Goal: Task Accomplishment & Management: Manage account settings

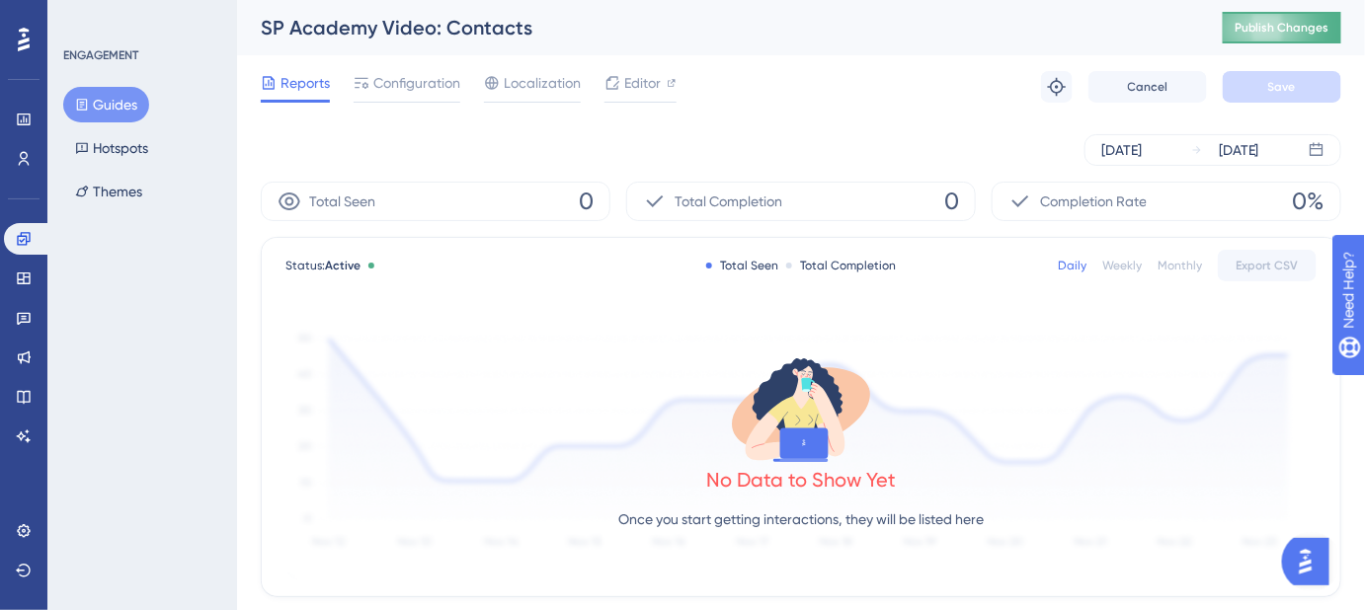
click at [1255, 26] on span "Publish Changes" at bounding box center [1281, 28] width 95 height 16
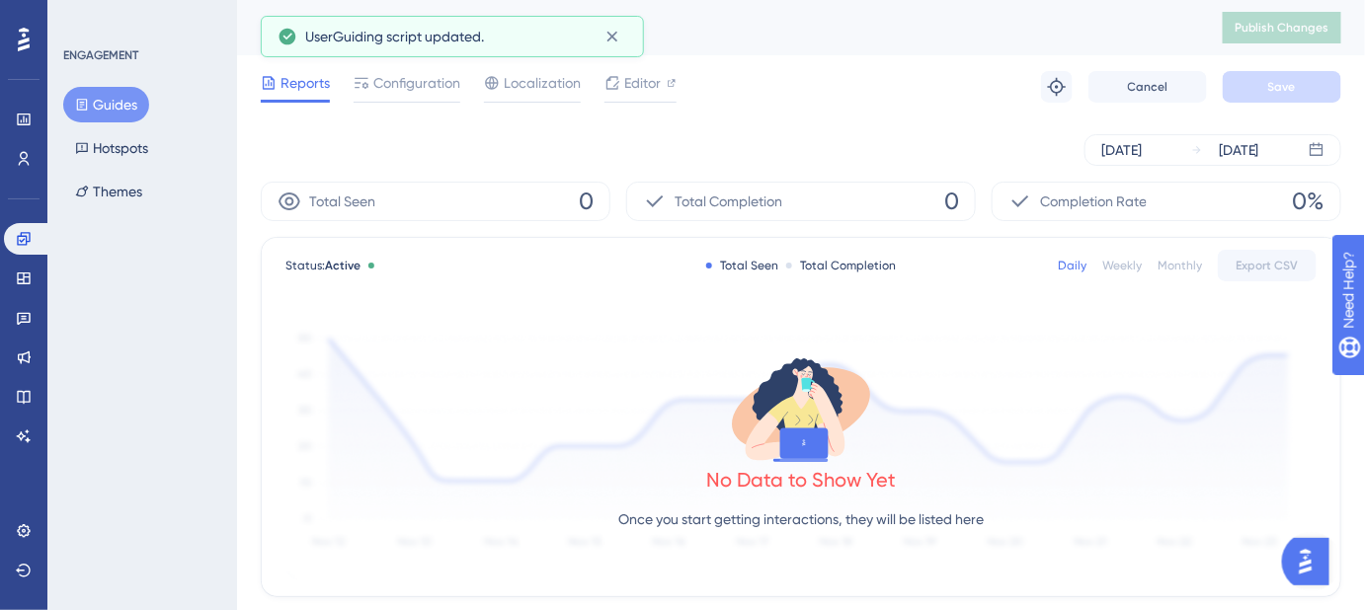
click at [106, 103] on button "Guides" at bounding box center [106, 105] width 86 height 36
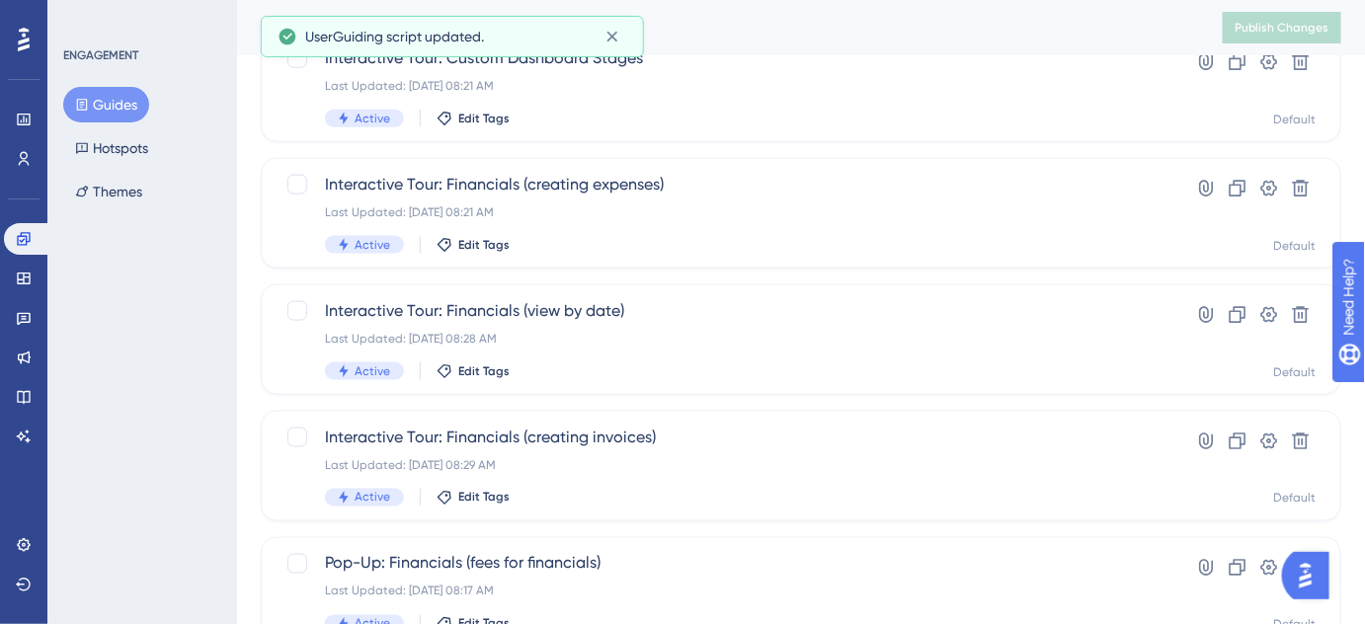
scroll to position [909, 0]
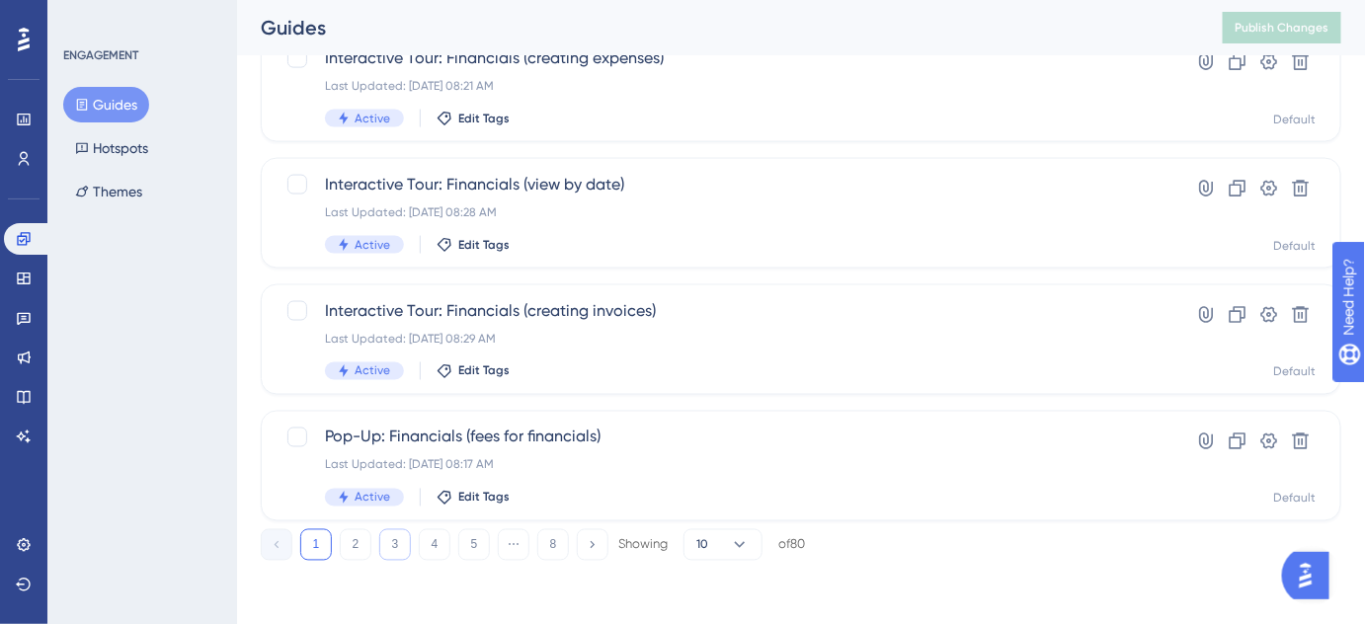
click at [401, 545] on button "3" at bounding box center [395, 545] width 32 height 32
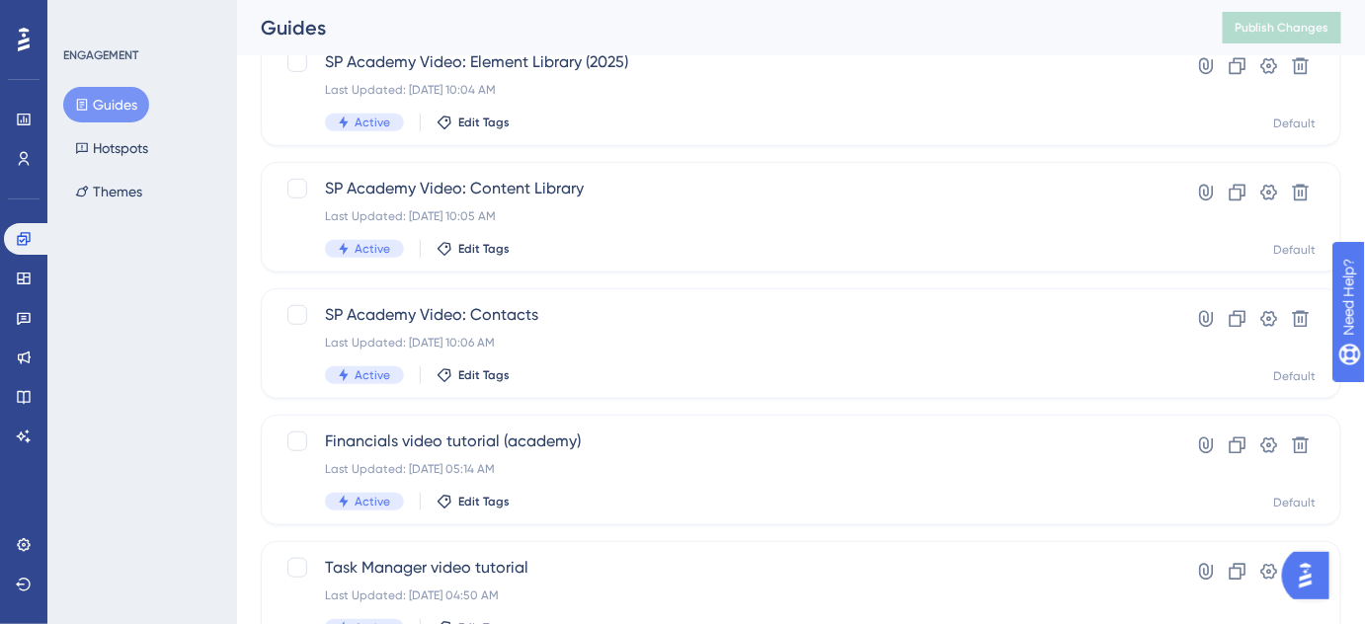
scroll to position [369, 0]
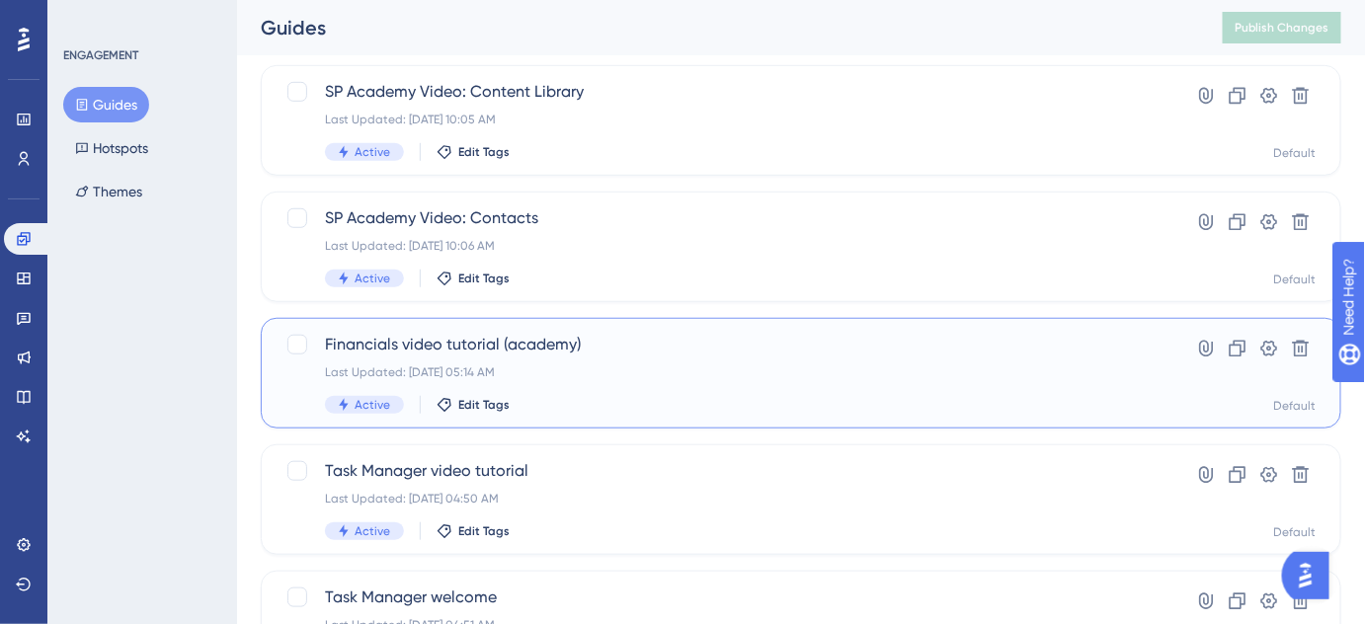
click at [526, 349] on span "Financials video tutorial (academy)" at bounding box center [722, 345] width 794 height 24
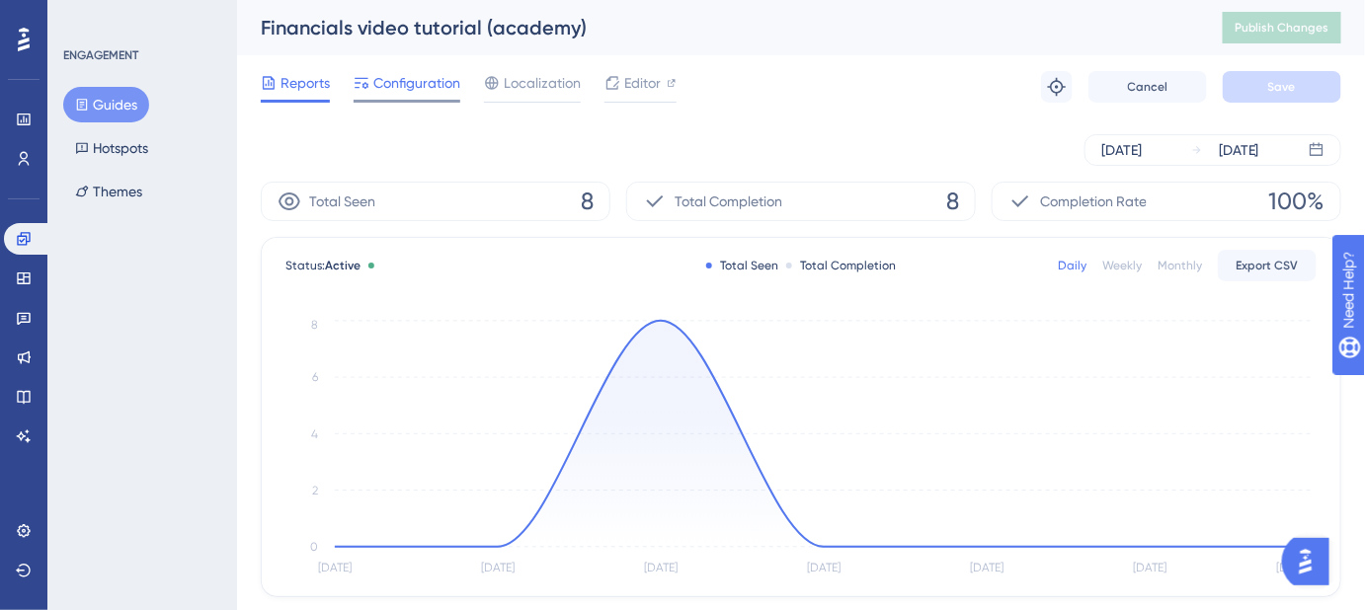
click at [432, 79] on span "Configuration" at bounding box center [416, 83] width 87 height 24
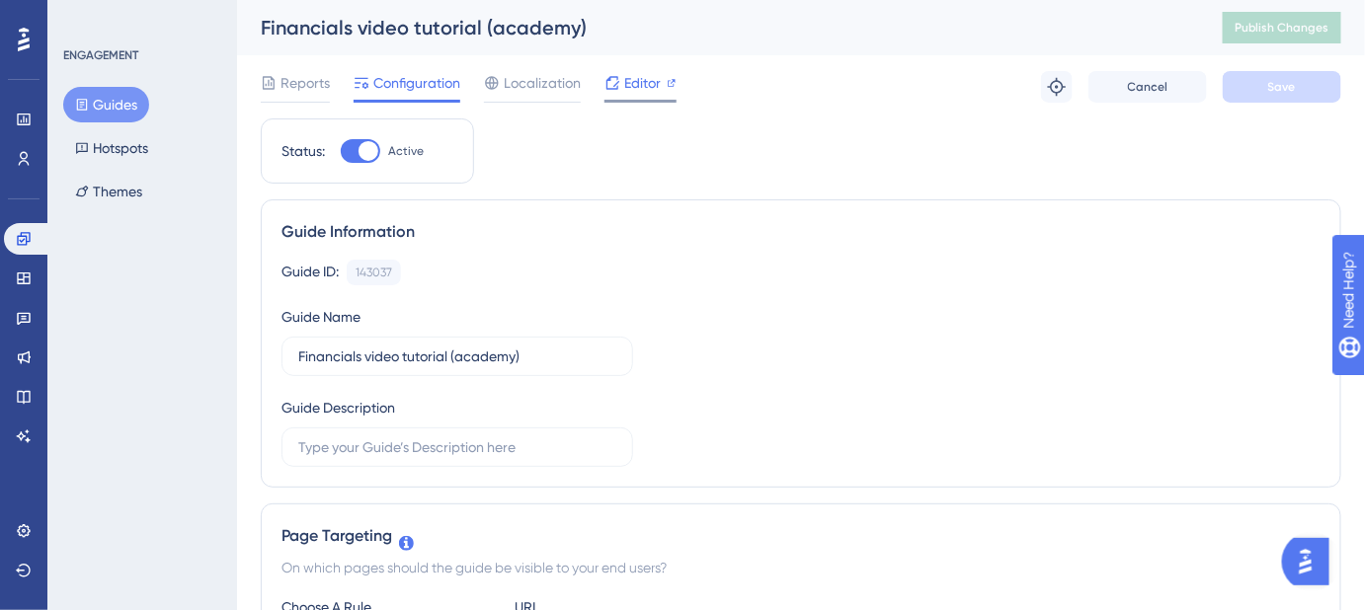
click at [642, 88] on span "Editor" at bounding box center [642, 83] width 37 height 24
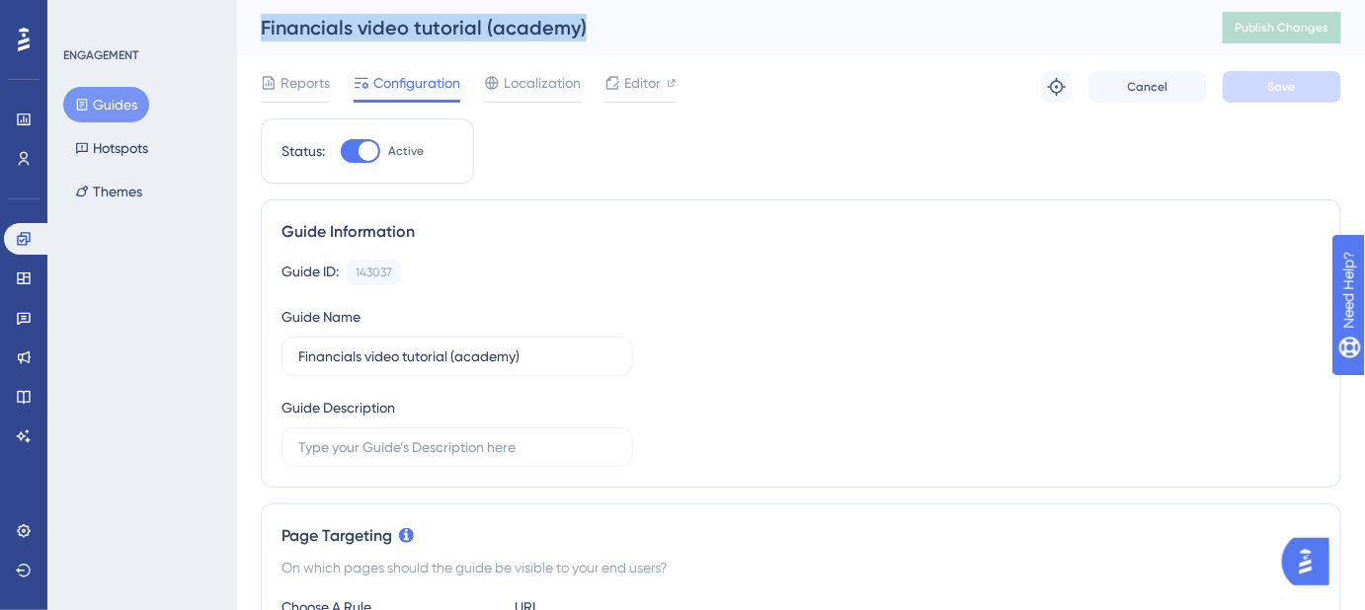
drag, startPoint x: 625, startPoint y: 36, endPoint x: 252, endPoint y: 37, distance: 373.3
click at [252, 37] on div "Financials video tutorial (academy) Publish Changes" at bounding box center [801, 27] width 1128 height 55
copy div "Financials video tutorial (academy)"
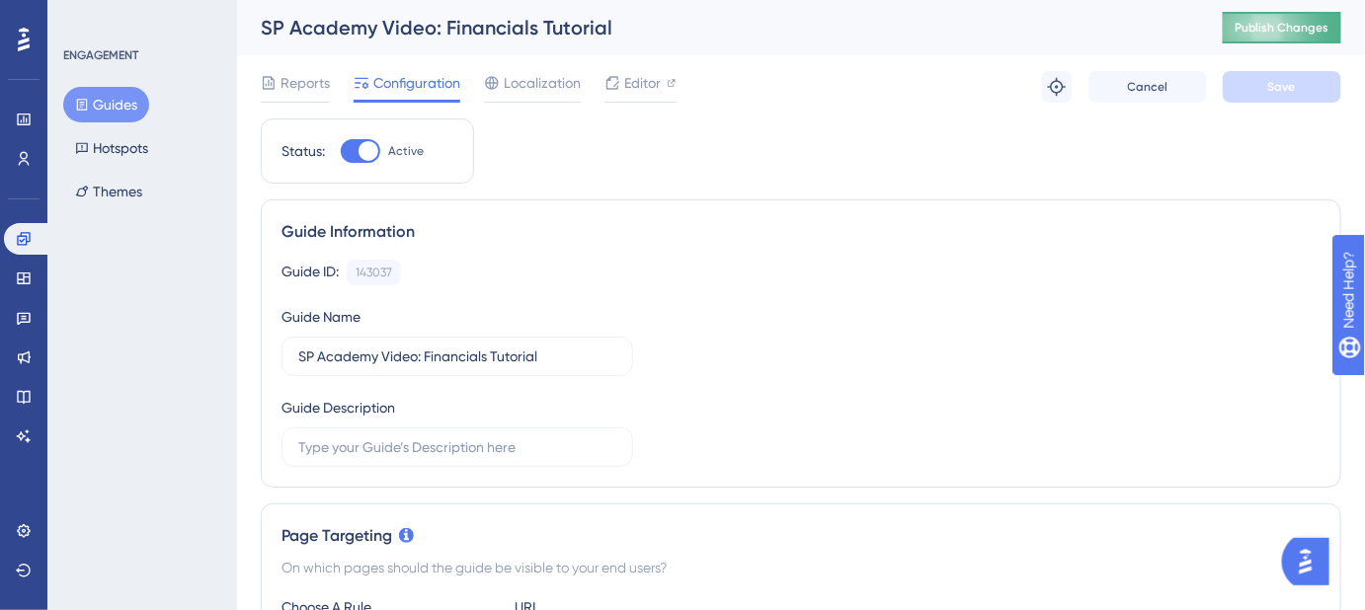
click at [1299, 23] on span "Publish Changes" at bounding box center [1281, 28] width 95 height 16
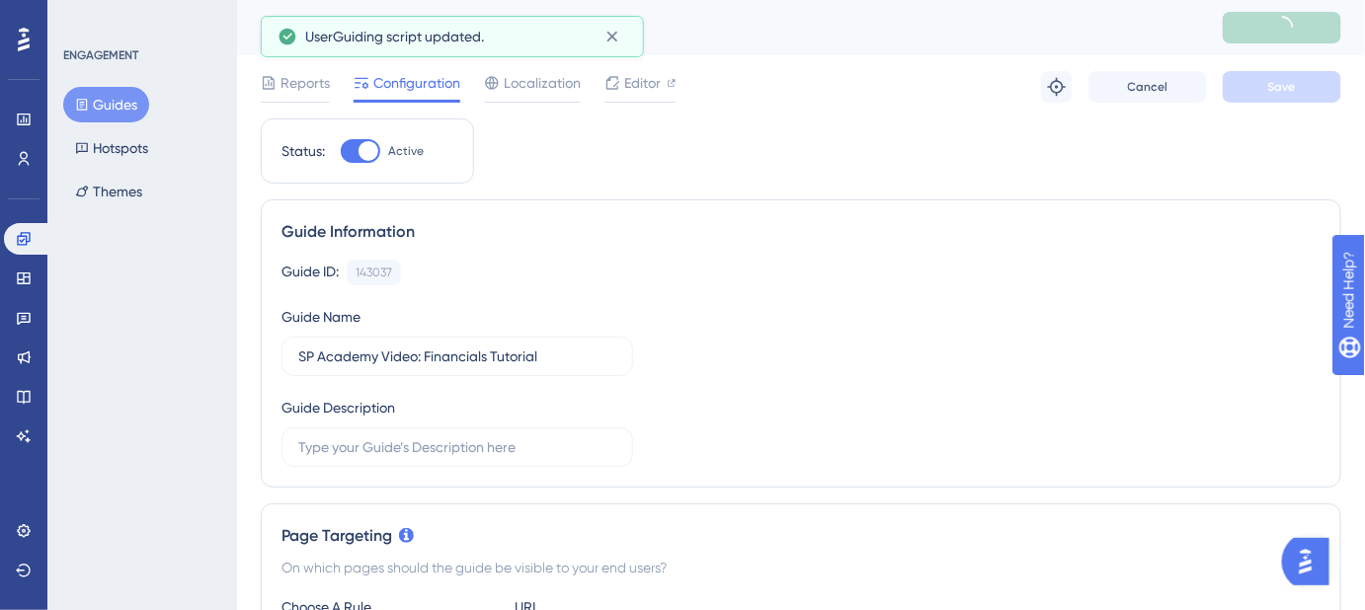
click at [109, 107] on button "Guides" at bounding box center [106, 105] width 86 height 36
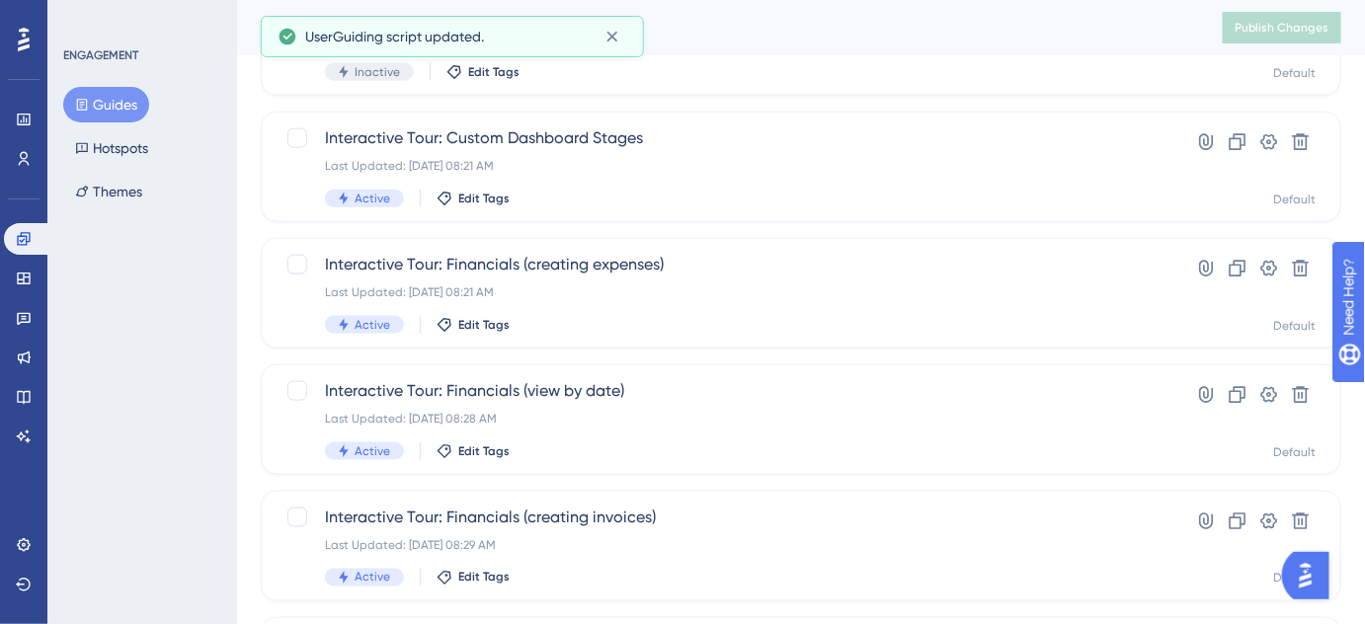
scroll to position [909, 0]
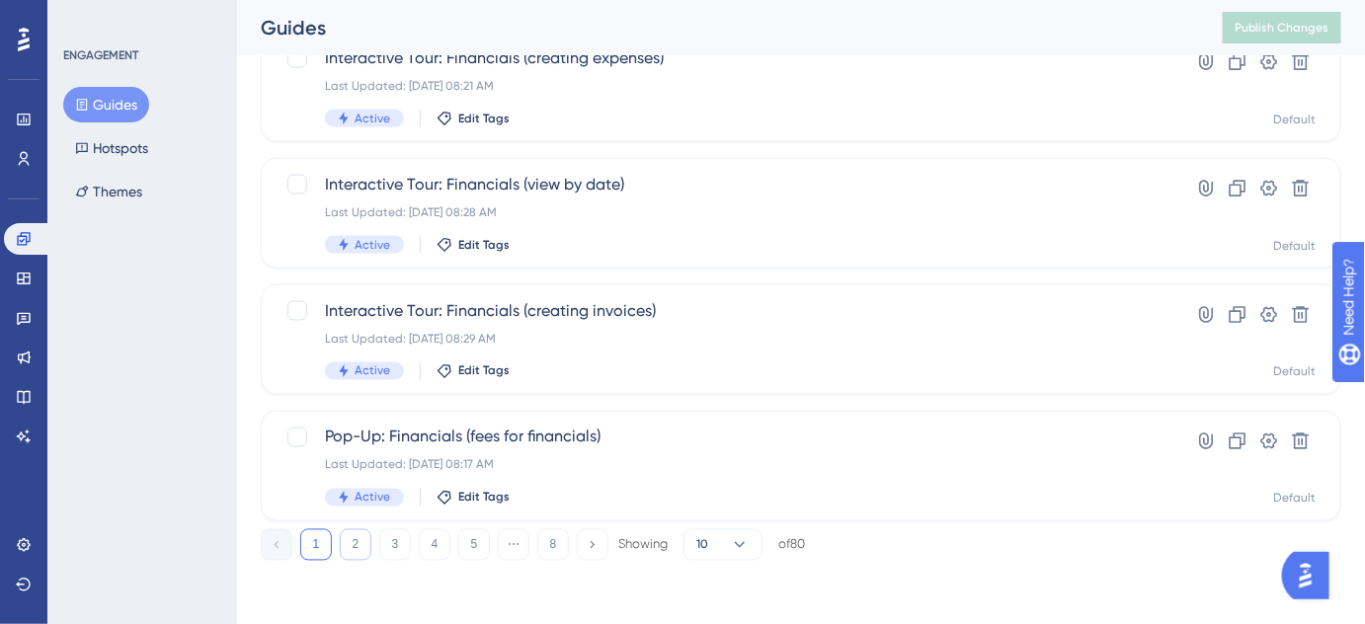
click at [360, 548] on button "2" at bounding box center [356, 545] width 32 height 32
click at [395, 549] on button "3" at bounding box center [395, 545] width 32 height 32
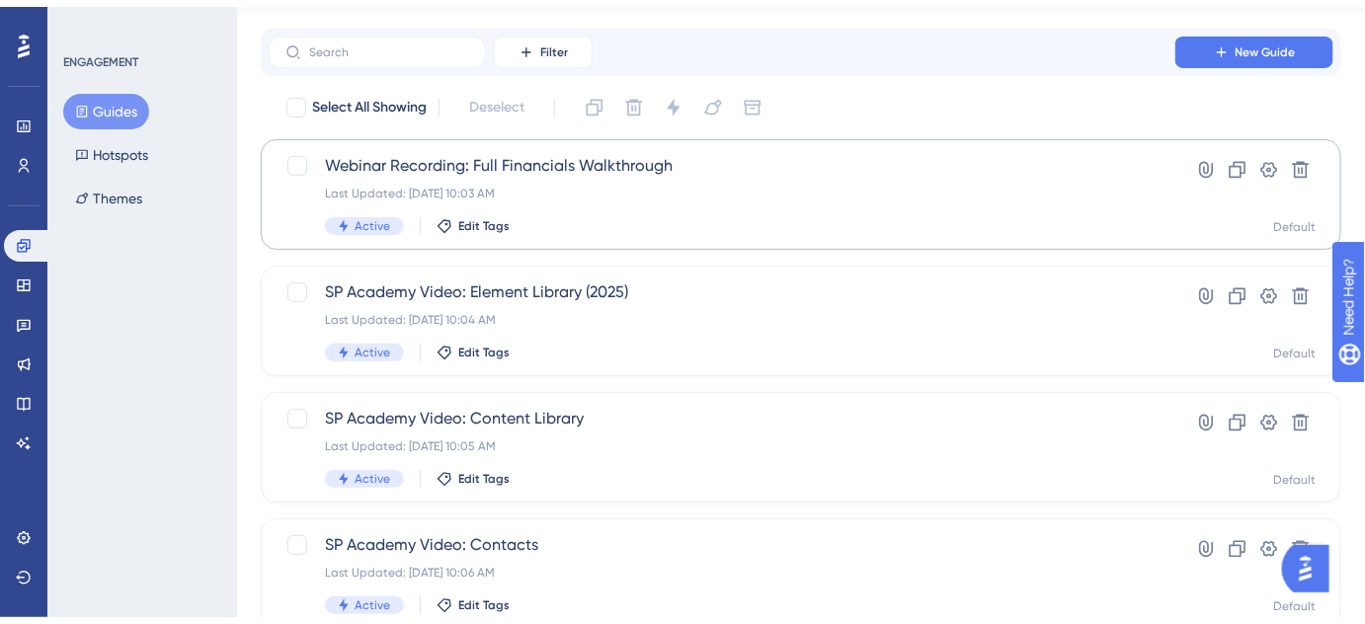
scroll to position [179, 0]
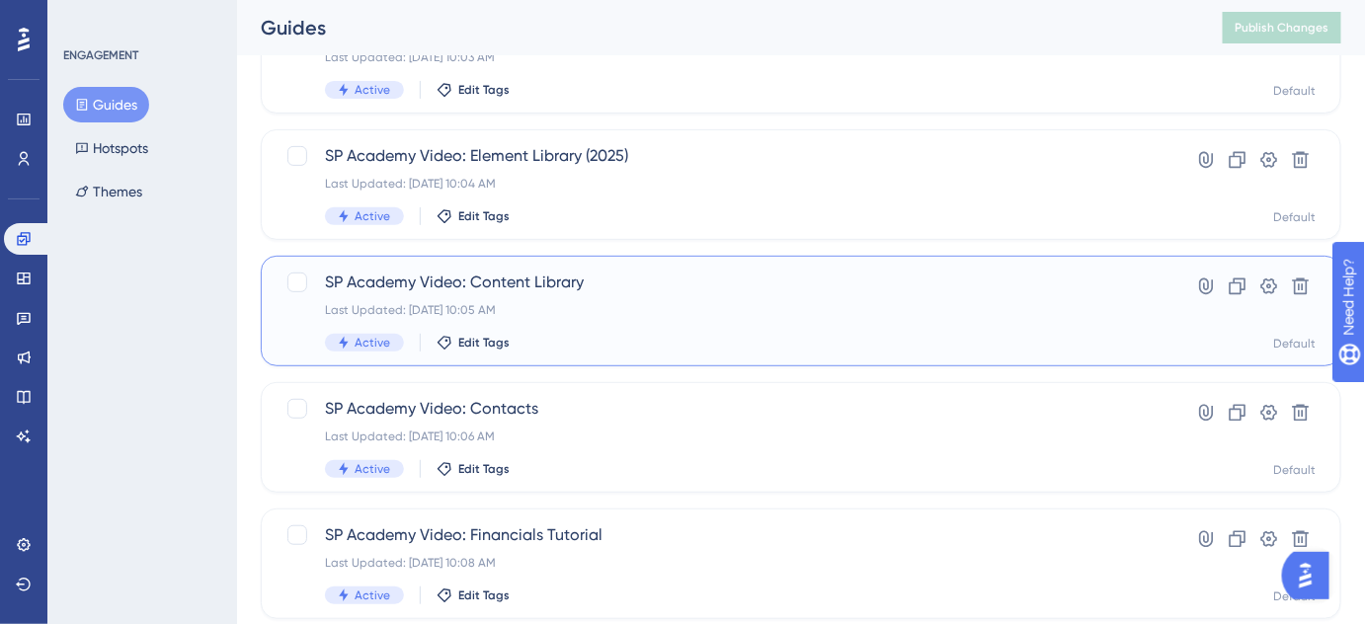
click at [586, 302] on div "Last Updated: Sep 22 2025, 10:05 AM" at bounding box center [722, 310] width 794 height 16
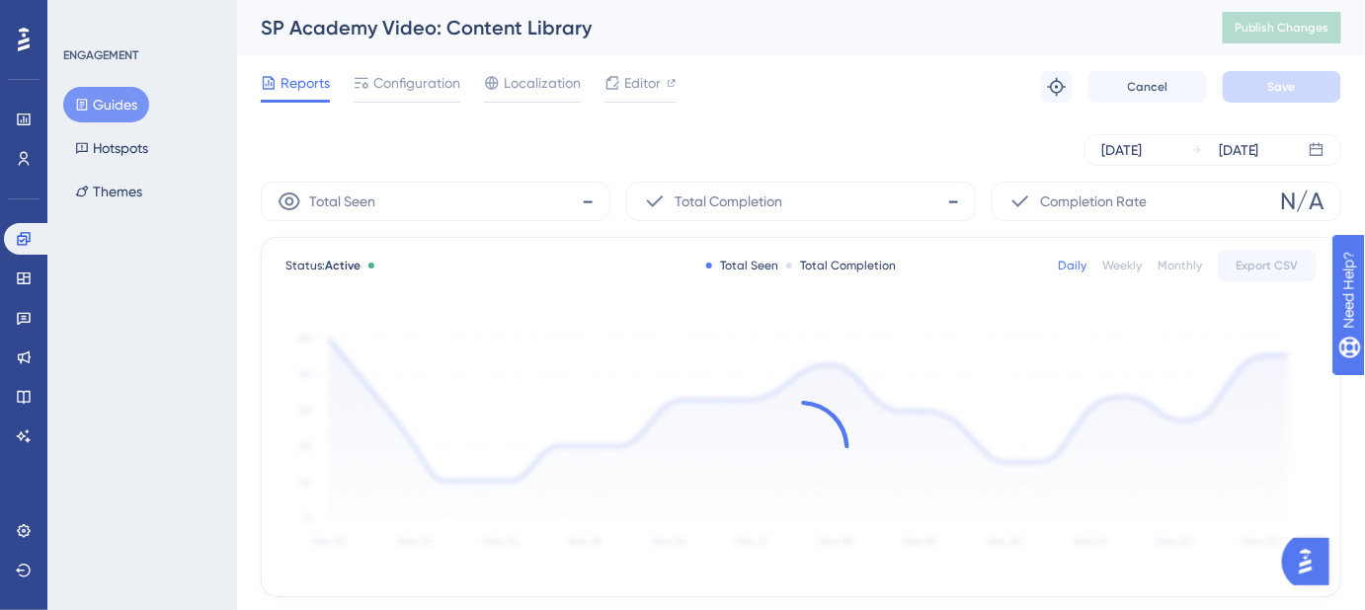
click at [123, 105] on button "Guides" at bounding box center [106, 105] width 86 height 36
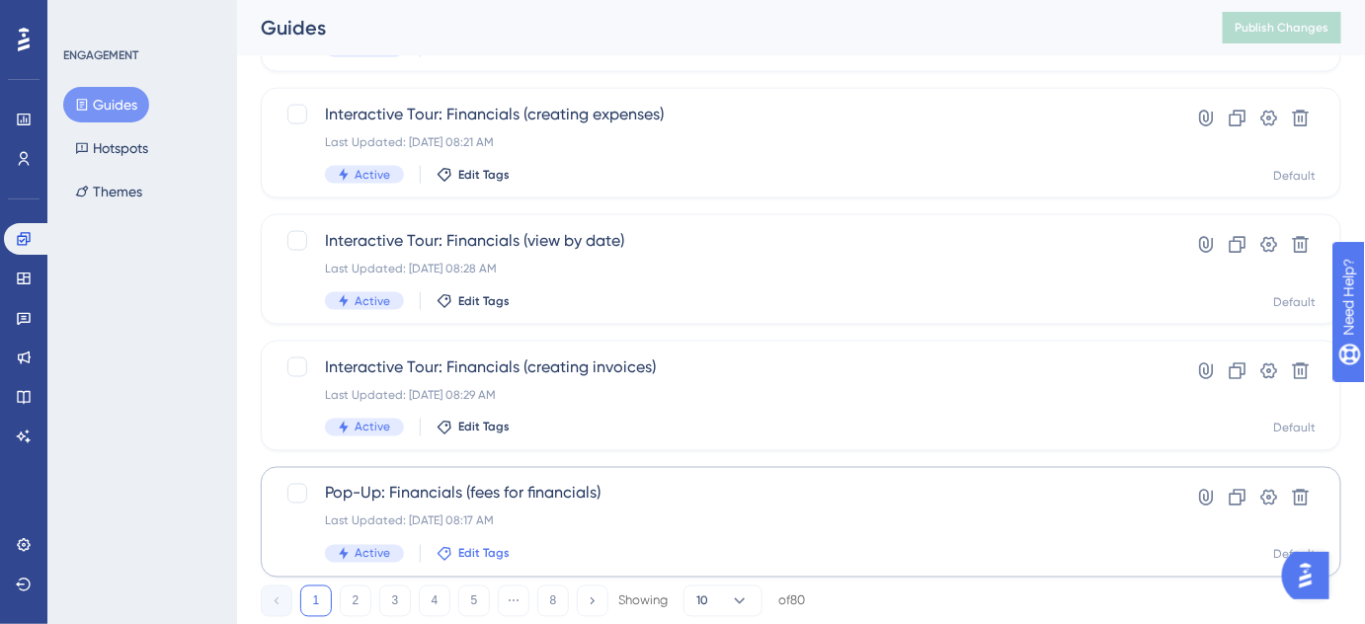
scroll to position [909, 0]
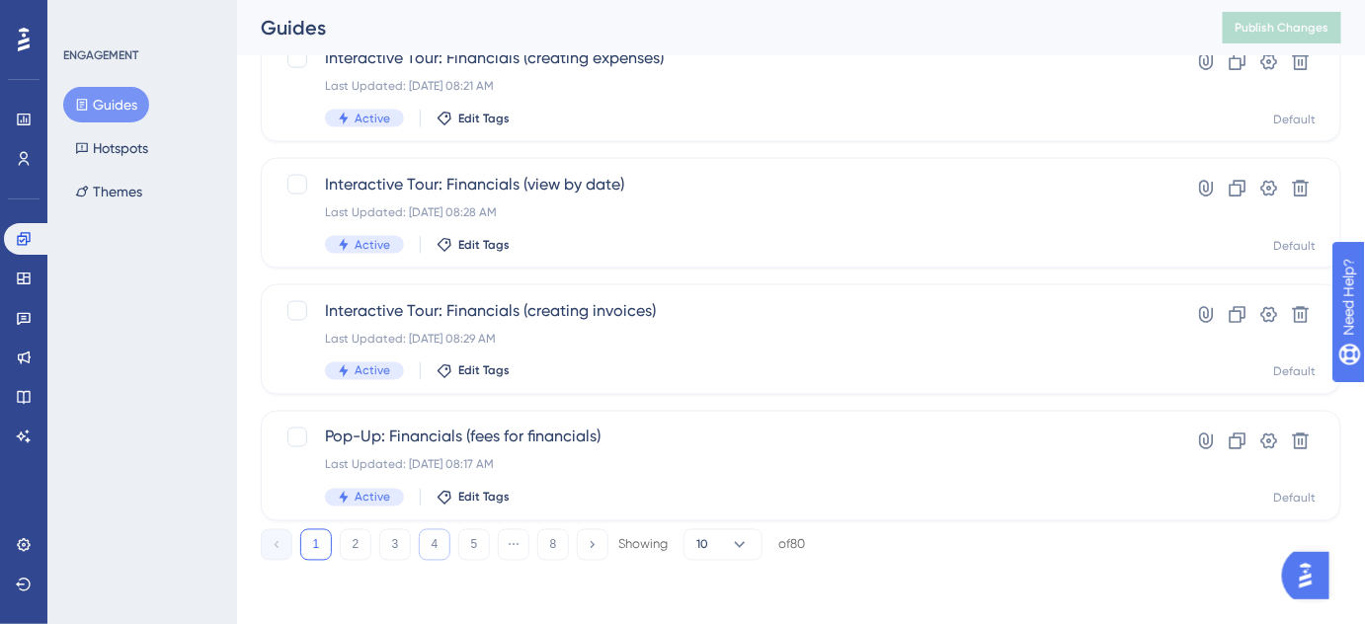
click at [422, 551] on button "4" at bounding box center [435, 545] width 32 height 32
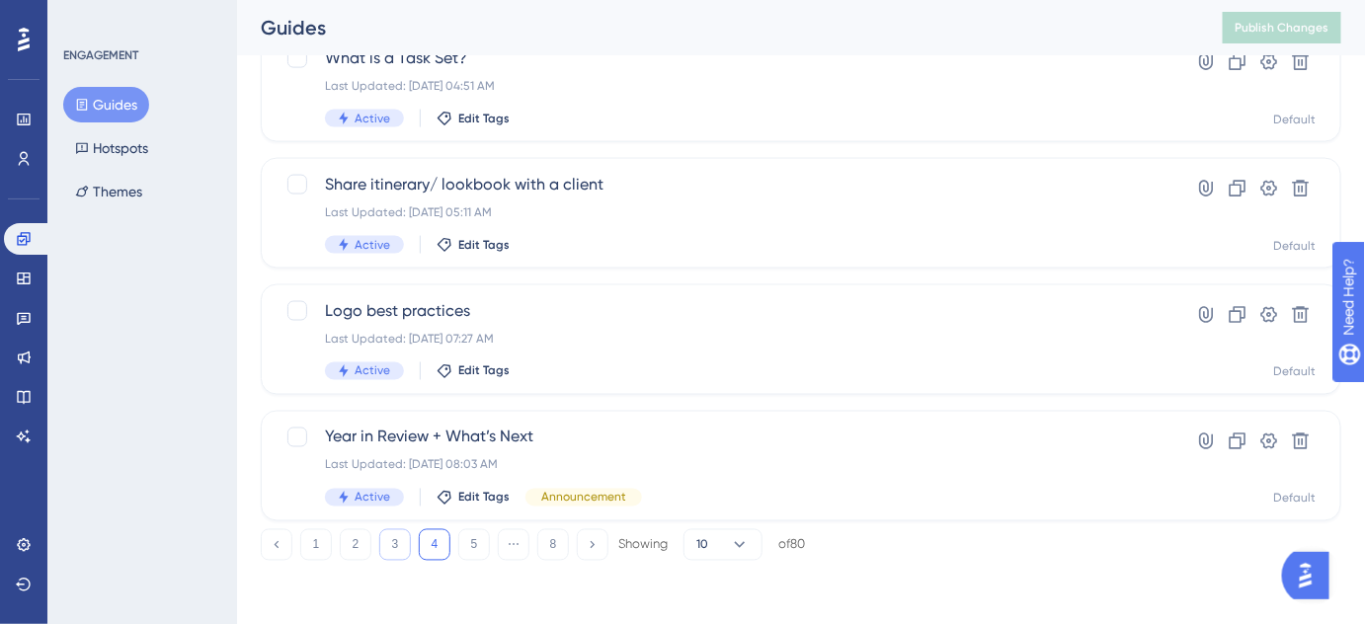
click at [397, 544] on button "3" at bounding box center [395, 545] width 32 height 32
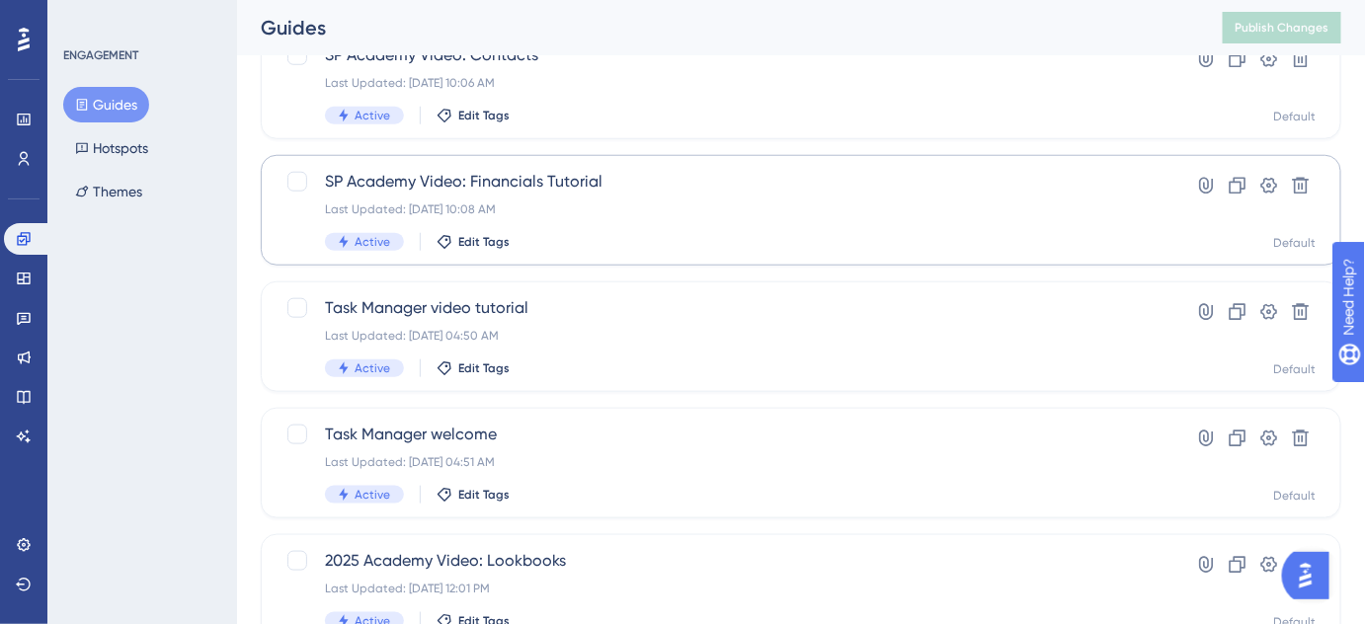
scroll to position [538, 0]
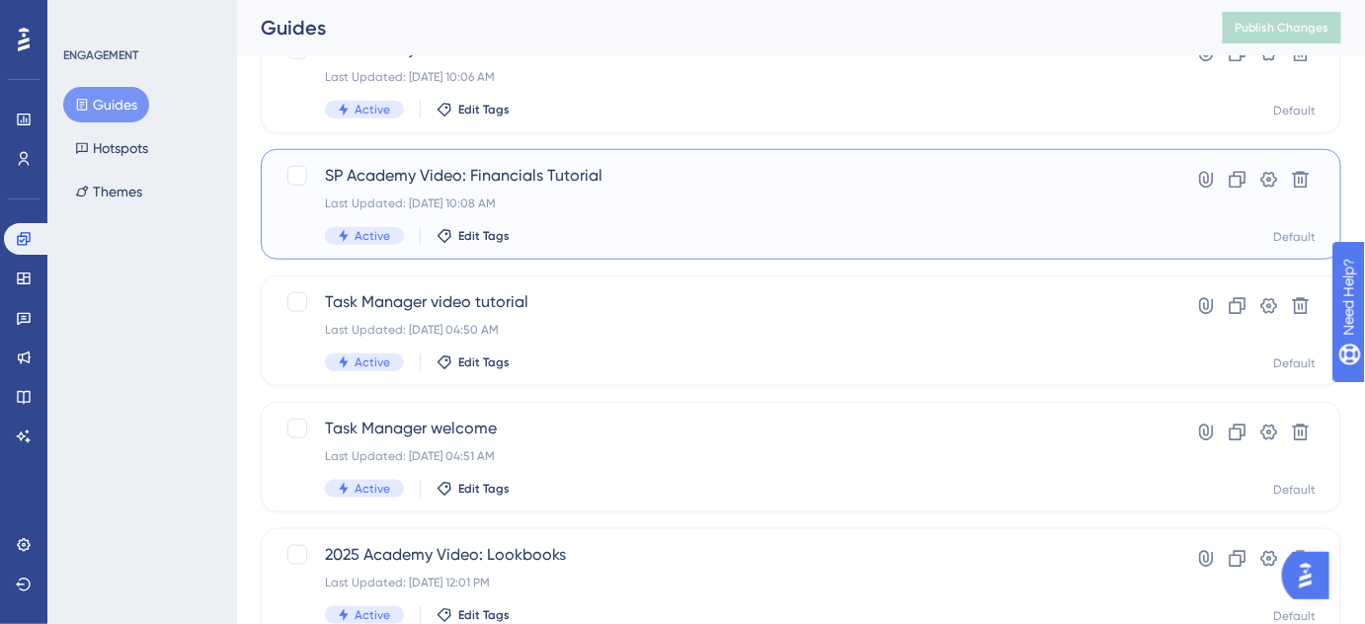
click at [585, 180] on span "SP Academy Video: Financials Tutorial" at bounding box center [722, 176] width 794 height 24
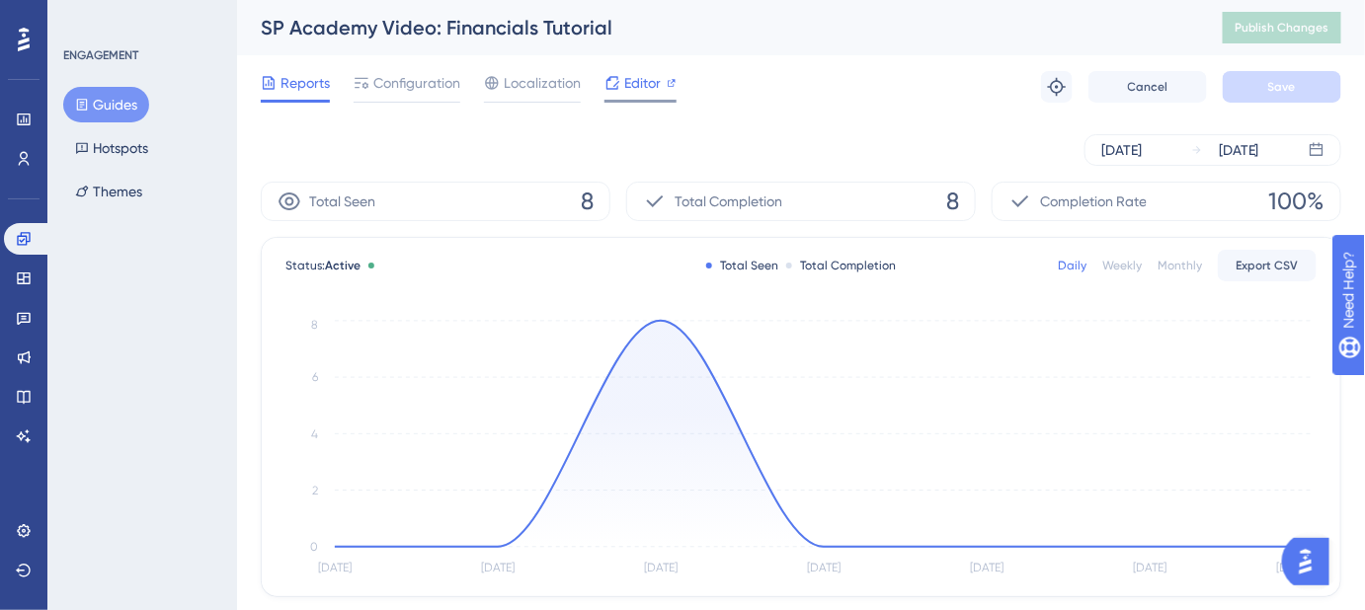
click at [639, 76] on span "Editor" at bounding box center [642, 83] width 37 height 24
click at [1290, 20] on span "Publish Changes" at bounding box center [1281, 28] width 95 height 16
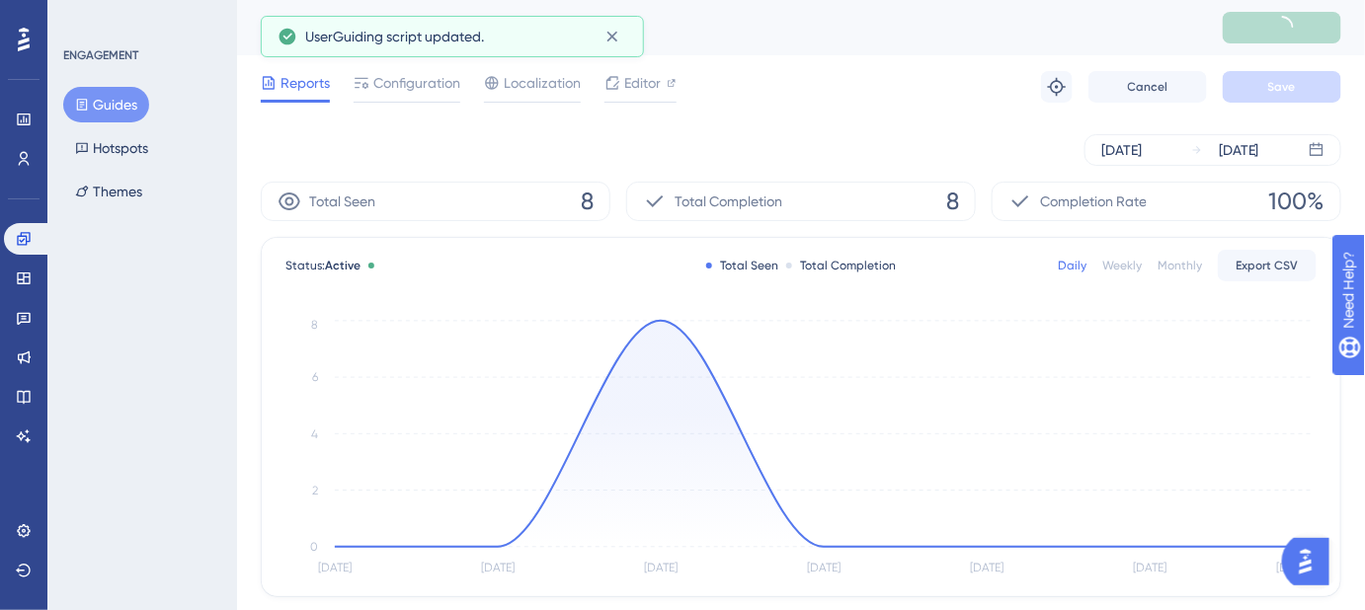
click at [119, 98] on button "Guides" at bounding box center [106, 105] width 86 height 36
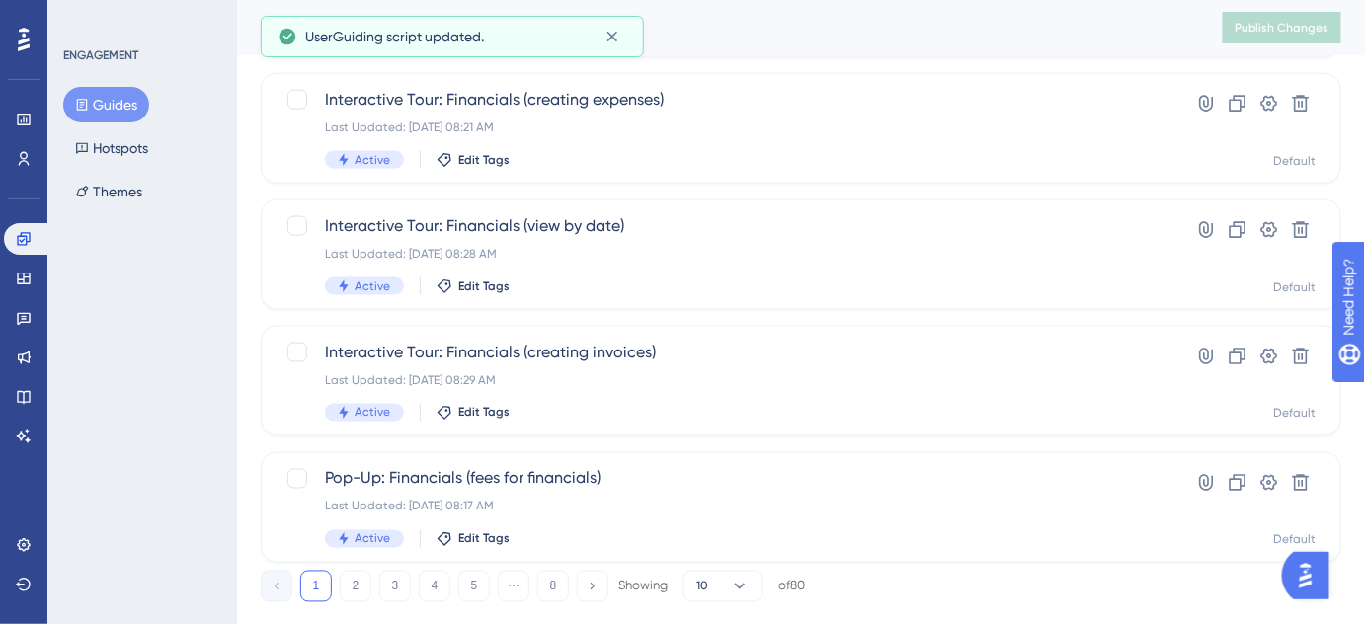
scroll to position [909, 0]
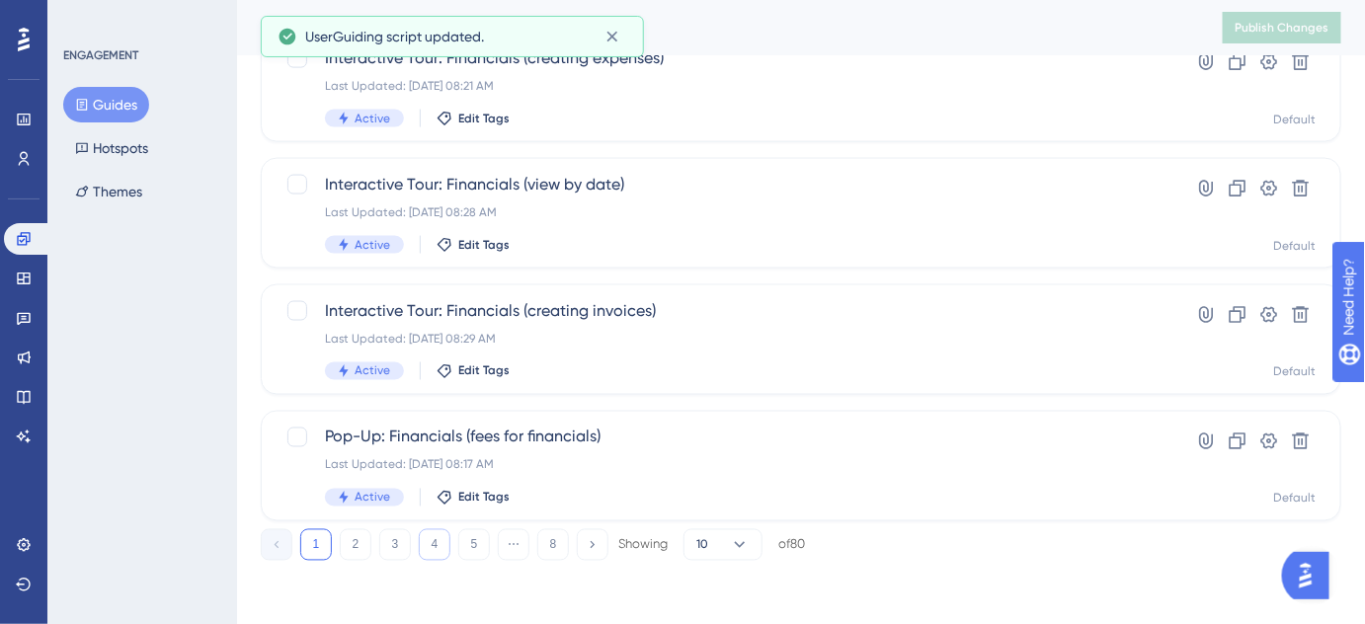
drag, startPoint x: 438, startPoint y: 542, endPoint x: 443, endPoint y: 523, distance: 19.4
click at [437, 542] on button "4" at bounding box center [435, 545] width 32 height 32
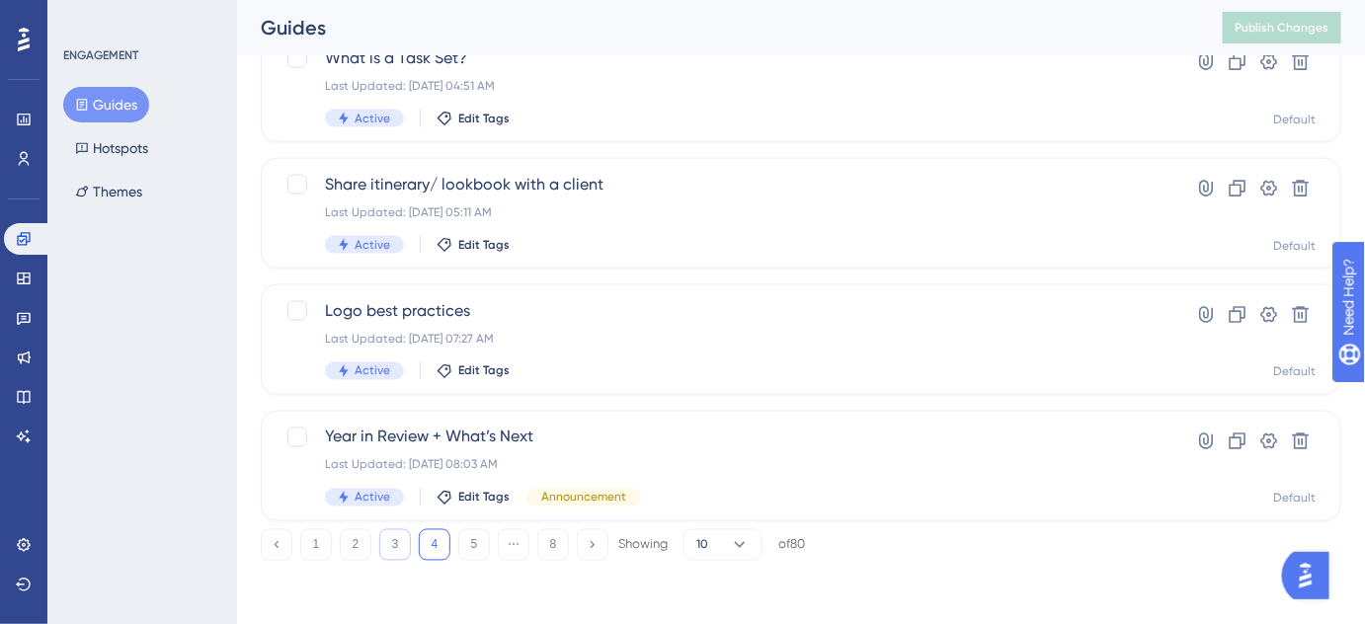
click at [403, 542] on button "3" at bounding box center [395, 545] width 32 height 32
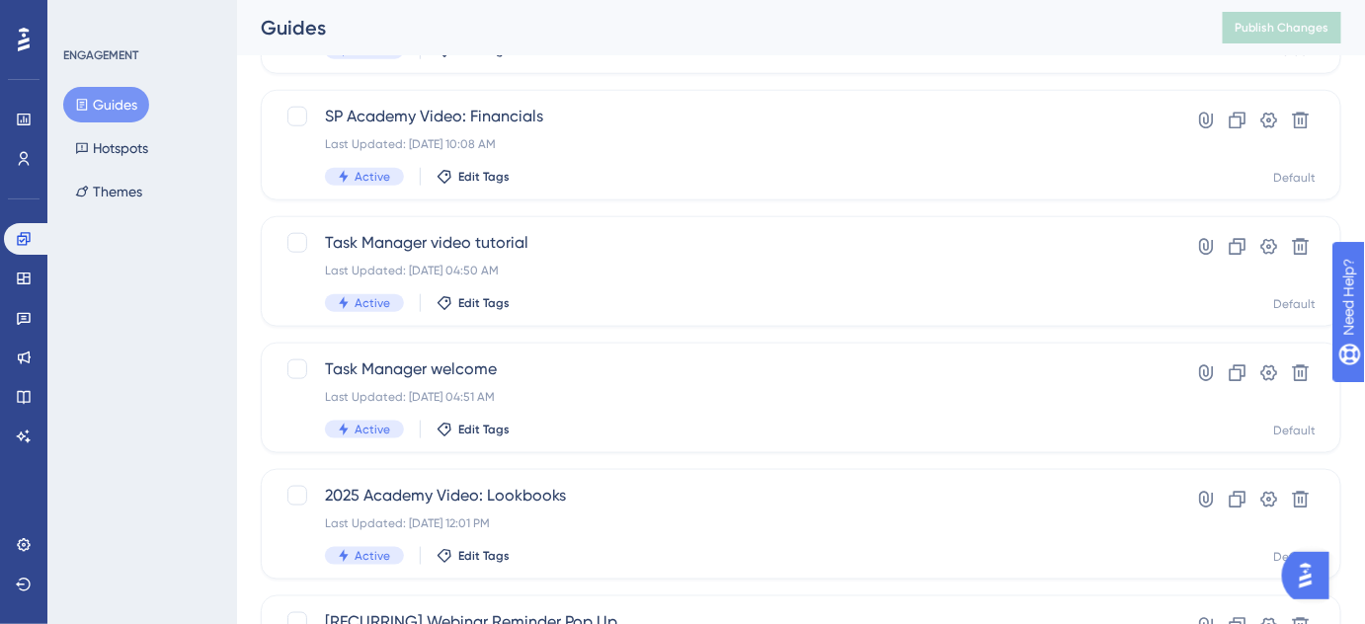
scroll to position [628, 0]
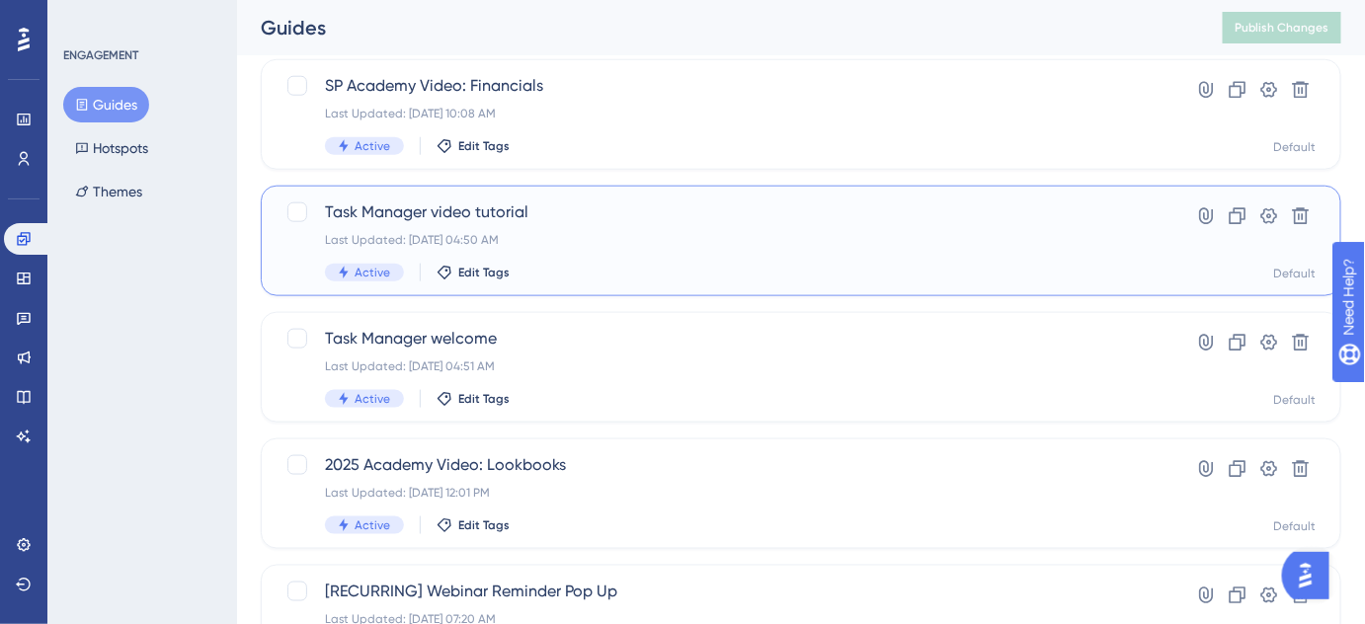
click at [493, 214] on span "Task Manager video tutorial" at bounding box center [722, 212] width 794 height 24
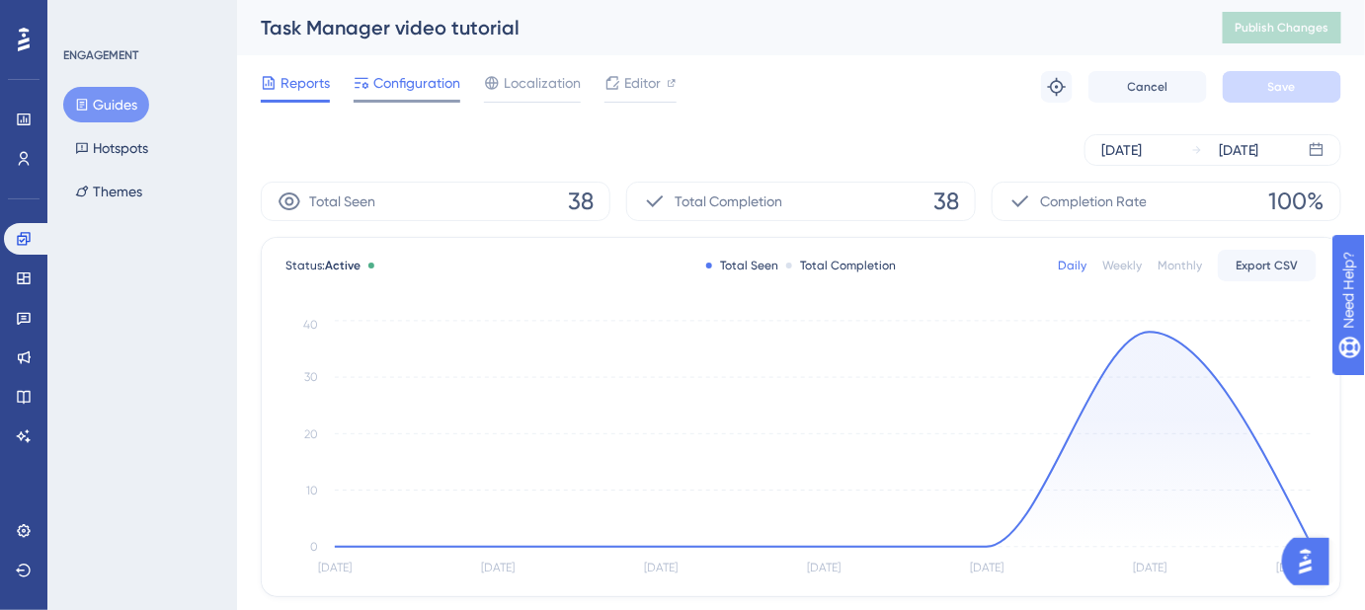
click at [413, 82] on span "Configuration" at bounding box center [416, 83] width 87 height 24
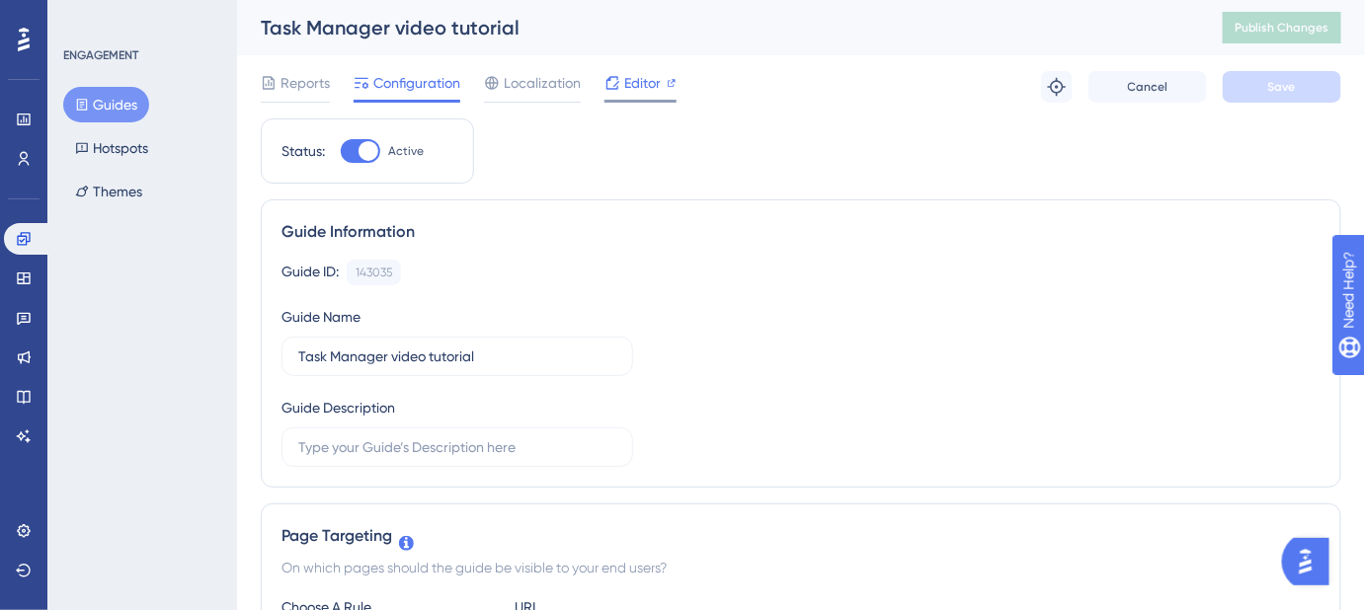
click at [638, 86] on span "Editor" at bounding box center [642, 83] width 37 height 24
click at [1298, 28] on span "Publish Changes" at bounding box center [1281, 28] width 95 height 16
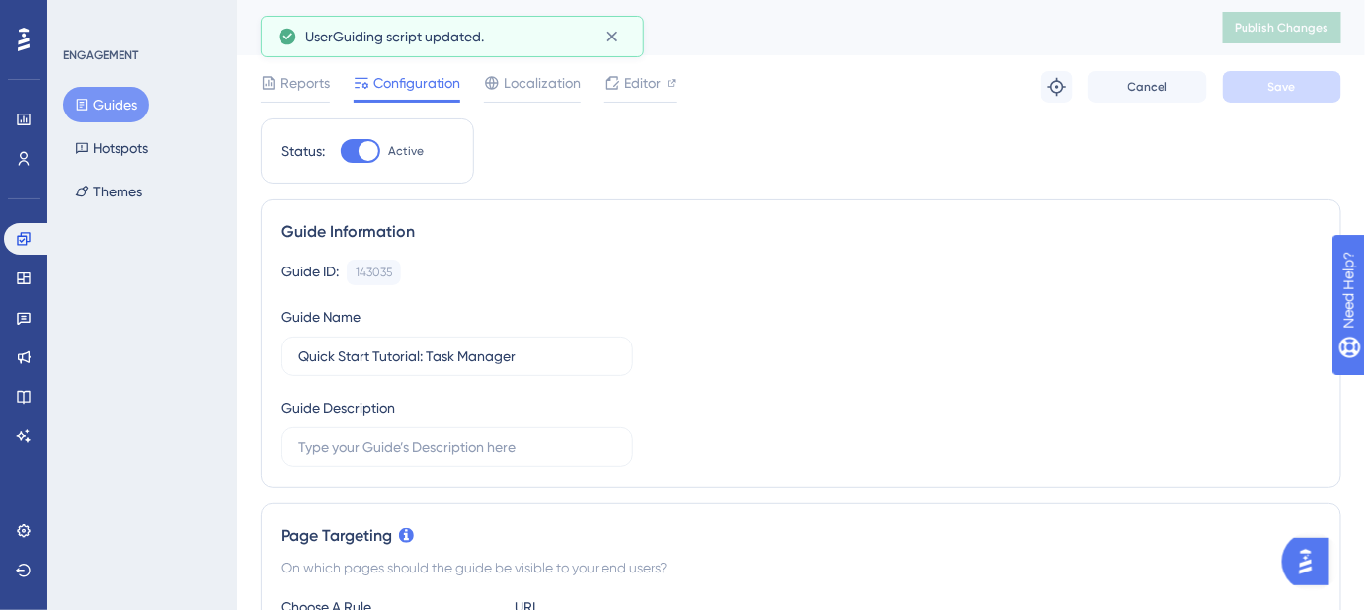
click at [124, 103] on button "Guides" at bounding box center [106, 105] width 86 height 36
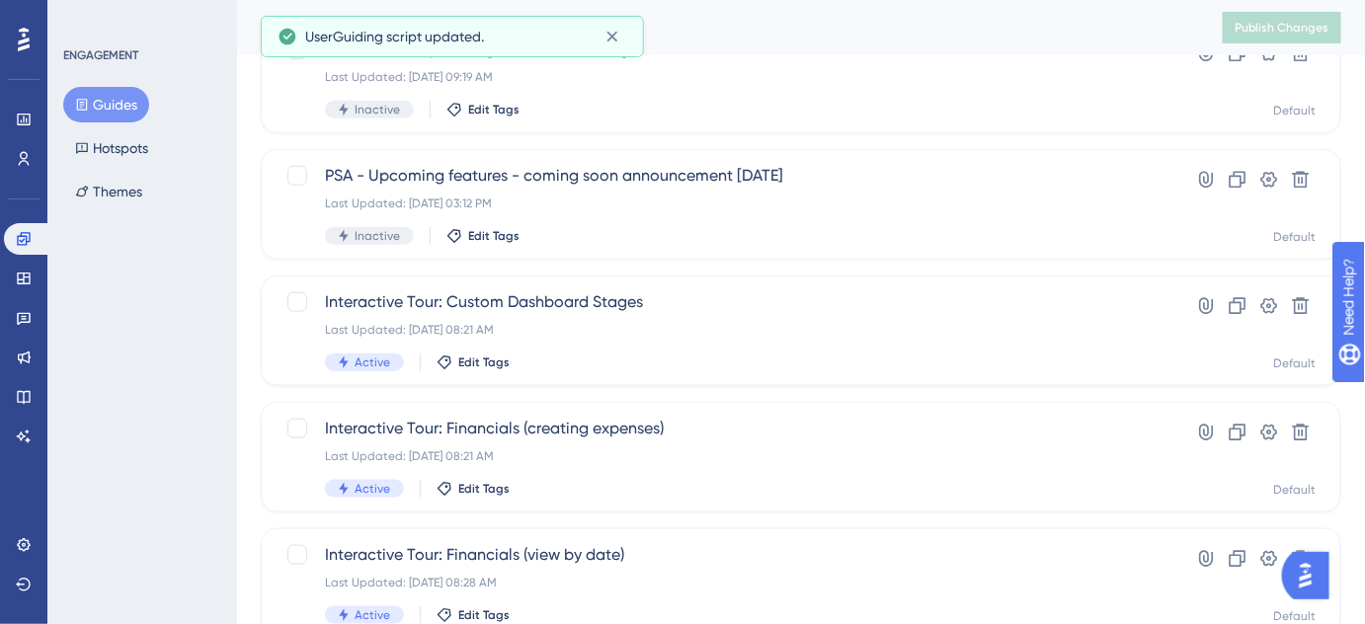
scroll to position [909, 0]
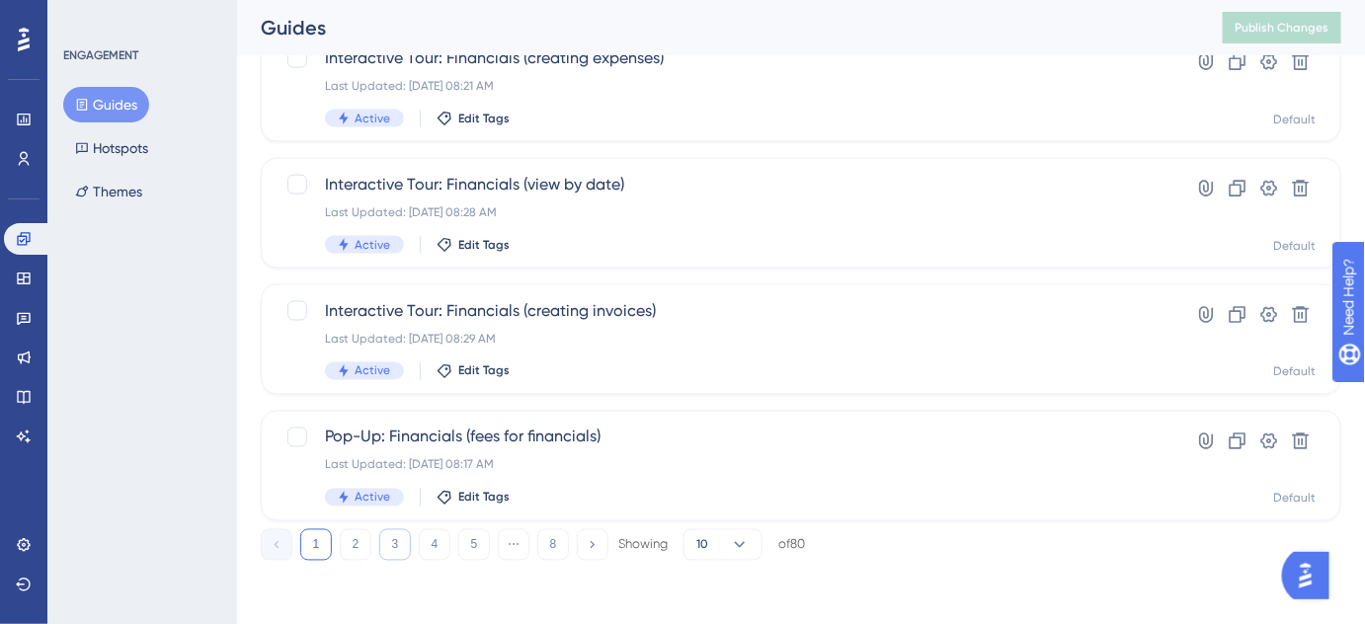
click at [398, 547] on button "3" at bounding box center [395, 545] width 32 height 32
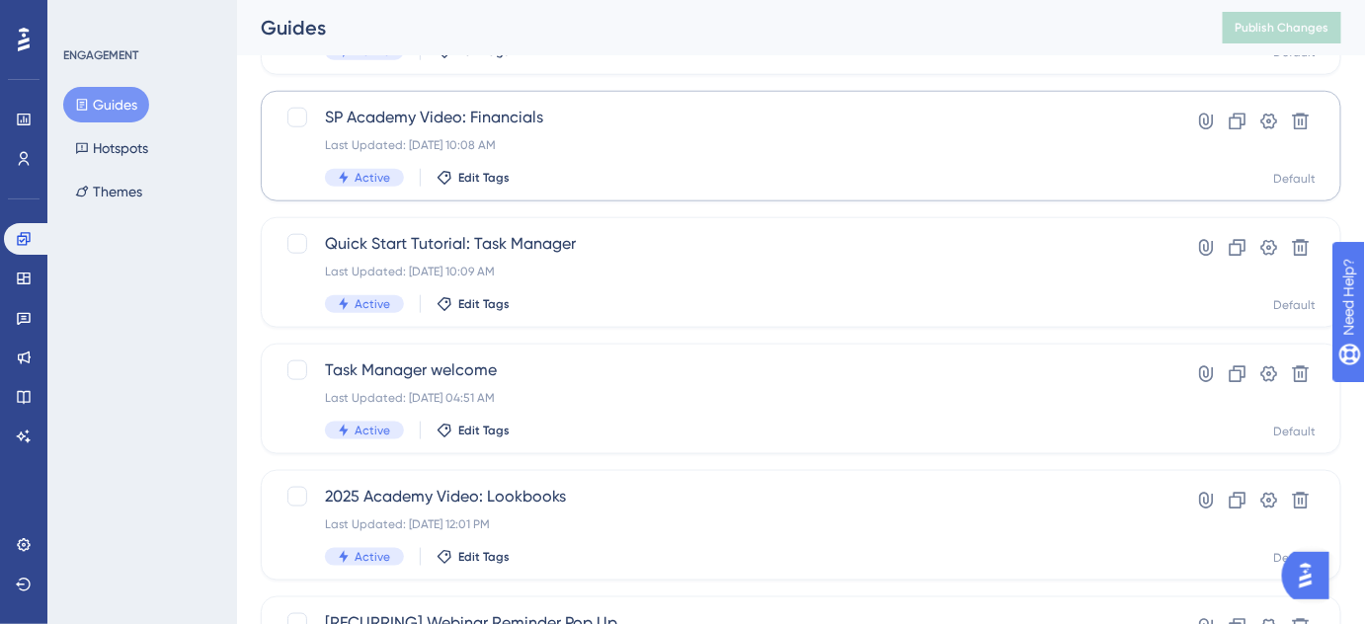
scroll to position [628, 0]
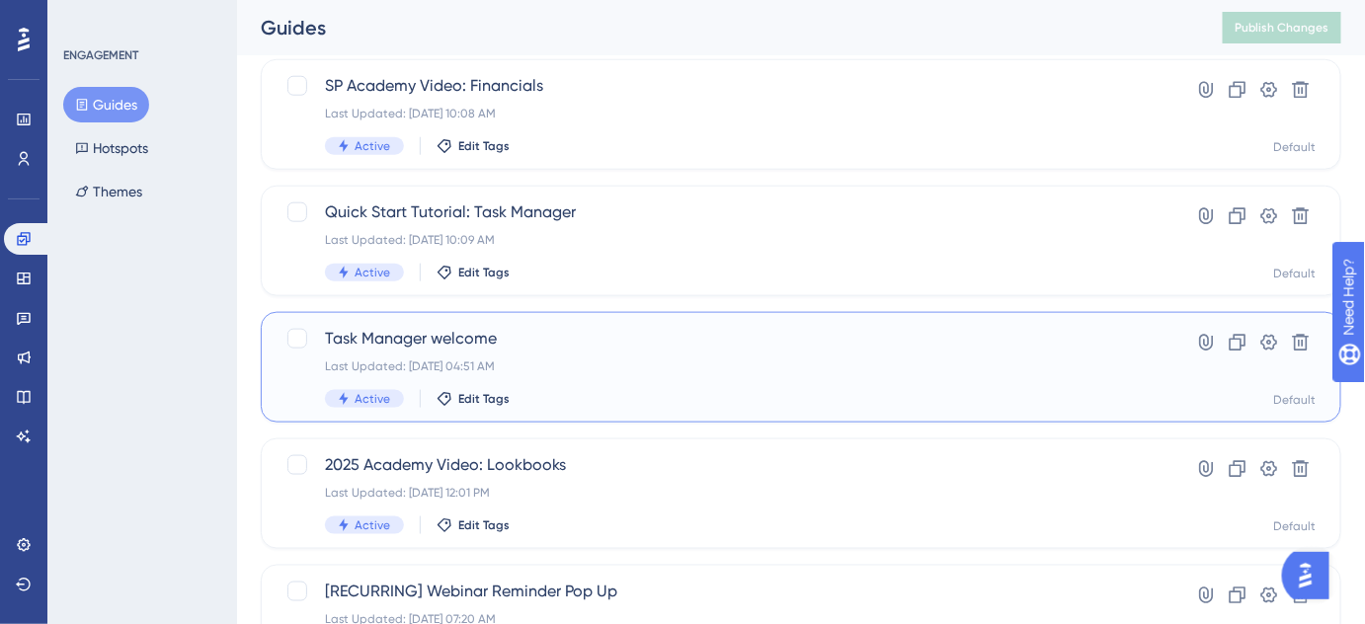
click at [439, 344] on span "Task Manager welcome" at bounding box center [722, 339] width 794 height 24
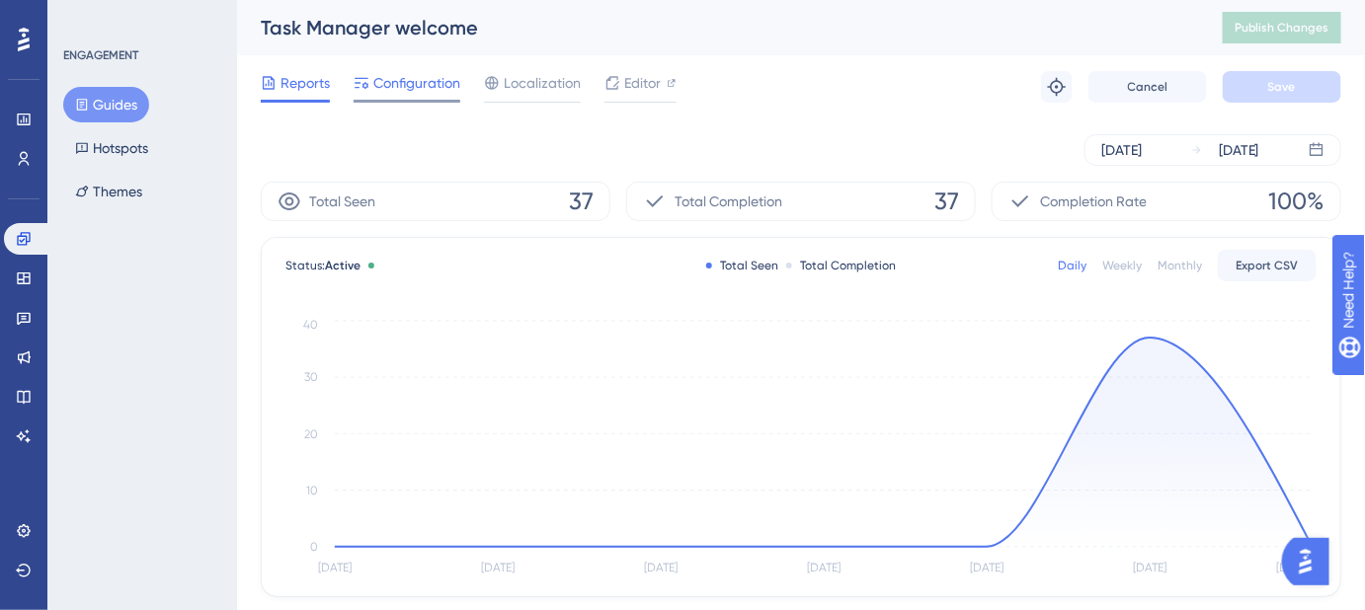
click at [410, 85] on span "Configuration" at bounding box center [416, 83] width 87 height 24
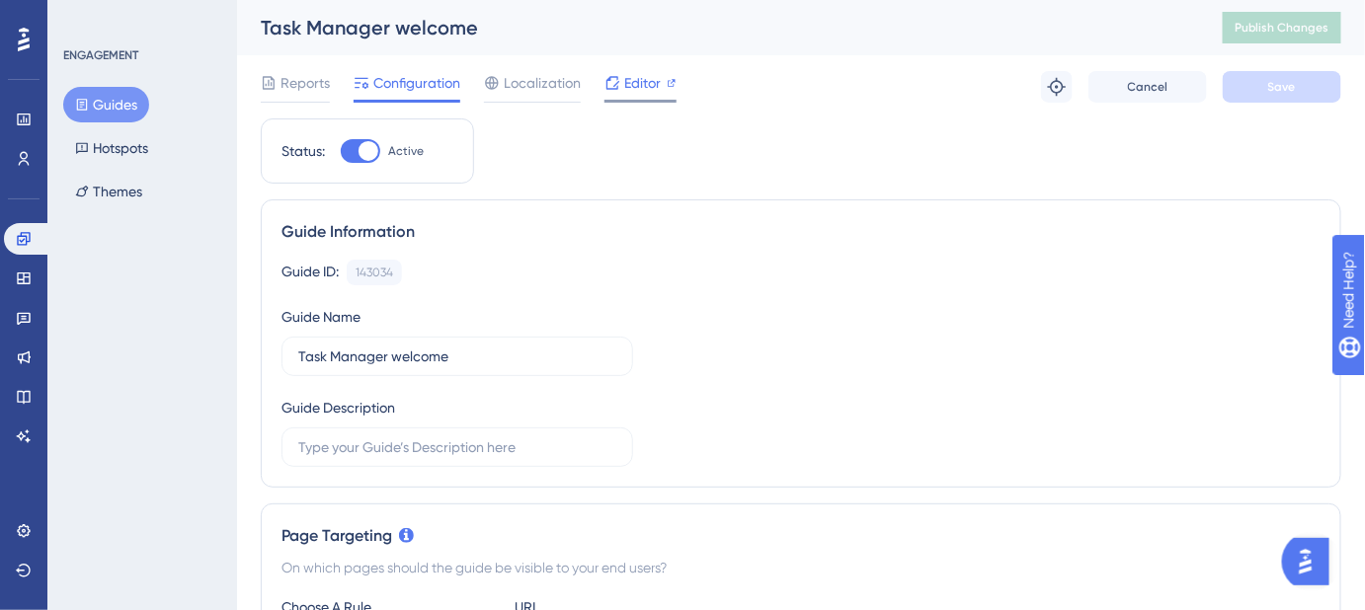
click at [639, 79] on span "Editor" at bounding box center [642, 83] width 37 height 24
drag, startPoint x: 451, startPoint y: 25, endPoint x: 253, endPoint y: 27, distance: 198.5
click at [248, 27] on div "Task Manager welcome Publish Changes" at bounding box center [801, 27] width 1128 height 55
copy div "Task Manager welcome"
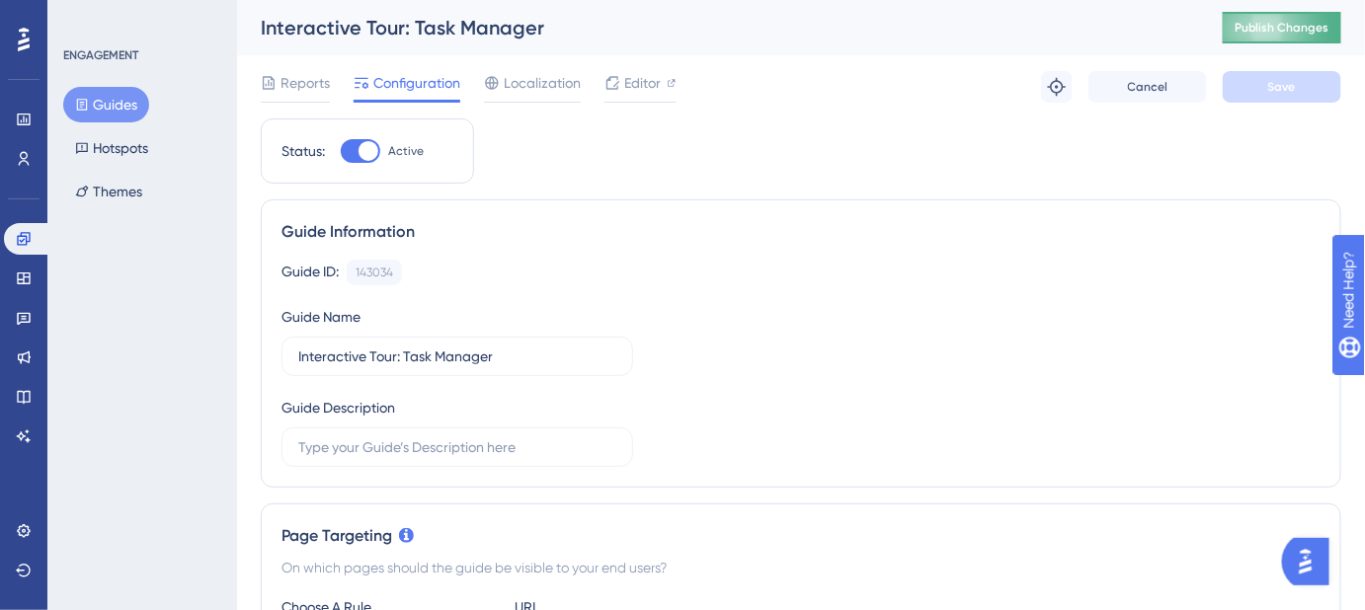
click at [1299, 27] on span "Publish Changes" at bounding box center [1281, 28] width 95 height 16
click at [119, 105] on button "Guides" at bounding box center [106, 105] width 86 height 36
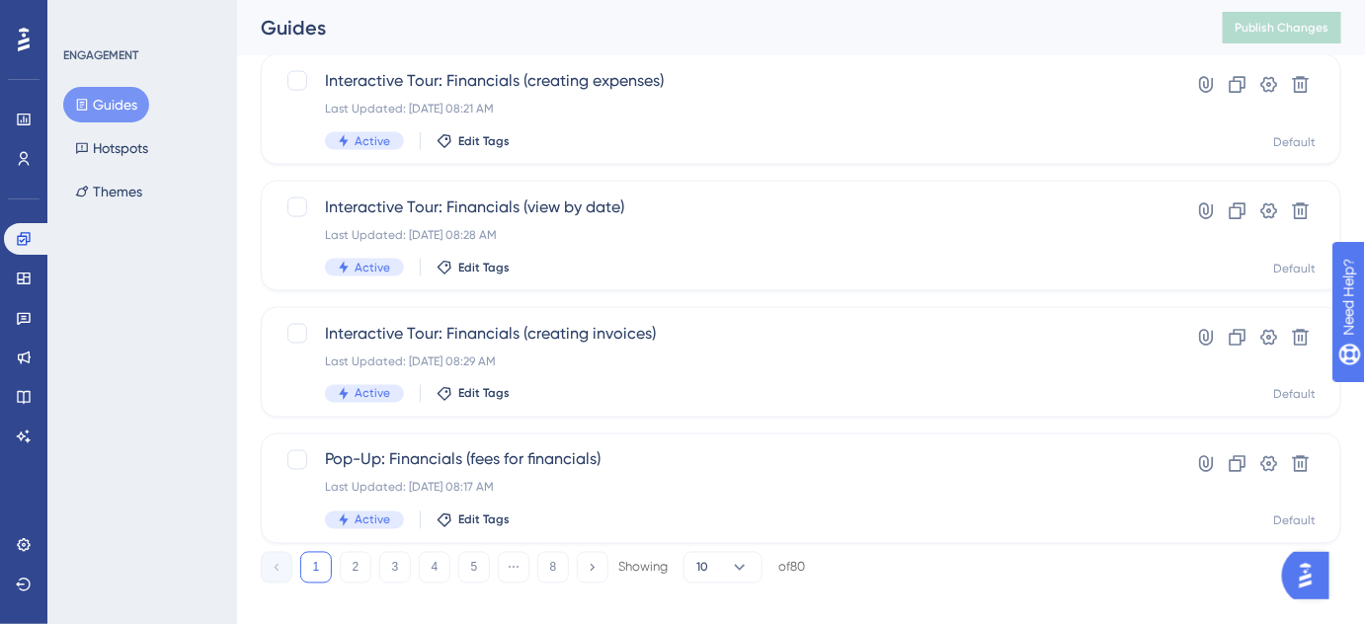
scroll to position [909, 0]
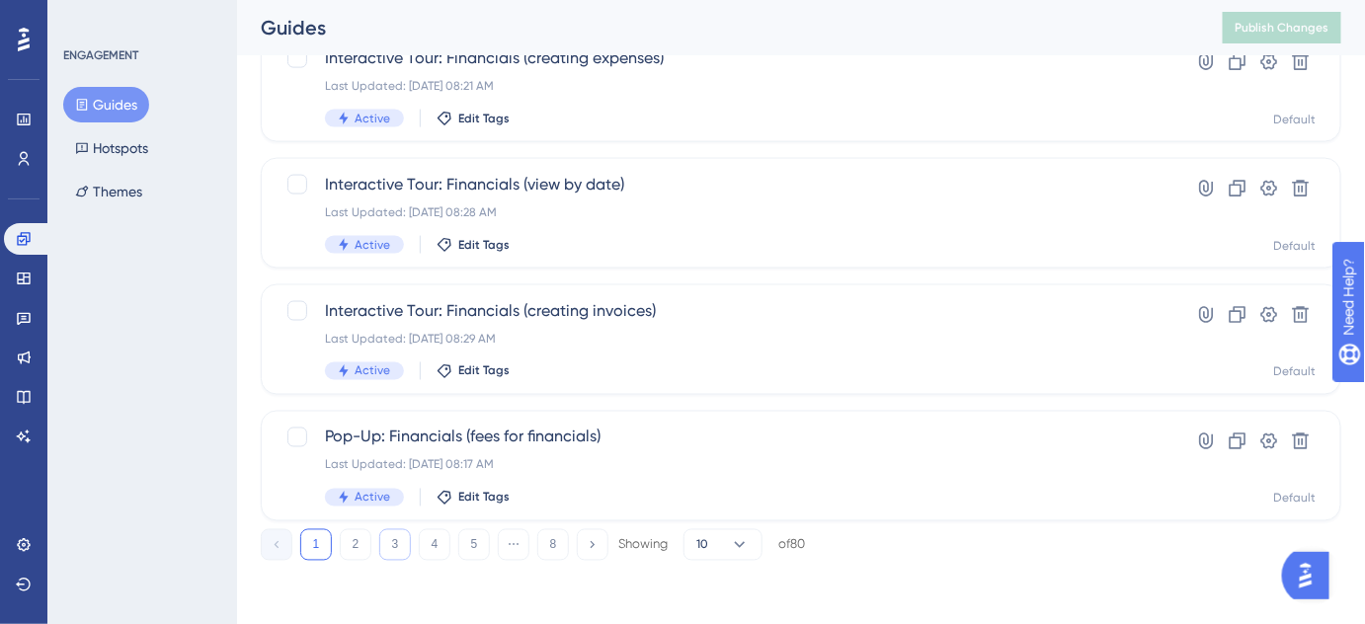
click at [393, 548] on button "3" at bounding box center [395, 545] width 32 height 32
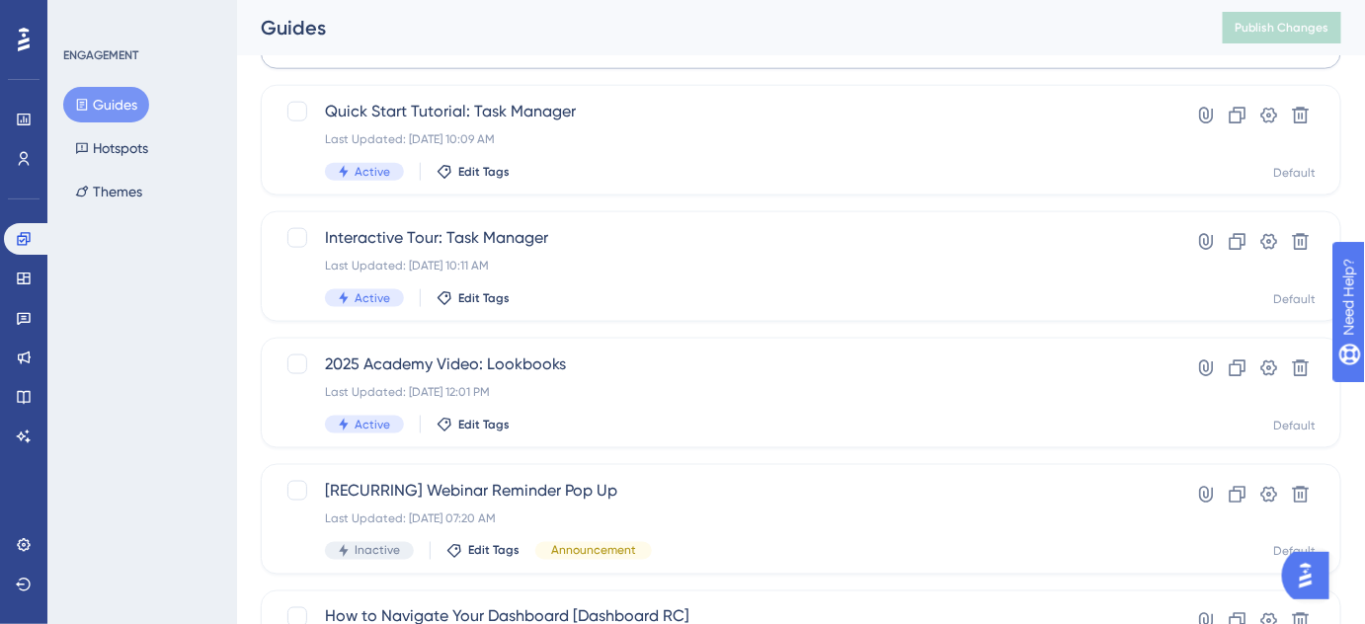
scroll to position [819, 0]
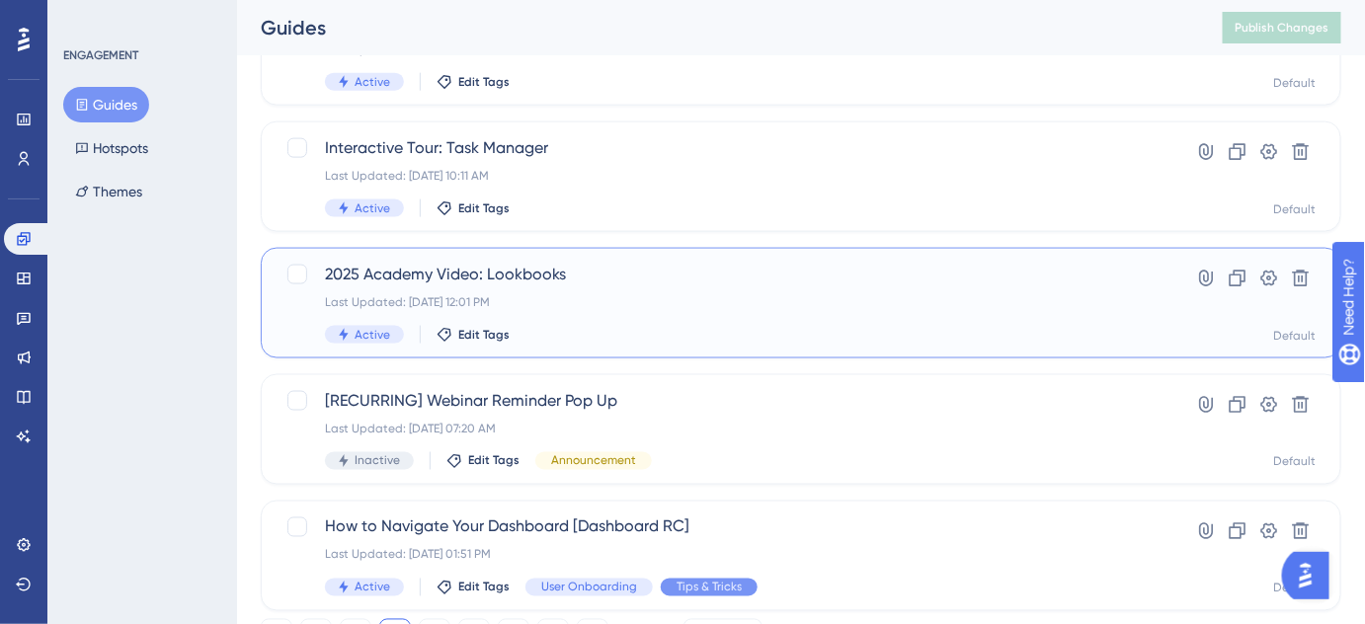
click at [534, 278] on span "2025 Academy Video: Lookbooks" at bounding box center [722, 275] width 794 height 24
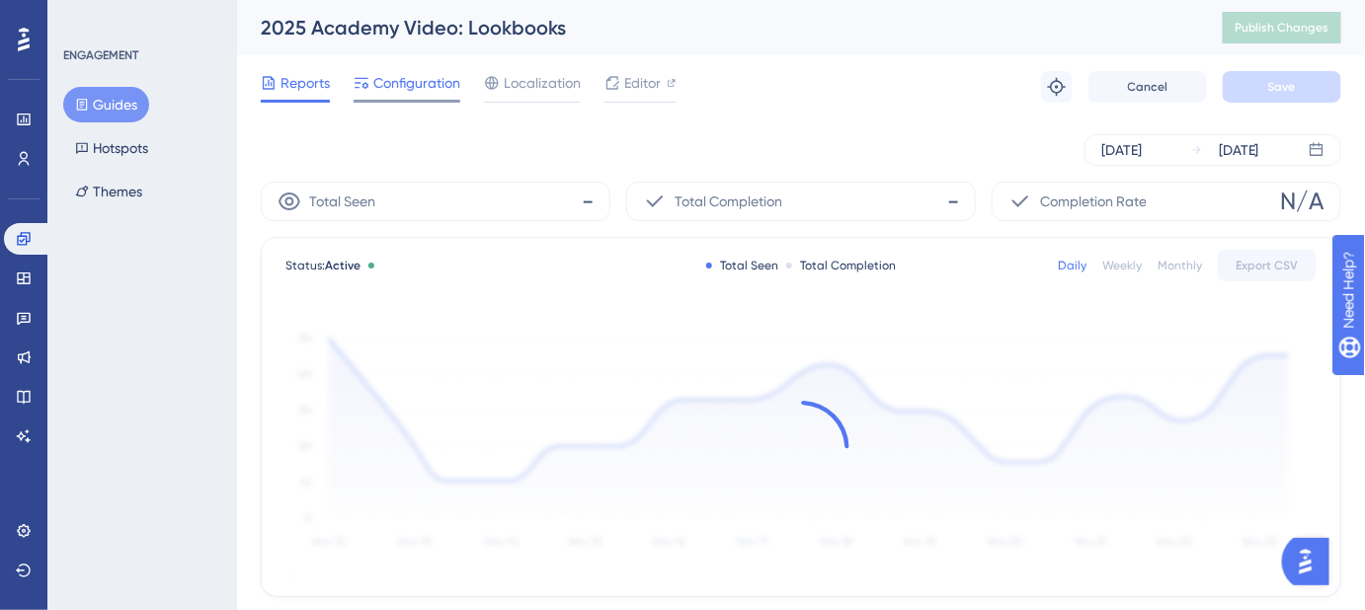
click at [430, 81] on span "Configuration" at bounding box center [416, 83] width 87 height 24
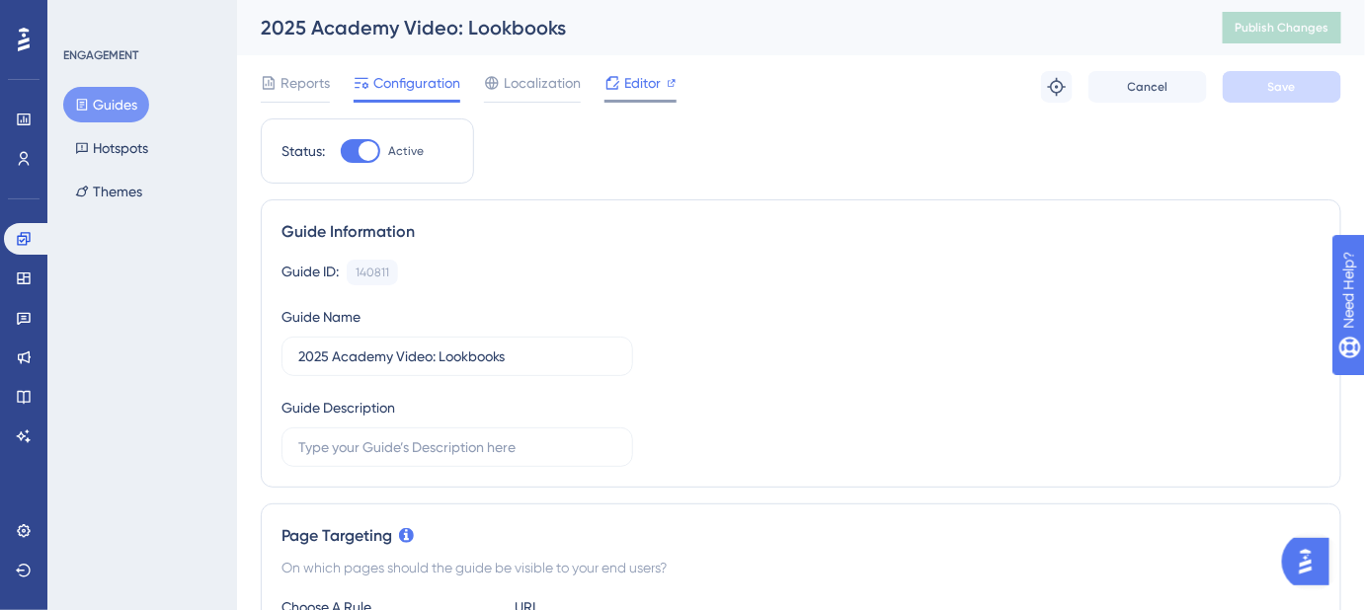
click at [630, 82] on span "Editor" at bounding box center [642, 83] width 37 height 24
click at [1311, 26] on span "Publish Changes" at bounding box center [1281, 28] width 95 height 16
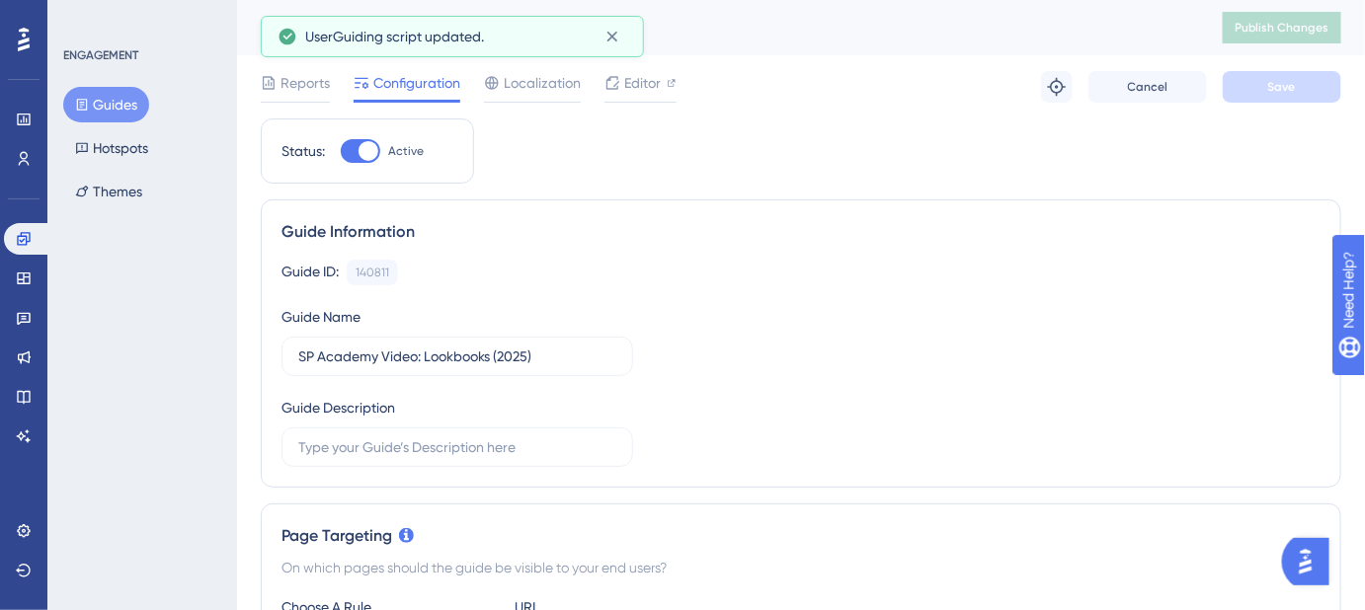
click at [117, 100] on button "Guides" at bounding box center [106, 105] width 86 height 36
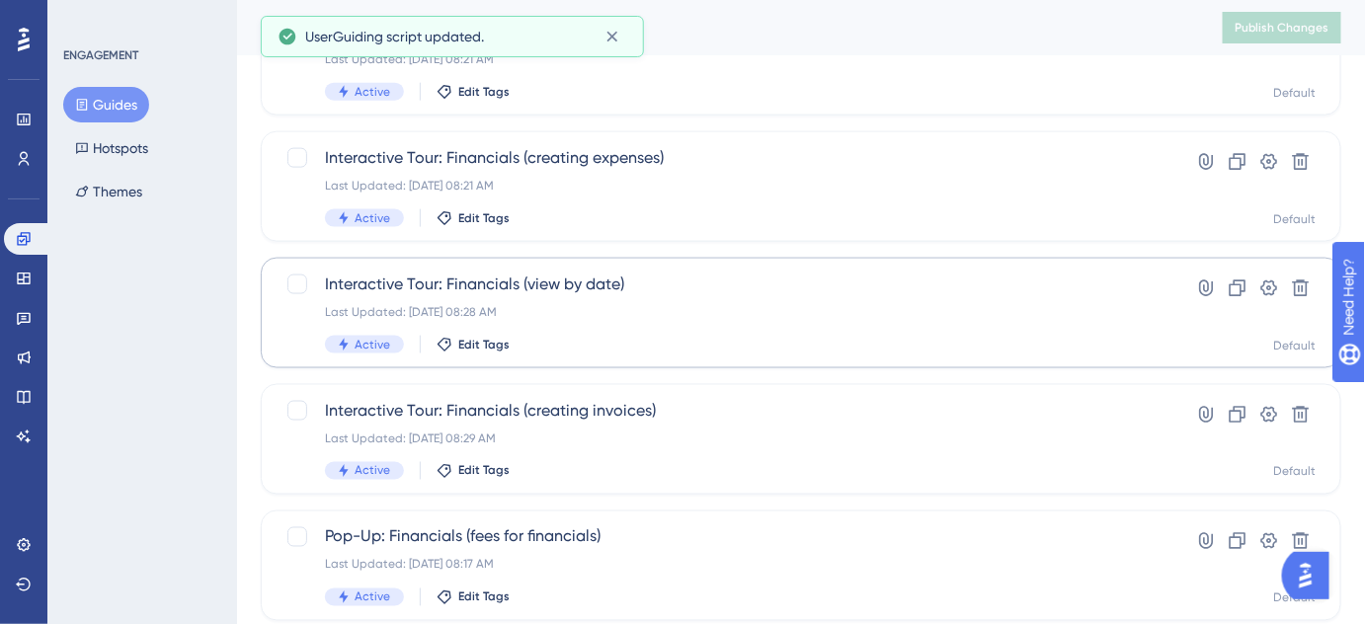
scroll to position [909, 0]
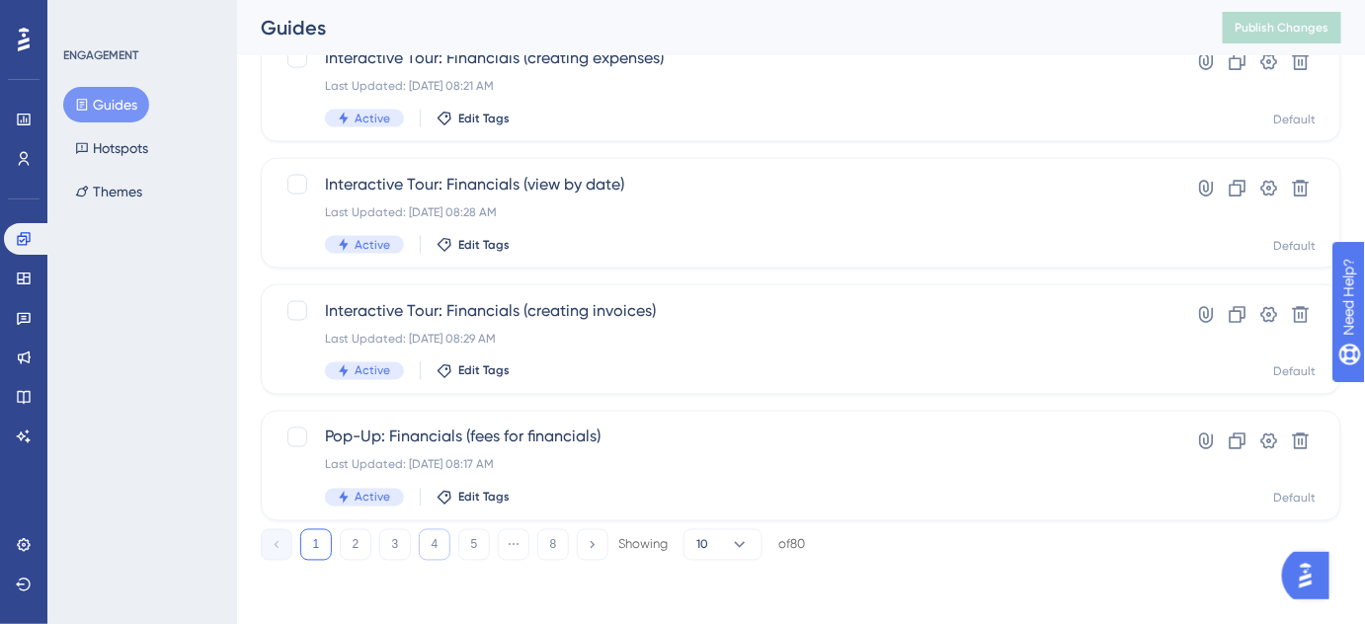
click at [440, 555] on button "4" at bounding box center [435, 545] width 32 height 32
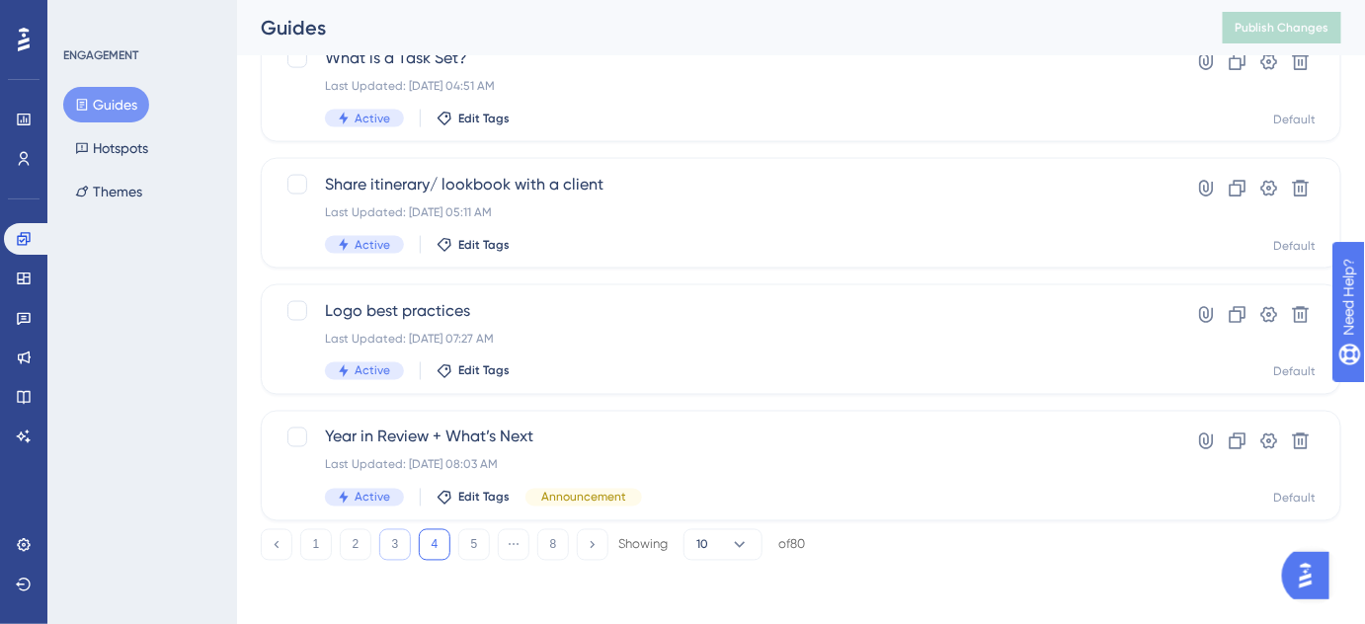
click at [400, 536] on button "3" at bounding box center [395, 545] width 32 height 32
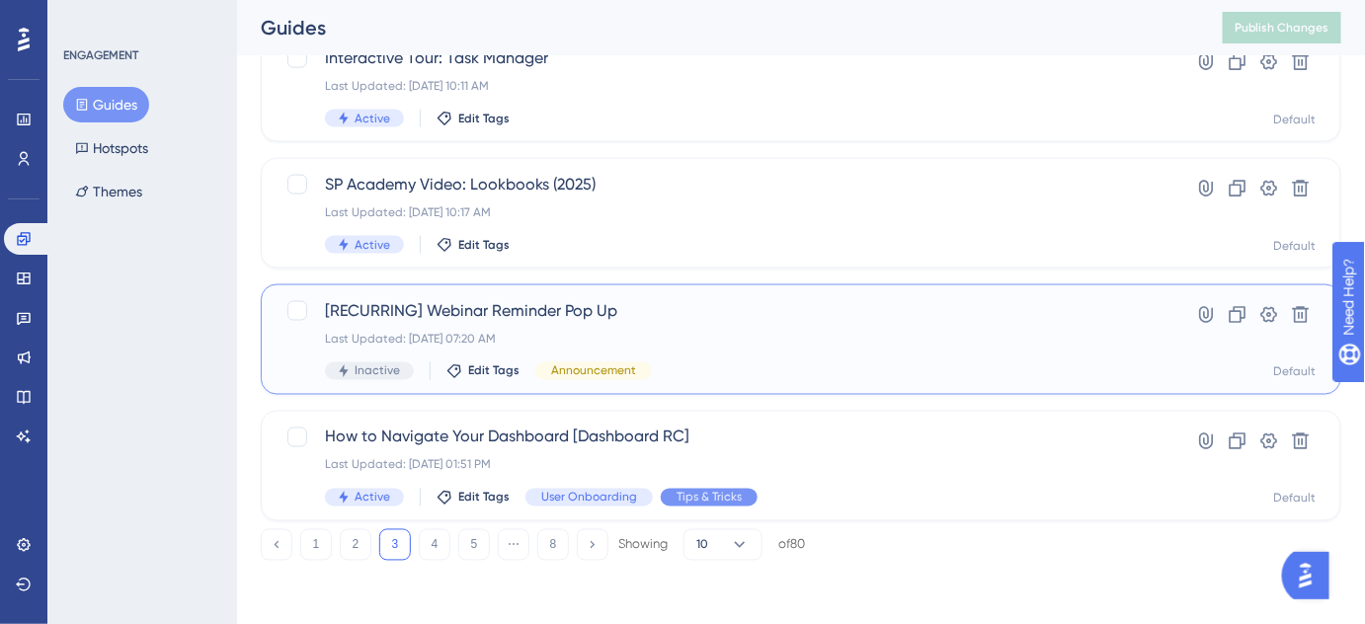
click at [601, 310] on span "[RECURRING] Webinar Reminder Pop Up" at bounding box center [722, 311] width 794 height 24
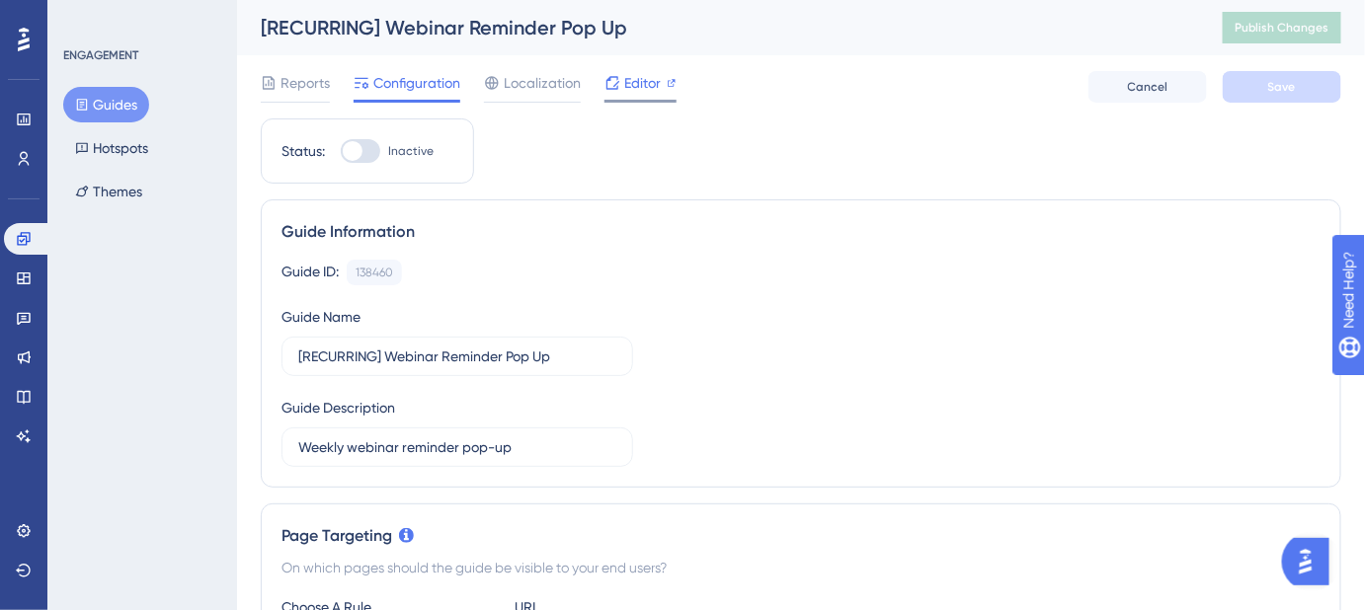
click at [636, 86] on span "Editor" at bounding box center [642, 83] width 37 height 24
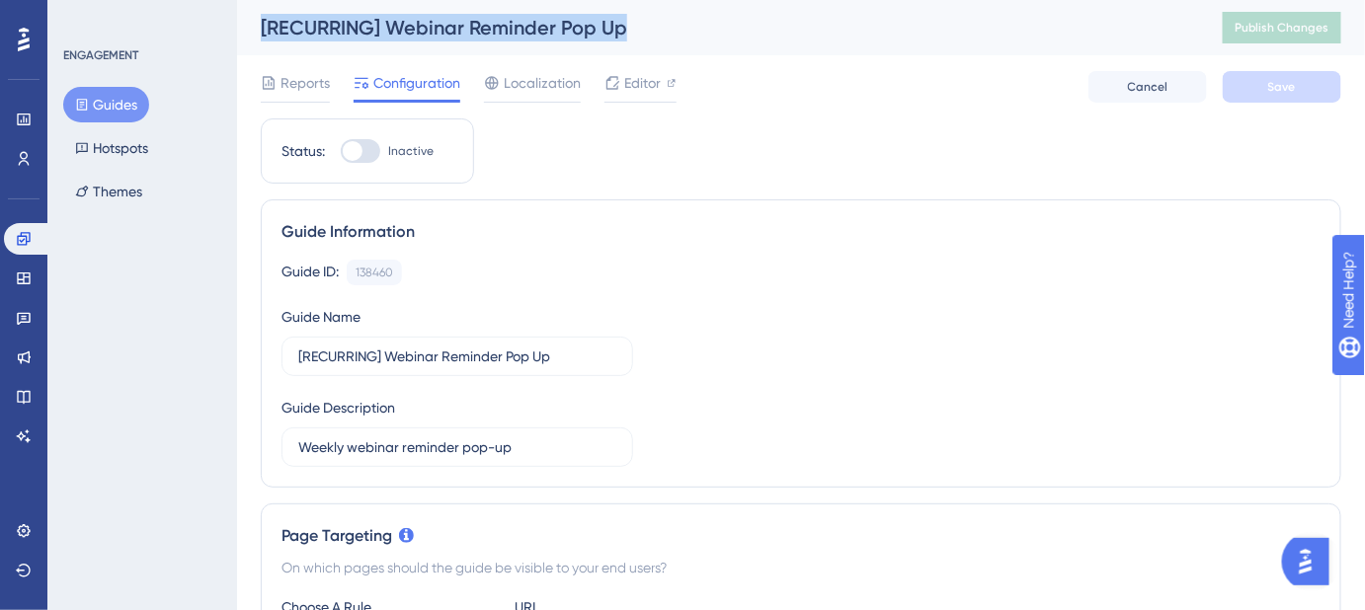
drag, startPoint x: 634, startPoint y: 25, endPoint x: 256, endPoint y: 36, distance: 378.4
click at [256, 36] on div "[RECURRING] Webinar Reminder Pop Up Publish Changes" at bounding box center [801, 27] width 1128 height 55
copy div "[RECURRING] Webinar Reminder Pop Up"
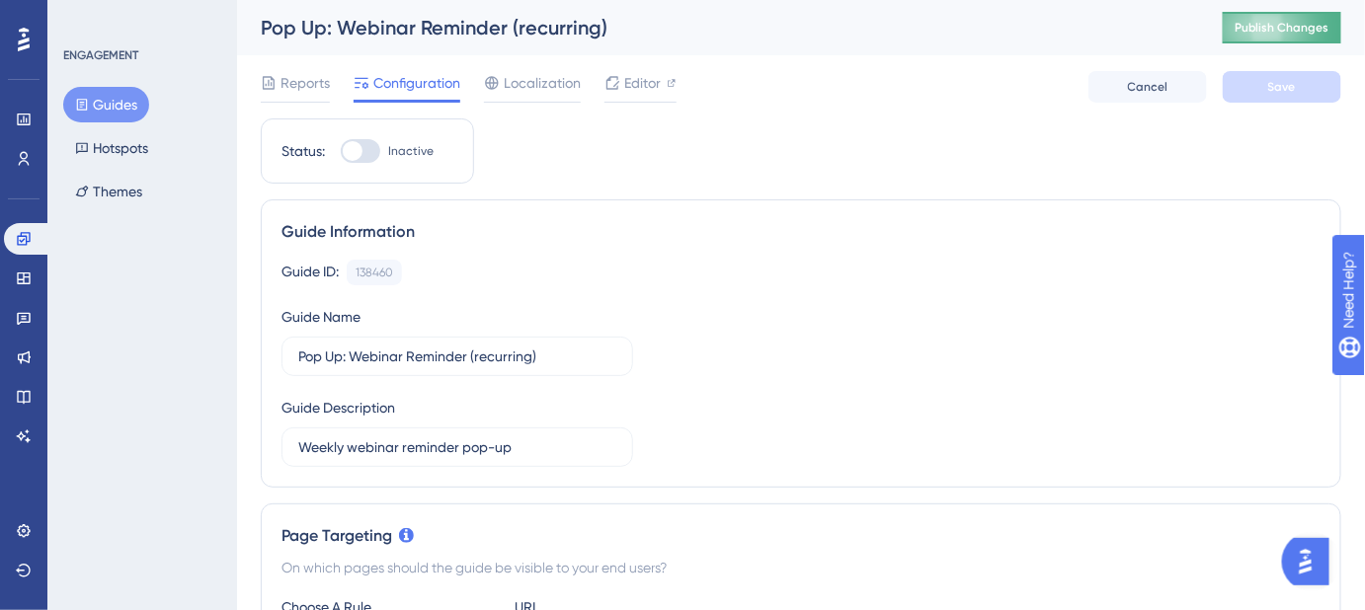
click at [1319, 25] on span "Publish Changes" at bounding box center [1281, 28] width 95 height 16
click at [115, 101] on button "Guides" at bounding box center [106, 105] width 86 height 36
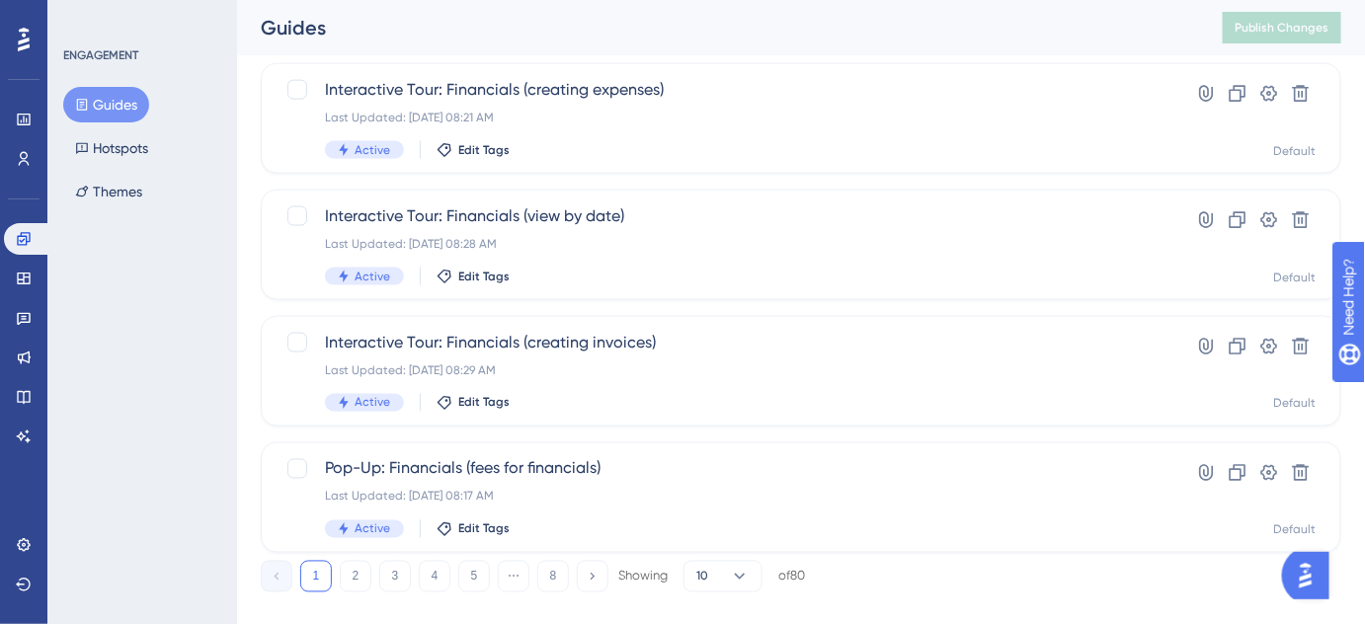
scroll to position [909, 0]
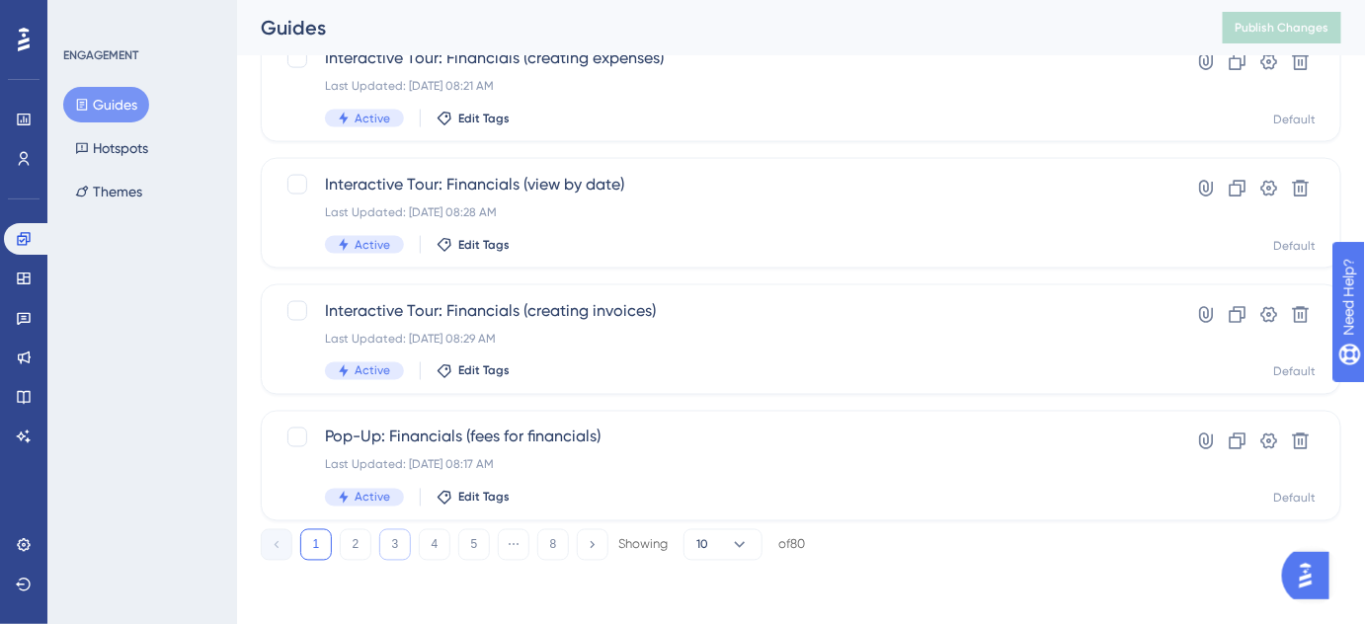
click at [398, 548] on button "3" at bounding box center [395, 545] width 32 height 32
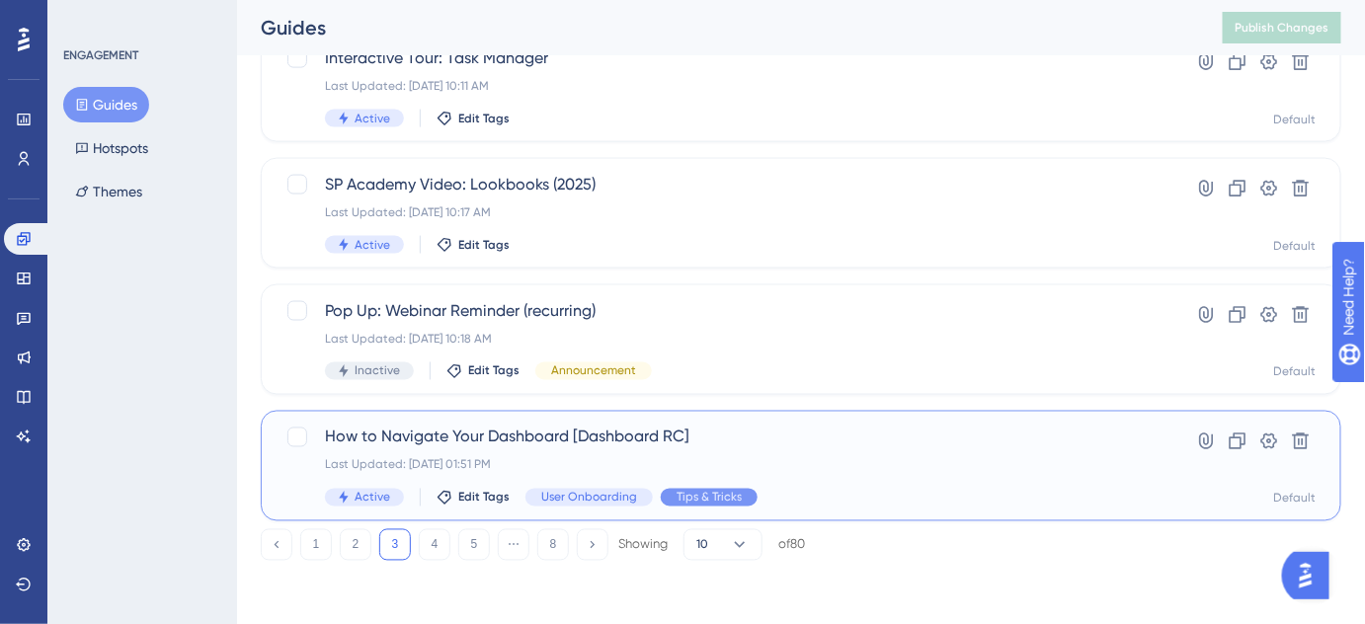
click at [544, 443] on span "How to Navigate Your Dashboard [Dashboard RC]" at bounding box center [722, 438] width 794 height 24
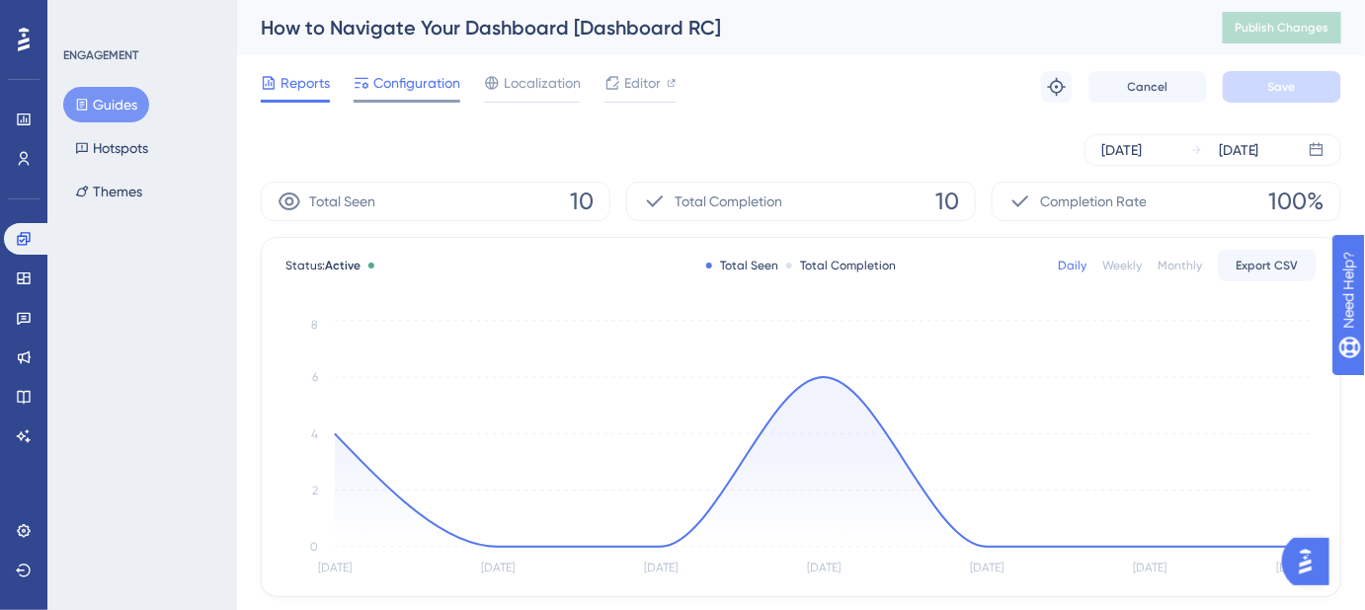
click at [397, 86] on span "Configuration" at bounding box center [416, 83] width 87 height 24
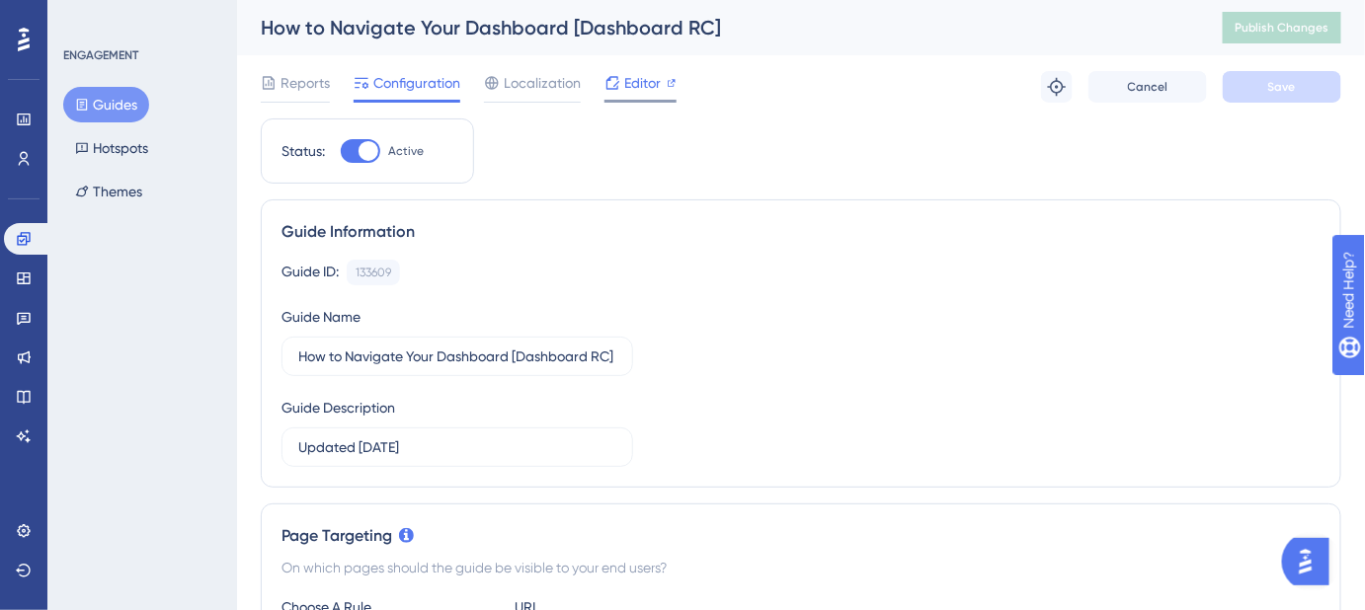
click at [651, 86] on span "Editor" at bounding box center [642, 83] width 37 height 24
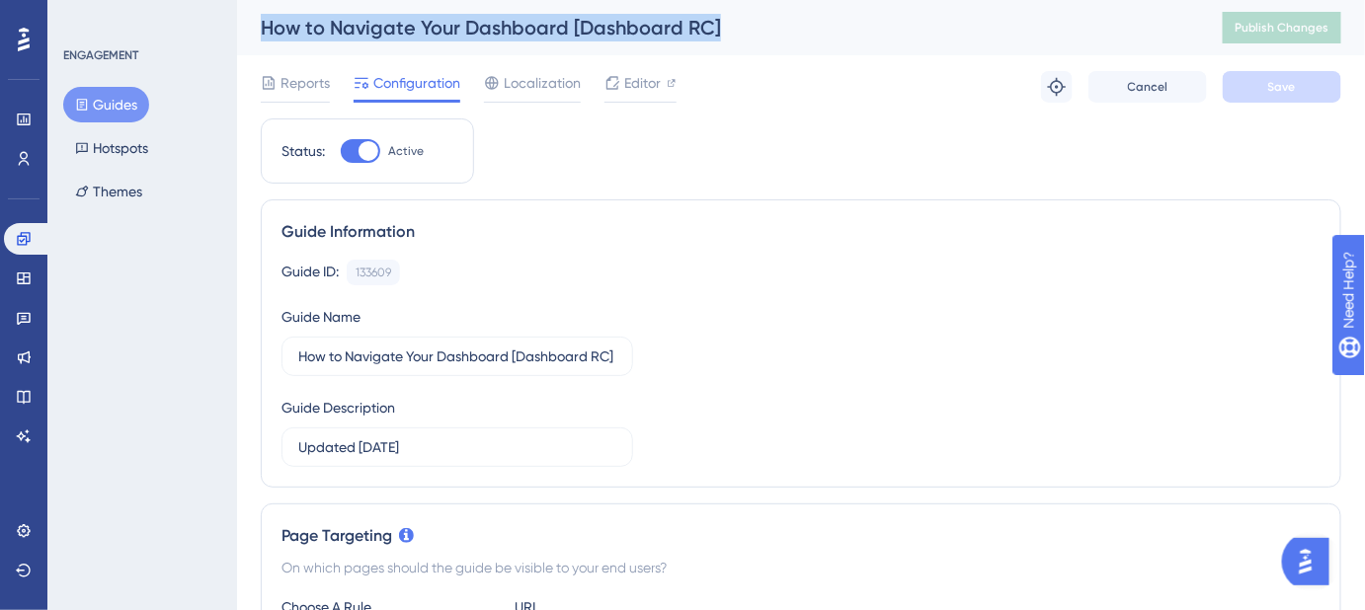
drag, startPoint x: 634, startPoint y: 31, endPoint x: 253, endPoint y: 31, distance: 381.2
click at [253, 31] on div "How to Navigate Your Dashboard [Dashboard RC] Publish Changes" at bounding box center [801, 27] width 1128 height 55
copy div "How to Navigate Your Dashboard [Dashboard RC]"
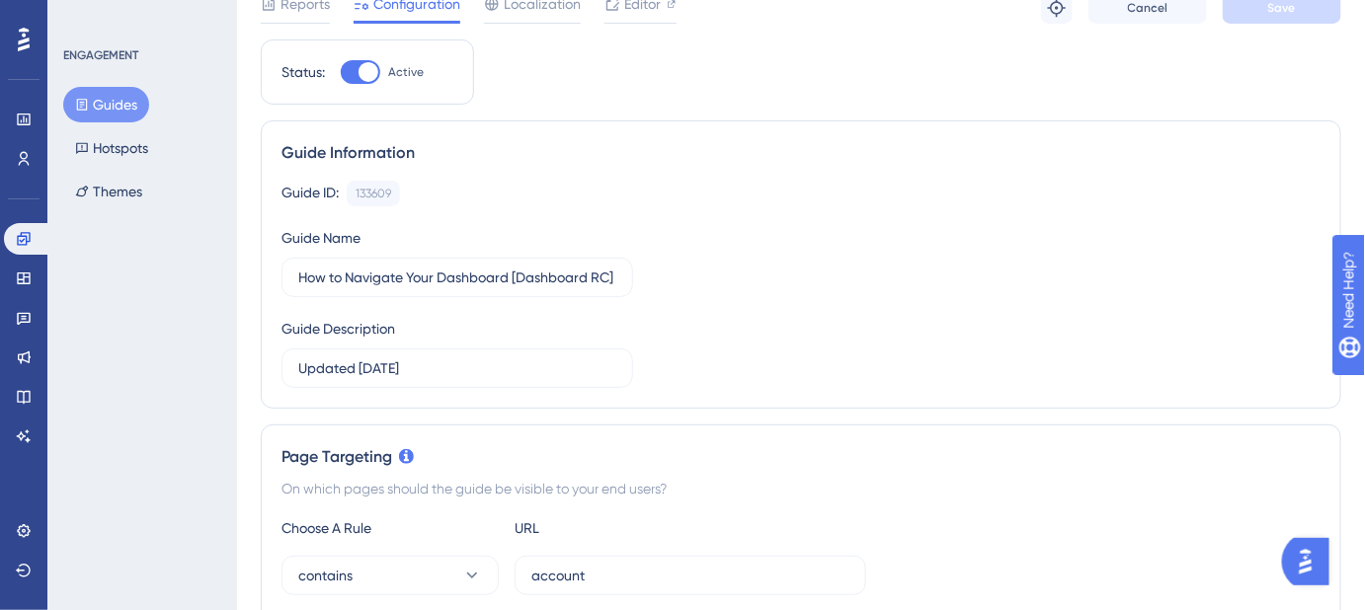
scroll to position [179, 0]
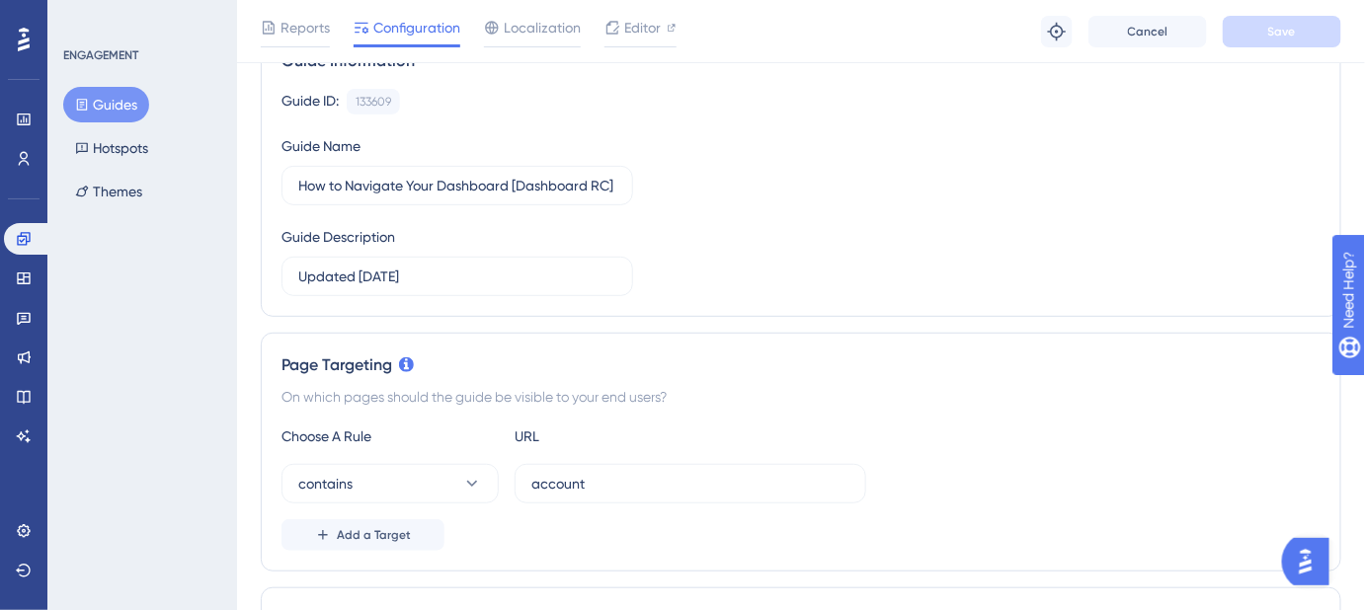
click at [119, 109] on button "Guides" at bounding box center [106, 105] width 86 height 36
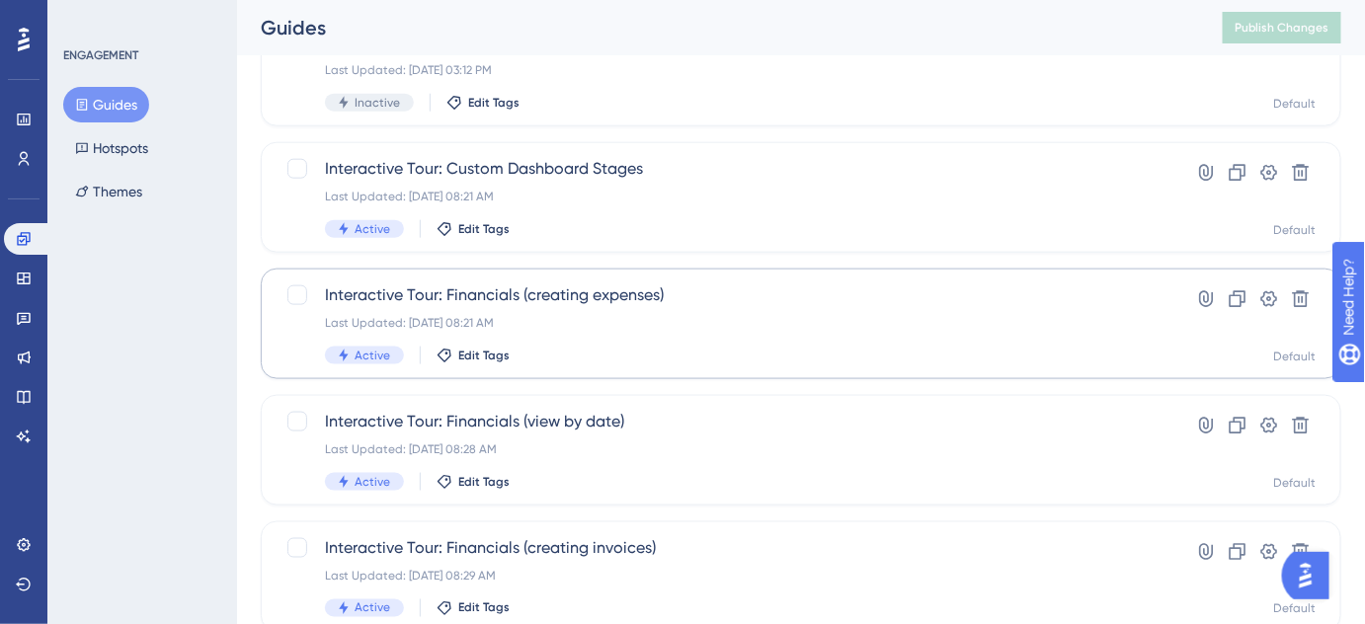
scroll to position [909, 0]
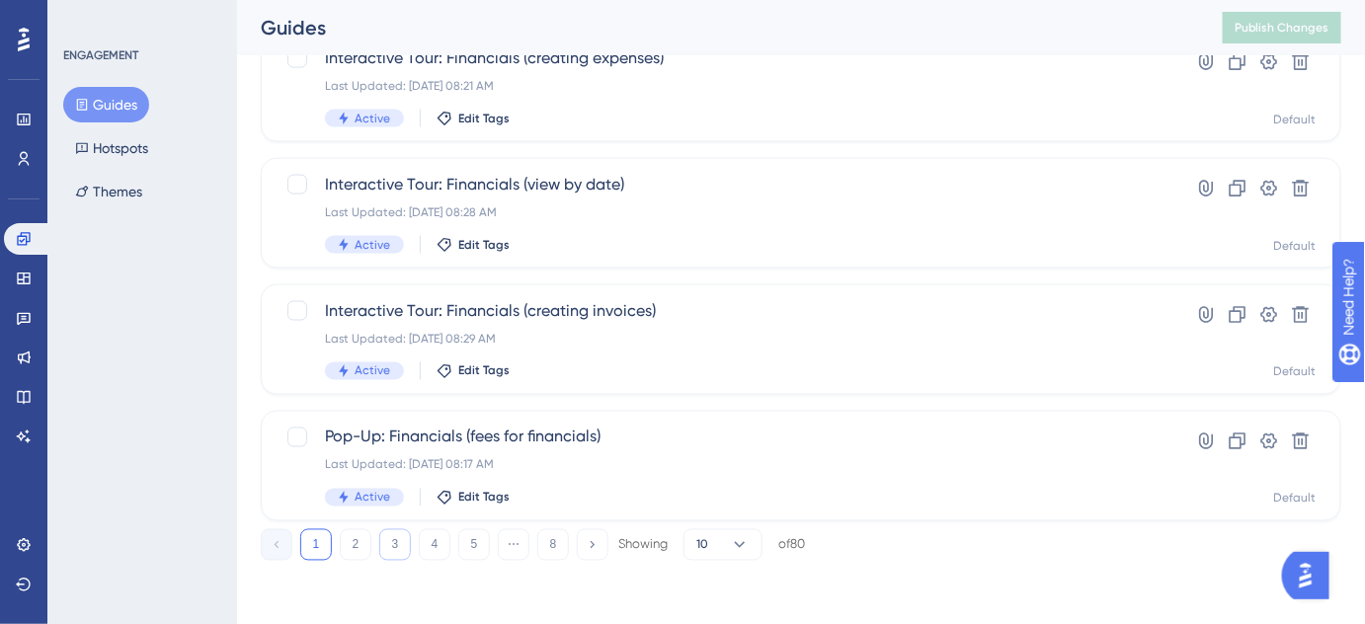
click at [397, 555] on button "3" at bounding box center [395, 545] width 32 height 32
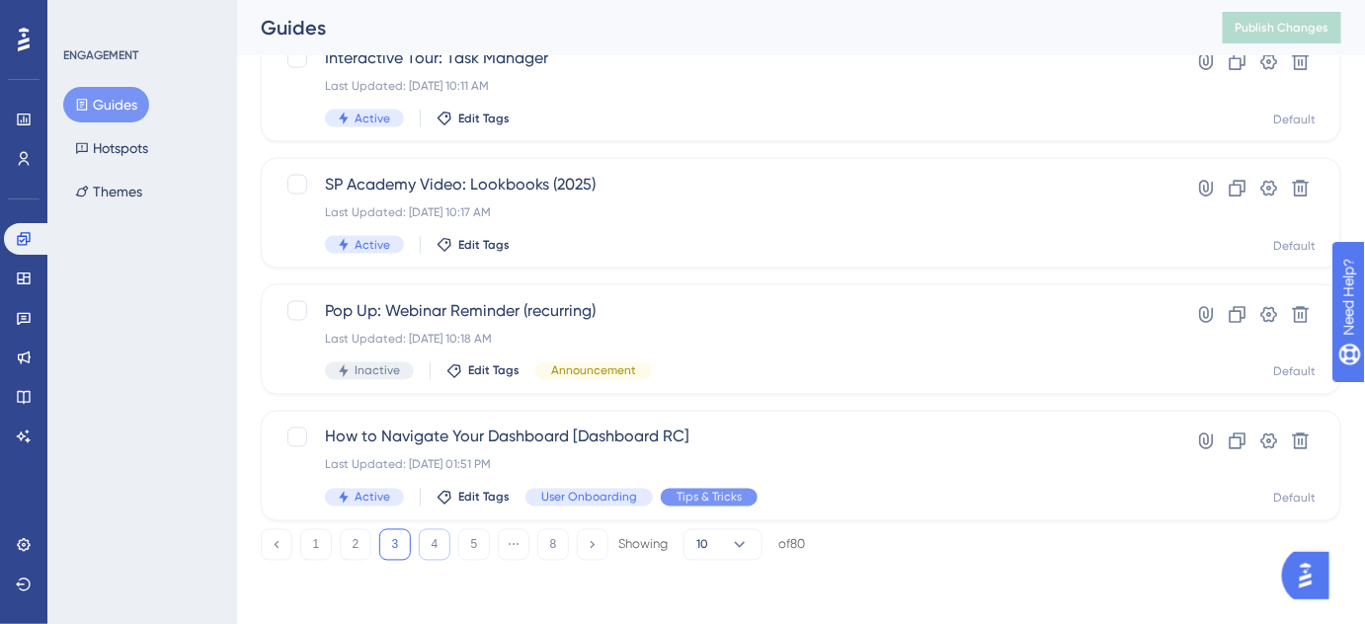
click at [429, 548] on button "4" at bounding box center [435, 545] width 32 height 32
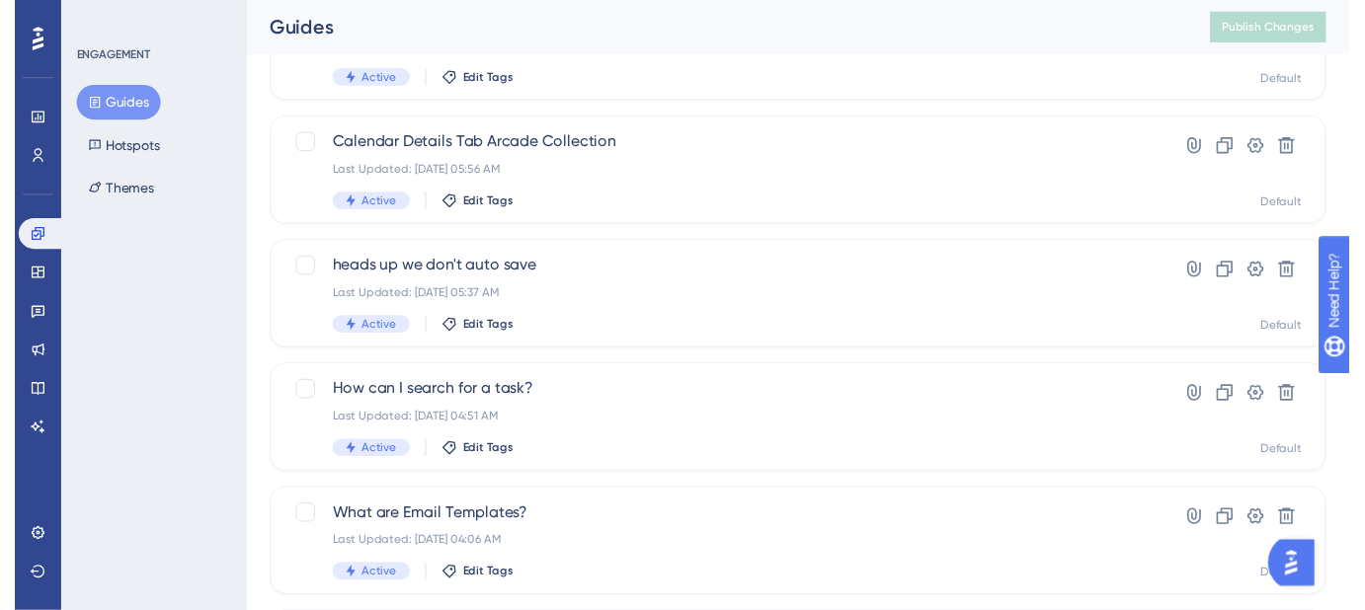
scroll to position [0, 0]
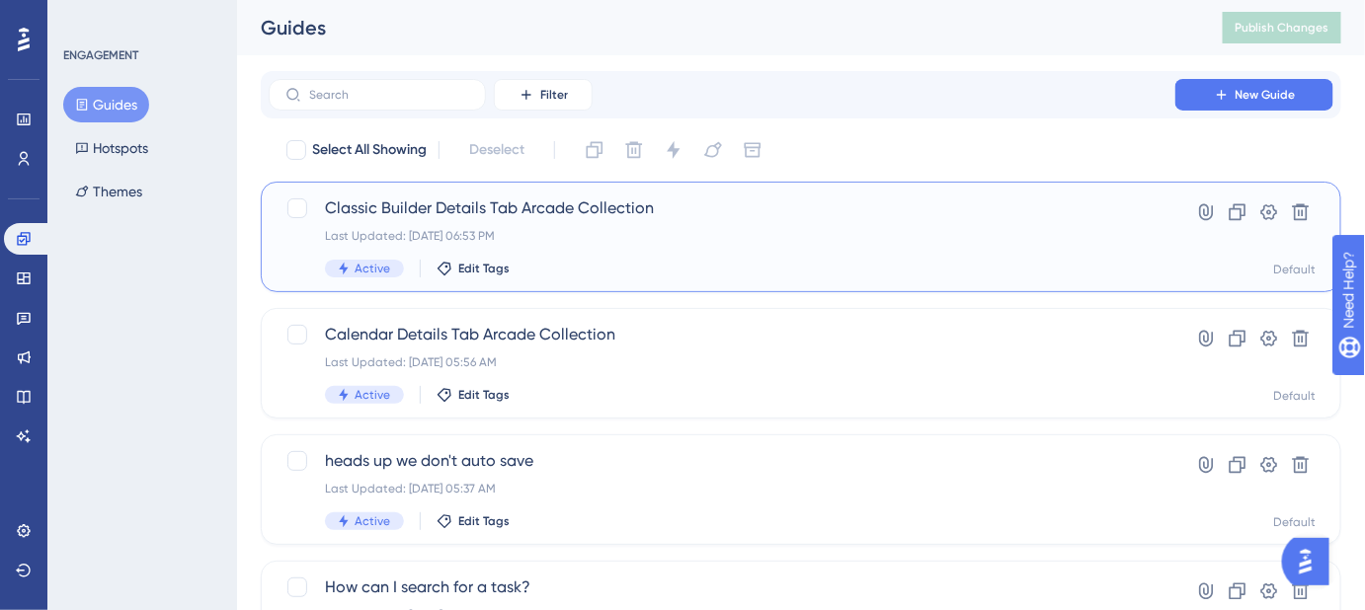
click at [539, 214] on span "Classic Builder Details Tab Arcade Collection" at bounding box center [722, 209] width 794 height 24
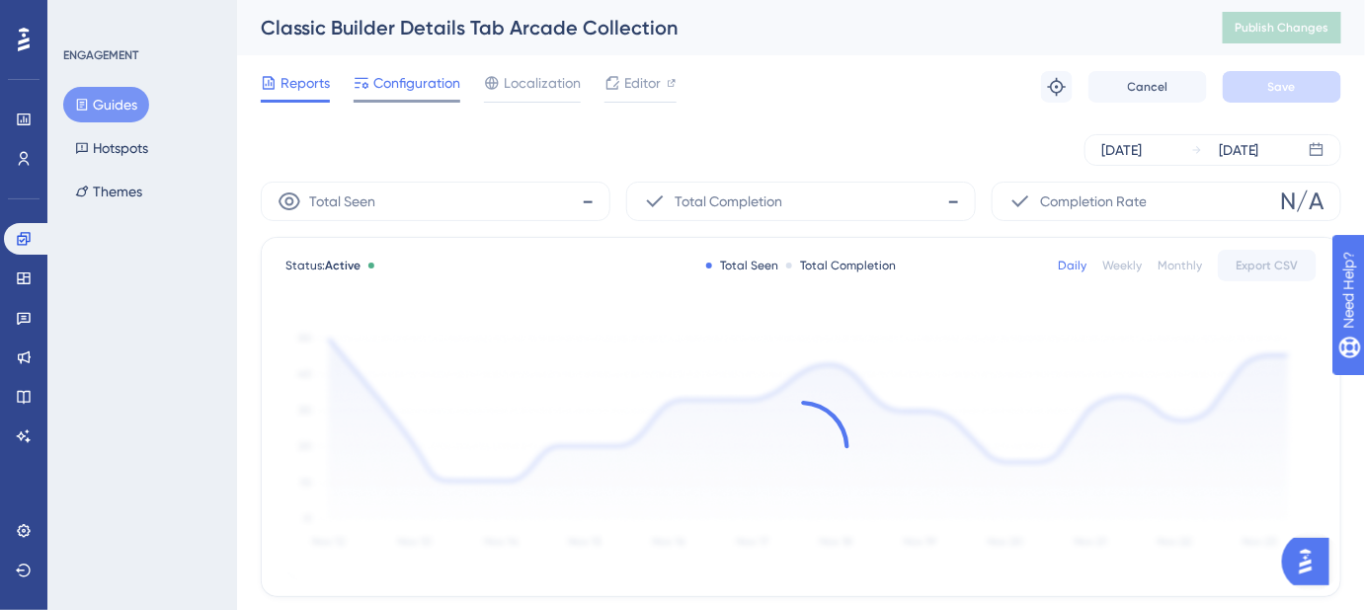
click at [403, 93] on span "Configuration" at bounding box center [416, 83] width 87 height 24
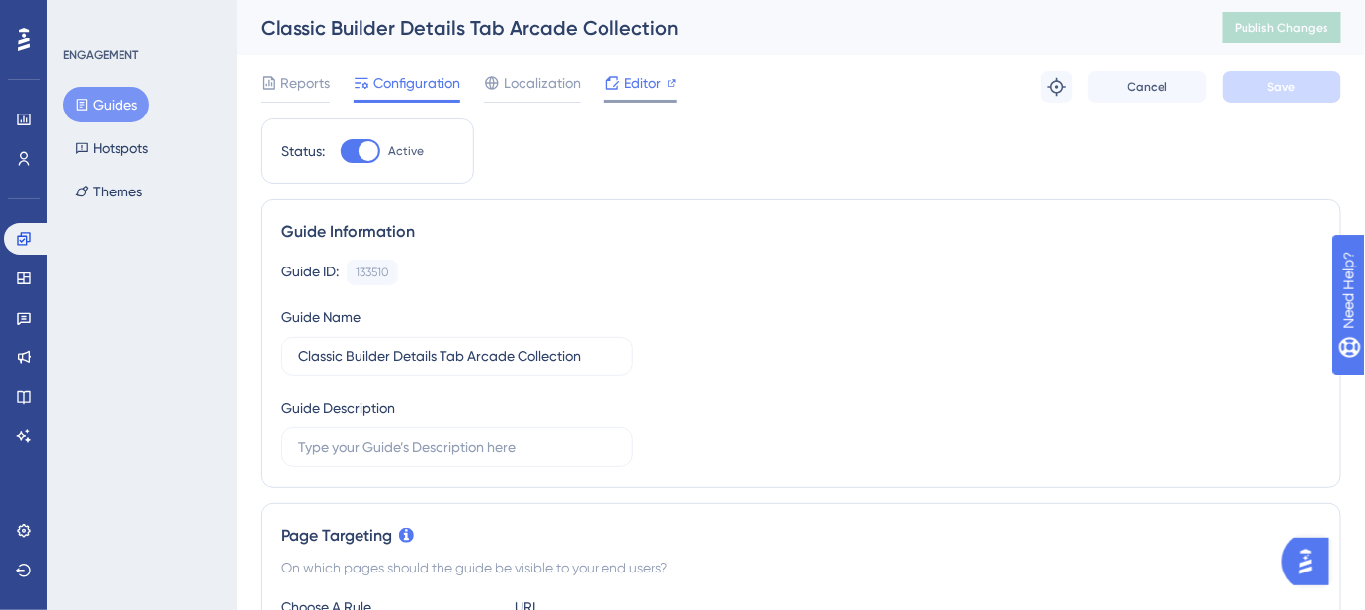
click at [633, 79] on span "Editor" at bounding box center [642, 83] width 37 height 24
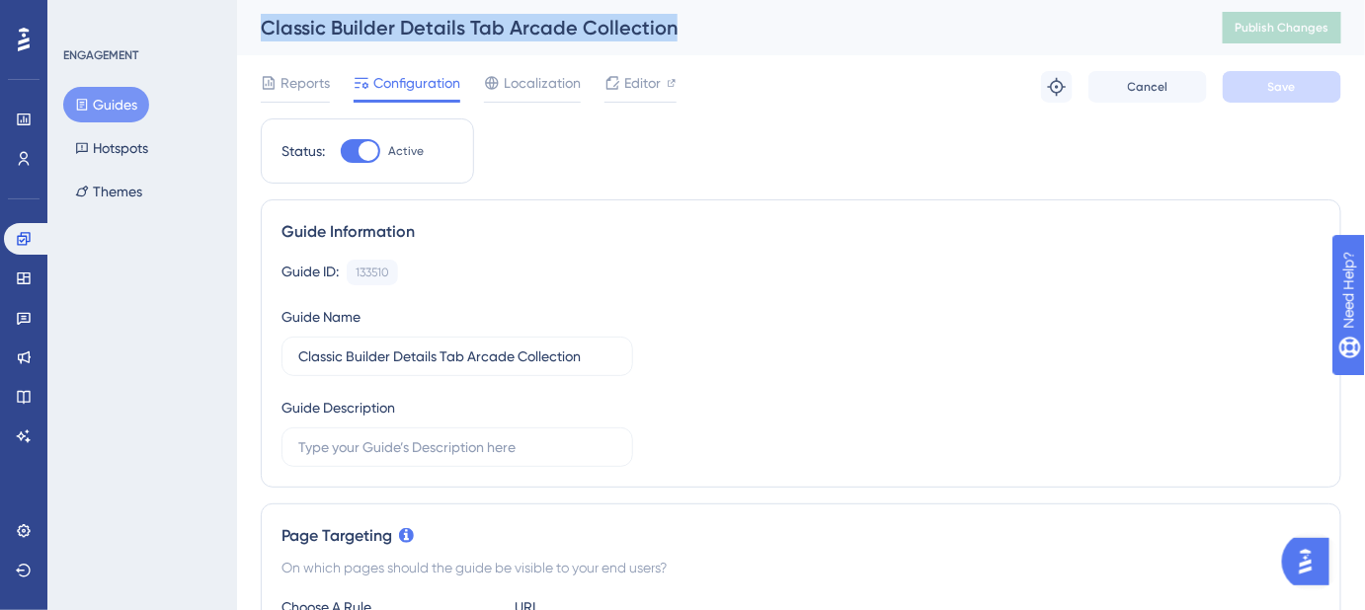
drag, startPoint x: 623, startPoint y: 32, endPoint x: 252, endPoint y: 32, distance: 371.3
click at [253, 32] on div "Classic Builder Details Tab Arcade Collection Publish Changes" at bounding box center [801, 27] width 1128 height 55
copy div "Classic Builder Details Tab Arcade Collection"
click at [122, 100] on button "Guides" at bounding box center [106, 105] width 86 height 36
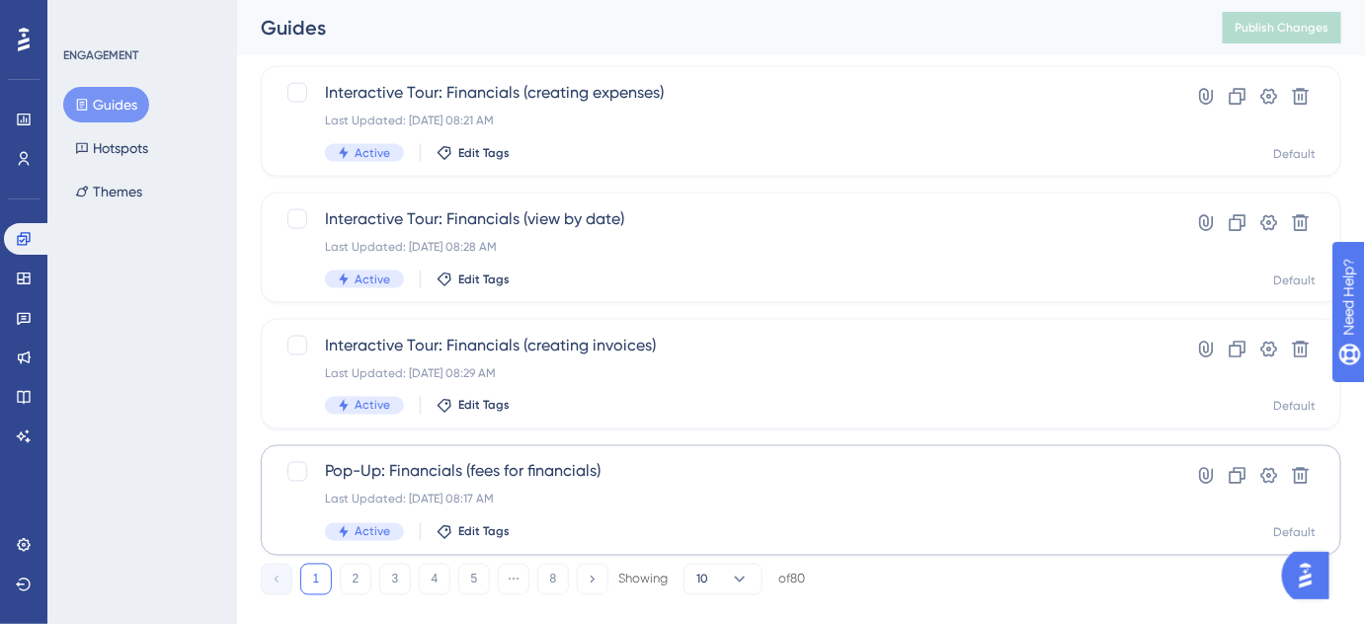
scroll to position [909, 0]
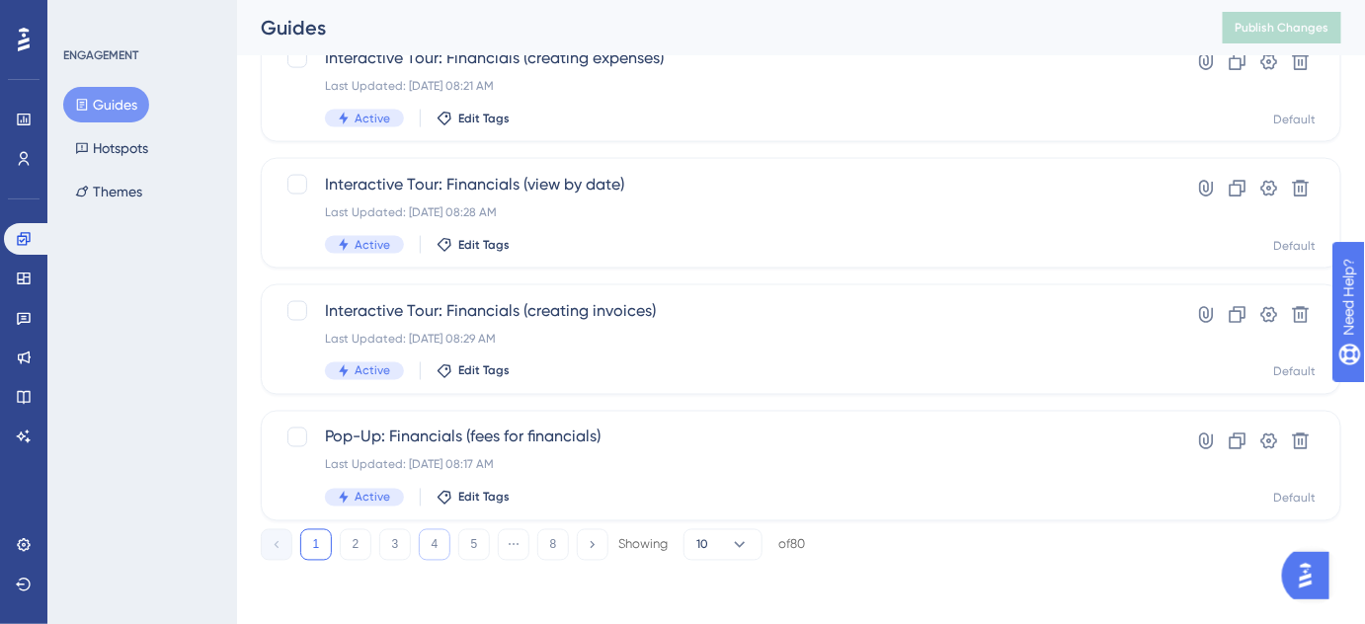
click at [439, 543] on button "4" at bounding box center [435, 545] width 32 height 32
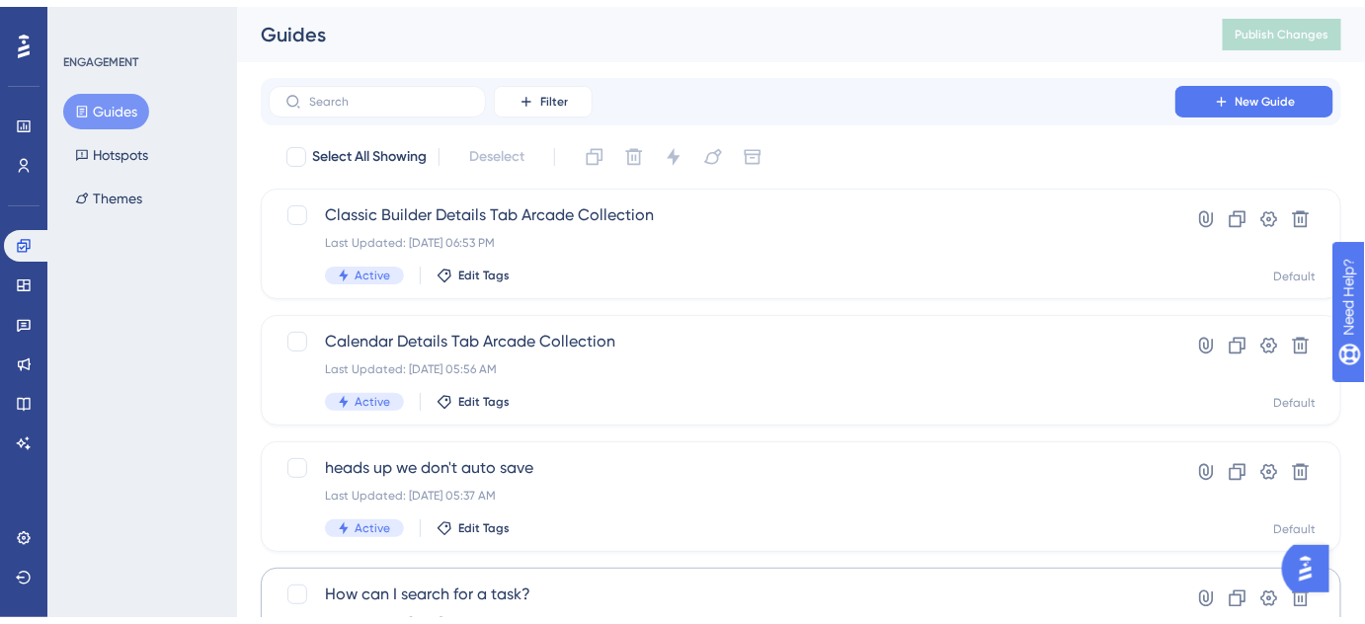
scroll to position [179, 0]
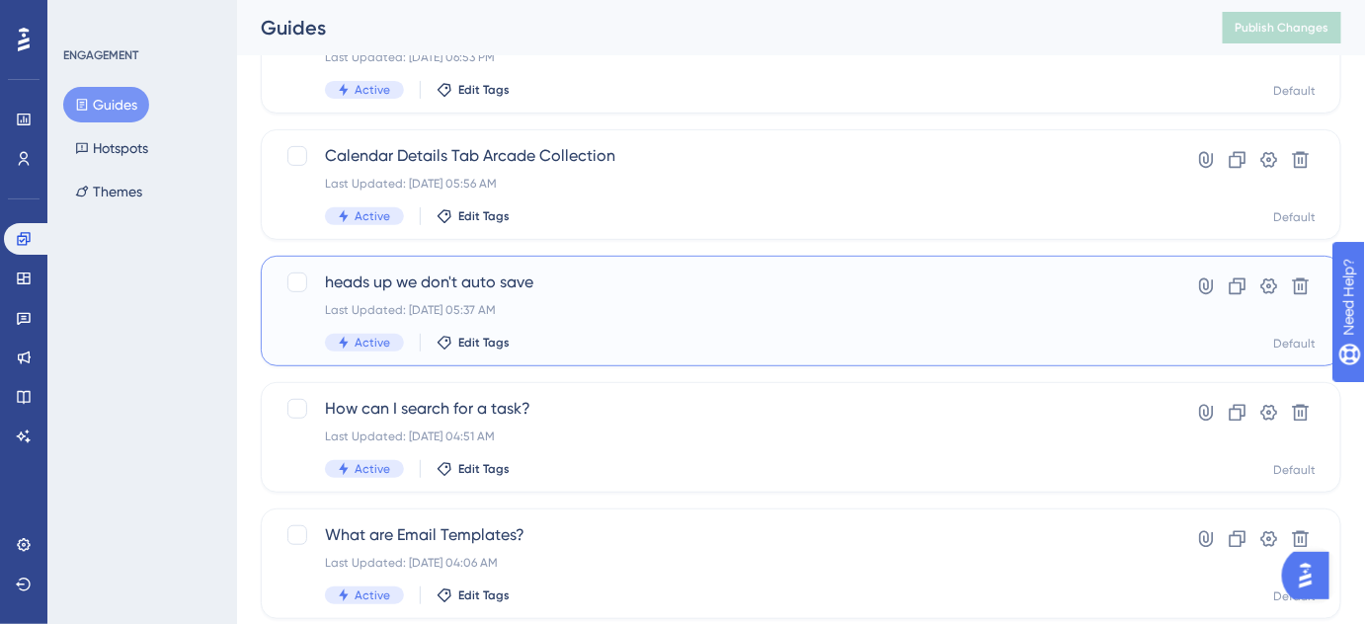
click at [563, 287] on span "heads up we don't auto save" at bounding box center [722, 283] width 794 height 24
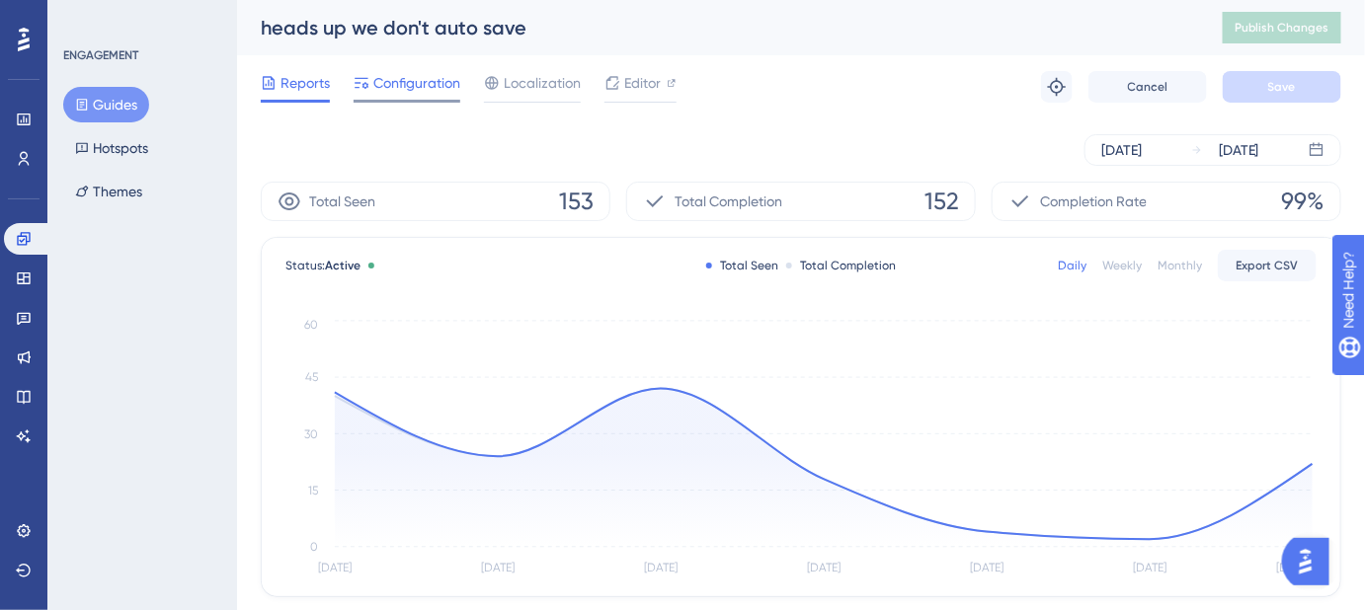
click at [427, 89] on span "Configuration" at bounding box center [416, 83] width 87 height 24
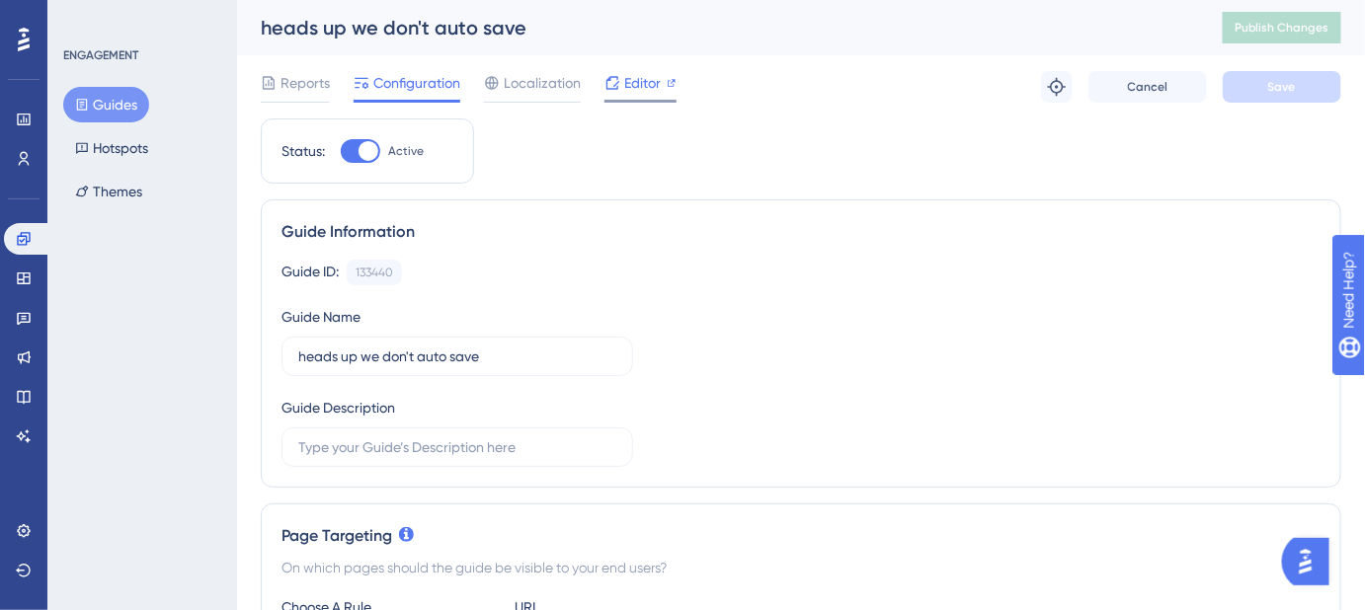
click at [645, 89] on span "Editor" at bounding box center [642, 83] width 37 height 24
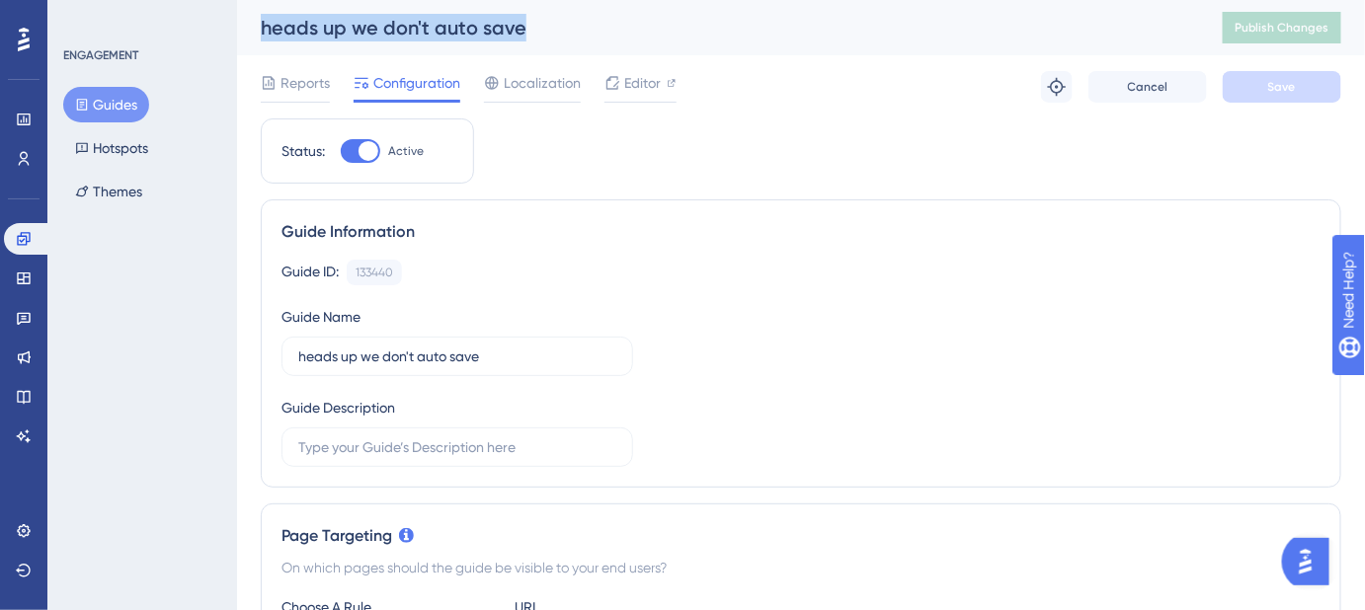
drag, startPoint x: 537, startPoint y: 28, endPoint x: 264, endPoint y: 28, distance: 273.6
click at [258, 28] on div "heads up we don't auto save Publish Changes" at bounding box center [801, 27] width 1128 height 55
copy div "heads up we don't auto save"
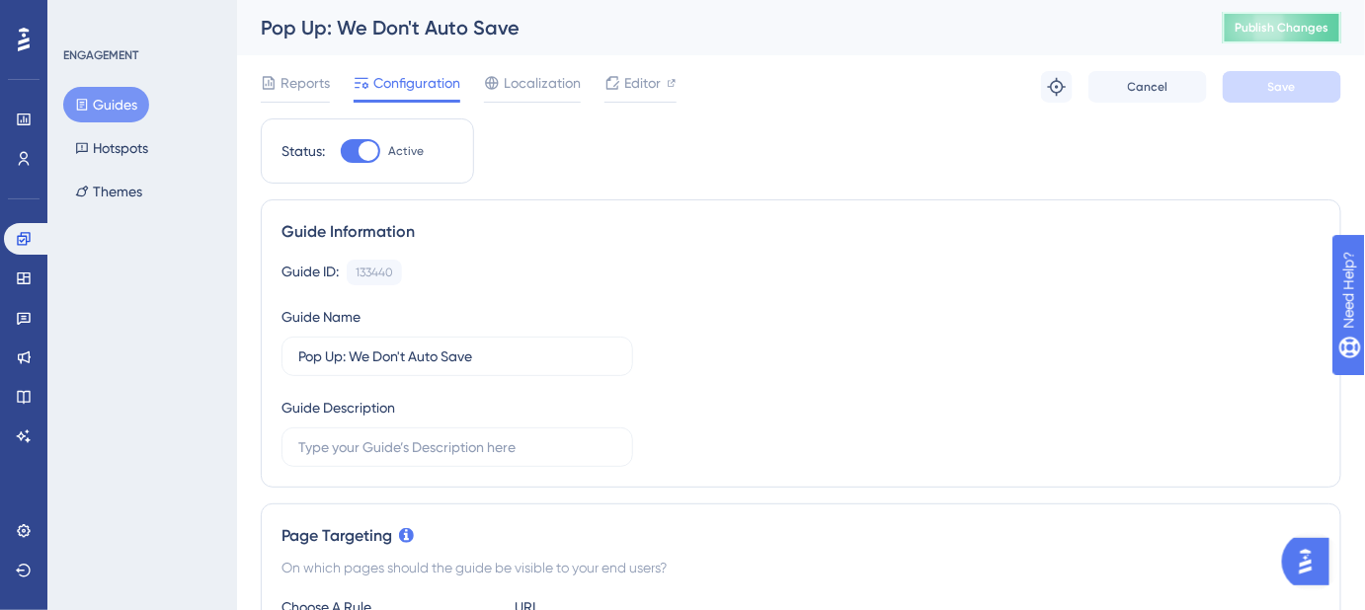
click at [1309, 23] on span "Publish Changes" at bounding box center [1281, 28] width 95 height 16
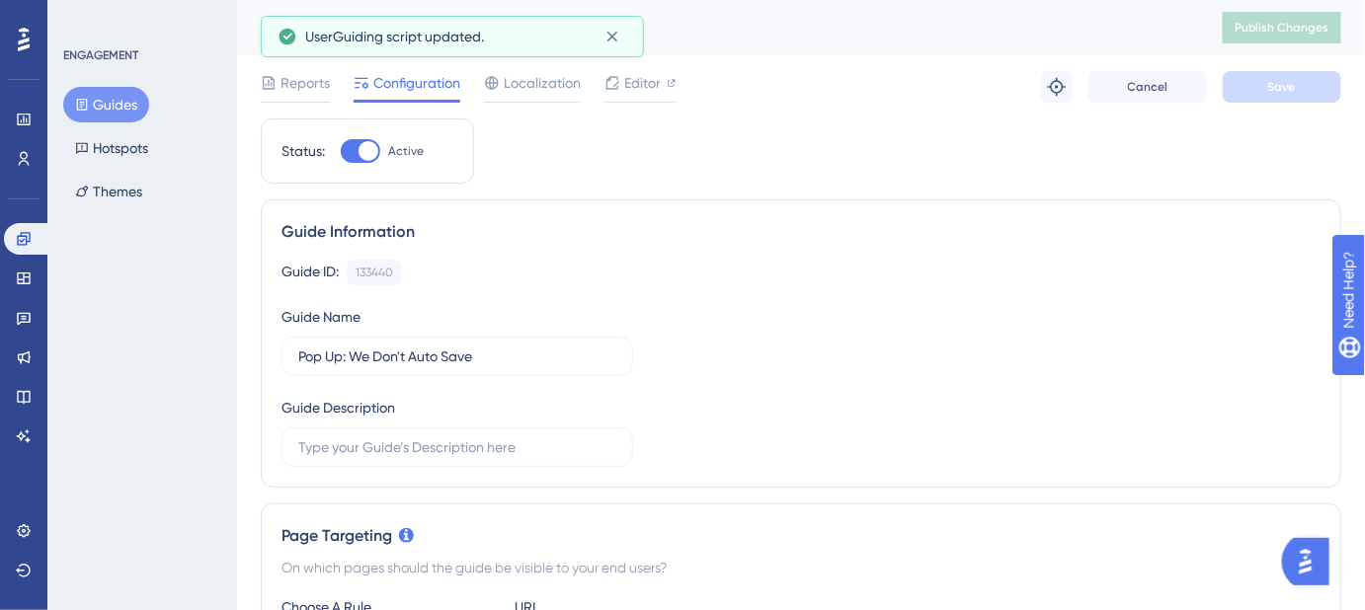
click at [114, 101] on button "Guides" at bounding box center [106, 105] width 86 height 36
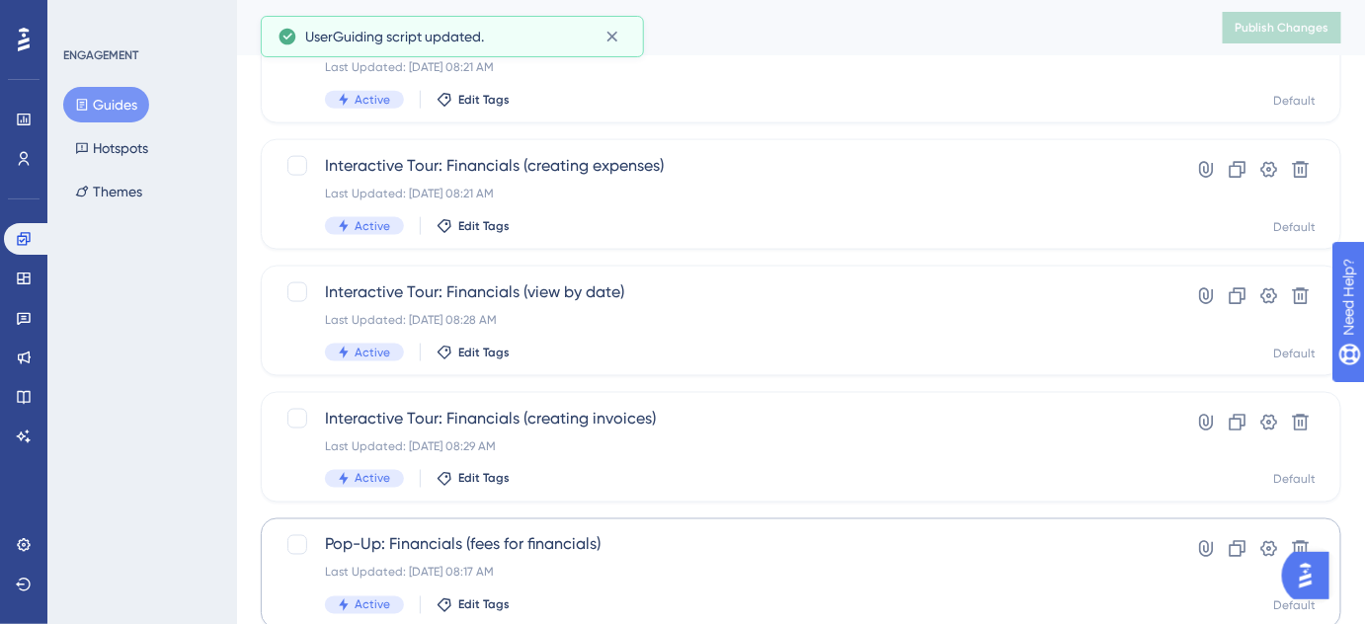
scroll to position [909, 0]
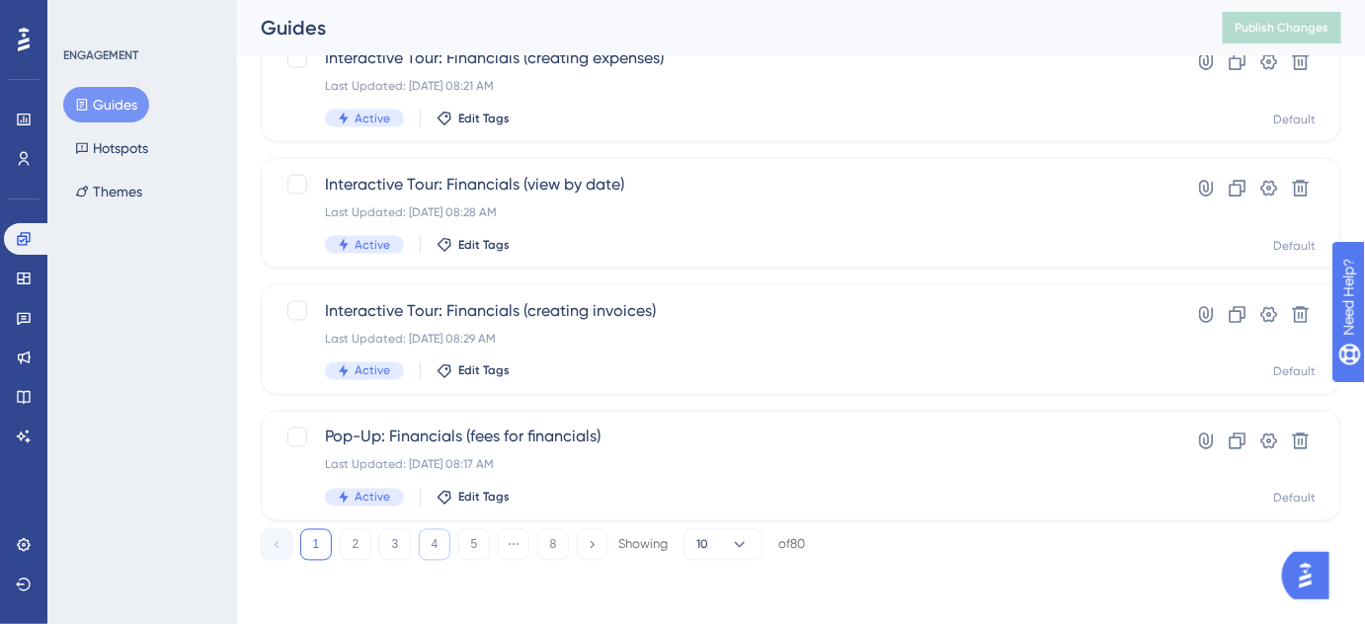
click at [424, 548] on button "4" at bounding box center [435, 545] width 32 height 32
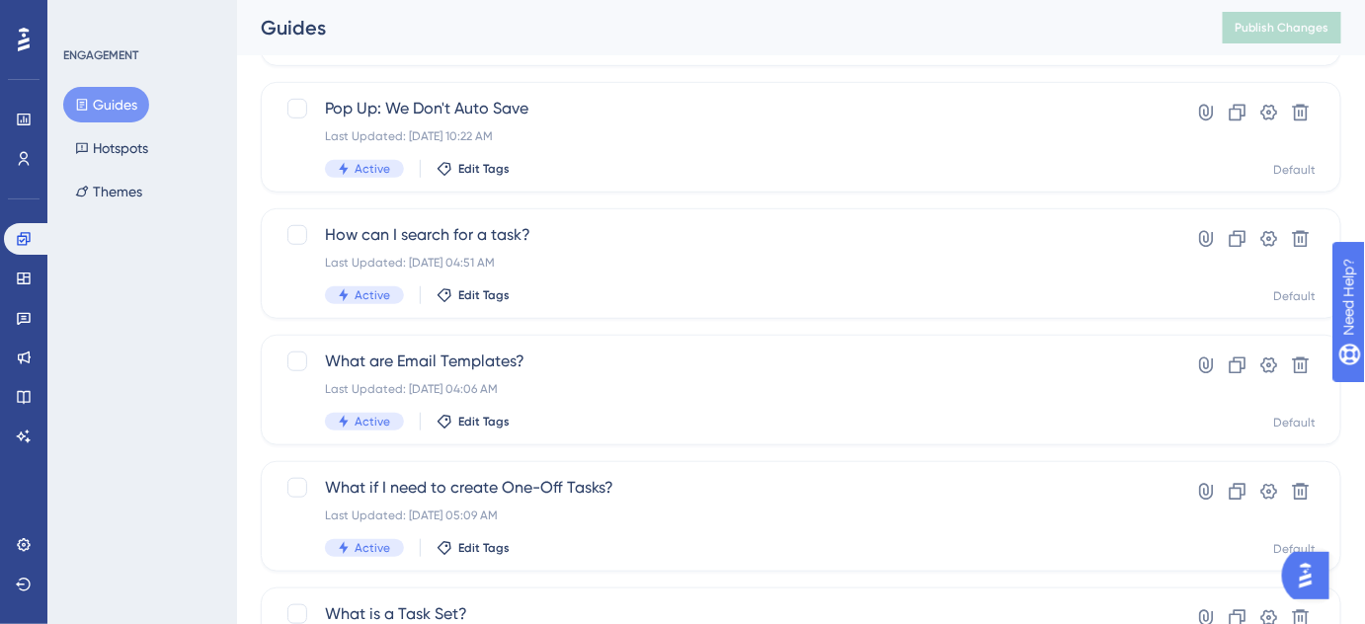
scroll to position [358, 0]
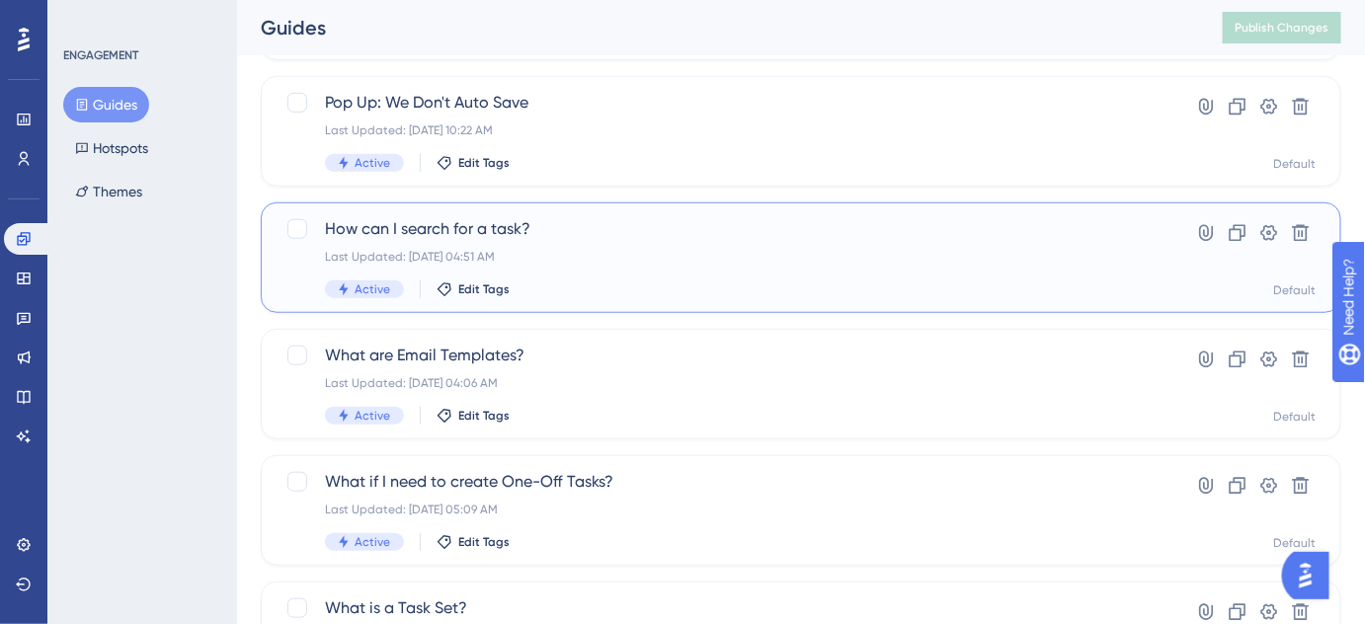
click at [516, 233] on span "How can I search for a task?" at bounding box center [722, 229] width 794 height 24
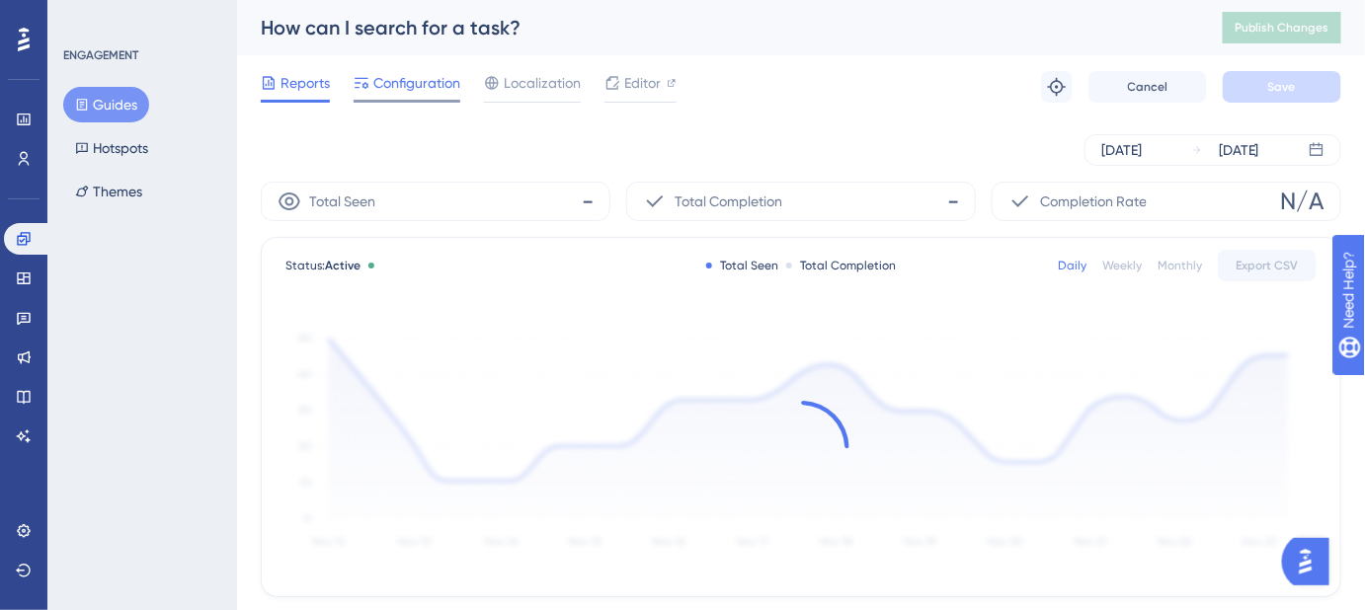
click at [419, 81] on span "Configuration" at bounding box center [416, 83] width 87 height 24
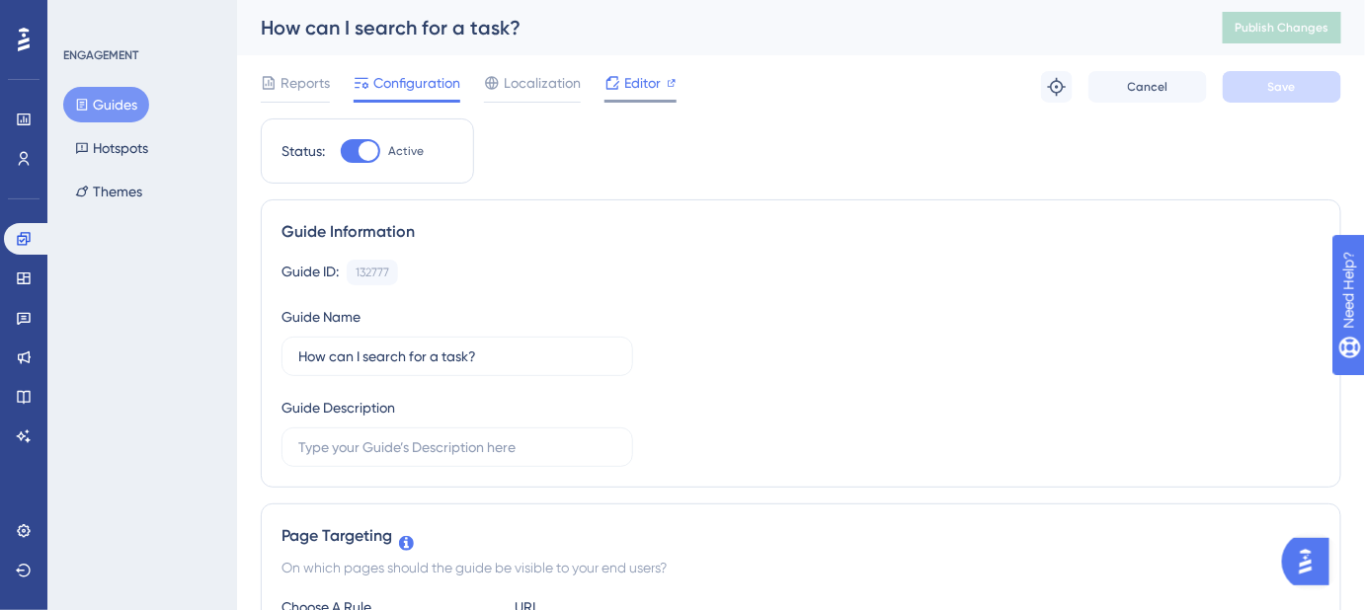
click at [633, 85] on span "Editor" at bounding box center [642, 83] width 37 height 24
click at [1298, 40] on button "Publish Changes" at bounding box center [1282, 28] width 119 height 32
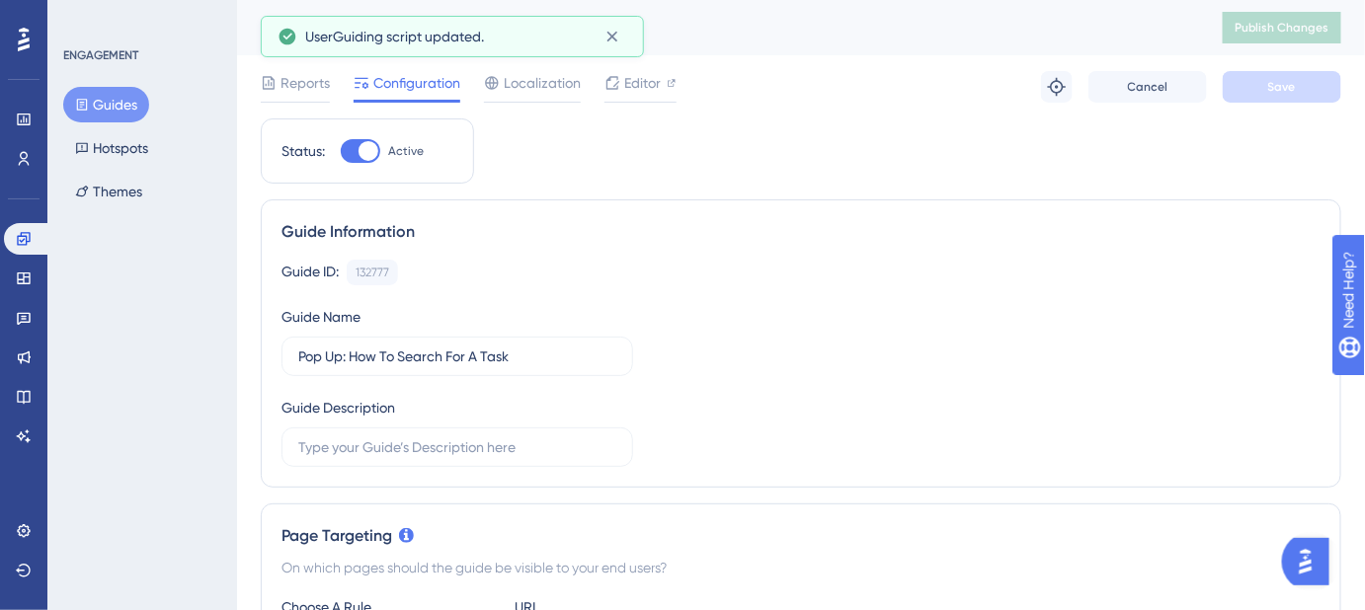
click at [134, 99] on button "Guides" at bounding box center [106, 105] width 86 height 36
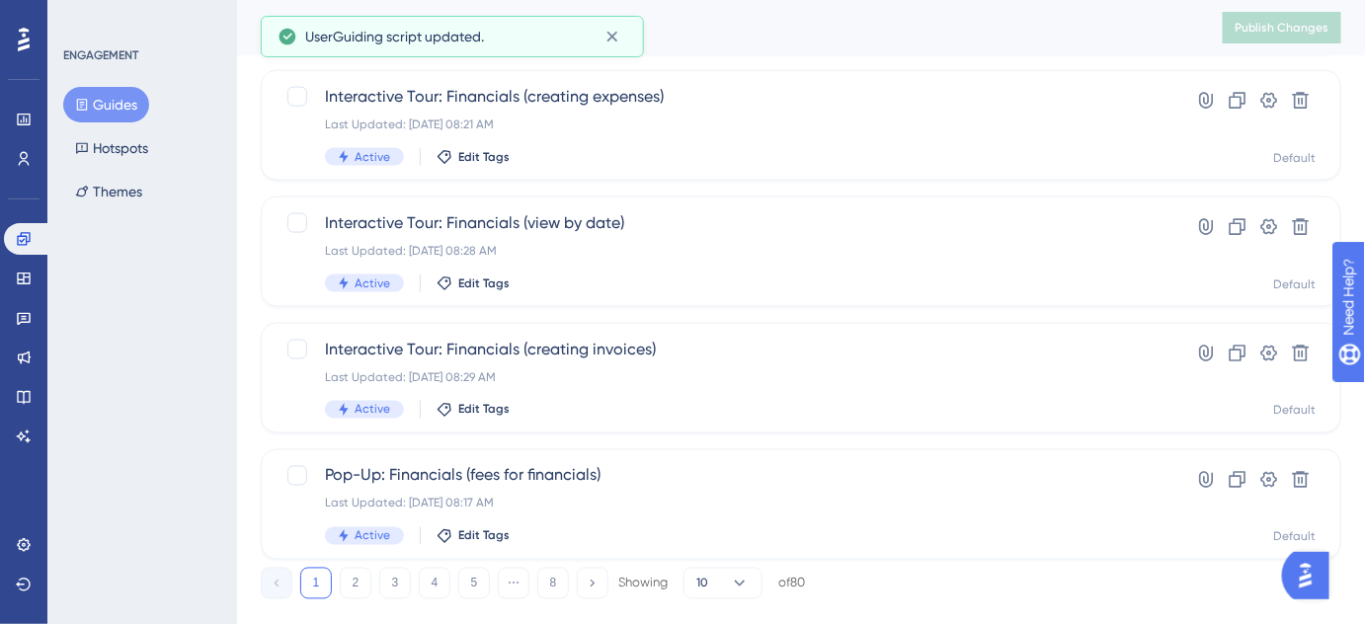
scroll to position [909, 0]
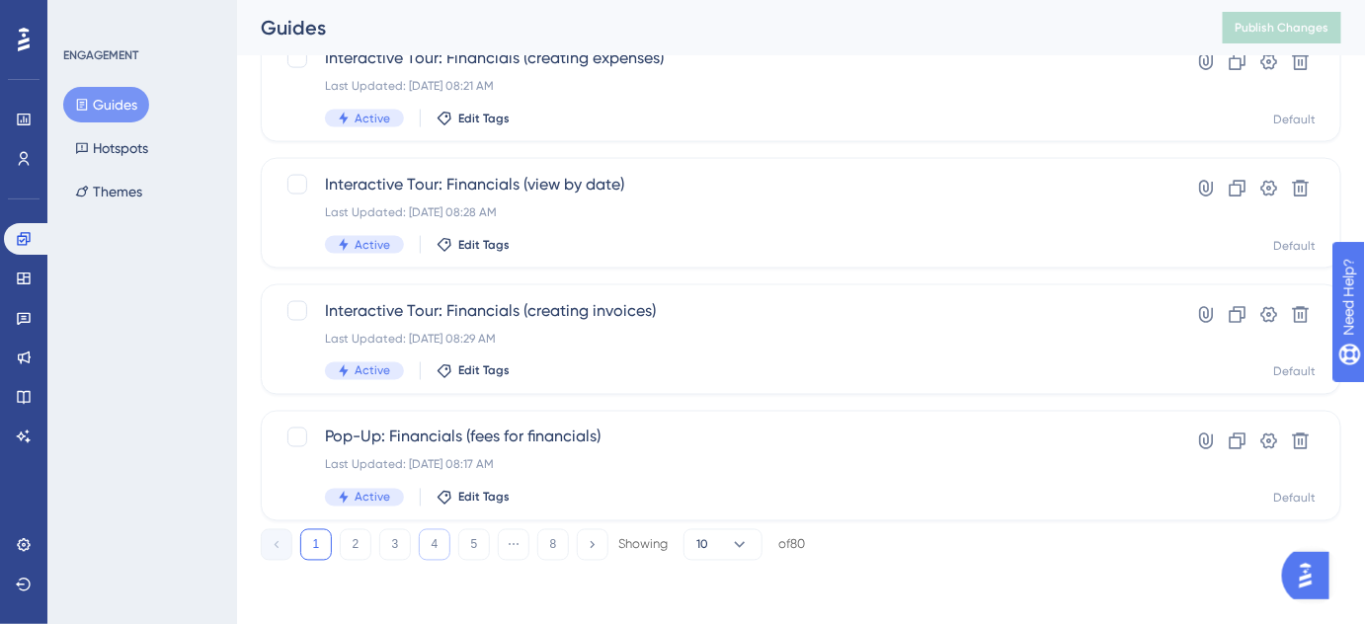
click at [437, 547] on button "4" at bounding box center [435, 545] width 32 height 32
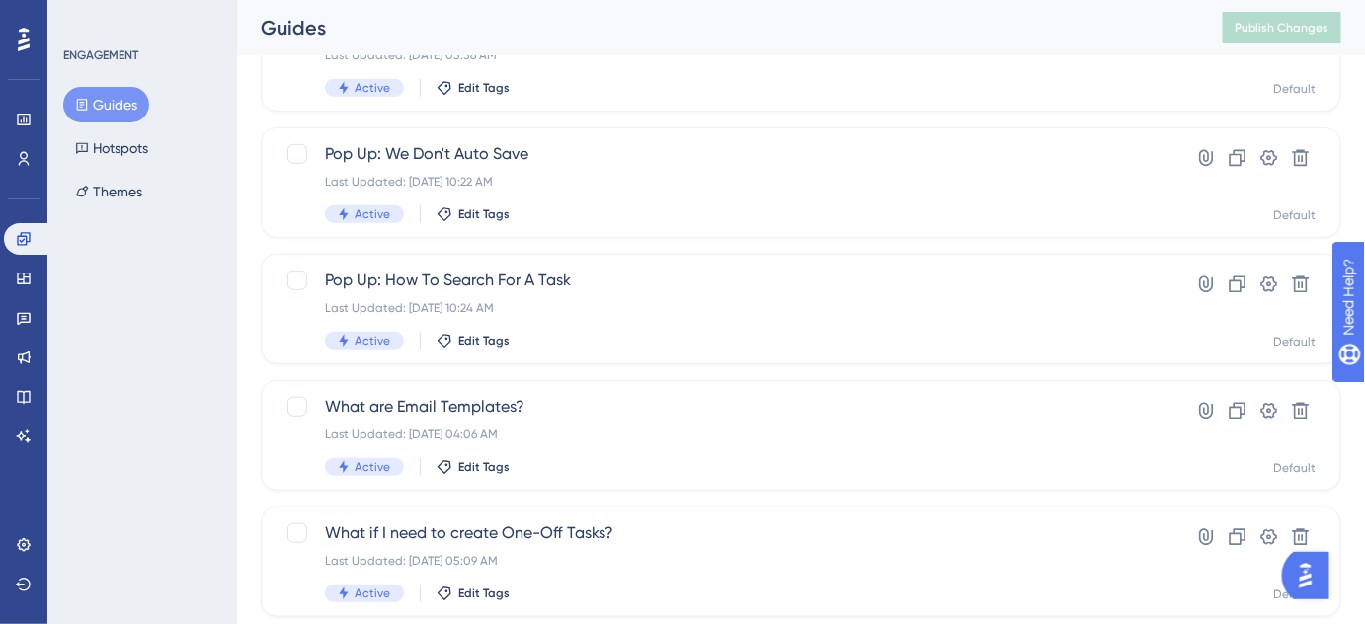
scroll to position [358, 0]
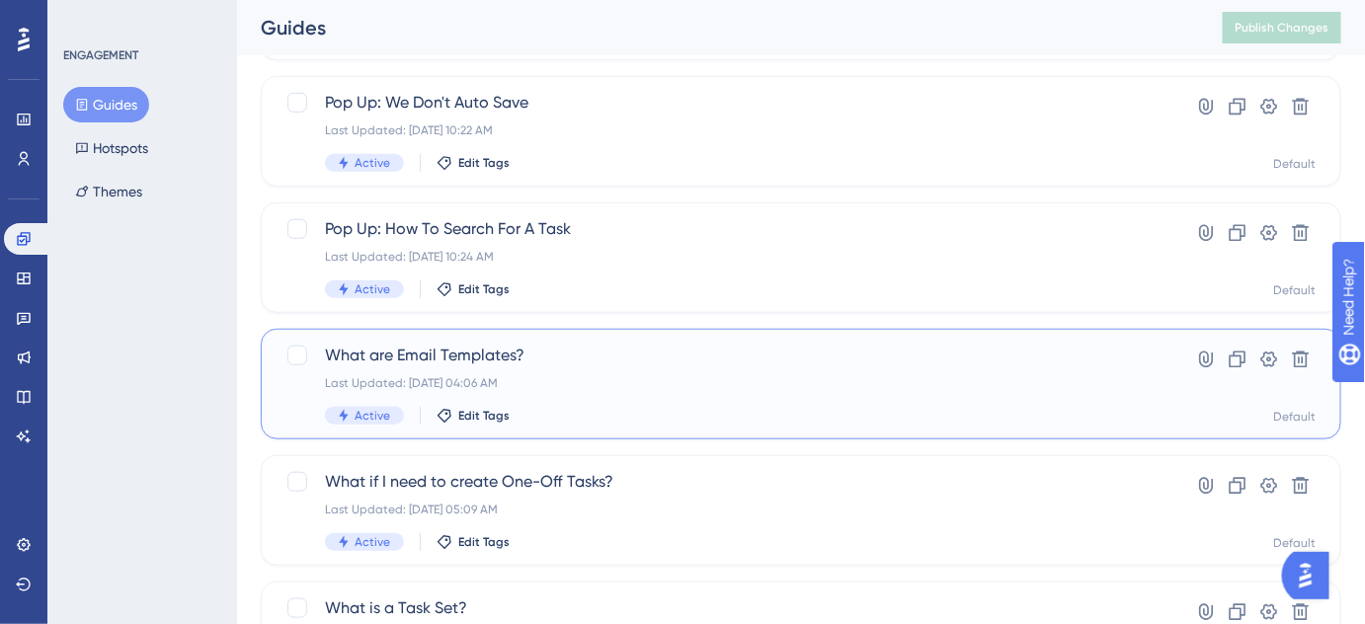
click at [468, 362] on span "What are Email Templates?" at bounding box center [722, 356] width 794 height 24
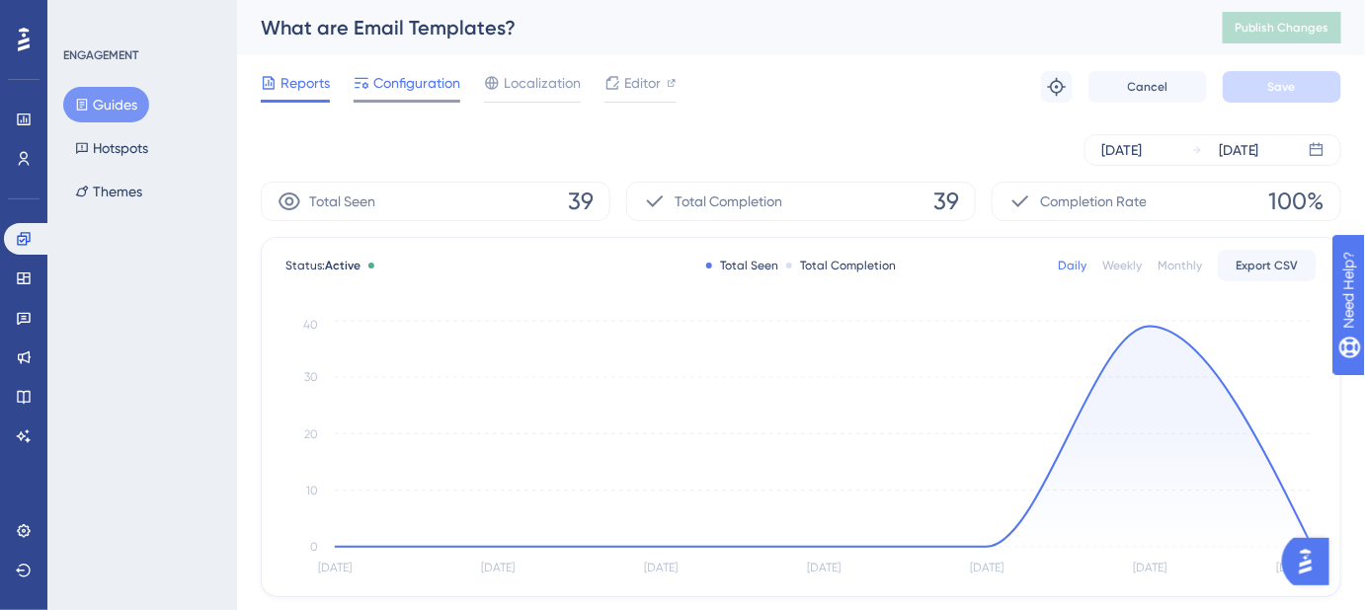
click at [418, 85] on span "Configuration" at bounding box center [416, 83] width 87 height 24
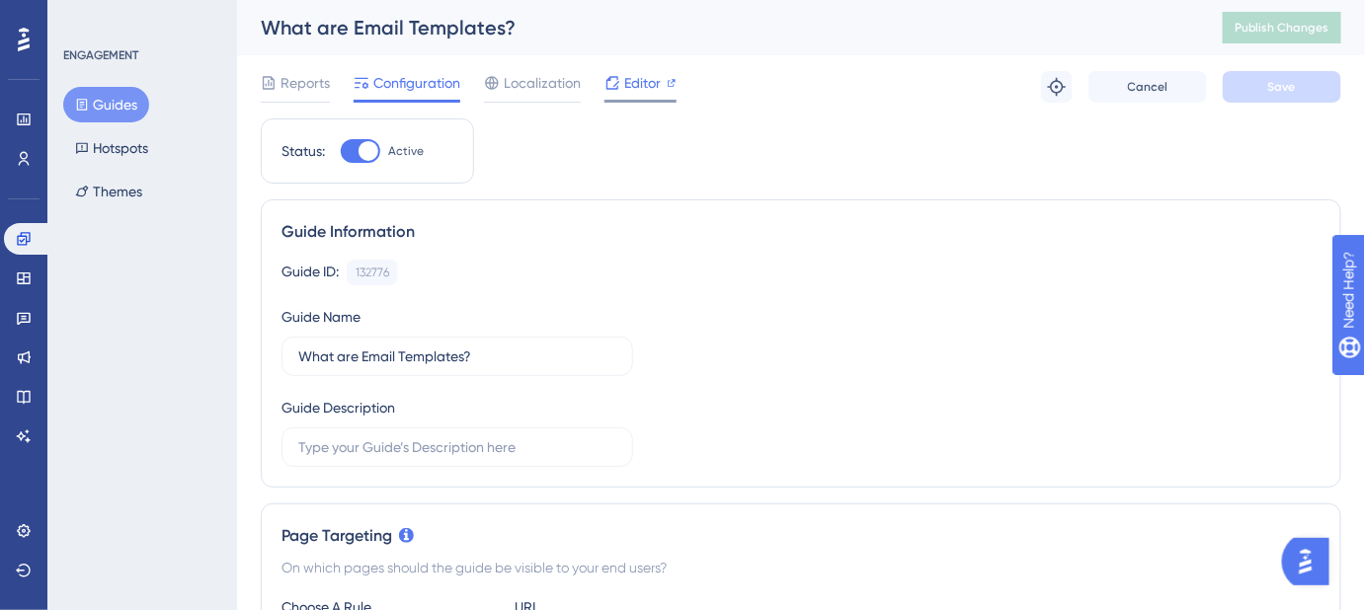
click at [640, 94] on span "Editor" at bounding box center [642, 83] width 37 height 24
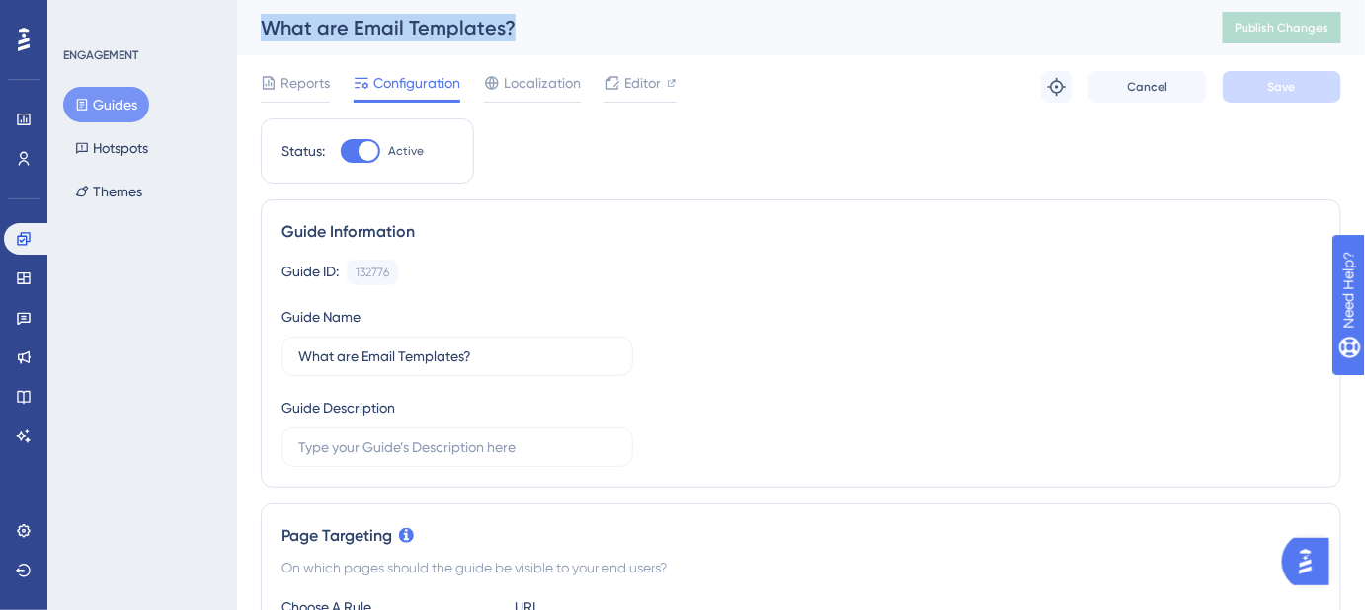
drag, startPoint x: 401, startPoint y: 20, endPoint x: 258, endPoint y: 20, distance: 143.2
click at [258, 20] on div "What are Email Templates? Publish Changes" at bounding box center [801, 27] width 1128 height 55
copy div "What are Email Templates?"
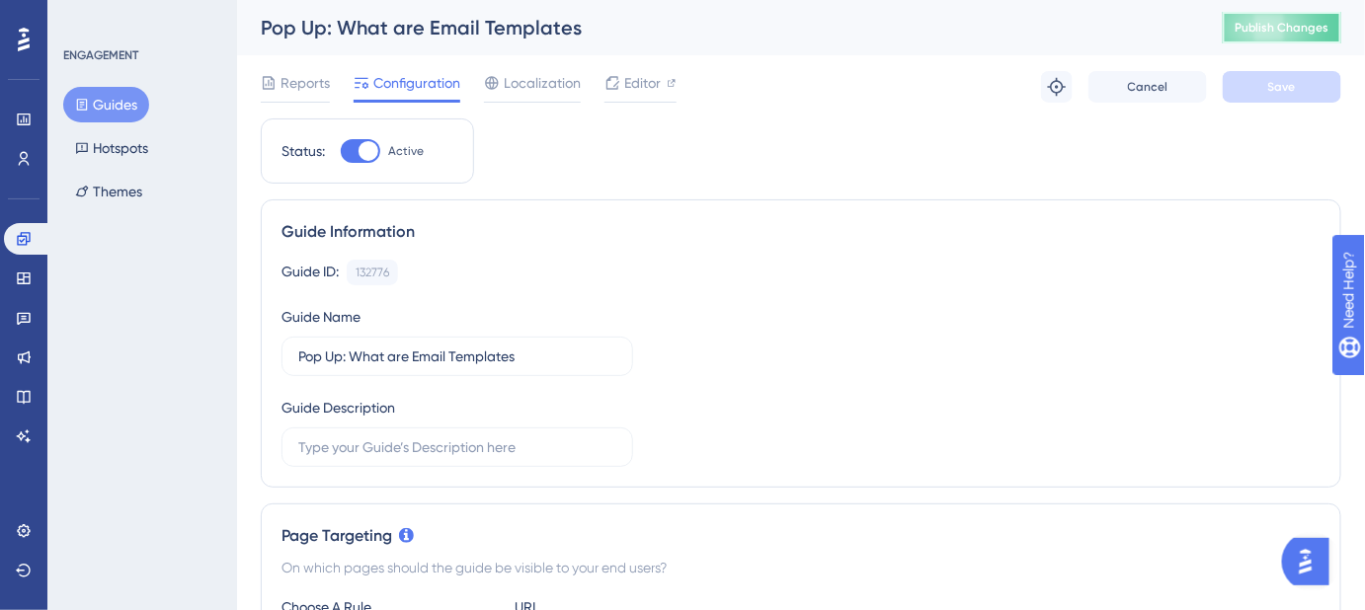
click at [1313, 27] on span "Publish Changes" at bounding box center [1281, 28] width 95 height 16
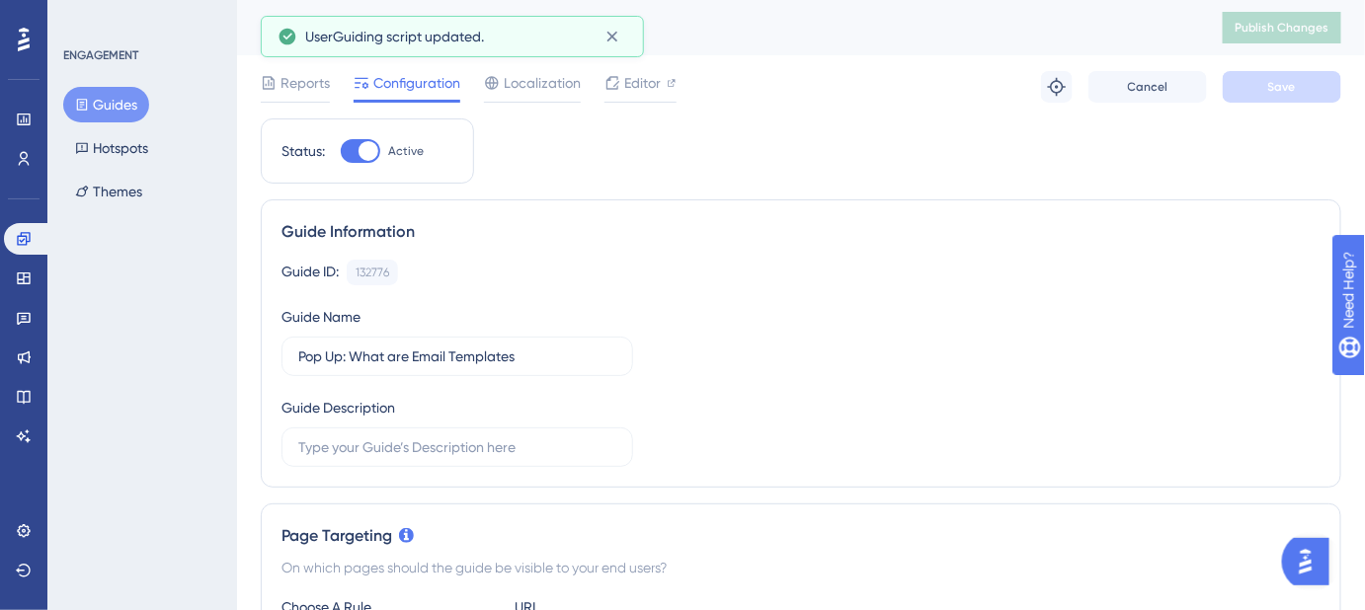
click at [113, 105] on button "Guides" at bounding box center [106, 105] width 86 height 36
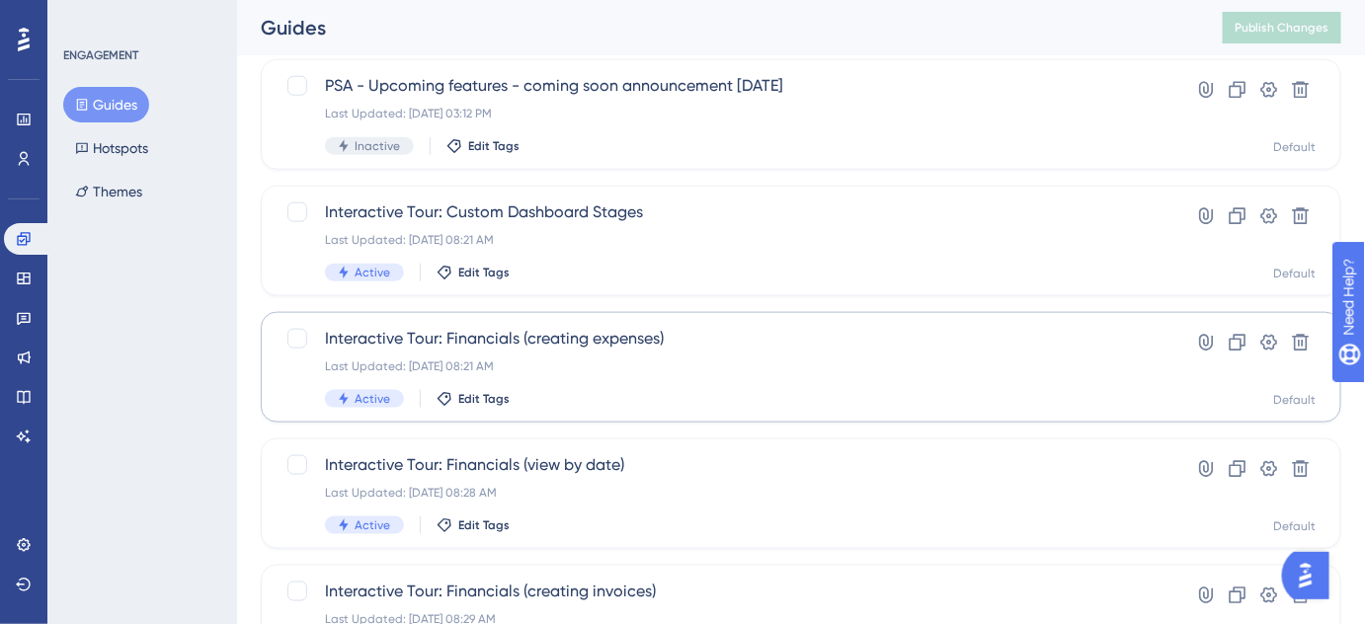
scroll to position [909, 0]
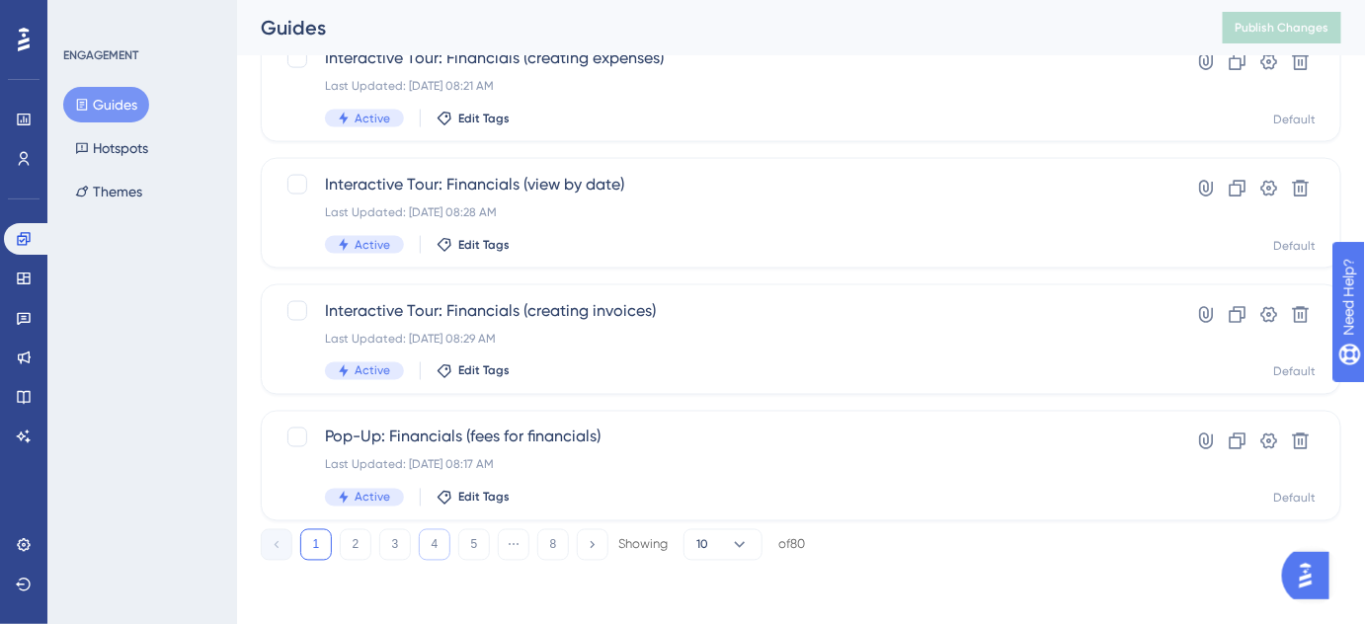
click at [436, 546] on button "4" at bounding box center [435, 545] width 32 height 32
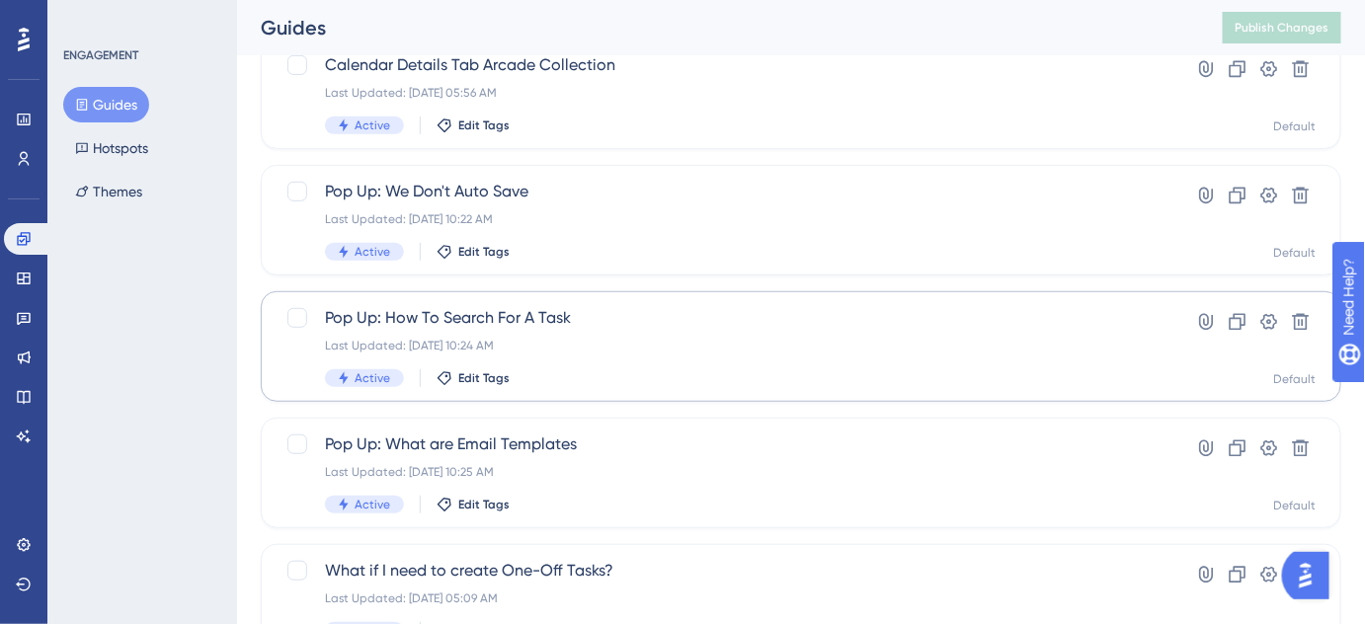
scroll to position [269, 0]
click at [553, 319] on span "Pop Up: How To Search For A Task" at bounding box center [722, 319] width 794 height 24
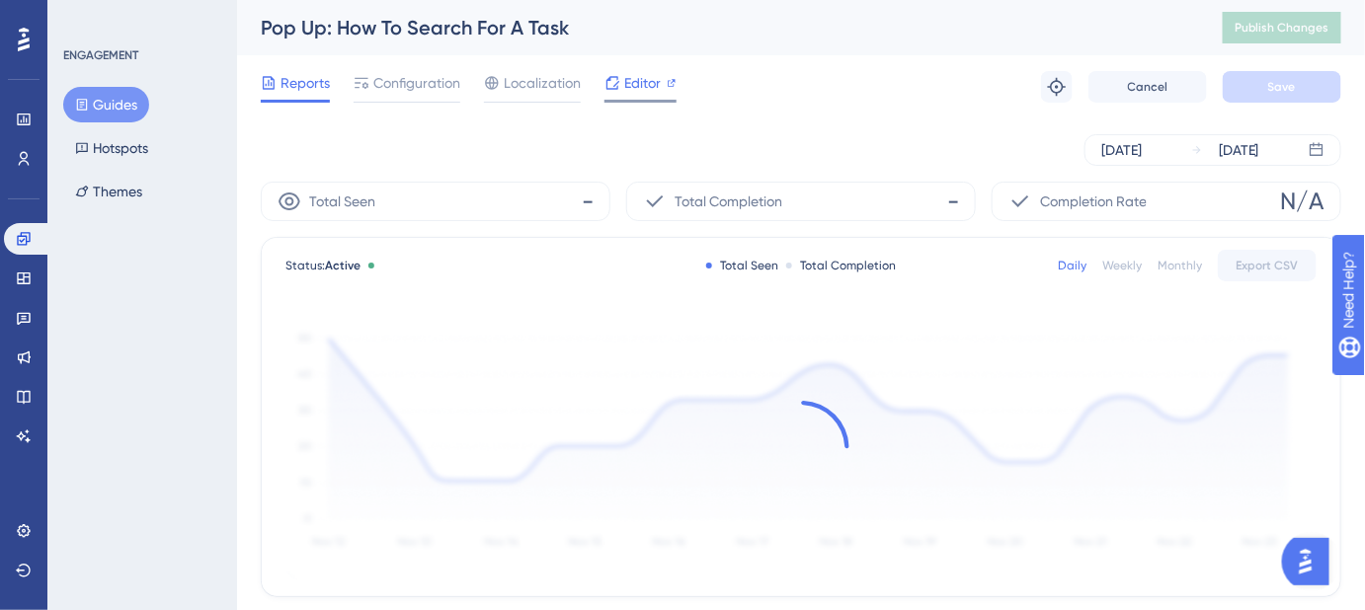
click at [640, 82] on span "Editor" at bounding box center [642, 83] width 37 height 24
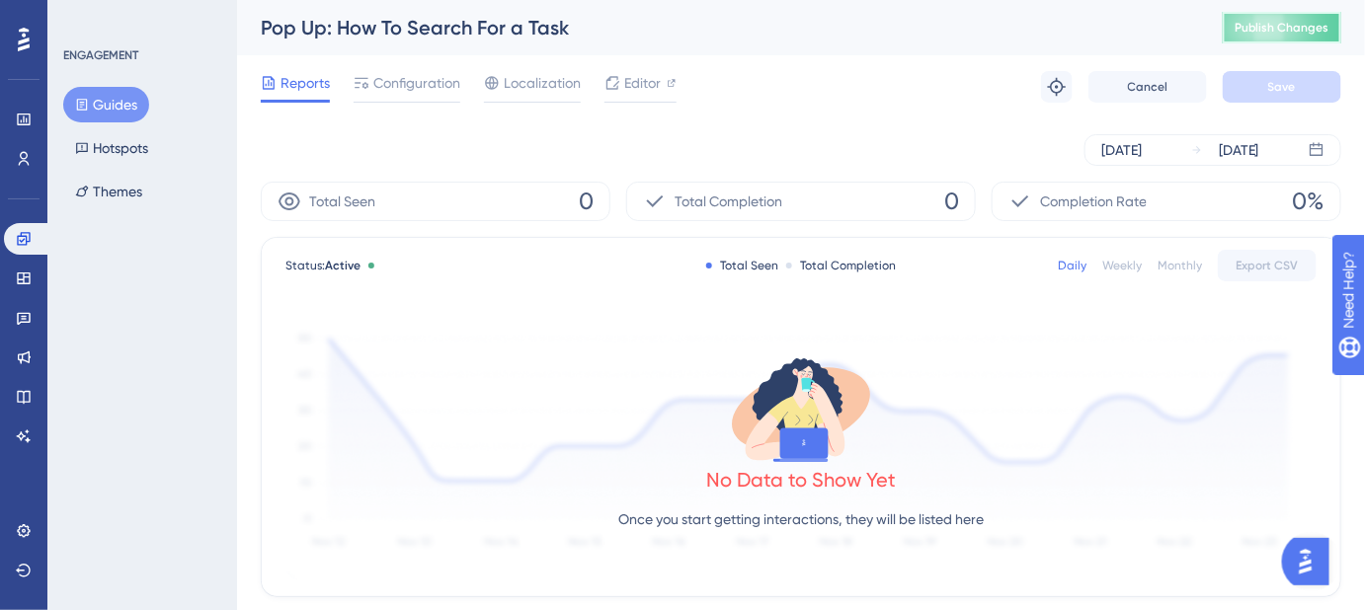
click at [1274, 37] on button "Publish Changes" at bounding box center [1282, 28] width 119 height 32
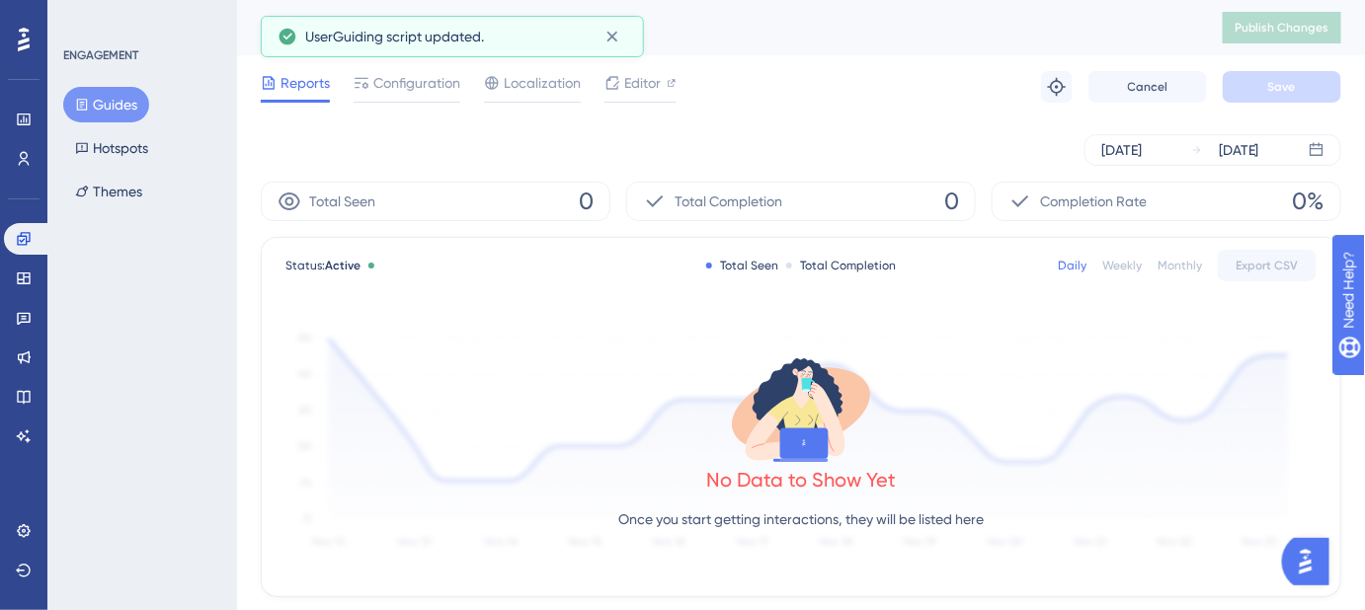
click at [116, 105] on button "Guides" at bounding box center [106, 105] width 86 height 36
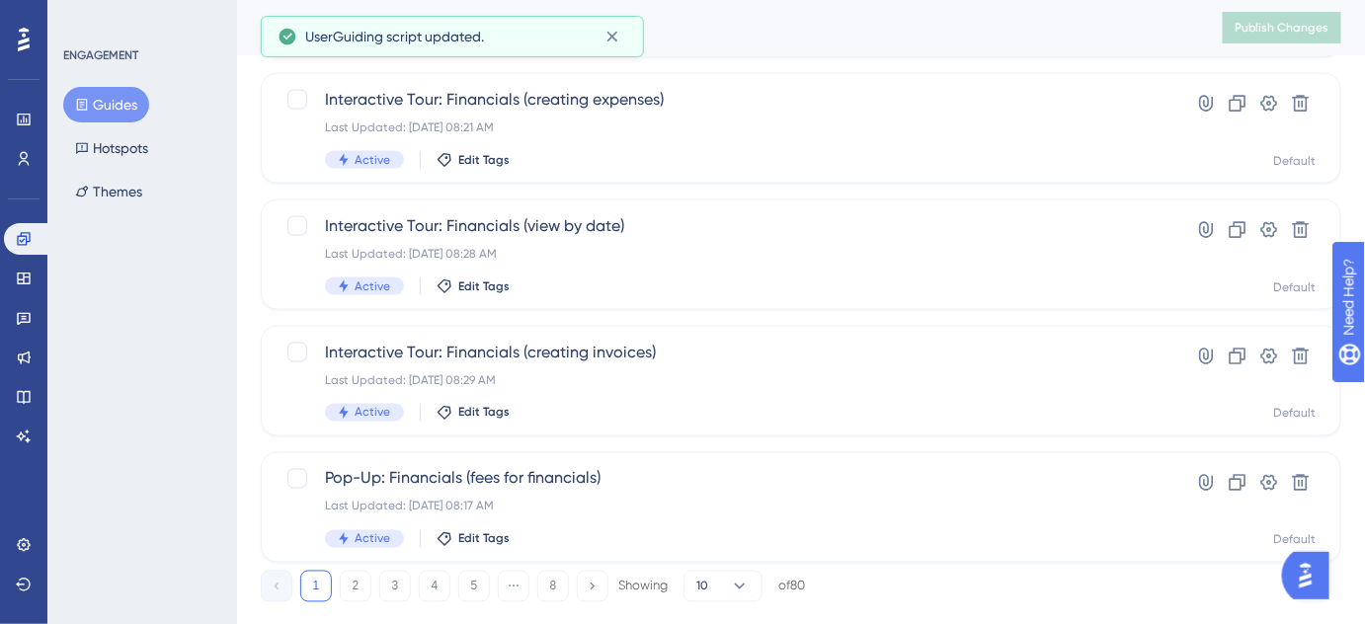
scroll to position [909, 0]
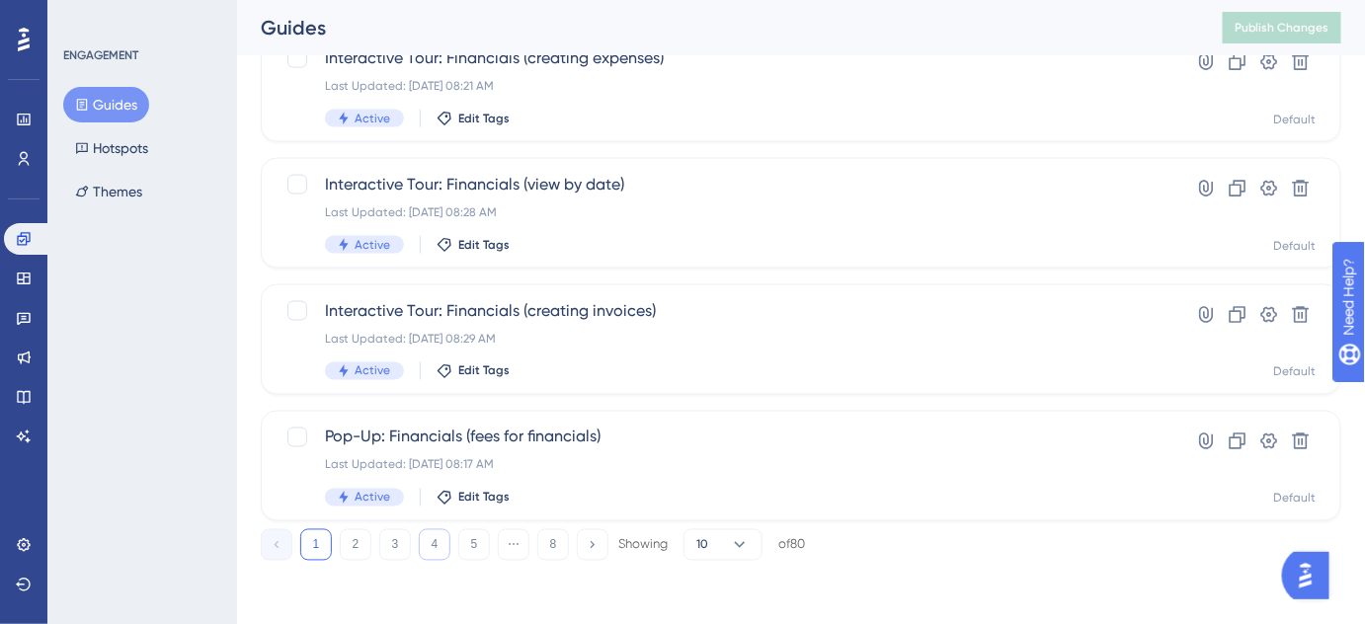
click at [438, 551] on button "4" at bounding box center [435, 545] width 32 height 32
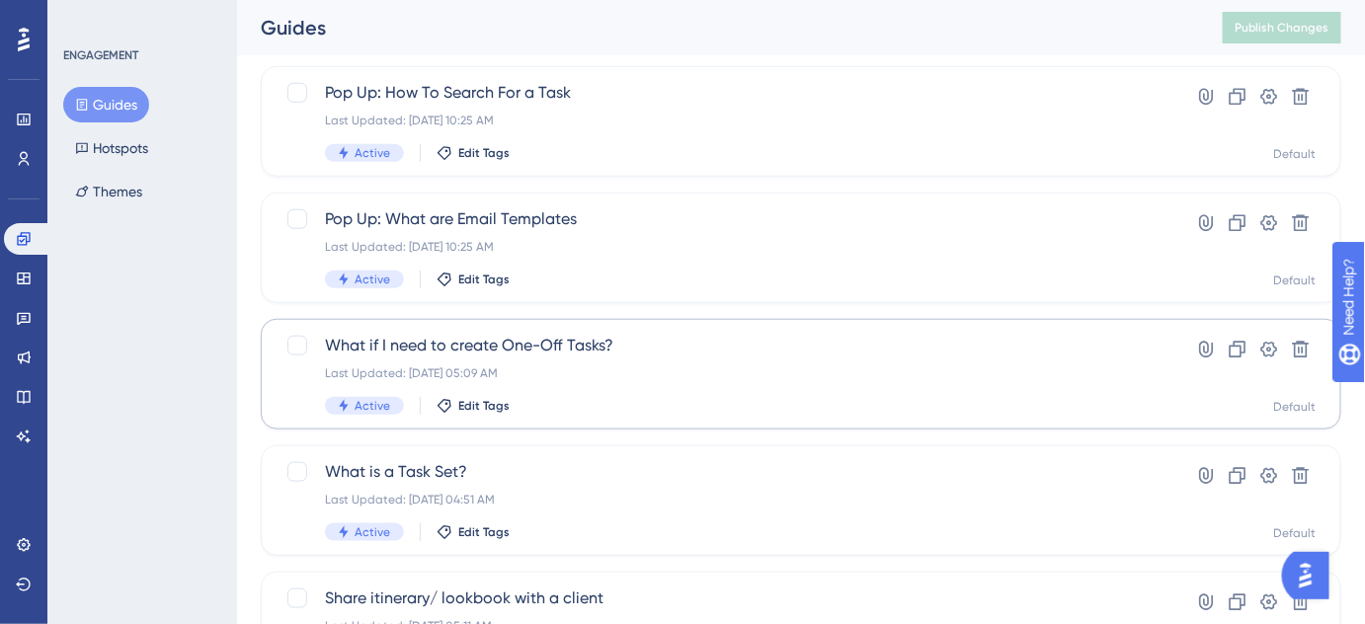
scroll to position [538, 0]
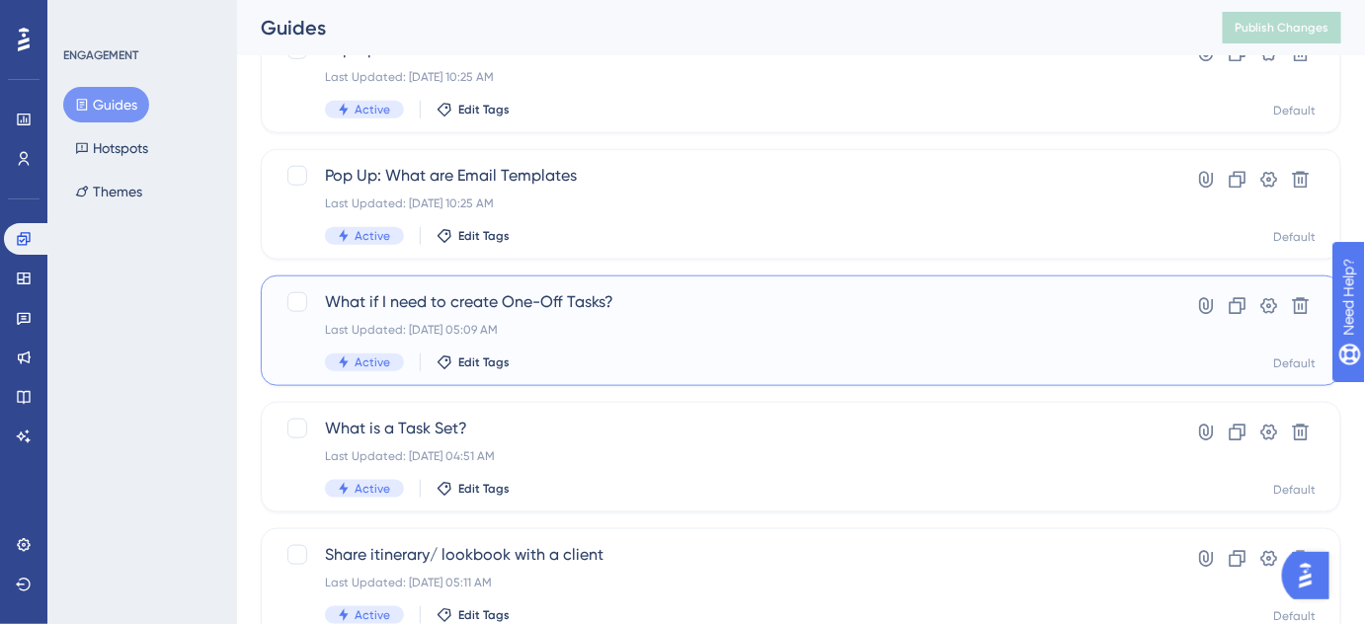
click at [566, 314] on div "What if I need to create One-Off Tasks? Last Updated: May 10 2025, 05:09 AM Act…" at bounding box center [722, 330] width 794 height 81
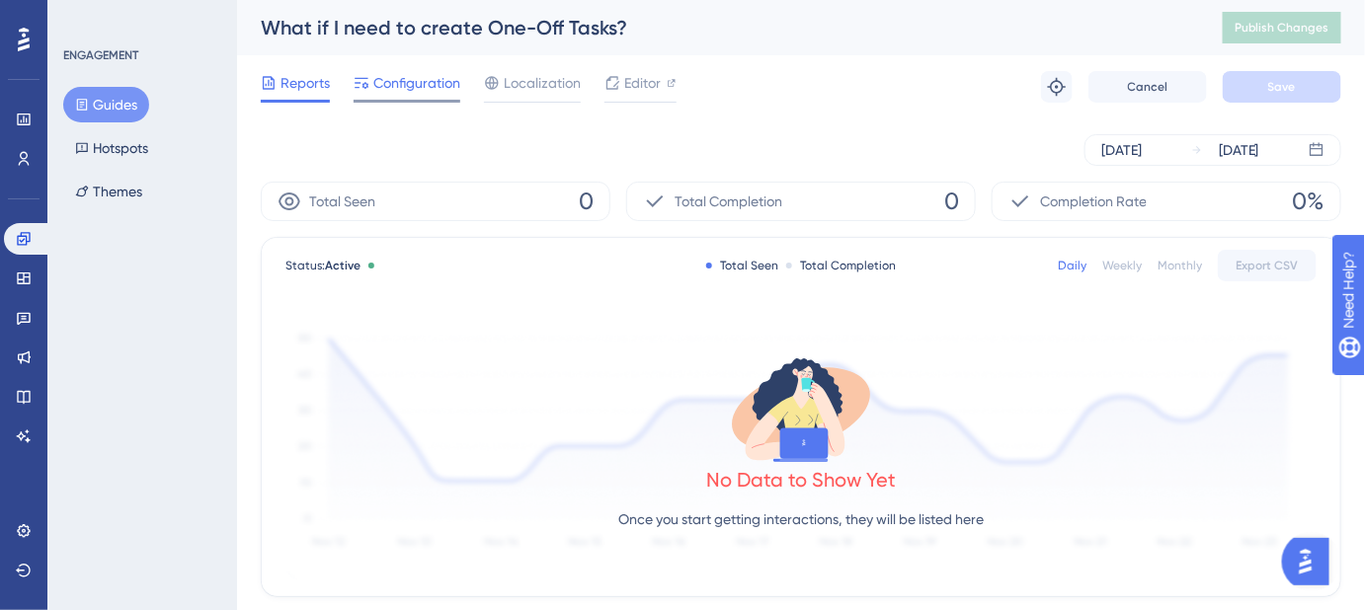
click at [424, 89] on span "Configuration" at bounding box center [416, 83] width 87 height 24
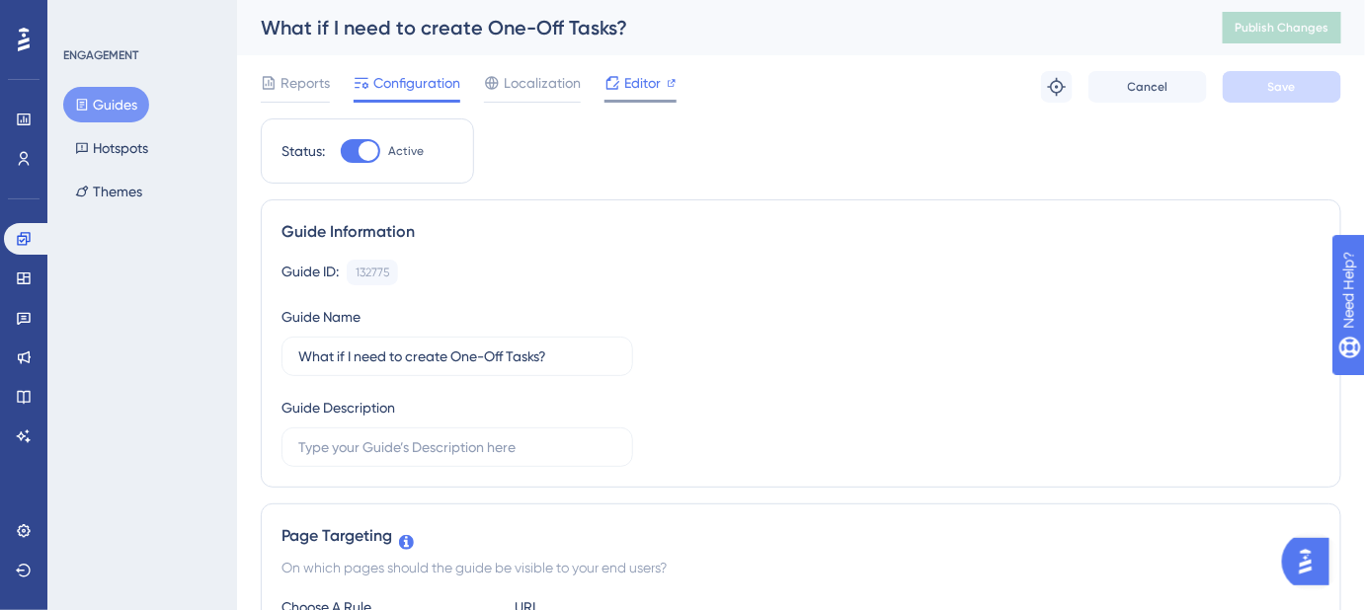
click at [665, 86] on div "Editor" at bounding box center [640, 83] width 72 height 24
click at [1274, 28] on span "Publish Changes" at bounding box center [1281, 28] width 95 height 16
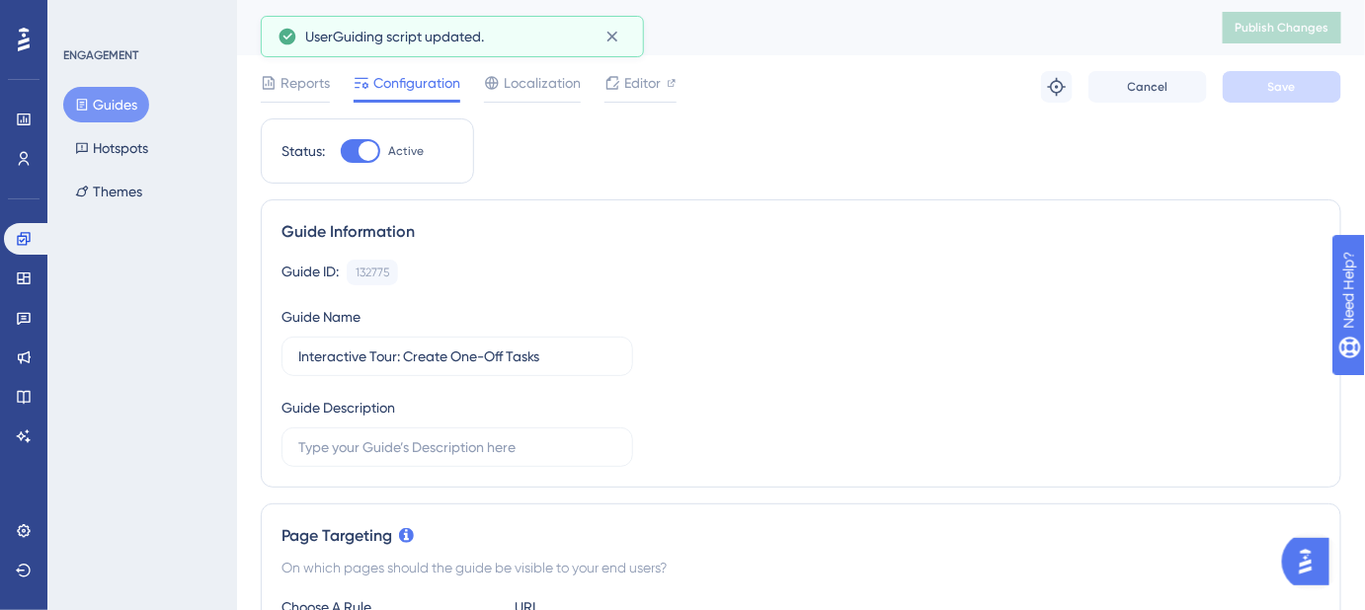
click at [120, 101] on button "Guides" at bounding box center [106, 105] width 86 height 36
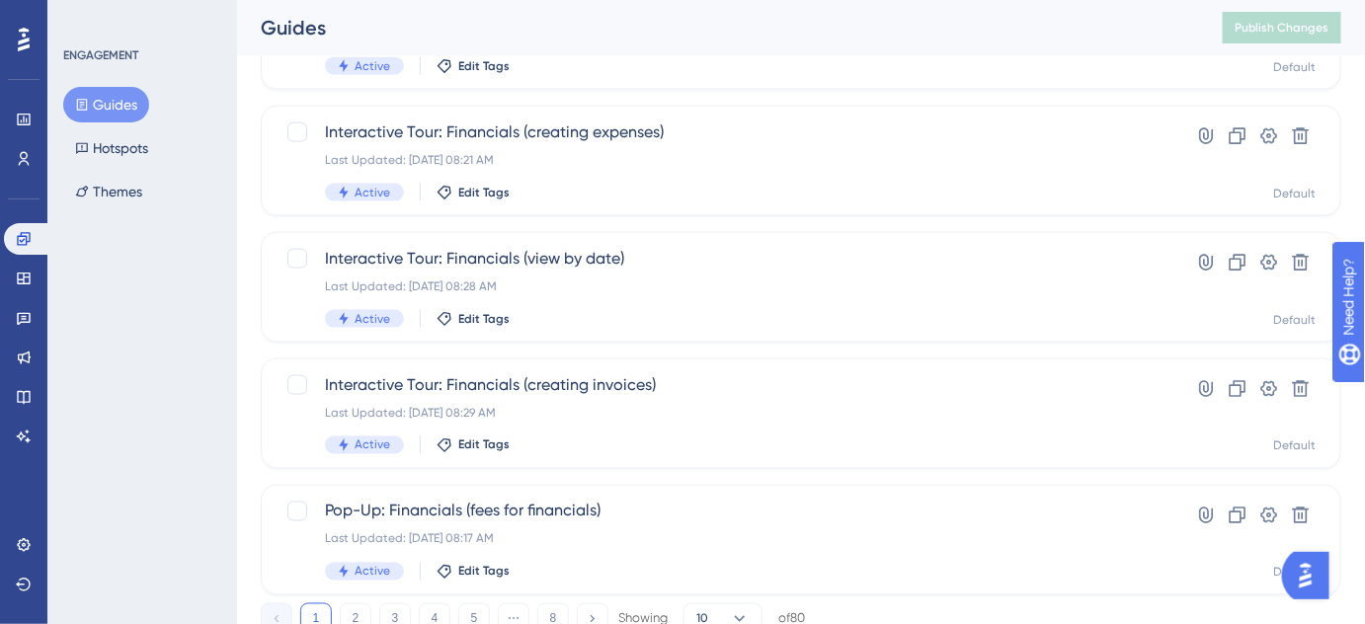
scroll to position [909, 0]
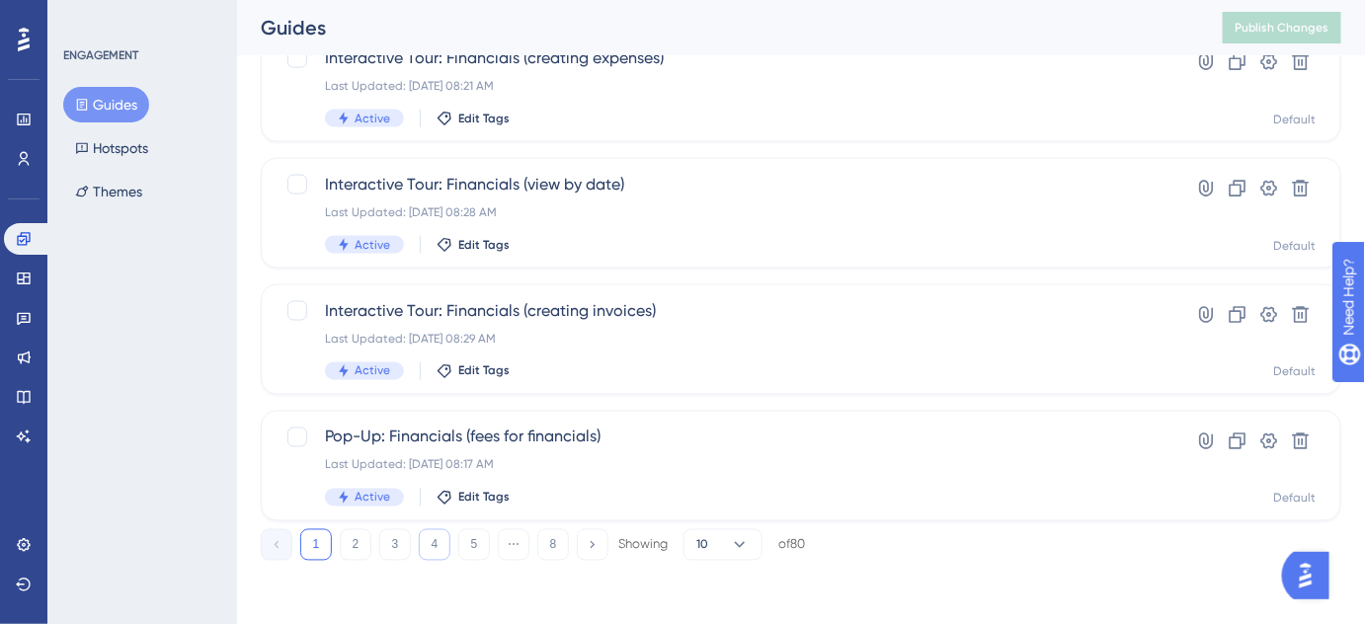
click at [426, 547] on button "4" at bounding box center [435, 545] width 32 height 32
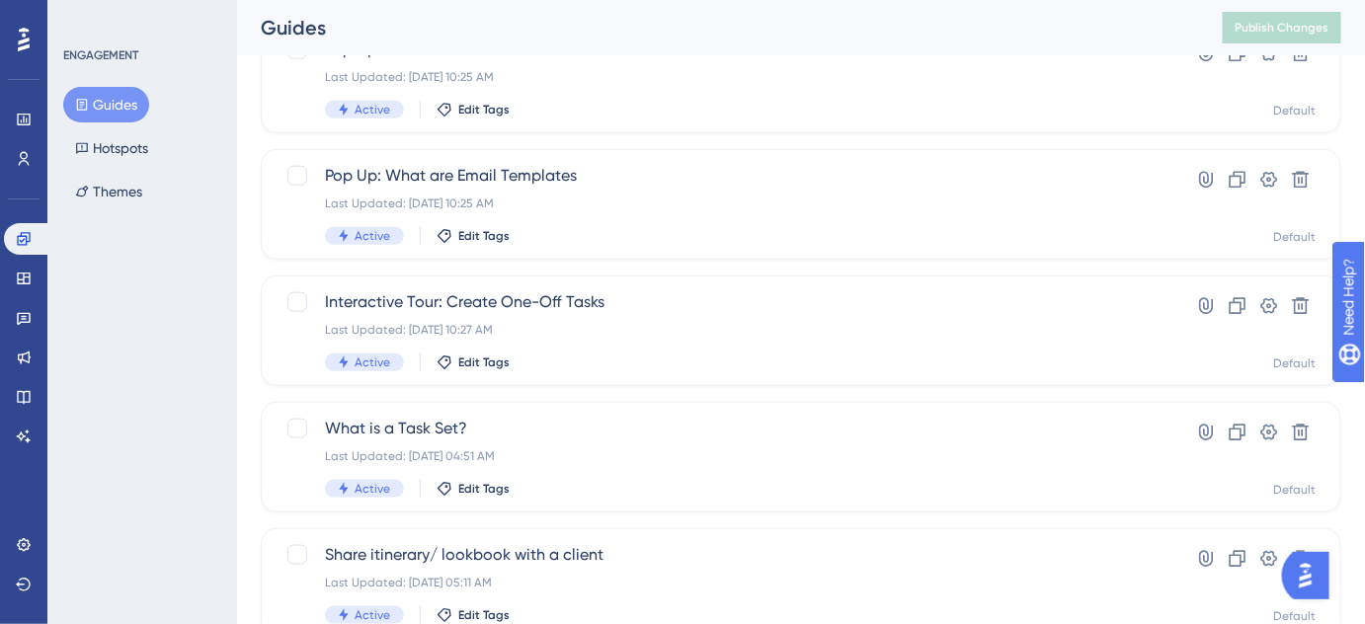
scroll to position [718, 0]
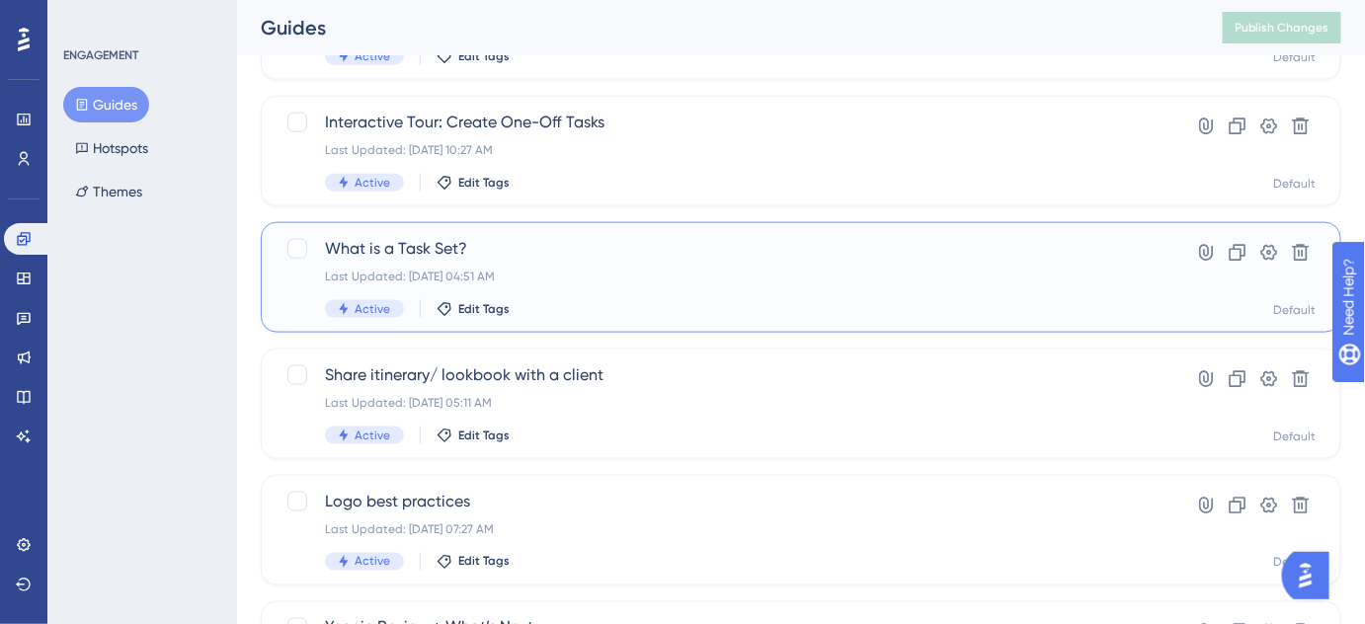
click at [437, 248] on span "What is a Task Set?" at bounding box center [722, 249] width 794 height 24
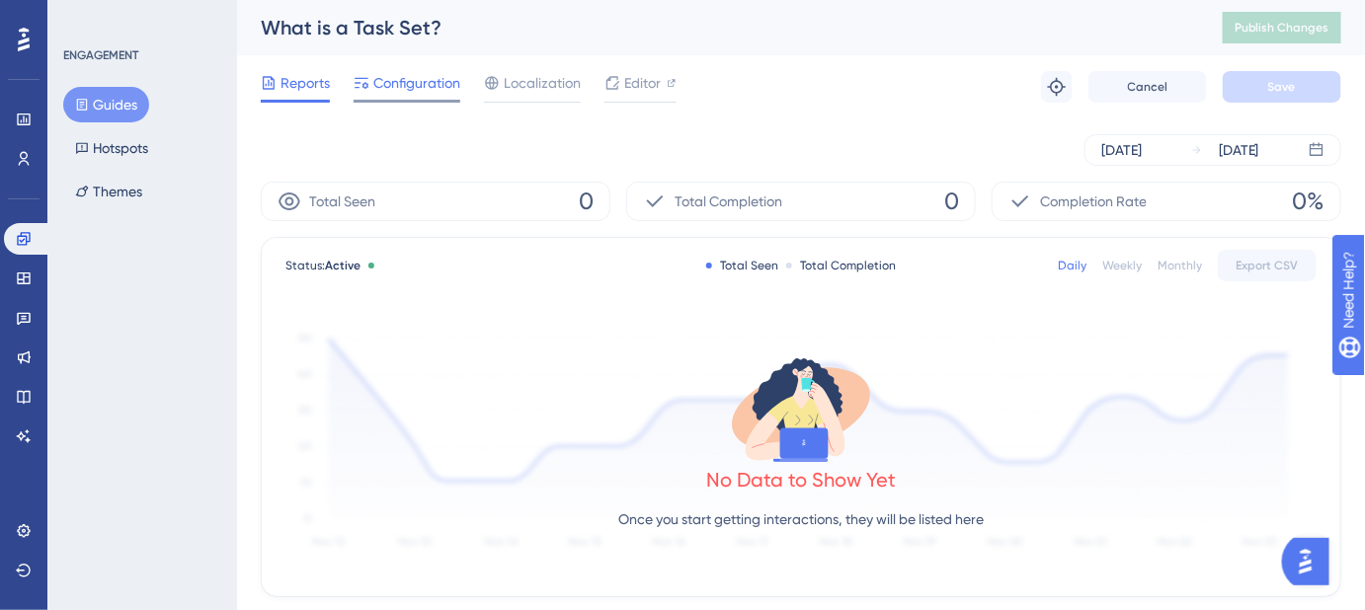
click at [419, 93] on span "Configuration" at bounding box center [416, 83] width 87 height 24
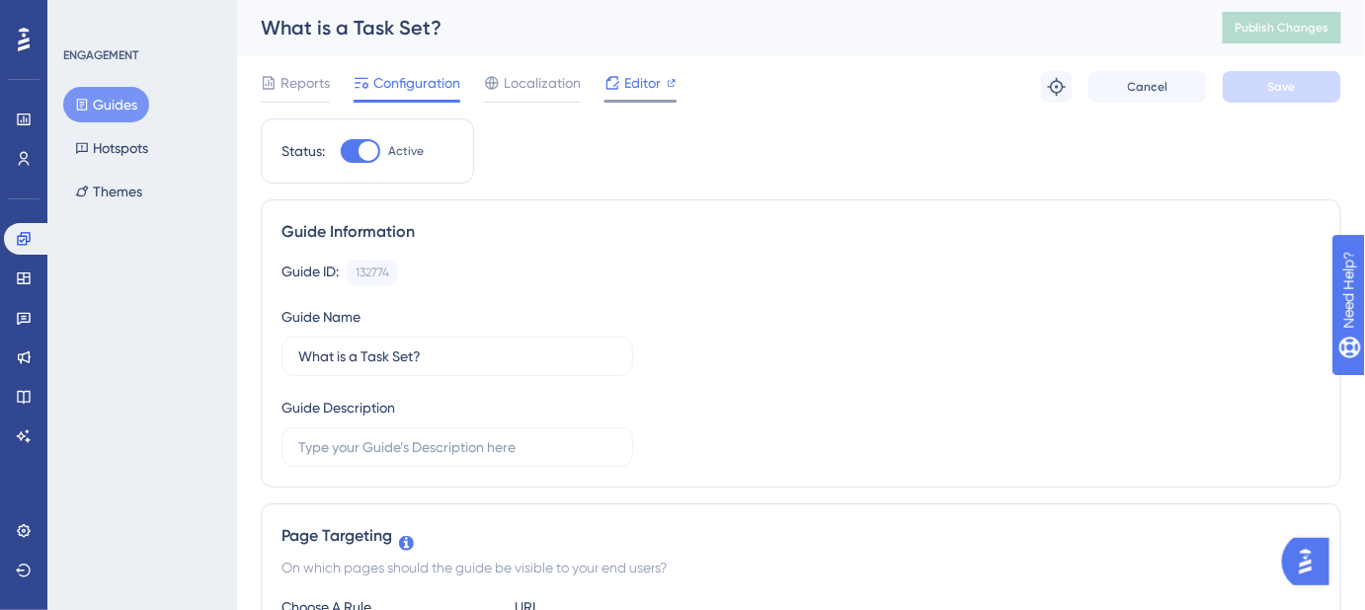
click at [641, 88] on span "Editor" at bounding box center [642, 83] width 37 height 24
drag, startPoint x: 352, startPoint y: 41, endPoint x: 258, endPoint y: 39, distance: 93.9
click at [257, 39] on div "What is a Task Set? Publish Changes" at bounding box center [801, 27] width 1128 height 55
copy div "What is a Task Set?"
click at [1303, 31] on span "Publish Changes" at bounding box center [1281, 28] width 95 height 16
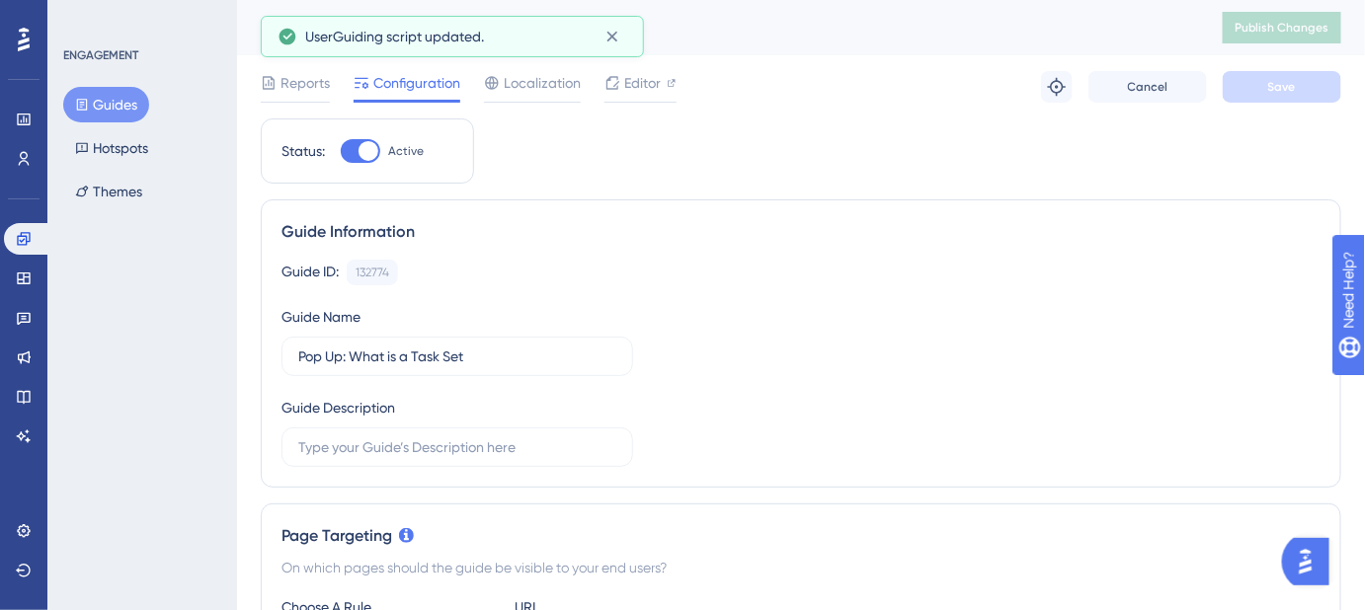
click at [87, 95] on button "Guides" at bounding box center [106, 105] width 86 height 36
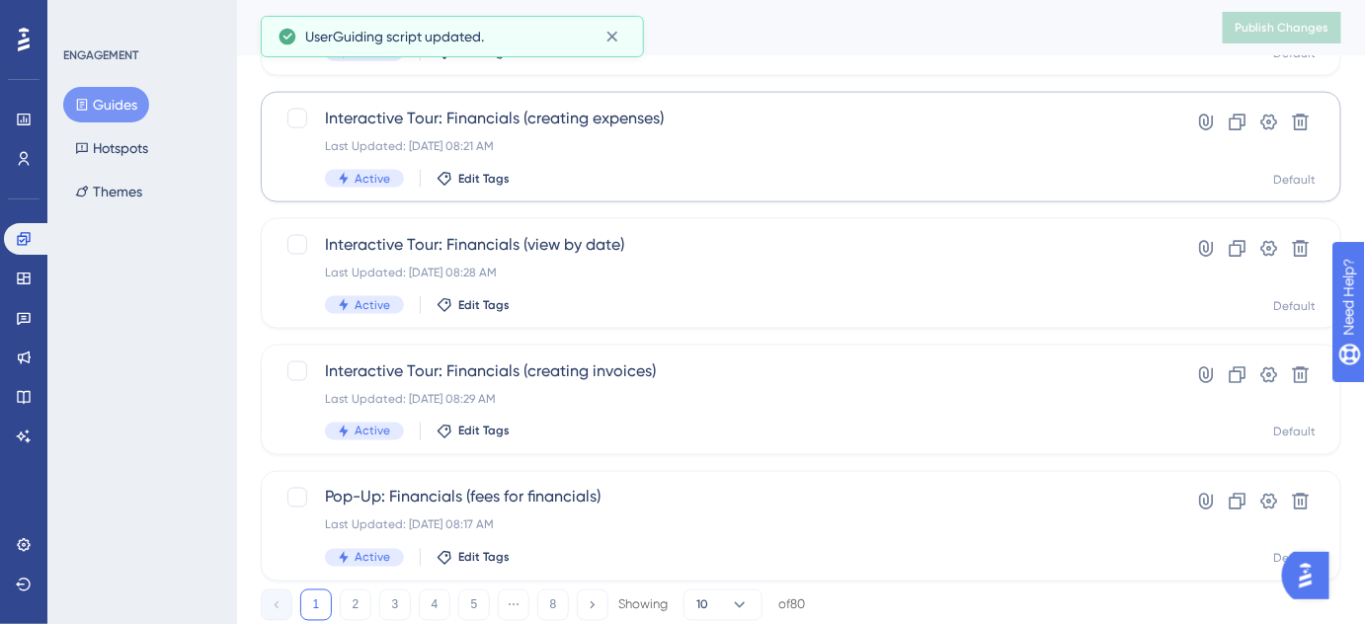
scroll to position [909, 0]
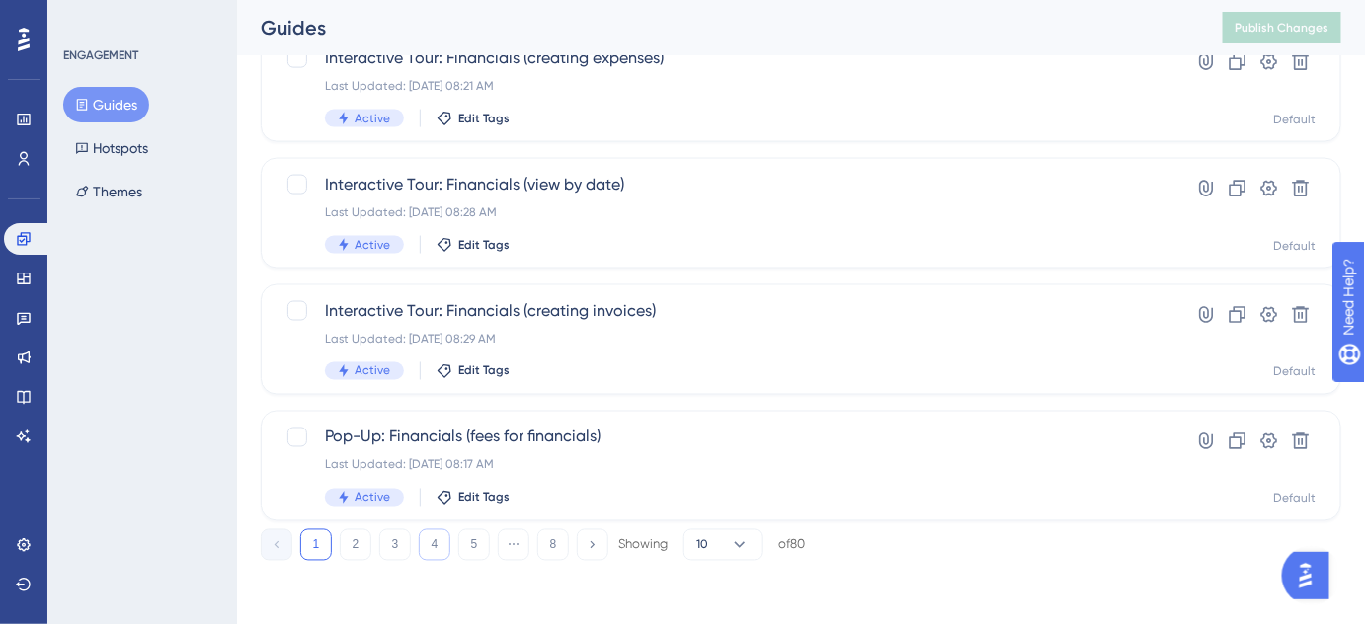
click at [438, 536] on button "4" at bounding box center [435, 545] width 32 height 32
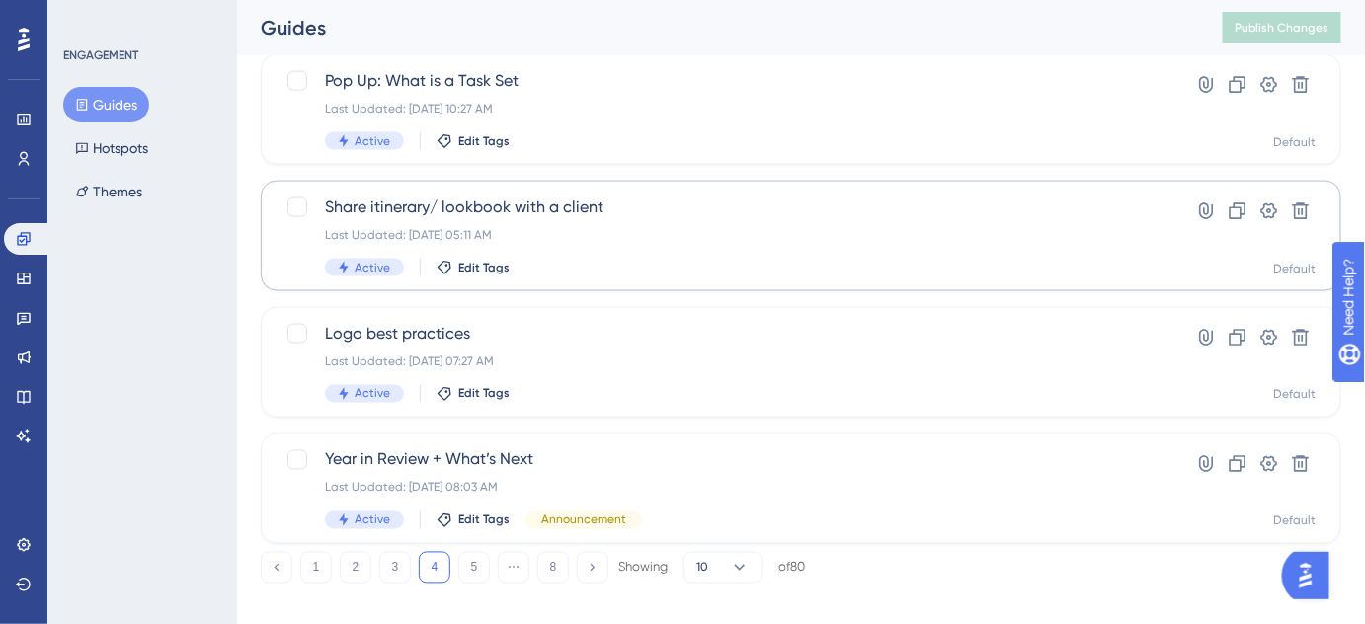
scroll to position [898, 0]
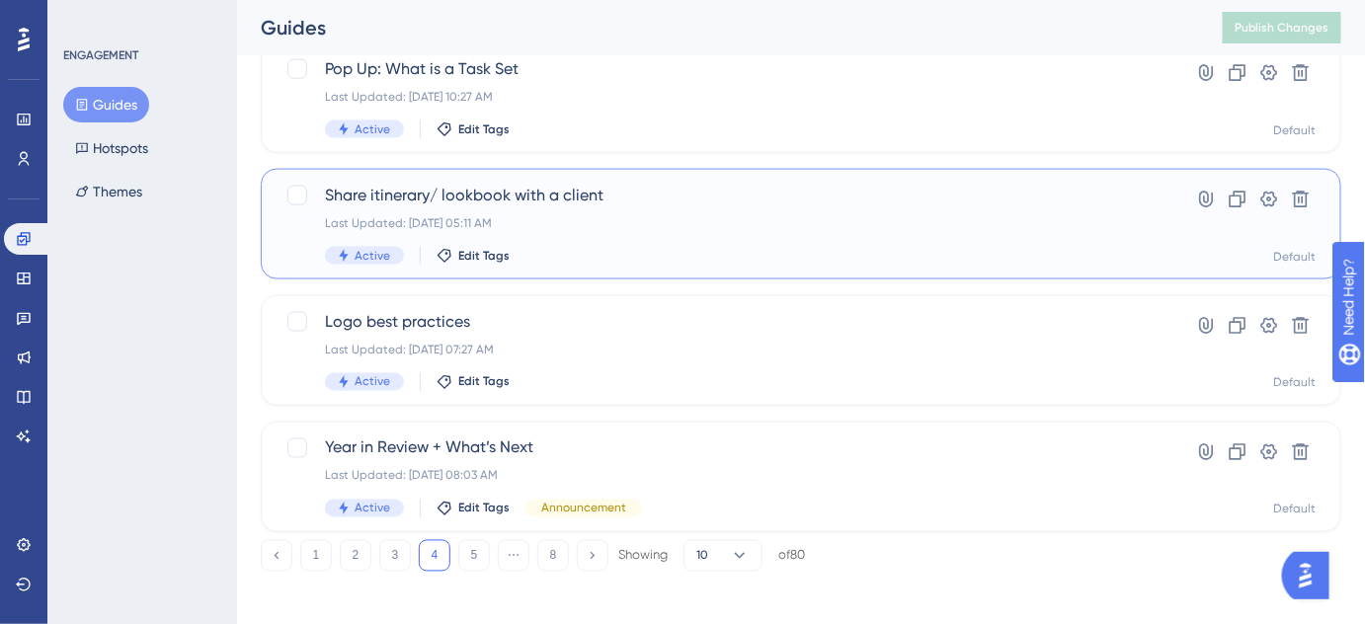
click at [534, 204] on span "Share itinerary/ lookbook with a client" at bounding box center [722, 196] width 794 height 24
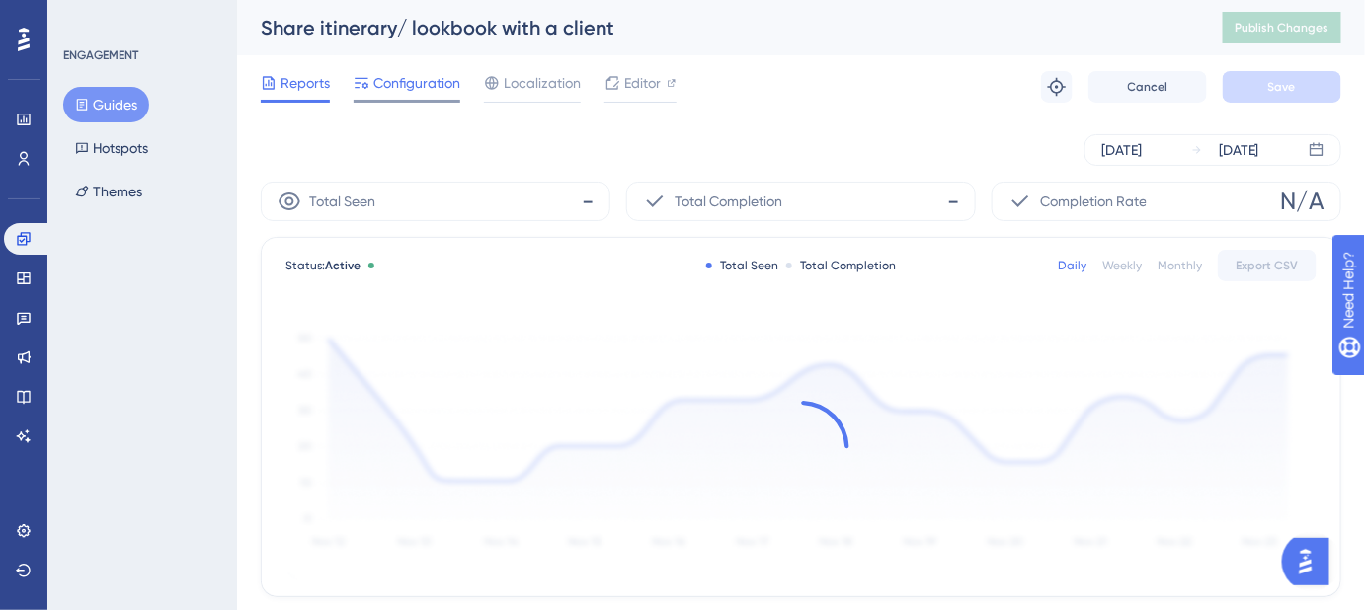
click at [420, 89] on span "Configuration" at bounding box center [416, 83] width 87 height 24
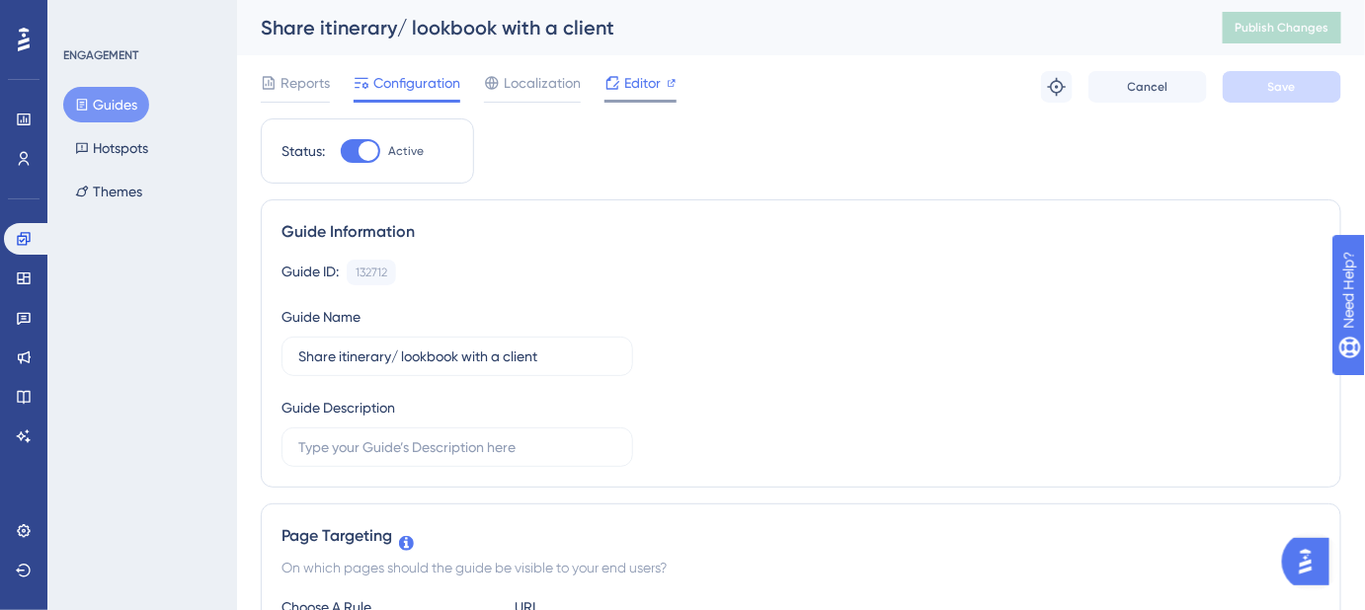
click at [670, 81] on icon at bounding box center [672, 83] width 10 height 10
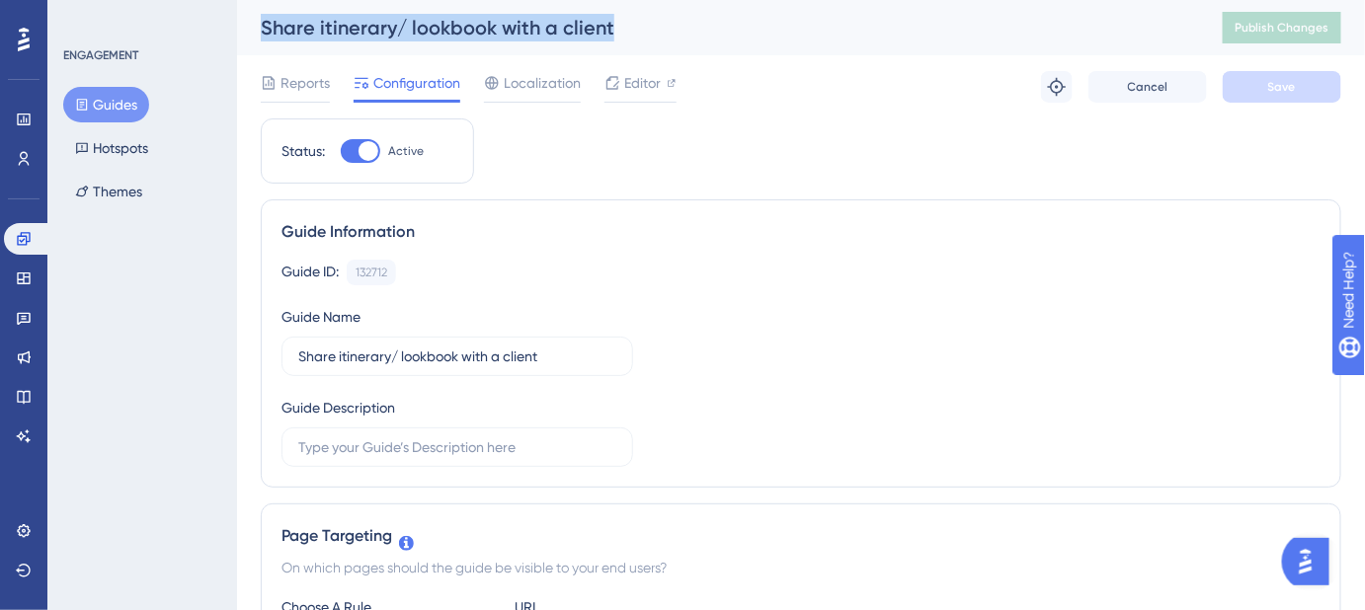
drag, startPoint x: 266, startPoint y: 25, endPoint x: 278, endPoint y: 21, distance: 13.4
click at [263, 25] on div "Share itinerary/ lookbook with a client" at bounding box center [717, 28] width 913 height 28
copy div "Share itinerary/ lookbook with a client"
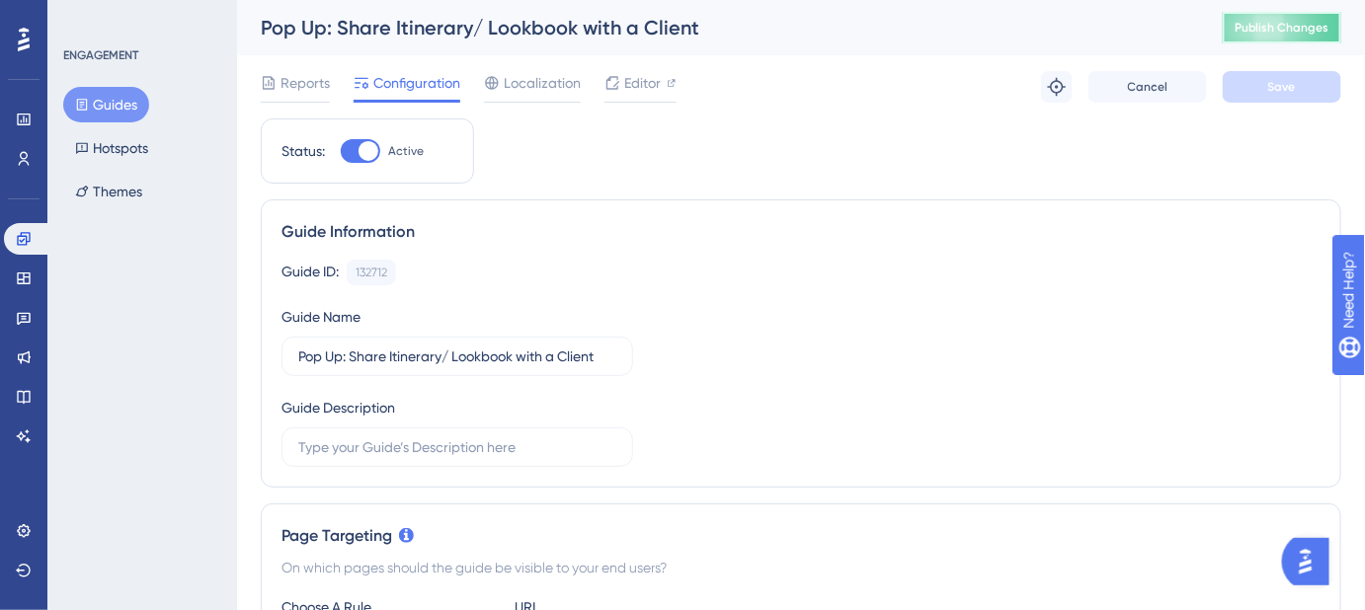
click at [1282, 26] on span "Publish Changes" at bounding box center [1281, 28] width 95 height 16
click at [99, 97] on button "Guides" at bounding box center [106, 105] width 86 height 36
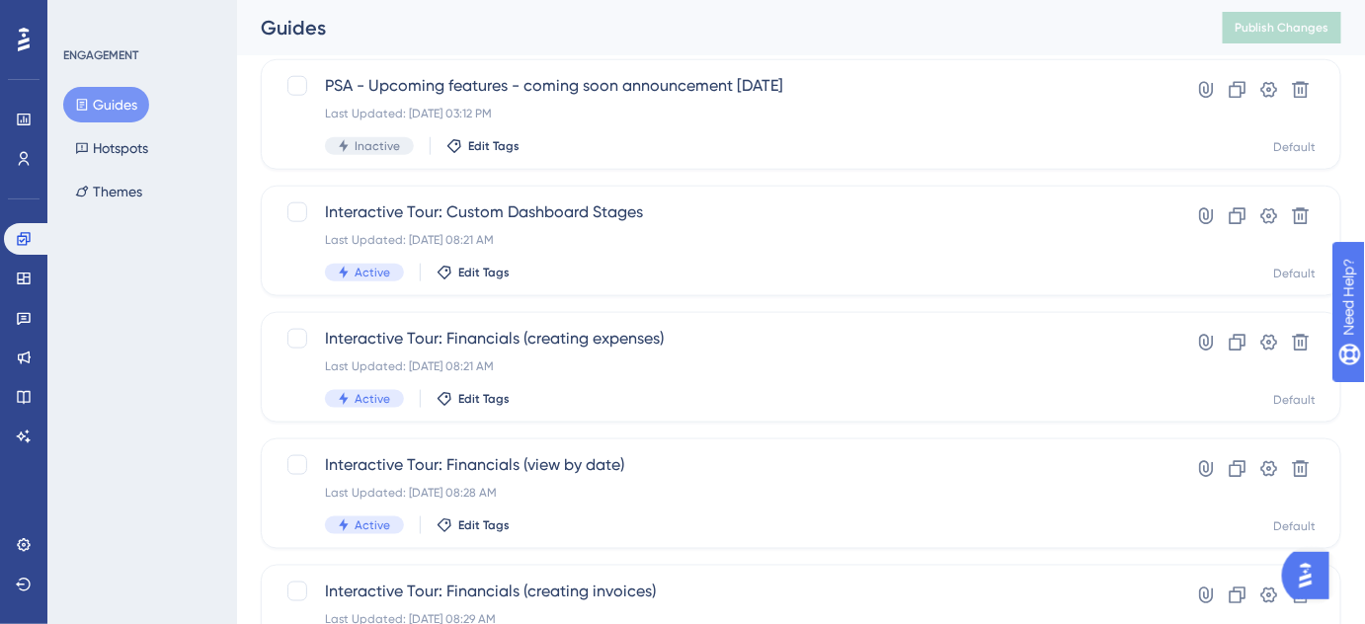
scroll to position [909, 0]
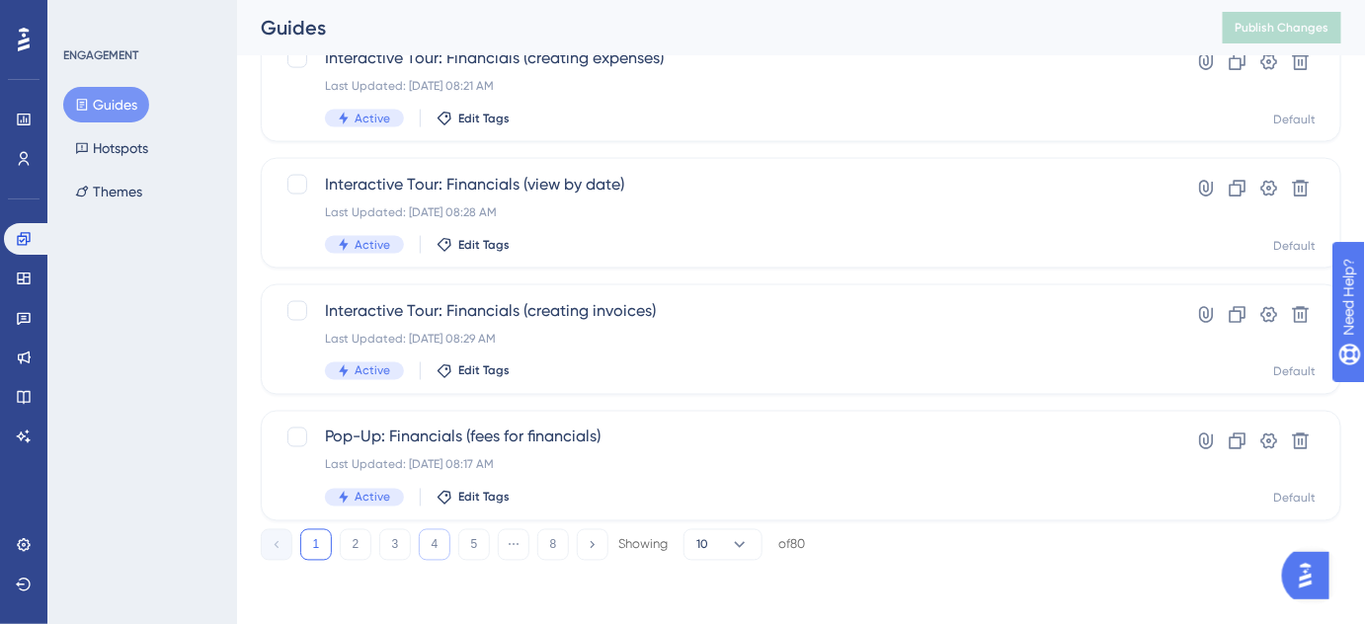
click at [439, 555] on button "4" at bounding box center [435, 545] width 32 height 32
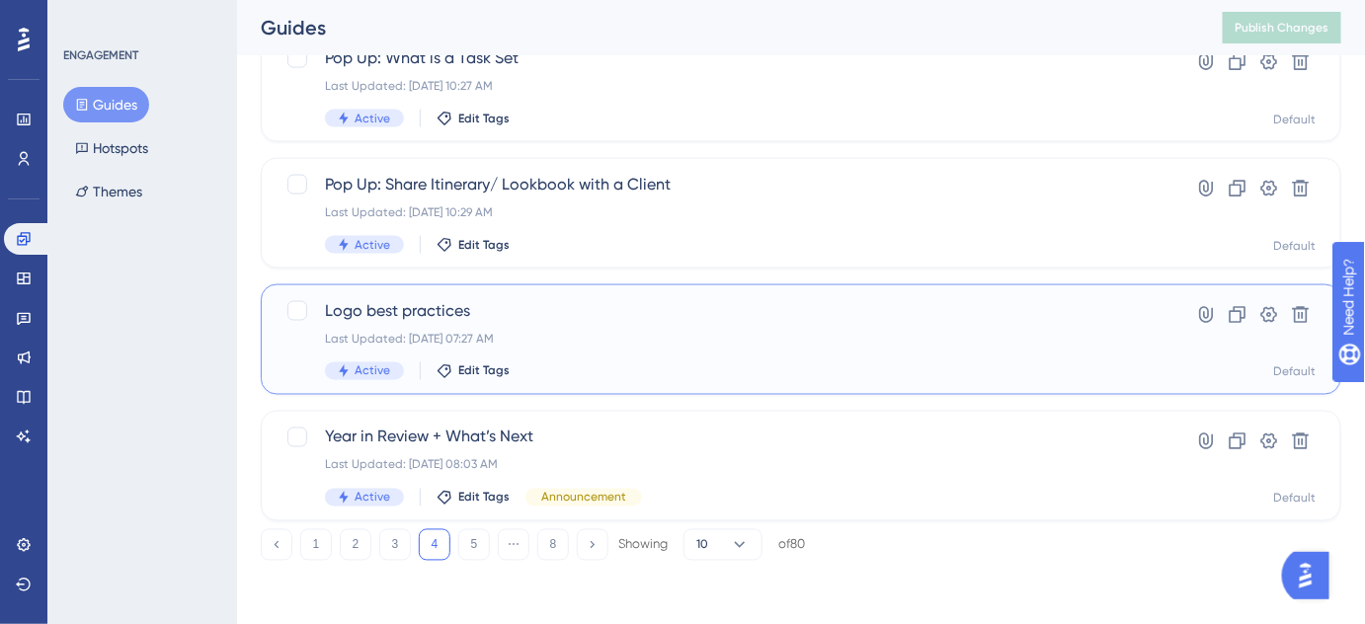
click at [432, 310] on span "Logo best practices" at bounding box center [722, 311] width 794 height 24
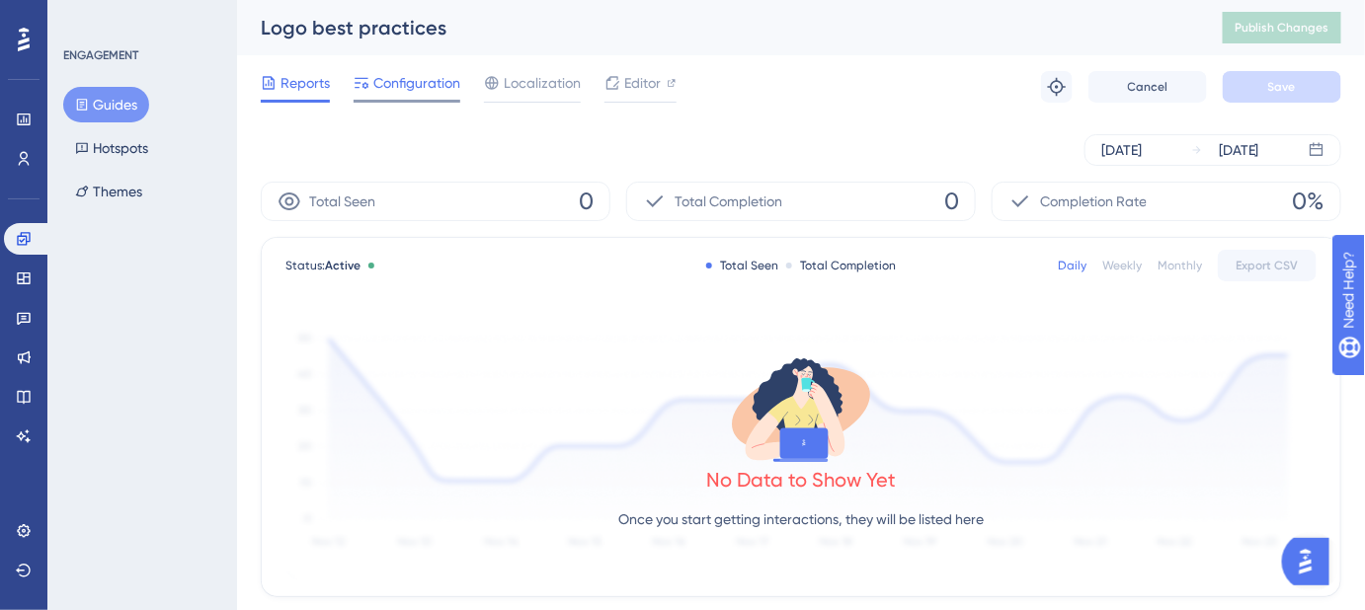
click at [404, 90] on span "Configuration" at bounding box center [416, 83] width 87 height 24
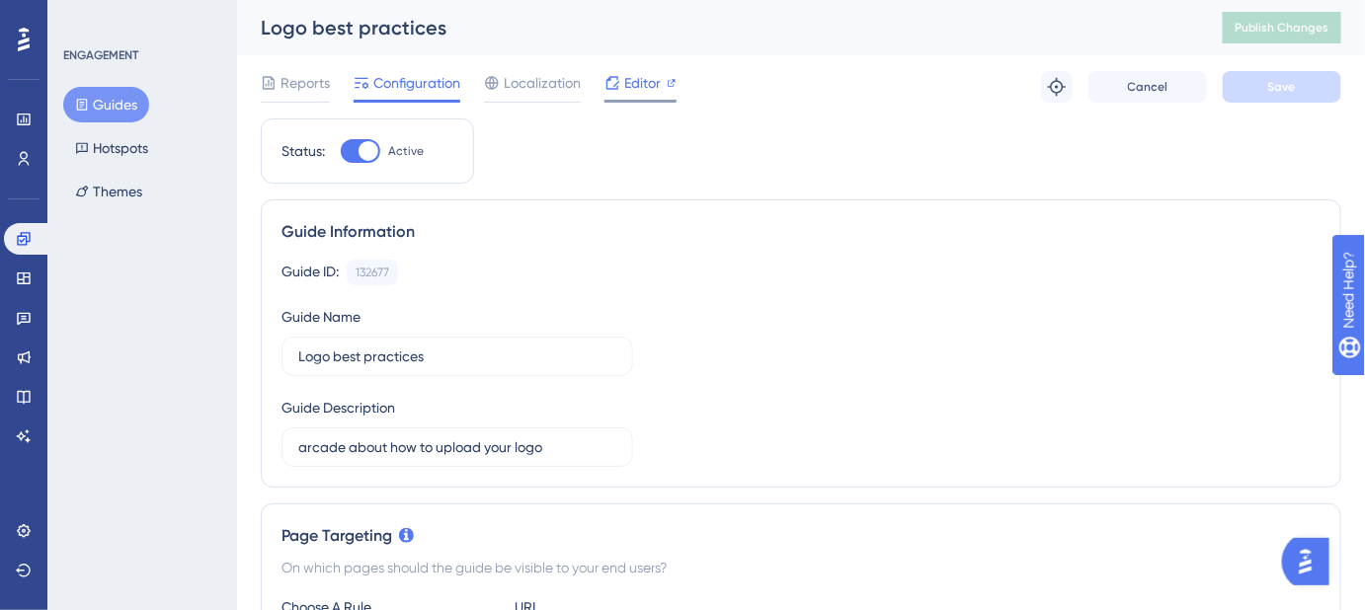
click at [637, 86] on span "Editor" at bounding box center [642, 83] width 37 height 24
drag, startPoint x: 450, startPoint y: 34, endPoint x: 260, endPoint y: 34, distance: 190.6
click at [260, 34] on div "Logo best practices Publish Changes" at bounding box center [801, 27] width 1128 height 55
copy div "Logo best practices"
click at [640, 77] on span "Editor" at bounding box center [642, 83] width 37 height 24
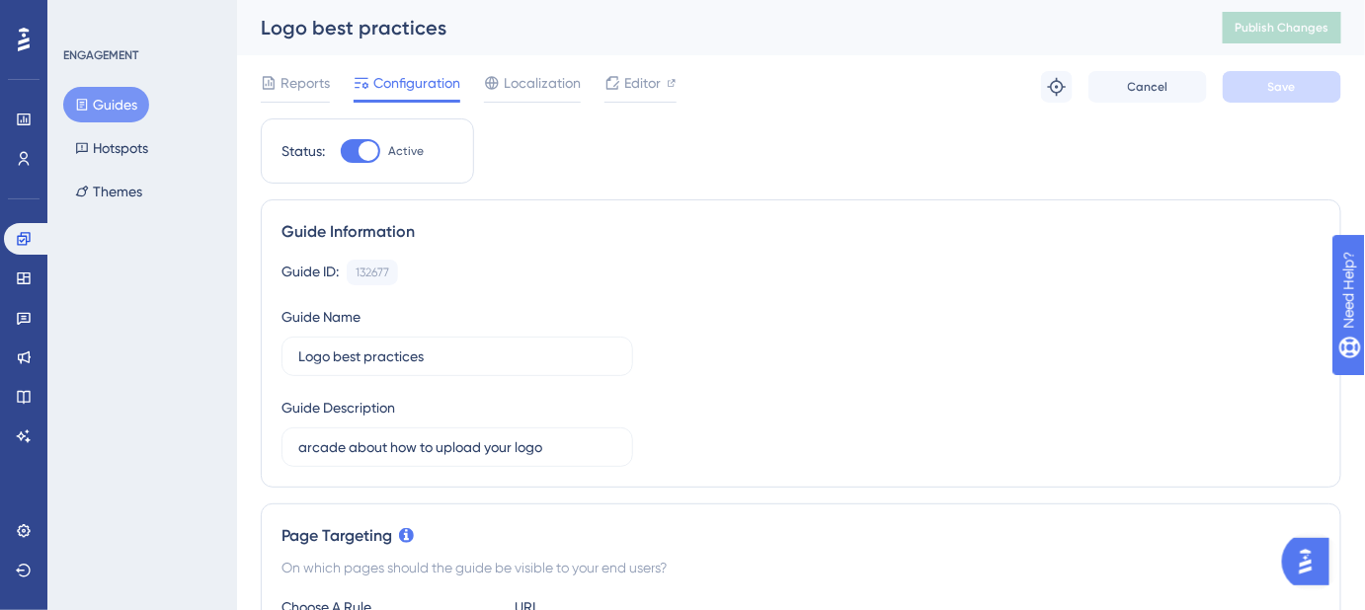
click at [123, 101] on button "Guides" at bounding box center [106, 105] width 86 height 36
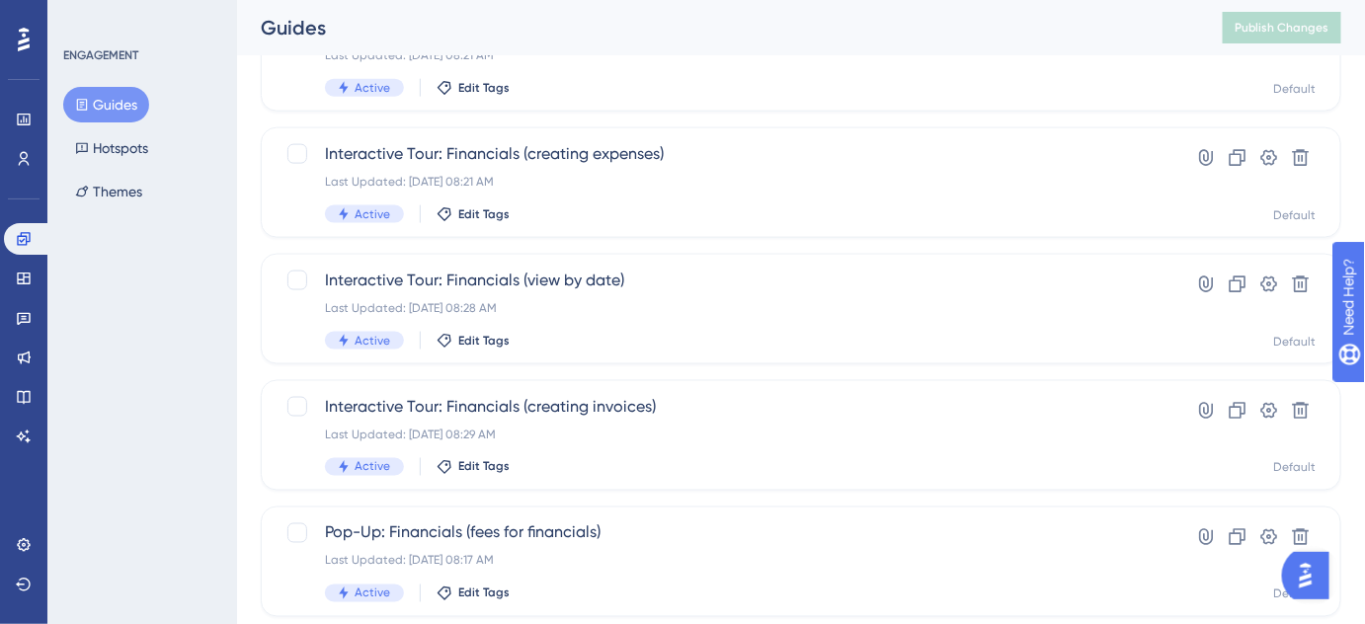
scroll to position [909, 0]
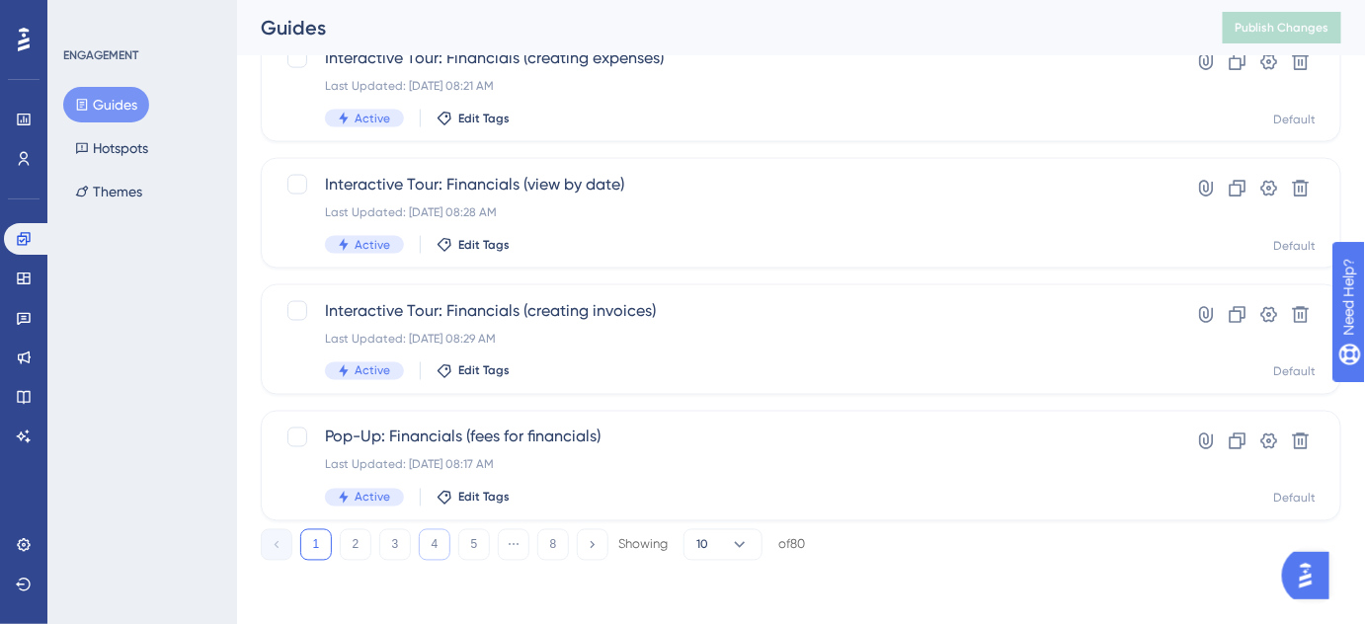
click at [437, 543] on button "4" at bounding box center [435, 545] width 32 height 32
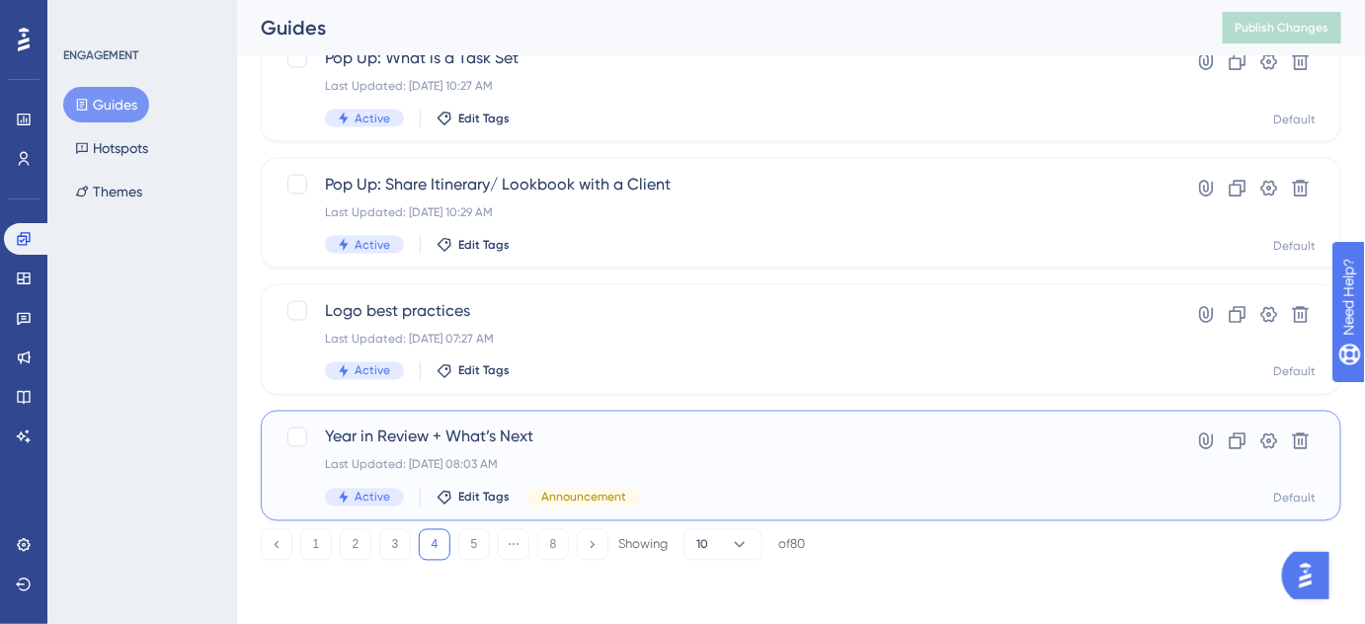
click at [508, 436] on span "Year in Review + What’s Next" at bounding box center [722, 438] width 794 height 24
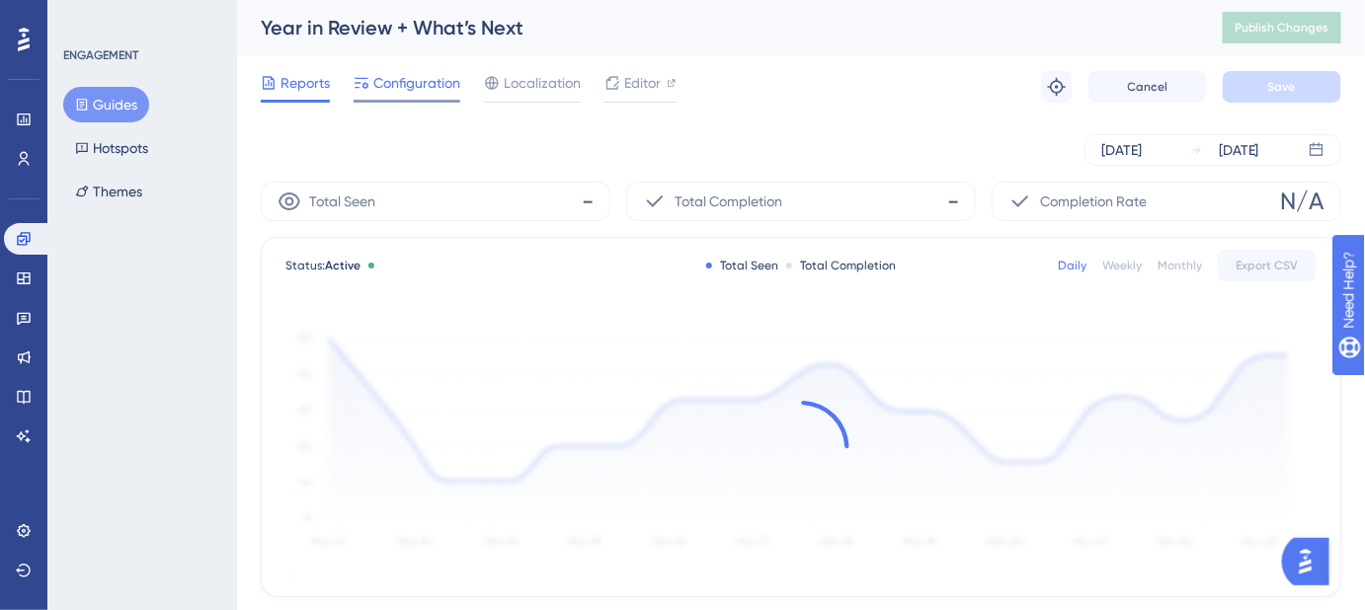
click at [387, 75] on span "Configuration" at bounding box center [416, 83] width 87 height 24
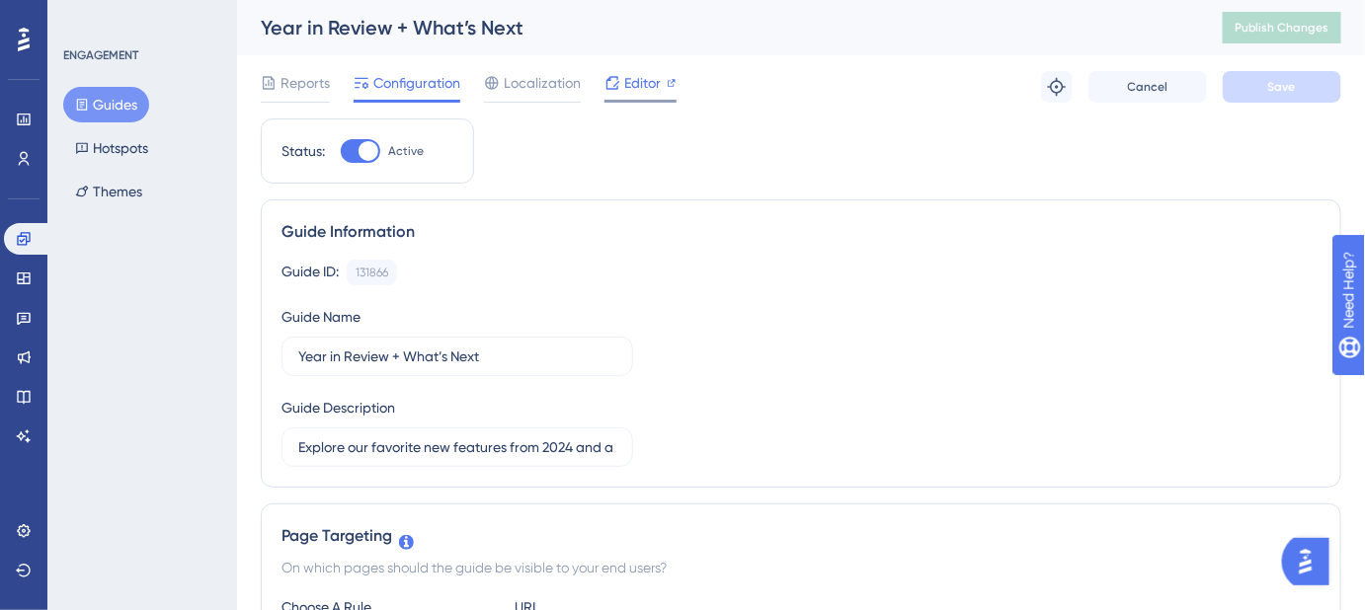
click at [631, 78] on span "Editor" at bounding box center [642, 83] width 37 height 24
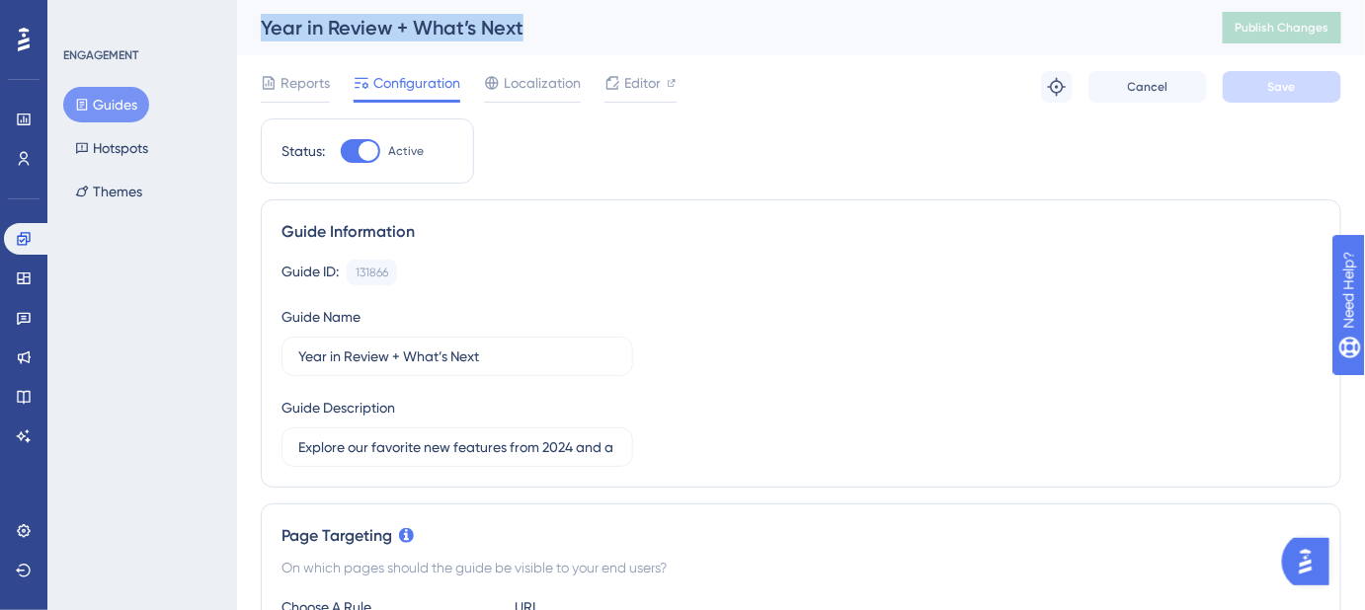
drag, startPoint x: 558, startPoint y: 36, endPoint x: 251, endPoint y: 36, distance: 307.1
click at [251, 36] on div "Year in Review + What’s Next Publish Changes" at bounding box center [801, 27] width 1128 height 55
click at [113, 100] on button "Guides" at bounding box center [106, 105] width 86 height 36
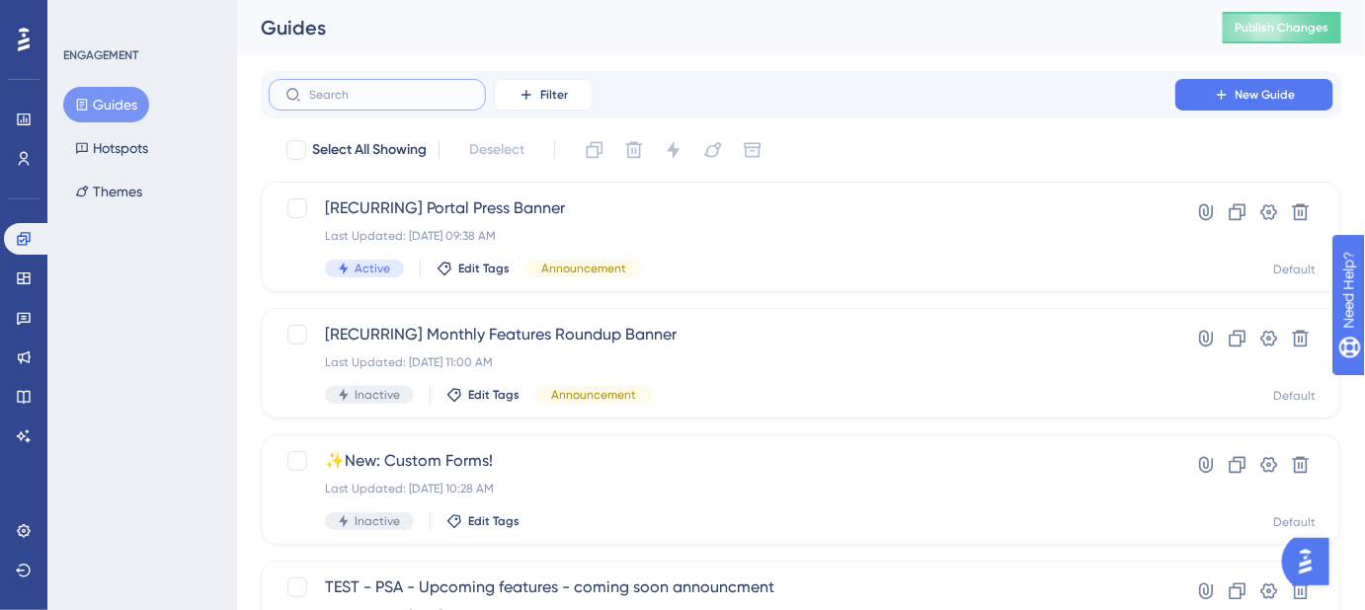
click at [421, 94] on input "text" at bounding box center [389, 95] width 160 height 14
type input "e"
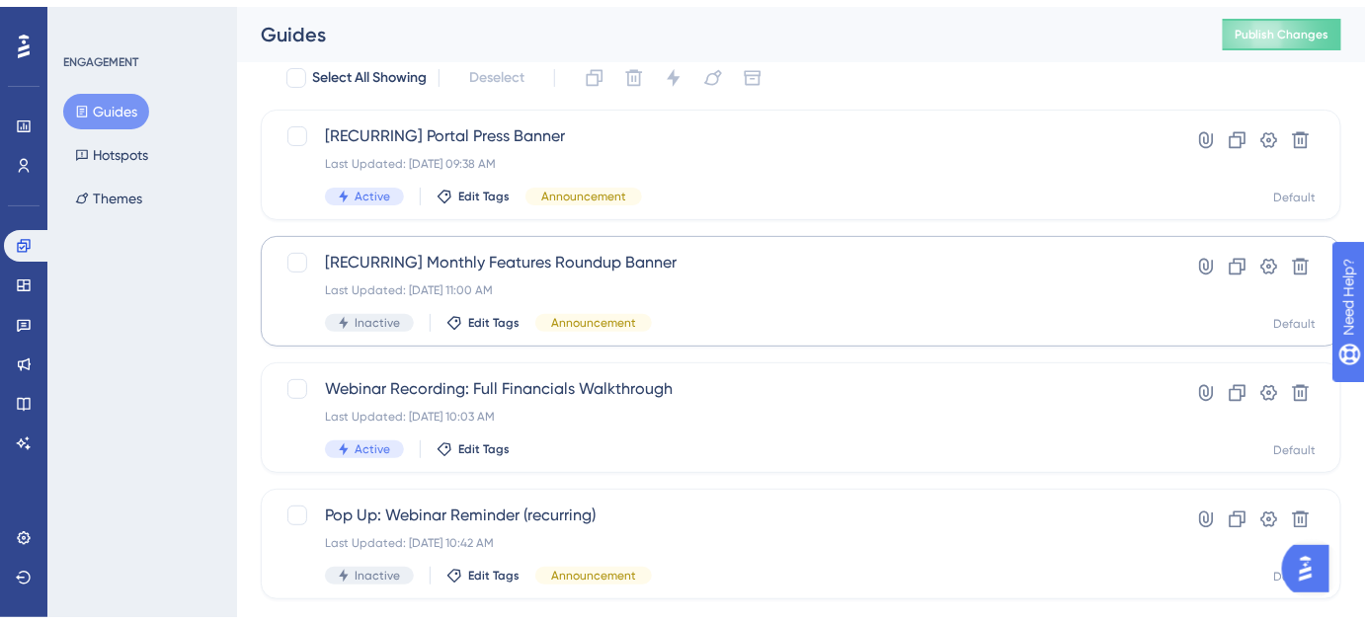
scroll to position [89, 0]
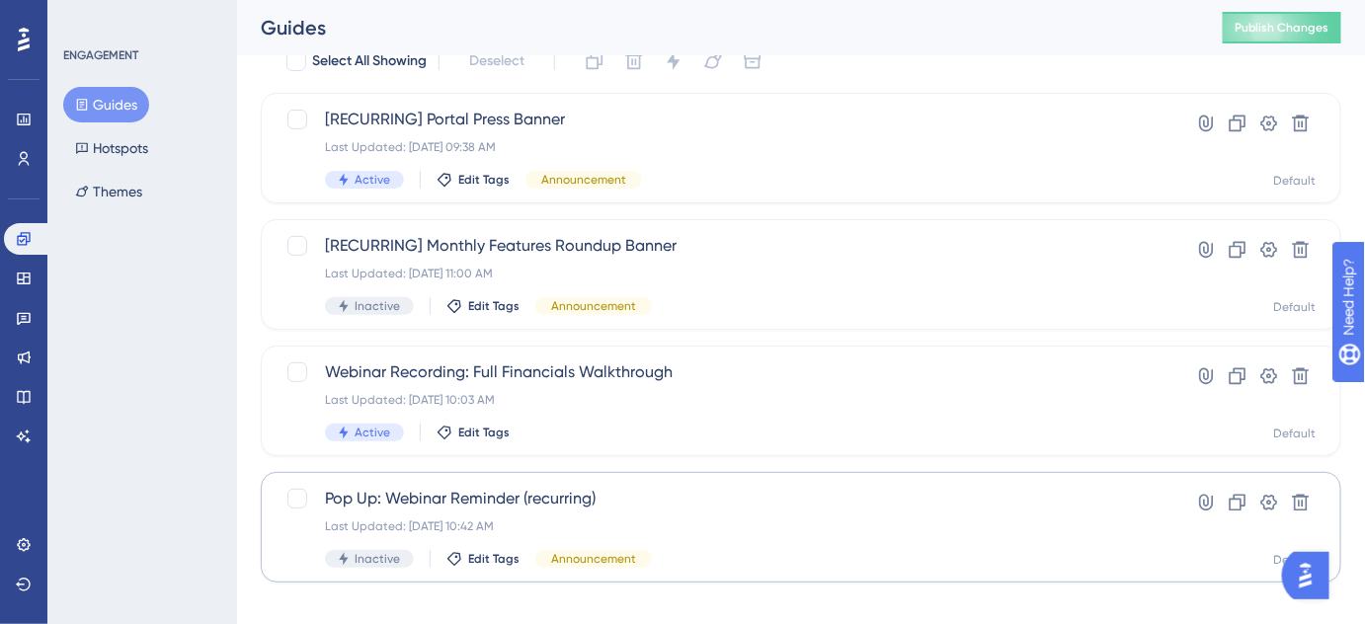
type input "rec"
click at [563, 504] on span "Pop Up: Webinar Reminder (recurring)" at bounding box center [722, 499] width 794 height 24
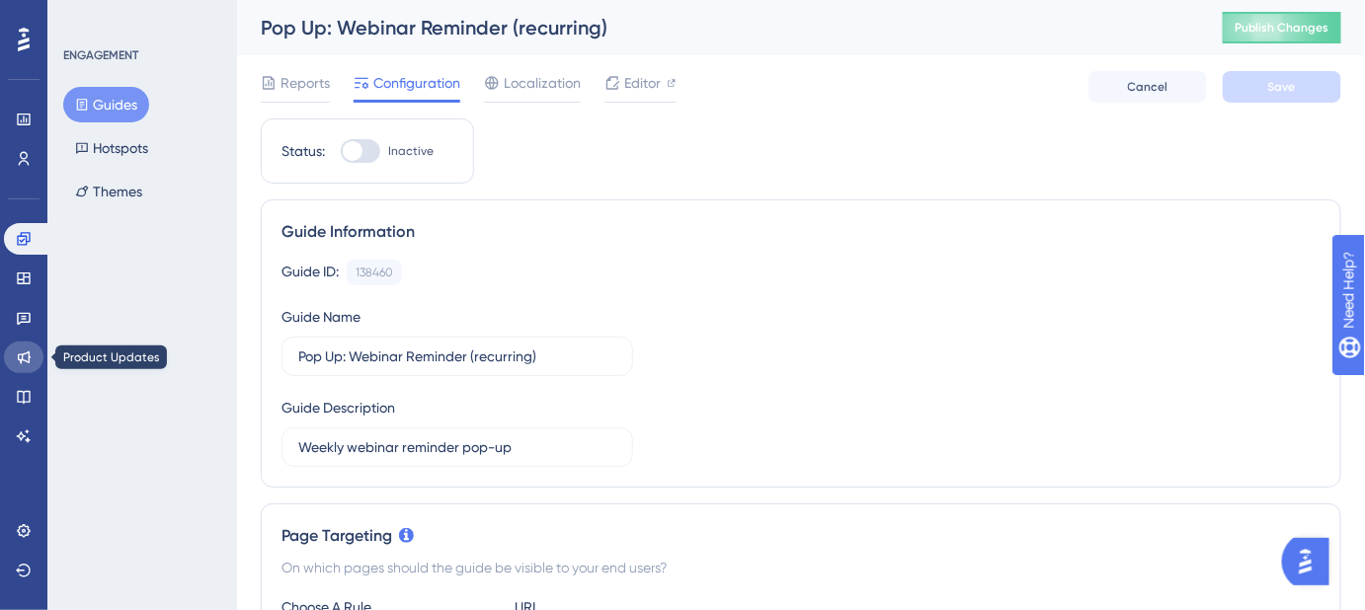
click at [20, 362] on icon at bounding box center [24, 358] width 16 height 16
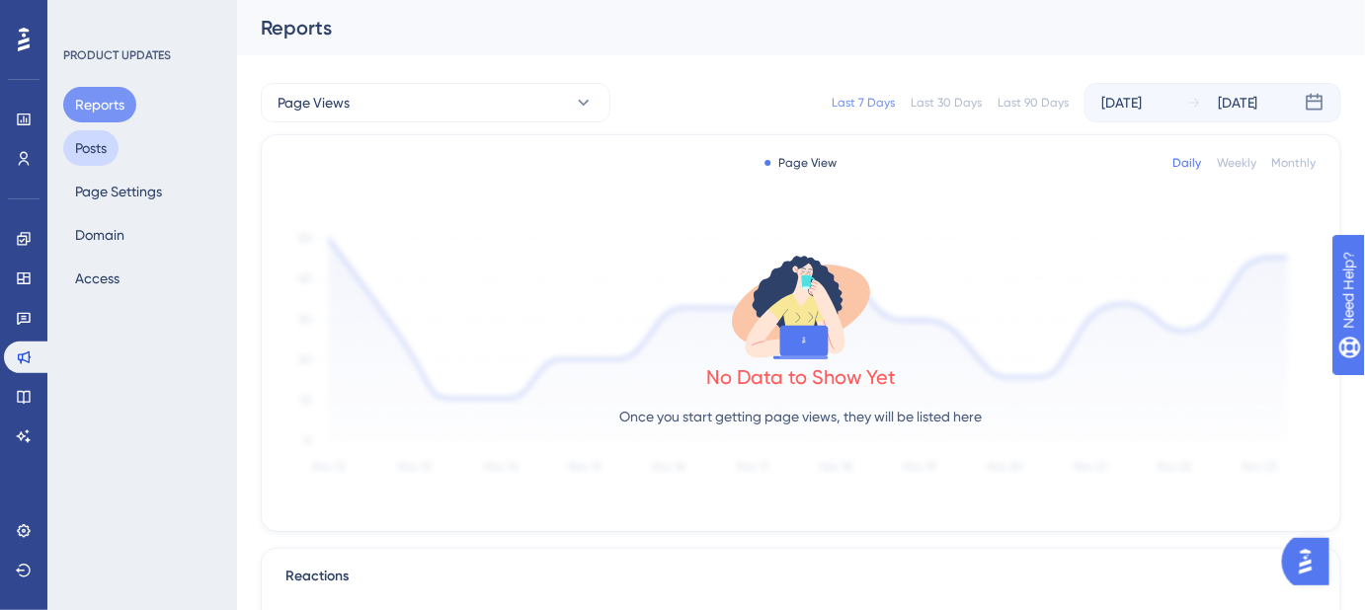
click at [100, 149] on button "Posts" at bounding box center [90, 148] width 55 height 36
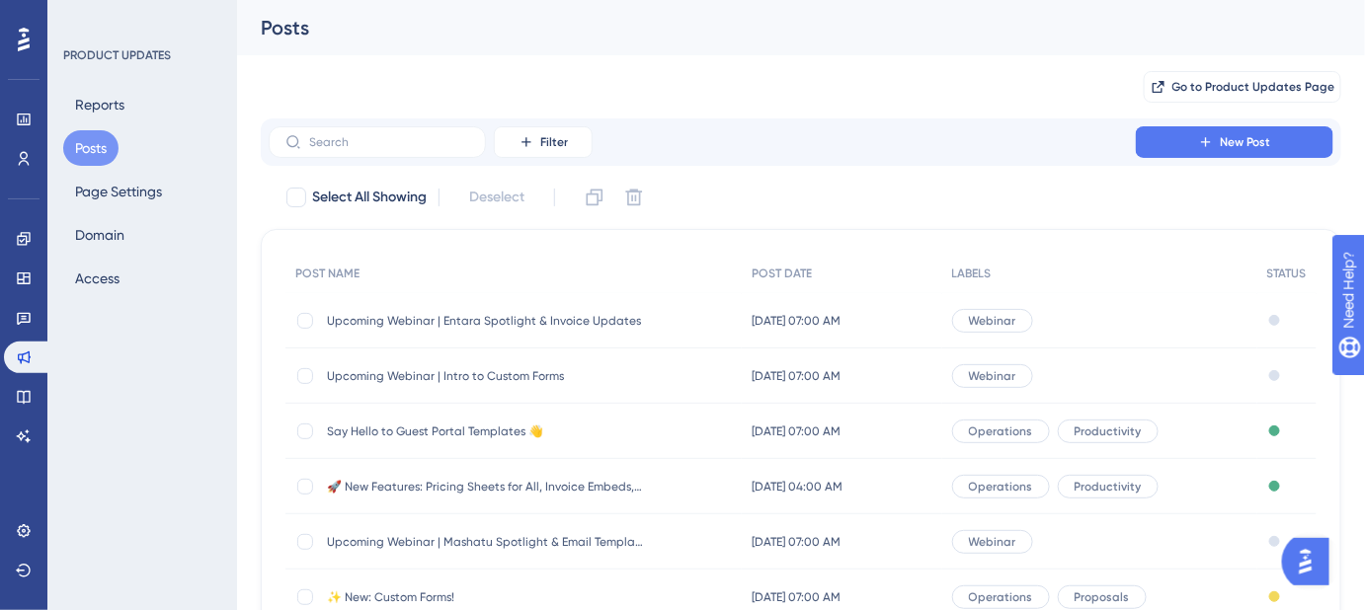
click at [508, 318] on span "Upcoming Webinar | Entara Spotlight & Invoice Updates" at bounding box center [485, 321] width 316 height 16
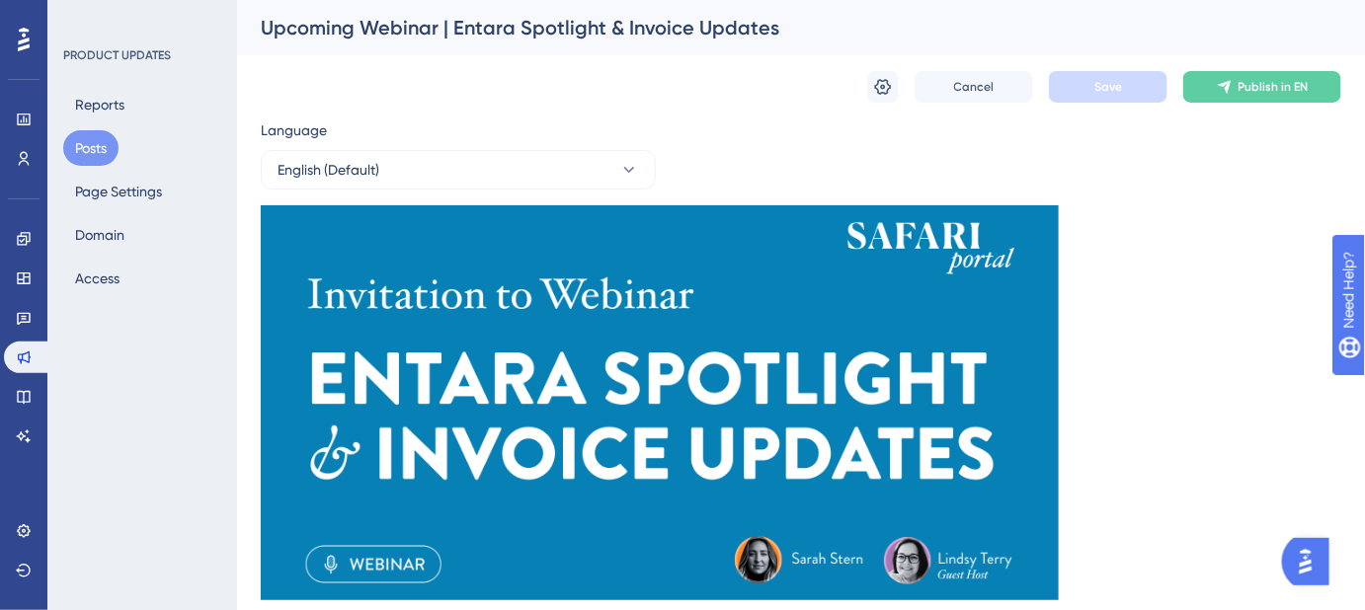
click at [89, 139] on button "Posts" at bounding box center [90, 148] width 55 height 36
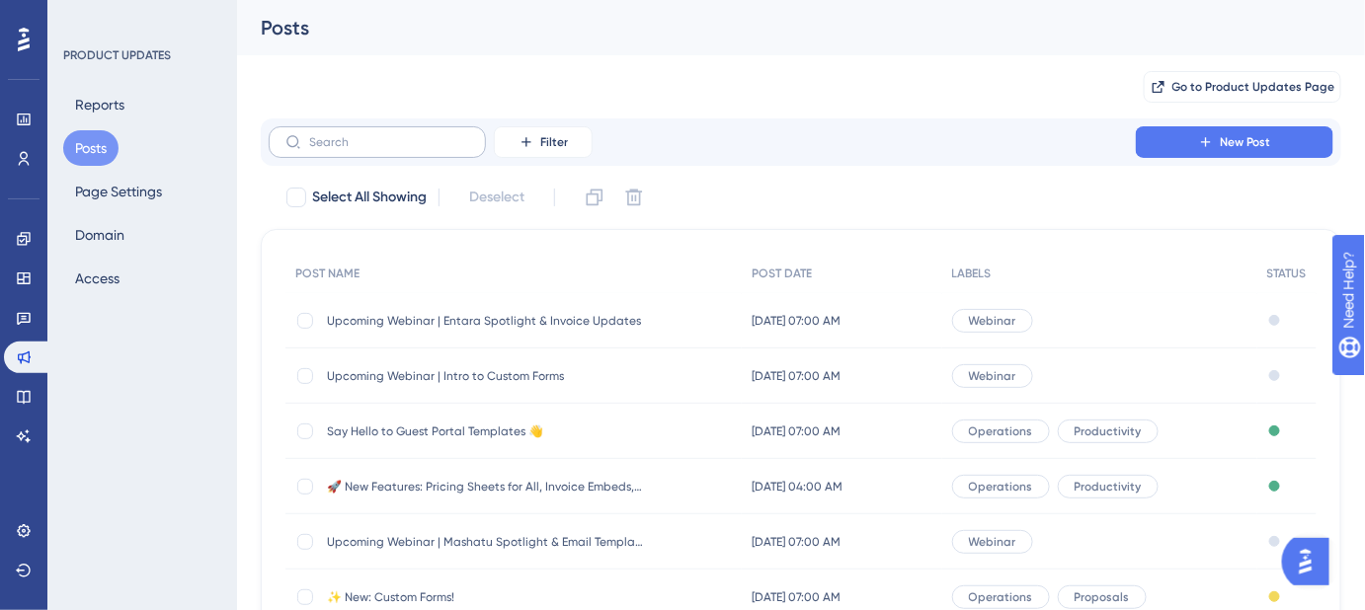
click at [384, 150] on label at bounding box center [377, 142] width 217 height 32
click at [384, 149] on input "text" at bounding box center [389, 142] width 160 height 14
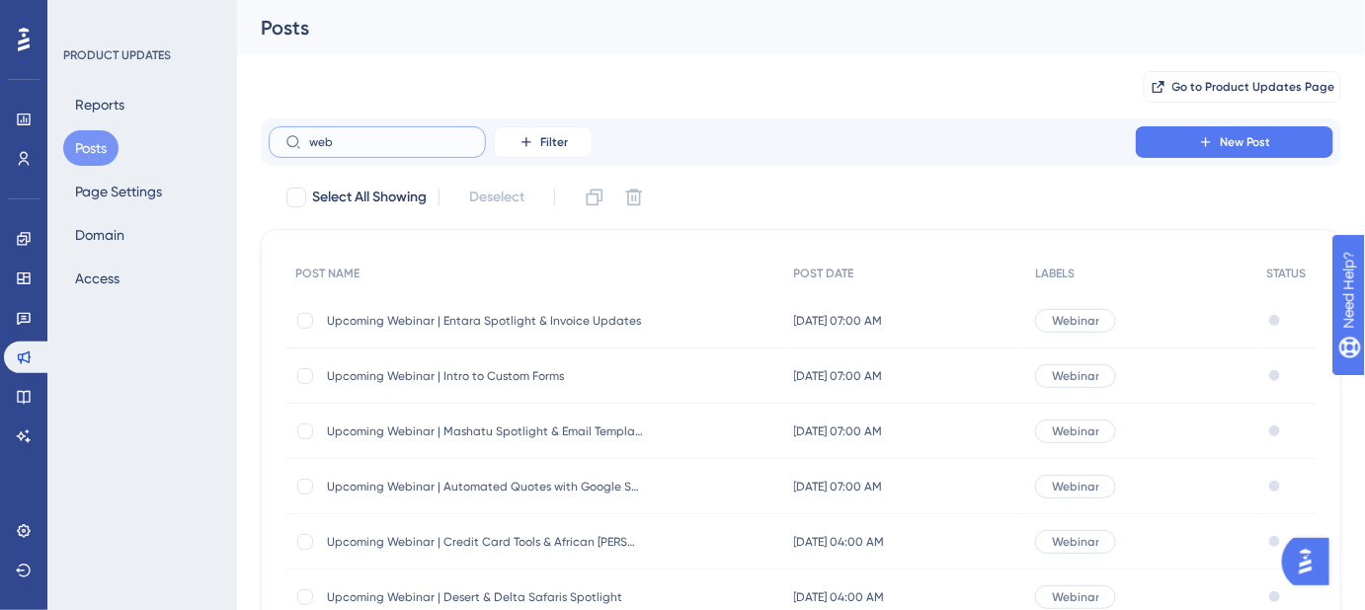
type input "web"
click at [26, 244] on icon at bounding box center [23, 238] width 13 height 13
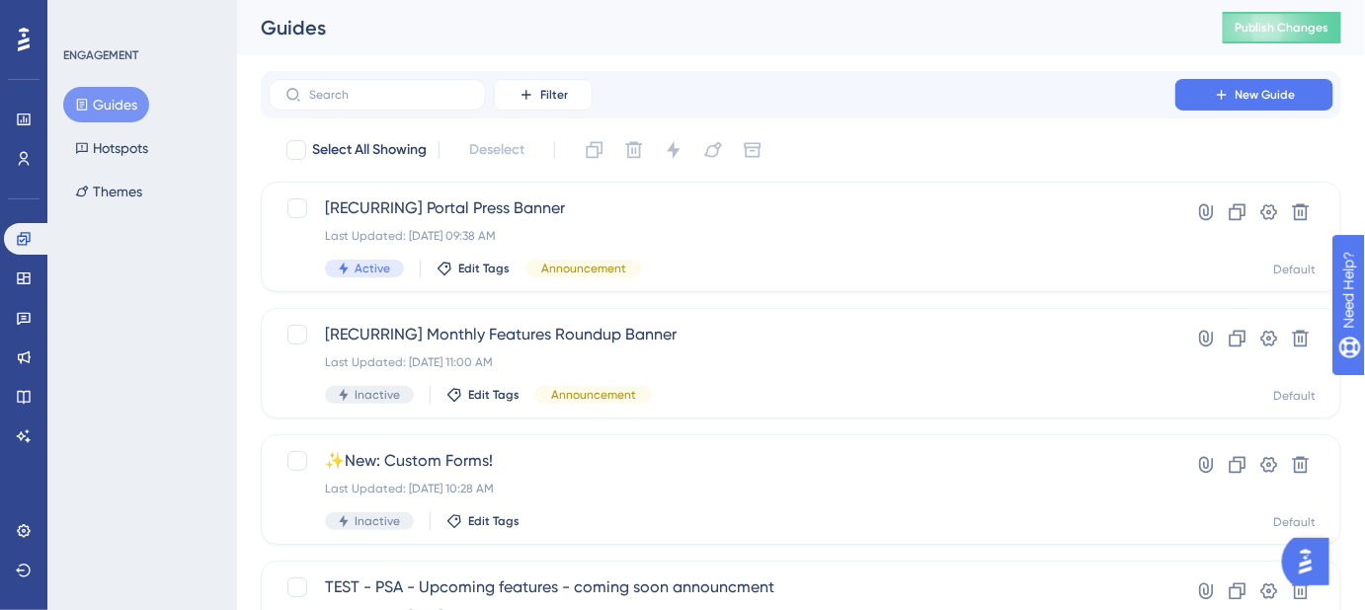
click at [102, 103] on button "Guides" at bounding box center [106, 105] width 86 height 36
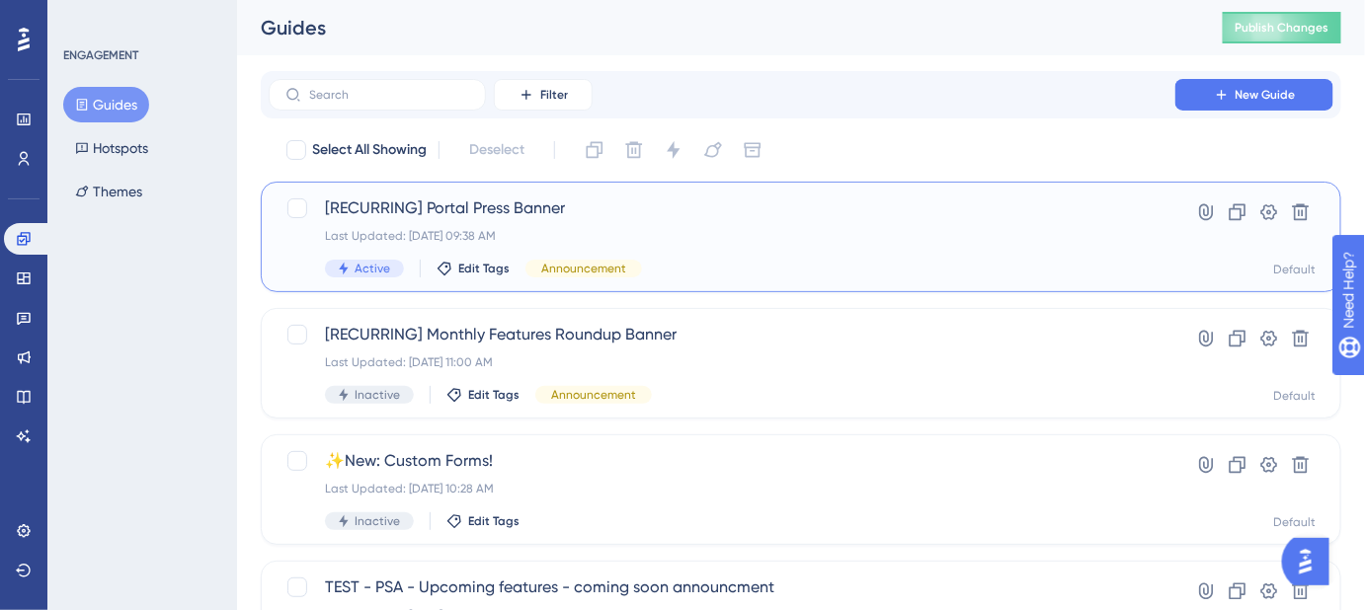
click at [548, 207] on span "[RECURRING] Portal Press Banner" at bounding box center [722, 209] width 794 height 24
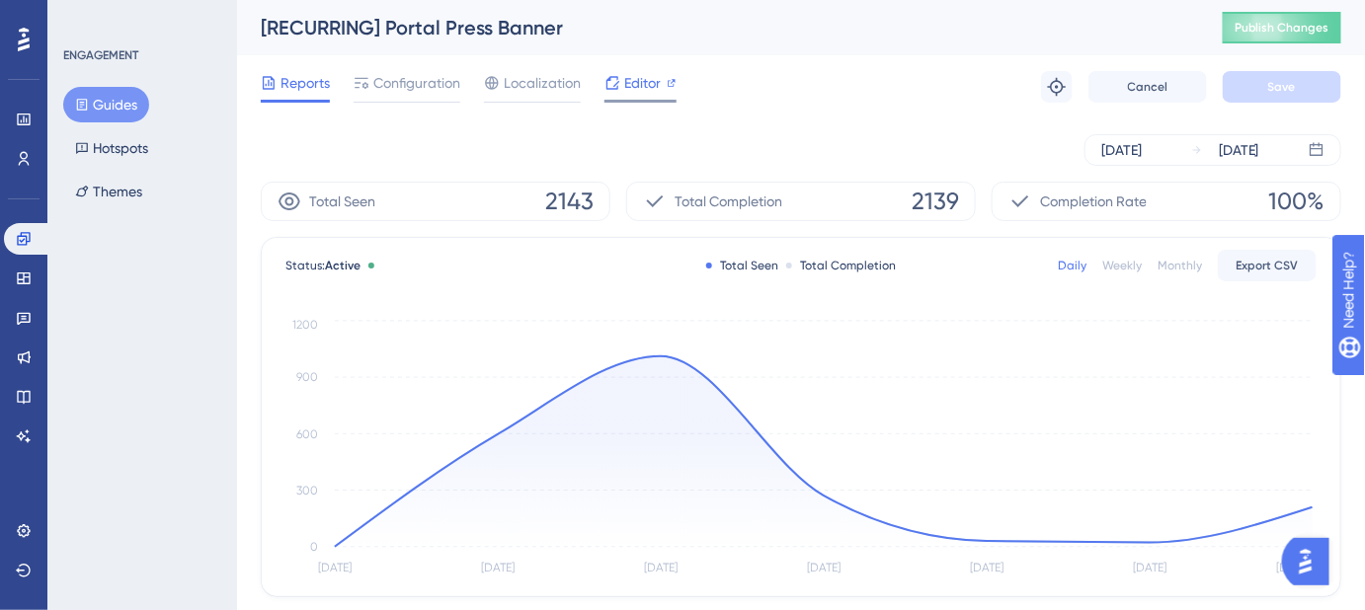
click at [632, 89] on span "Editor" at bounding box center [642, 83] width 37 height 24
click at [1279, 20] on span "Publish Changes" at bounding box center [1281, 28] width 95 height 16
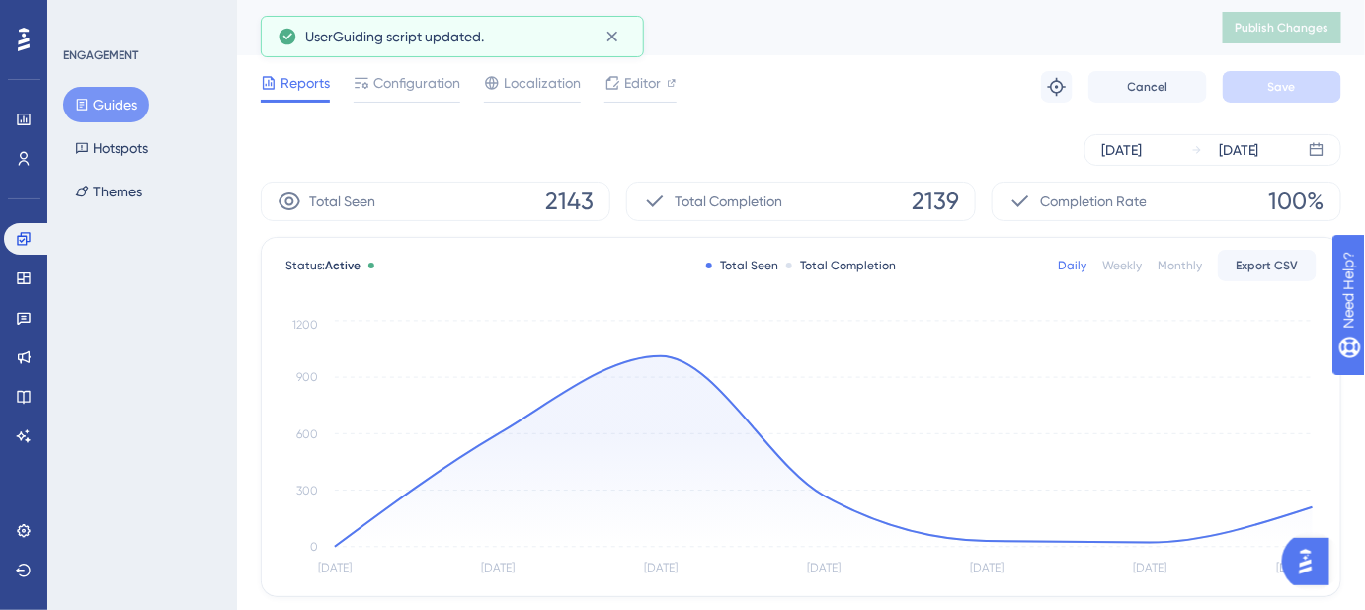
click at [119, 102] on button "Guides" at bounding box center [106, 105] width 86 height 36
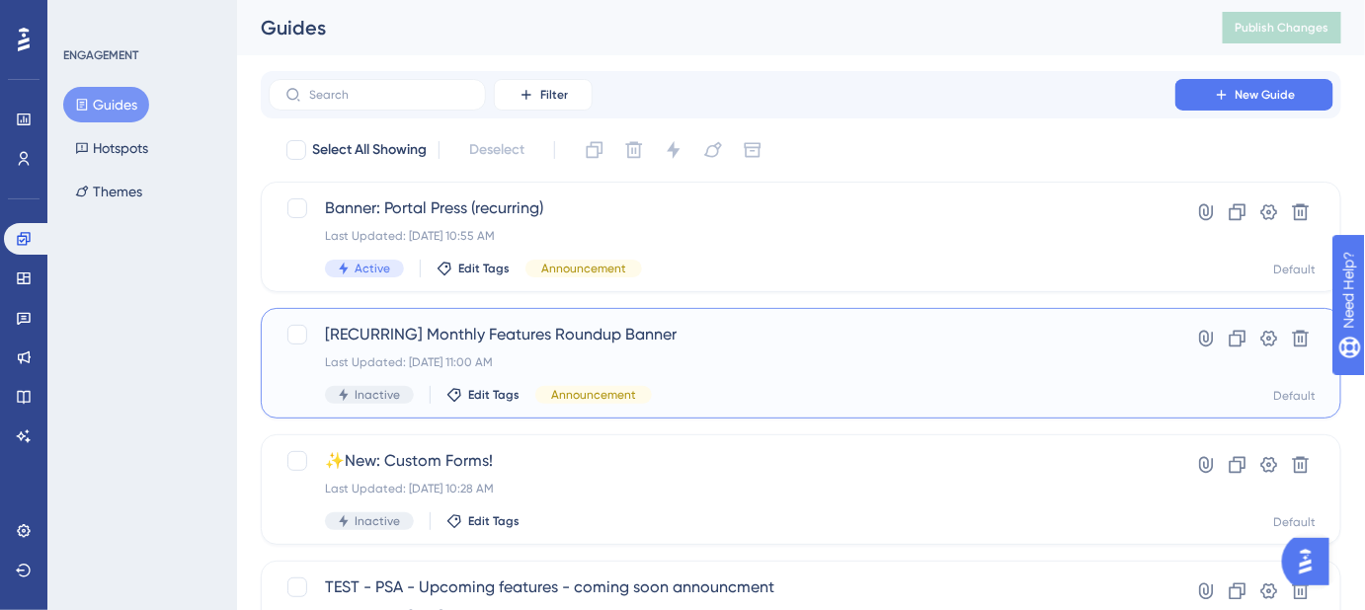
click at [563, 331] on span "[RECURRING] Monthly Features Roundup Banner" at bounding box center [722, 335] width 794 height 24
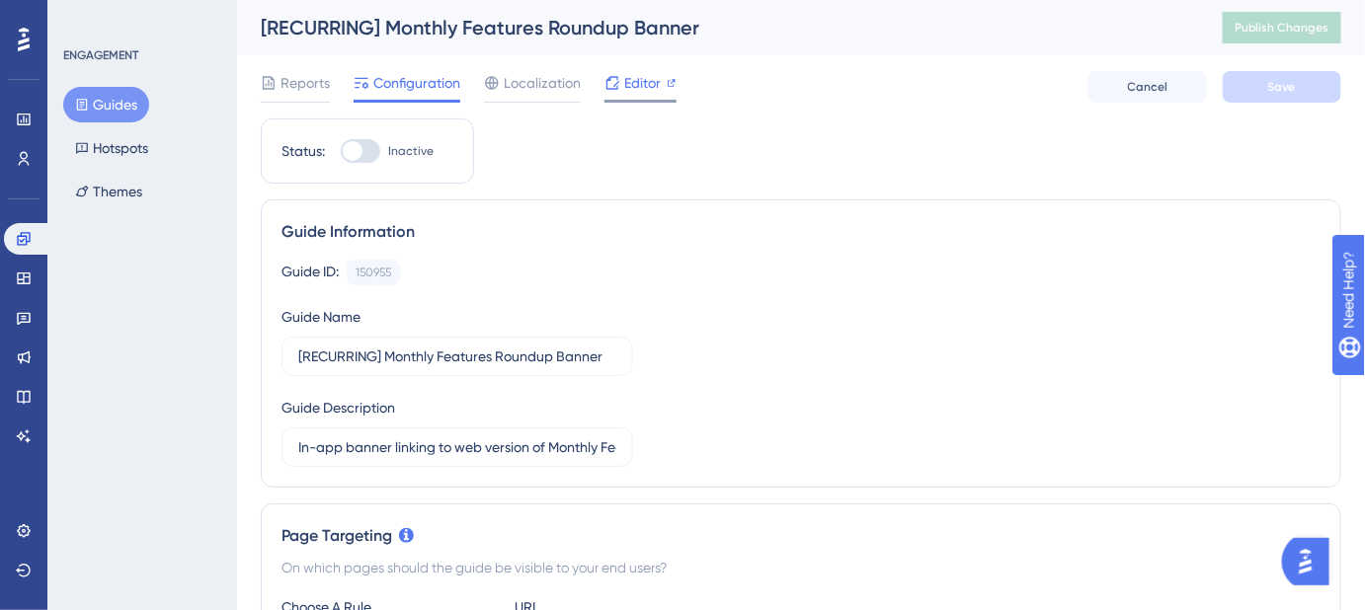
click at [642, 90] on span "Editor" at bounding box center [642, 83] width 37 height 24
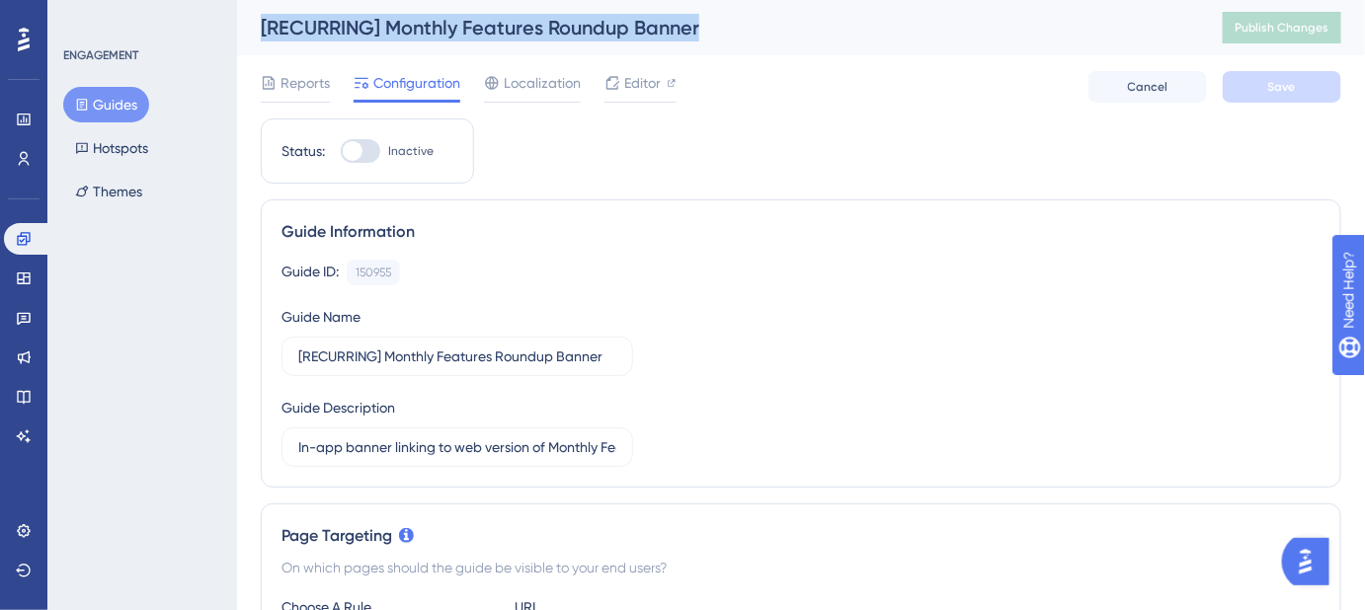
drag, startPoint x: 706, startPoint y: 28, endPoint x: 258, endPoint y: 28, distance: 448.4
click at [258, 28] on div "[RECURRING] Monthly Features Roundup Banner Publish Changes" at bounding box center [801, 27] width 1128 height 55
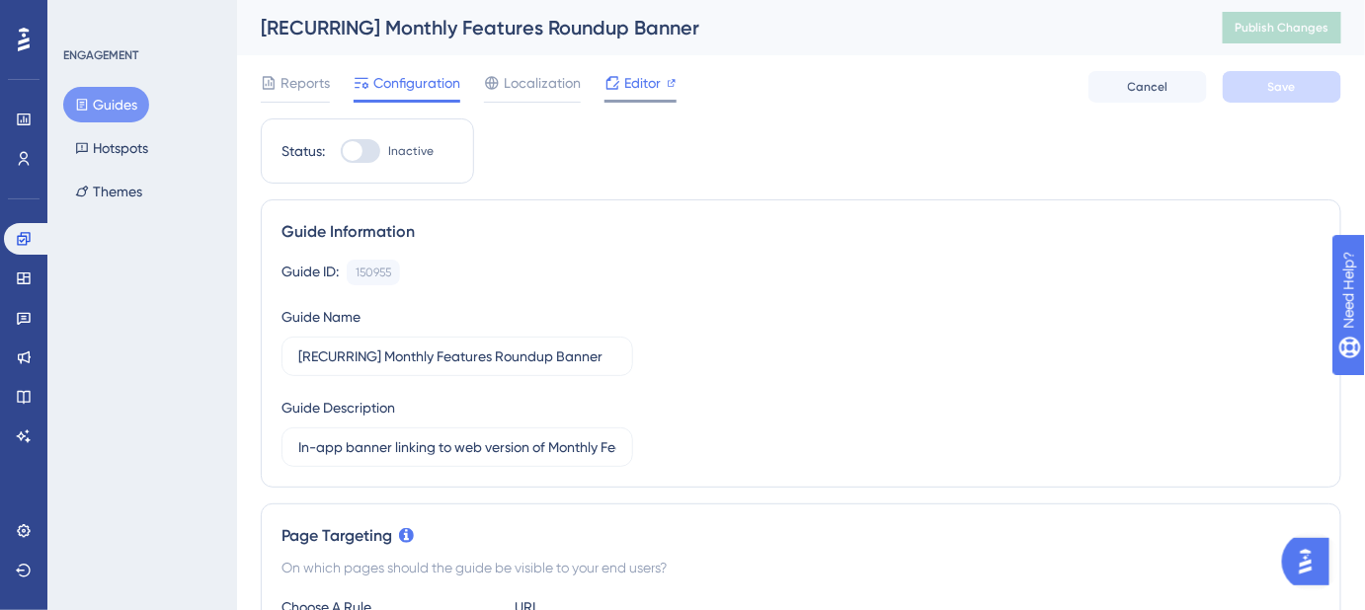
click at [650, 85] on span "Editor" at bounding box center [642, 83] width 37 height 24
click at [635, 89] on span "Editor" at bounding box center [642, 83] width 37 height 24
click at [1300, 34] on span "Publish Changes" at bounding box center [1281, 28] width 95 height 16
click at [115, 92] on button "Guides" at bounding box center [106, 105] width 86 height 36
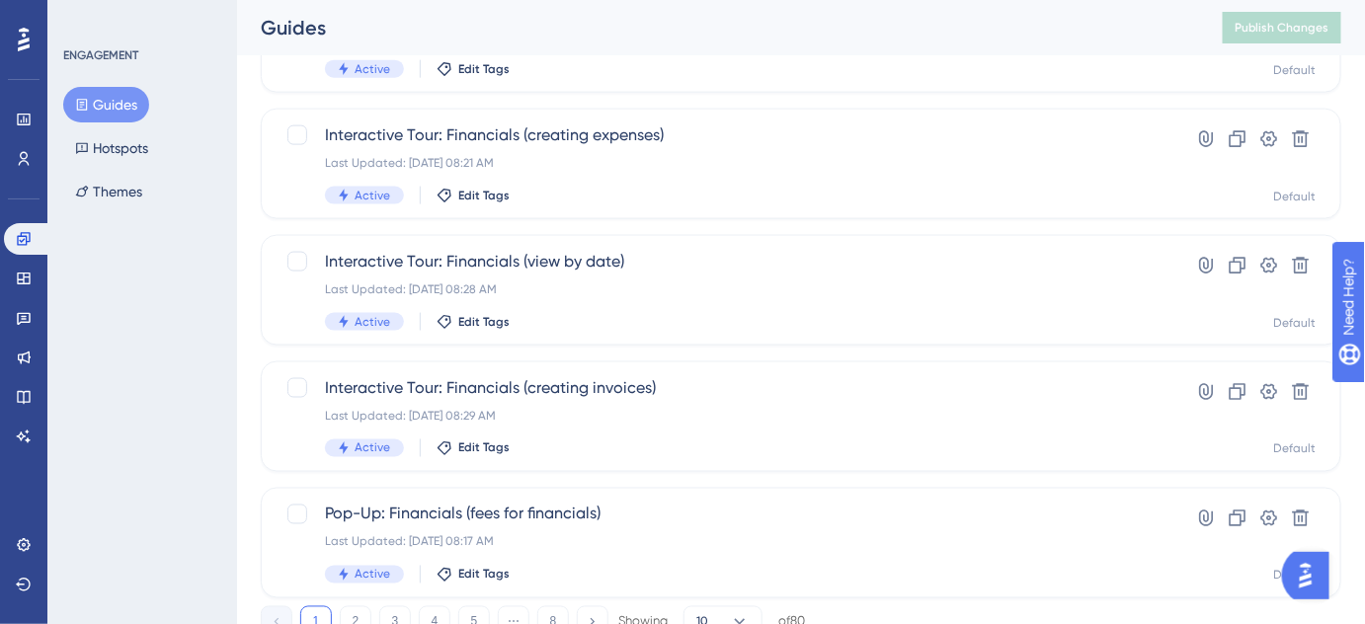
scroll to position [909, 0]
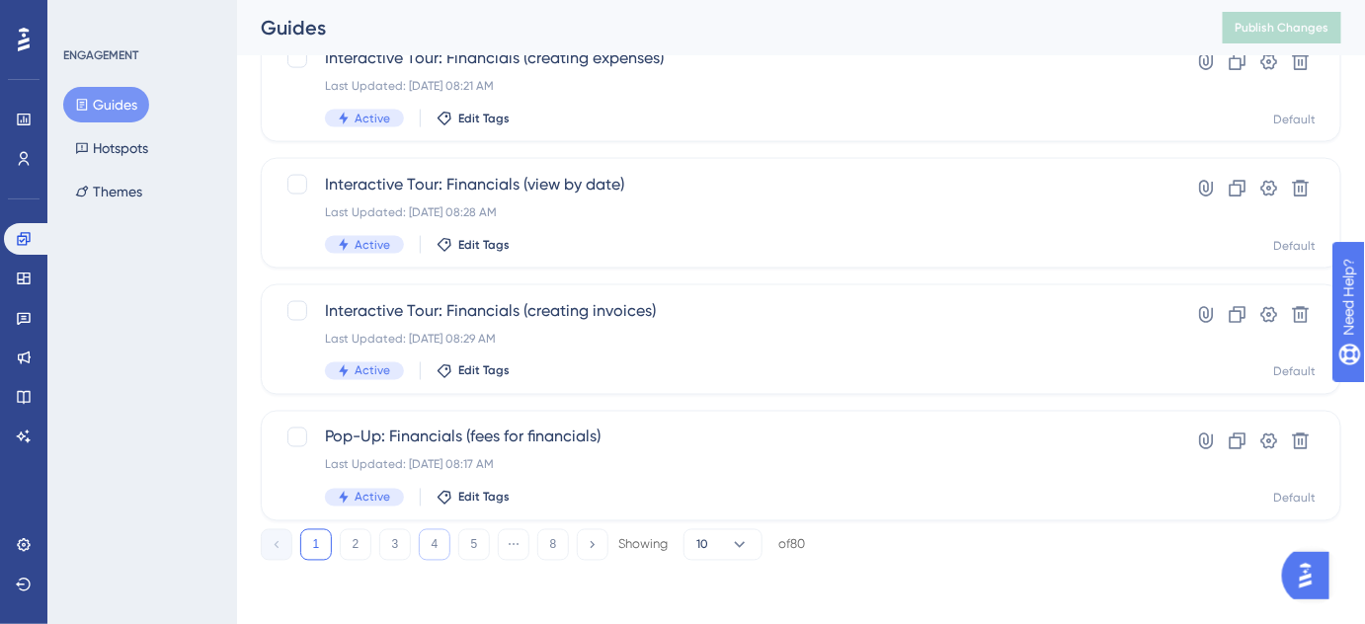
click at [446, 547] on button "4" at bounding box center [435, 545] width 32 height 32
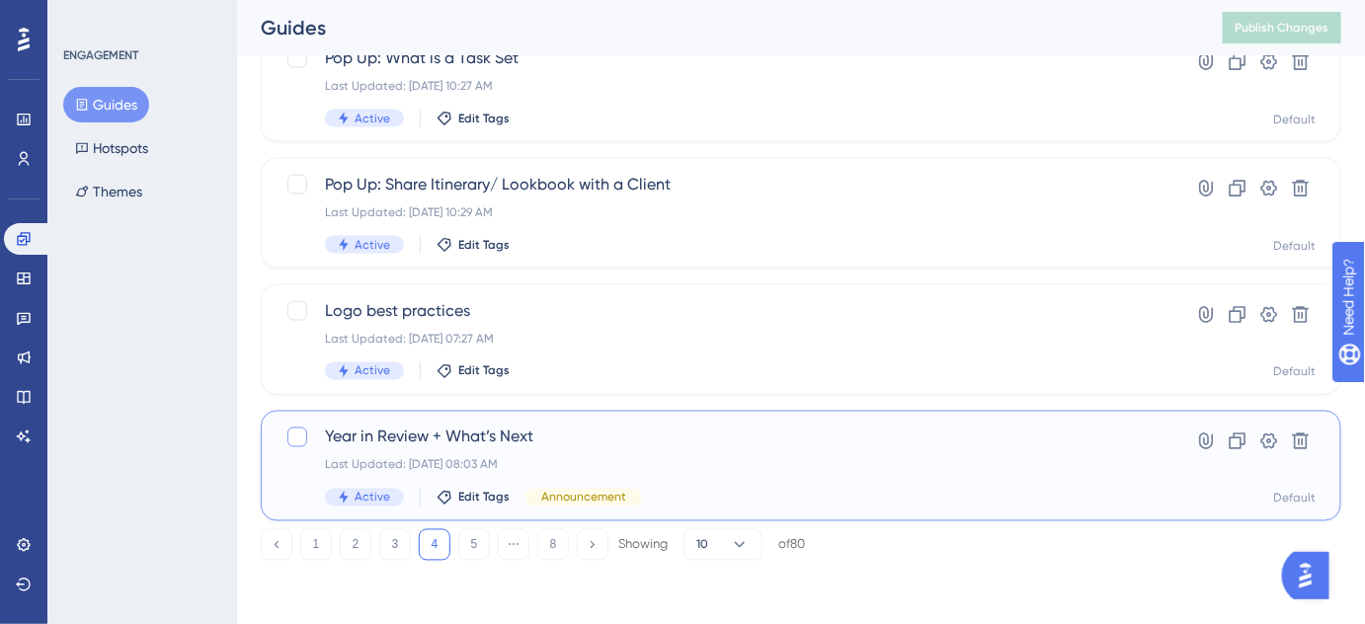
drag, startPoint x: 542, startPoint y: 442, endPoint x: 305, endPoint y: 441, distance: 237.0
click at [305, 441] on div "Year in Review + What’s Next Last Updated: Dec 18 2024, 08:03 AM Active Edit Ta…" at bounding box center [702, 466] width 834 height 81
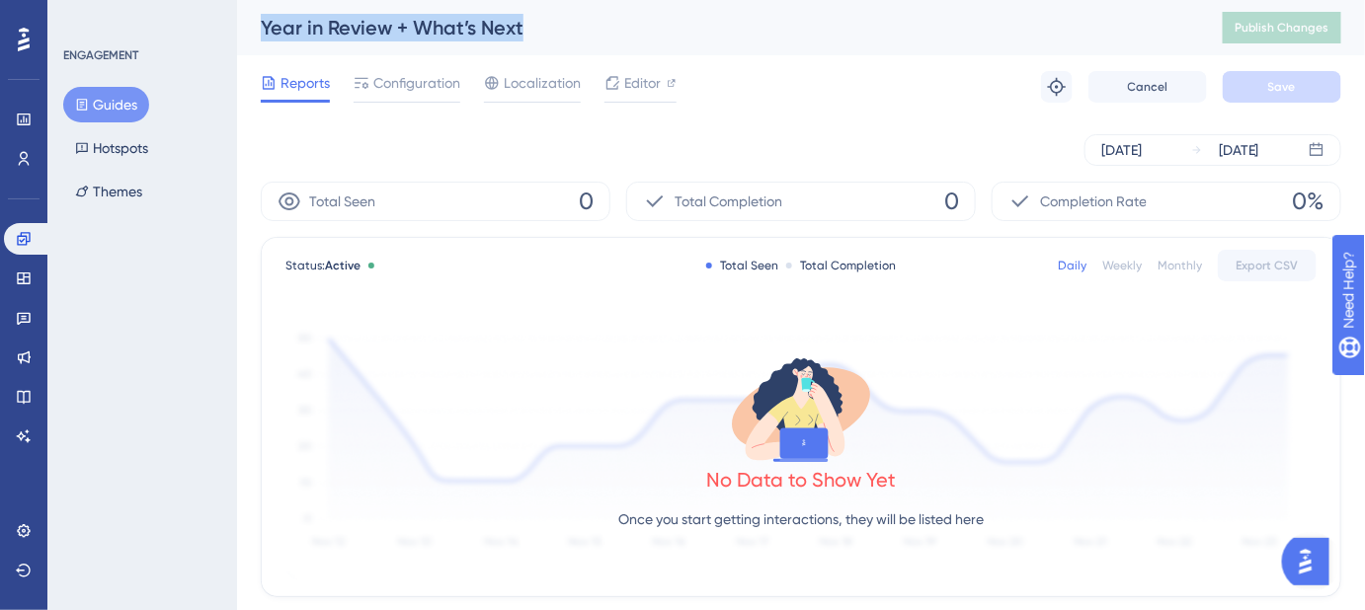
drag, startPoint x: 531, startPoint y: 29, endPoint x: 256, endPoint y: 28, distance: 275.5
click at [256, 28] on div "Year in Review + What’s Next Publish Changes" at bounding box center [801, 27] width 1128 height 55
click at [104, 99] on button "Guides" at bounding box center [106, 105] width 86 height 36
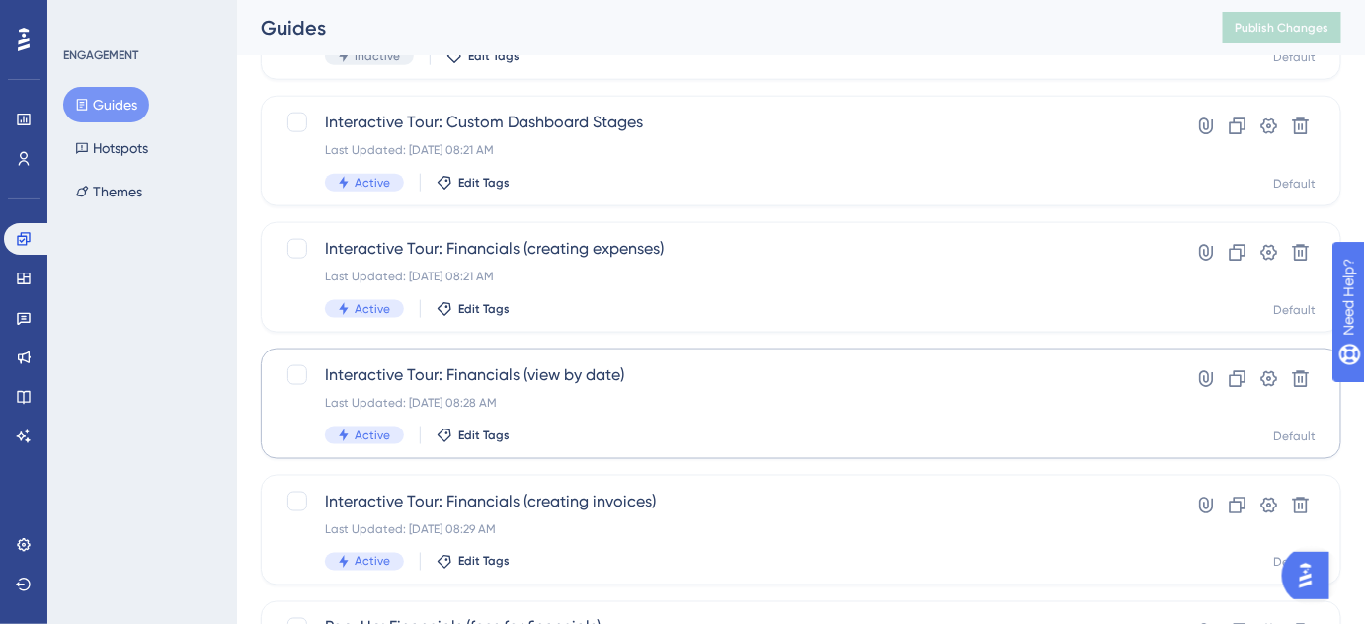
scroll to position [909, 0]
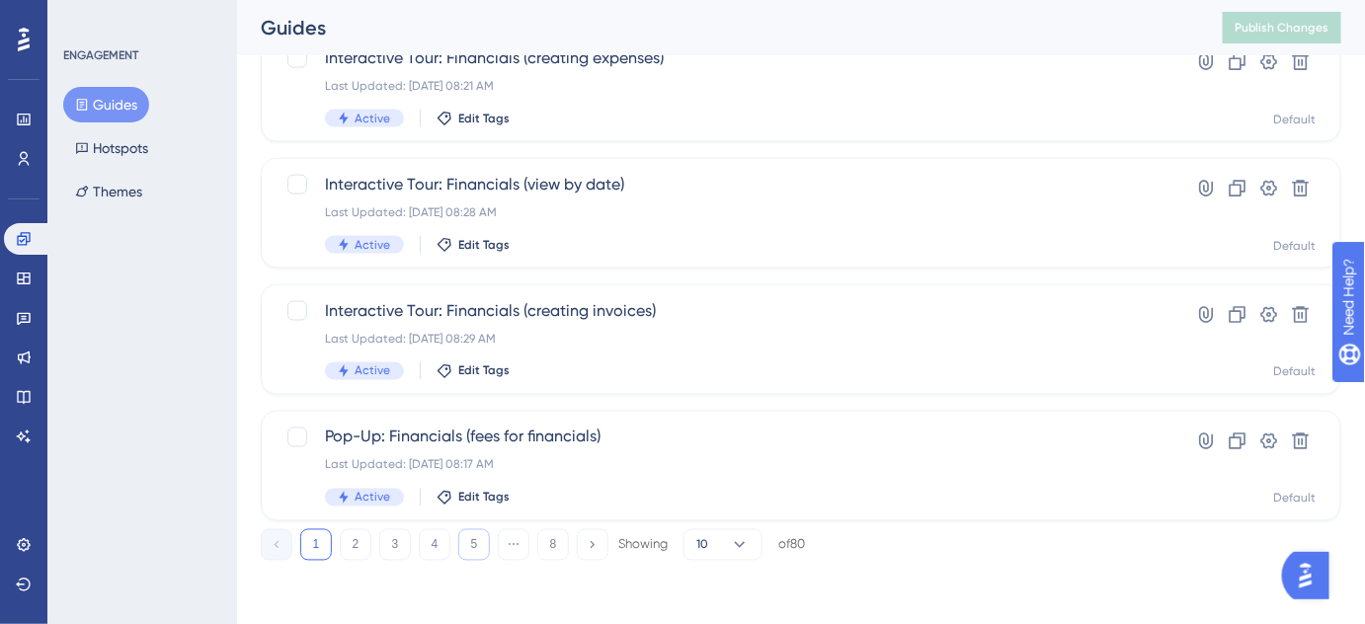
click at [473, 551] on button "5" at bounding box center [474, 545] width 32 height 32
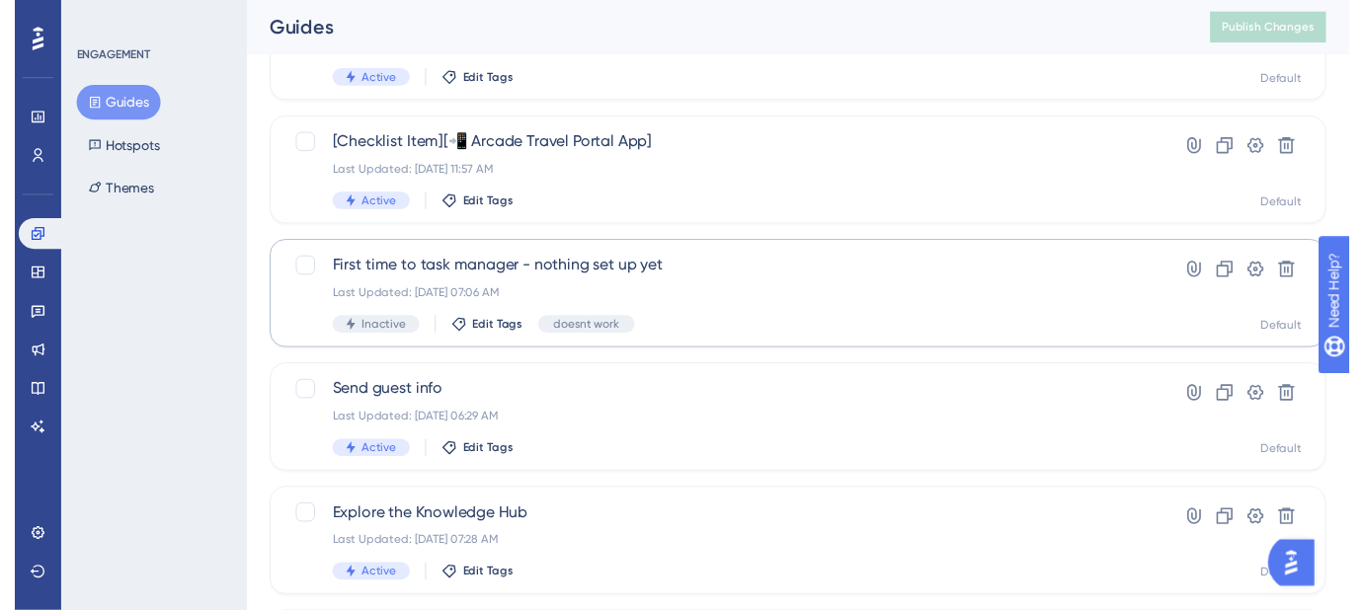
scroll to position [0, 0]
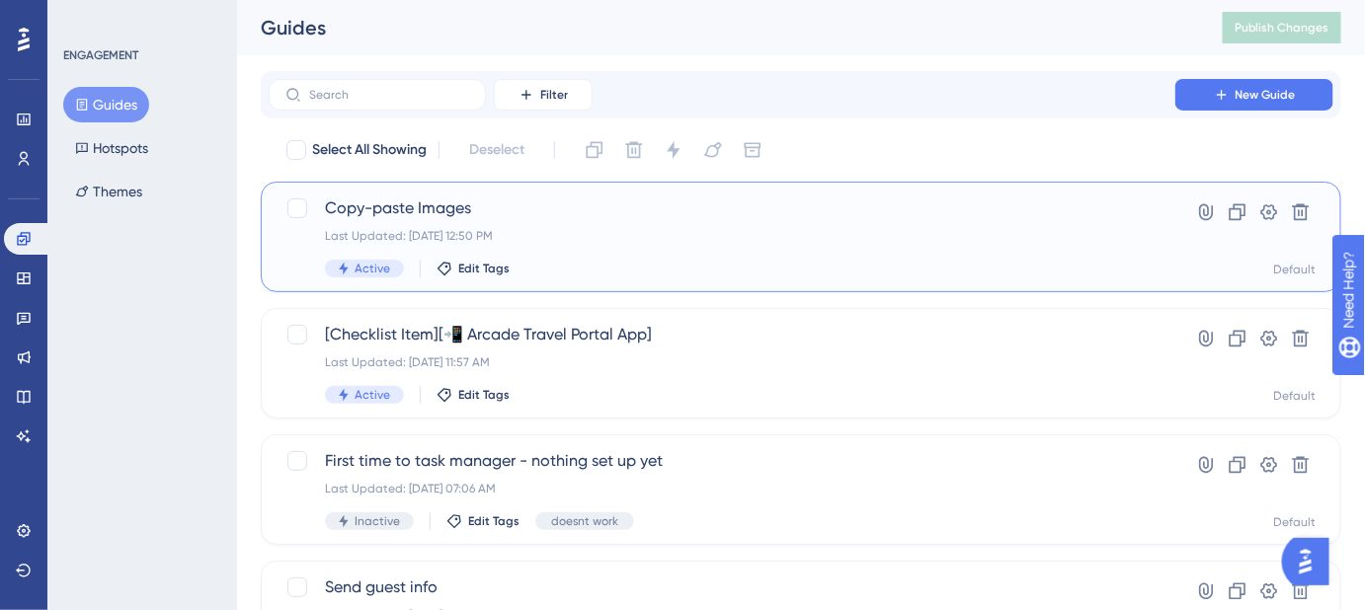
click at [451, 214] on span "Copy-paste Images" at bounding box center [722, 209] width 794 height 24
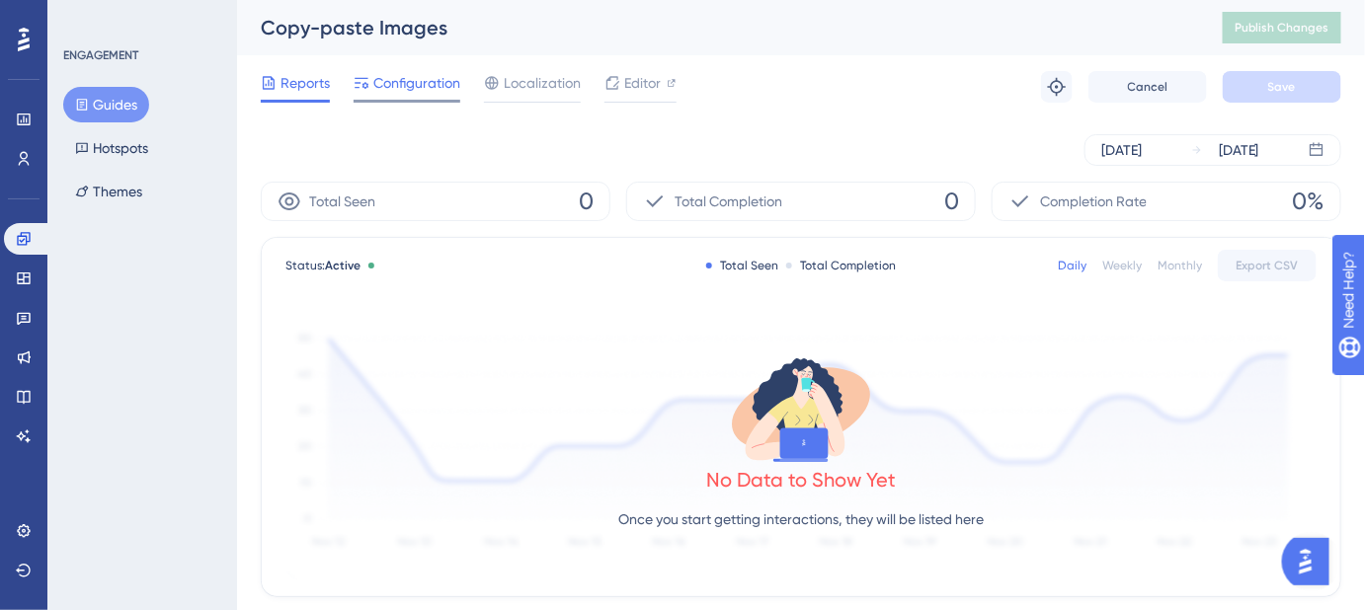
click at [386, 89] on span "Configuration" at bounding box center [416, 83] width 87 height 24
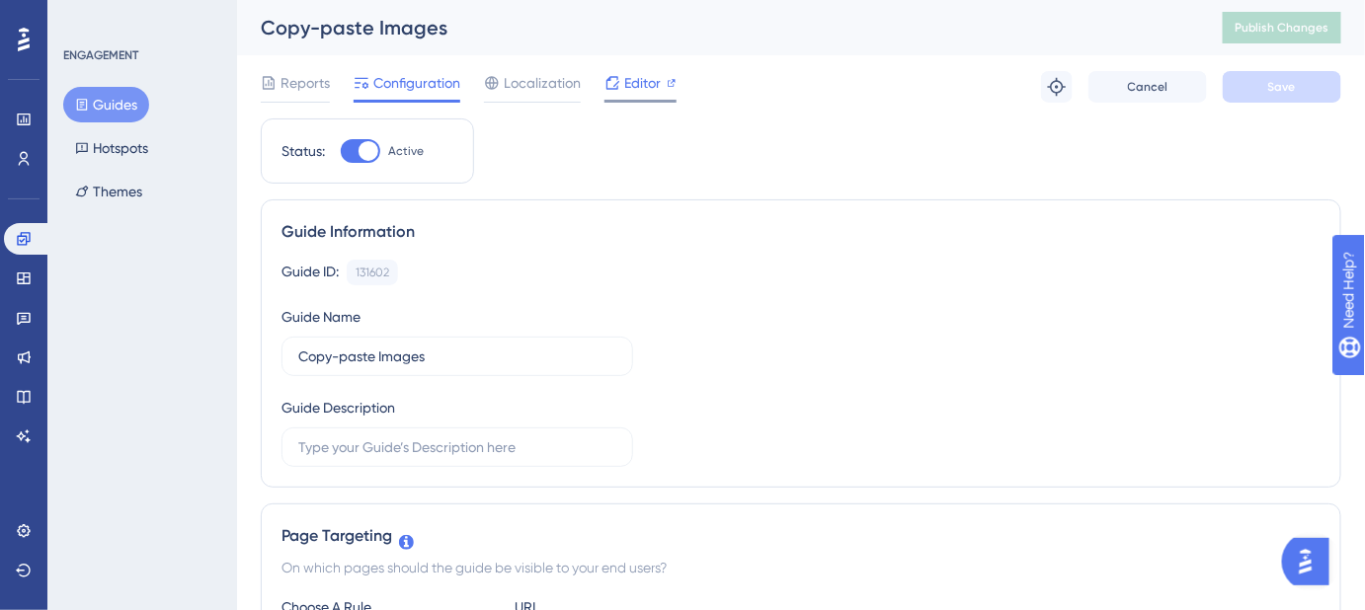
click at [641, 82] on span "Editor" at bounding box center [642, 83] width 37 height 24
drag, startPoint x: 477, startPoint y: 31, endPoint x: 255, endPoint y: 34, distance: 222.2
click at [255, 34] on div "Copy-paste Images Publish Changes" at bounding box center [801, 27] width 1128 height 55
click at [626, 87] on span "Editor" at bounding box center [642, 83] width 37 height 24
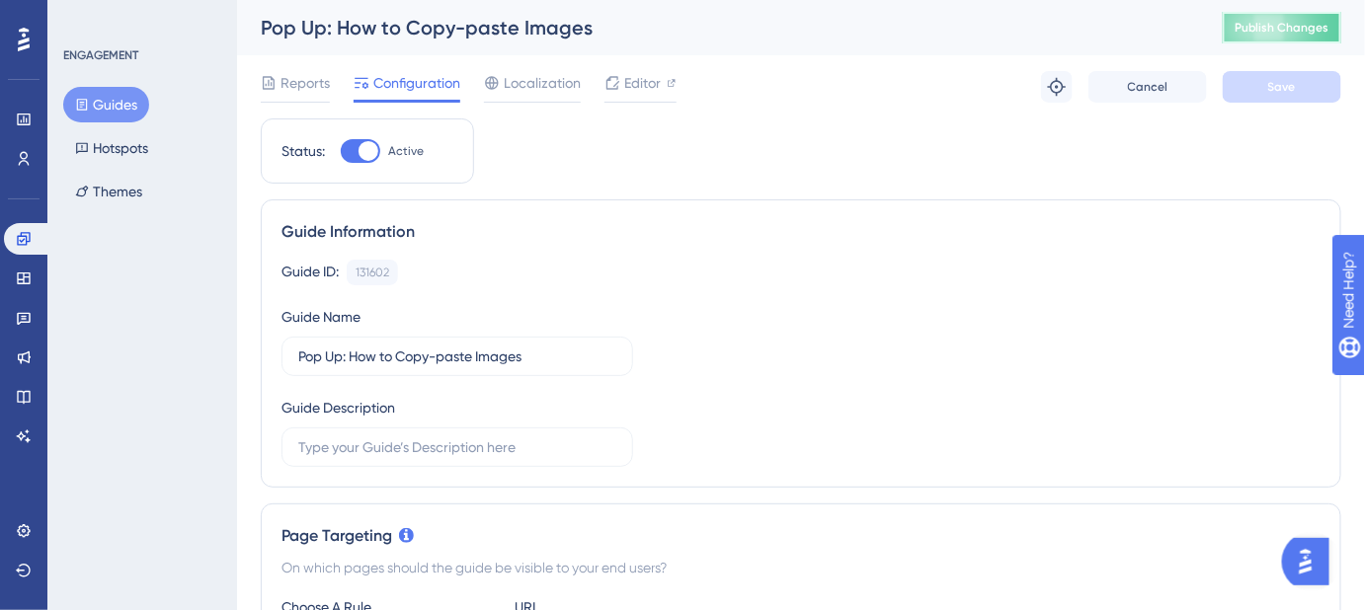
click at [1277, 29] on span "Publish Changes" at bounding box center [1281, 28] width 95 height 16
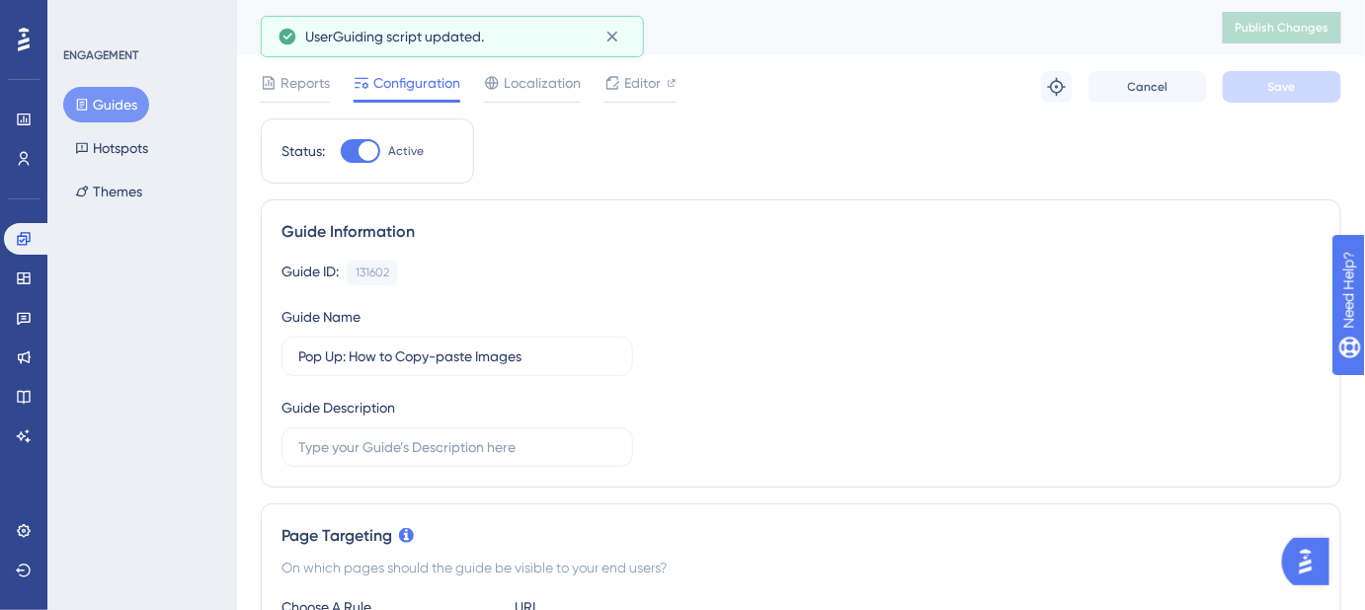
click at [116, 96] on button "Guides" at bounding box center [106, 105] width 86 height 36
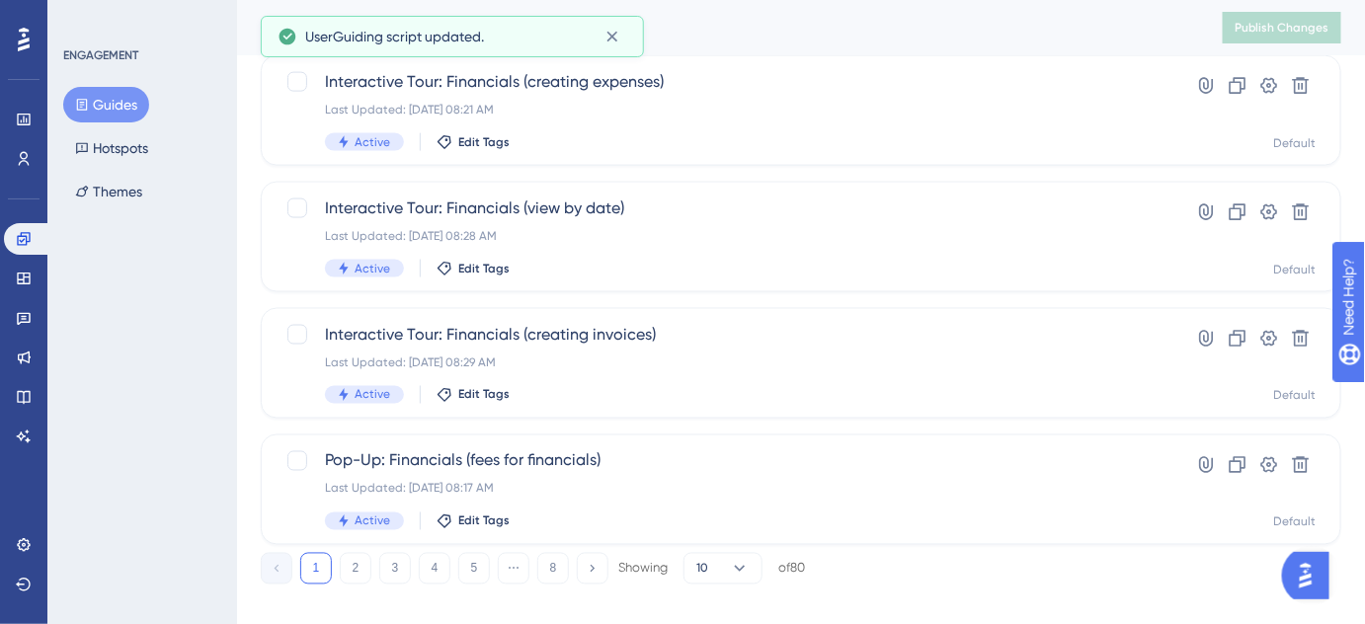
scroll to position [909, 0]
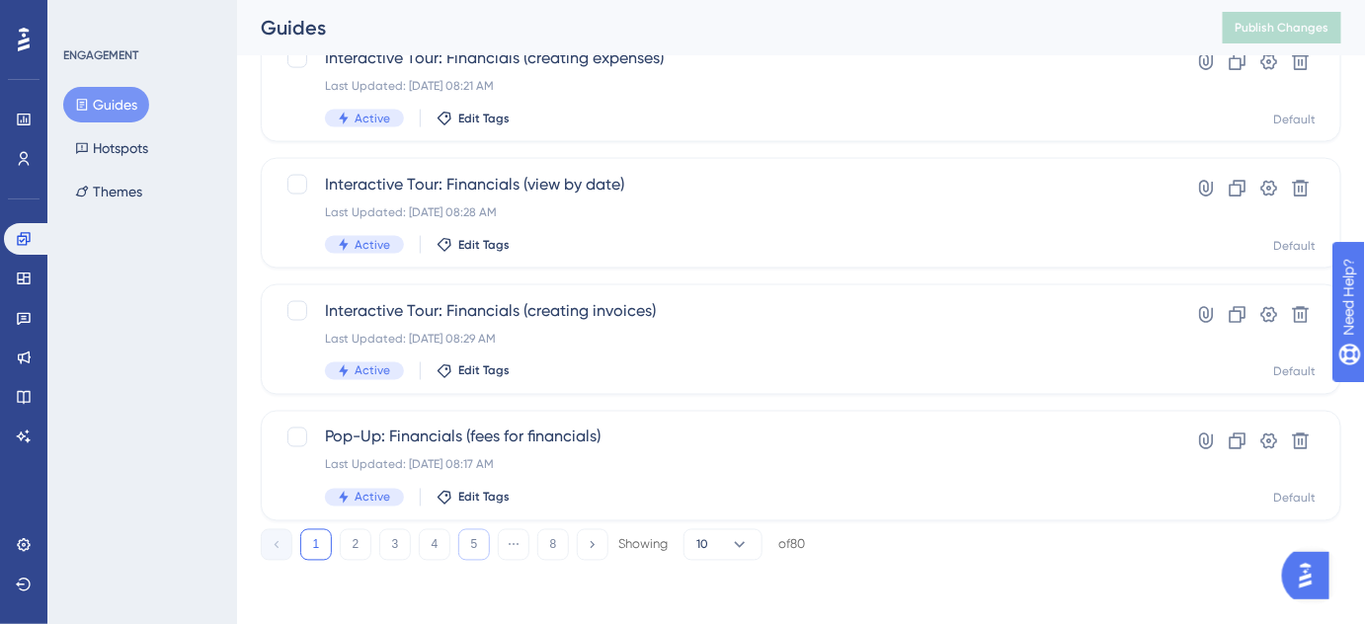
click at [466, 546] on button "5" at bounding box center [474, 545] width 32 height 32
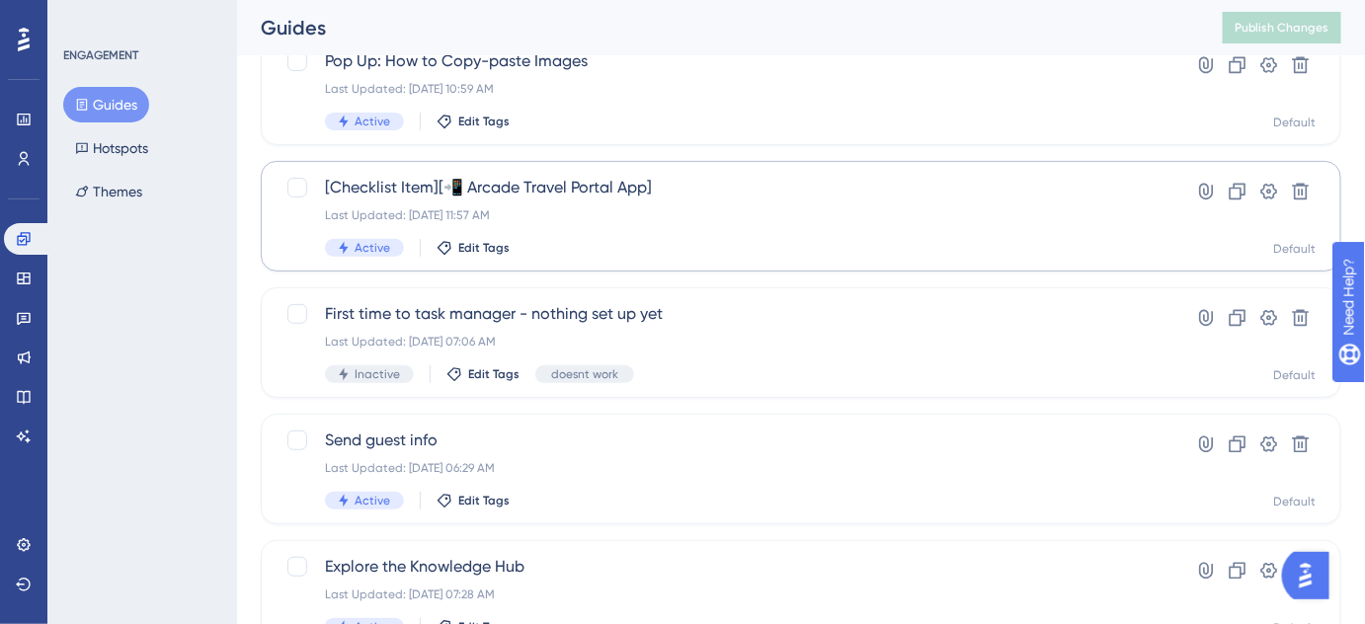
scroll to position [179, 0]
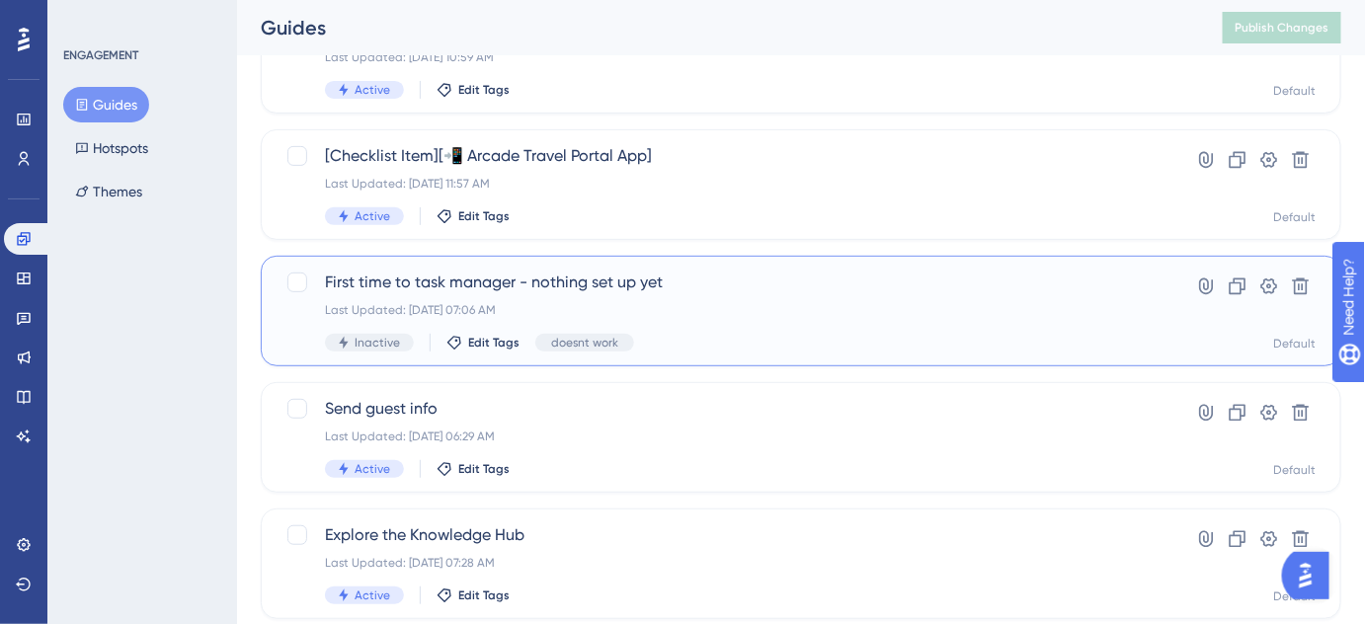
click at [558, 286] on span "First time to task manager - nothing set up yet" at bounding box center [722, 283] width 794 height 24
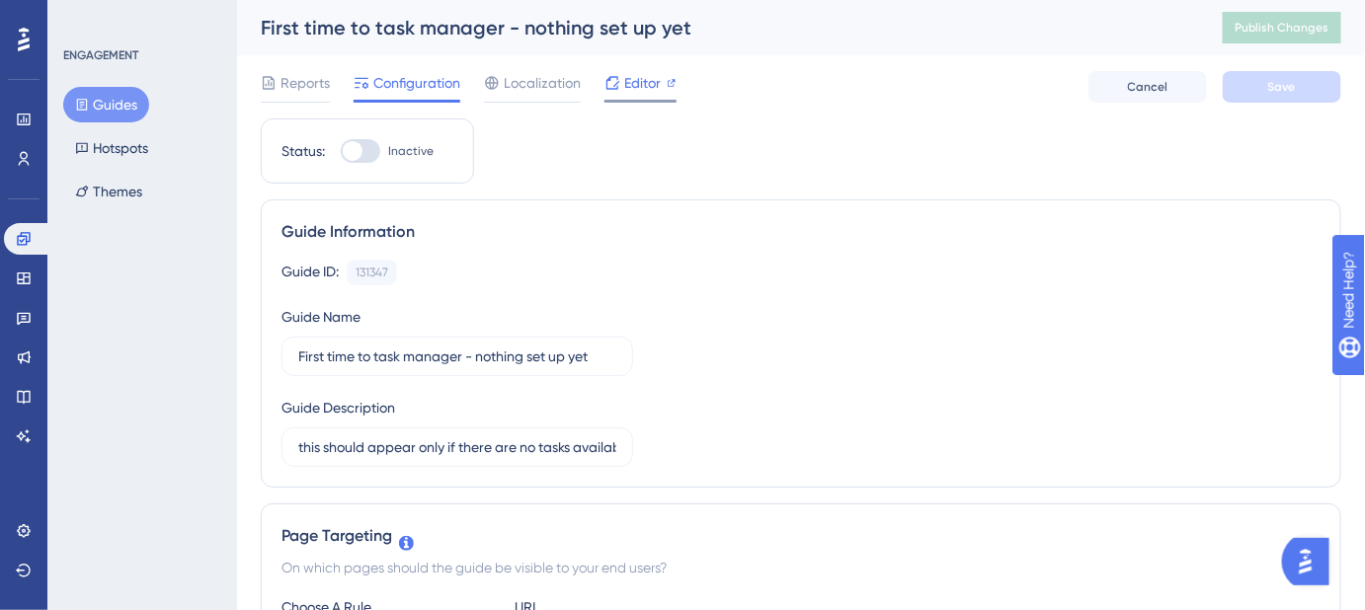
click at [629, 80] on span "Editor" at bounding box center [642, 83] width 37 height 24
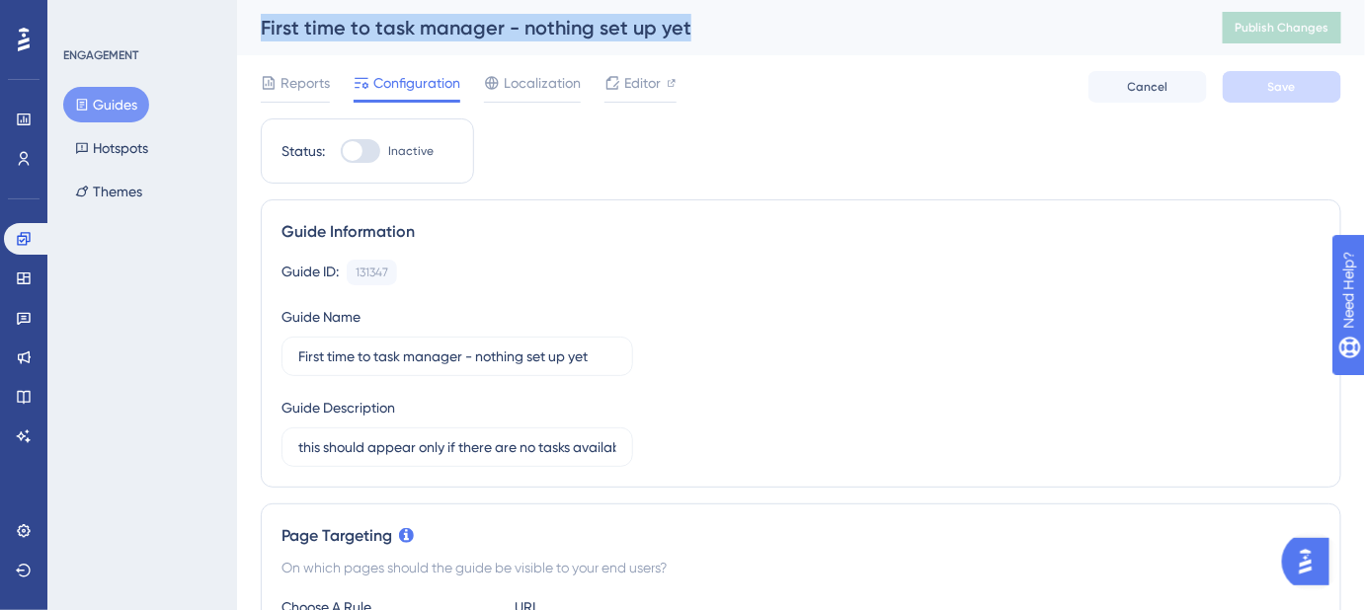
drag, startPoint x: 703, startPoint y: 28, endPoint x: 253, endPoint y: 28, distance: 450.3
click at [253, 28] on div "First time to task manager - nothing set up yet Publish Changes" at bounding box center [801, 27] width 1128 height 55
click at [126, 105] on button "Guides" at bounding box center [106, 105] width 86 height 36
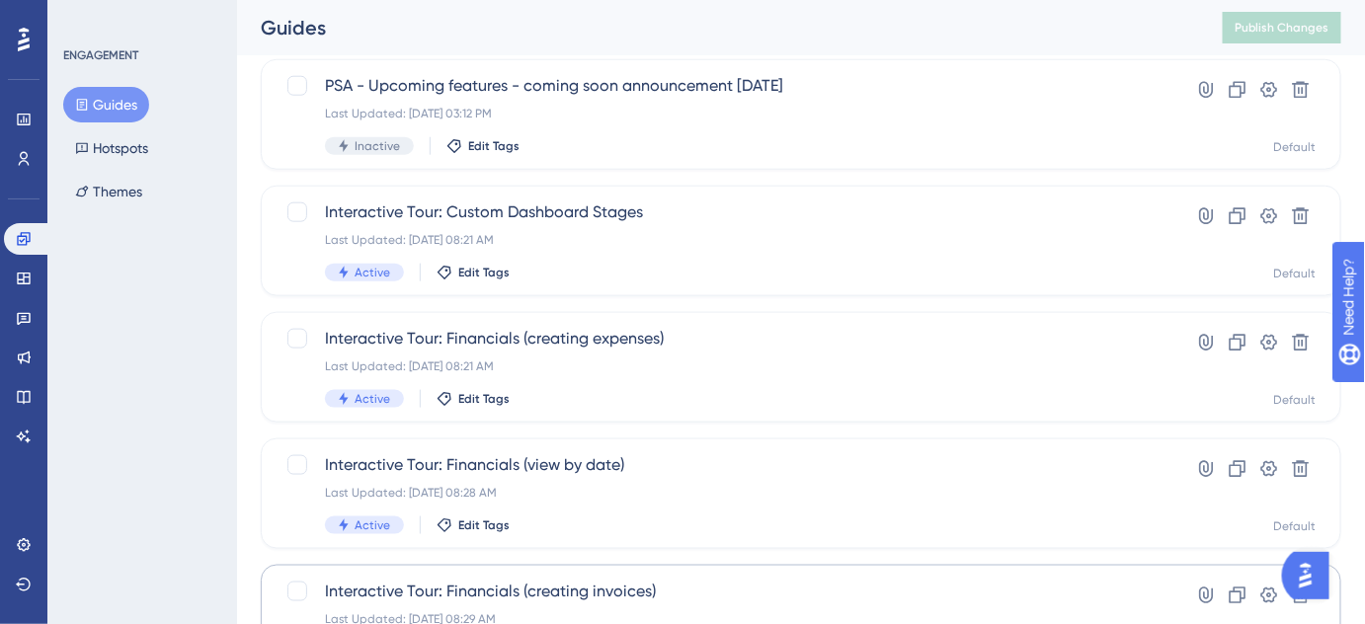
scroll to position [909, 0]
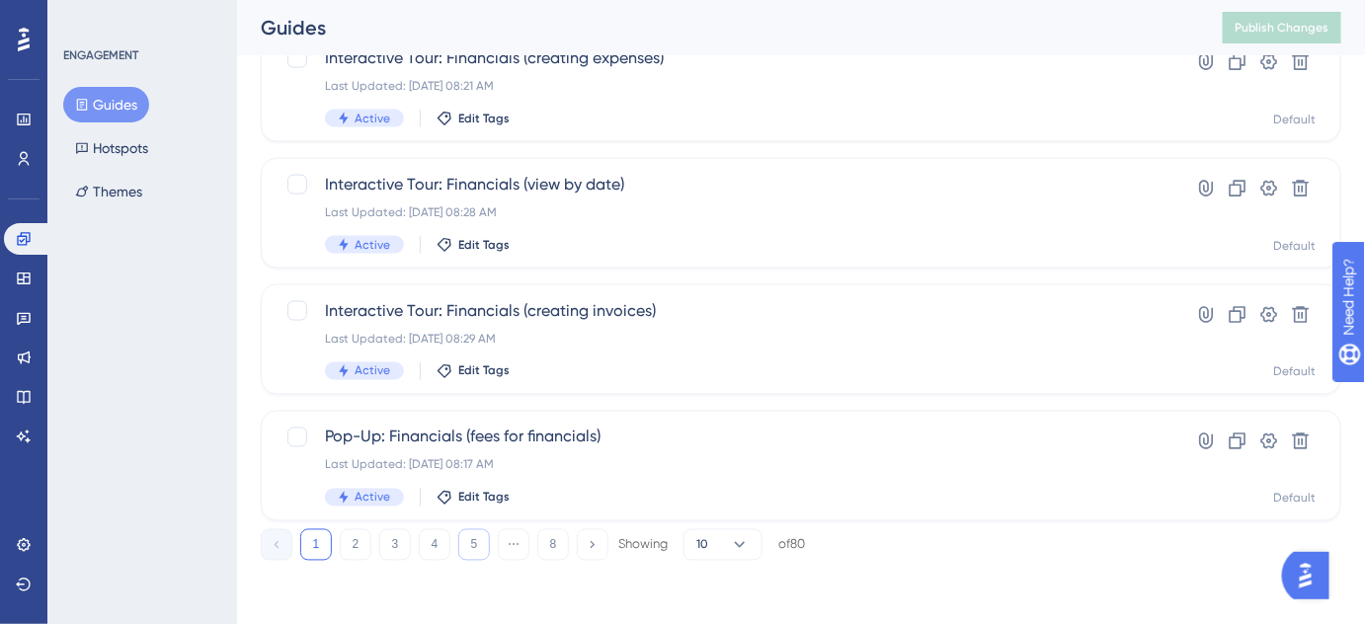
click at [479, 558] on button "5" at bounding box center [474, 545] width 32 height 32
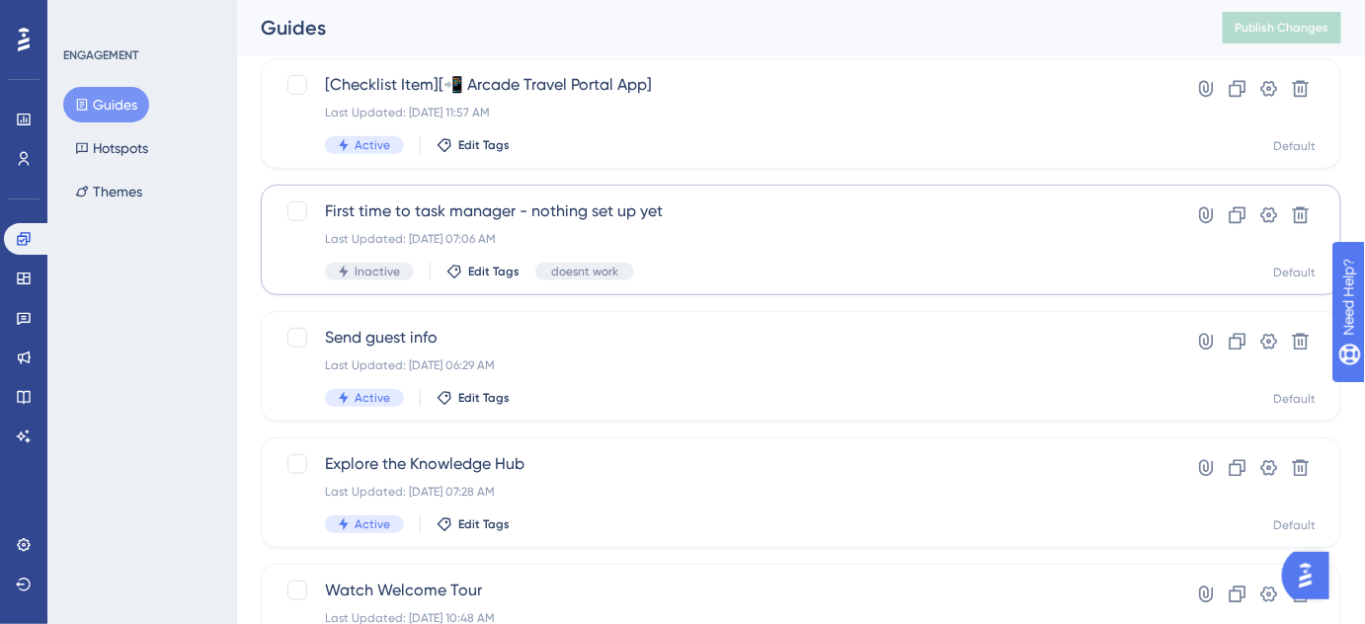
scroll to position [279, 0]
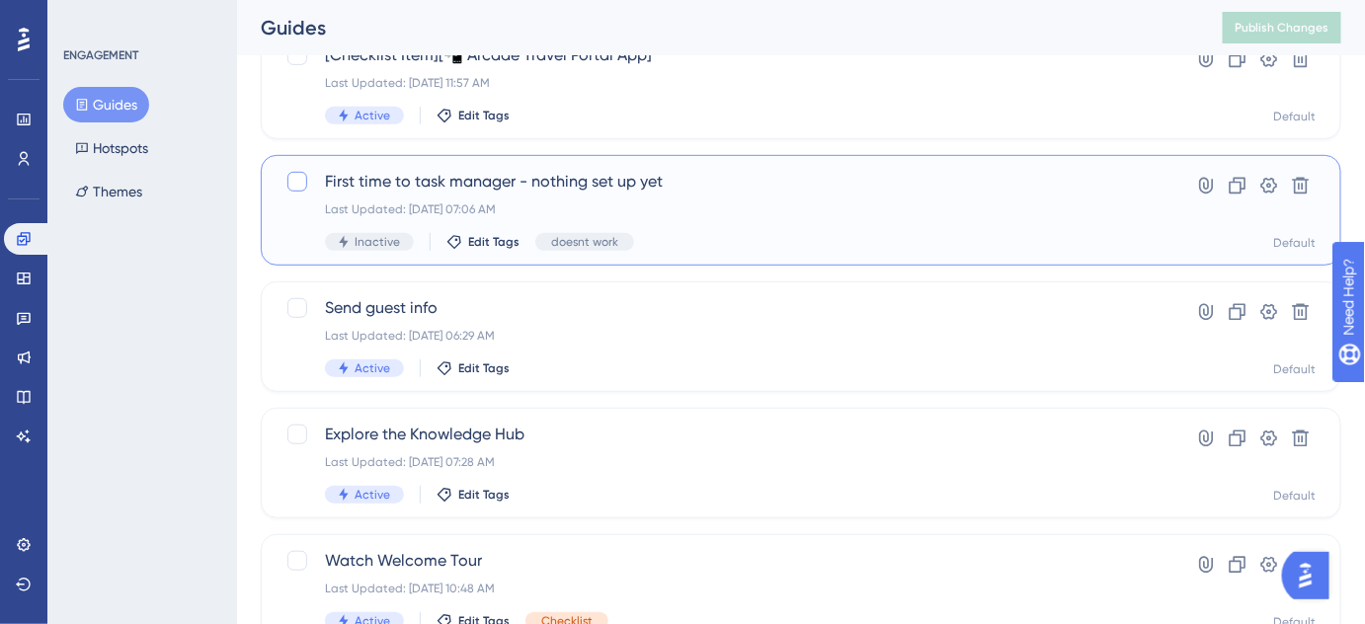
click at [292, 178] on div at bounding box center [297, 182] width 20 height 20
checkbox input "true"
click at [1310, 184] on icon at bounding box center [1301, 186] width 20 height 20
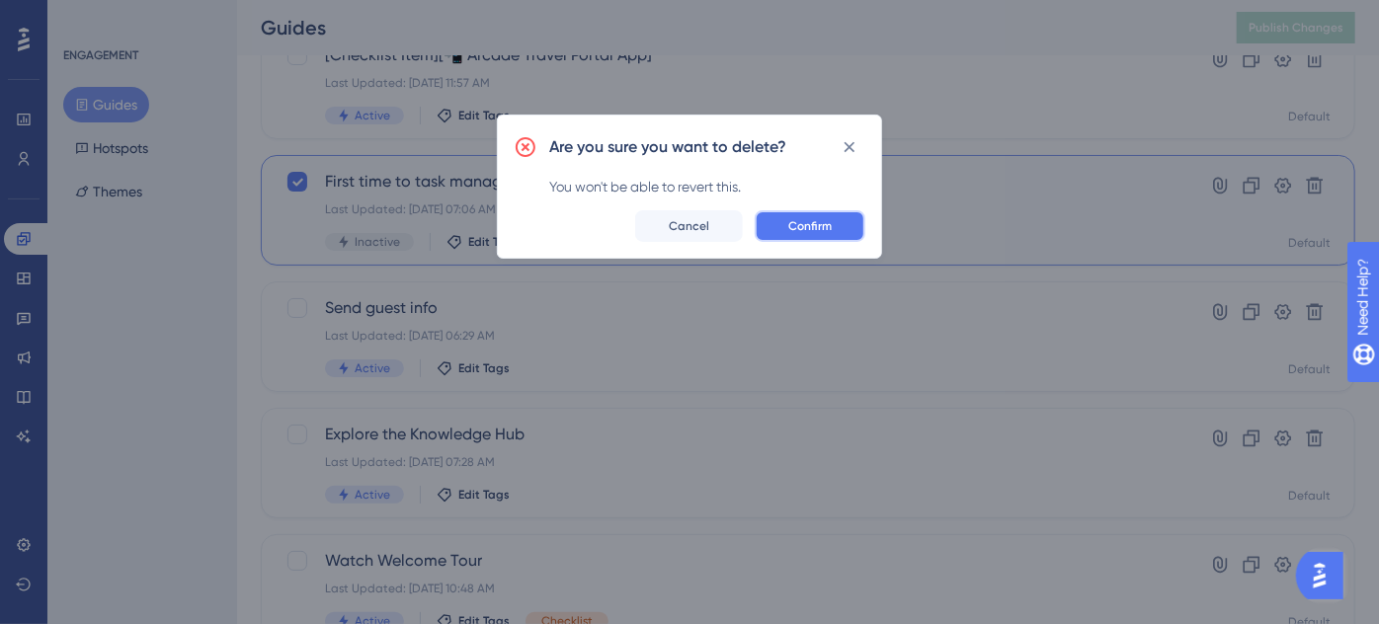
click at [808, 226] on span "Confirm" at bounding box center [809, 226] width 43 height 16
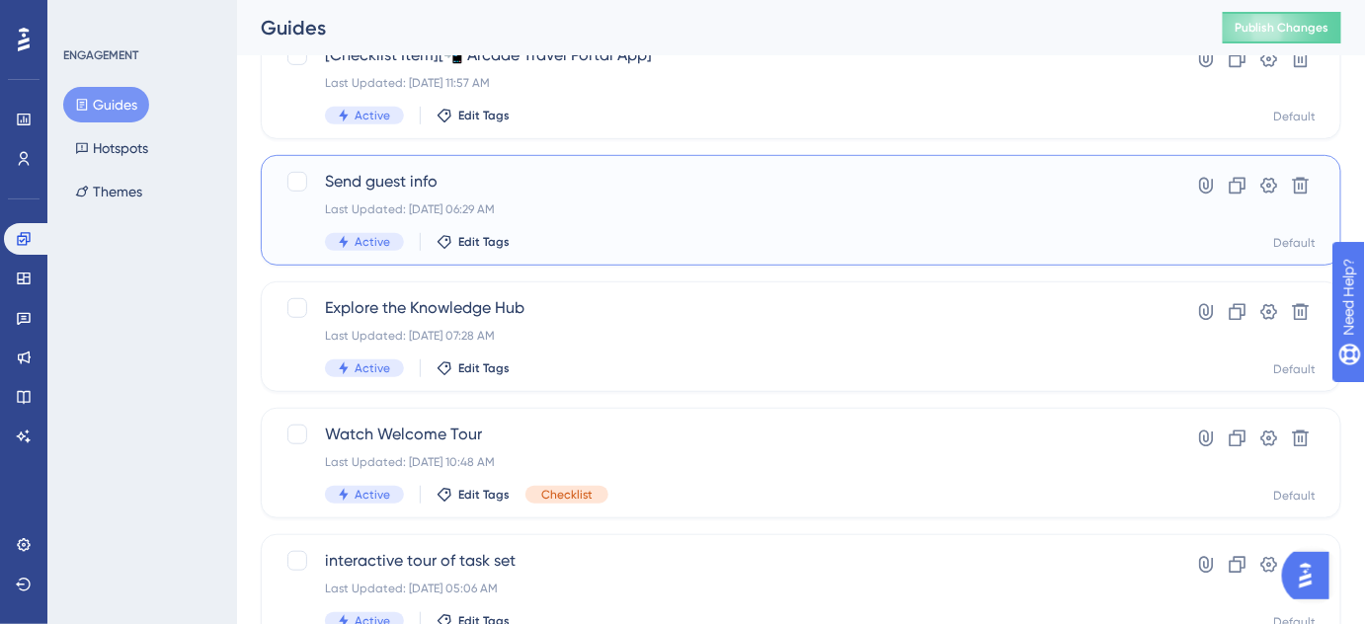
click at [415, 176] on span "Send guest info" at bounding box center [722, 182] width 794 height 24
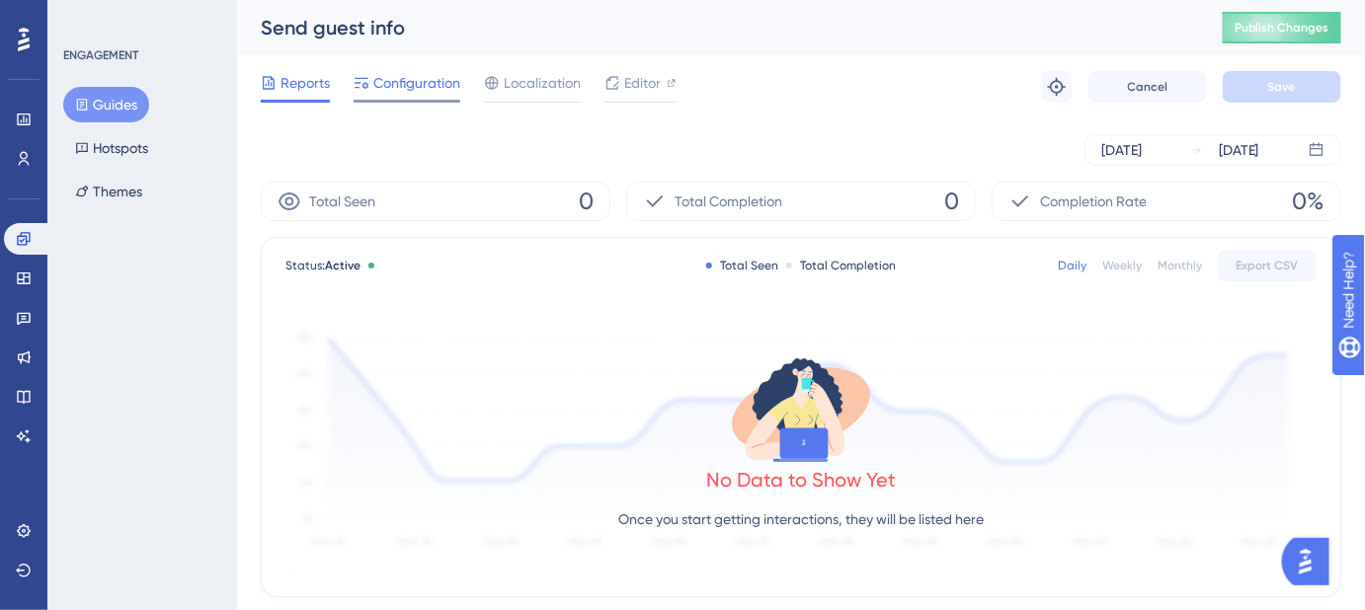
click at [397, 86] on span "Configuration" at bounding box center [416, 83] width 87 height 24
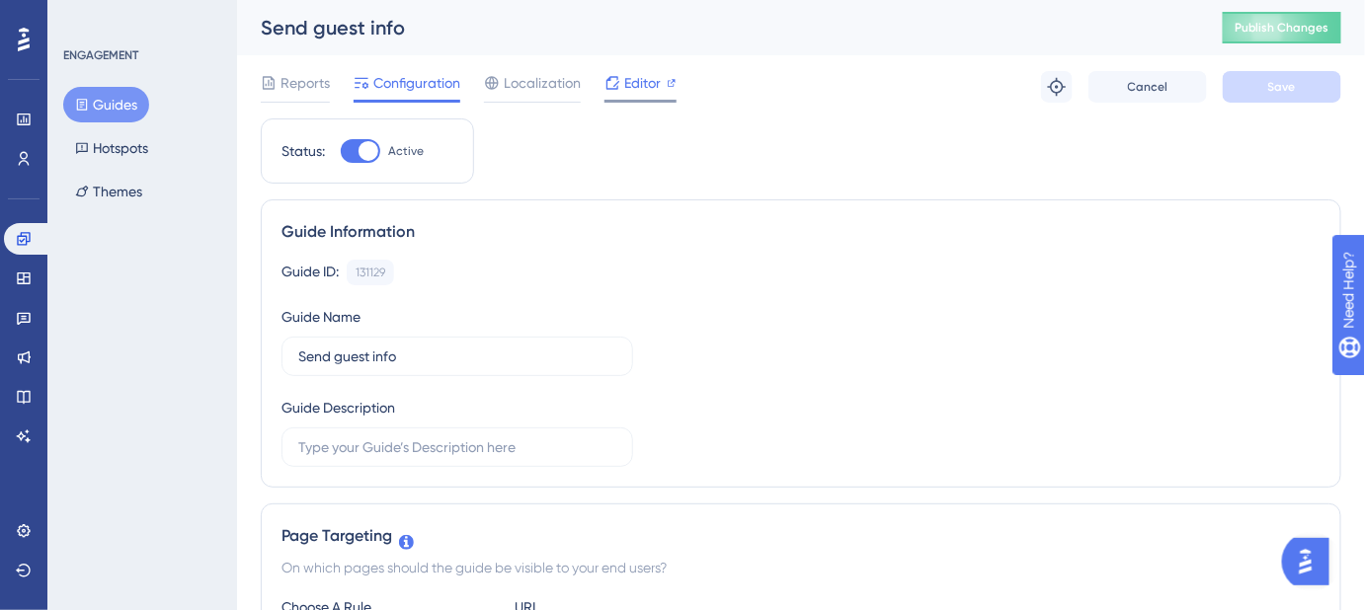
click at [658, 83] on span "Editor" at bounding box center [642, 83] width 37 height 24
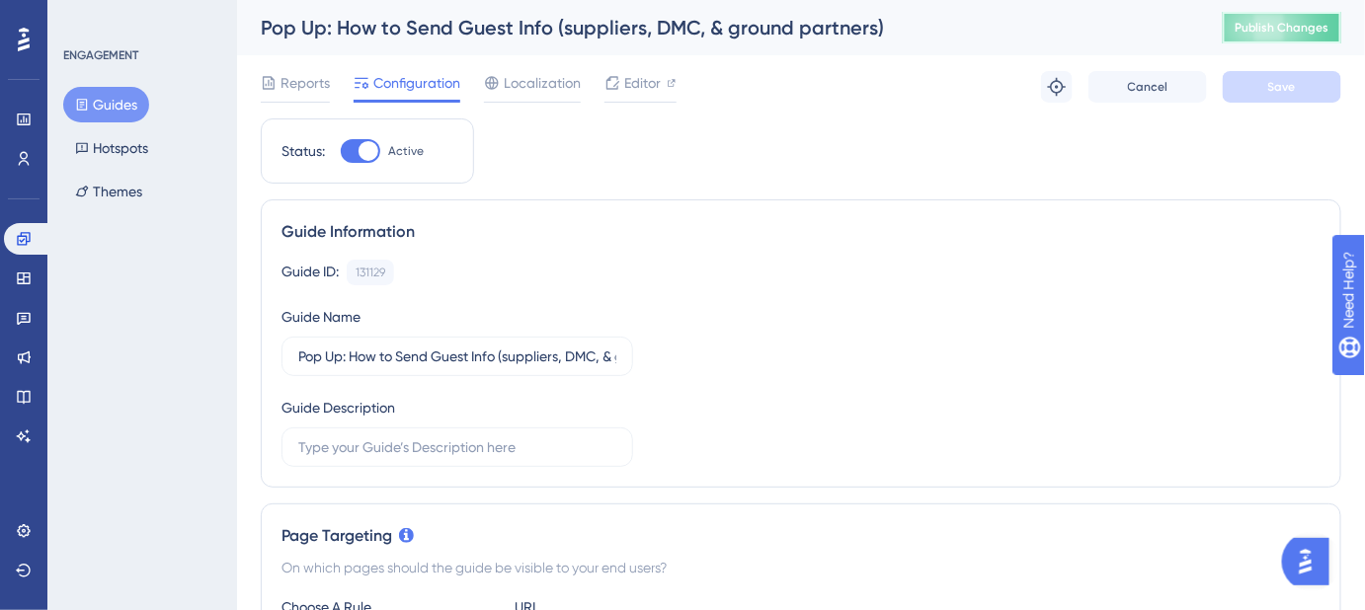
click at [1285, 28] on span "Publish Changes" at bounding box center [1281, 28] width 95 height 16
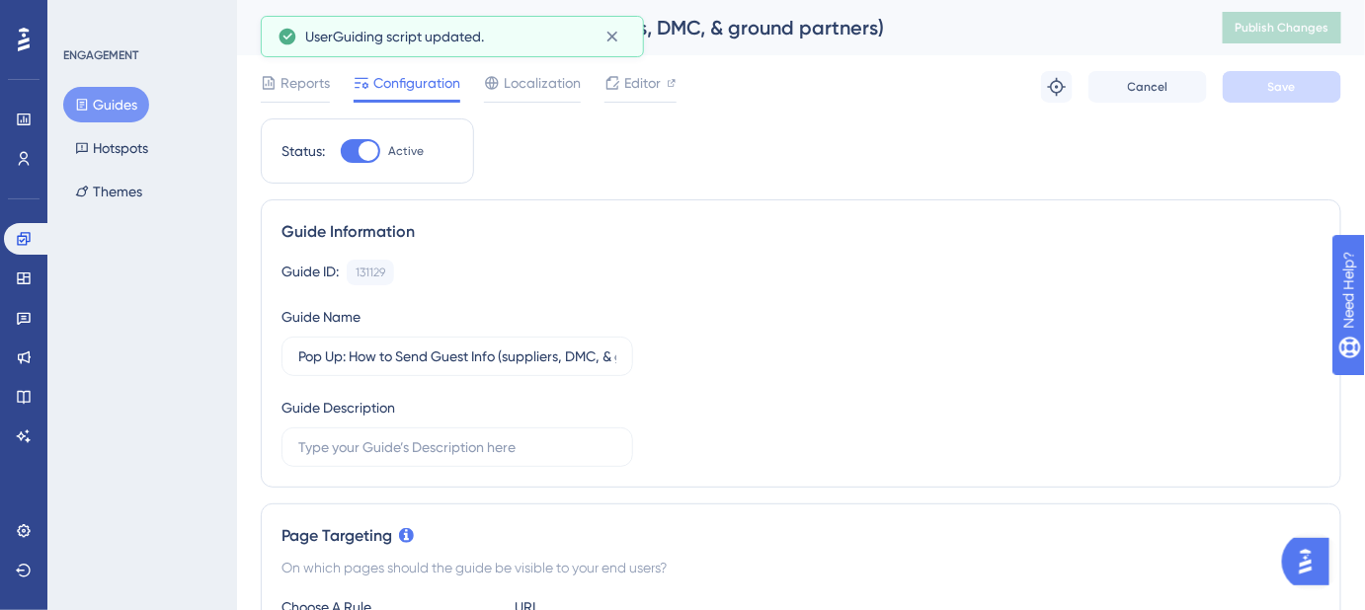
click at [130, 105] on button "Guides" at bounding box center [106, 105] width 86 height 36
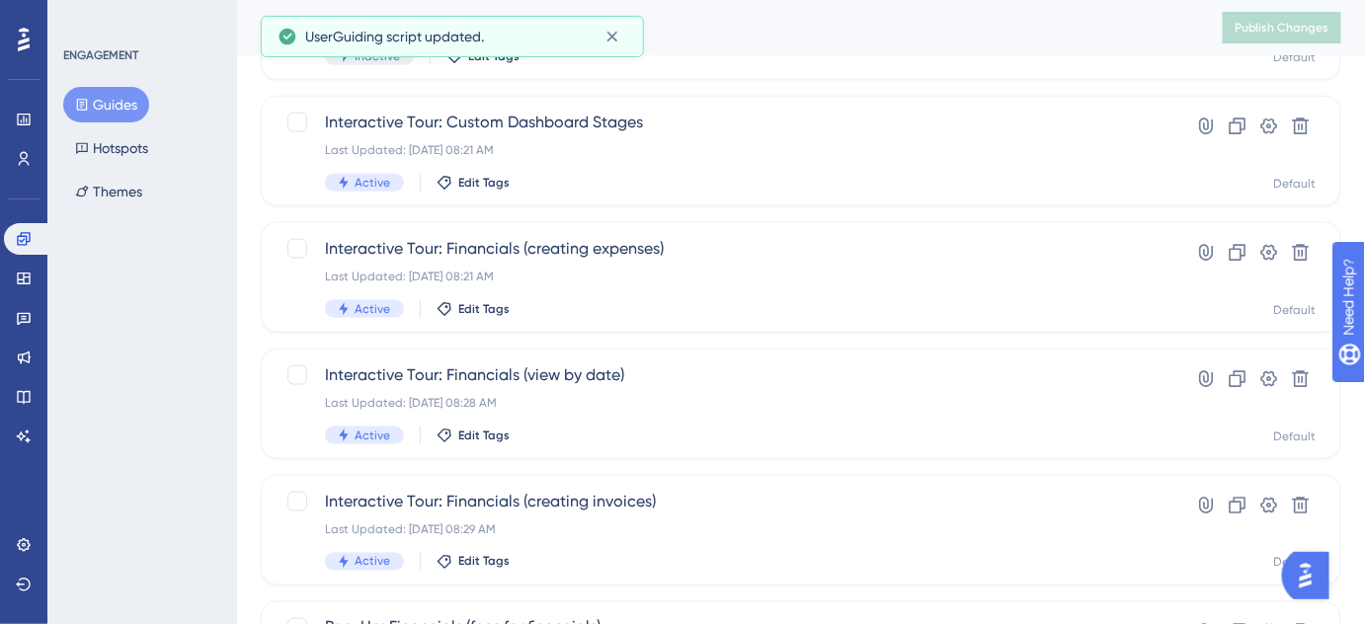
scroll to position [909, 0]
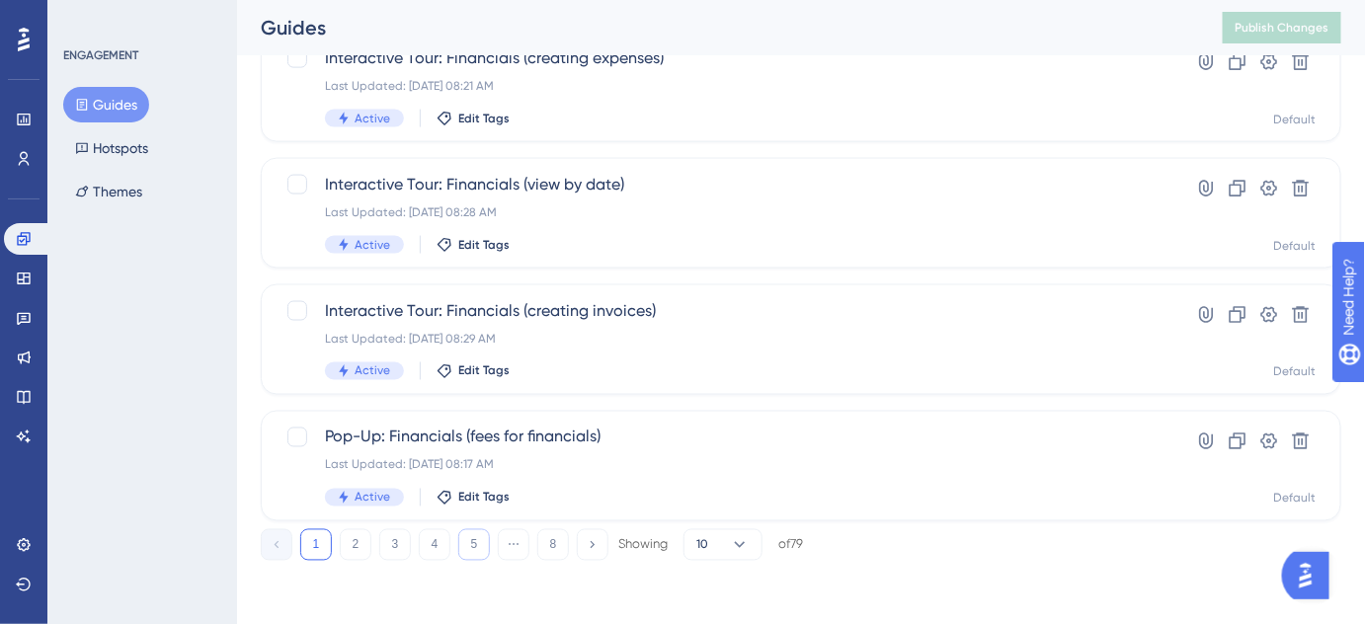
click at [466, 547] on button "5" at bounding box center [474, 545] width 32 height 32
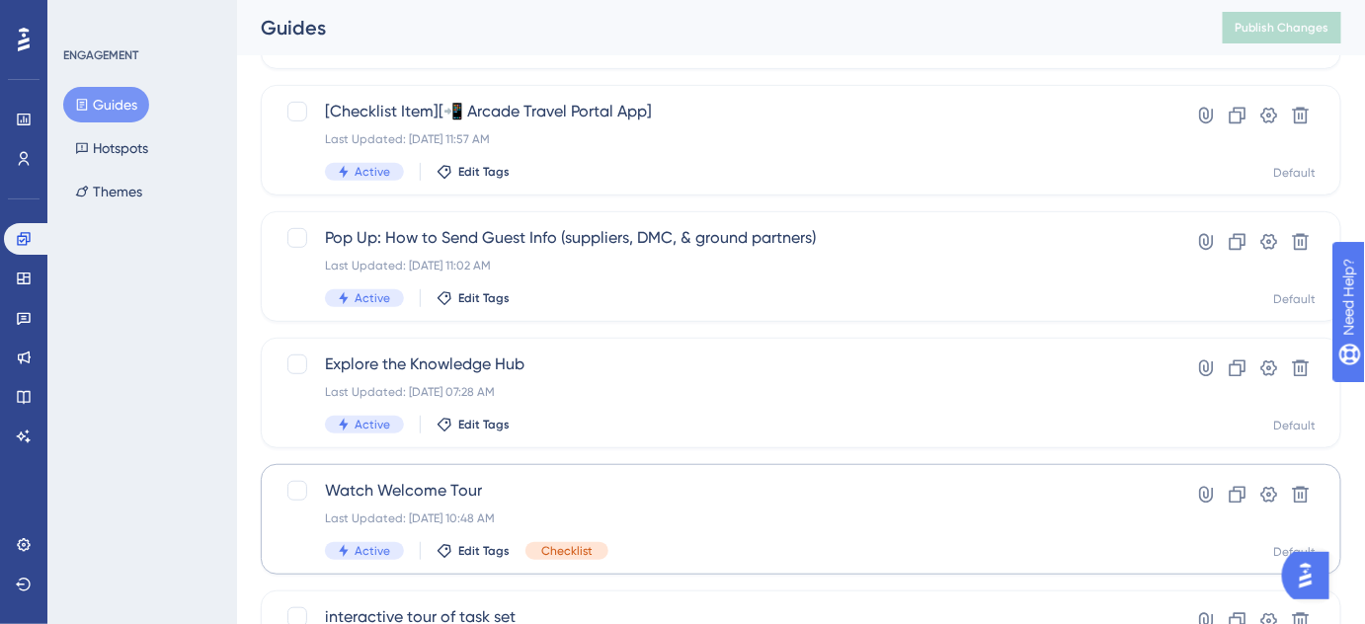
scroll to position [358, 0]
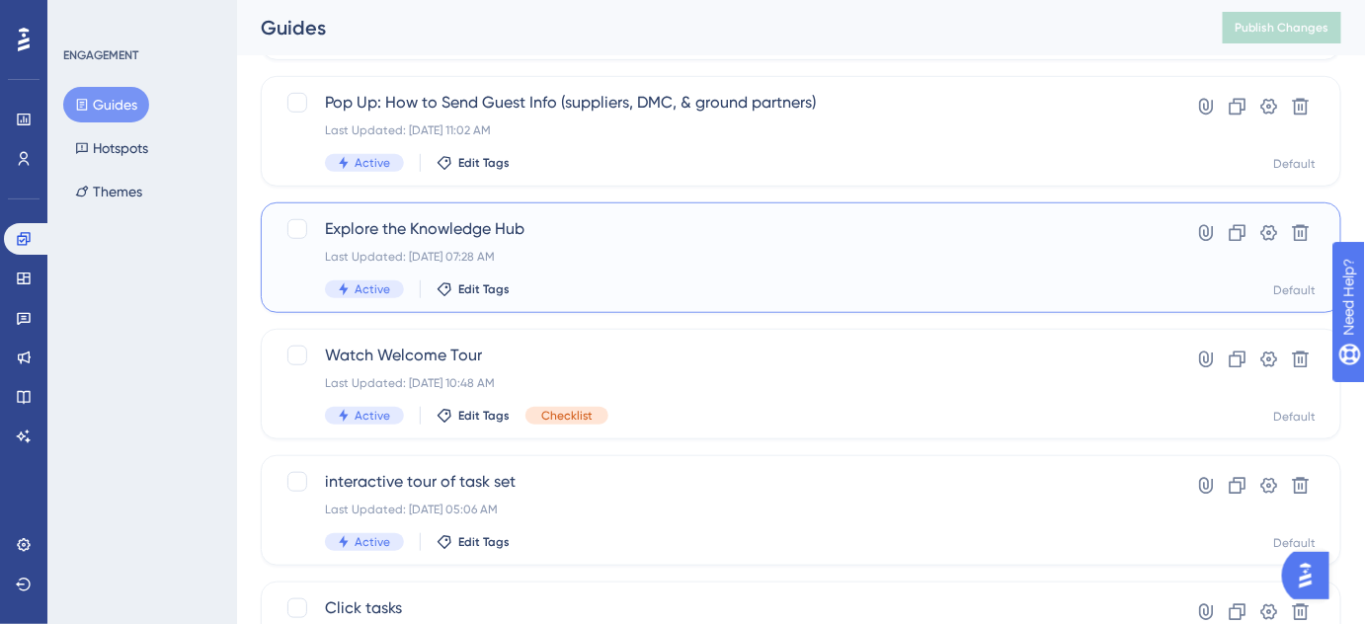
click at [440, 234] on span "Explore the Knowledge Hub" at bounding box center [722, 229] width 794 height 24
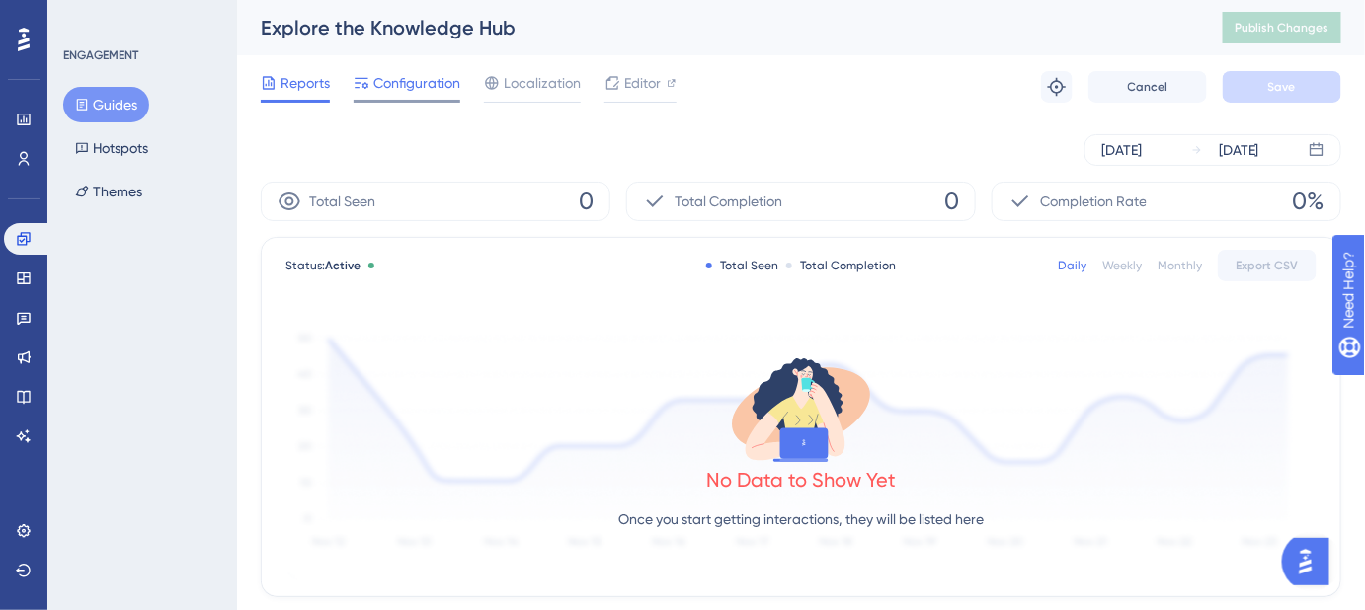
click at [431, 93] on span "Configuration" at bounding box center [416, 83] width 87 height 24
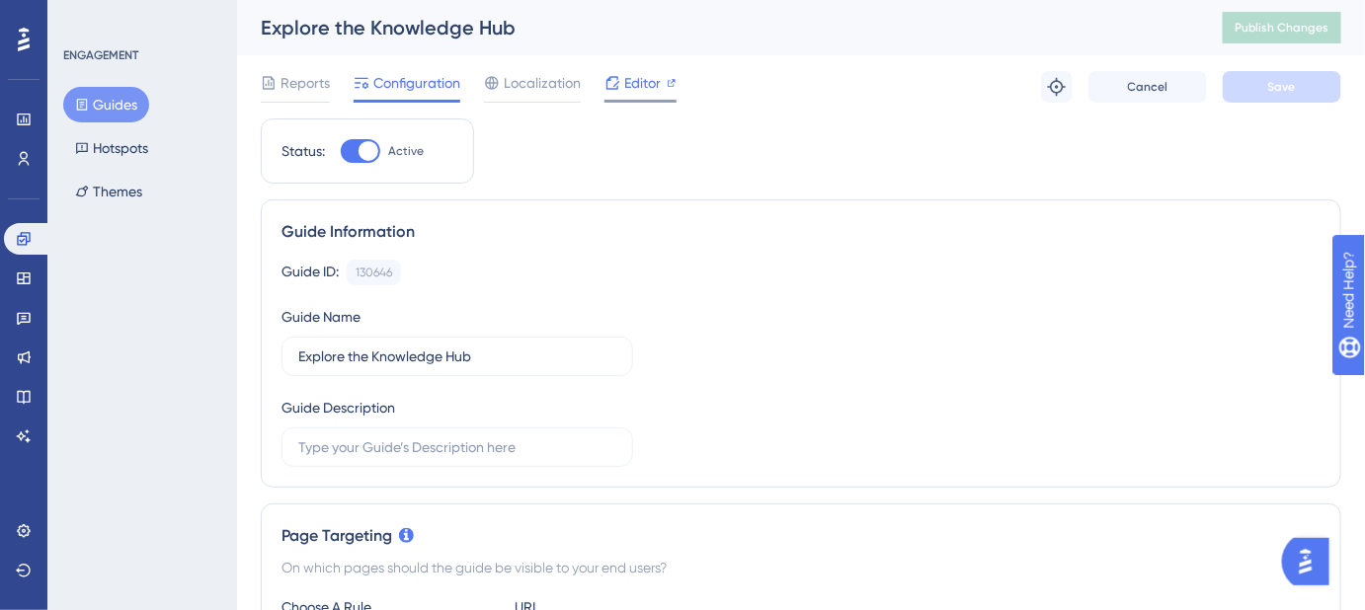
click at [632, 90] on span "Editor" at bounding box center [642, 83] width 37 height 24
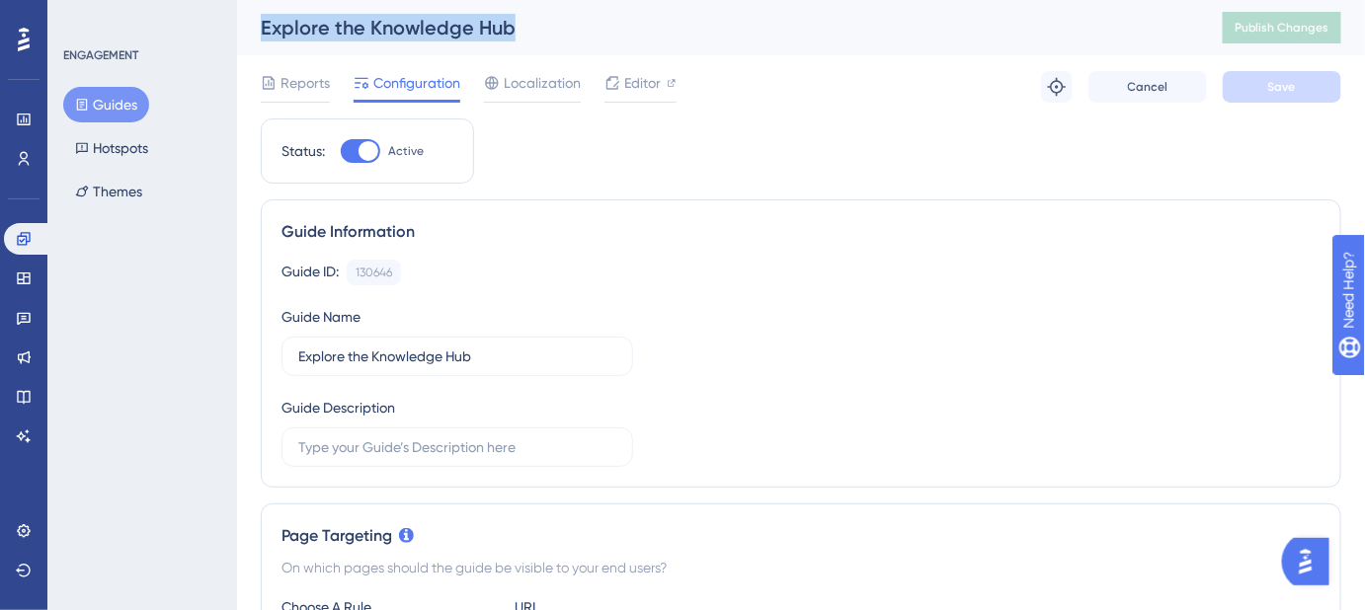
drag, startPoint x: 526, startPoint y: 23, endPoint x: 260, endPoint y: 23, distance: 266.6
click at [253, 23] on div "Explore the Knowledge Hub Publish Changes" at bounding box center [801, 27] width 1128 height 55
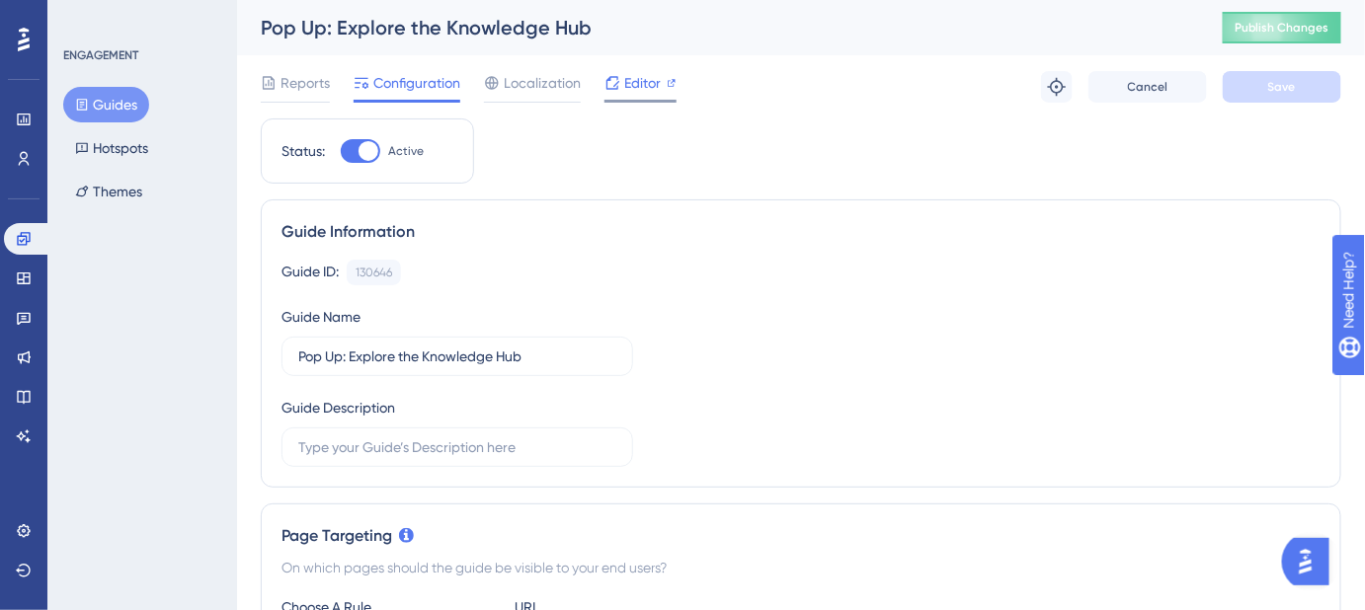
click at [642, 91] on span "Editor" at bounding box center [642, 83] width 37 height 24
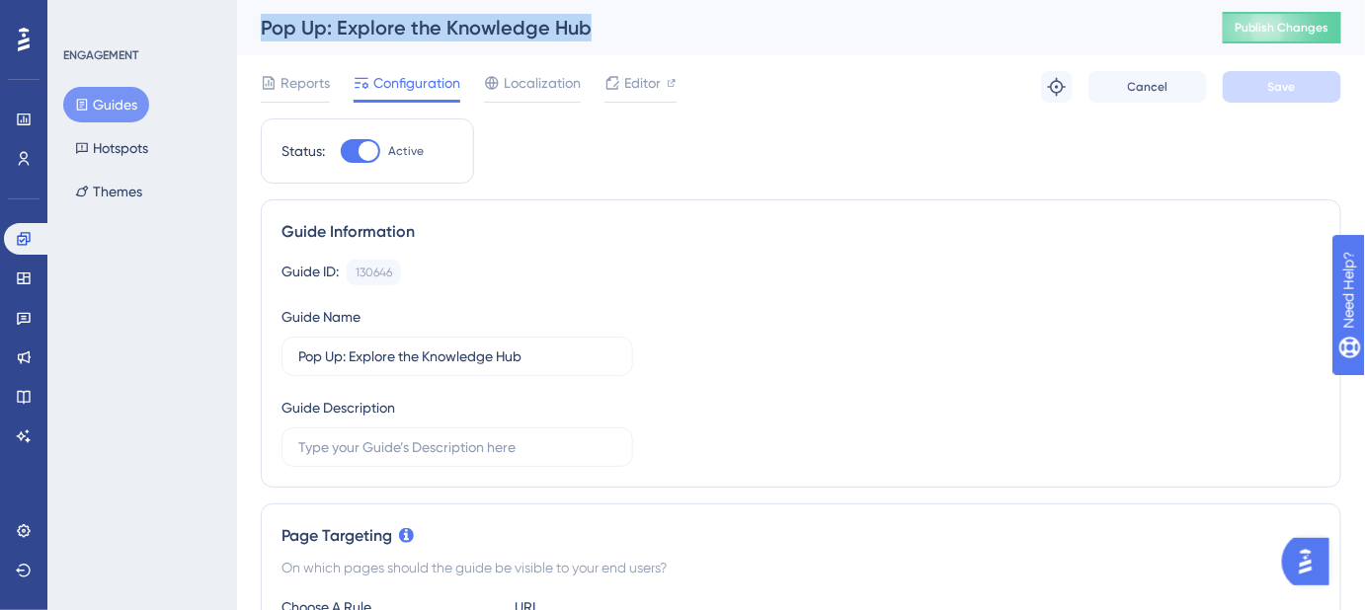
drag, startPoint x: 603, startPoint y: 34, endPoint x: 253, endPoint y: 31, distance: 350.6
click at [253, 31] on div "Pop Up: Explore the Knowledge Hub Publish Changes" at bounding box center [801, 27] width 1128 height 55
click at [96, 103] on button "Guides" at bounding box center [106, 105] width 86 height 36
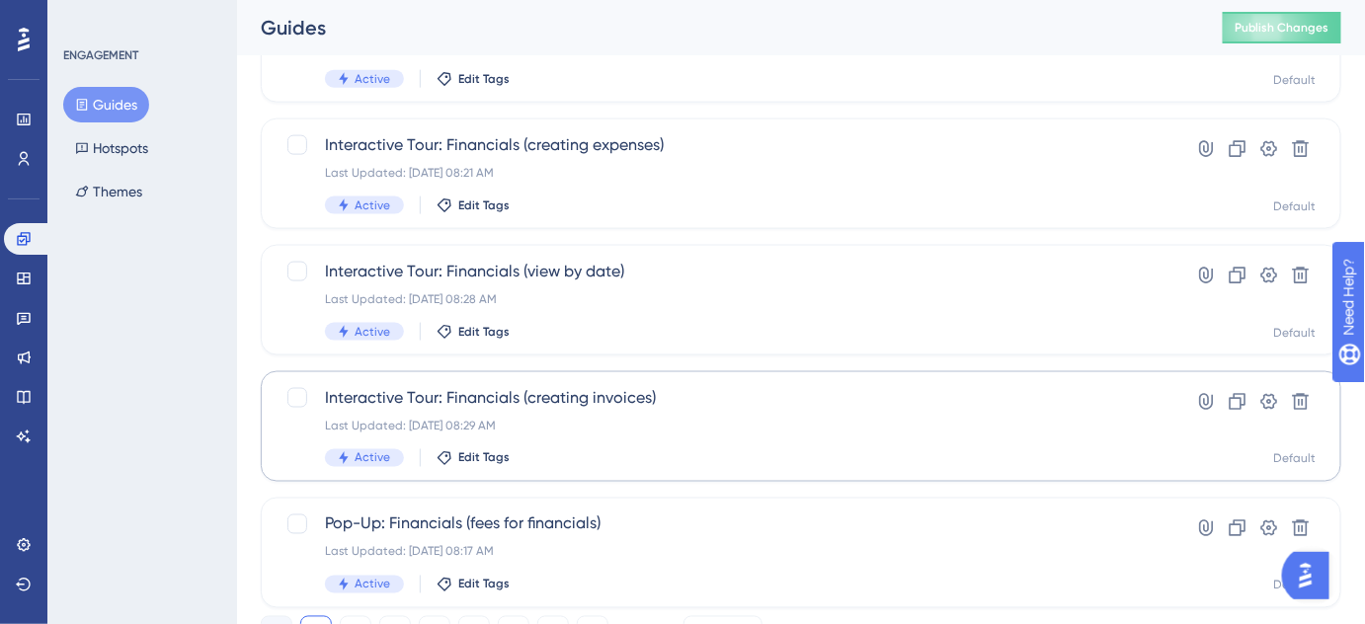
scroll to position [909, 0]
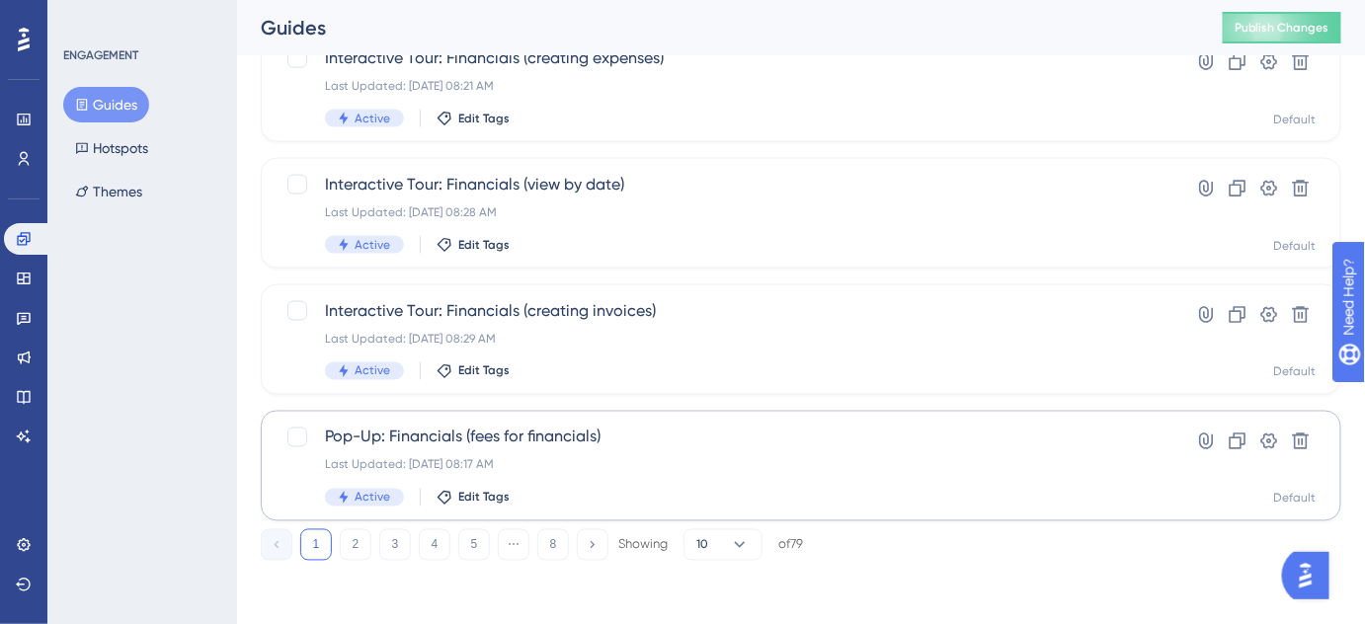
click at [471, 549] on button "5" at bounding box center [474, 545] width 32 height 32
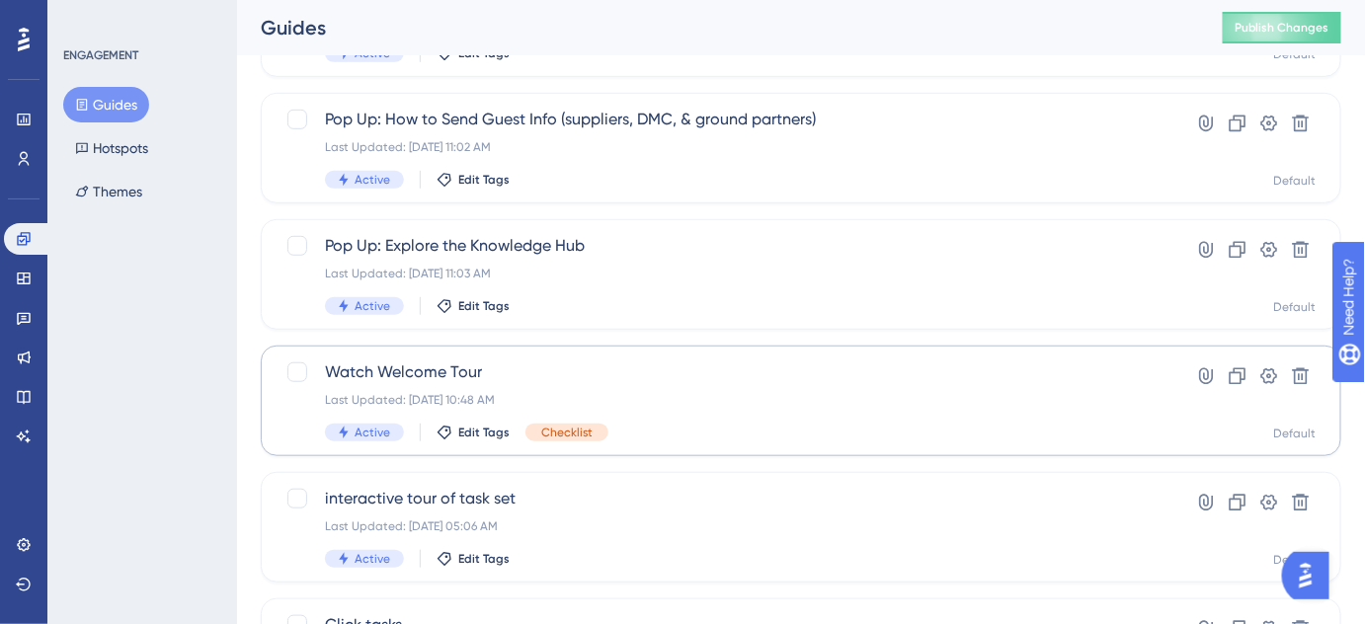
scroll to position [549, 0]
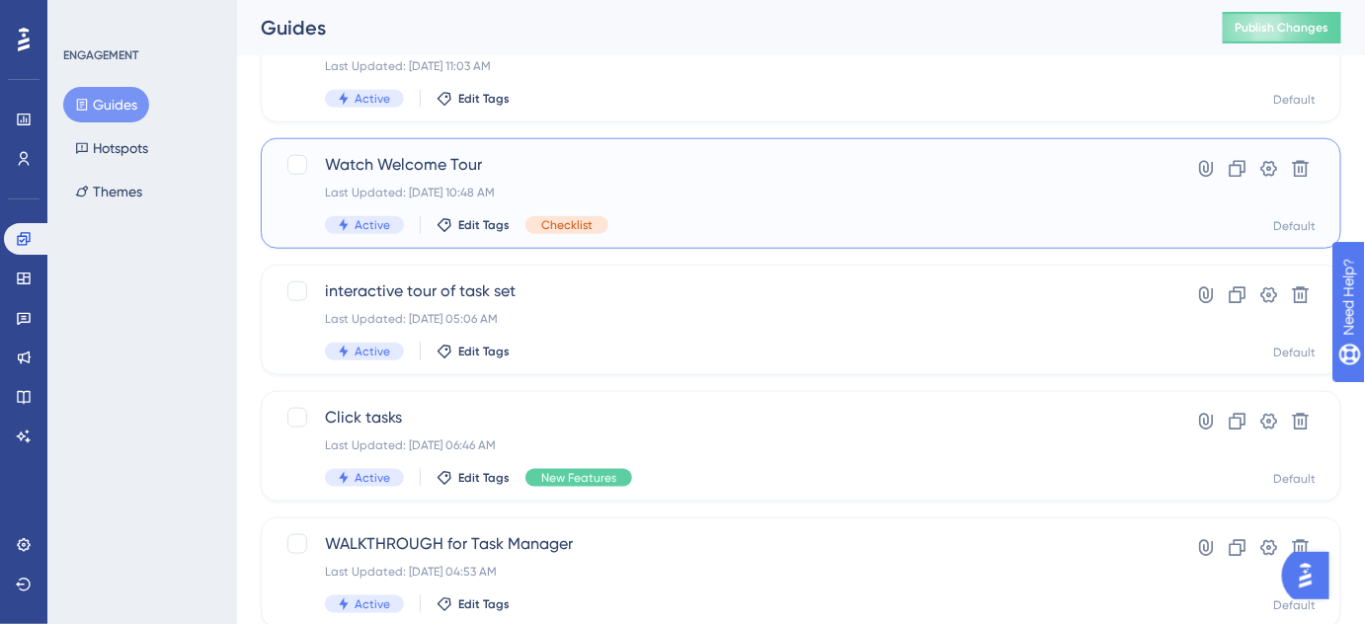
click at [424, 168] on span "Watch Welcome Tour" at bounding box center [722, 165] width 794 height 24
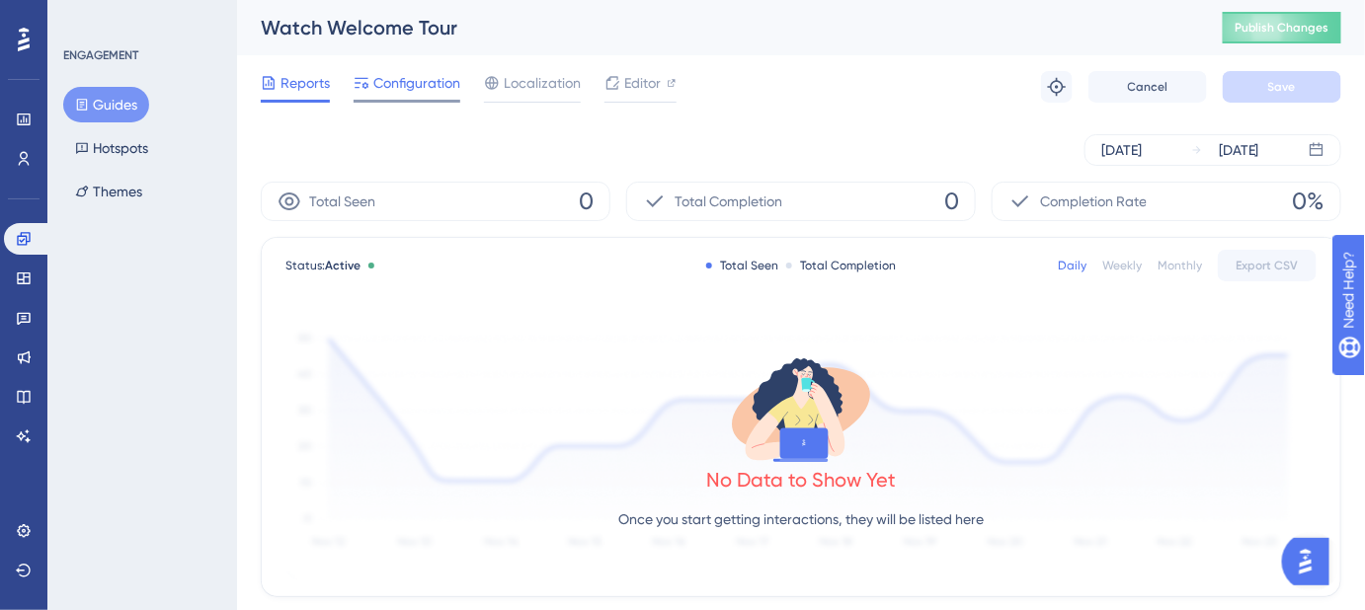
click at [425, 90] on span "Configuration" at bounding box center [416, 83] width 87 height 24
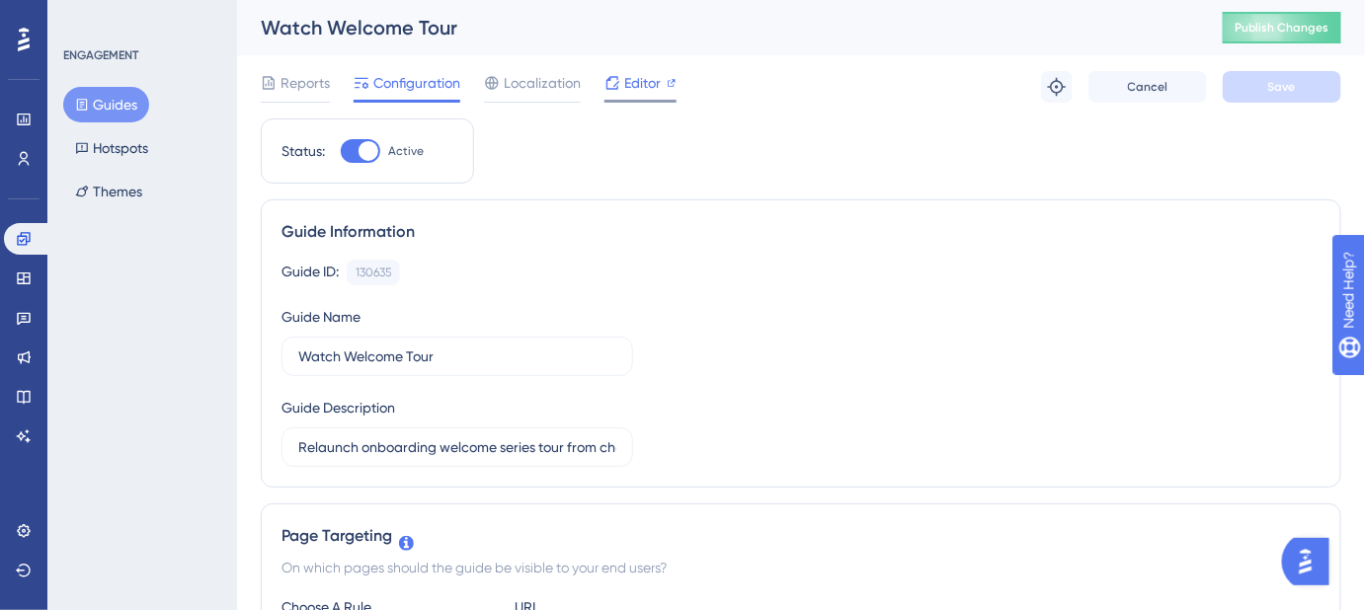
click at [641, 77] on span "Editor" at bounding box center [642, 83] width 37 height 24
drag, startPoint x: 477, startPoint y: 25, endPoint x: 264, endPoint y: 27, distance: 213.3
click at [264, 27] on div "Watch Welcome Tour" at bounding box center [717, 28] width 913 height 28
click at [1258, 27] on span "Publish Changes" at bounding box center [1281, 28] width 95 height 16
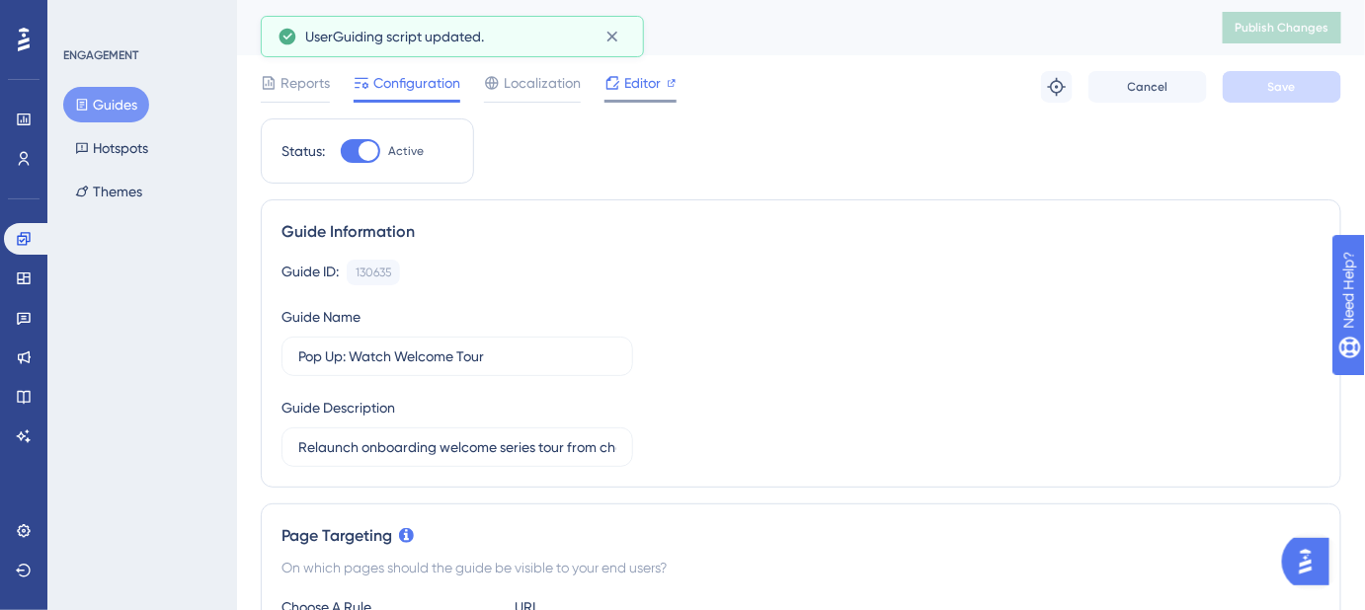
click at [621, 101] on div at bounding box center [640, 101] width 72 height 3
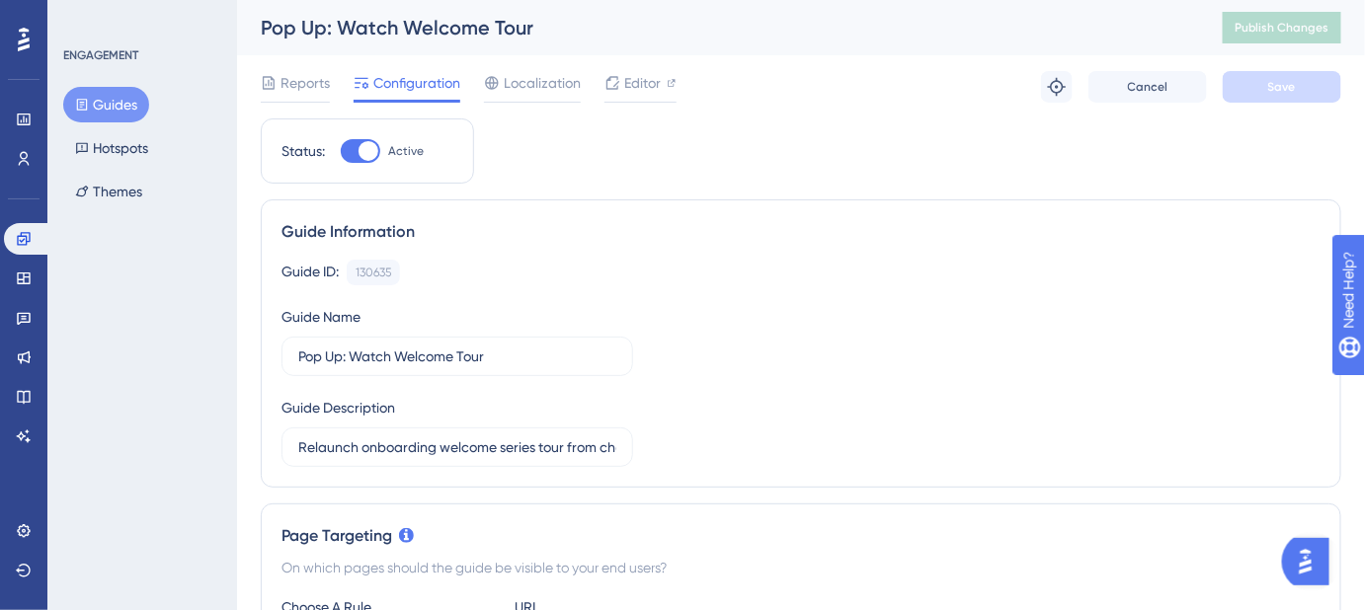
click at [119, 109] on button "Guides" at bounding box center [106, 105] width 86 height 36
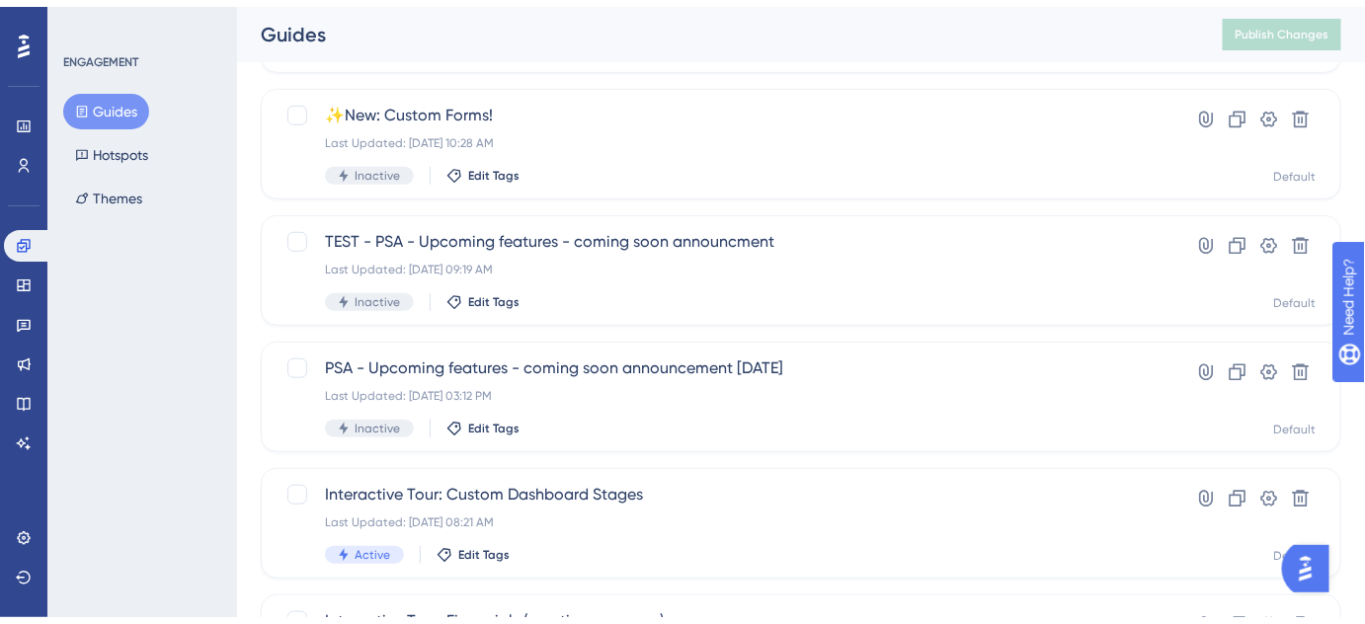
scroll to position [909, 0]
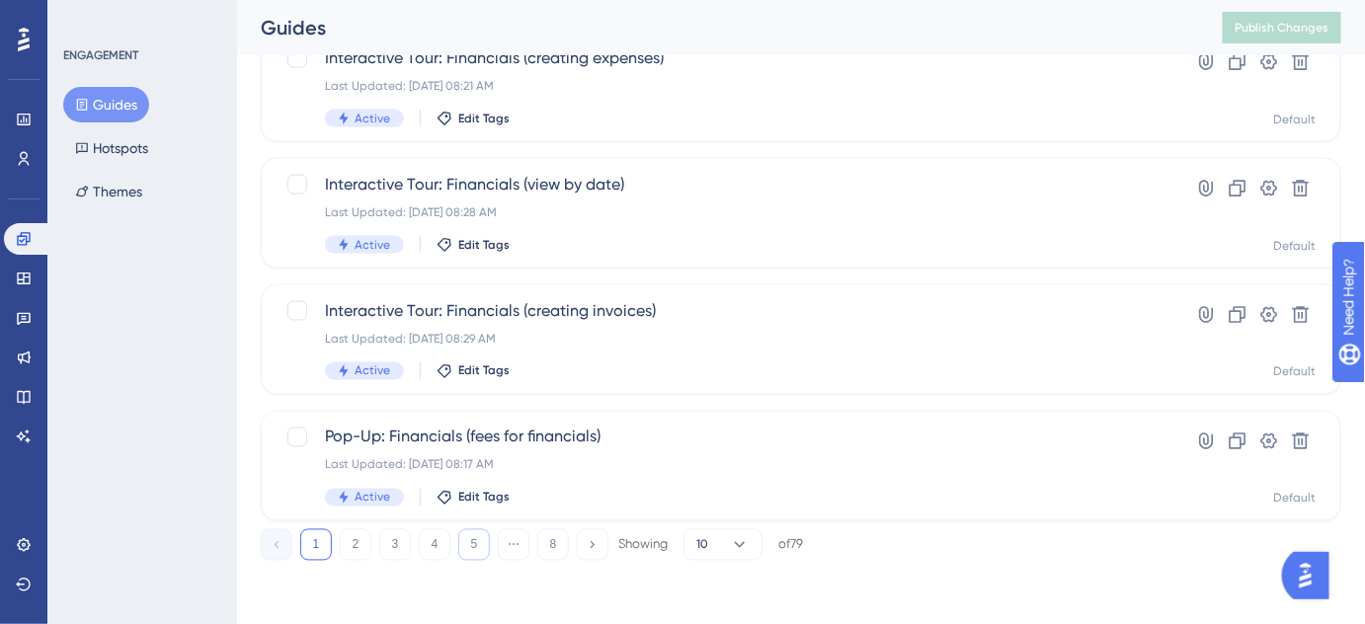
click at [483, 546] on button "5" at bounding box center [474, 545] width 32 height 32
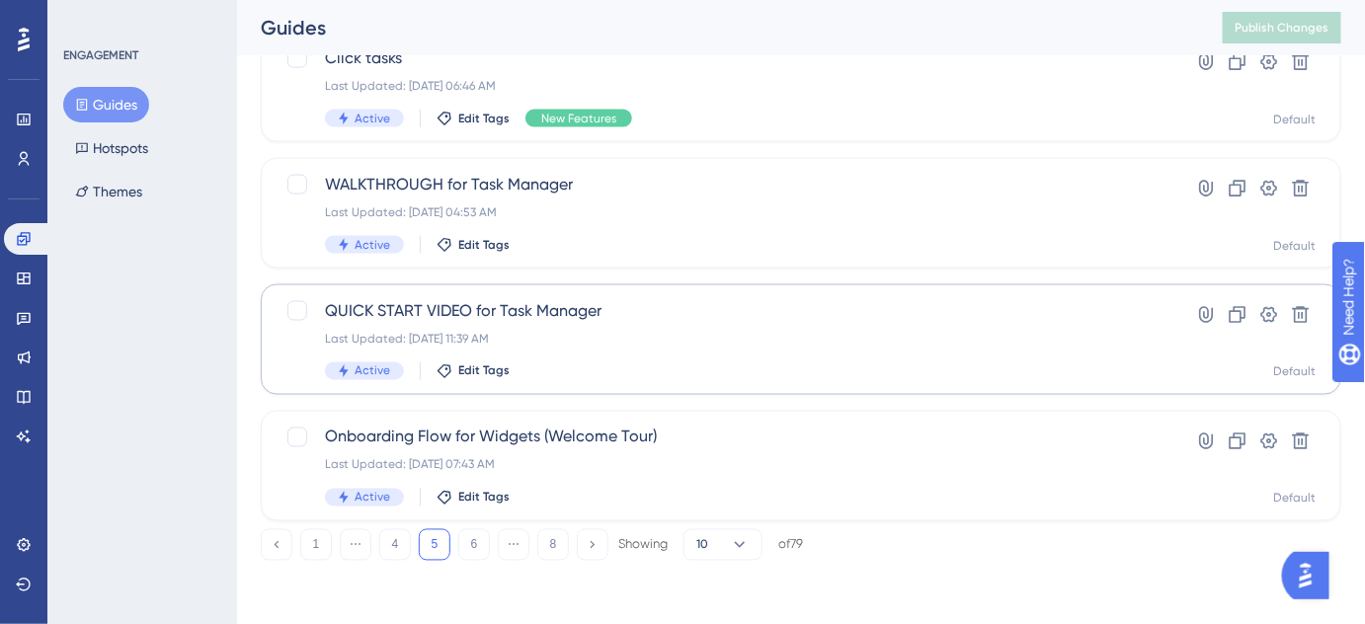
scroll to position [549, 0]
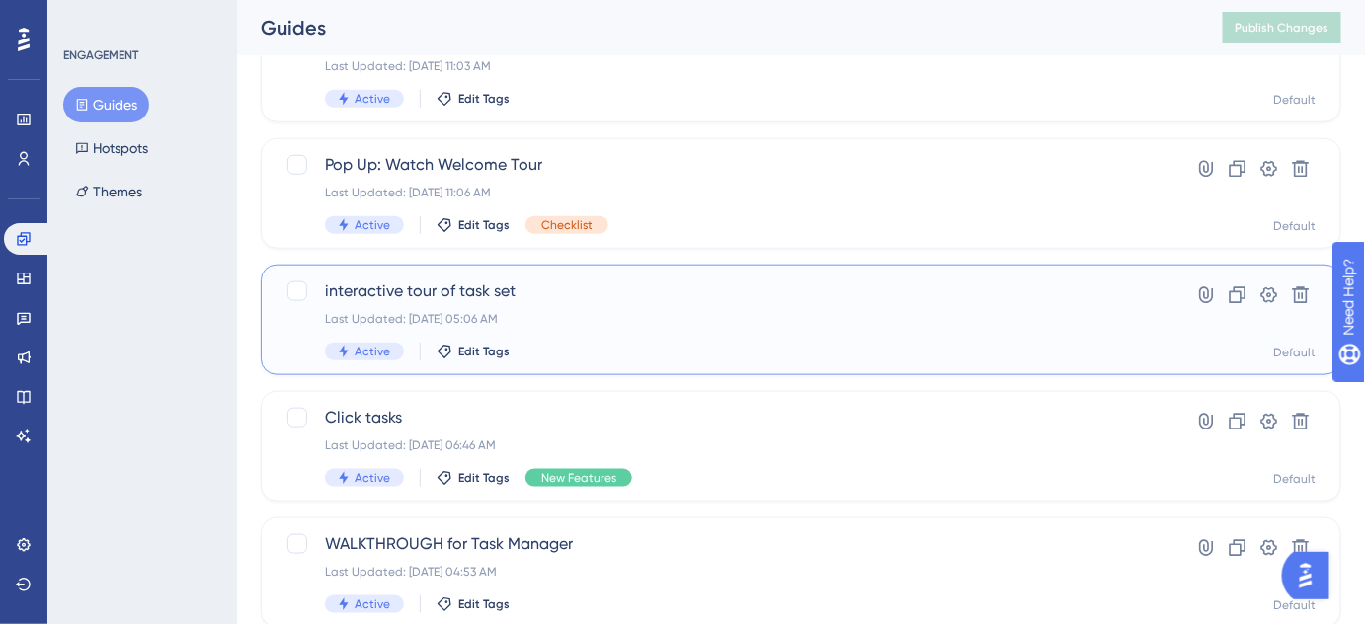
click at [487, 294] on span "interactive tour of task set" at bounding box center [722, 291] width 794 height 24
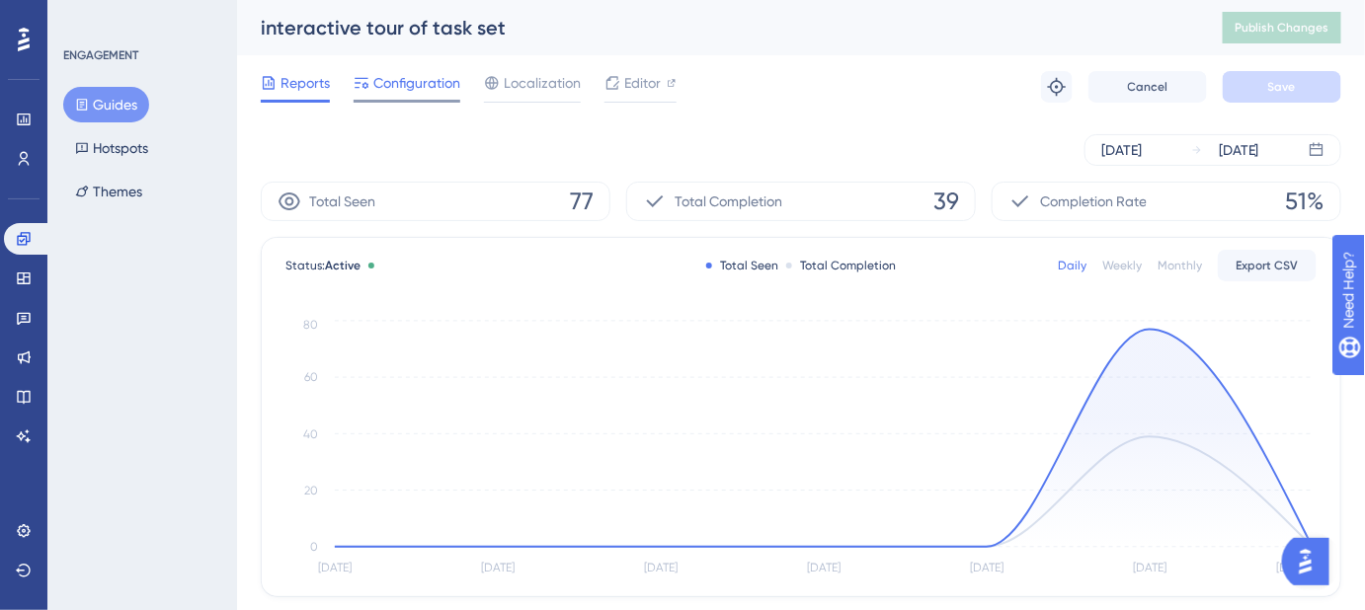
click at [416, 91] on span "Configuration" at bounding box center [416, 83] width 87 height 24
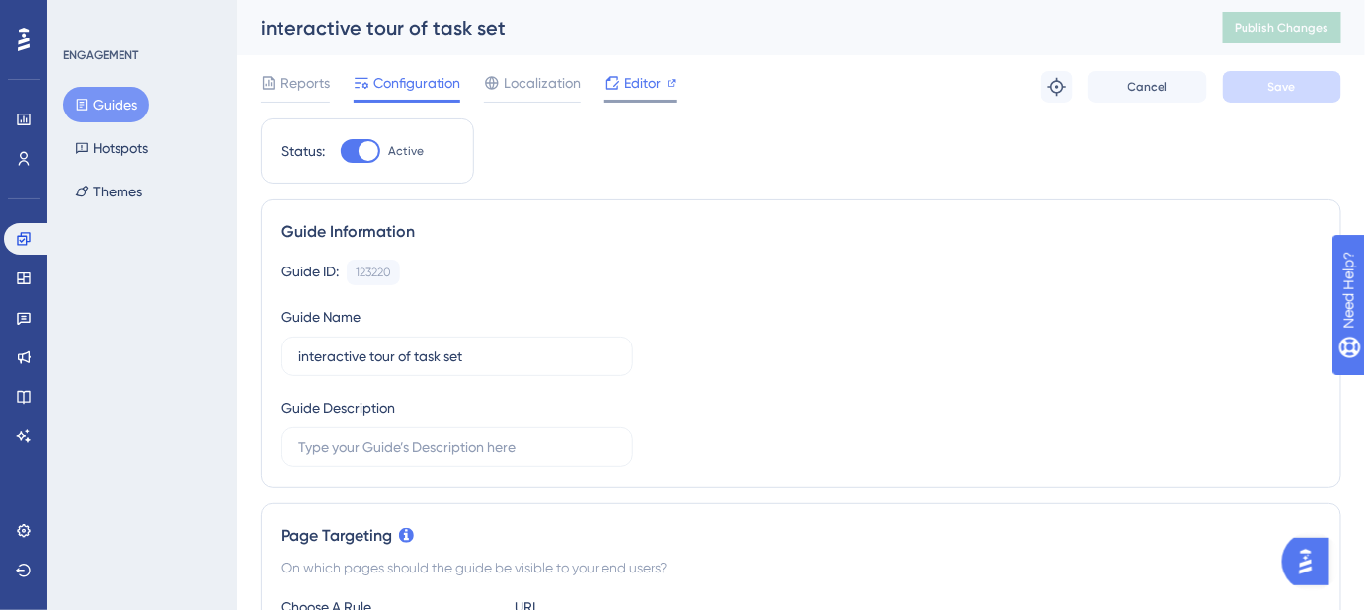
click at [632, 81] on span "Editor" at bounding box center [642, 83] width 37 height 24
click at [1303, 28] on span "Publish Changes" at bounding box center [1281, 28] width 95 height 16
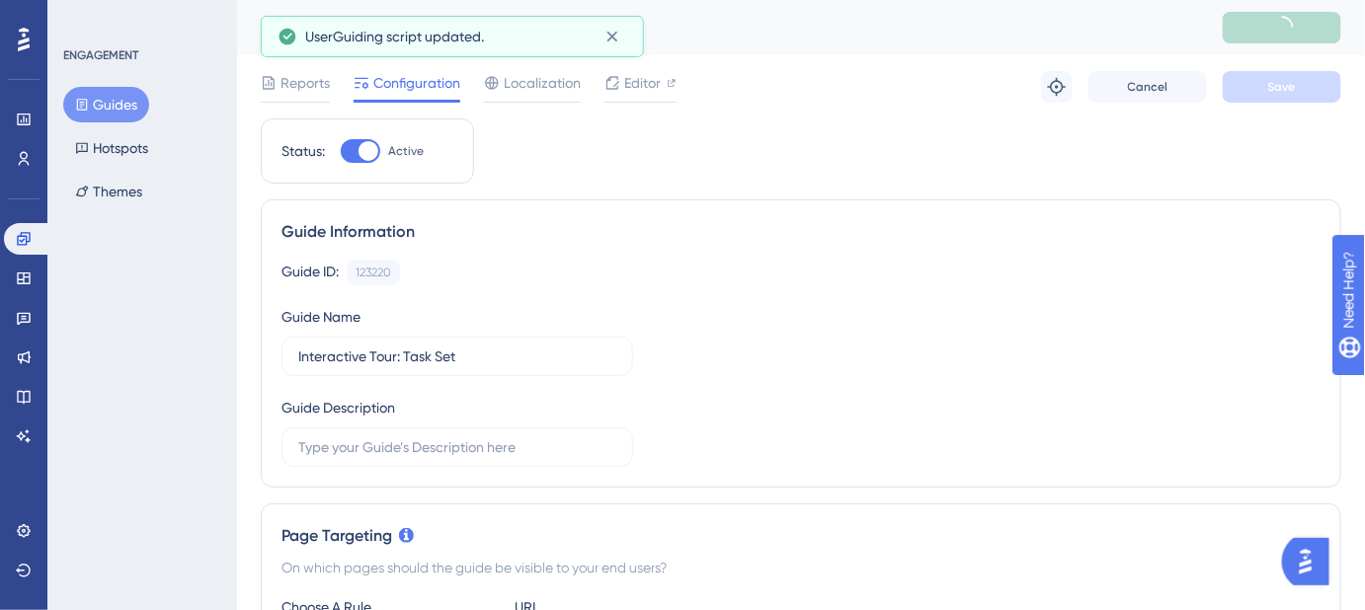
click at [116, 113] on button "Guides" at bounding box center [106, 105] width 86 height 36
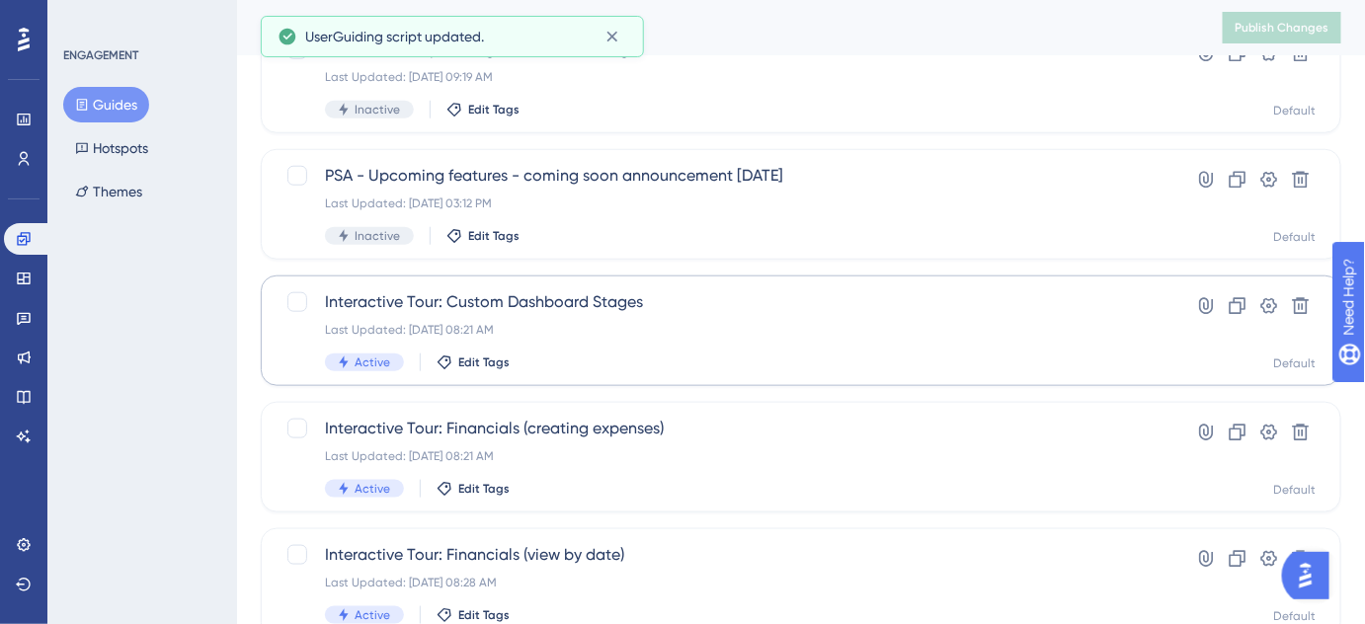
scroll to position [909, 0]
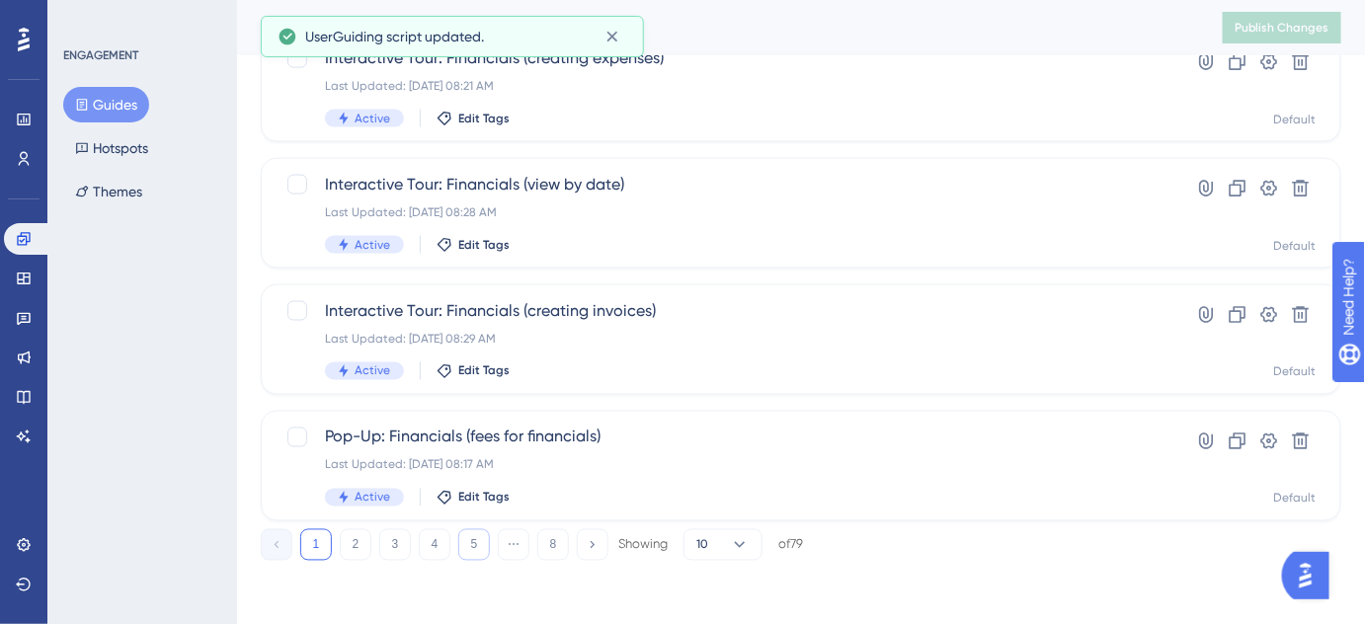
click at [474, 541] on button "5" at bounding box center [474, 545] width 32 height 32
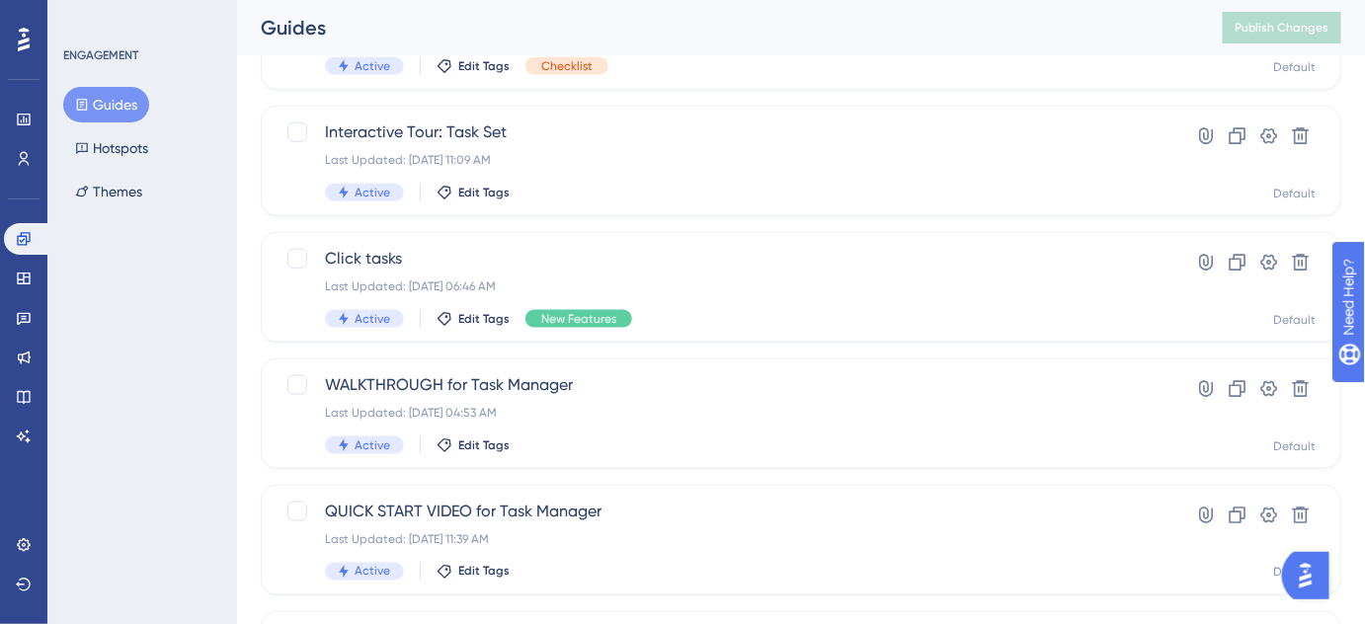
scroll to position [729, 0]
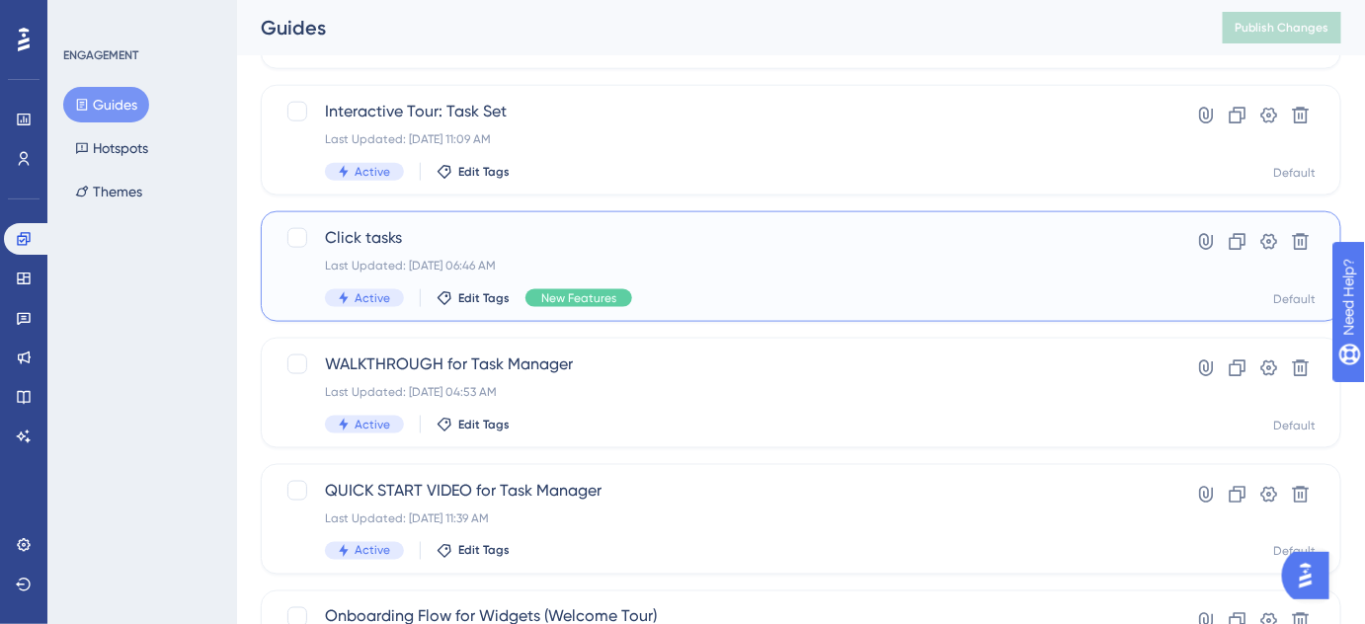
click at [383, 245] on span "Click tasks" at bounding box center [722, 238] width 794 height 24
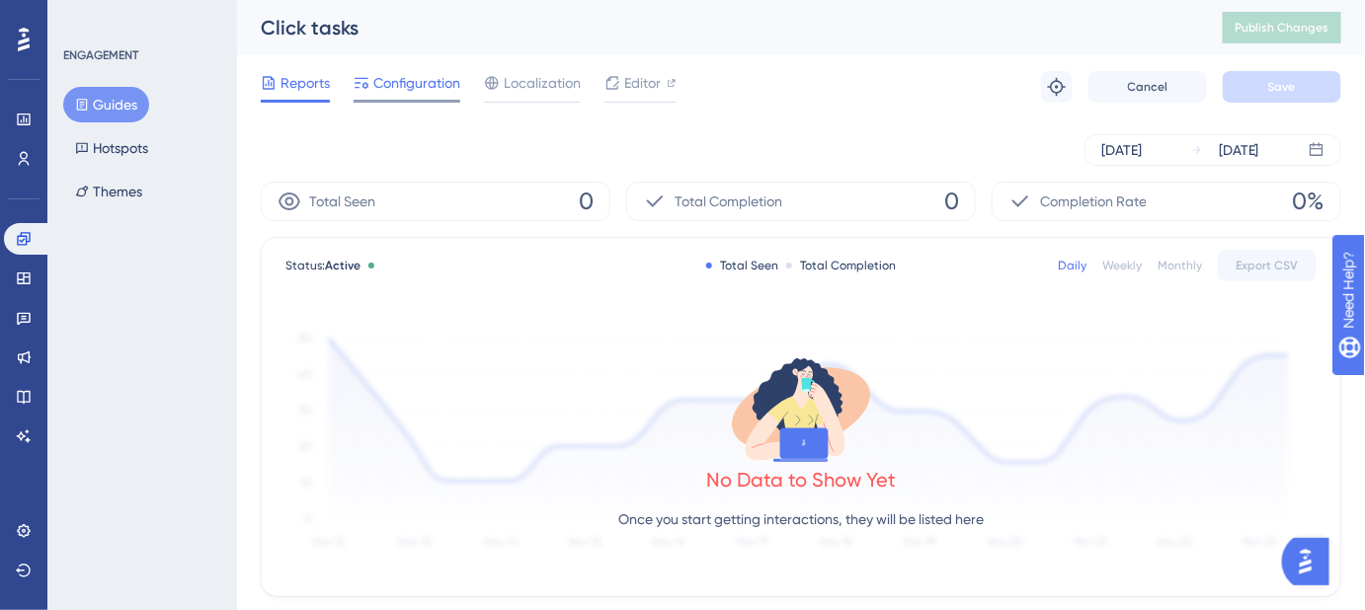
click at [400, 78] on span "Configuration" at bounding box center [416, 83] width 87 height 24
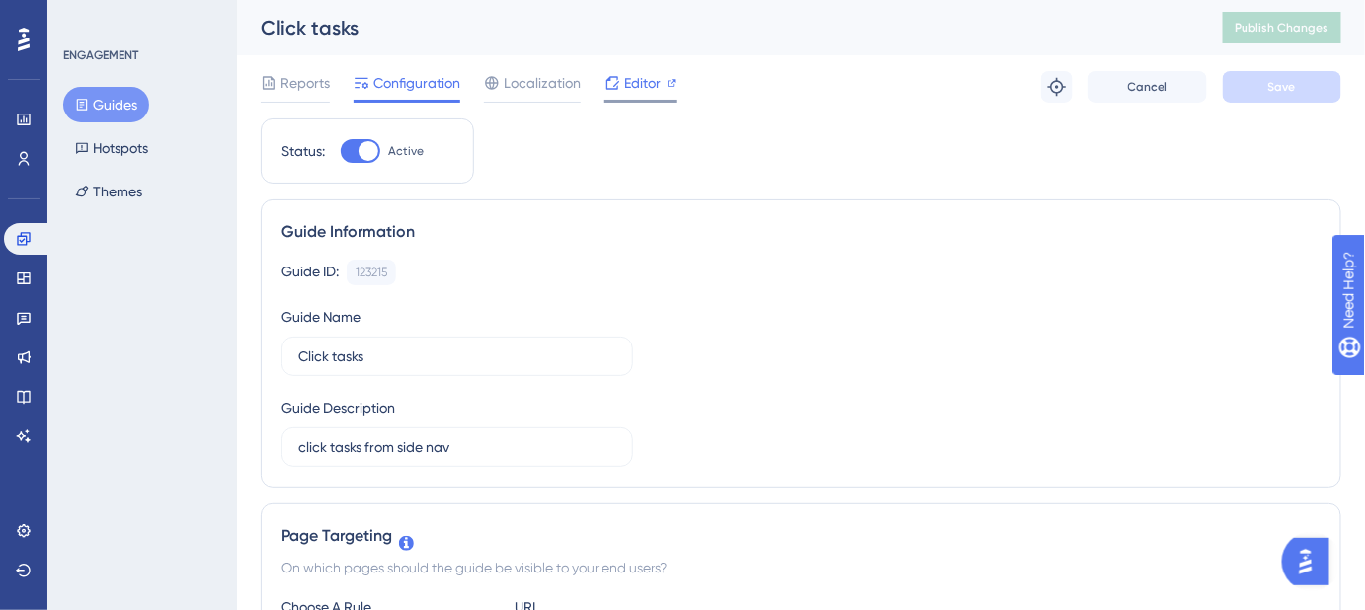
click at [629, 86] on span "Editor" at bounding box center [642, 83] width 37 height 24
drag, startPoint x: 395, startPoint y: 39, endPoint x: 255, endPoint y: 39, distance: 140.2
click at [255, 39] on div "Click tasks Publish Changes" at bounding box center [801, 27] width 1128 height 55
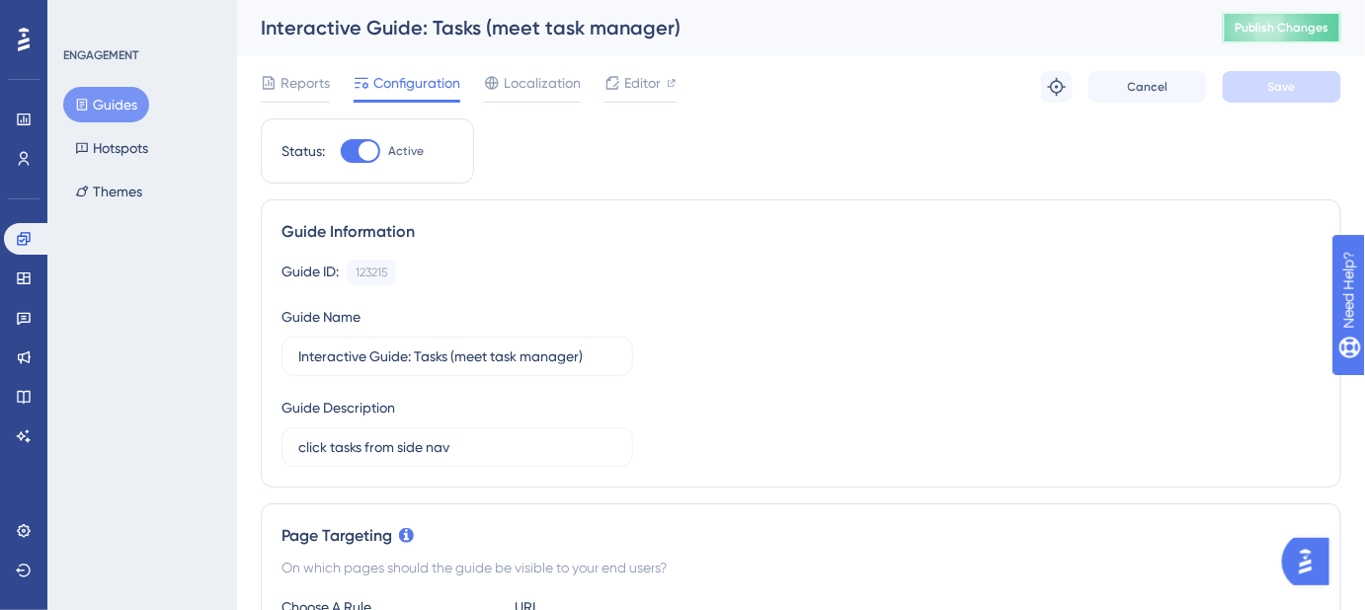
click at [1272, 22] on span "Publish Changes" at bounding box center [1281, 28] width 95 height 16
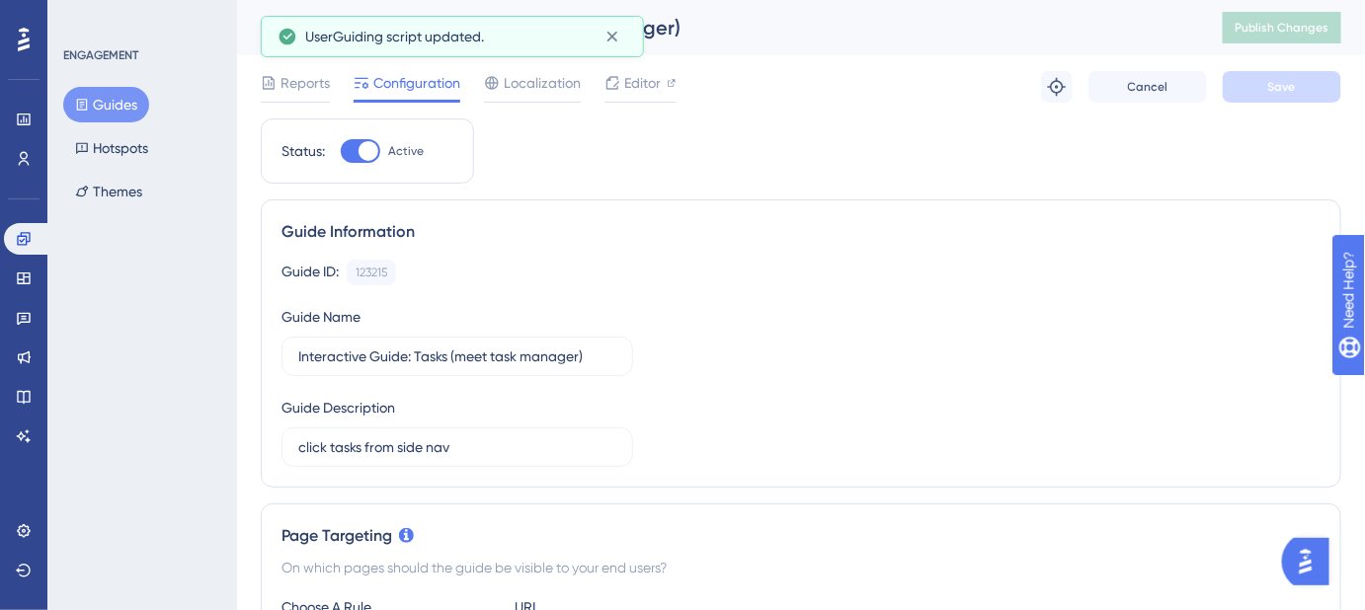
click at [112, 102] on button "Guides" at bounding box center [106, 105] width 86 height 36
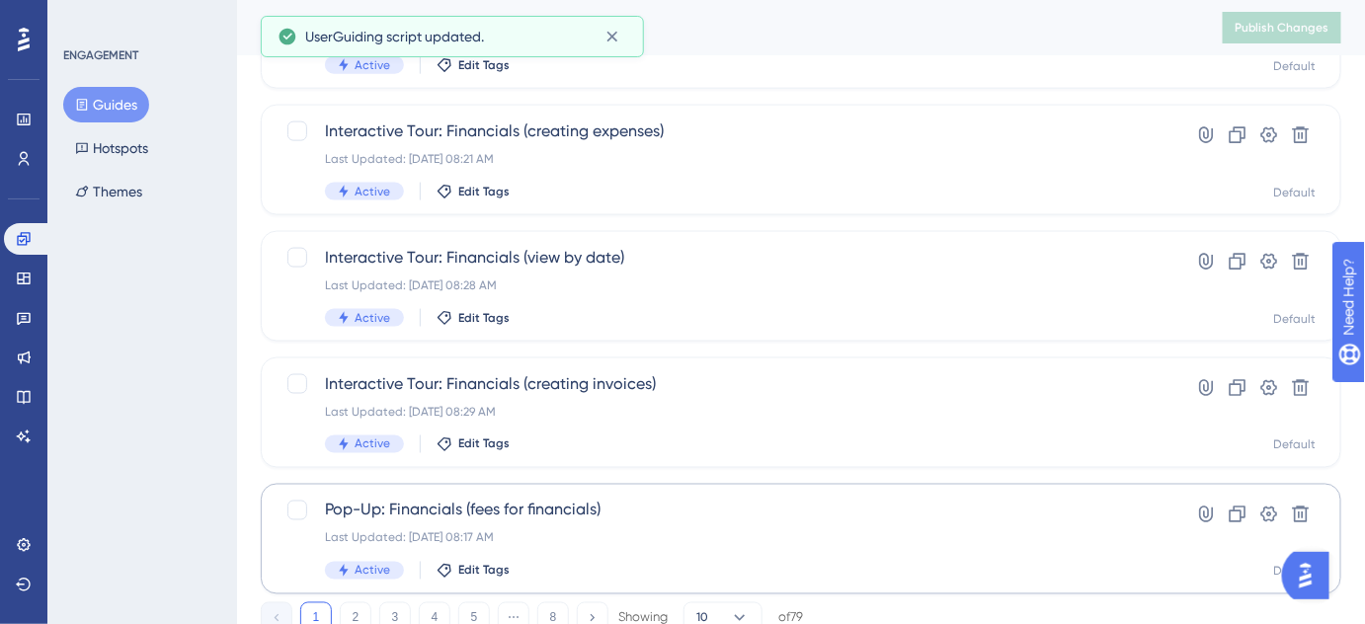
scroll to position [909, 0]
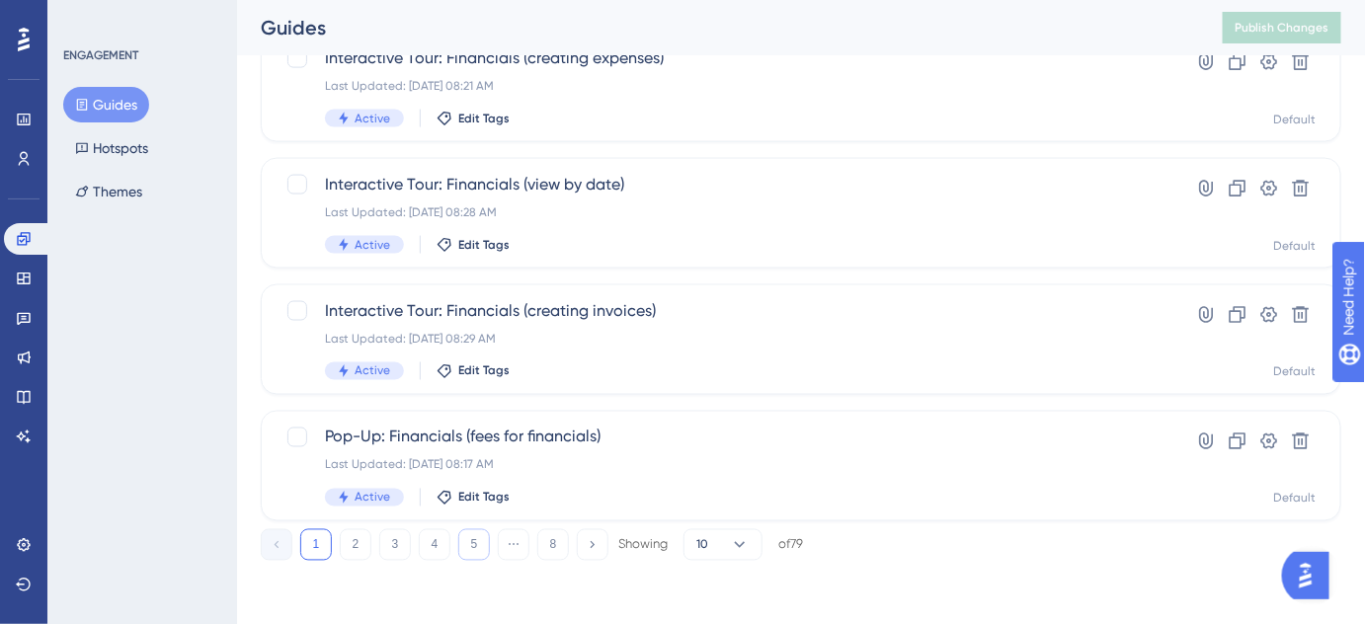
click at [471, 544] on button "5" at bounding box center [474, 545] width 32 height 32
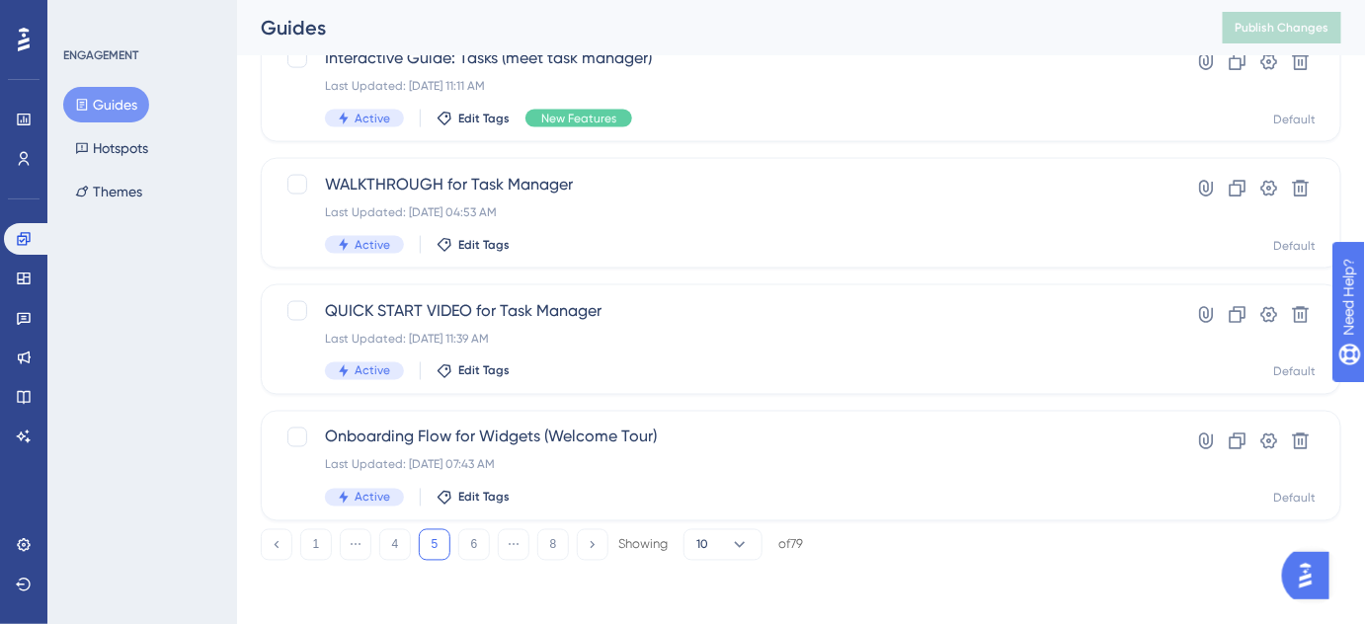
scroll to position [639, 0]
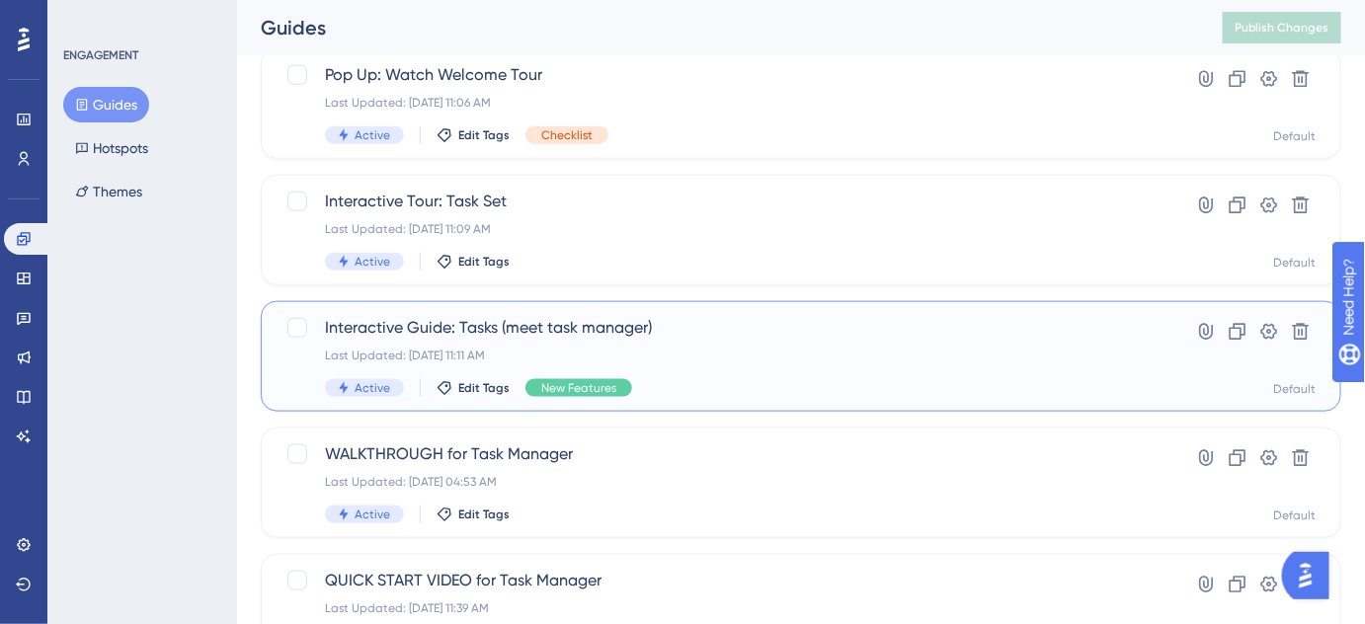
click at [489, 331] on span "Interactive Guide: Tasks (meet task manager)" at bounding box center [722, 328] width 794 height 24
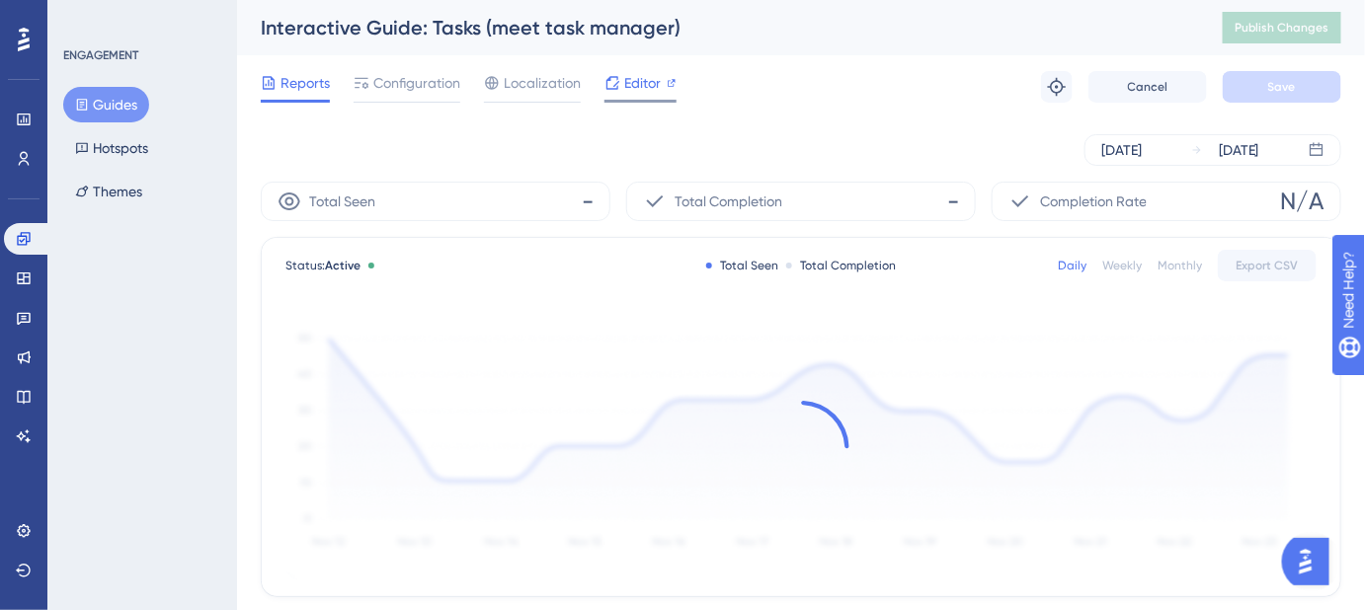
click at [653, 71] on span "Editor" at bounding box center [642, 83] width 37 height 24
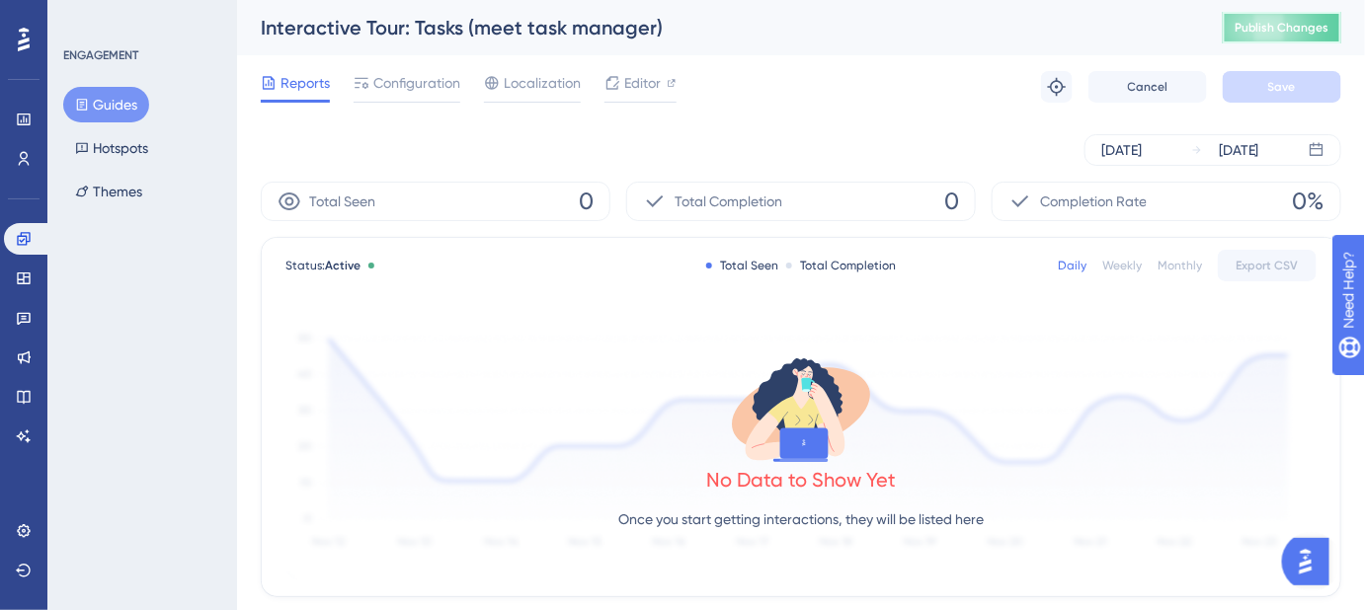
click at [1261, 26] on span "Publish Changes" at bounding box center [1281, 28] width 95 height 16
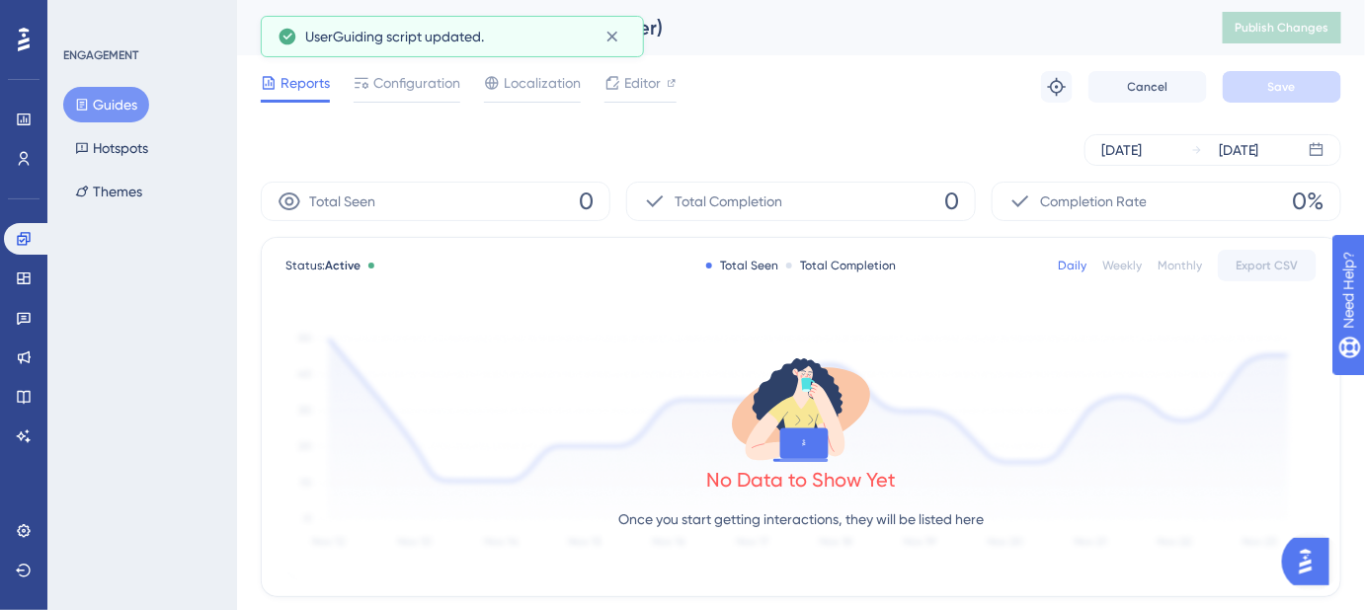
click at [125, 102] on button "Guides" at bounding box center [106, 105] width 86 height 36
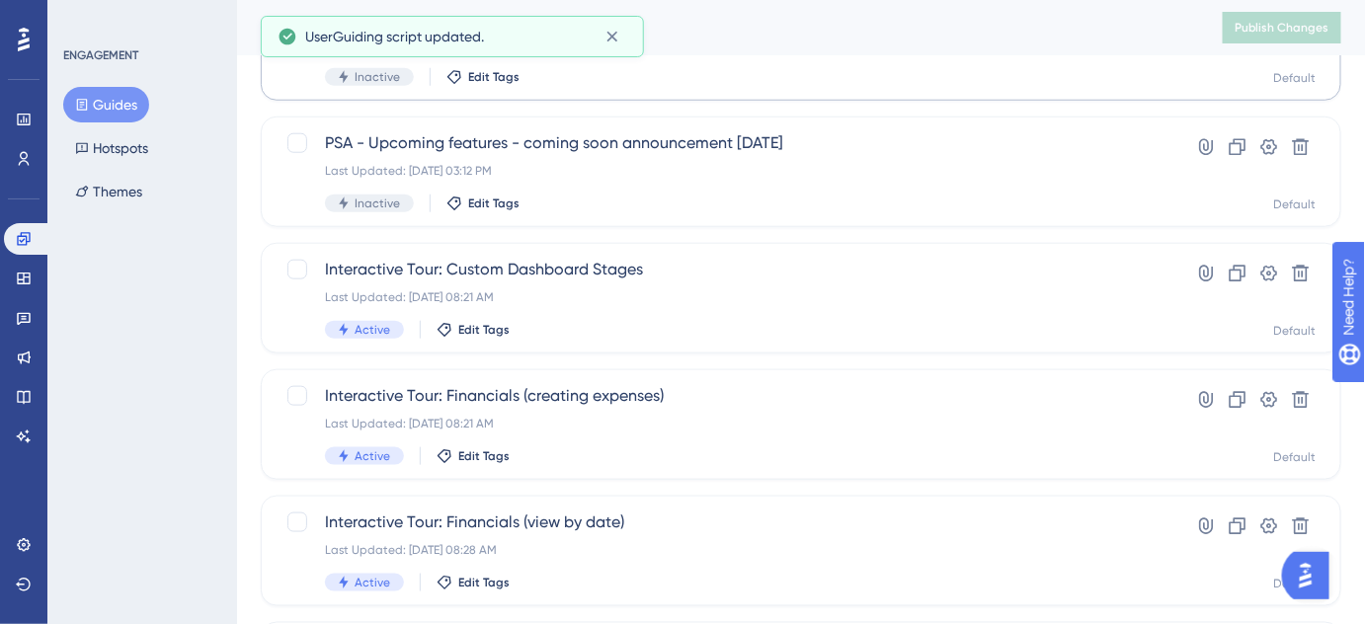
scroll to position [909, 0]
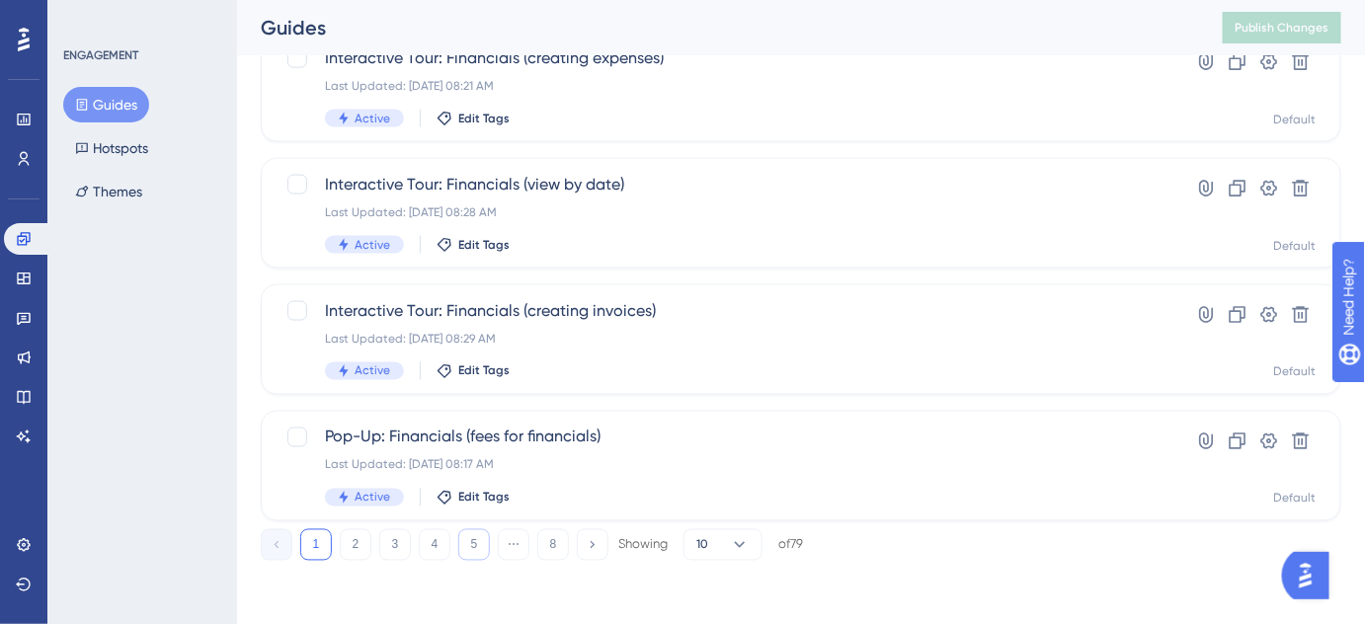
click at [469, 547] on button "5" at bounding box center [474, 545] width 32 height 32
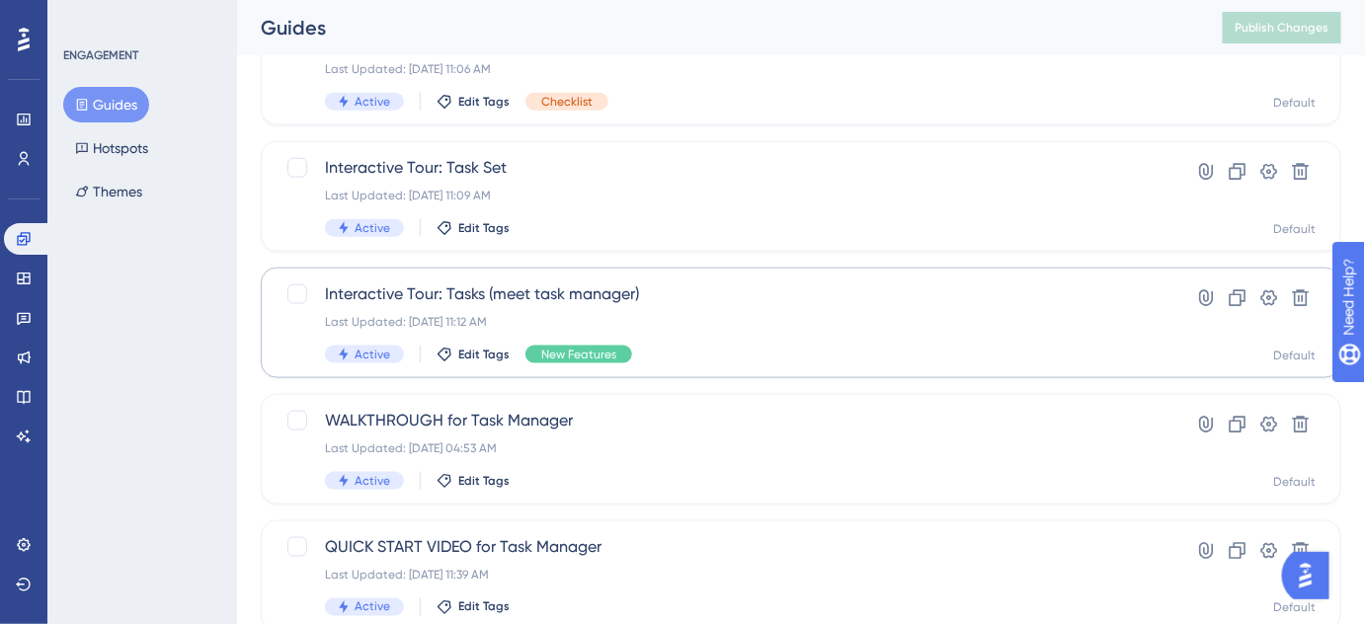
scroll to position [819, 0]
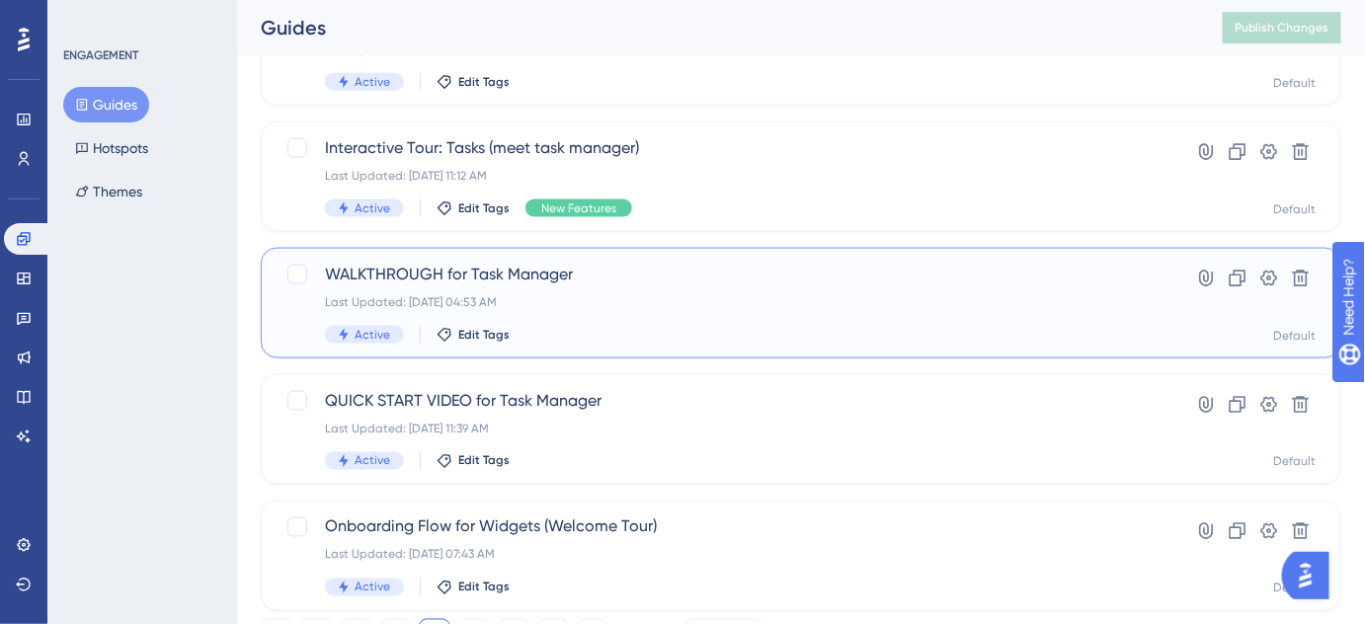
click at [523, 275] on span "WALKTHROUGH for Task Manager" at bounding box center [722, 275] width 794 height 24
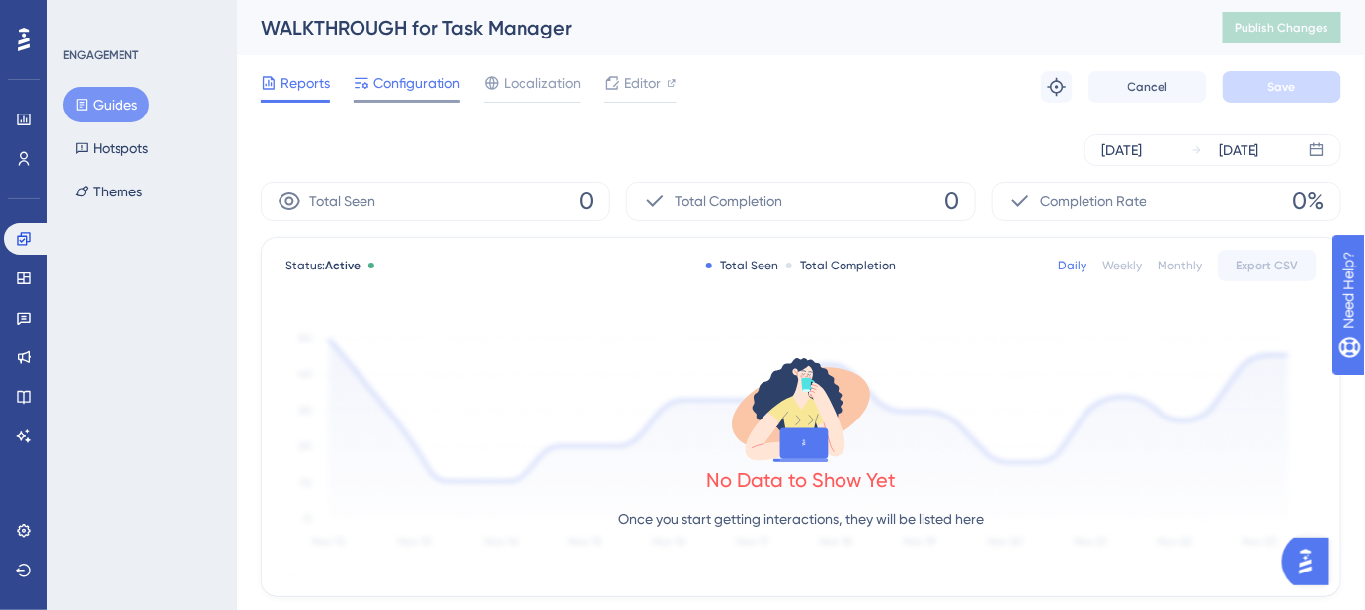
click at [392, 89] on span "Configuration" at bounding box center [416, 83] width 87 height 24
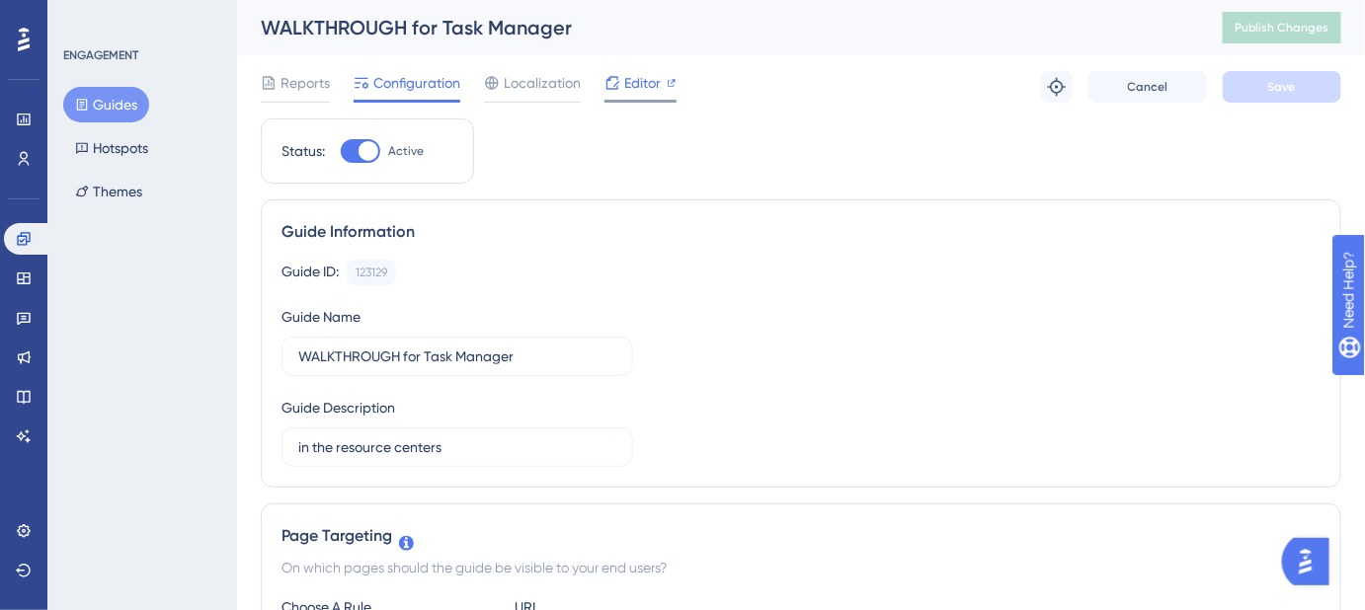
click at [637, 91] on span "Editor" at bounding box center [642, 83] width 37 height 24
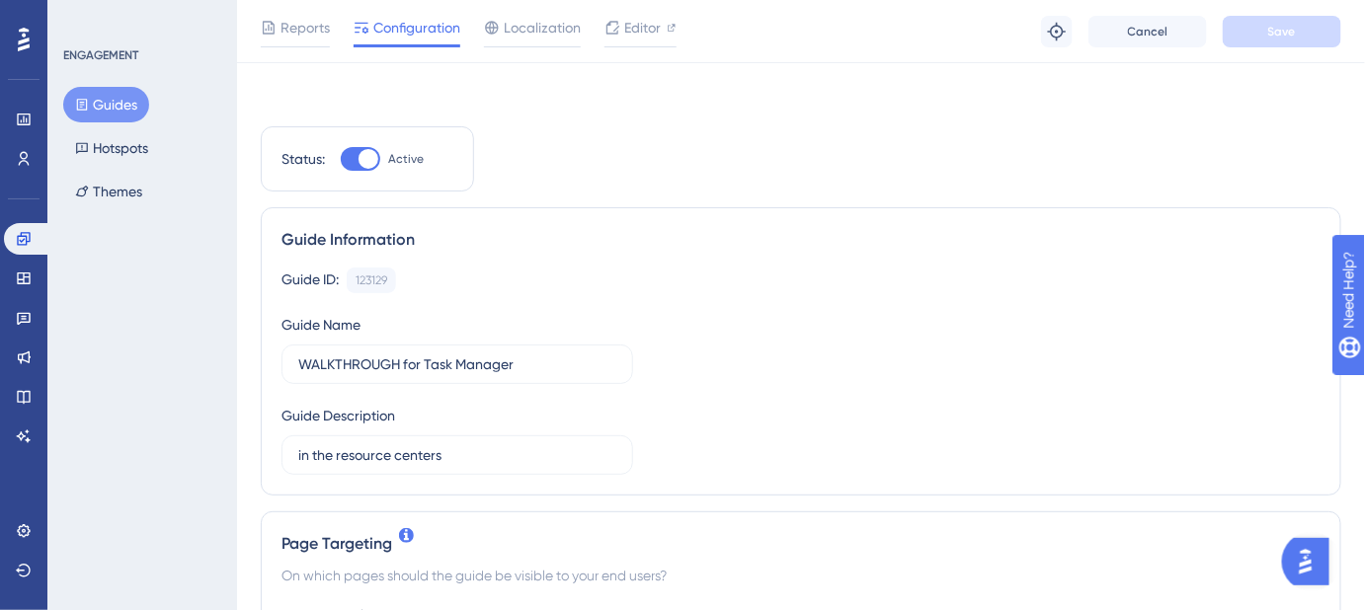
scroll to position [269, 0]
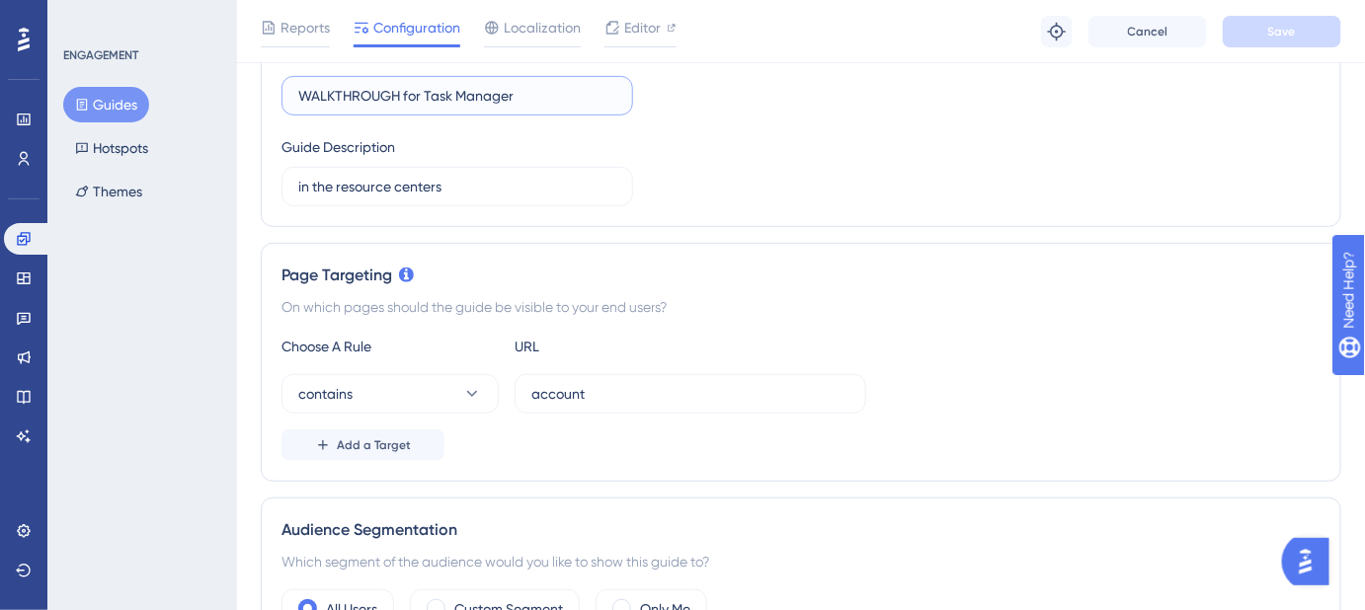
drag, startPoint x: 535, startPoint y: 102, endPoint x: 293, endPoint y: 103, distance: 242.0
click at [293, 103] on label "WALKTHROUGH for Task Manager" at bounding box center [457, 96] width 352 height 40
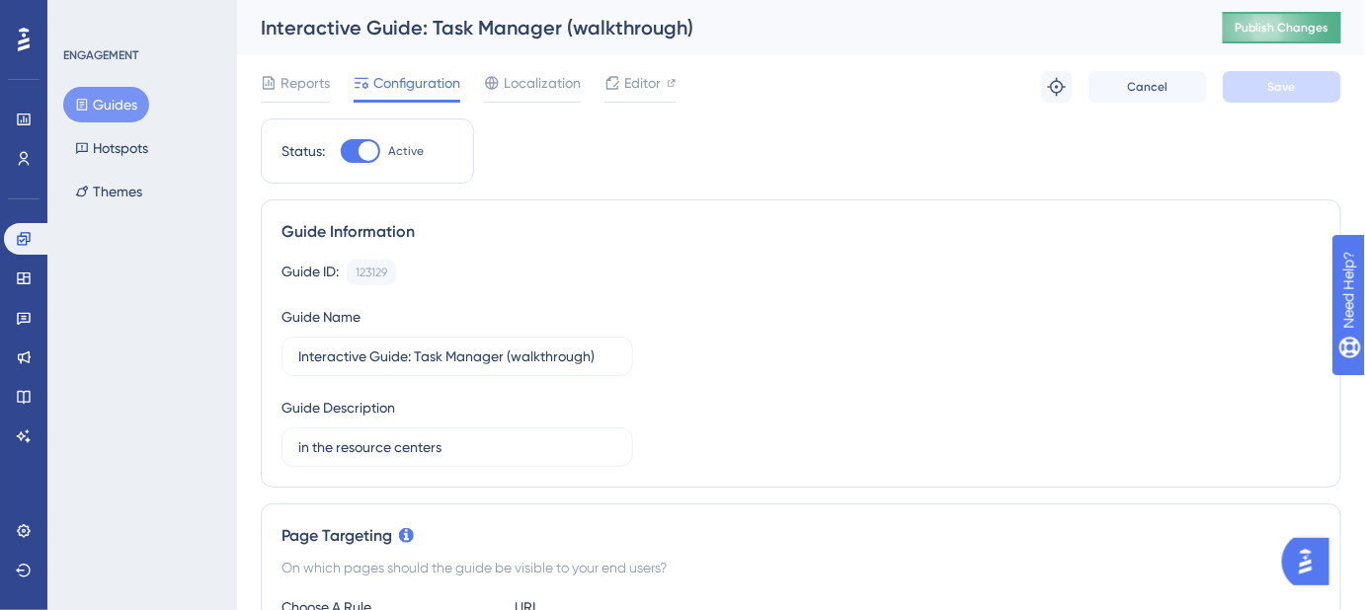
click at [1320, 20] on span "Publish Changes" at bounding box center [1281, 28] width 95 height 16
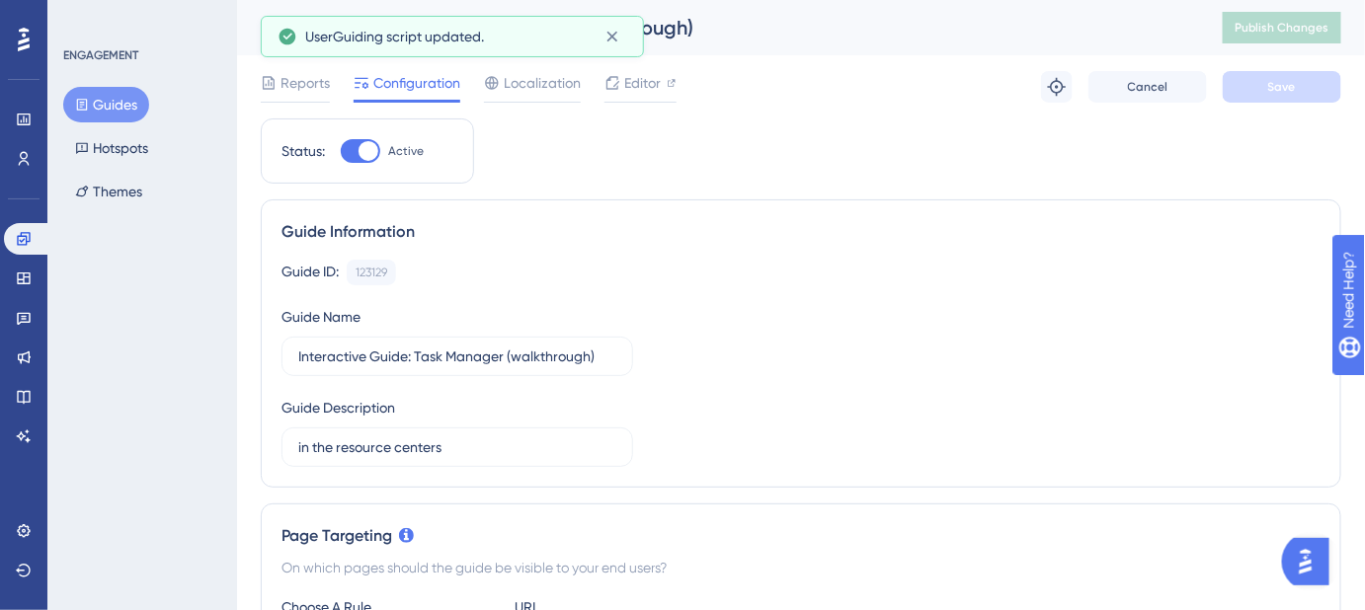
click at [95, 101] on button "Guides" at bounding box center [106, 105] width 86 height 36
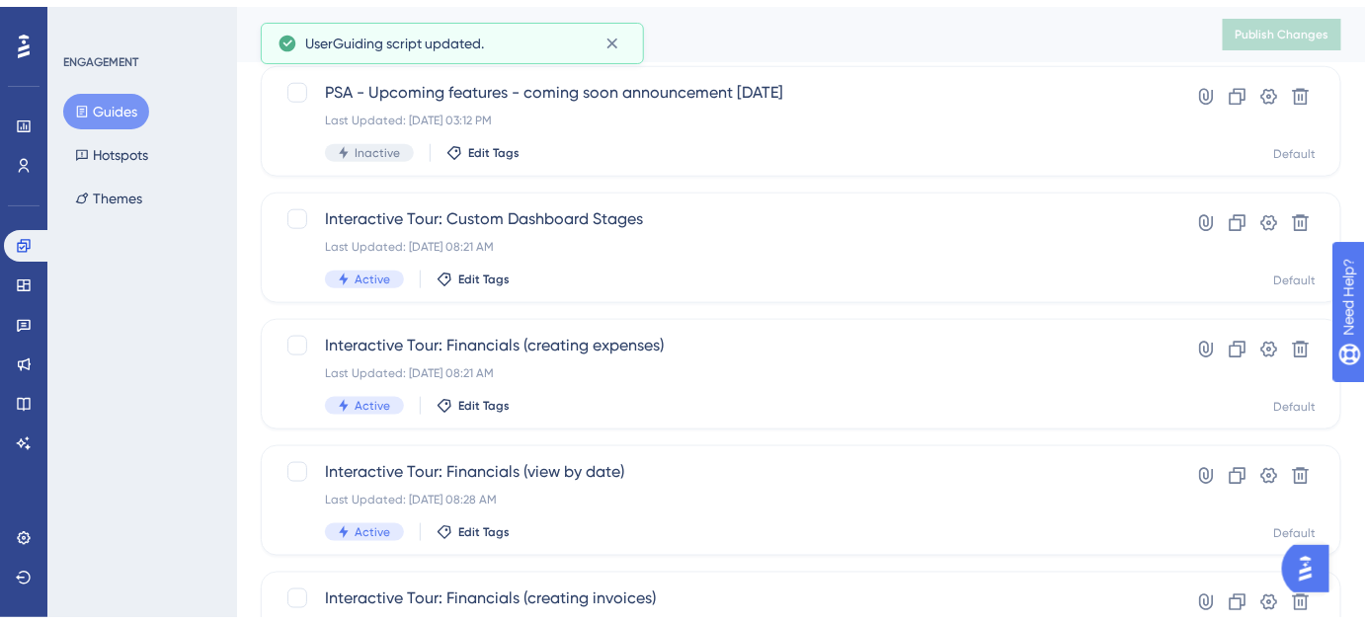
scroll to position [909, 0]
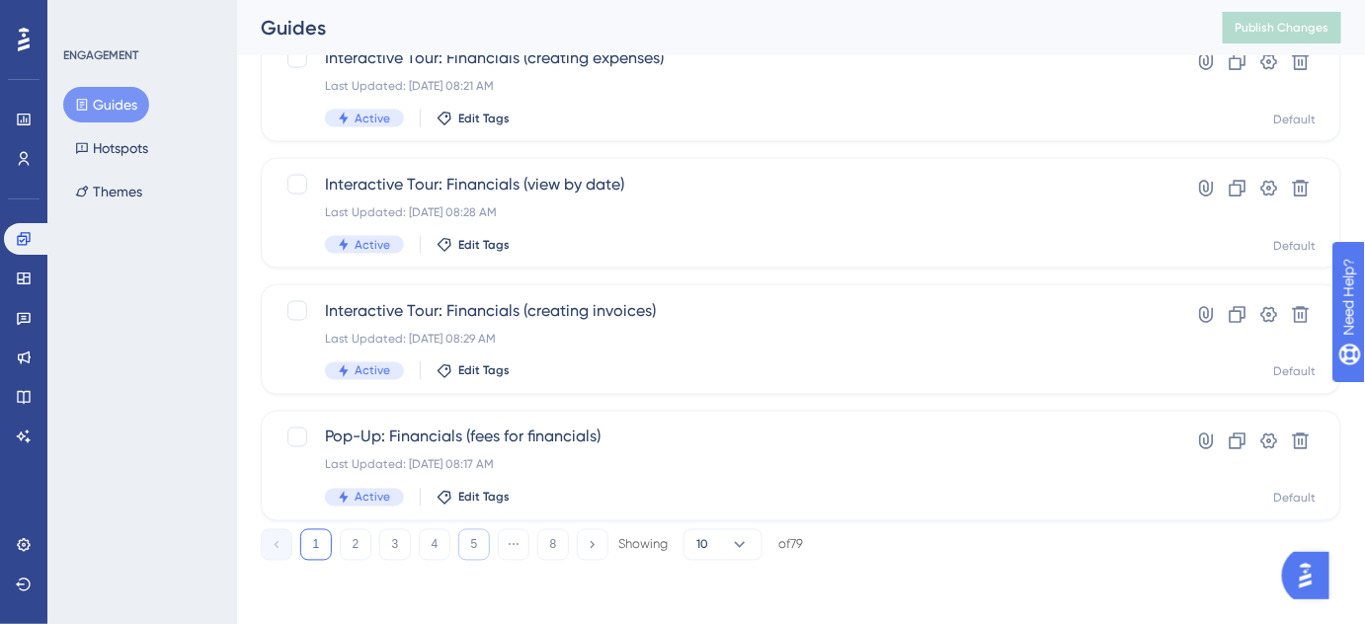
click at [471, 542] on button "5" at bounding box center [474, 545] width 32 height 32
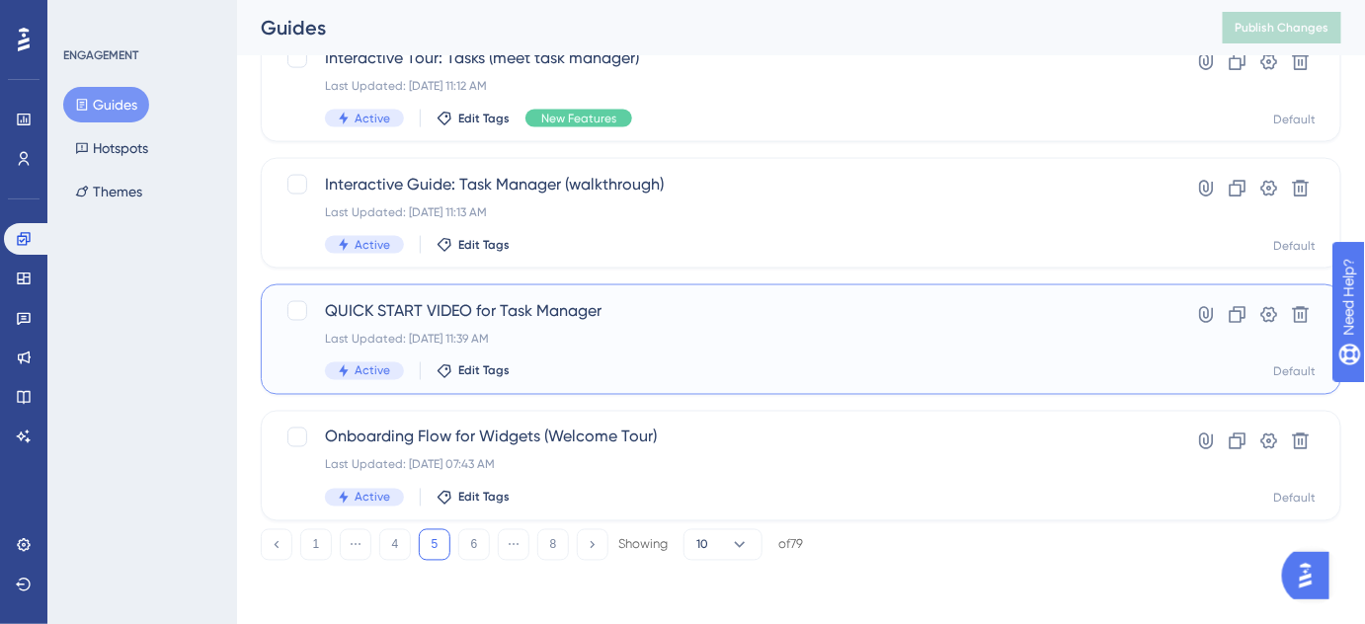
click at [559, 321] on span "QUICK START VIDEO for Task Manager" at bounding box center [722, 311] width 794 height 24
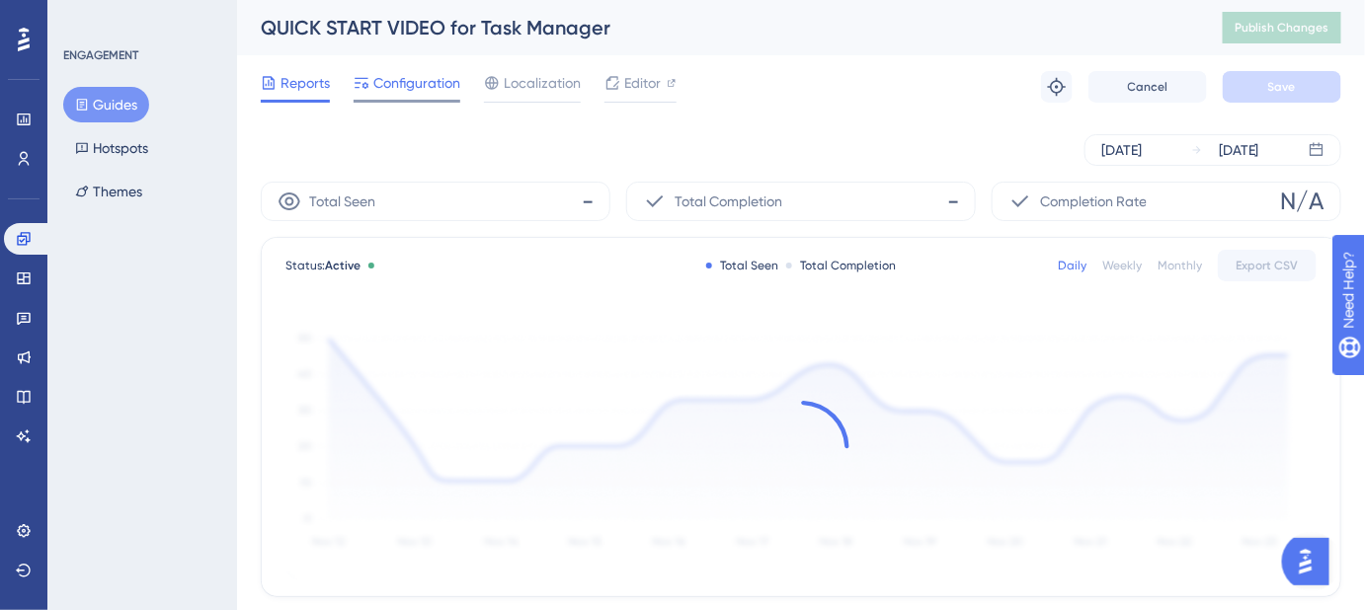
click at [424, 84] on span "Configuration" at bounding box center [416, 83] width 87 height 24
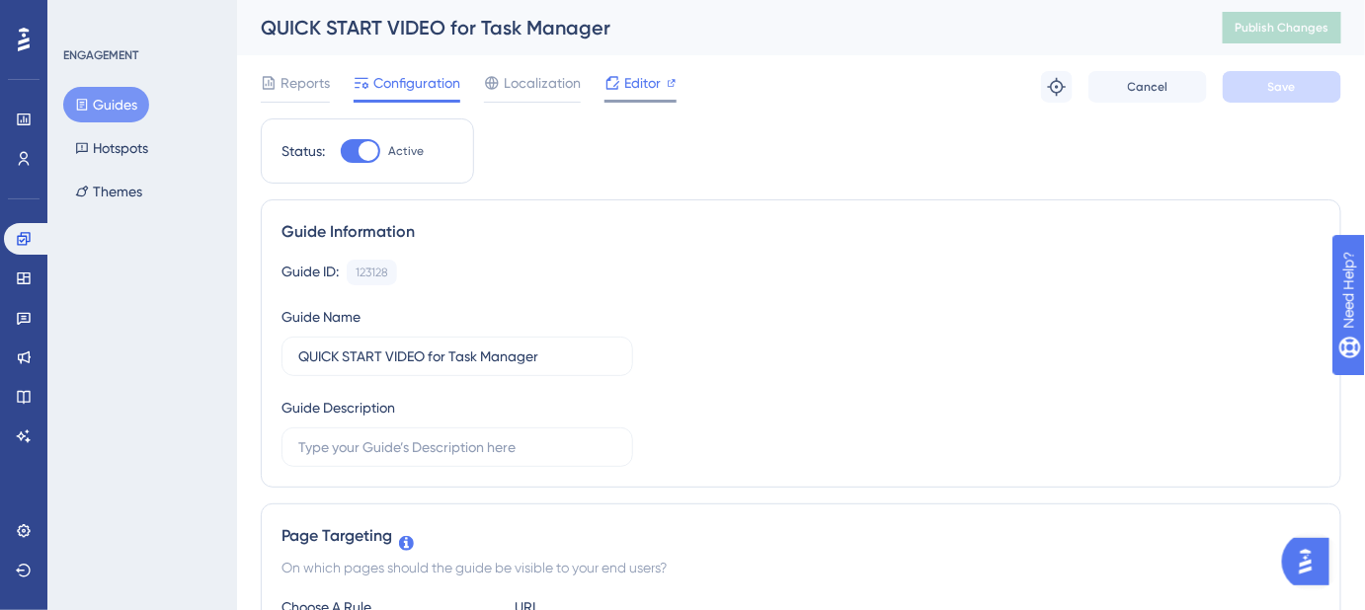
click at [629, 83] on span "Editor" at bounding box center [642, 83] width 37 height 24
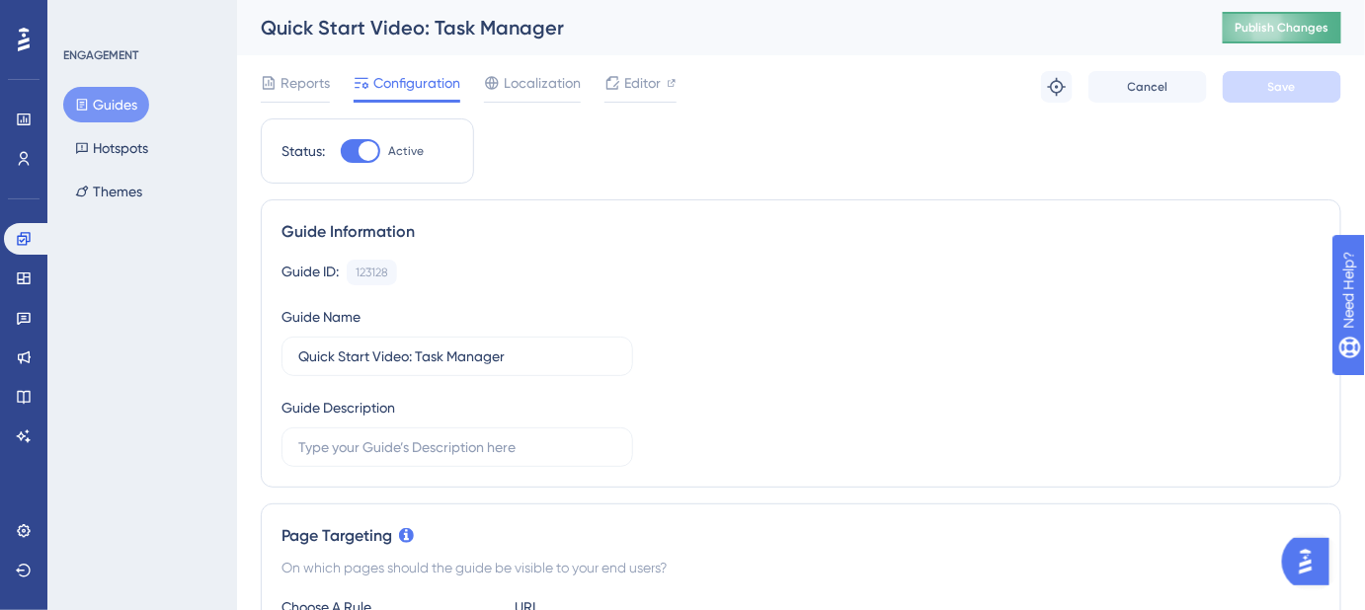
click at [1303, 33] on span "Publish Changes" at bounding box center [1281, 28] width 95 height 16
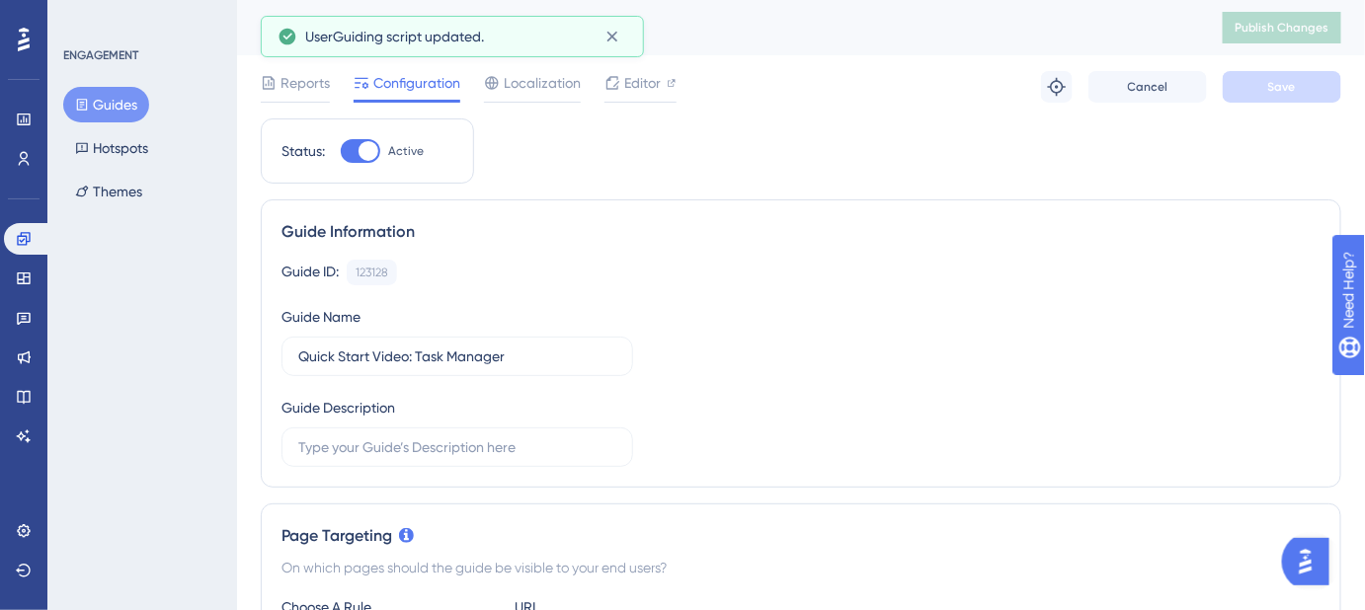
click at [125, 101] on button "Guides" at bounding box center [106, 105] width 86 height 36
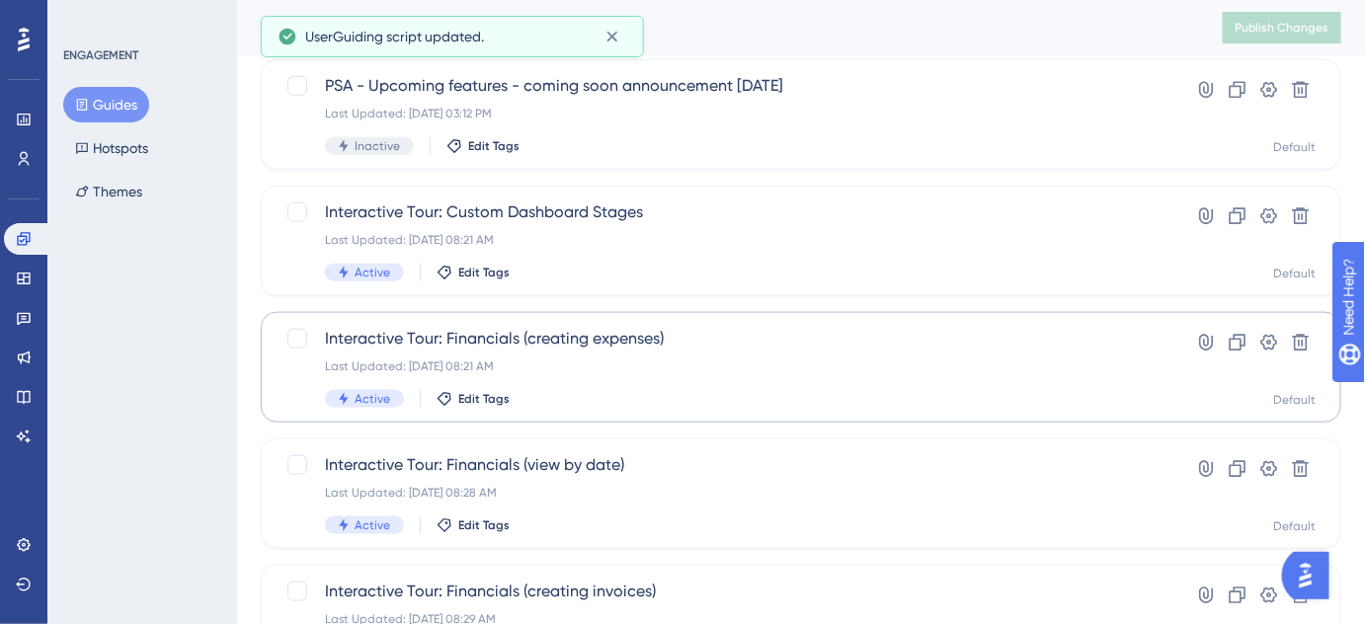
scroll to position [909, 0]
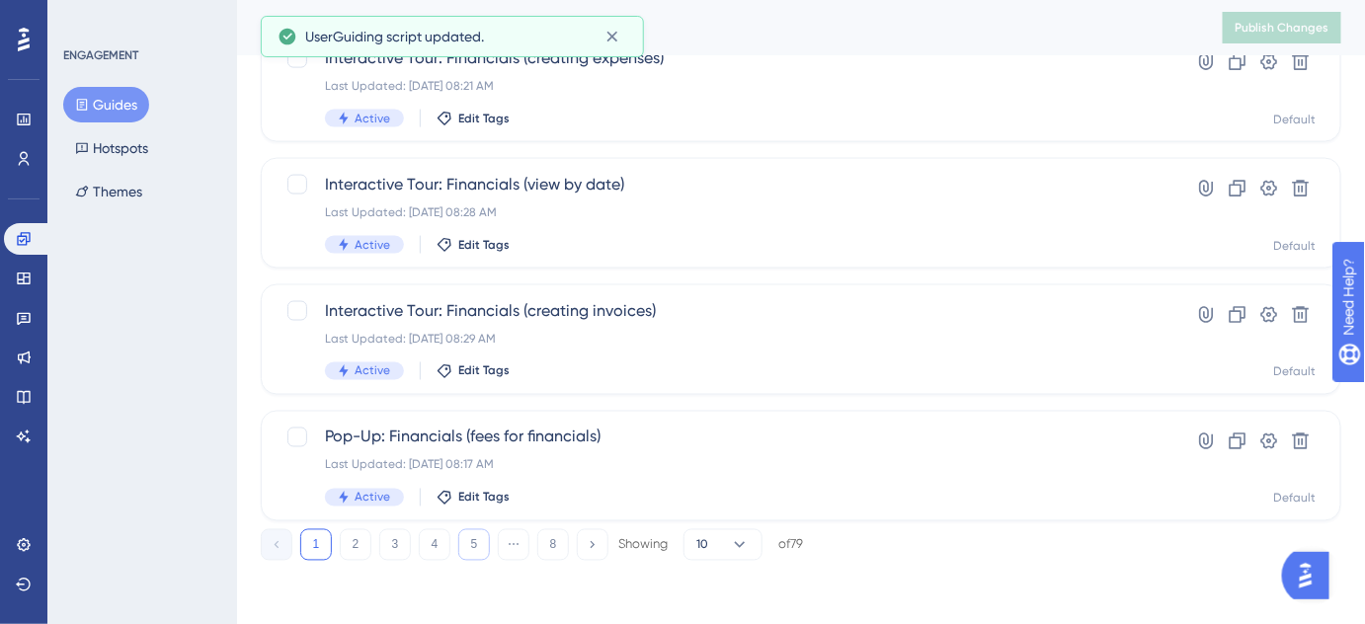
click at [474, 544] on button "5" at bounding box center [474, 545] width 32 height 32
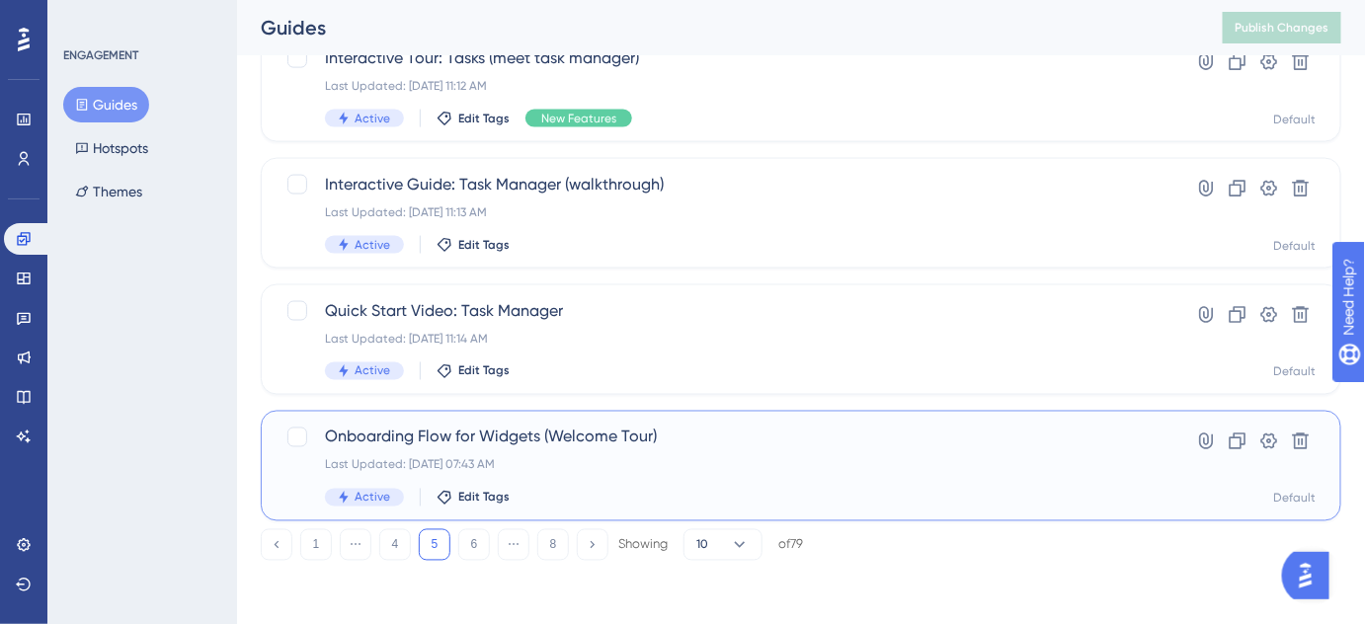
click at [579, 441] on span "Onboarding Flow for Widgets (Welcome Tour)" at bounding box center [722, 438] width 794 height 24
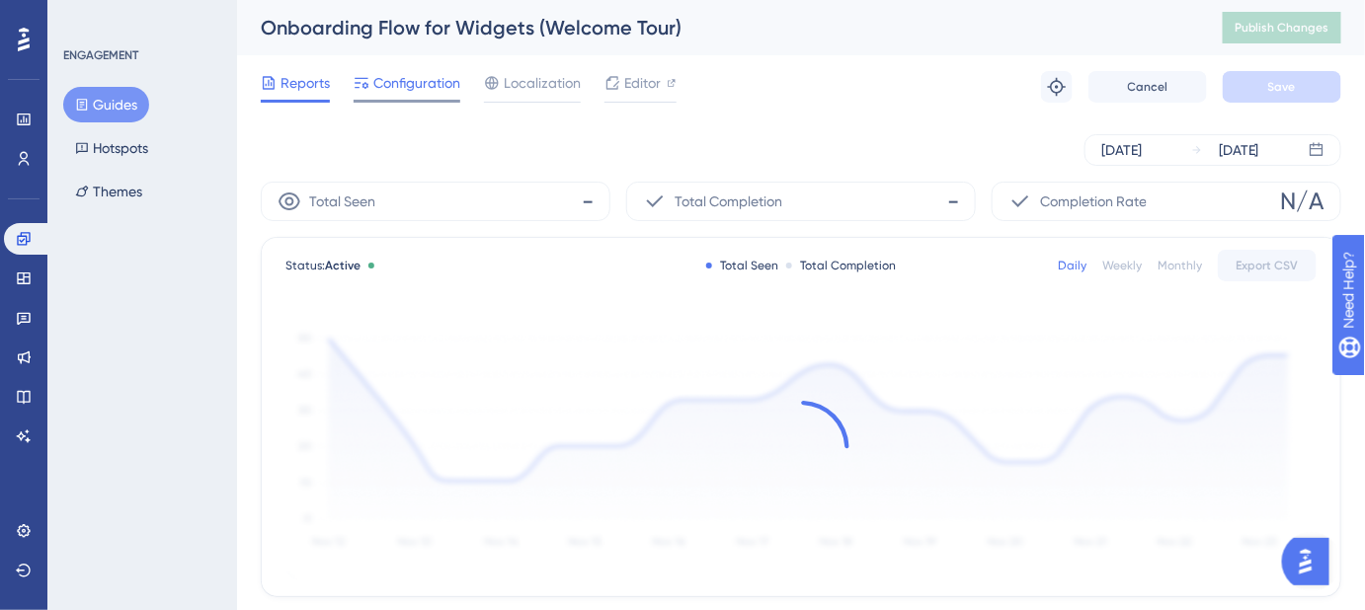
click at [414, 92] on span "Configuration" at bounding box center [416, 83] width 87 height 24
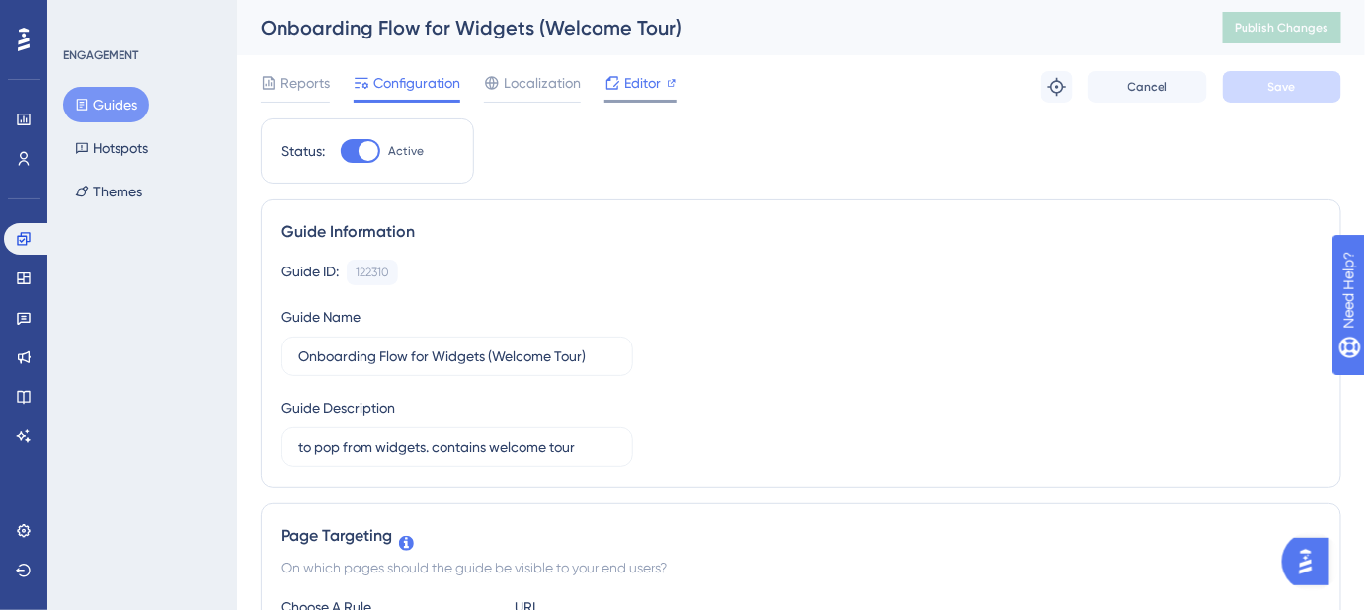
click at [638, 86] on span "Editor" at bounding box center [642, 83] width 37 height 24
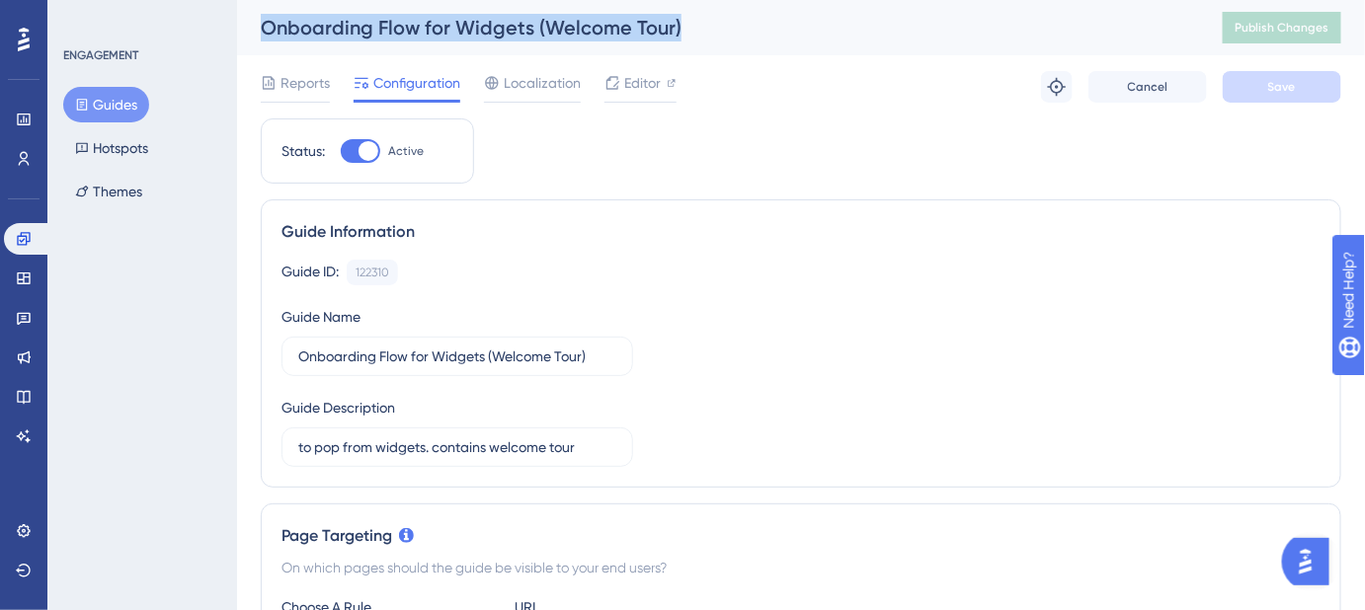
drag, startPoint x: 682, startPoint y: 14, endPoint x: 261, endPoint y: 42, distance: 422.7
click at [261, 42] on div "Onboarding Flow for Widgets (Welcome Tour) Publish Changes" at bounding box center [801, 27] width 1128 height 55
click at [710, 14] on div "Onboarding Flow for Widgets (Welcome Tour)" at bounding box center [717, 28] width 913 height 28
drag, startPoint x: 638, startPoint y: 28, endPoint x: 254, endPoint y: 27, distance: 384.2
click at [254, 28] on div "Onboarding Flow for Widgets (Welcome Tour) Publish Changes" at bounding box center [801, 27] width 1128 height 55
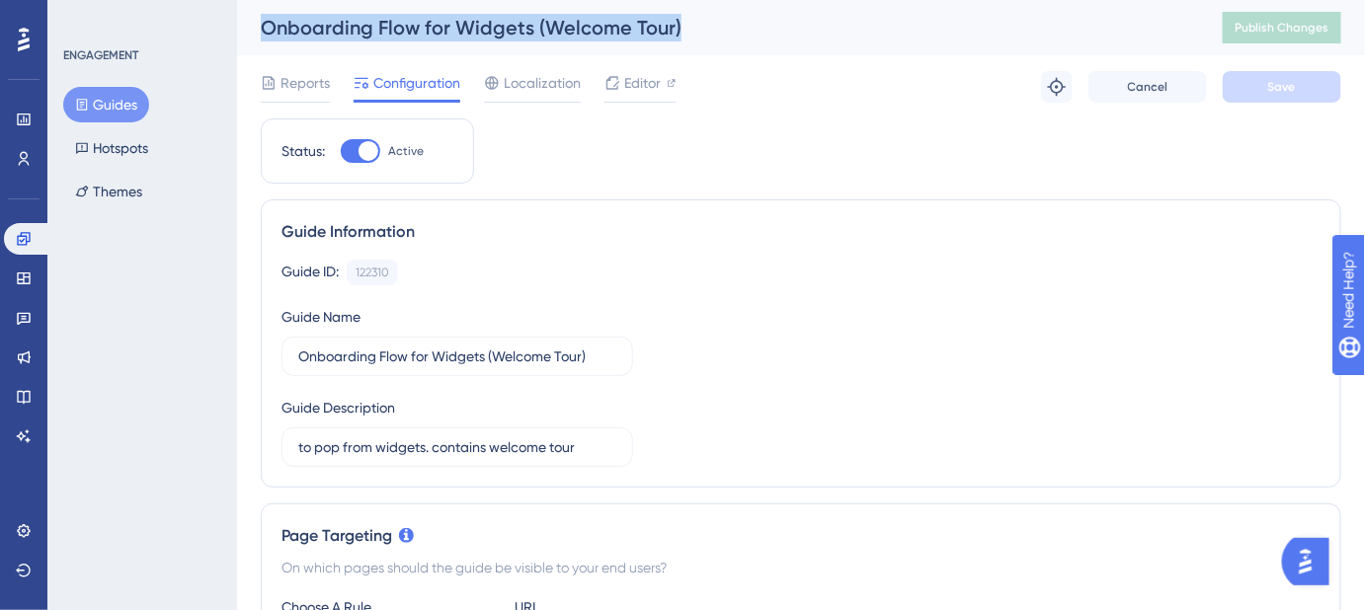
click at [101, 102] on button "Guides" at bounding box center [106, 105] width 86 height 36
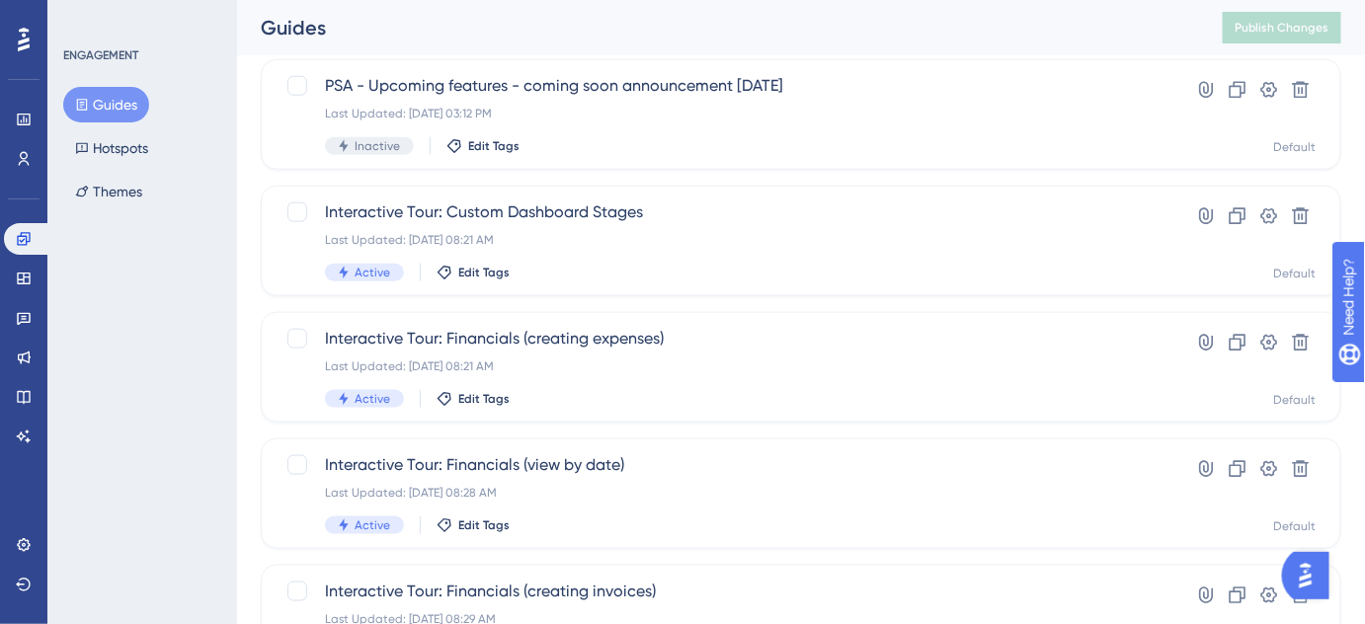
scroll to position [909, 0]
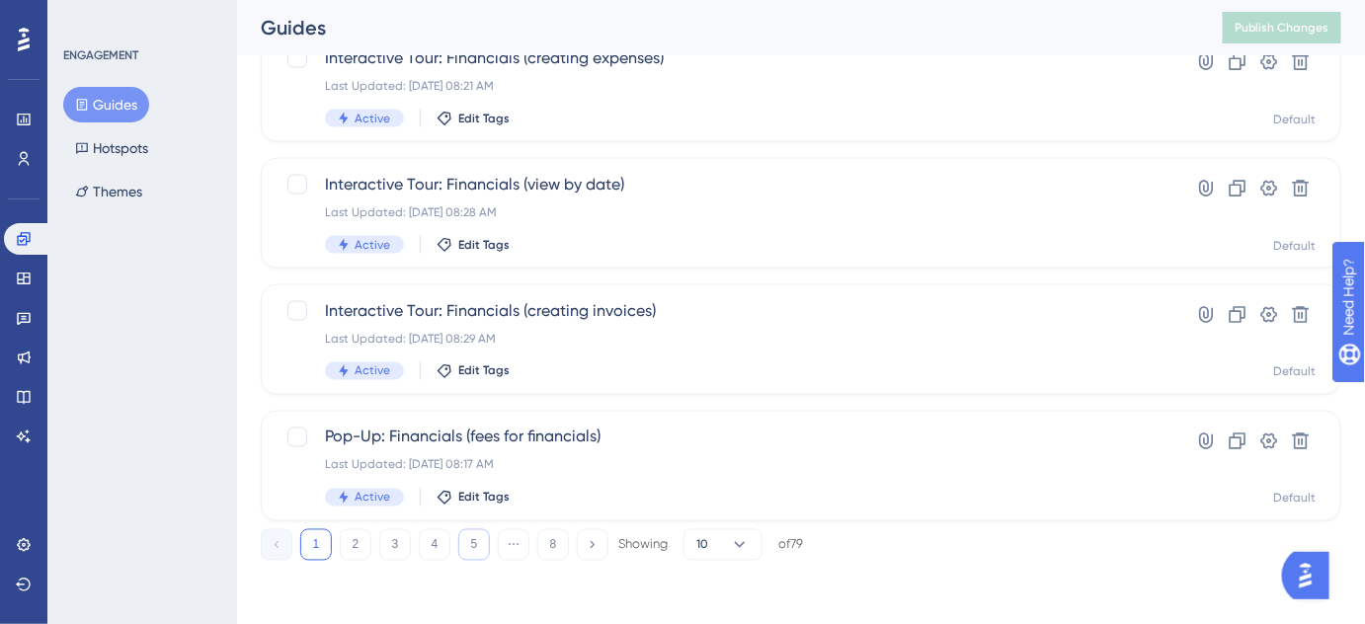
click at [478, 552] on button "5" at bounding box center [474, 545] width 32 height 32
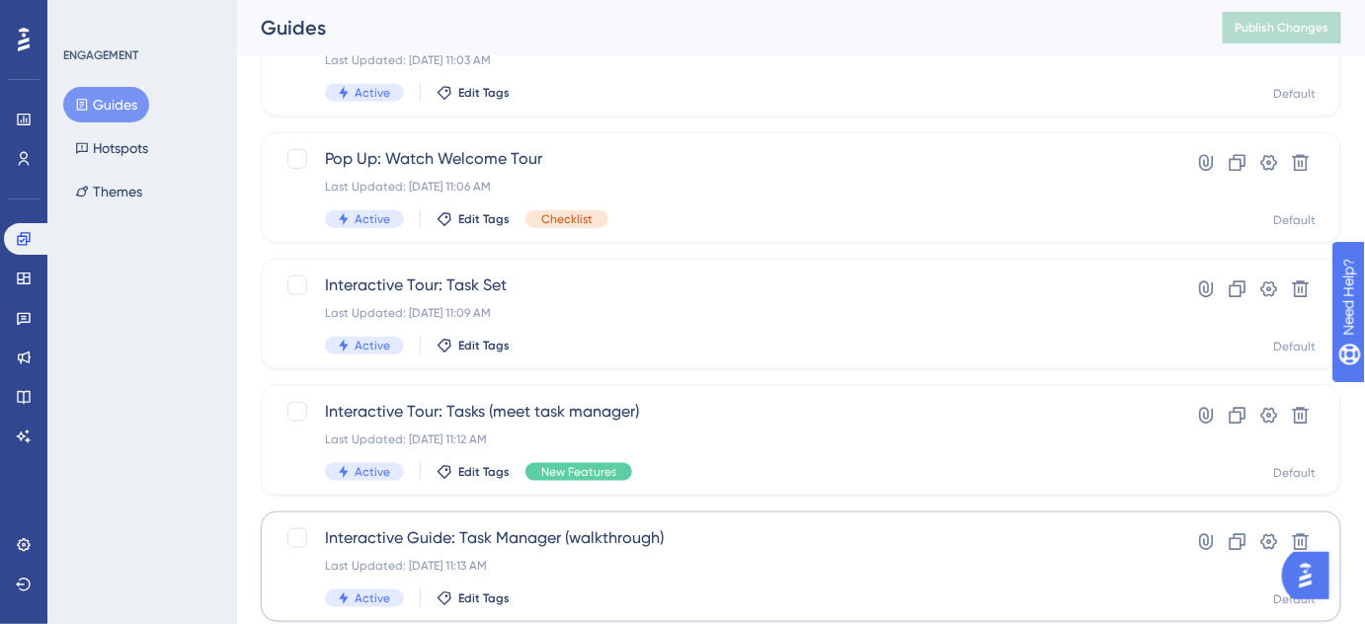
scroll to position [459, 0]
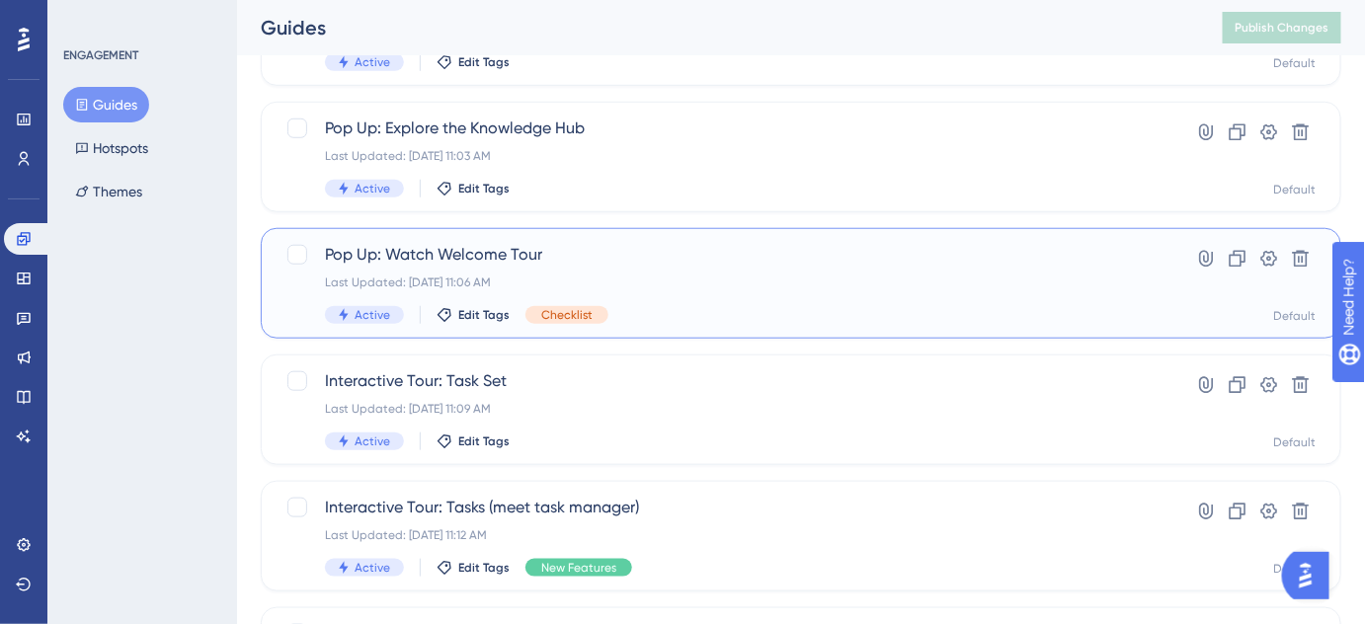
click at [471, 257] on span "Pop Up: Watch Welcome Tour" at bounding box center [722, 255] width 794 height 24
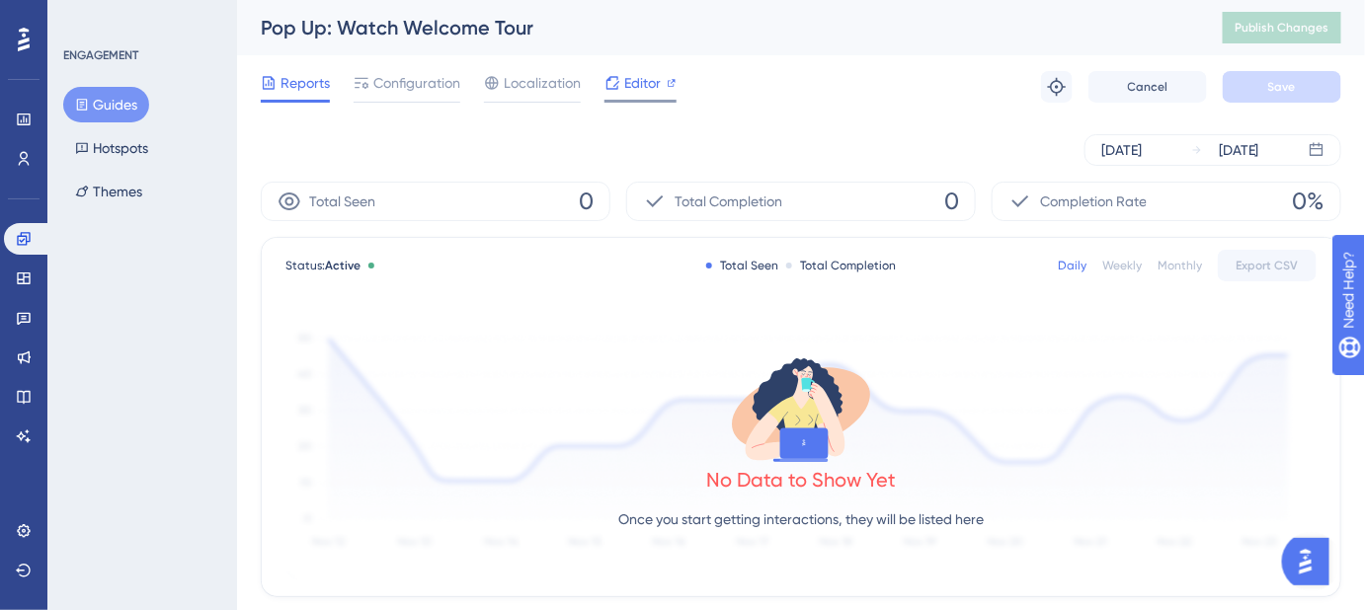
click at [636, 85] on span "Editor" at bounding box center [642, 83] width 37 height 24
click at [113, 111] on button "Guides" at bounding box center [106, 105] width 86 height 36
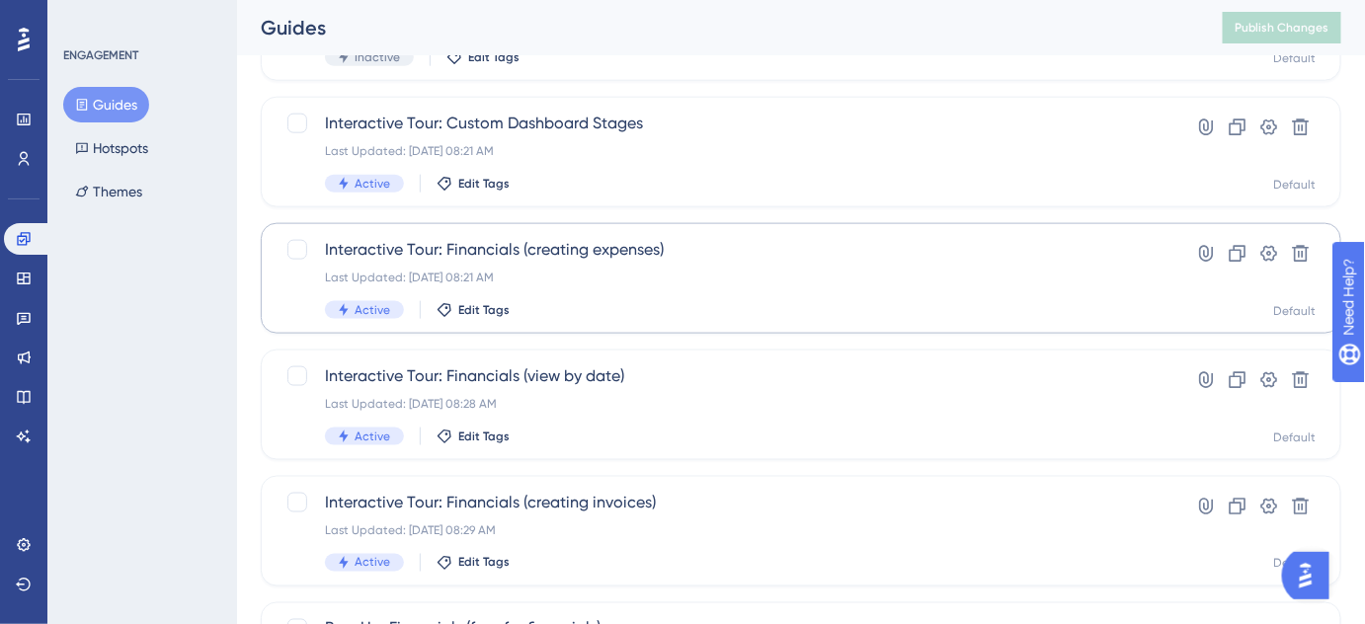
scroll to position [909, 0]
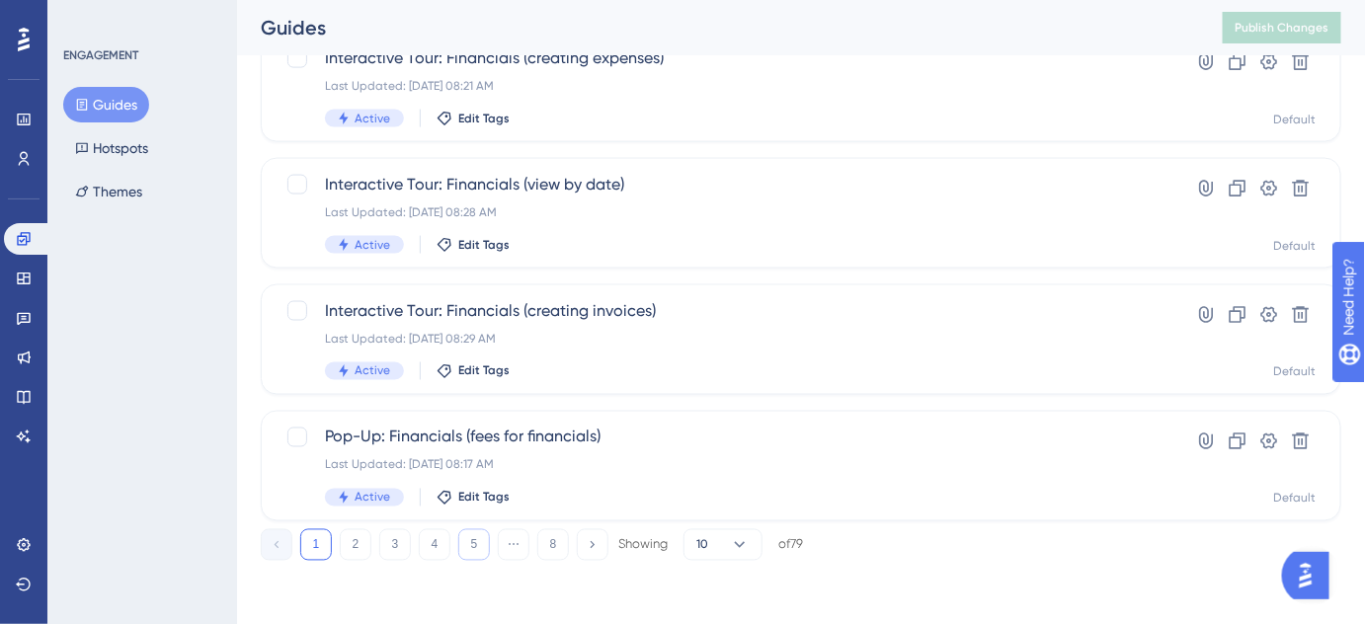
click at [468, 549] on button "5" at bounding box center [474, 545] width 32 height 32
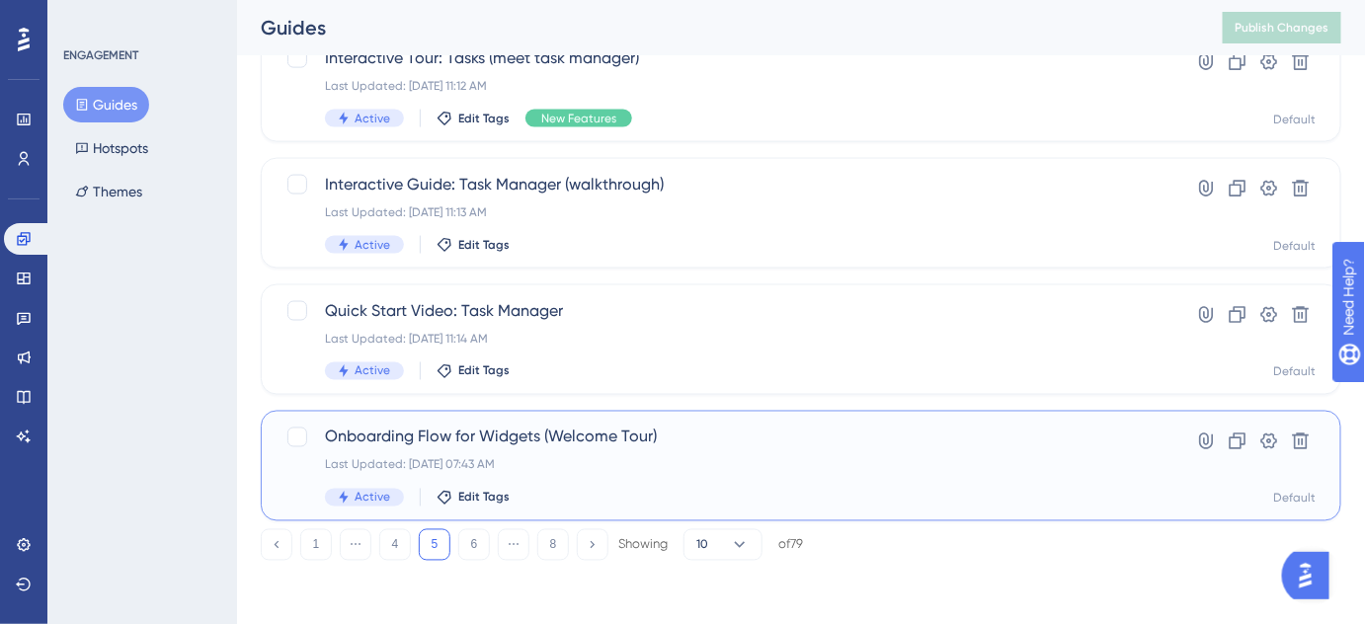
click at [572, 443] on span "Onboarding Flow for Widgets (Welcome Tour)" at bounding box center [722, 438] width 794 height 24
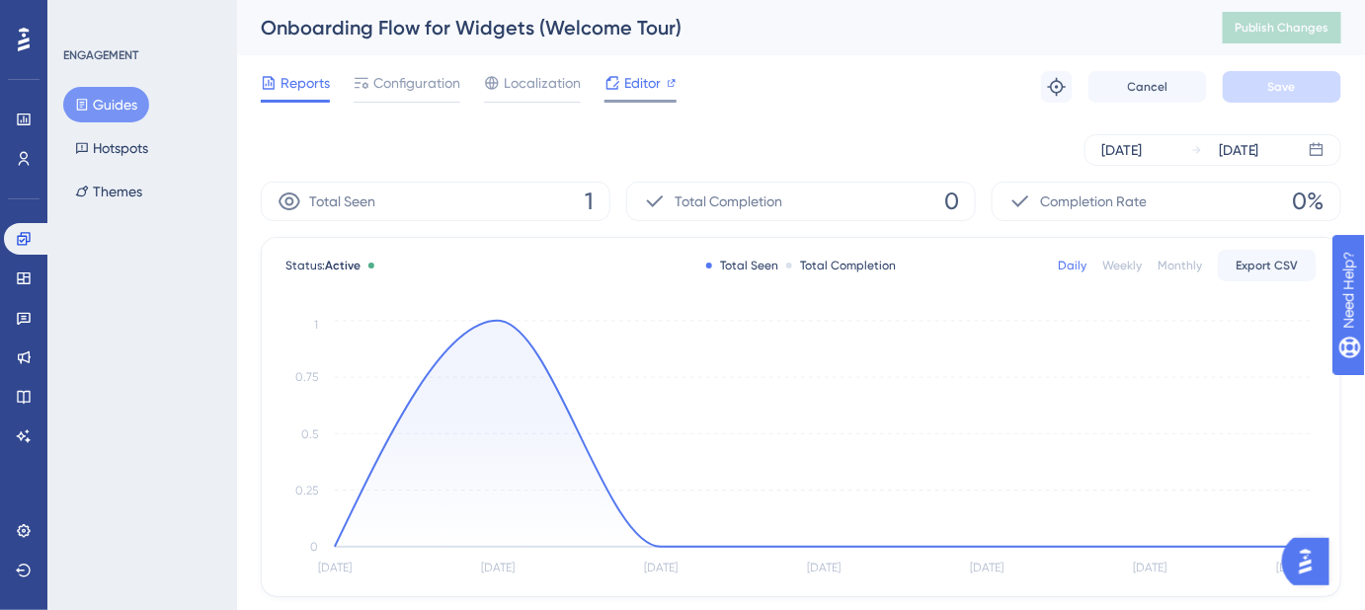
click at [632, 83] on span "Editor" at bounding box center [642, 83] width 37 height 24
click at [120, 104] on button "Guides" at bounding box center [106, 105] width 86 height 36
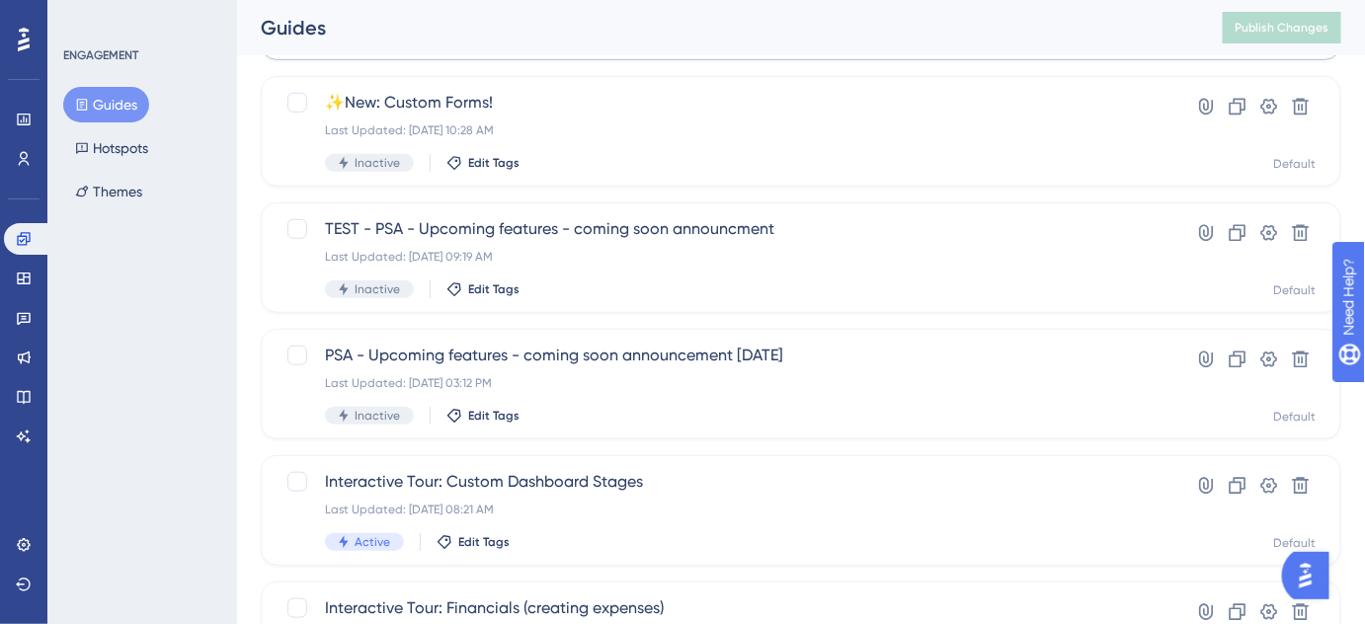
scroll to position [909, 0]
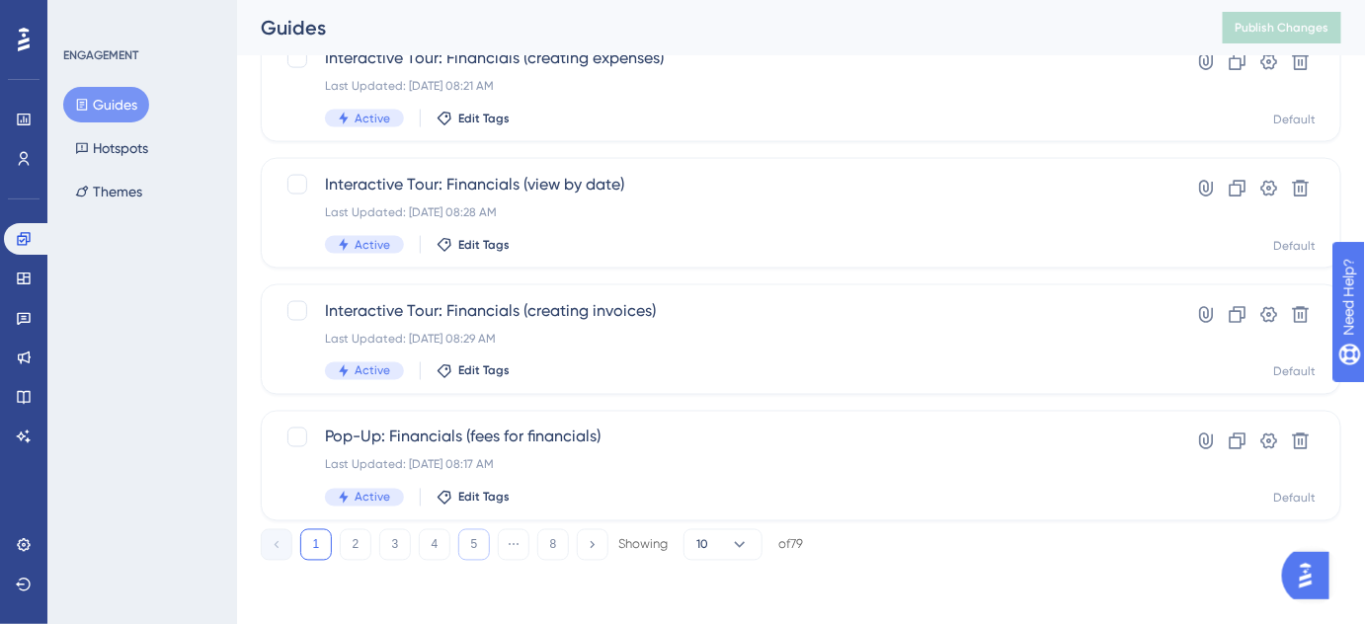
click at [481, 543] on button "5" at bounding box center [474, 545] width 32 height 32
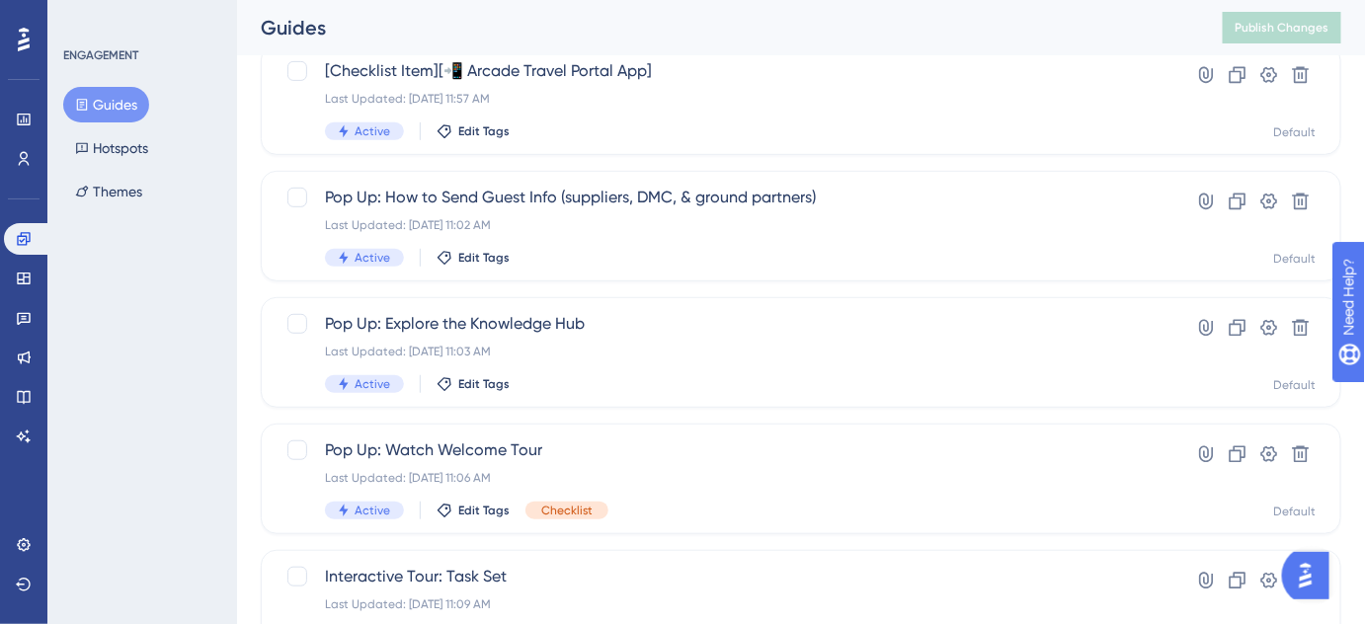
scroll to position [190, 0]
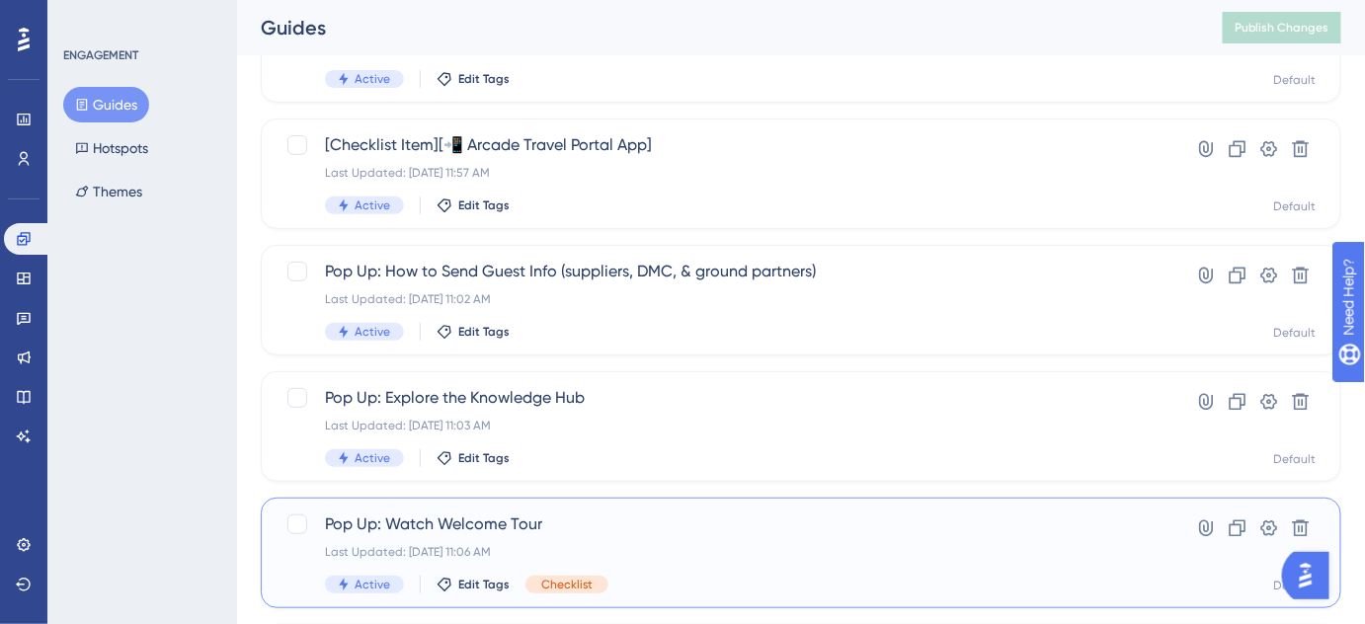
click at [523, 526] on span "Pop Up: Watch Welcome Tour" at bounding box center [722, 525] width 794 height 24
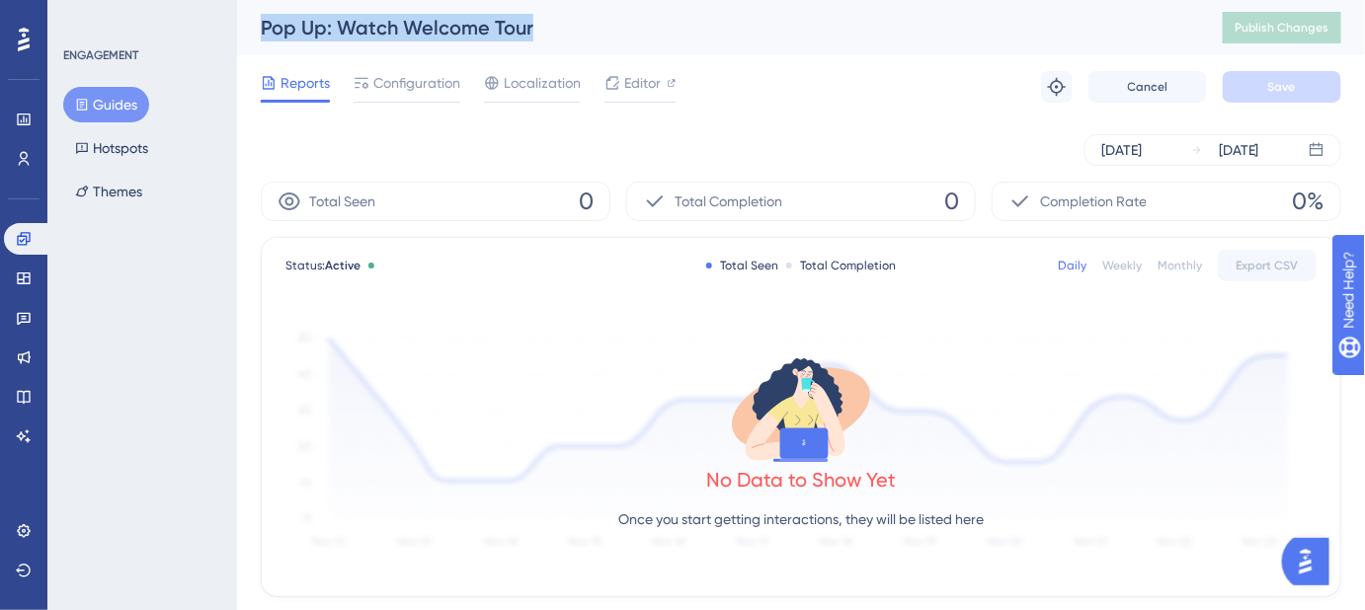
drag, startPoint x: 518, startPoint y: 28, endPoint x: 249, endPoint y: 28, distance: 269.6
click at [249, 28] on div "Pop Up: Watch Welcome Tour Publish Changes" at bounding box center [801, 27] width 1128 height 55
click at [114, 102] on button "Guides" at bounding box center [106, 105] width 86 height 36
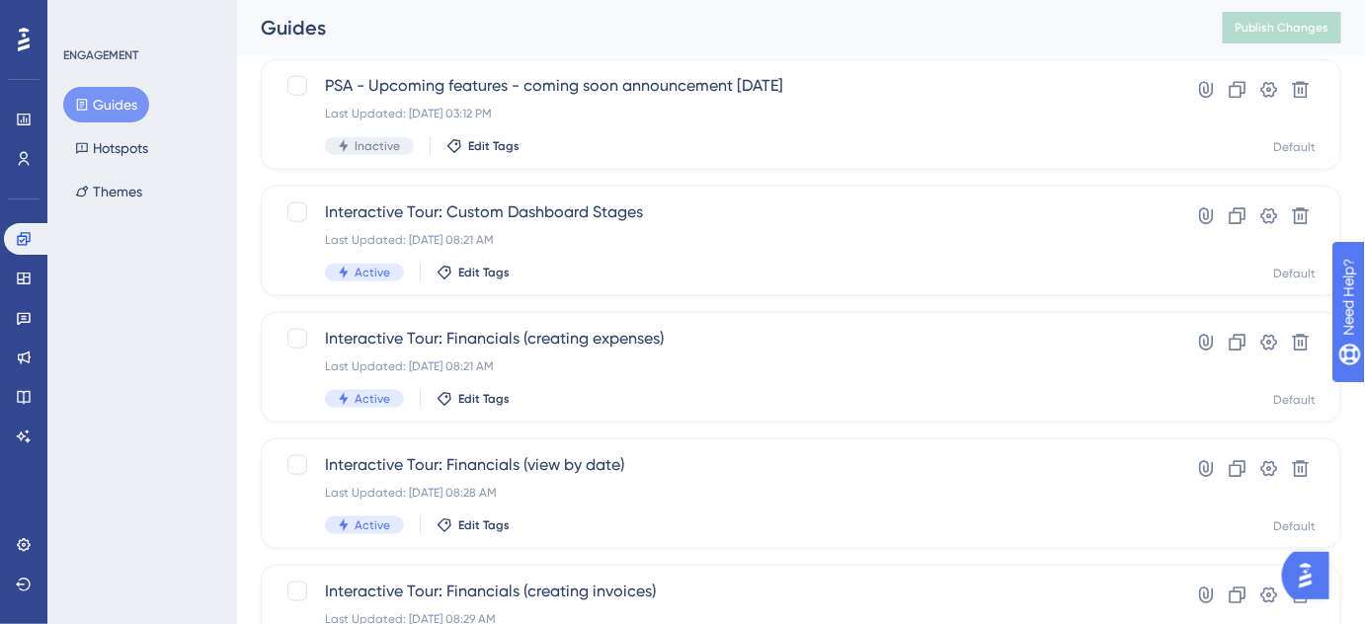
scroll to position [909, 0]
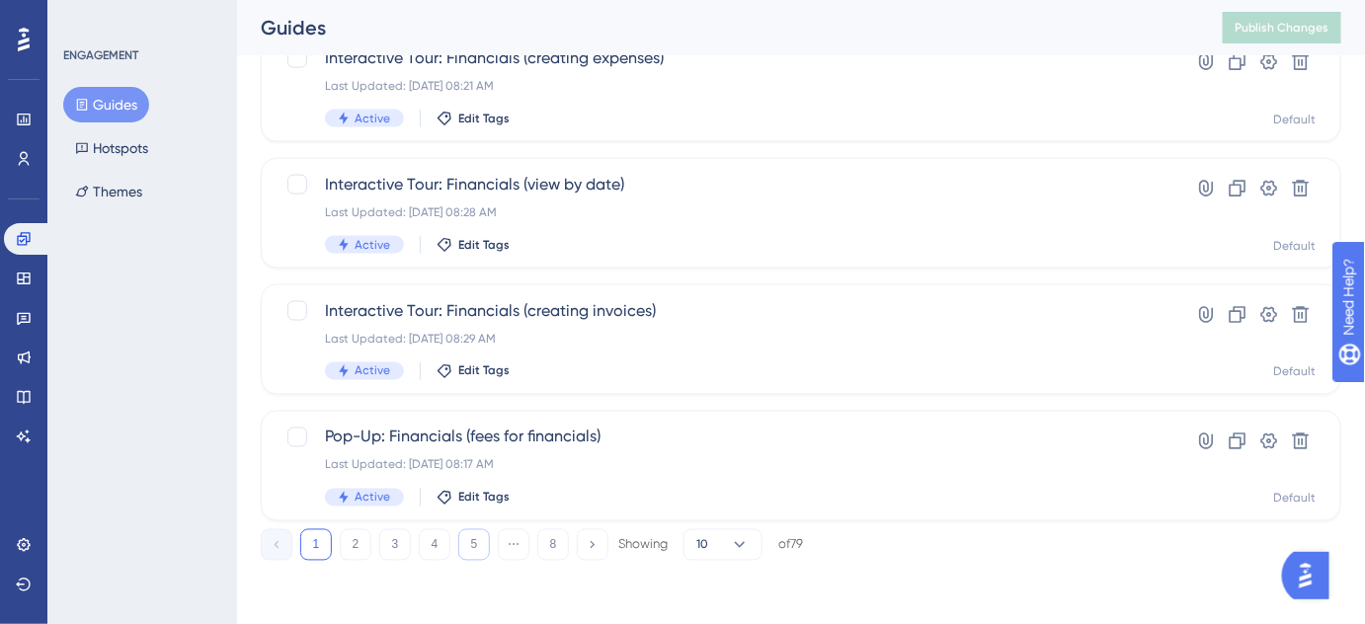
click at [477, 550] on button "5" at bounding box center [474, 545] width 32 height 32
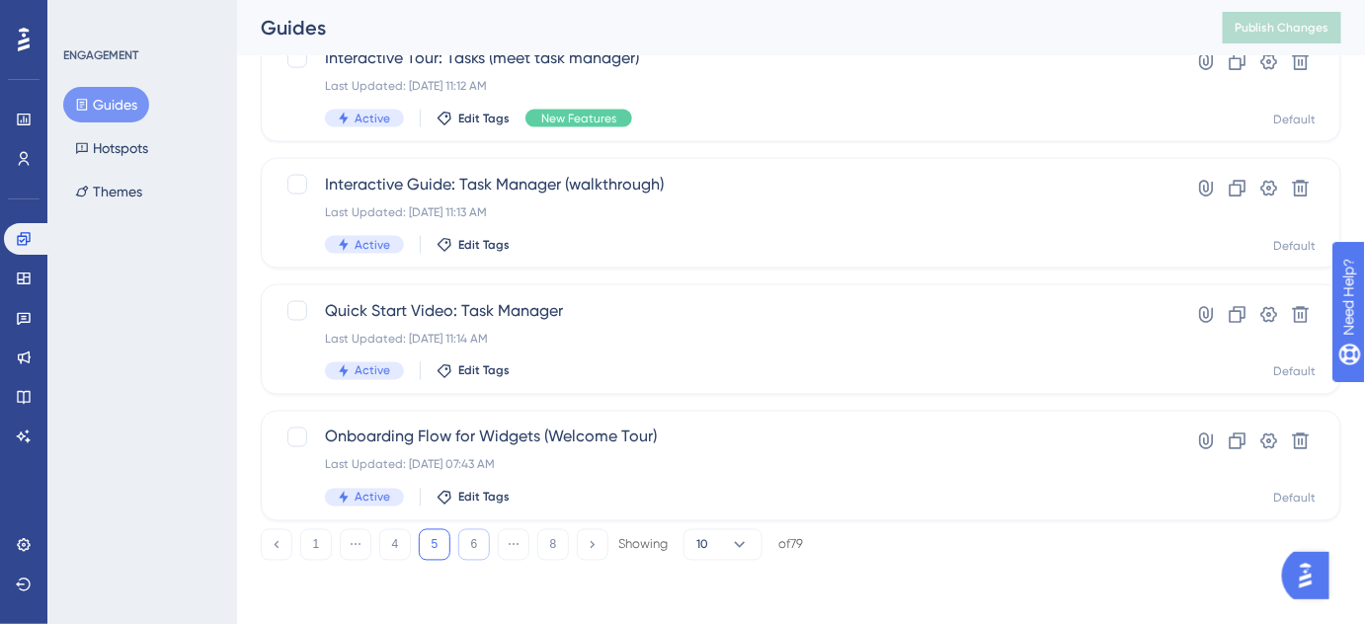
click at [474, 540] on button "6" at bounding box center [474, 545] width 32 height 32
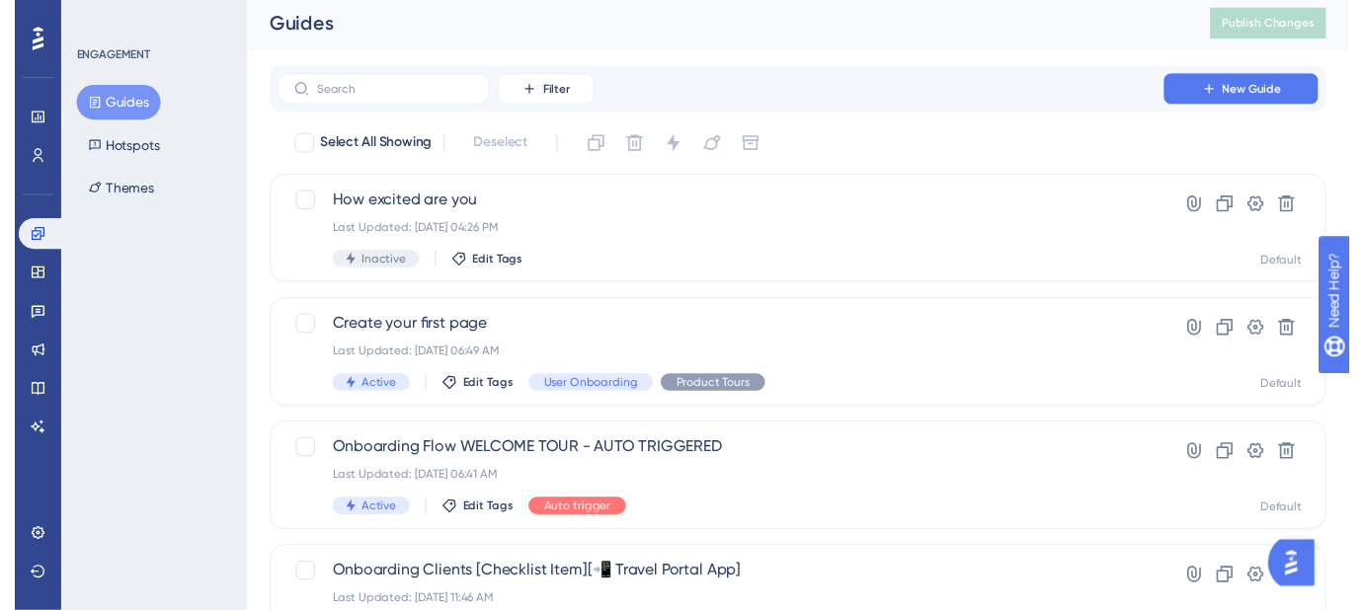
scroll to position [0, 0]
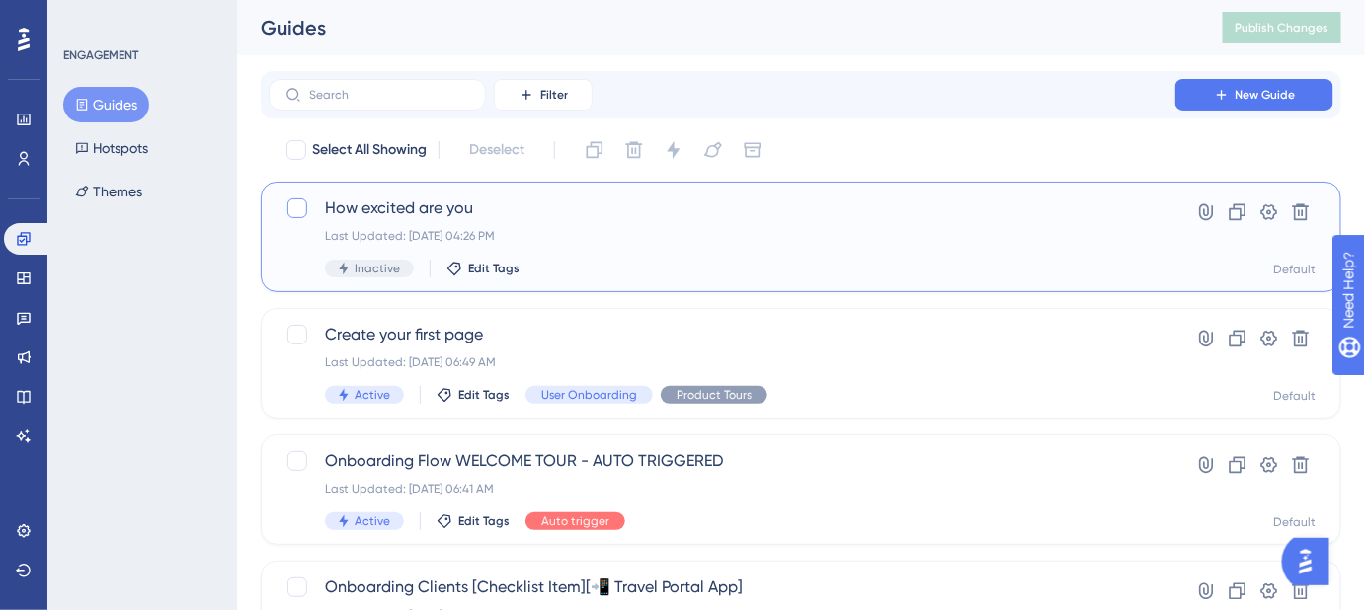
click at [300, 210] on div at bounding box center [297, 209] width 20 height 20
checkbox input "true"
click at [640, 151] on icon at bounding box center [634, 150] width 20 height 20
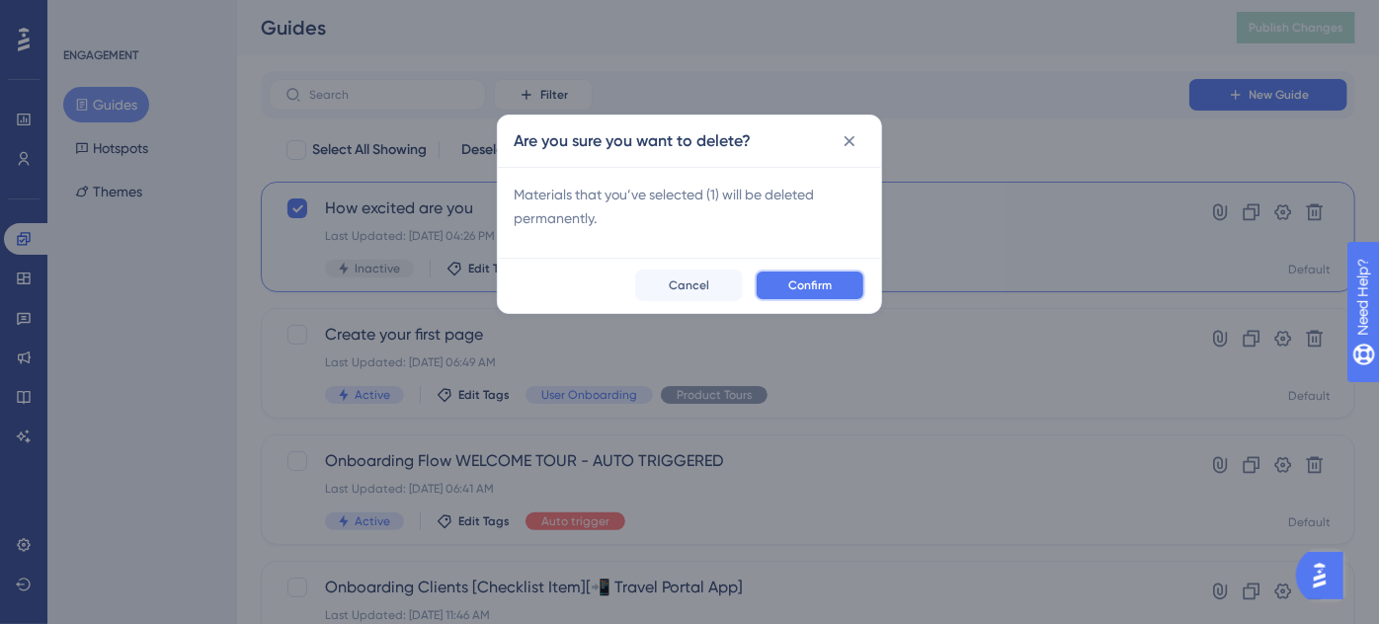
click at [815, 280] on span "Confirm" at bounding box center [809, 286] width 43 height 16
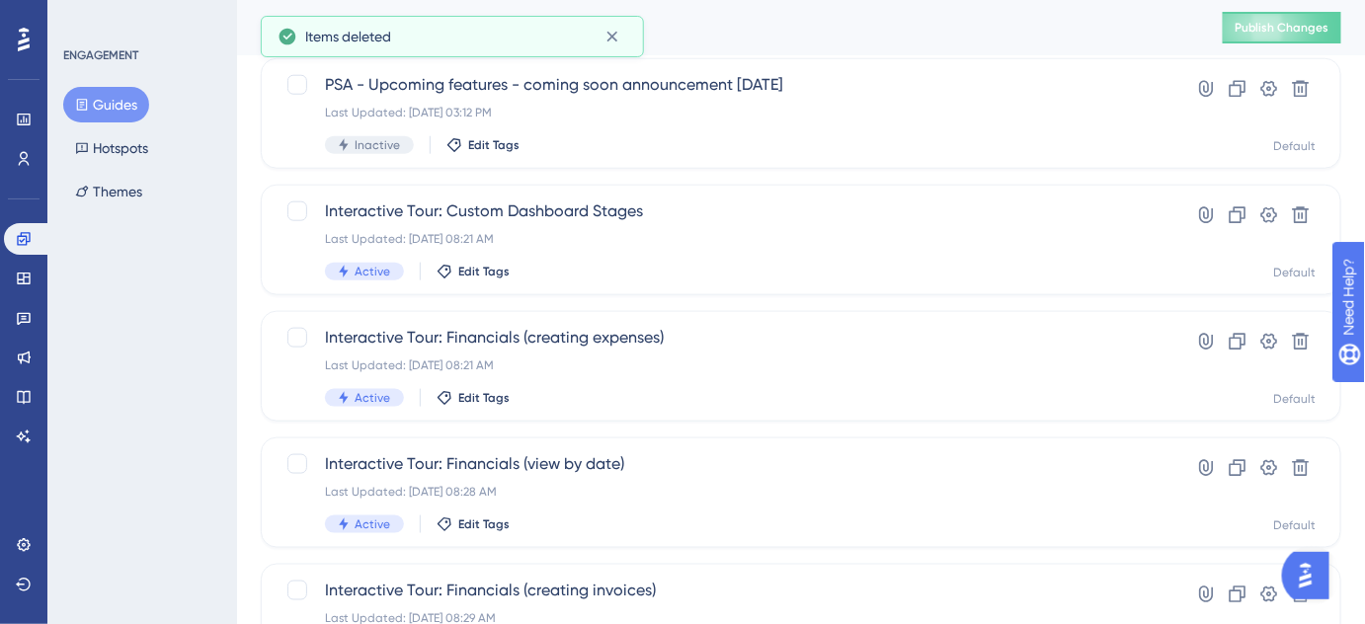
scroll to position [909, 0]
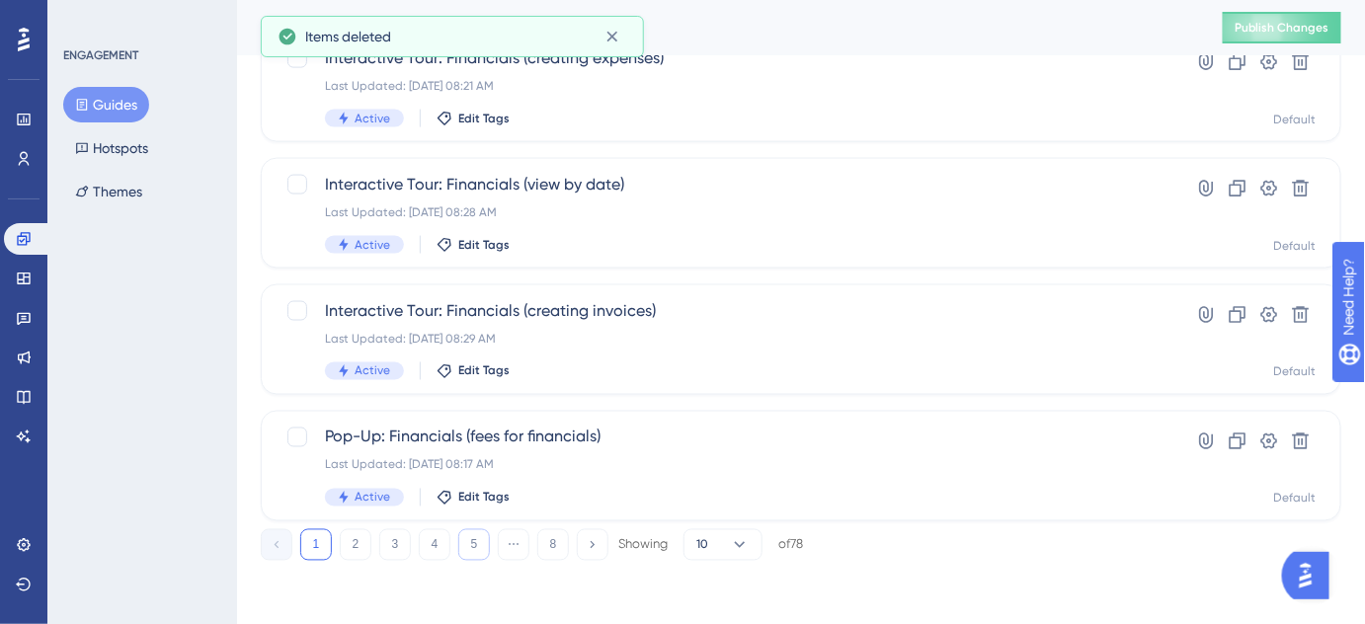
click at [476, 545] on button "5" at bounding box center [474, 545] width 32 height 32
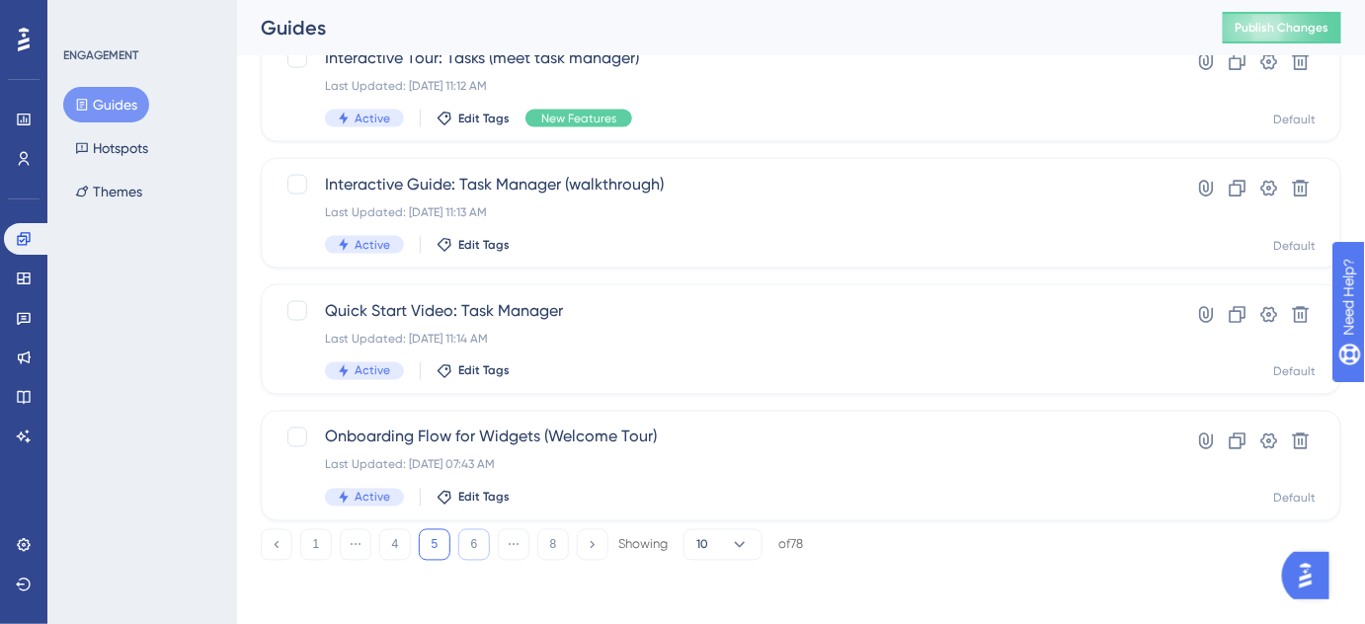
click at [480, 547] on button "6" at bounding box center [474, 545] width 32 height 32
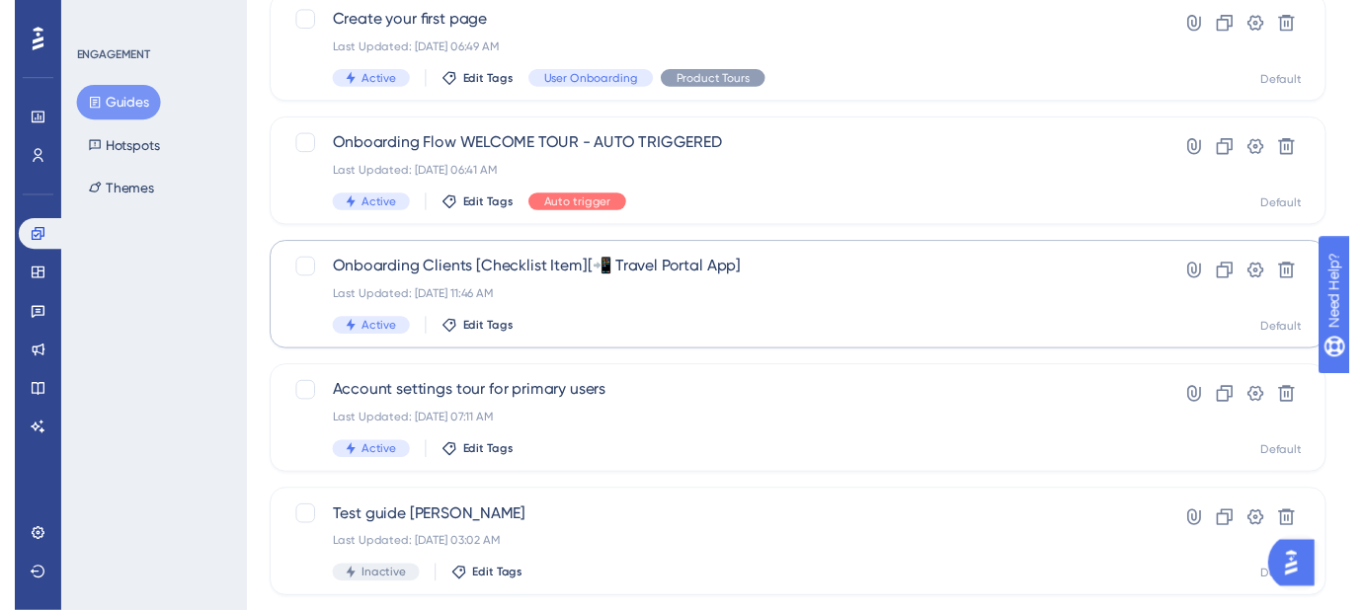
scroll to position [0, 0]
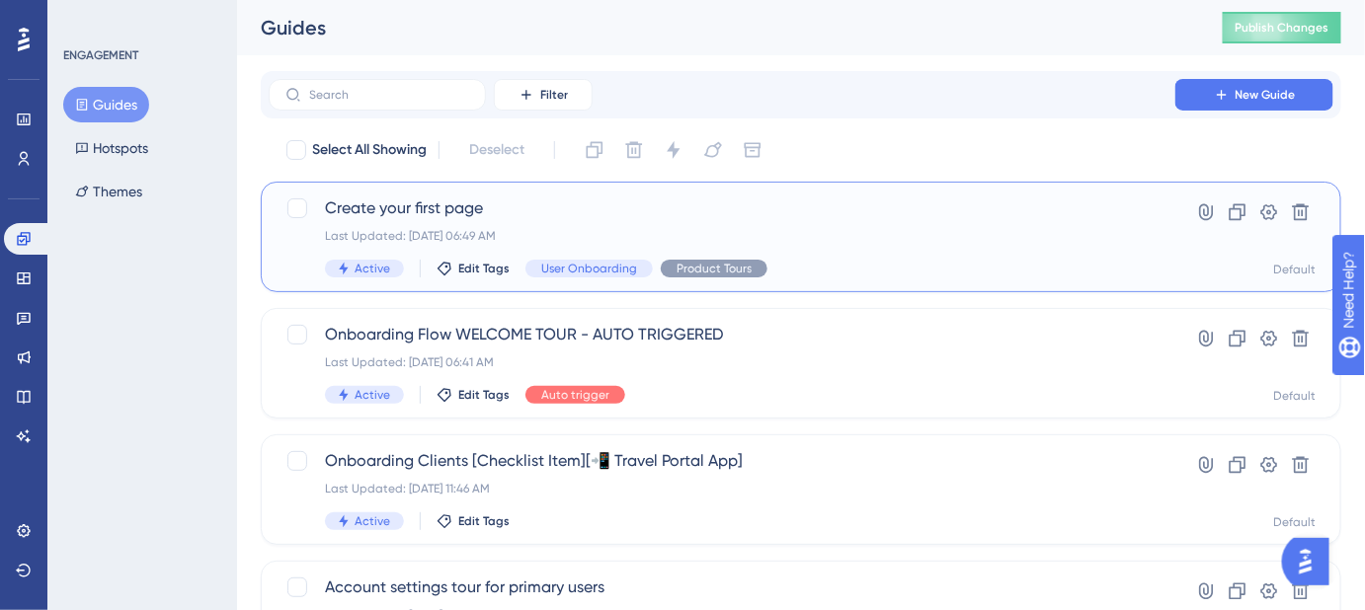
click at [489, 206] on span "Create your first page" at bounding box center [722, 209] width 794 height 24
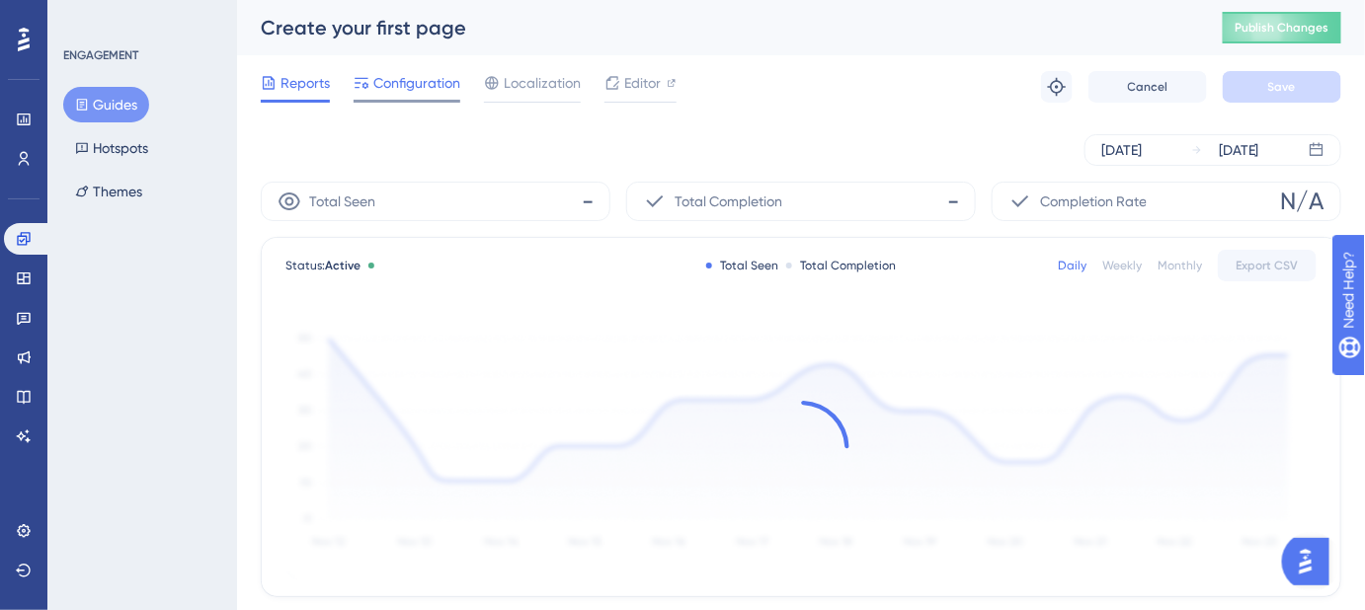
click at [429, 87] on span "Configuration" at bounding box center [416, 83] width 87 height 24
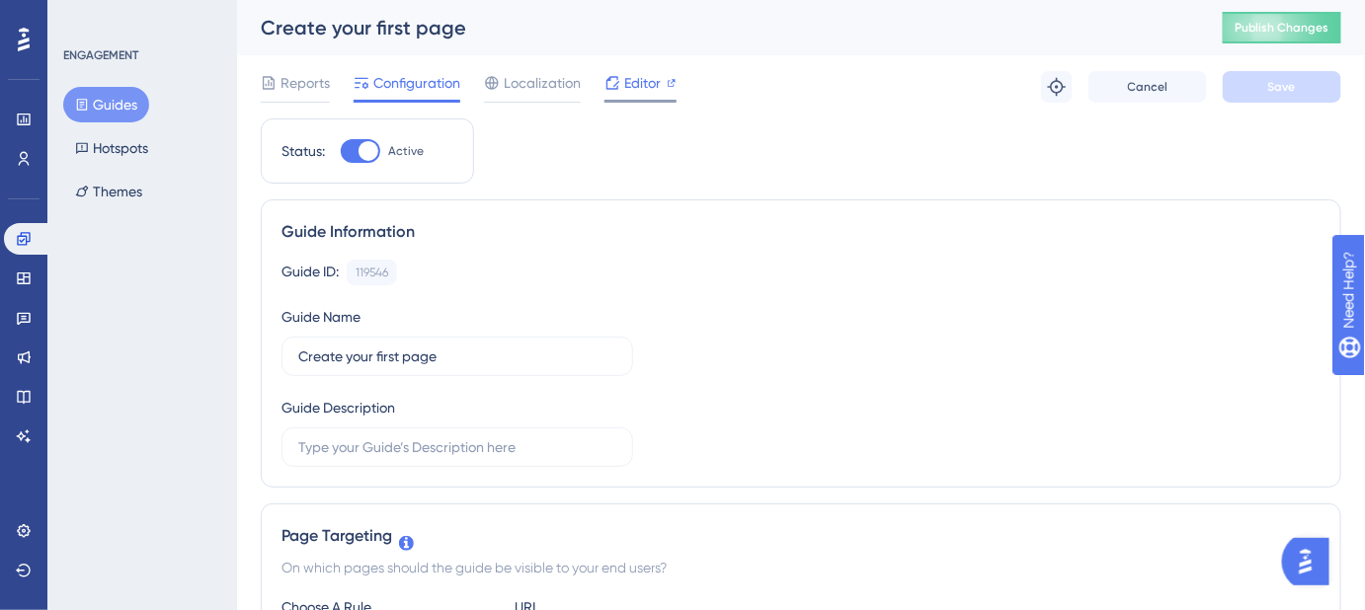
click at [637, 89] on span "Editor" at bounding box center [642, 83] width 37 height 24
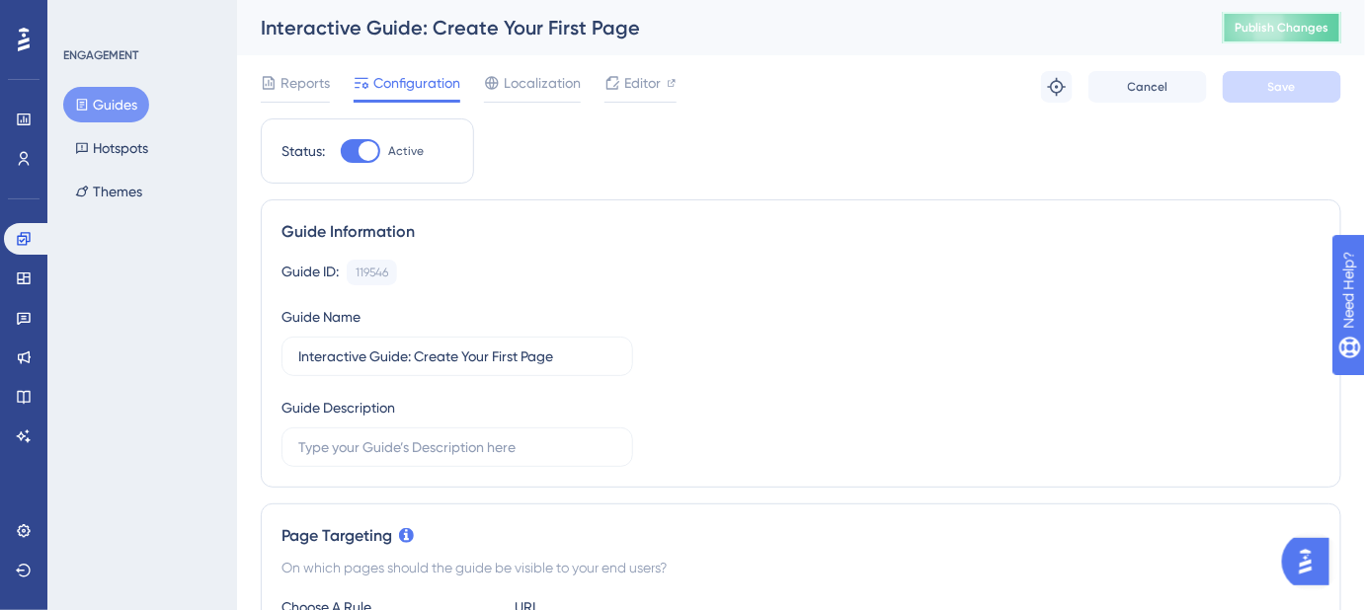
click at [1309, 26] on span "Publish Changes" at bounding box center [1281, 28] width 95 height 16
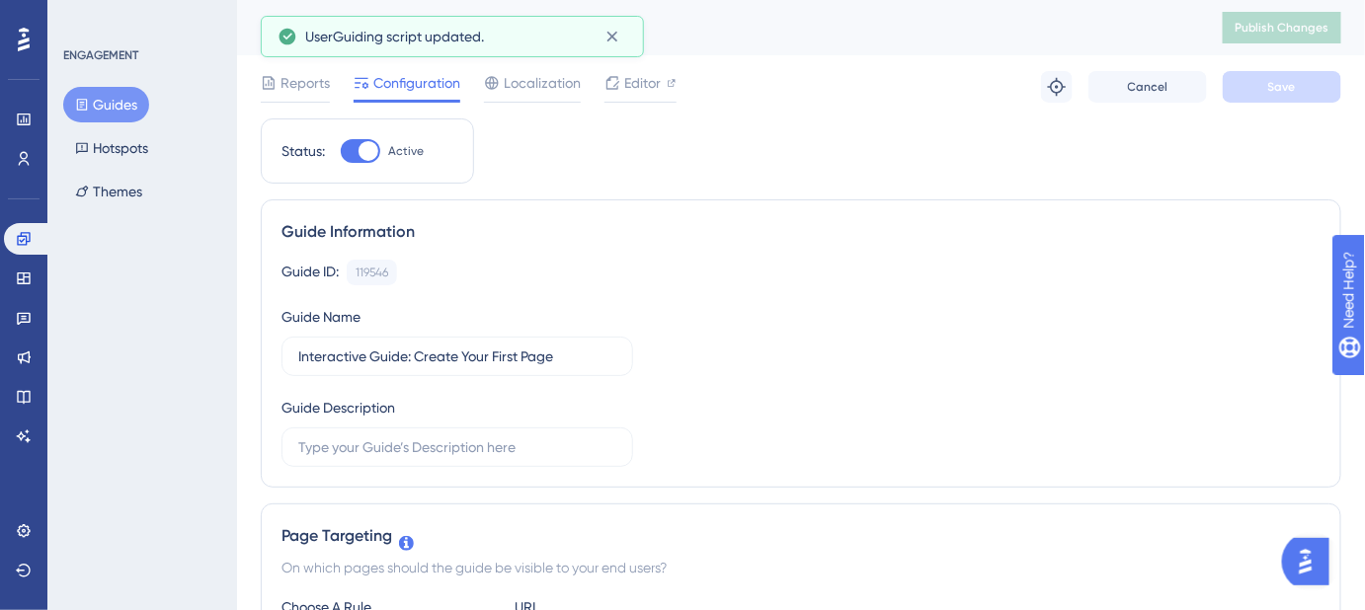
click at [111, 107] on button "Guides" at bounding box center [106, 105] width 86 height 36
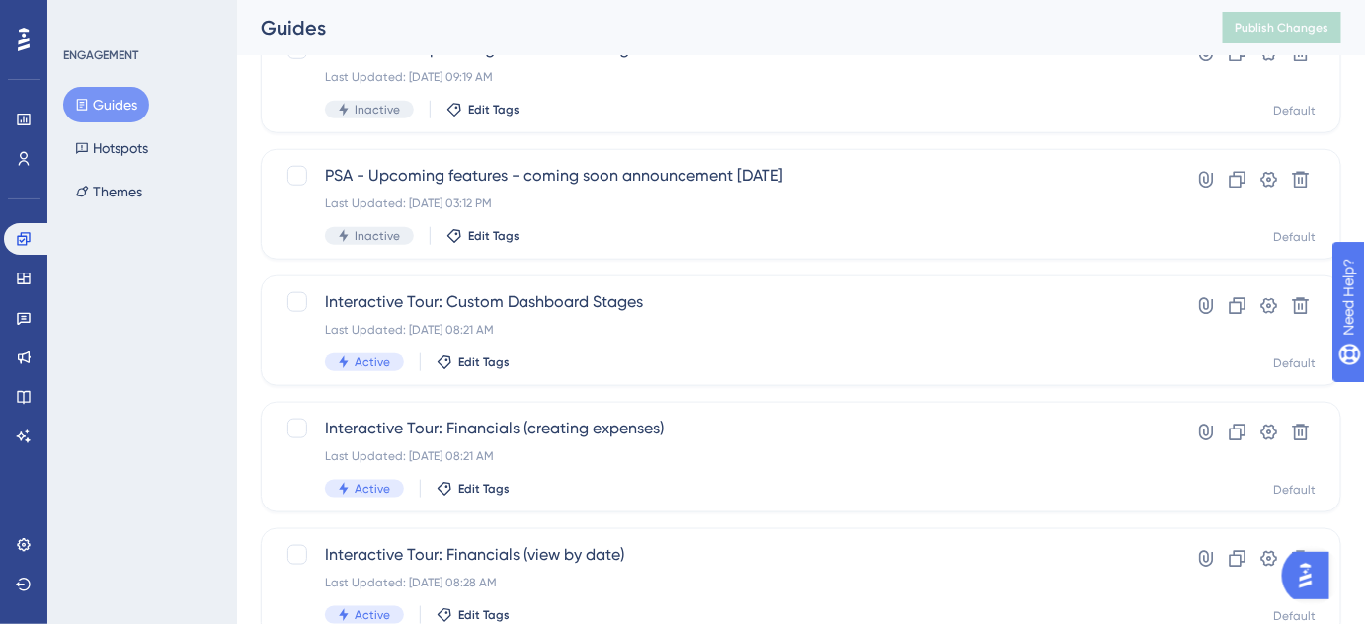
scroll to position [909, 0]
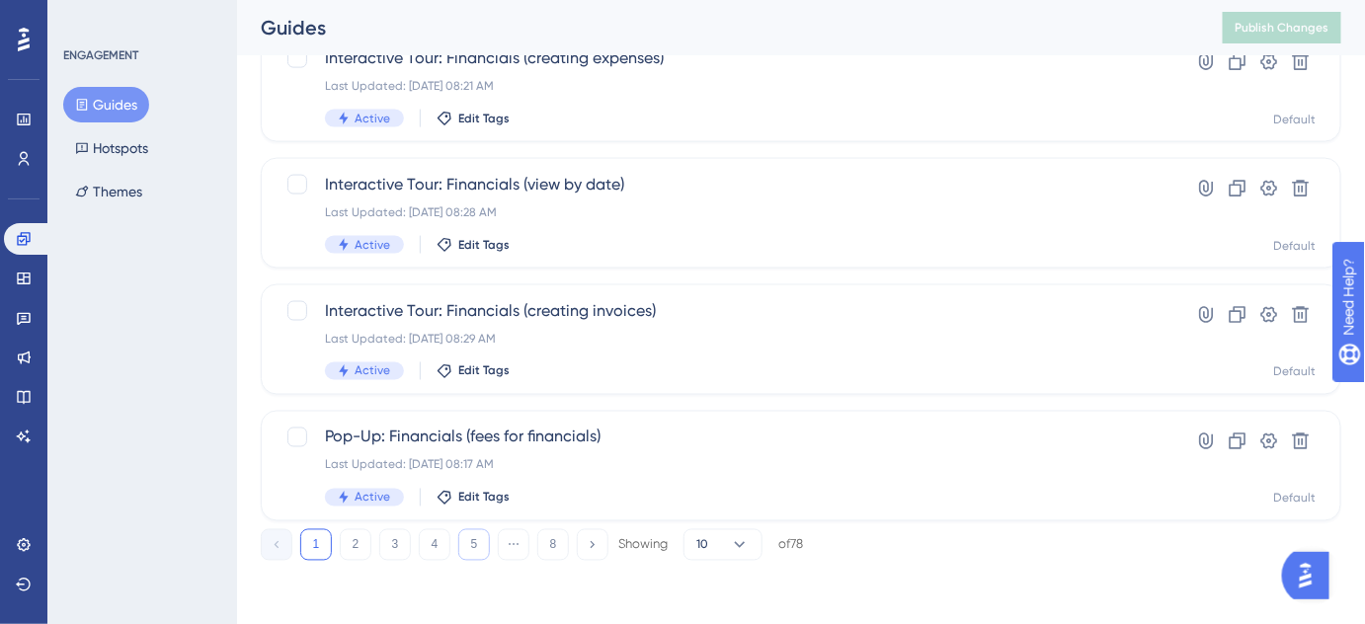
click at [478, 547] on button "5" at bounding box center [474, 545] width 32 height 32
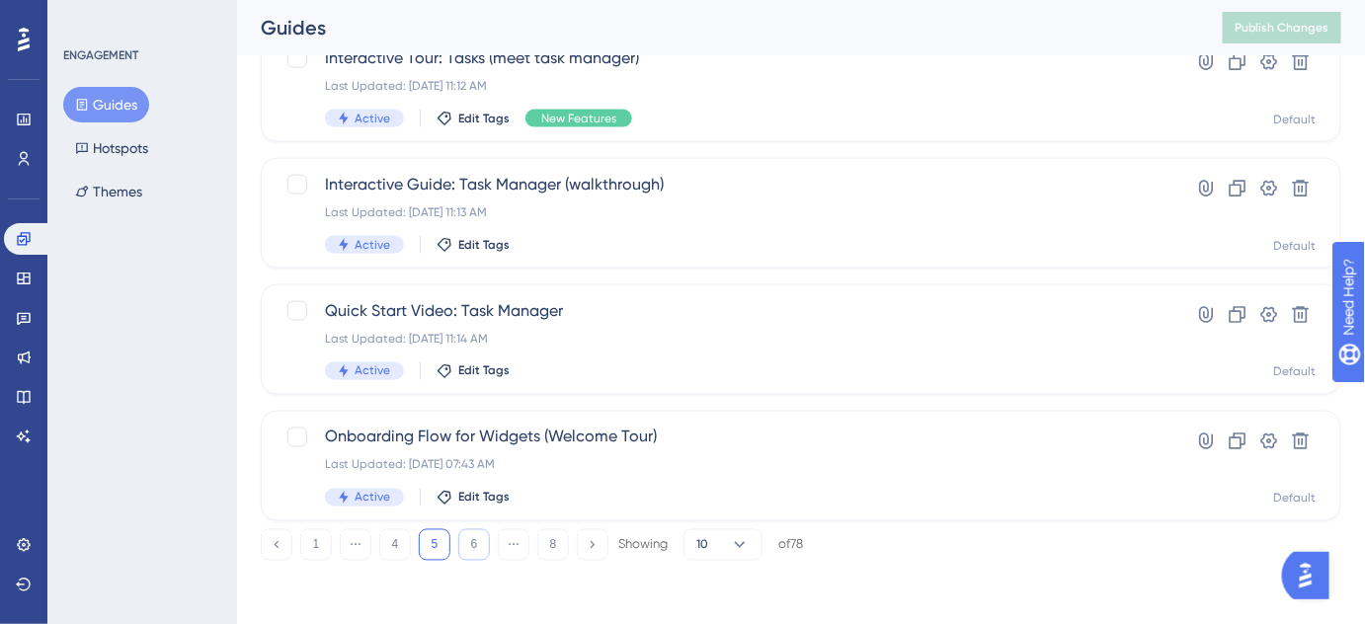
click at [469, 547] on button "6" at bounding box center [474, 545] width 32 height 32
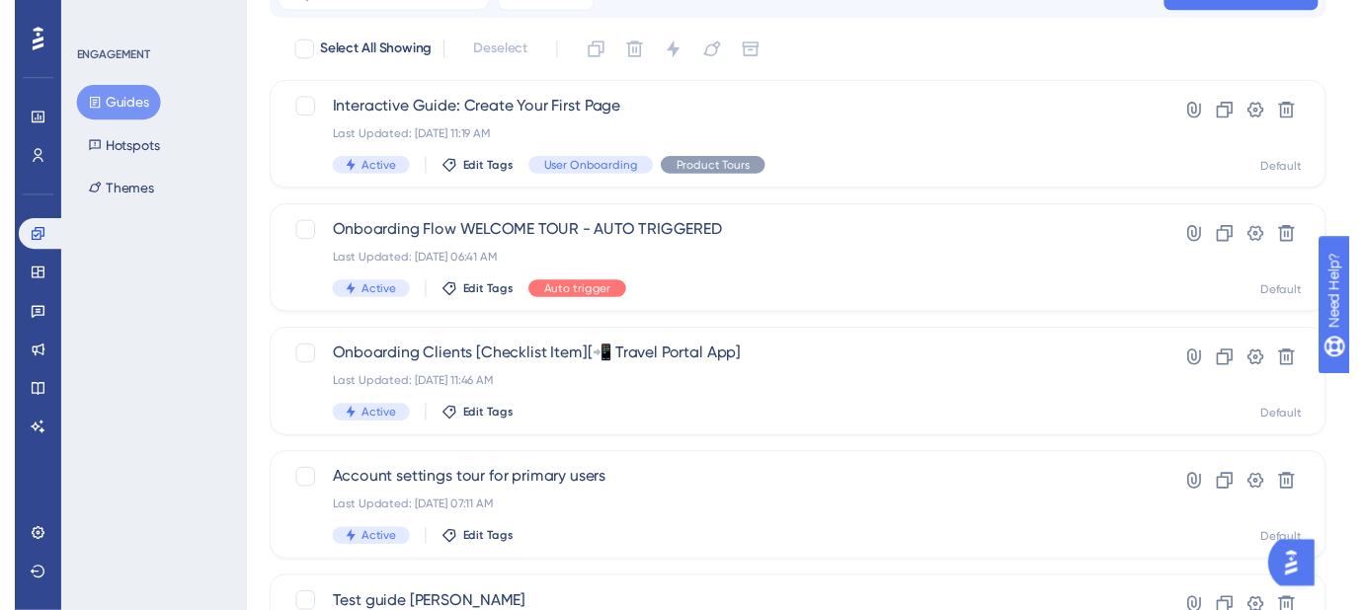
scroll to position [0, 0]
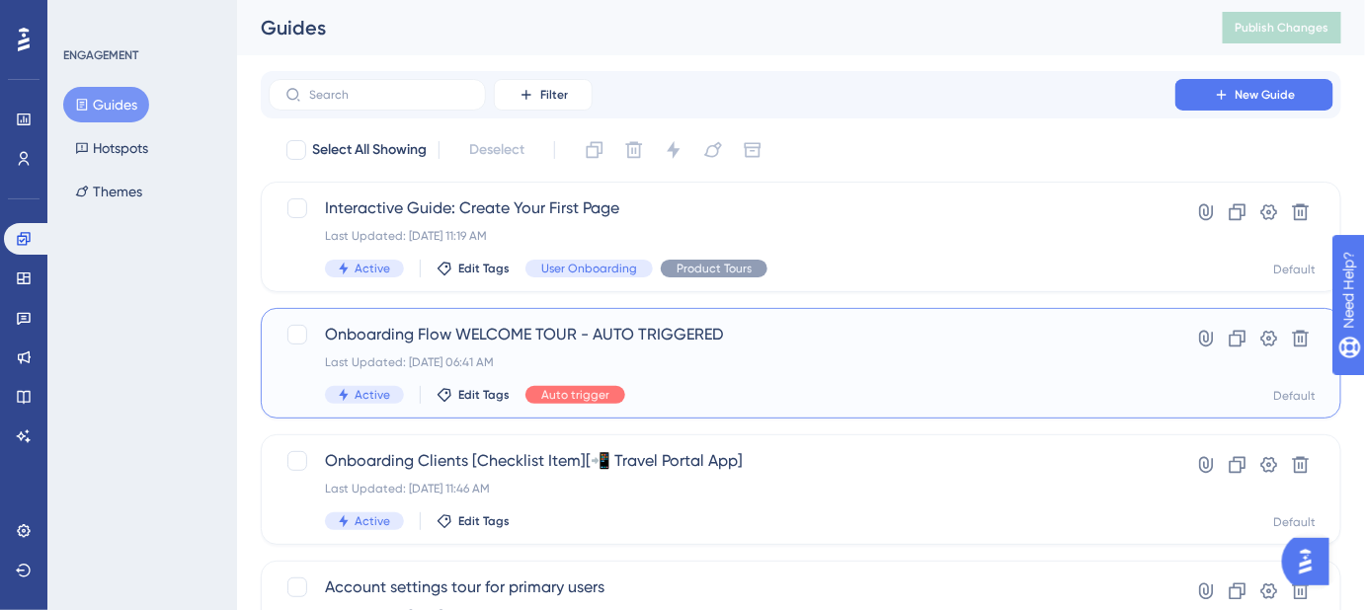
click at [574, 336] on span "Onboarding Flow WELCOME TOUR - AUTO TRIGGERED" at bounding box center [722, 335] width 794 height 24
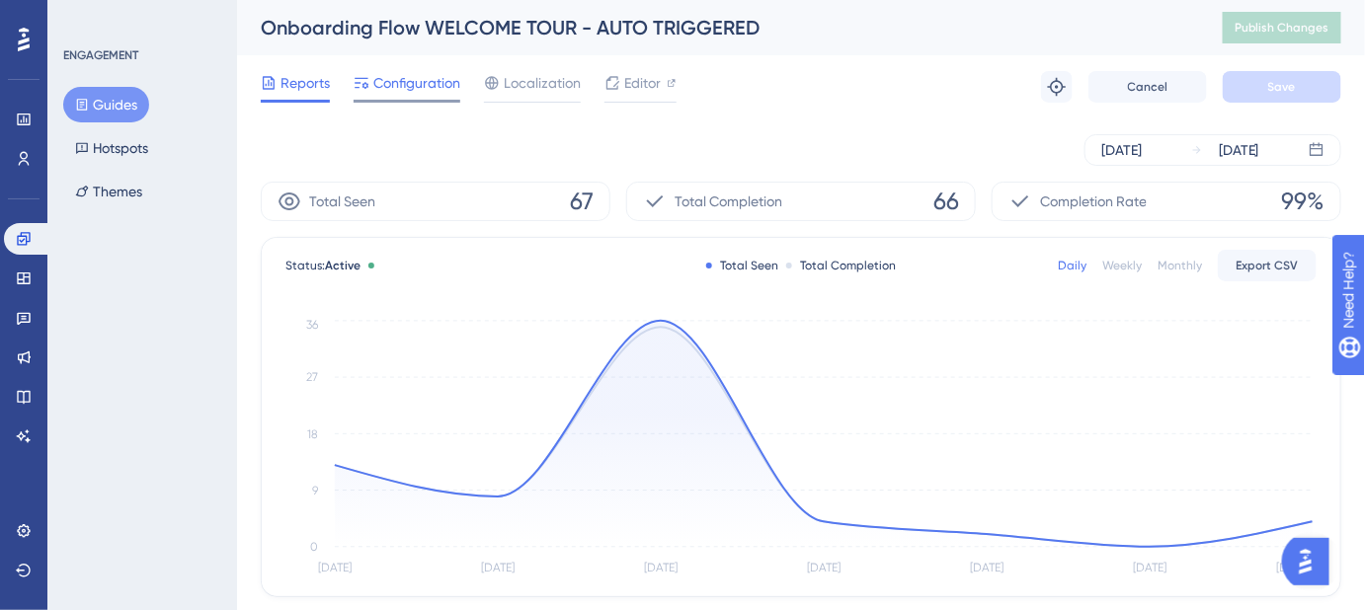
click at [427, 80] on span "Configuration" at bounding box center [416, 83] width 87 height 24
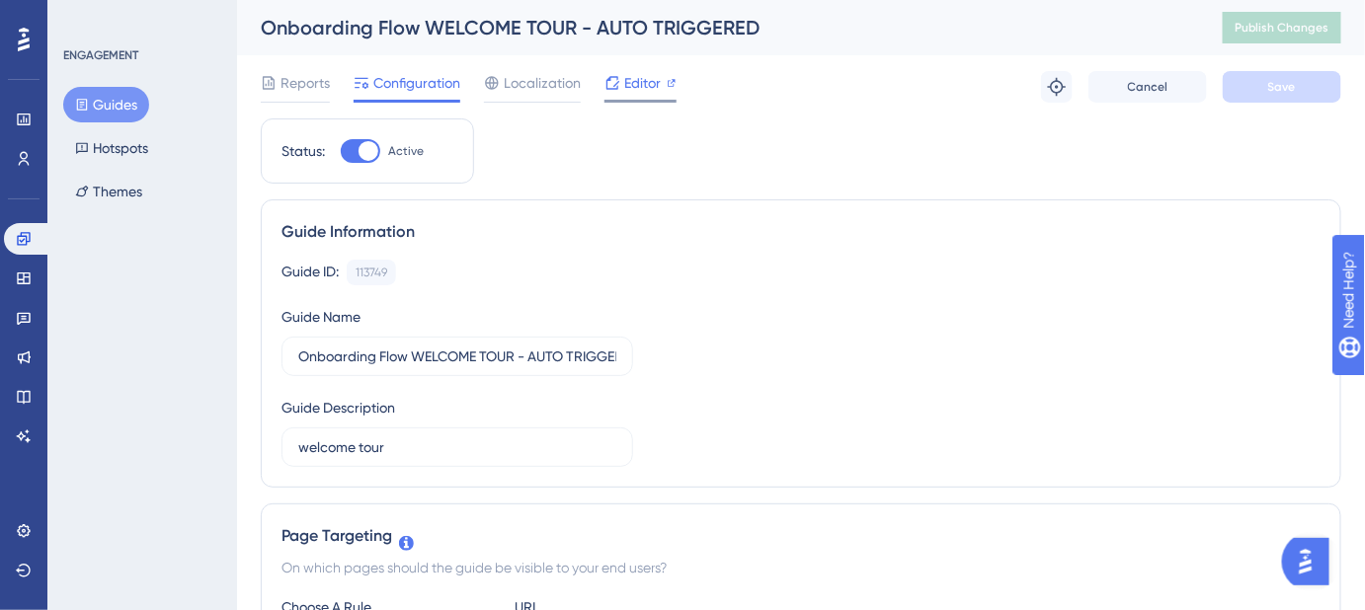
click at [633, 81] on span "Editor" at bounding box center [642, 83] width 37 height 24
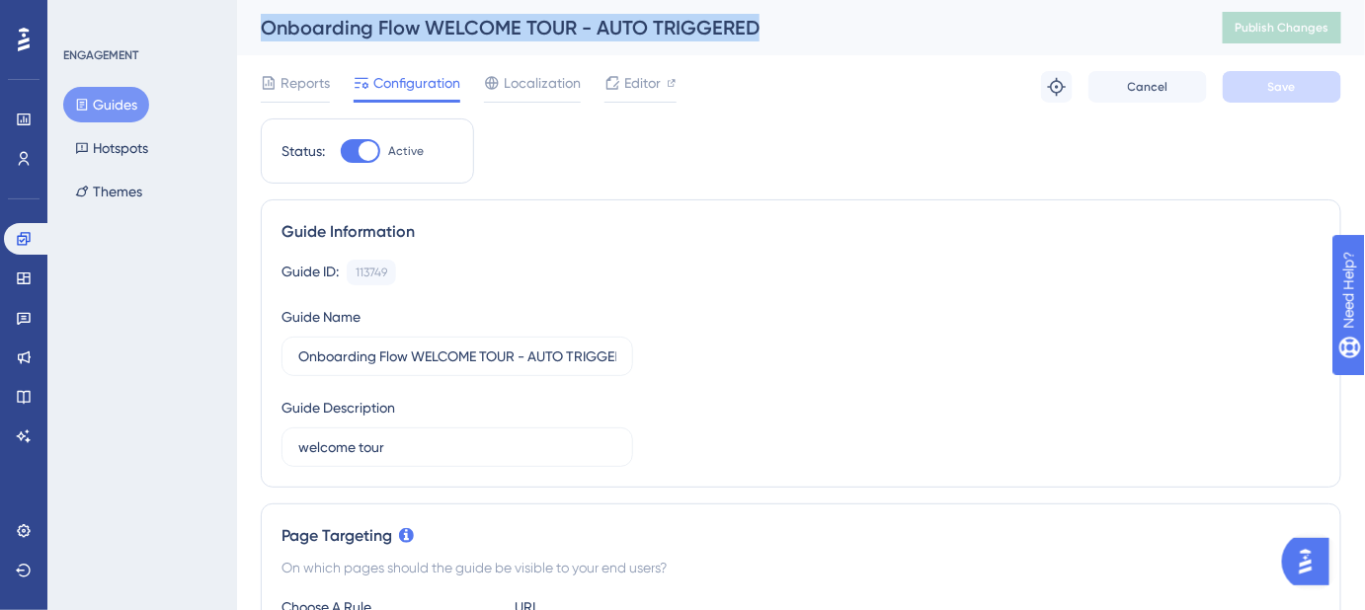
drag, startPoint x: 634, startPoint y: 34, endPoint x: 264, endPoint y: 37, distance: 370.4
click at [264, 37] on div "Onboarding Flow WELCOME TOUR - AUTO TRIGGERED" at bounding box center [717, 28] width 913 height 28
click at [117, 104] on button "Guides" at bounding box center [106, 105] width 86 height 36
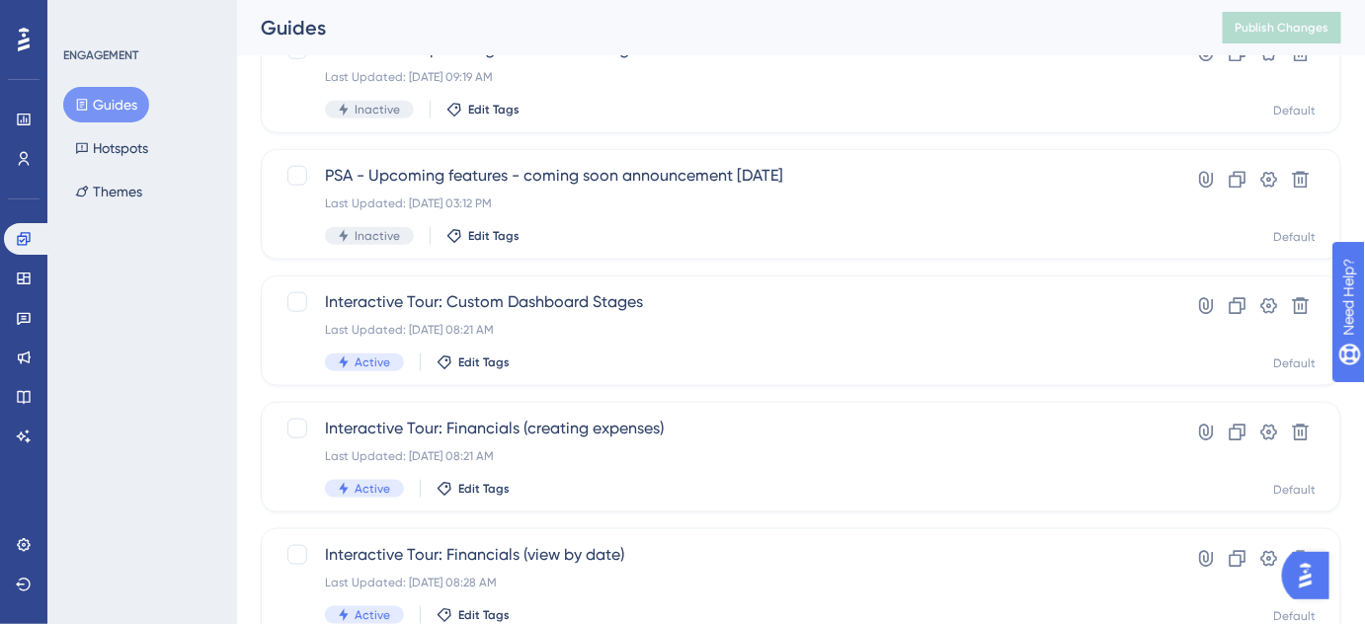
scroll to position [909, 0]
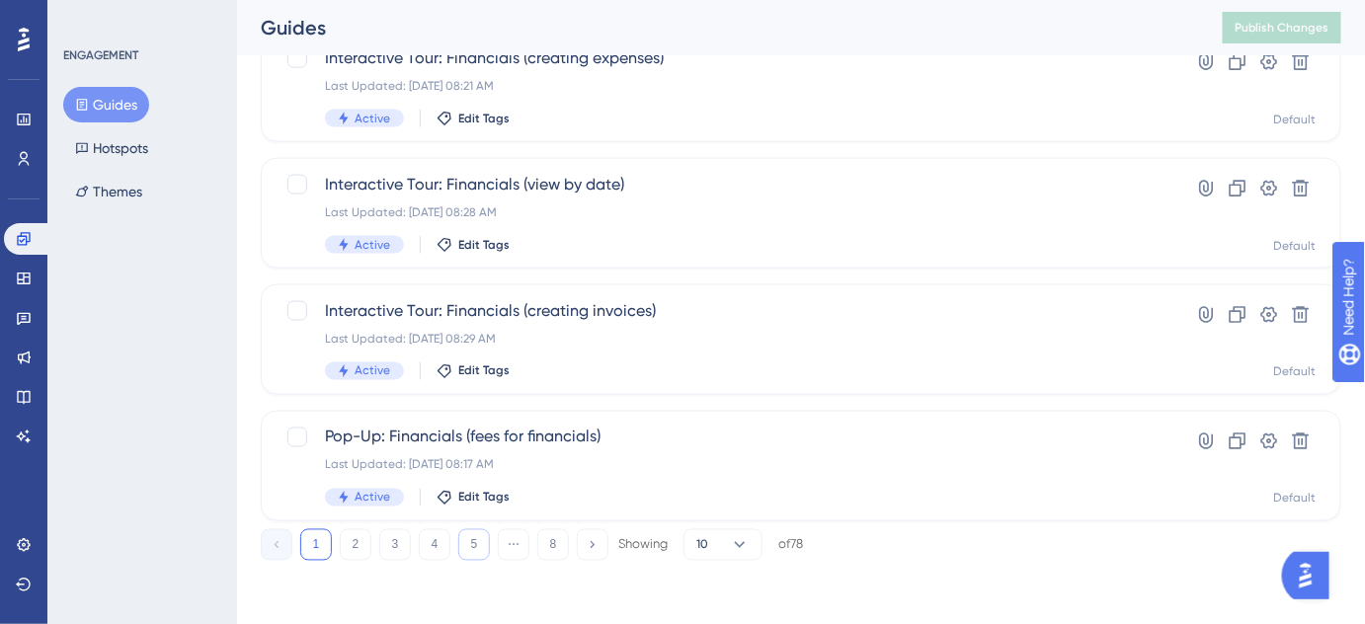
click at [469, 548] on button "5" at bounding box center [474, 545] width 32 height 32
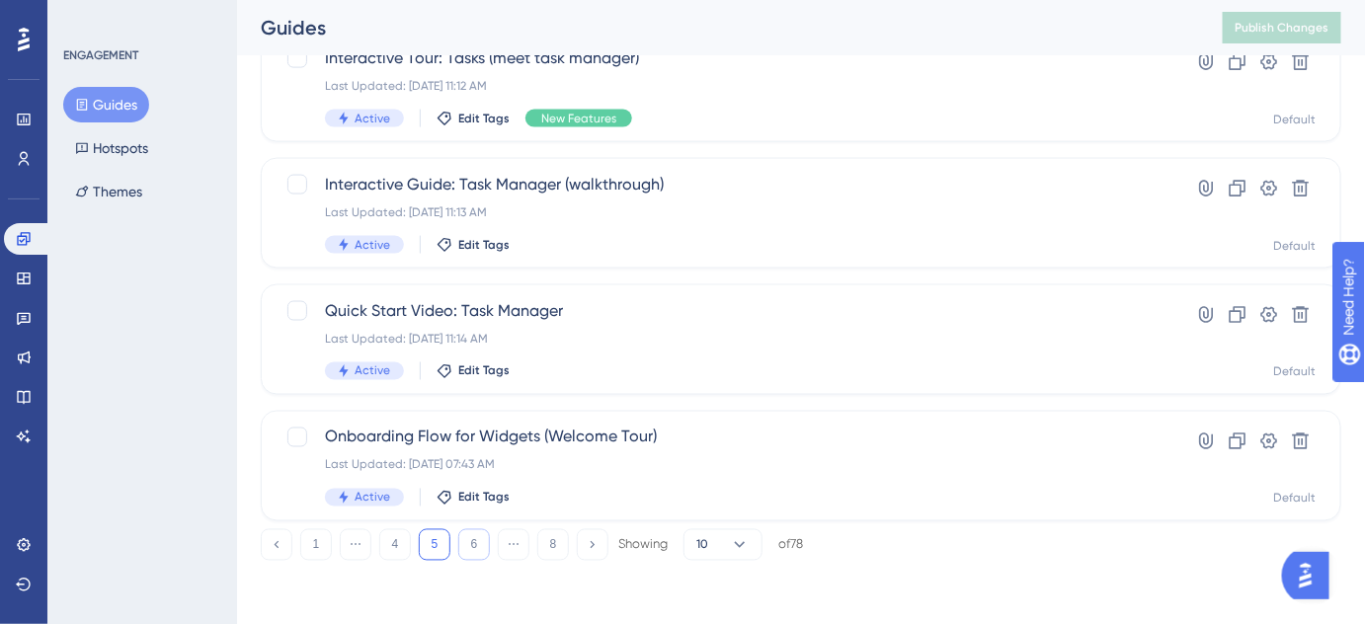
click at [478, 546] on button "6" at bounding box center [474, 545] width 32 height 32
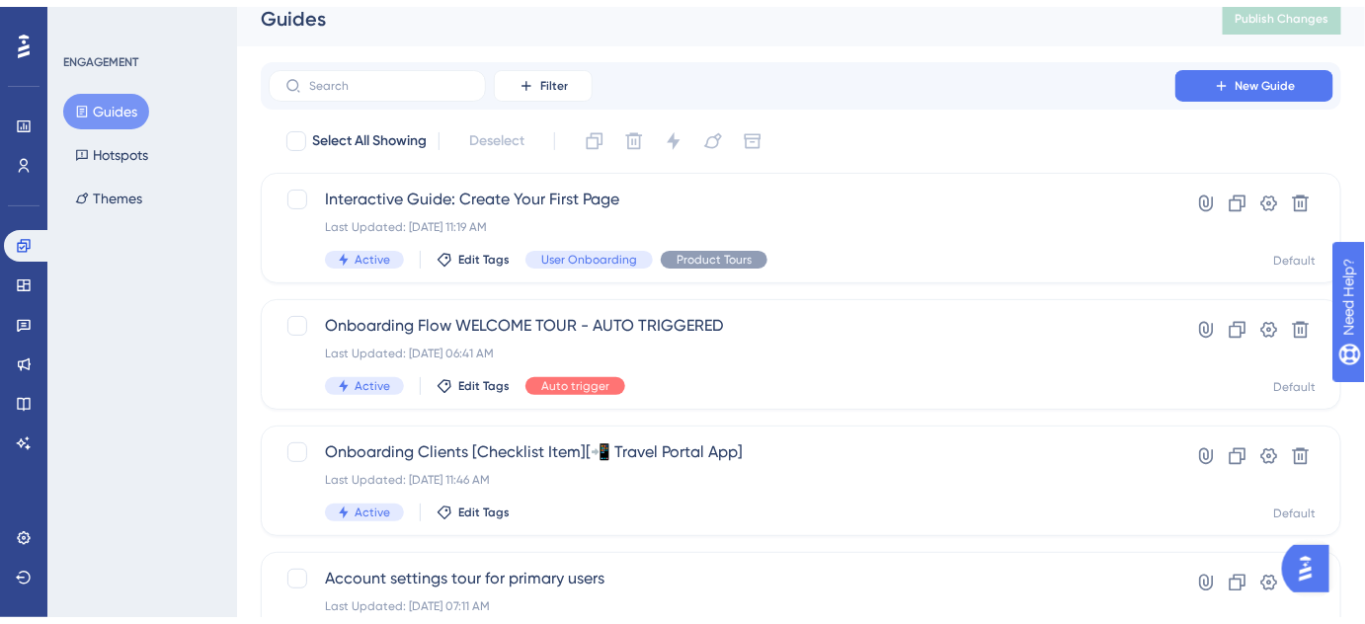
scroll to position [190, 0]
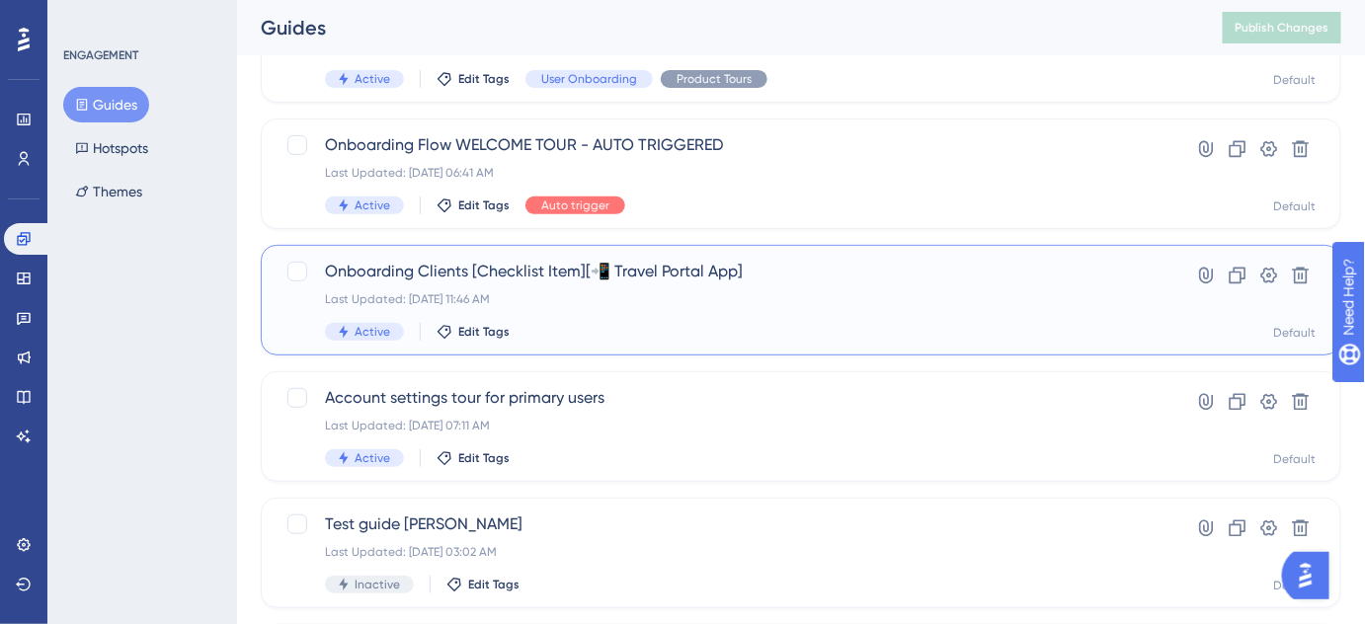
click at [547, 275] on span "Onboarding Clients [Checklist Item][📲 Travel Portal App]" at bounding box center [722, 272] width 794 height 24
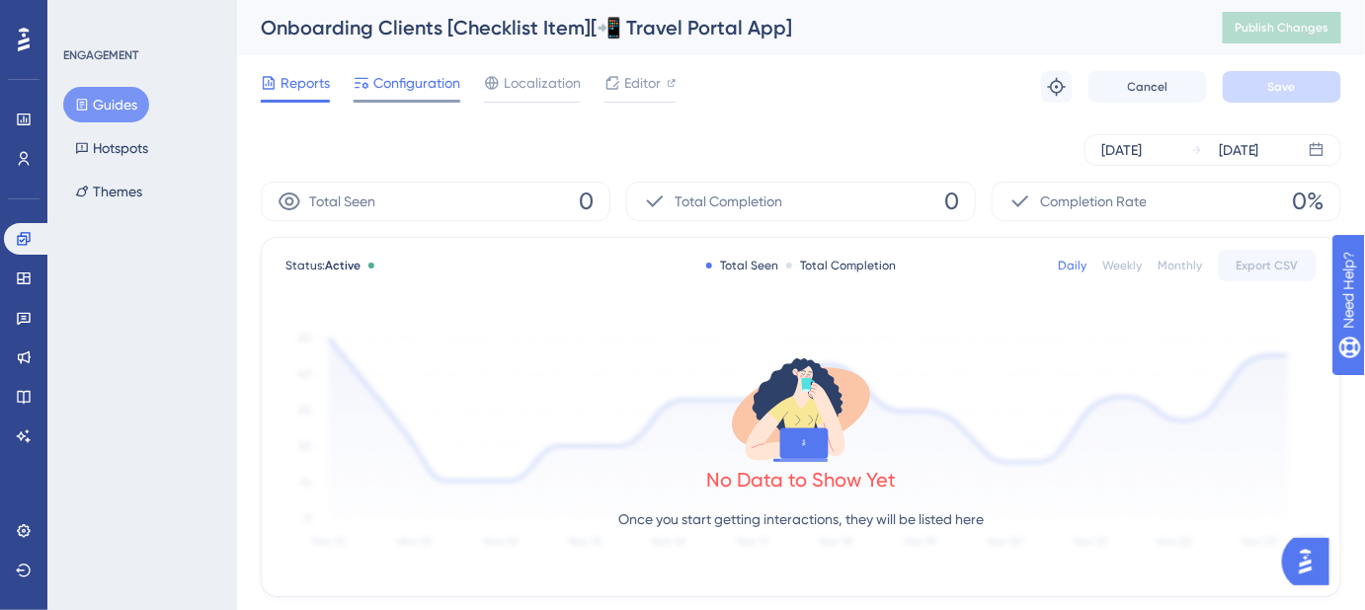
click at [414, 89] on span "Configuration" at bounding box center [416, 83] width 87 height 24
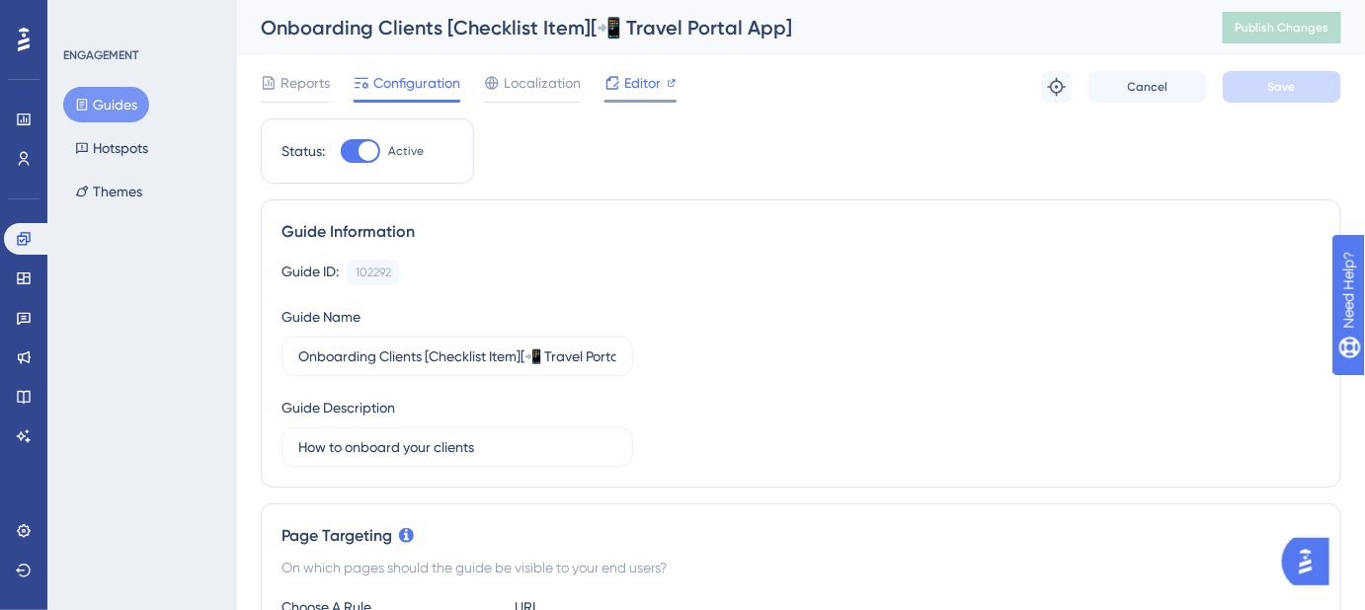
click at [656, 78] on span "Editor" at bounding box center [642, 83] width 37 height 24
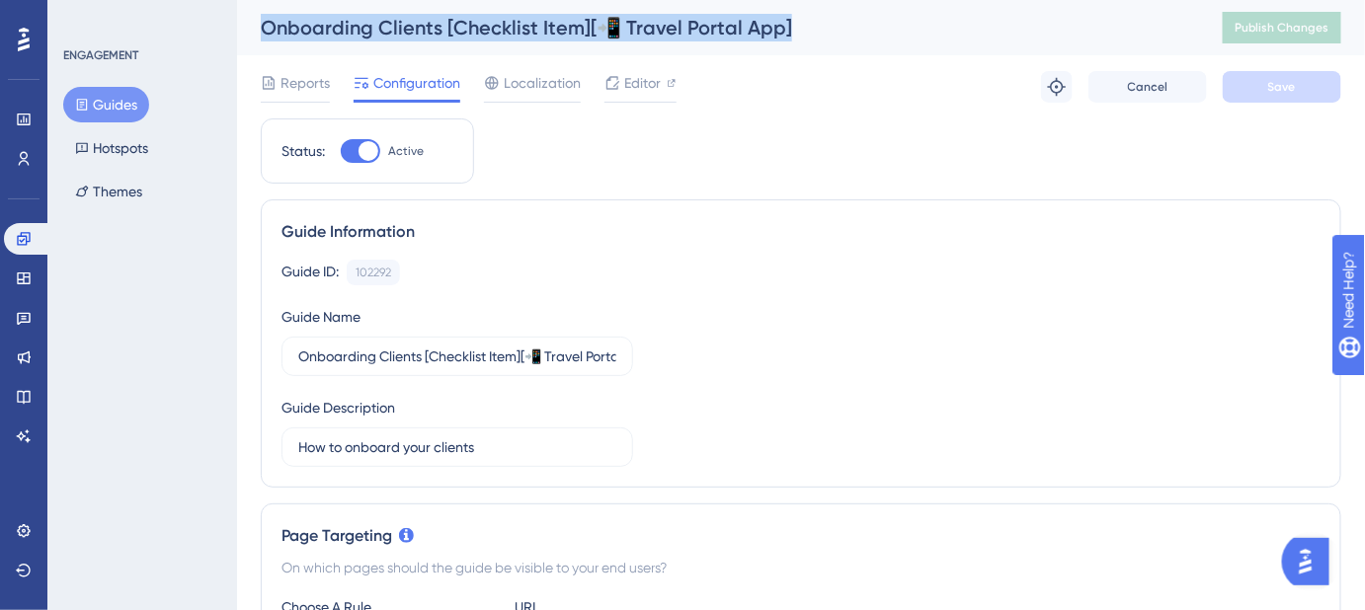
drag, startPoint x: 831, startPoint y: 28, endPoint x: 239, endPoint y: 36, distance: 591.6
click at [239, 36] on div "Onboarding Clients [Checklist Item][📲 Travel Portal App] Publish Changes" at bounding box center [801, 27] width 1128 height 55
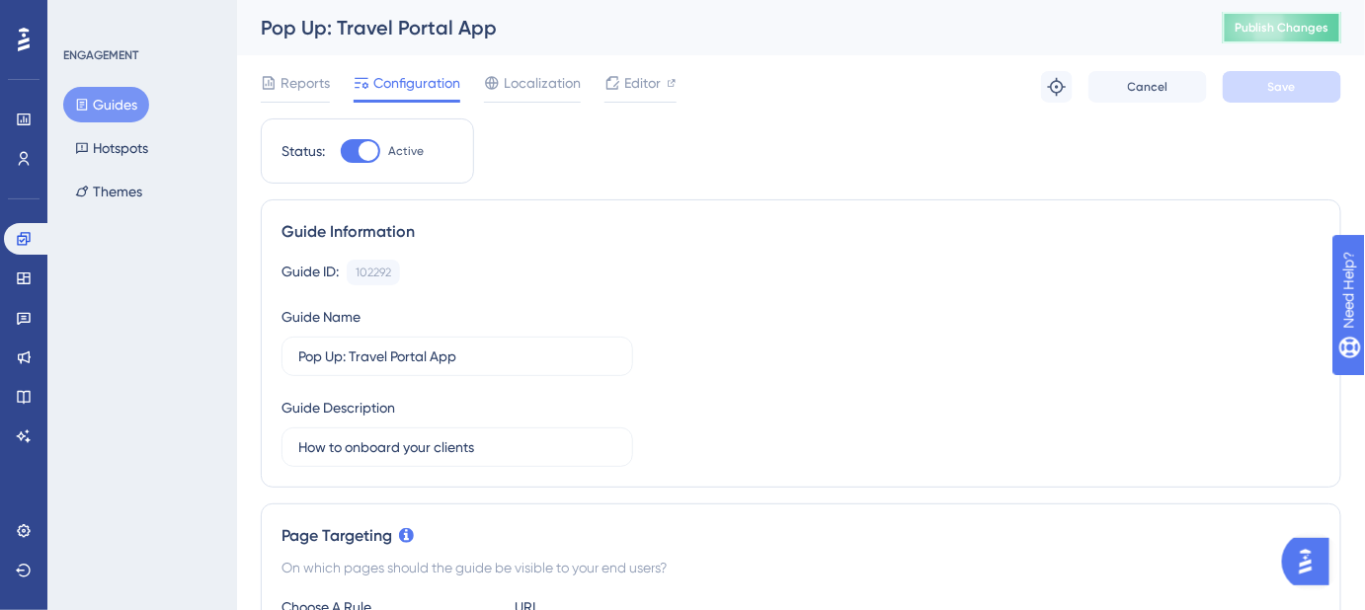
click at [1284, 20] on span "Publish Changes" at bounding box center [1281, 28] width 95 height 16
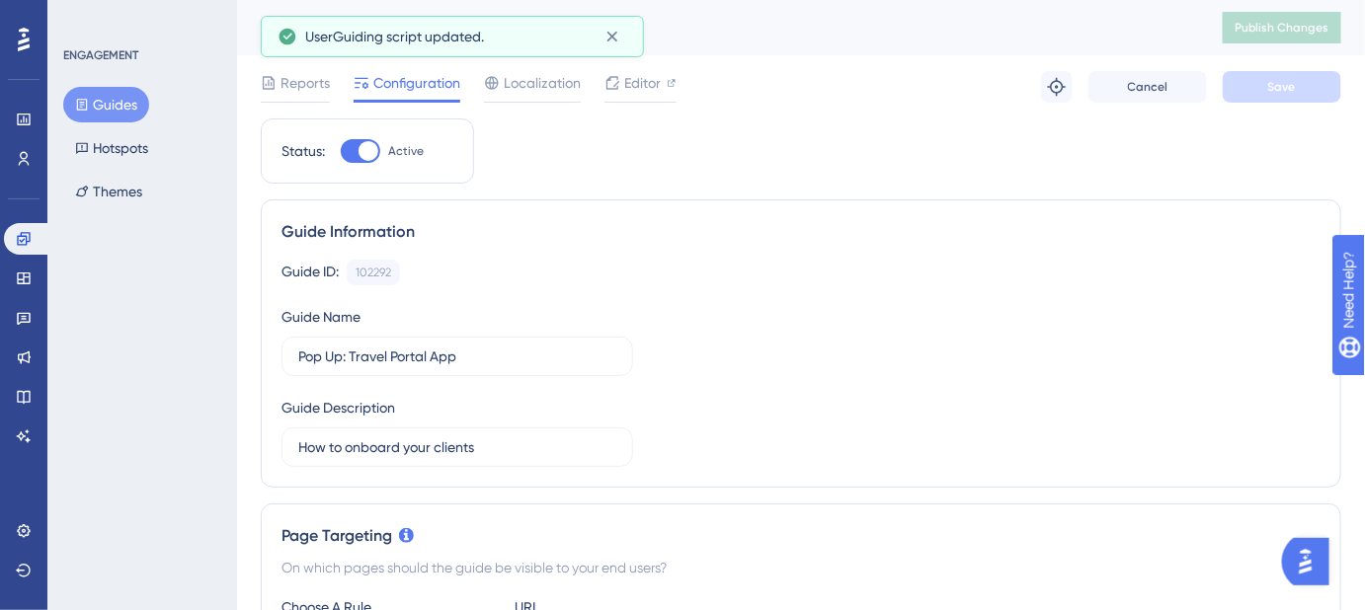
click at [119, 105] on button "Guides" at bounding box center [106, 105] width 86 height 36
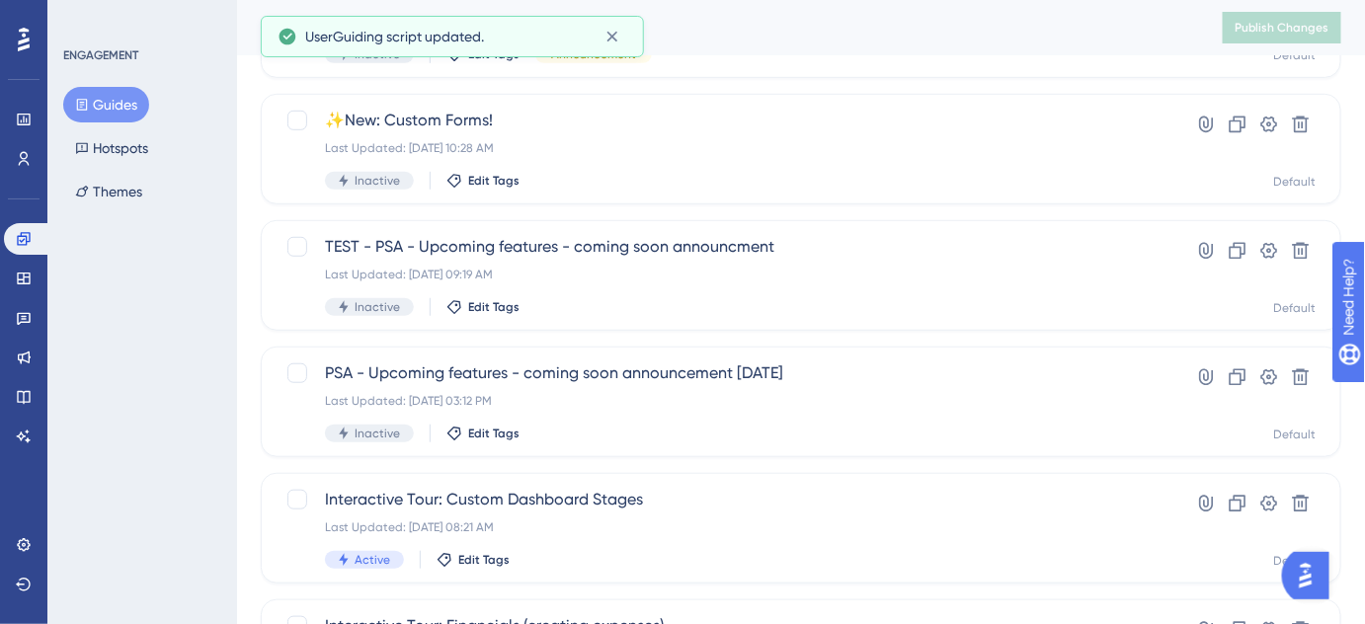
scroll to position [909, 0]
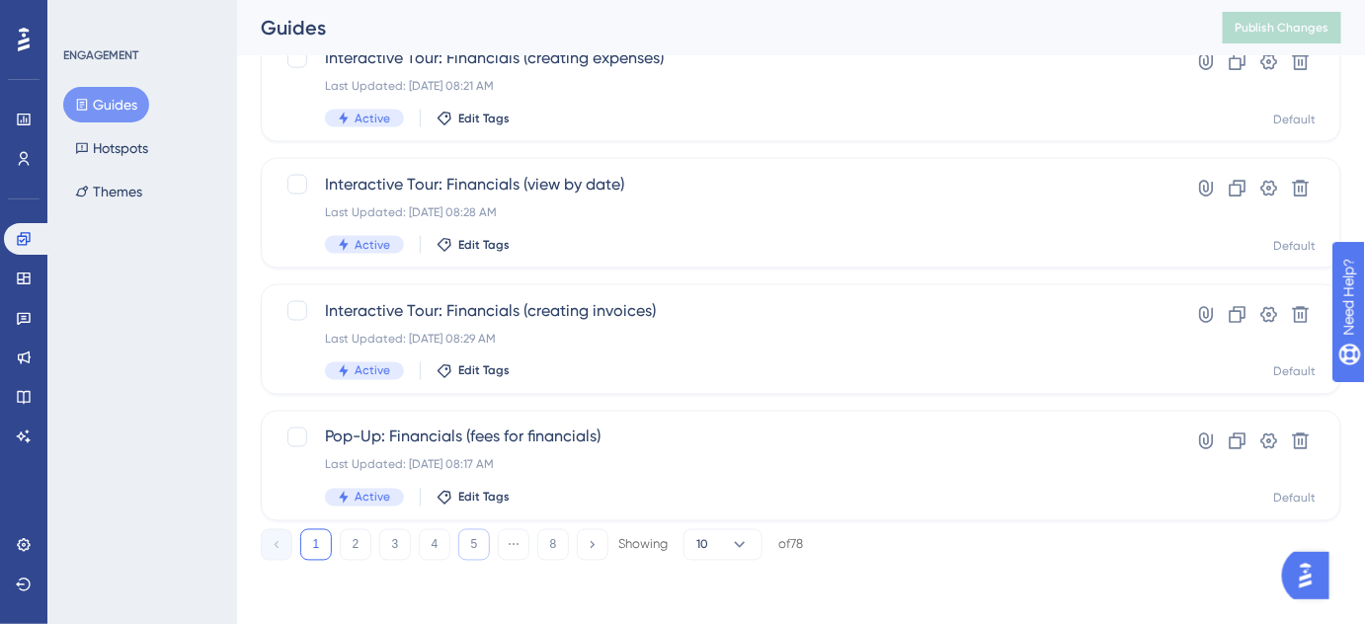
click at [481, 549] on button "5" at bounding box center [474, 545] width 32 height 32
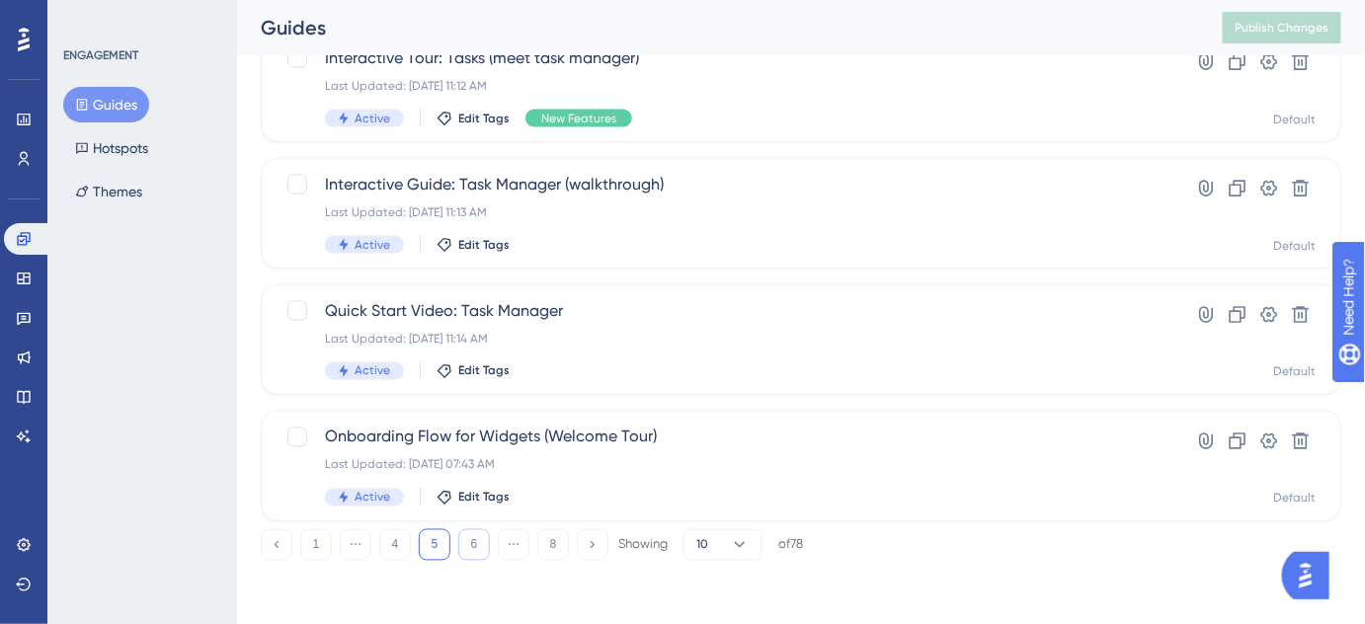
click at [482, 549] on button "6" at bounding box center [474, 545] width 32 height 32
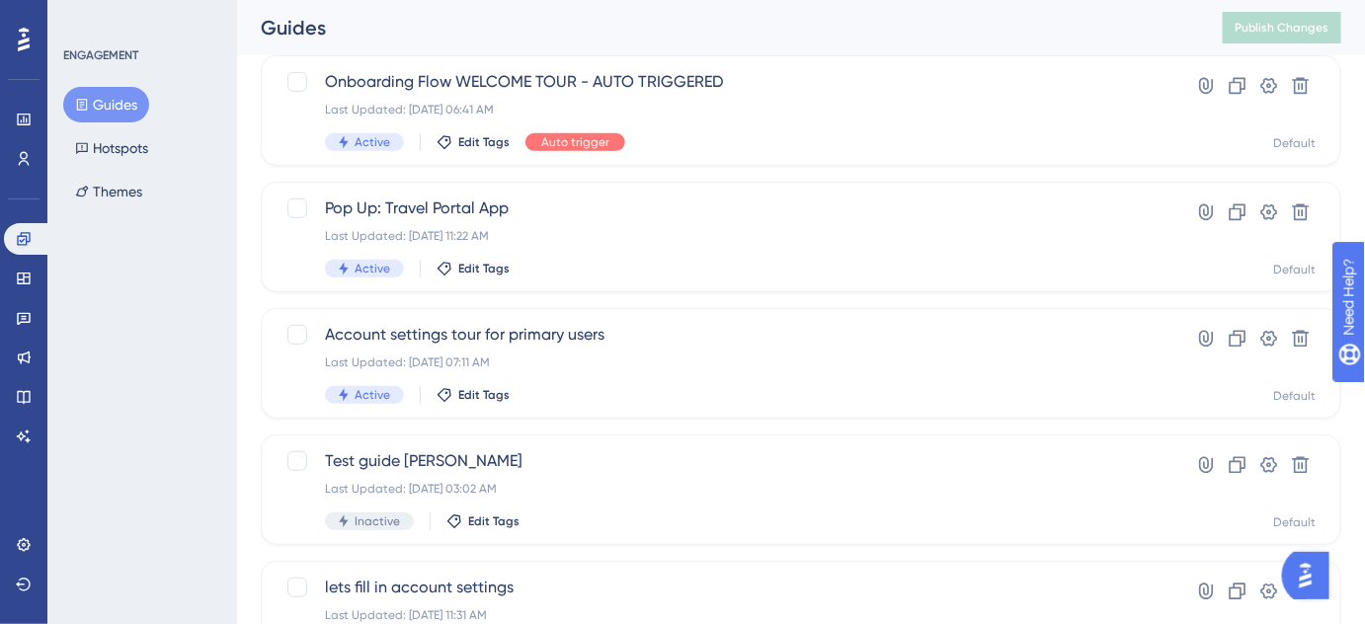
scroll to position [279, 0]
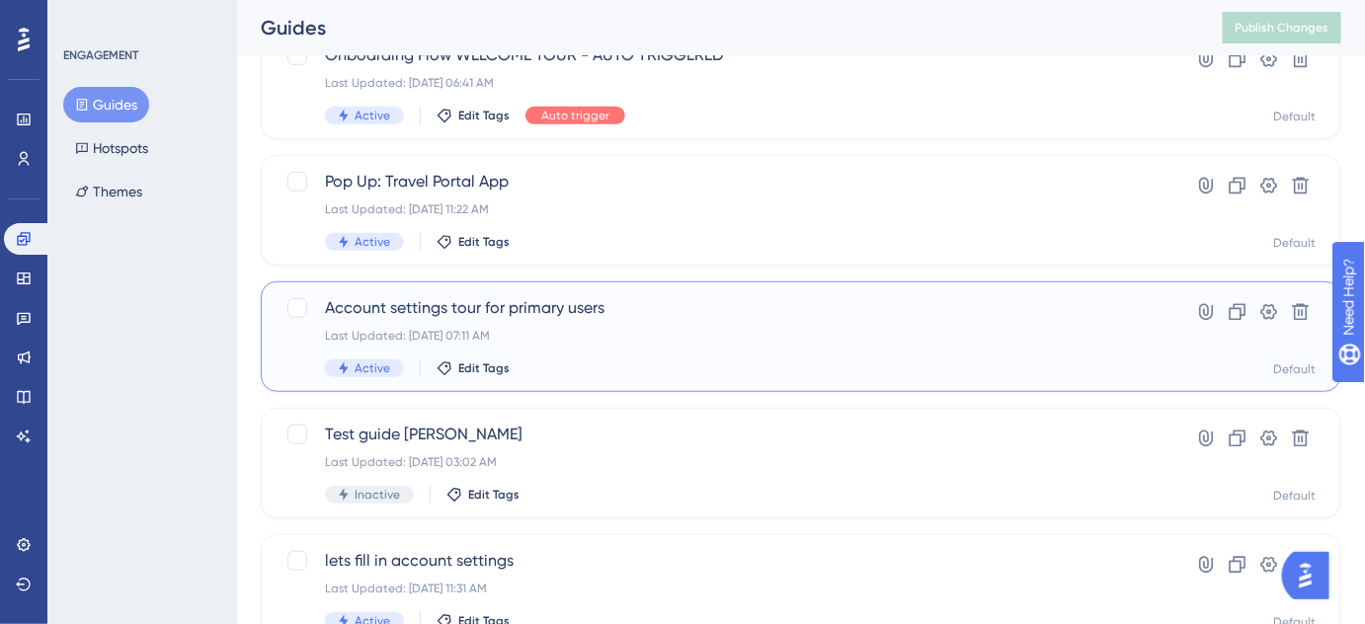
click at [537, 312] on span "Account settings tour for primary users" at bounding box center [722, 308] width 794 height 24
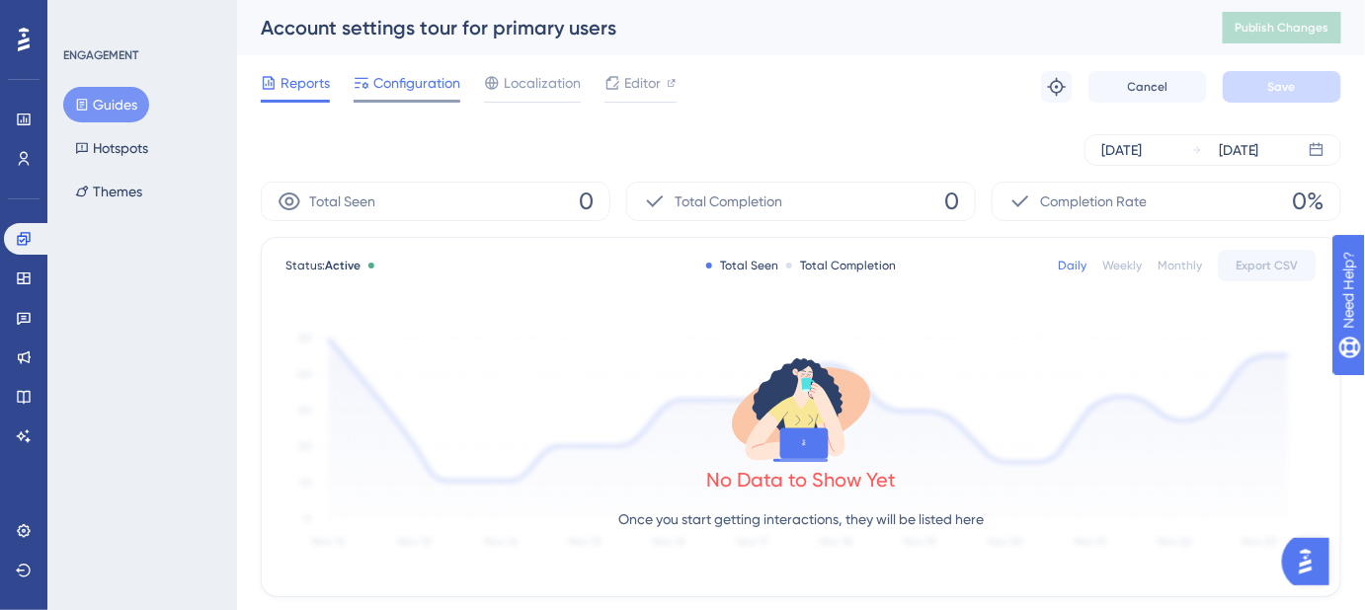
click at [412, 85] on span "Configuration" at bounding box center [416, 83] width 87 height 24
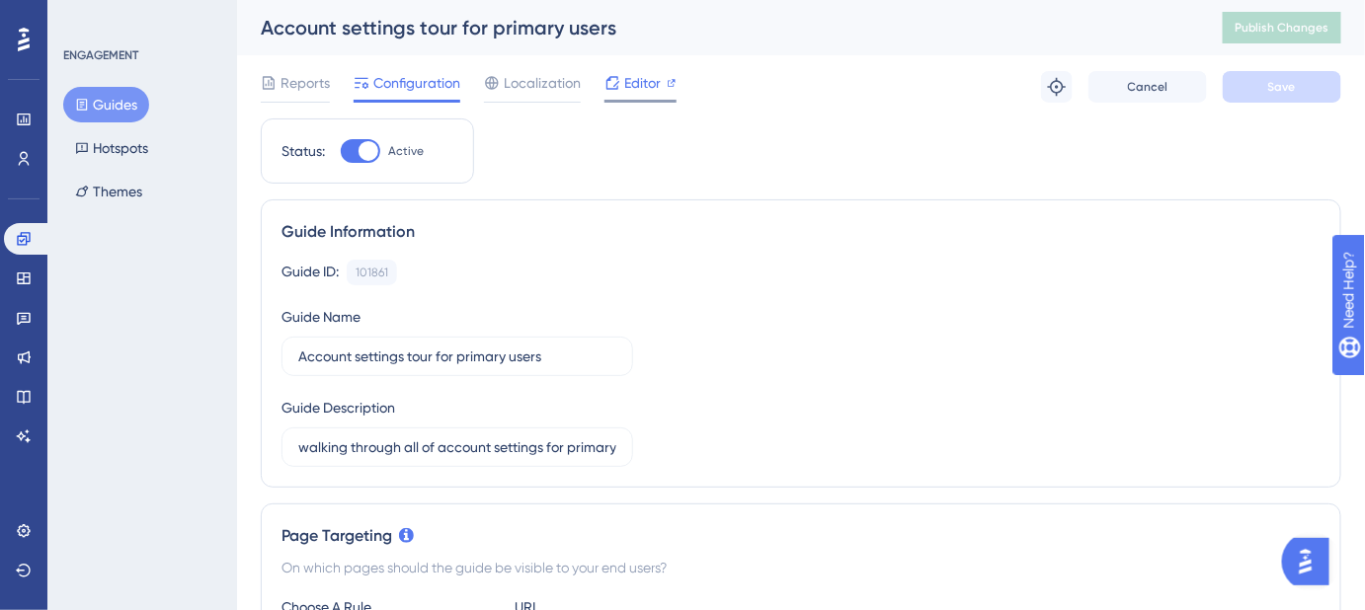
click at [642, 88] on span "Editor" at bounding box center [642, 83] width 37 height 24
click at [640, 83] on span "Editor" at bounding box center [642, 83] width 37 height 24
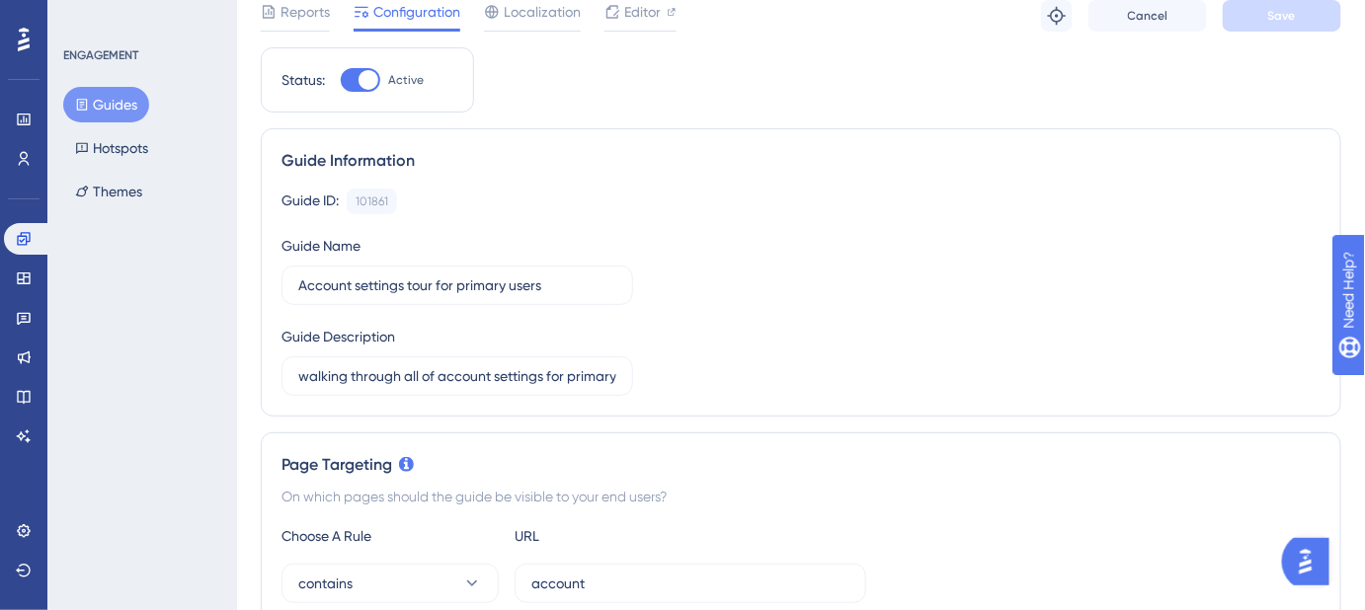
scroll to position [89, 0]
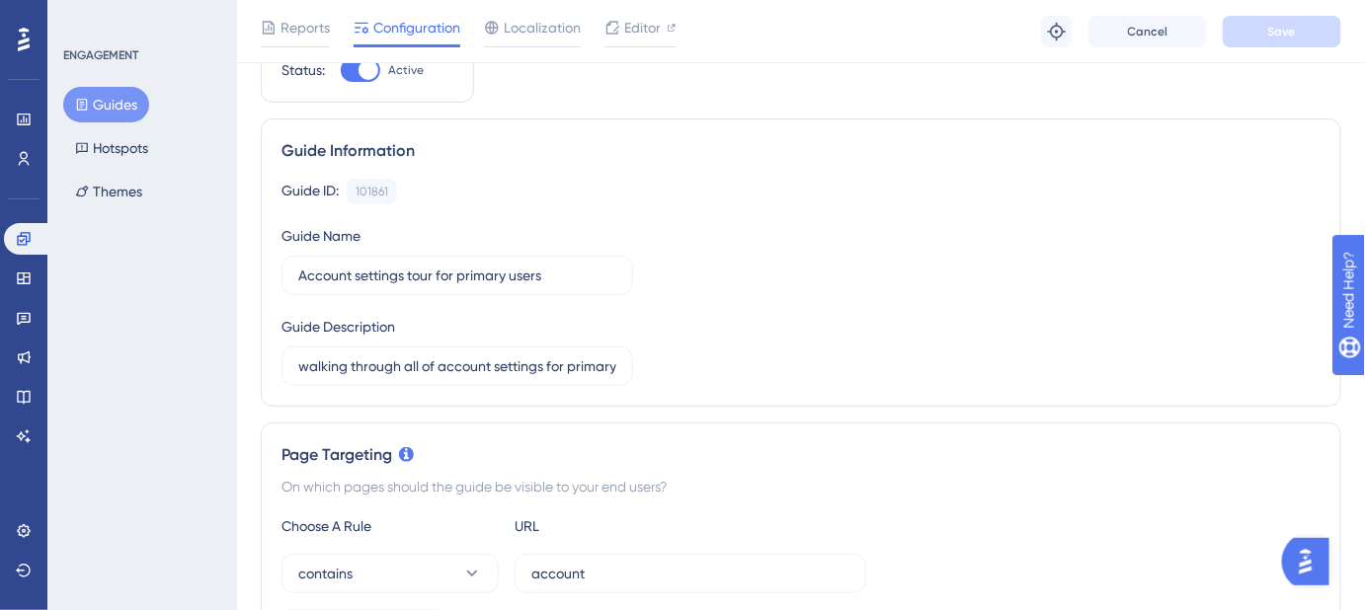
click at [103, 99] on button "Guides" at bounding box center [106, 105] width 86 height 36
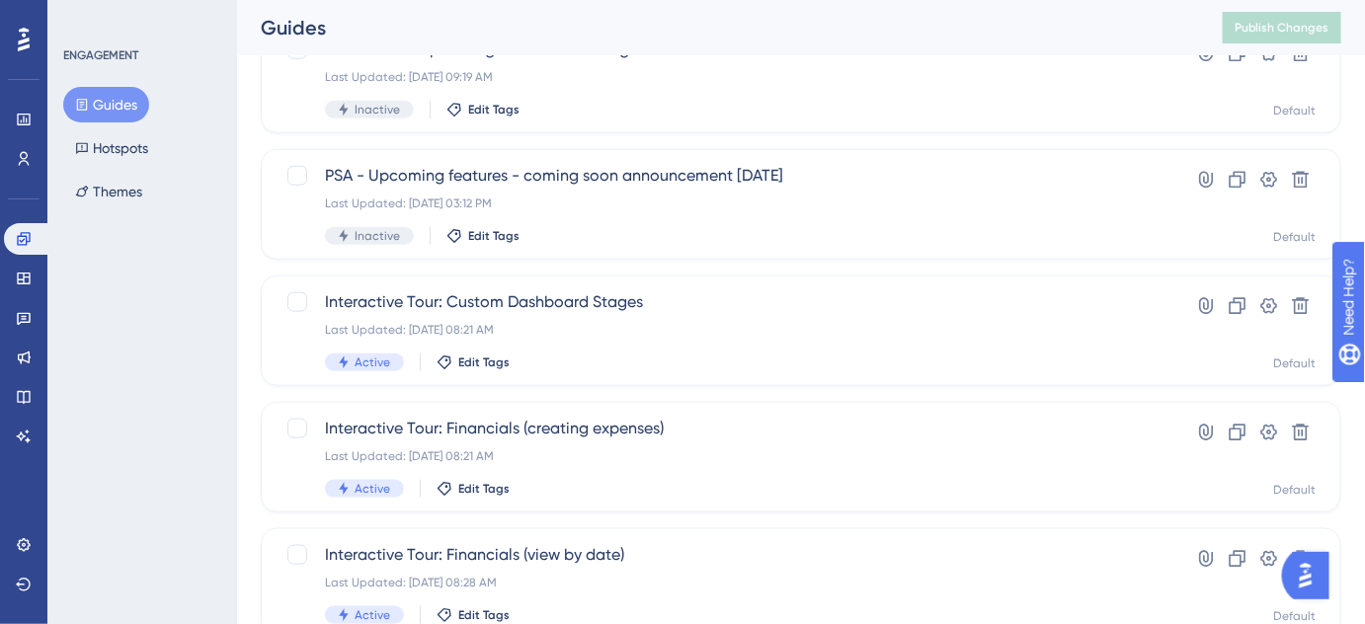
scroll to position [909, 0]
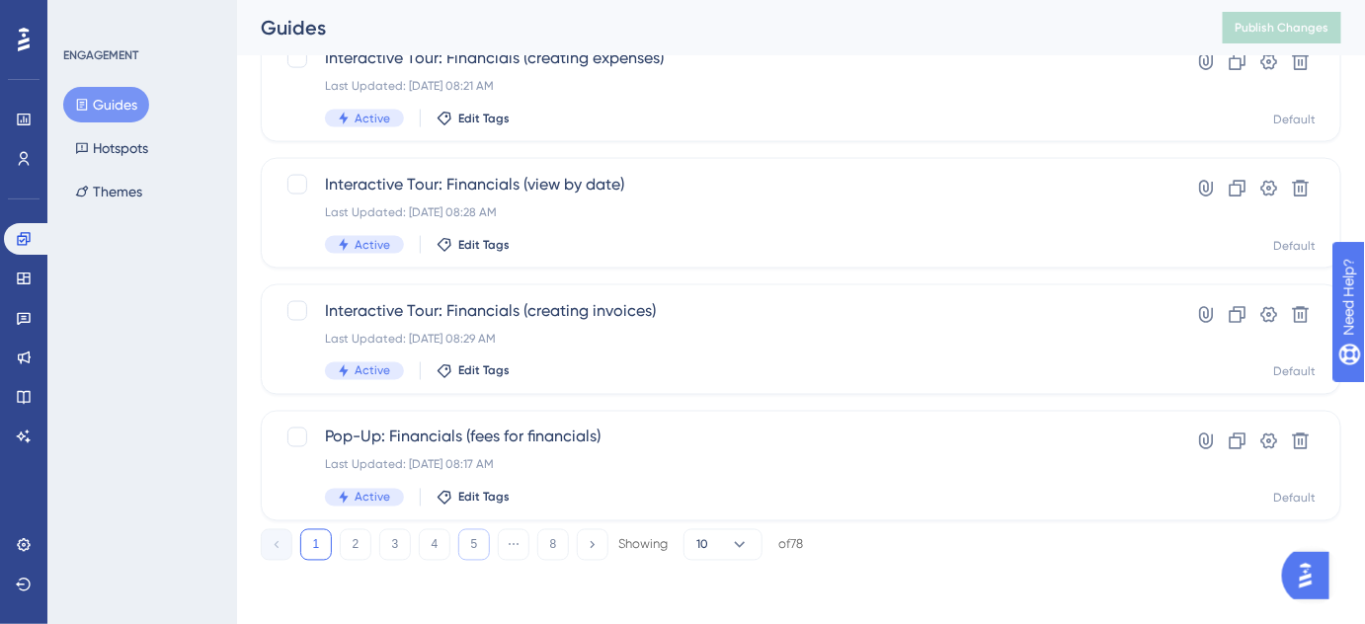
click at [473, 544] on button "5" at bounding box center [474, 545] width 32 height 32
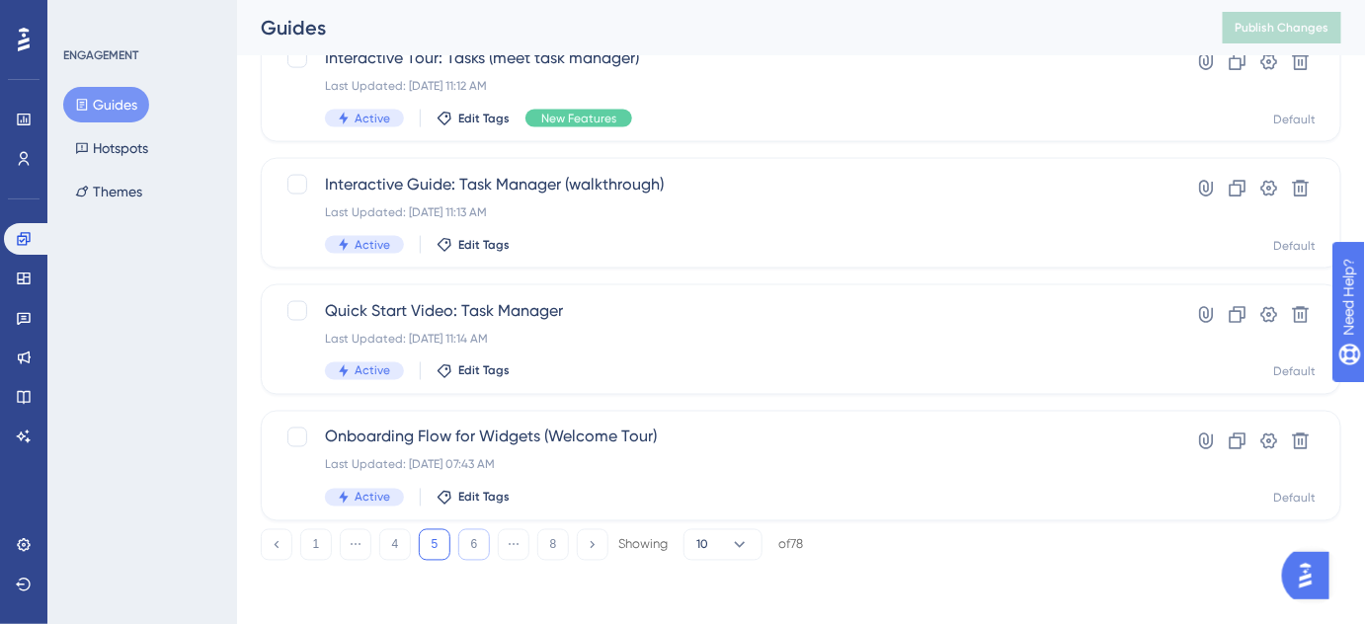
click at [473, 544] on button "6" at bounding box center [474, 545] width 32 height 32
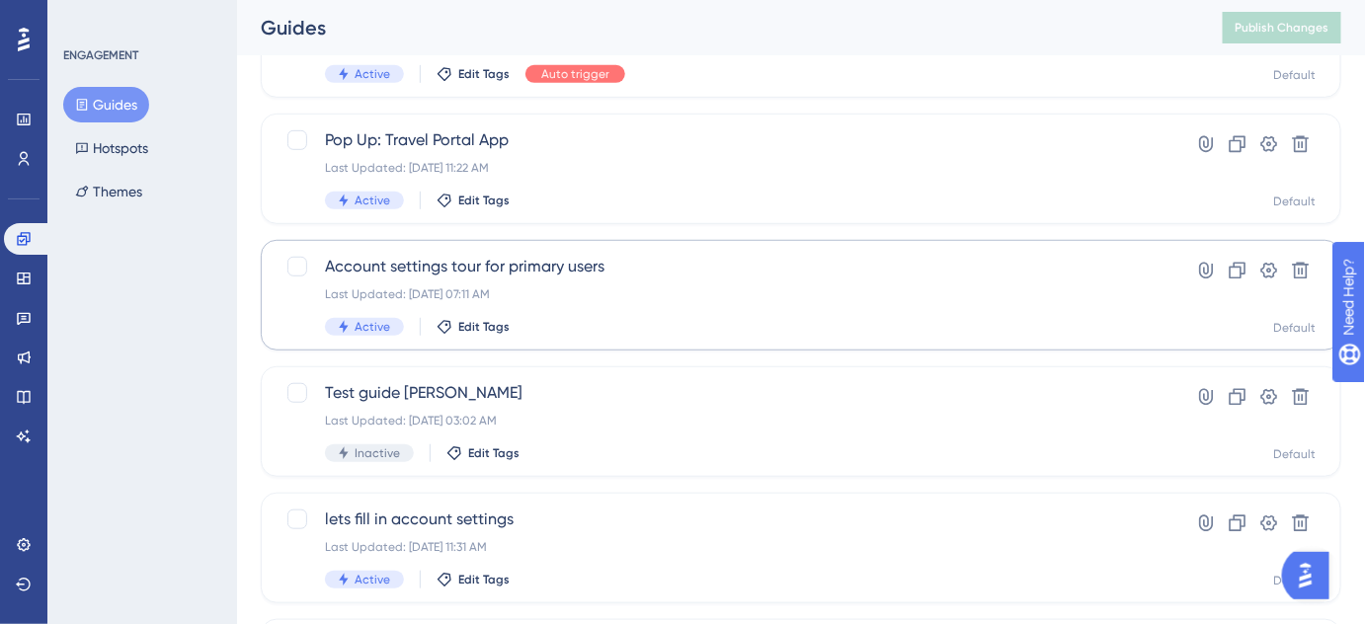
scroll to position [448, 0]
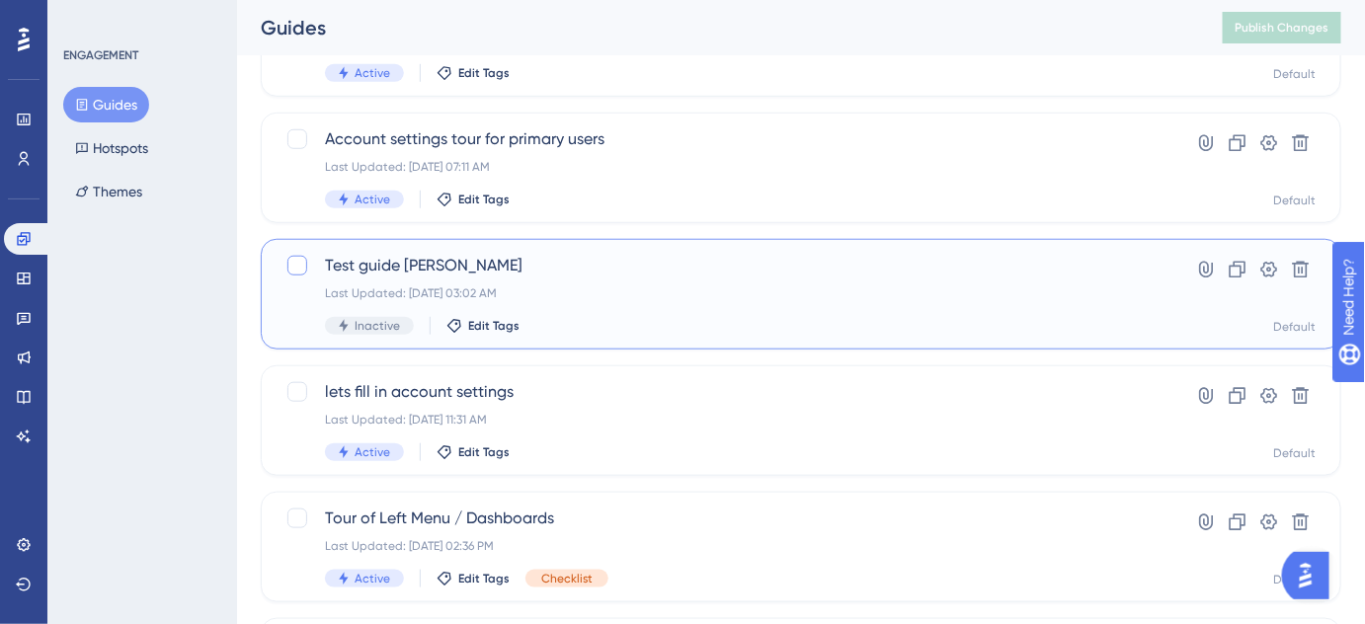
click at [300, 272] on div at bounding box center [297, 266] width 20 height 20
checkbox input "true"
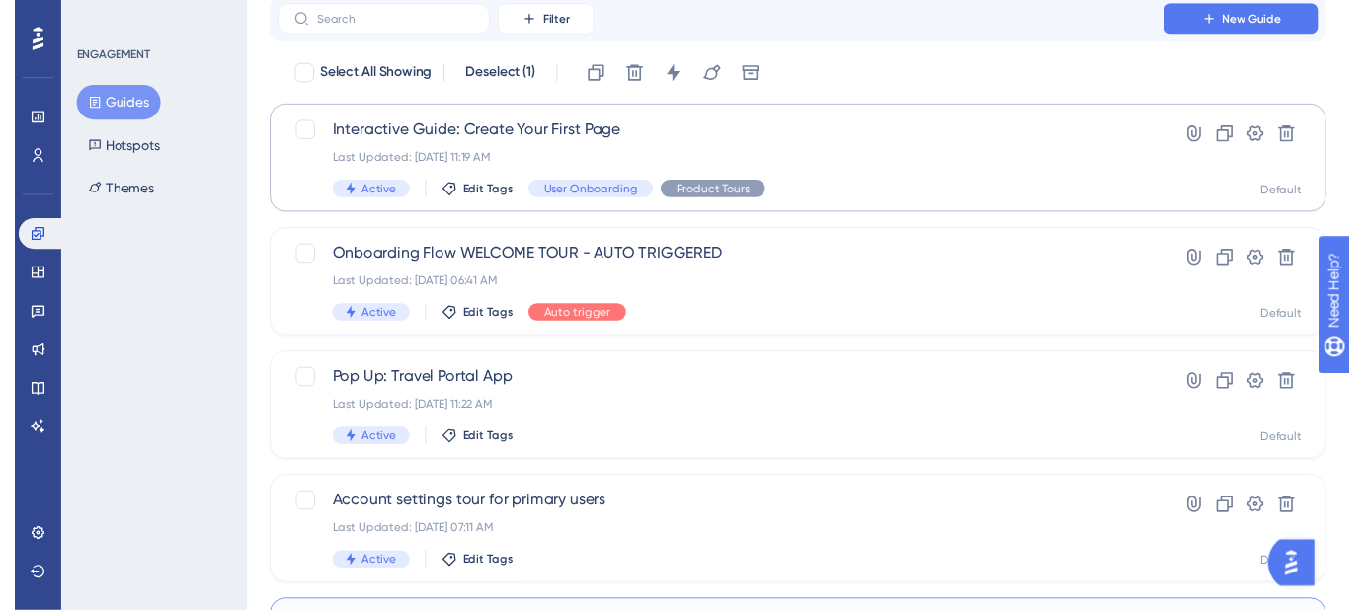
scroll to position [0, 0]
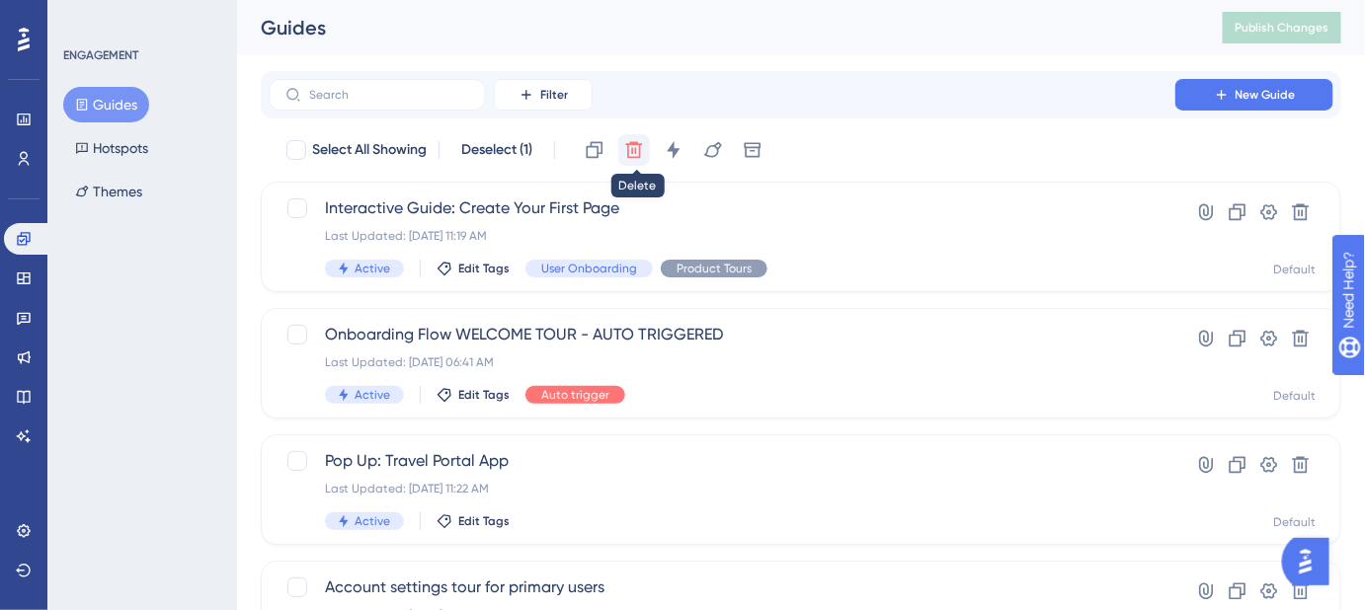
click at [634, 154] on icon at bounding box center [634, 150] width 20 height 20
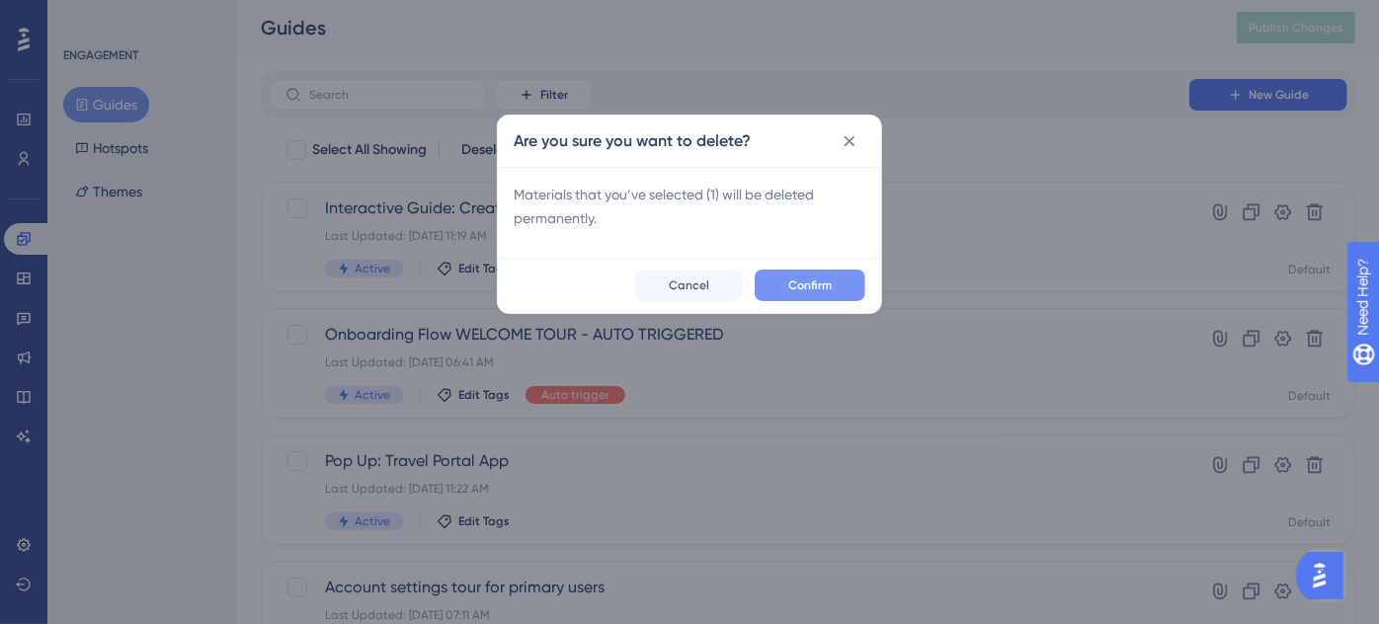
click at [801, 278] on span "Confirm" at bounding box center [809, 286] width 43 height 16
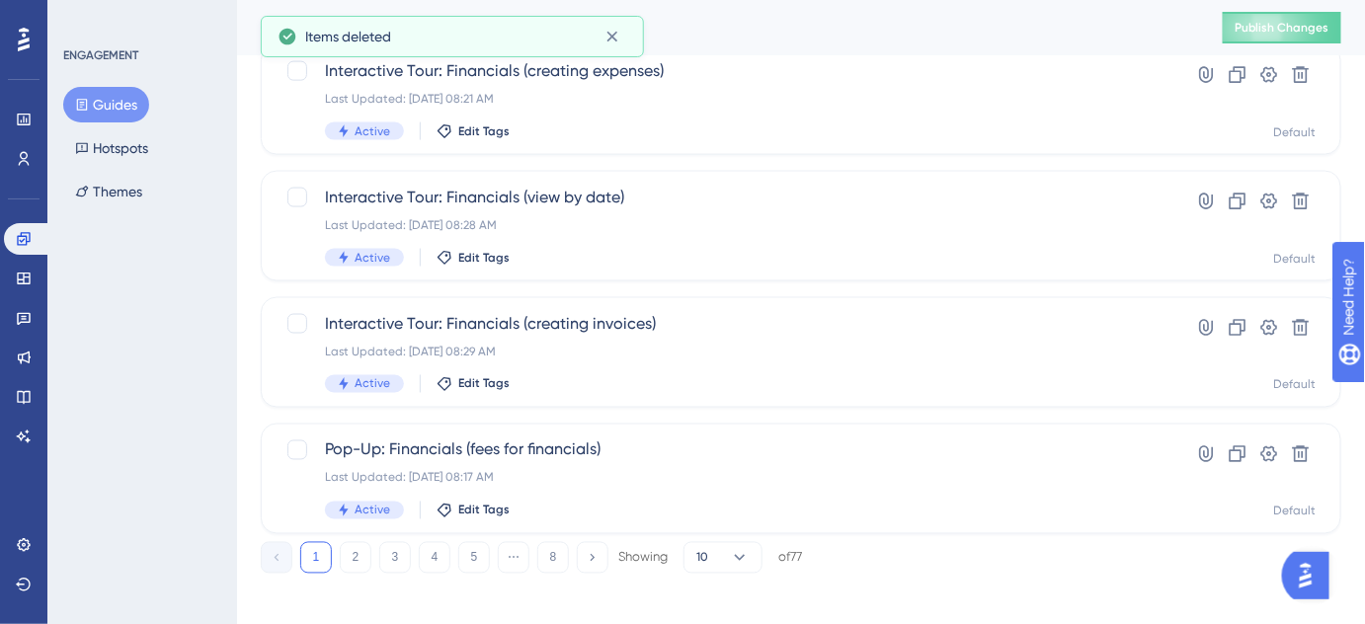
scroll to position [909, 0]
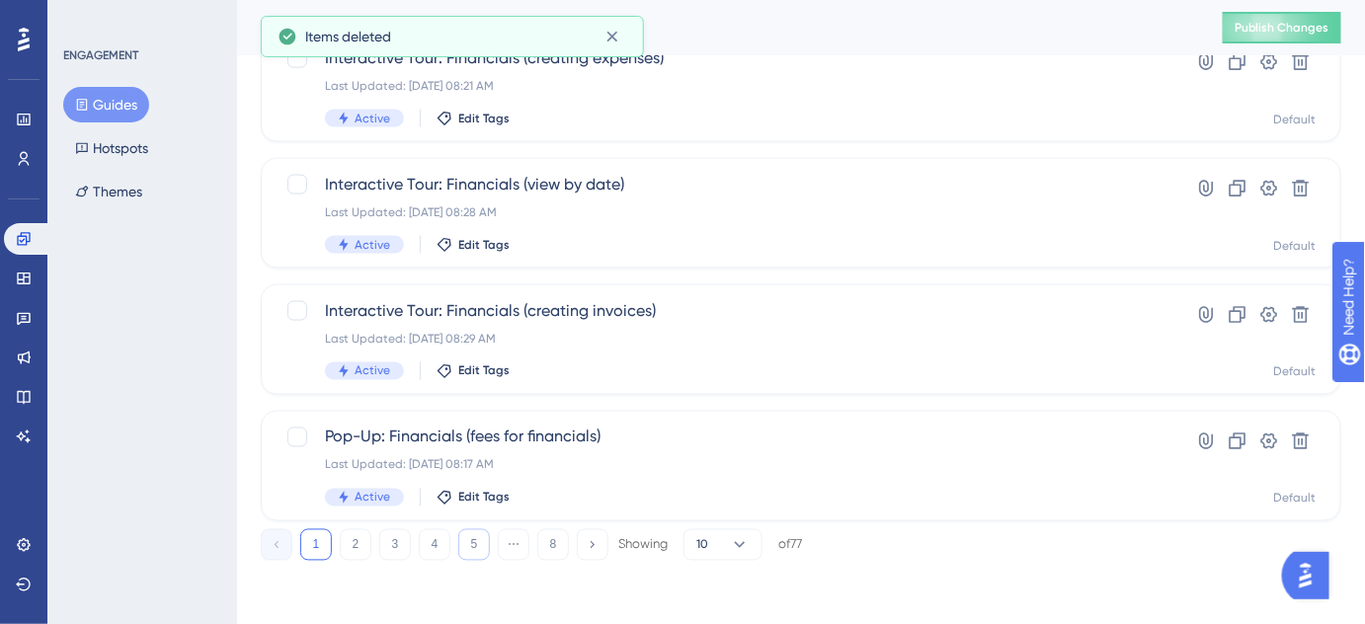
click at [475, 547] on button "5" at bounding box center [474, 545] width 32 height 32
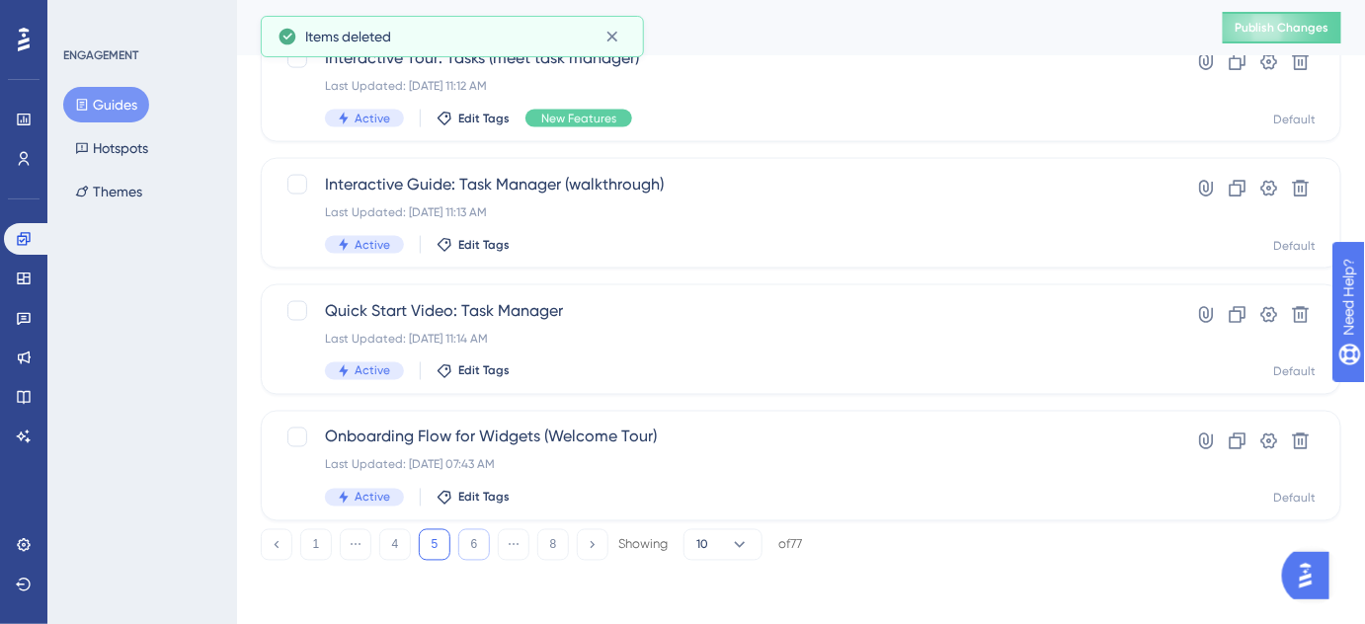
click at [466, 546] on button "6" at bounding box center [474, 545] width 32 height 32
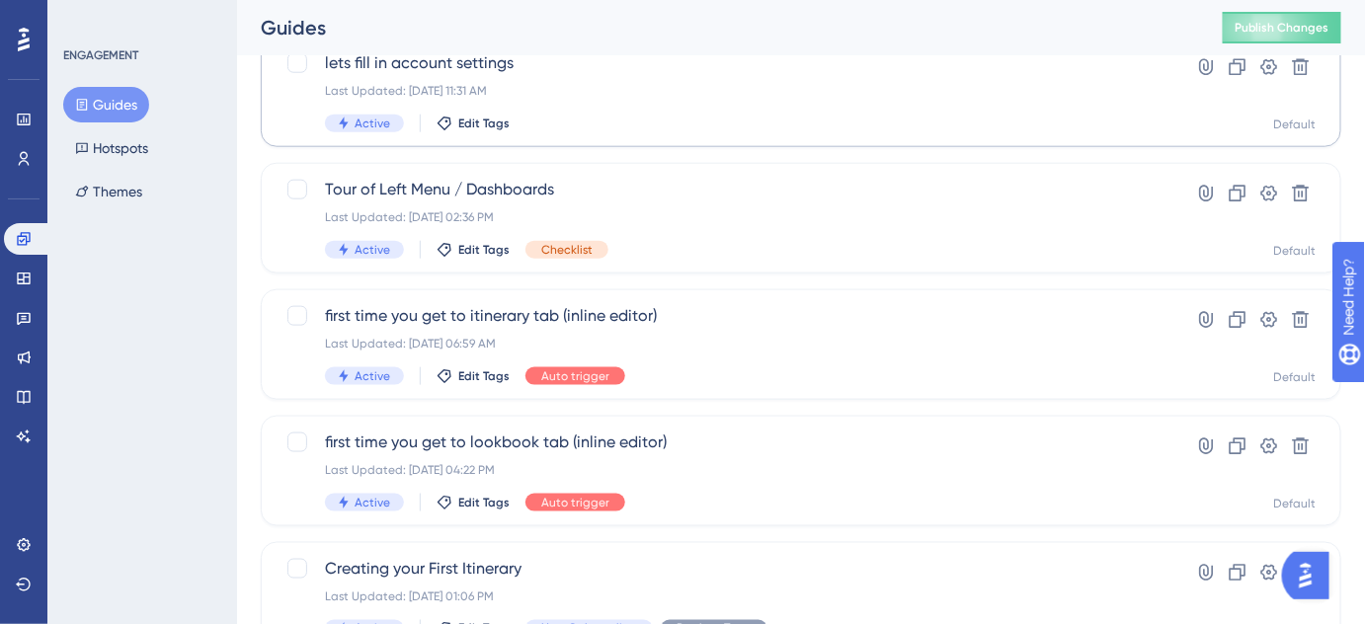
scroll to position [459, 0]
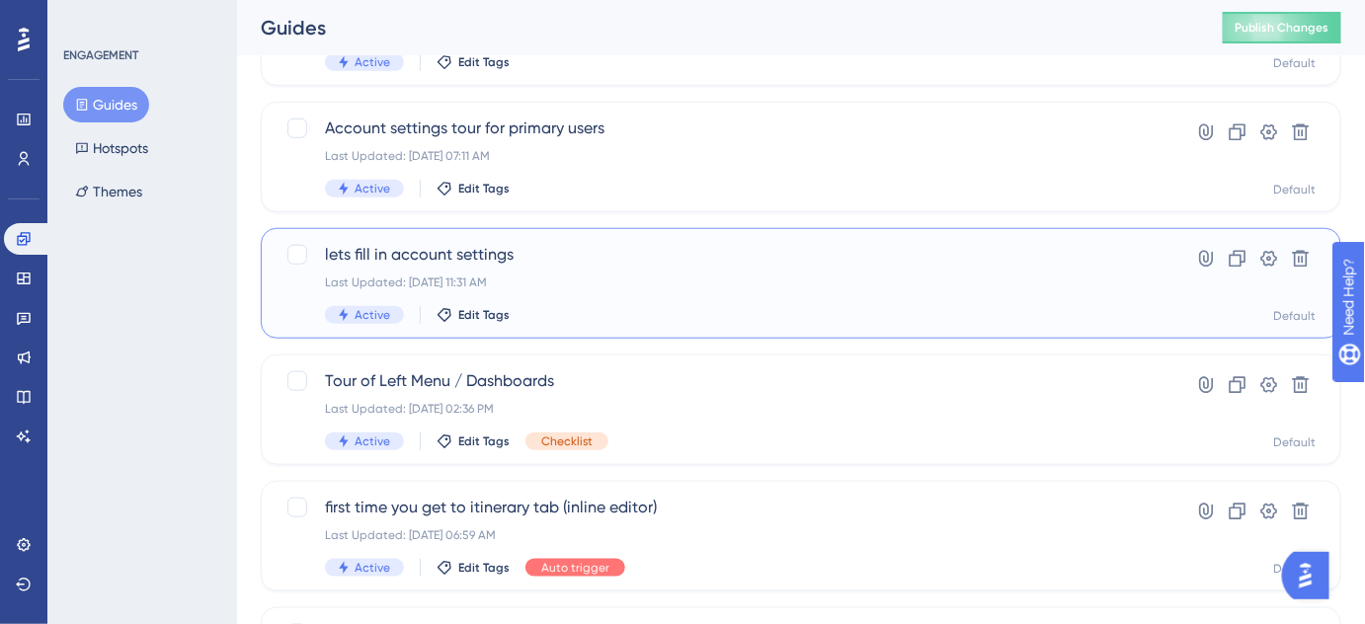
click at [460, 259] on span "lets fill in account settings" at bounding box center [722, 255] width 794 height 24
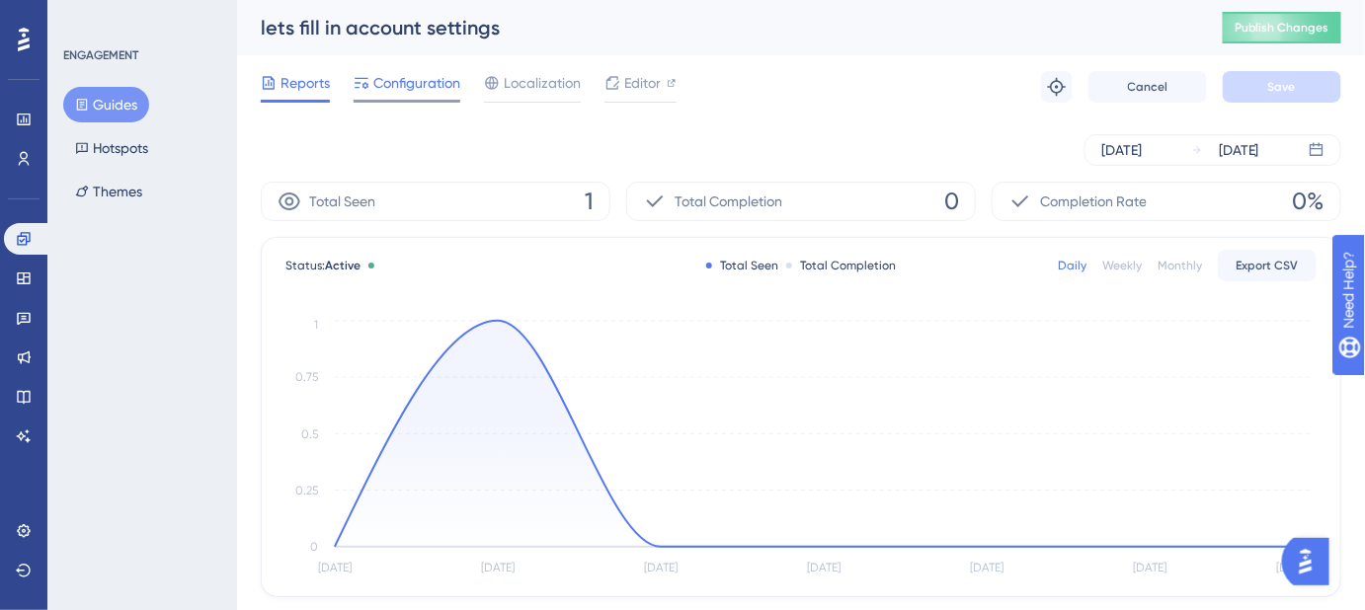
click at [424, 84] on span "Configuration" at bounding box center [416, 83] width 87 height 24
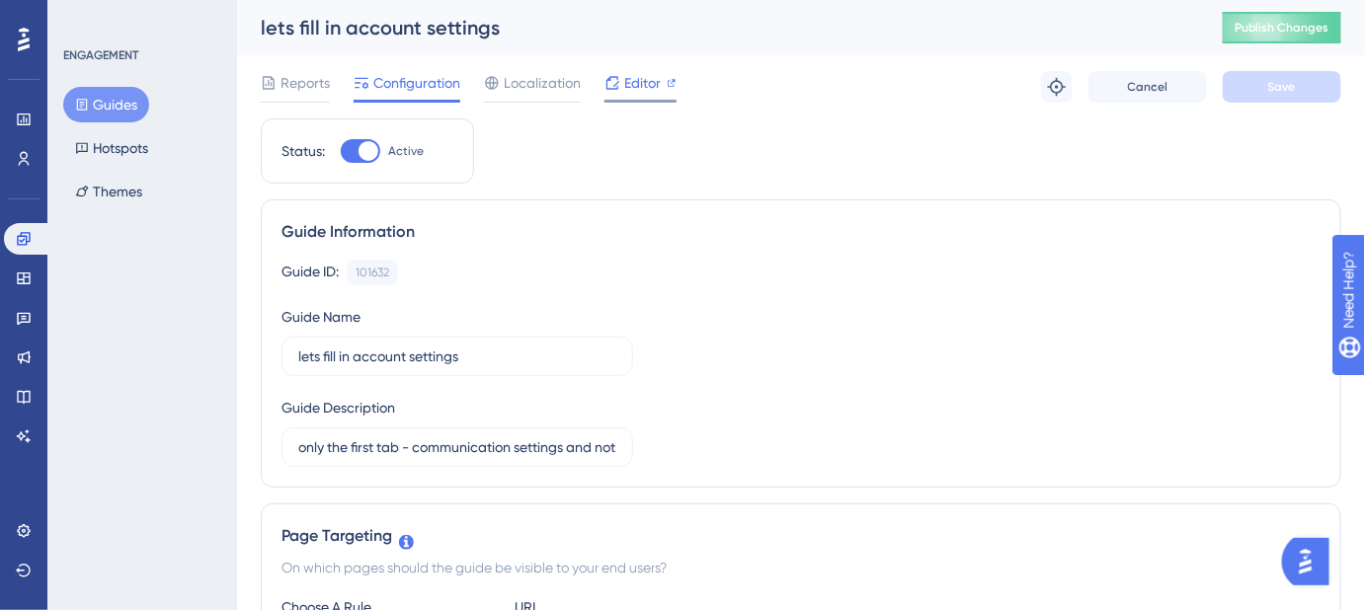
click at [645, 83] on span "Editor" at bounding box center [642, 83] width 37 height 24
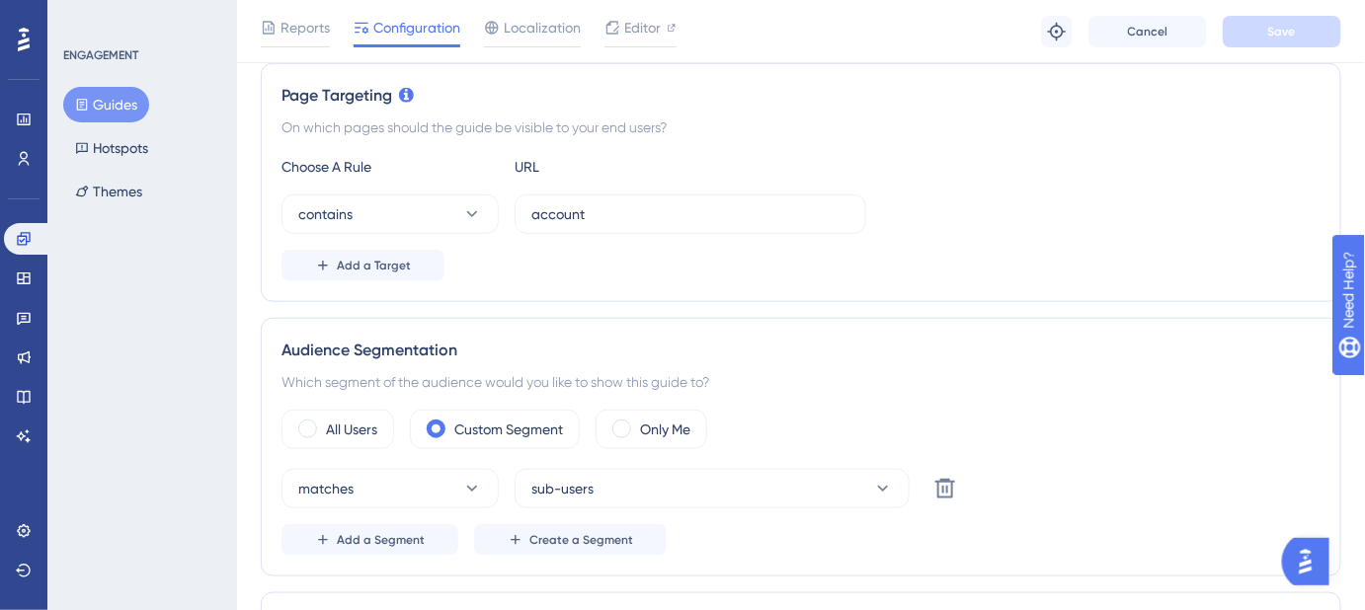
scroll to position [89, 0]
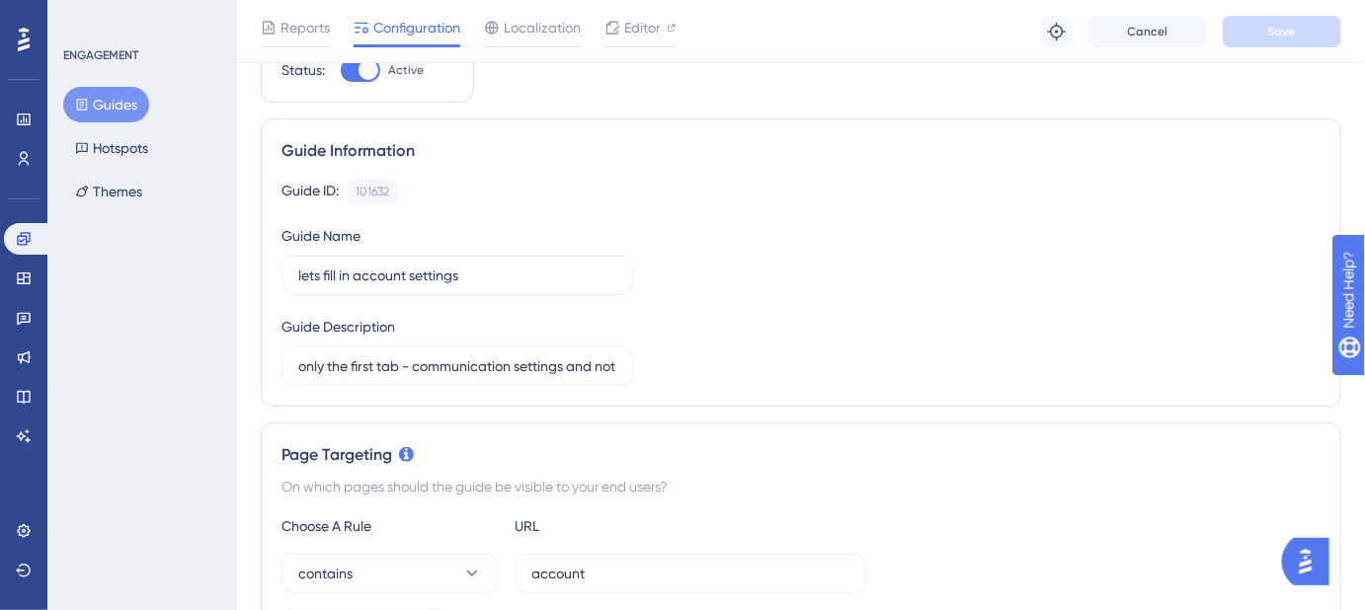
click at [108, 96] on button "Guides" at bounding box center [106, 105] width 86 height 36
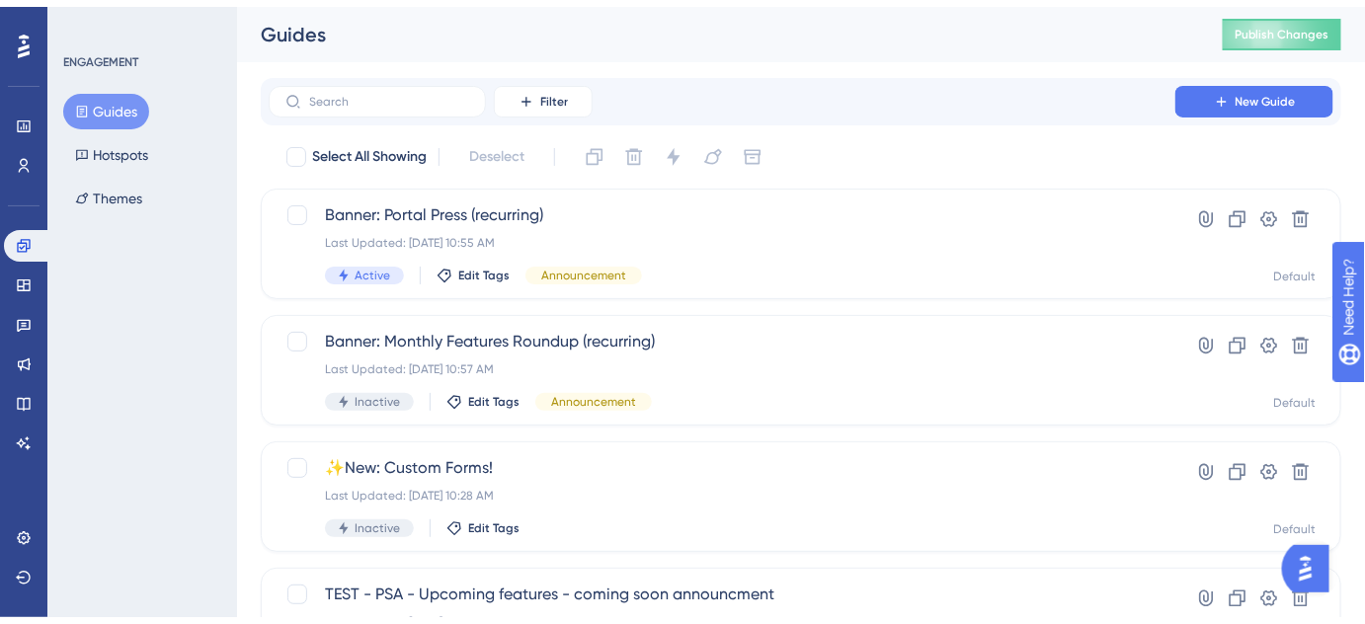
scroll to position [909, 0]
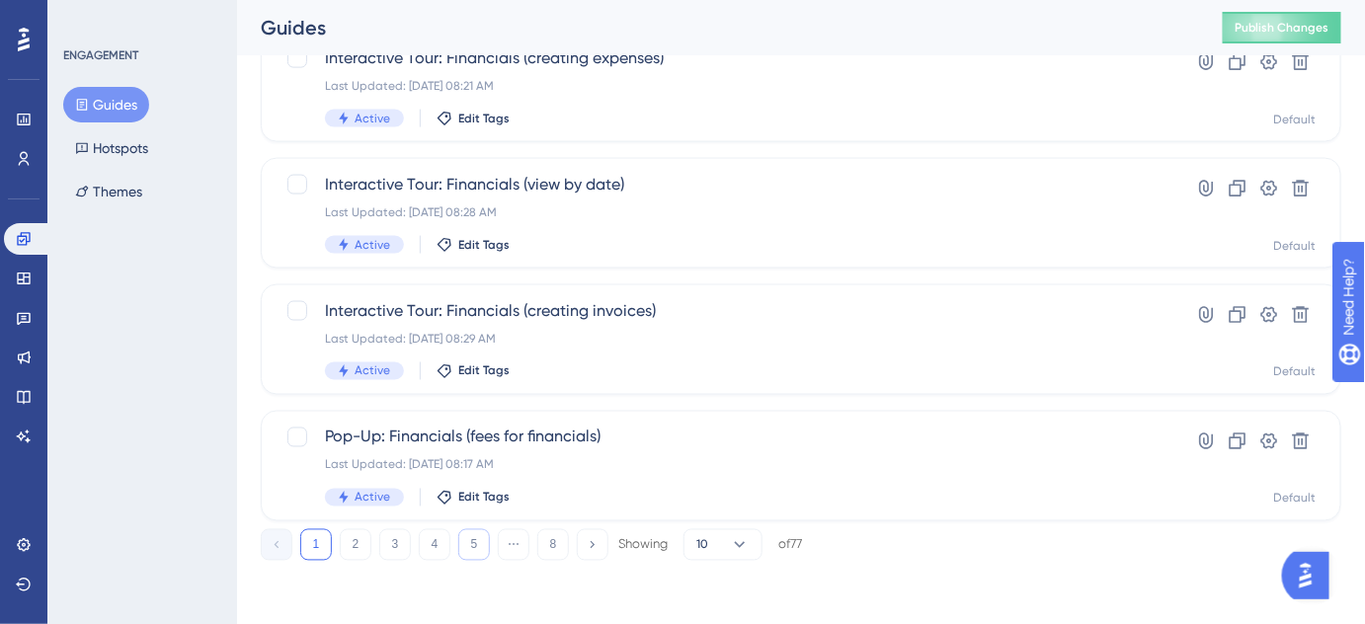
click at [479, 541] on button "5" at bounding box center [474, 545] width 32 height 32
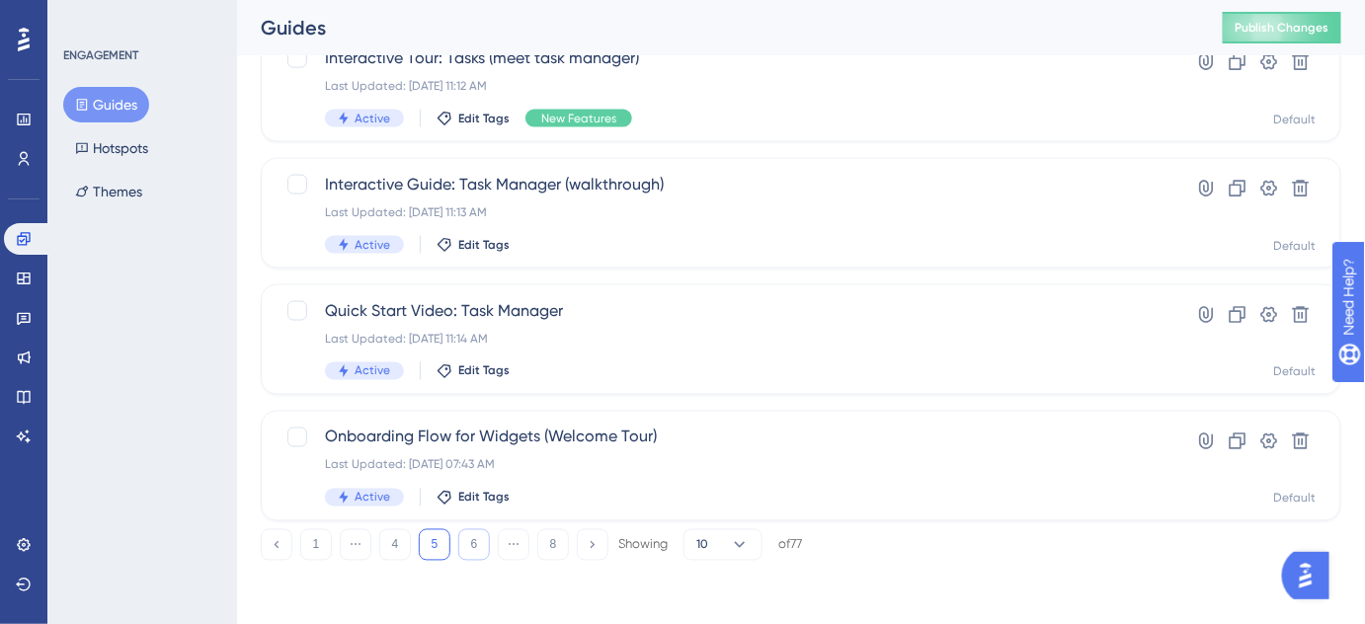
click at [479, 541] on button "6" at bounding box center [474, 545] width 32 height 32
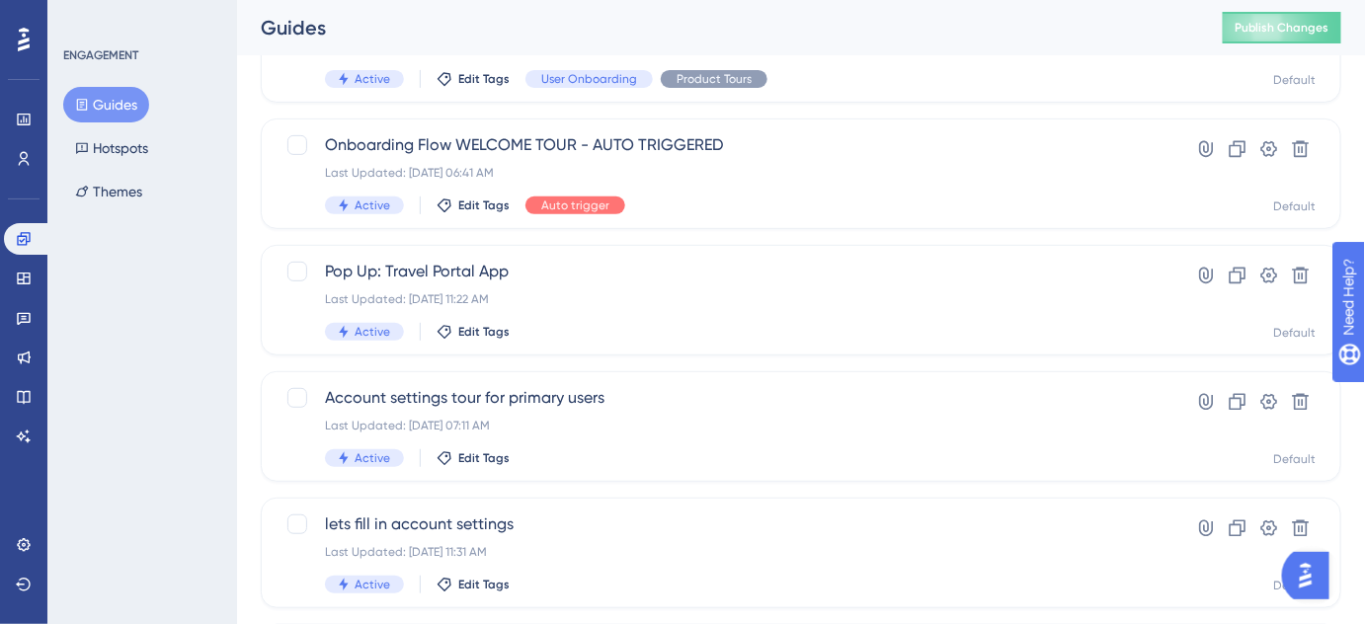
scroll to position [549, 0]
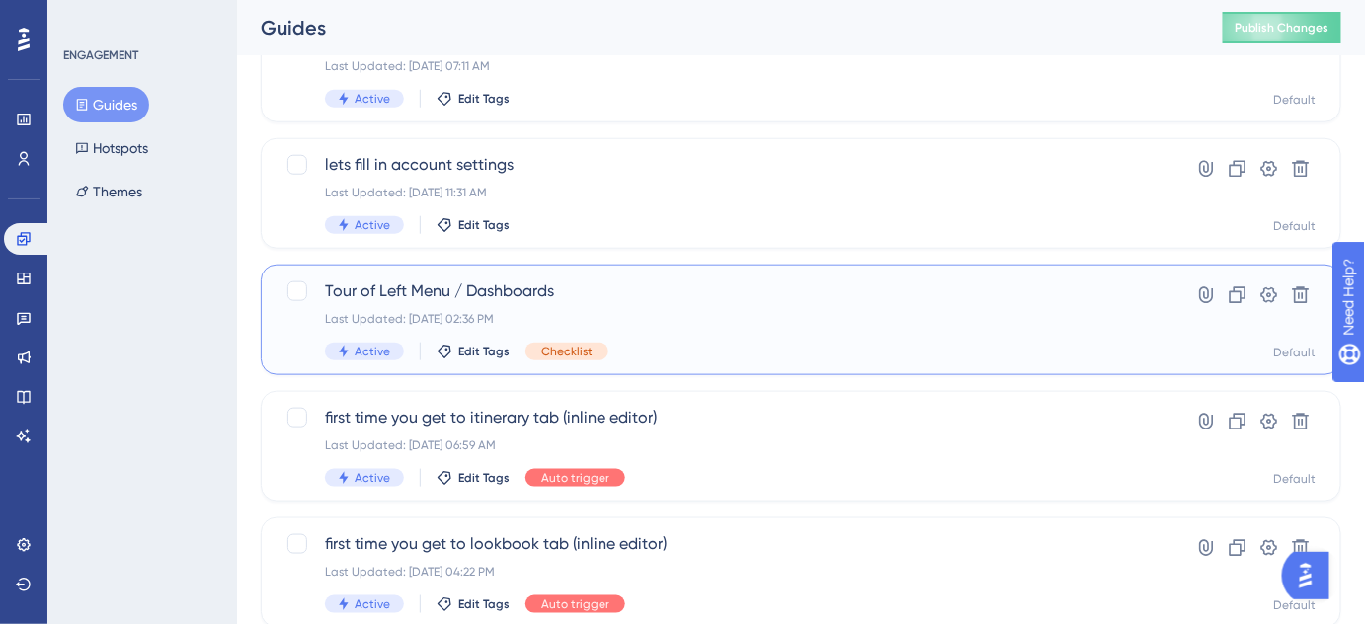
click at [465, 294] on span "Tour of Left Menu / Dashboards" at bounding box center [722, 291] width 794 height 24
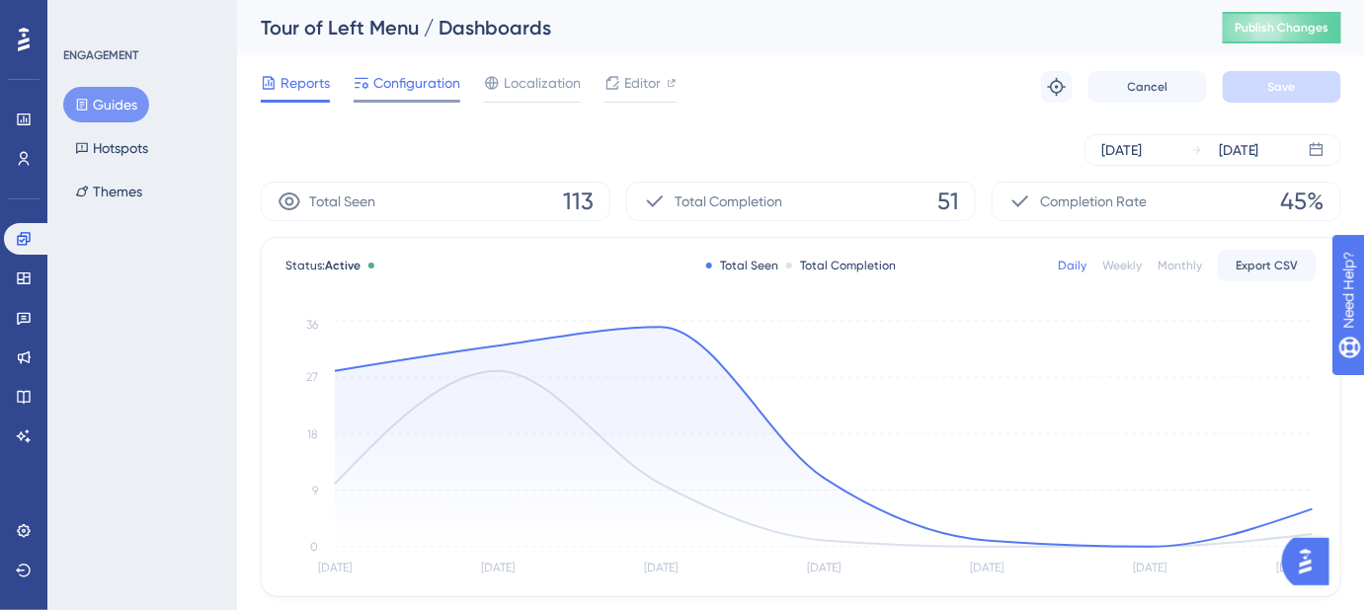
click at [395, 93] on span "Configuration" at bounding box center [416, 83] width 87 height 24
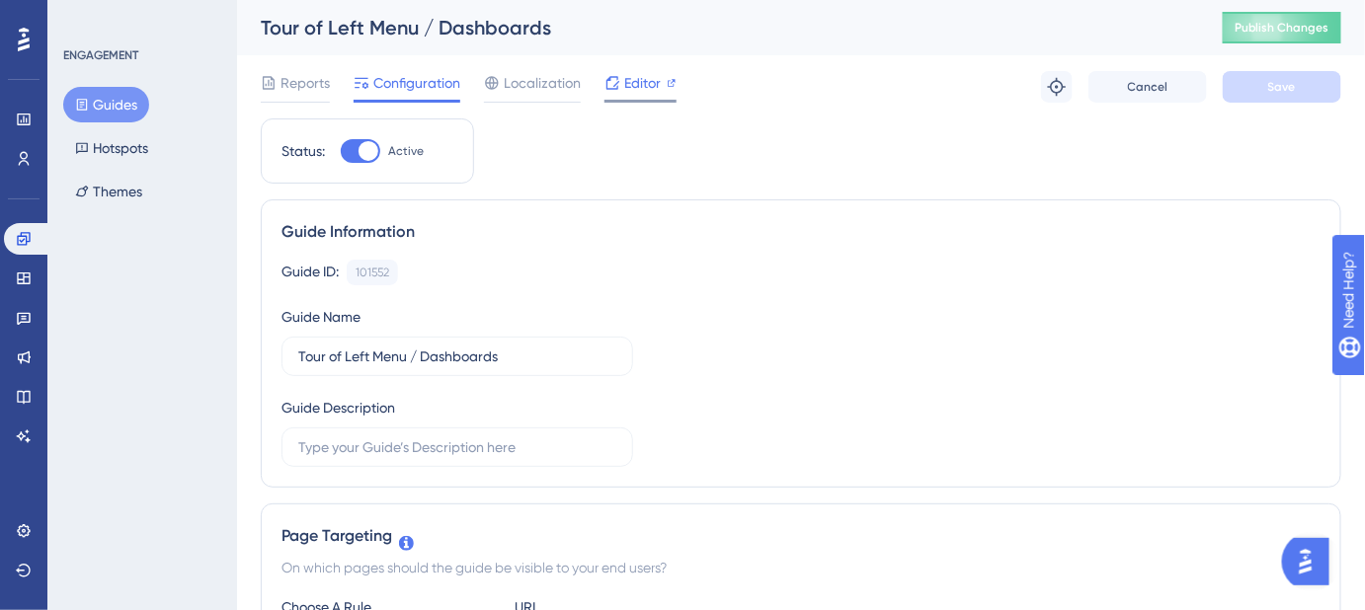
click at [642, 86] on span "Editor" at bounding box center [642, 83] width 37 height 24
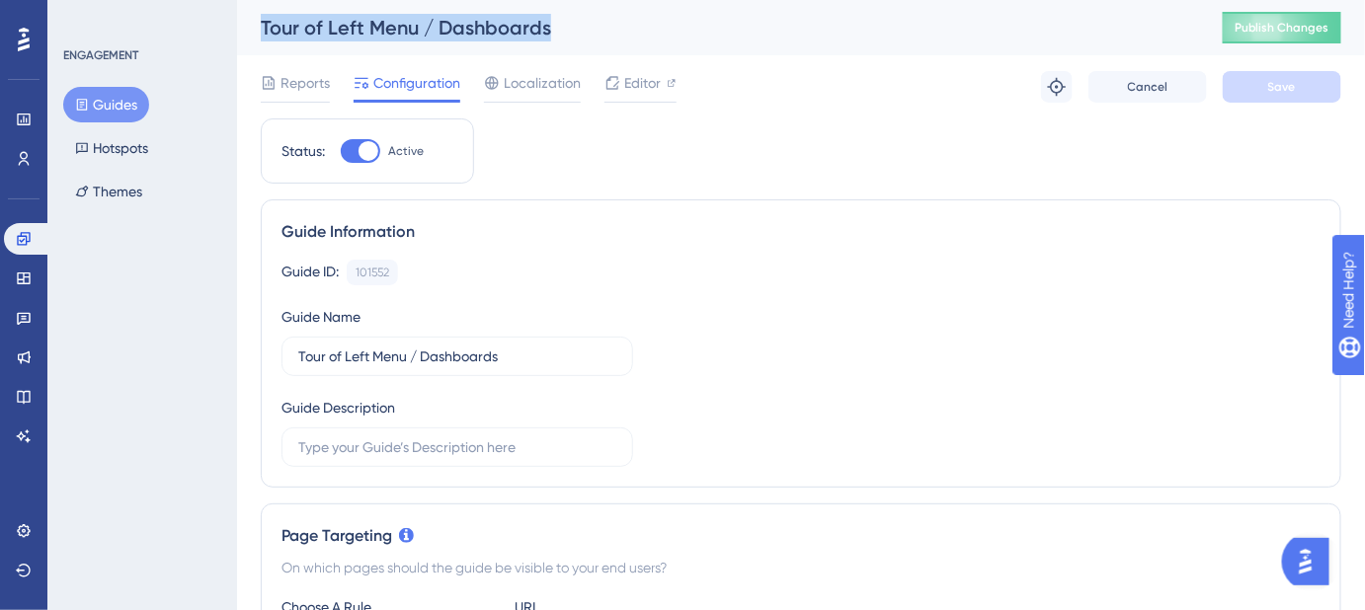
drag, startPoint x: 562, startPoint y: 39, endPoint x: 258, endPoint y: 39, distance: 304.2
click at [258, 39] on div "Tour of Left Menu / Dashboards Publish Changes" at bounding box center [801, 27] width 1128 height 55
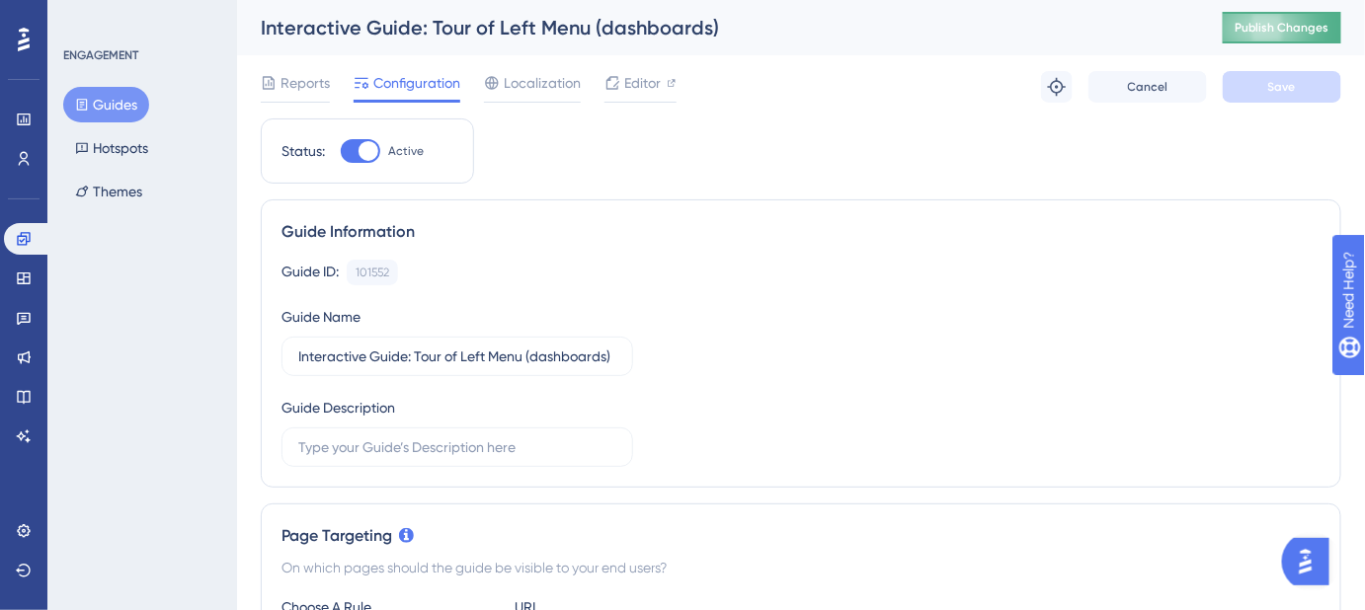
click at [1267, 22] on span "Publish Changes" at bounding box center [1281, 28] width 95 height 16
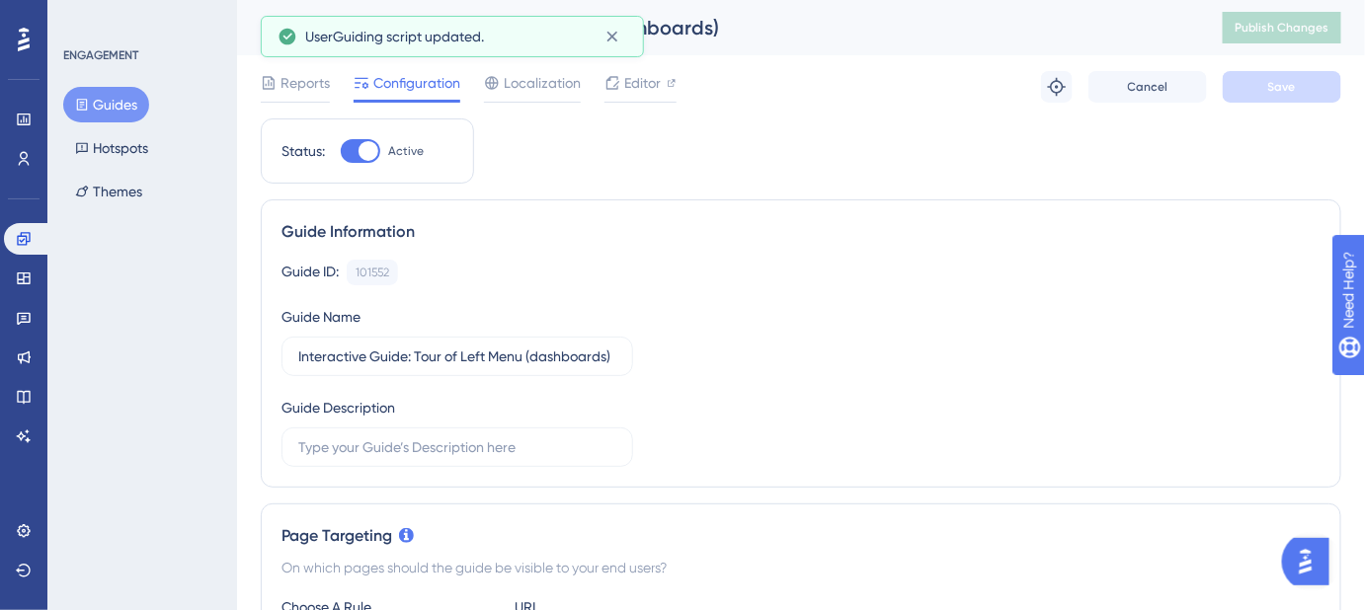
click at [93, 104] on button "Guides" at bounding box center [106, 105] width 86 height 36
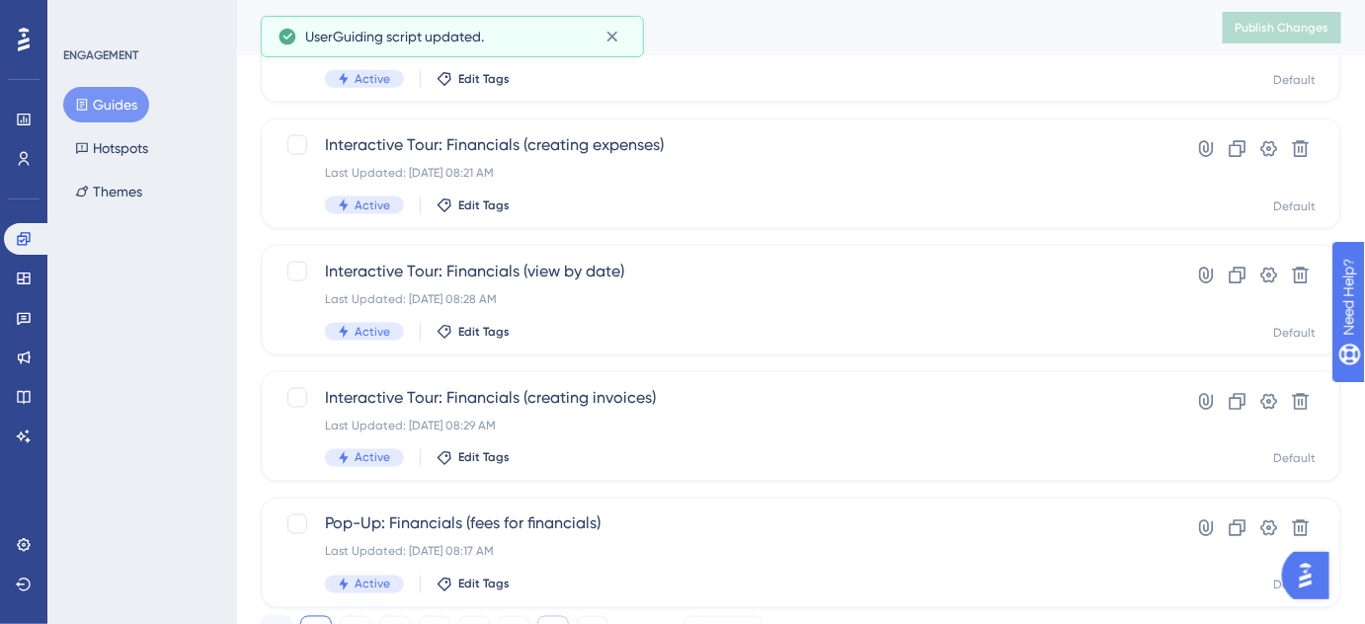
scroll to position [909, 0]
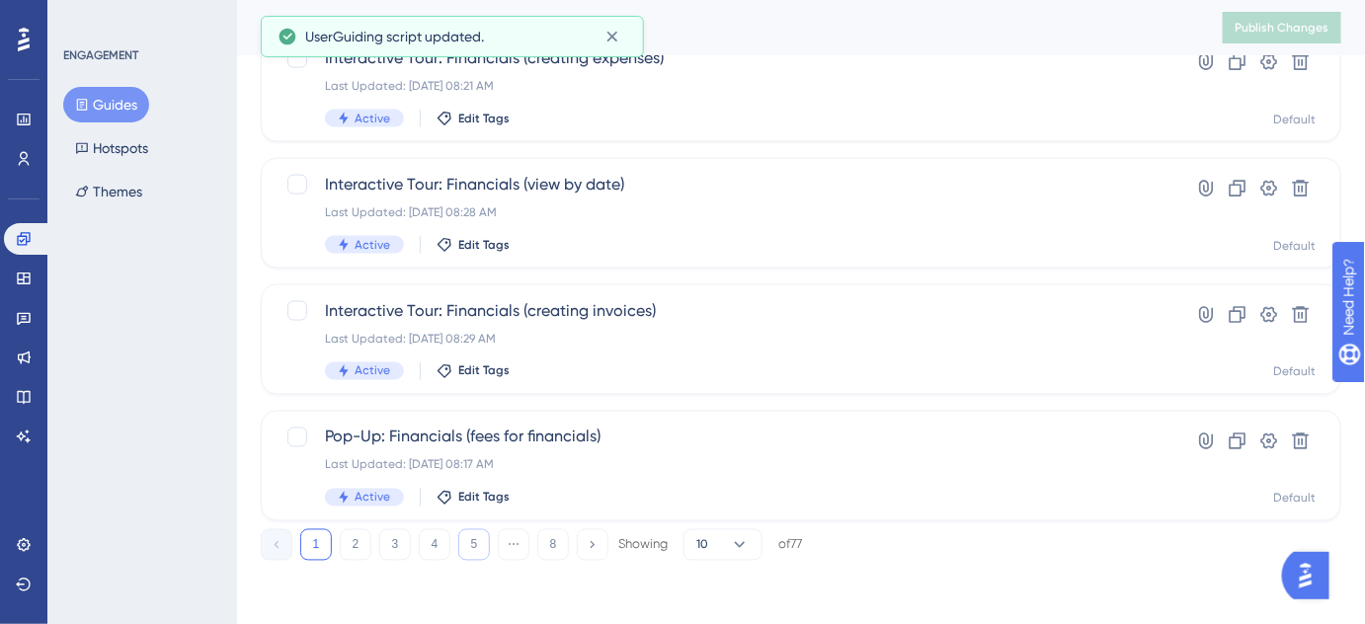
click at [481, 551] on button "5" at bounding box center [474, 545] width 32 height 32
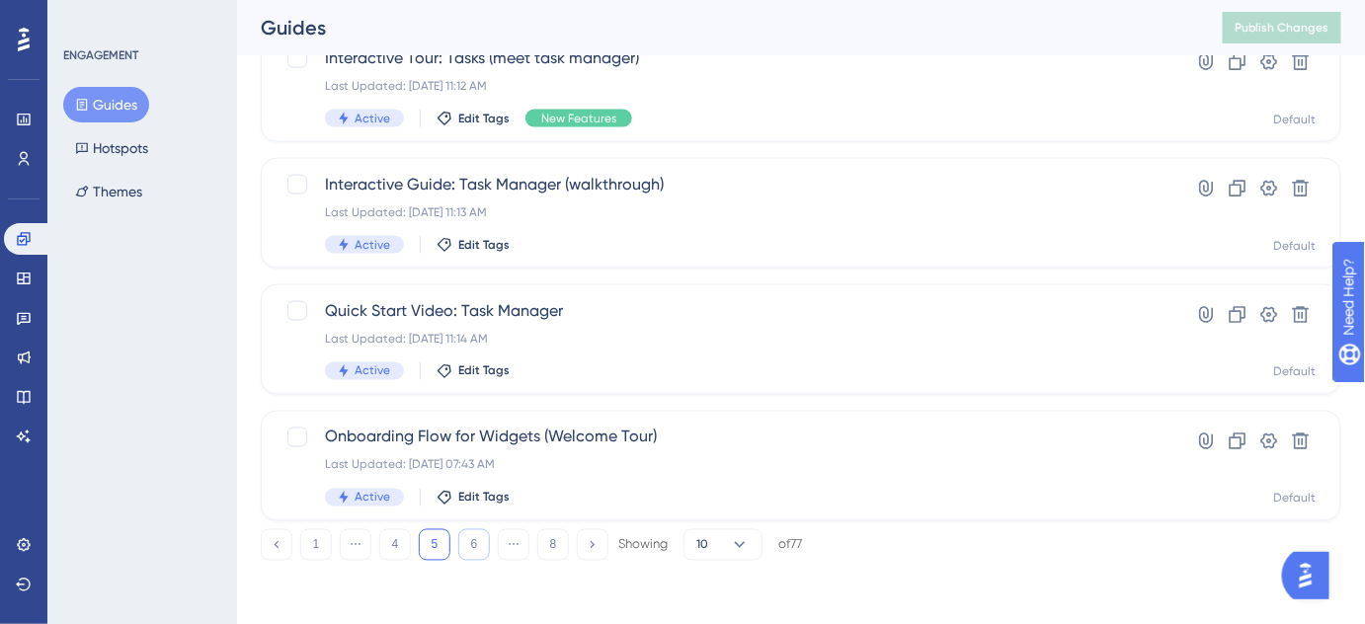
click at [485, 551] on button "6" at bounding box center [474, 545] width 32 height 32
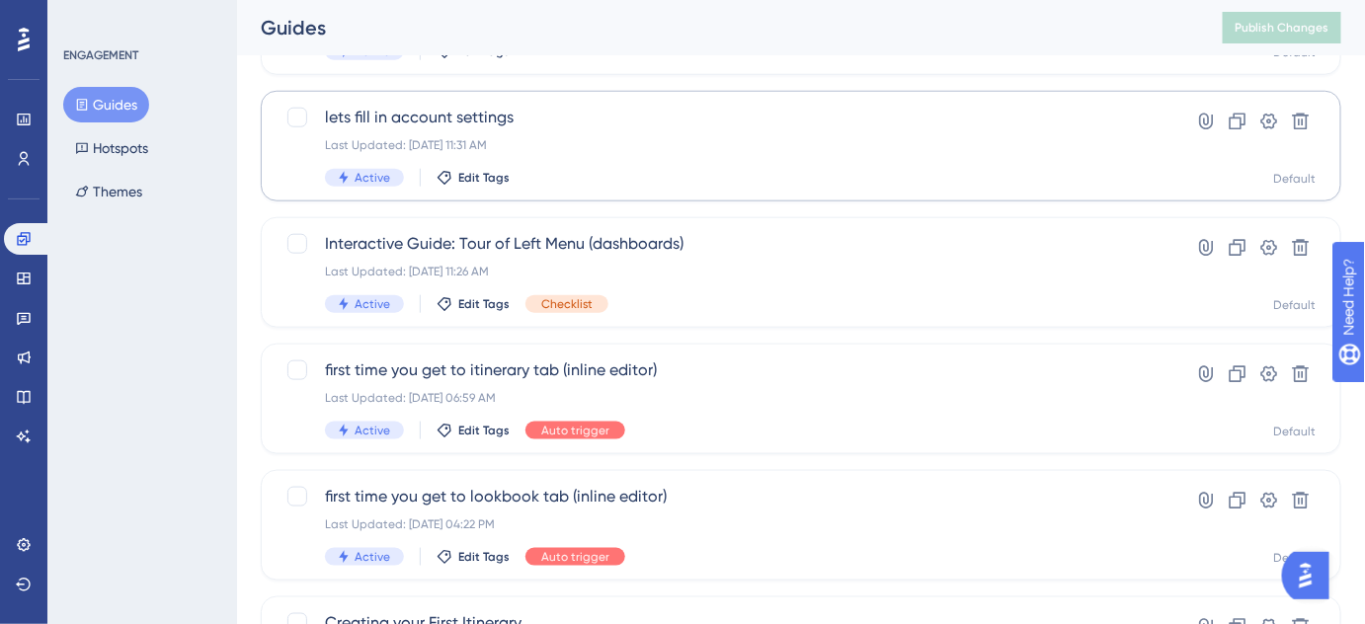
scroll to position [639, 0]
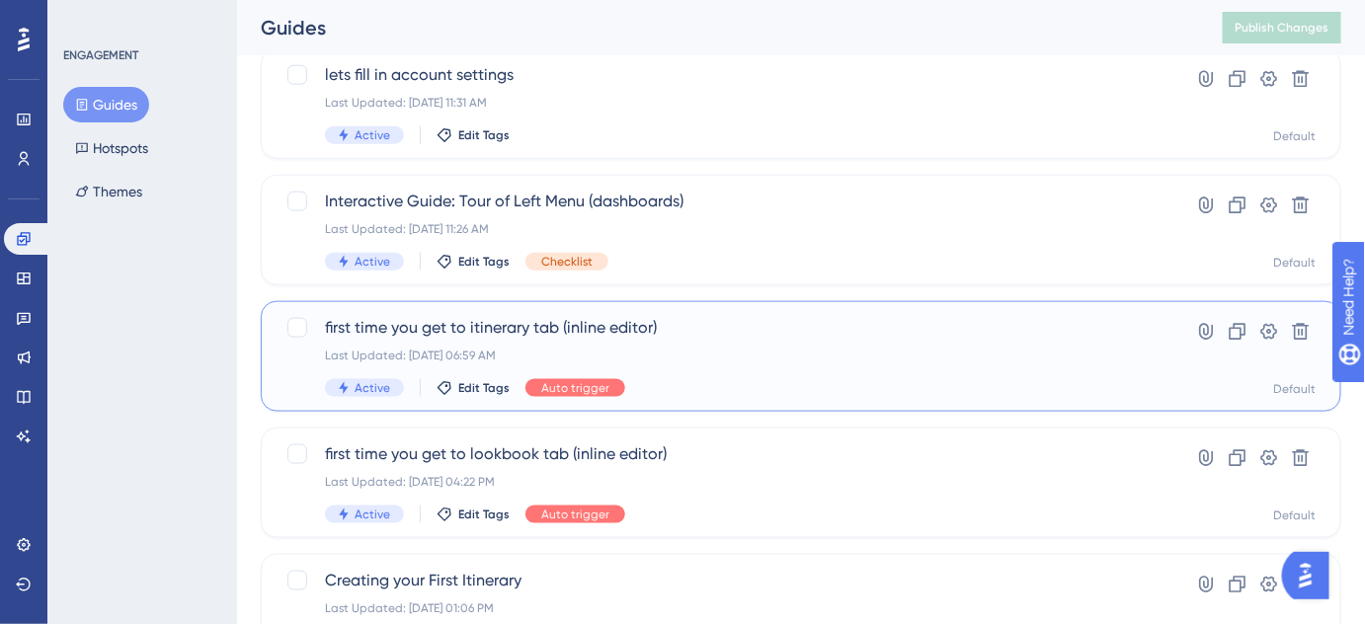
click at [582, 330] on span "first time you get to itinerary tab (inline editor)" at bounding box center [722, 328] width 794 height 24
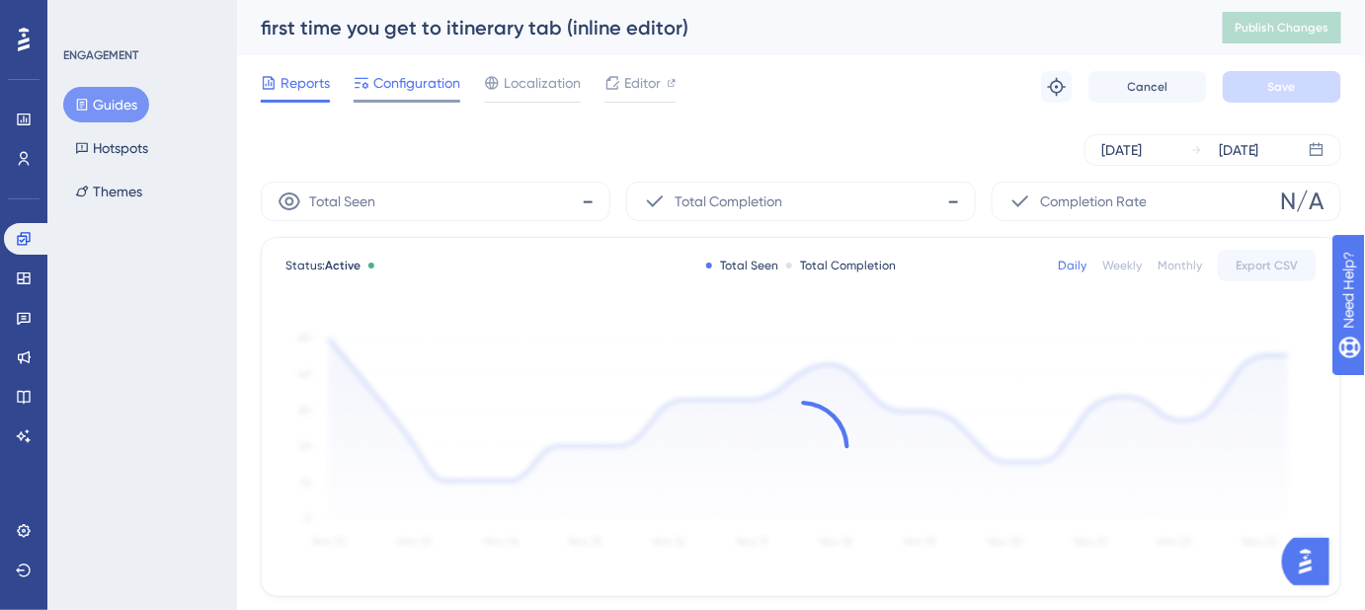
click at [408, 84] on span "Configuration" at bounding box center [416, 83] width 87 height 24
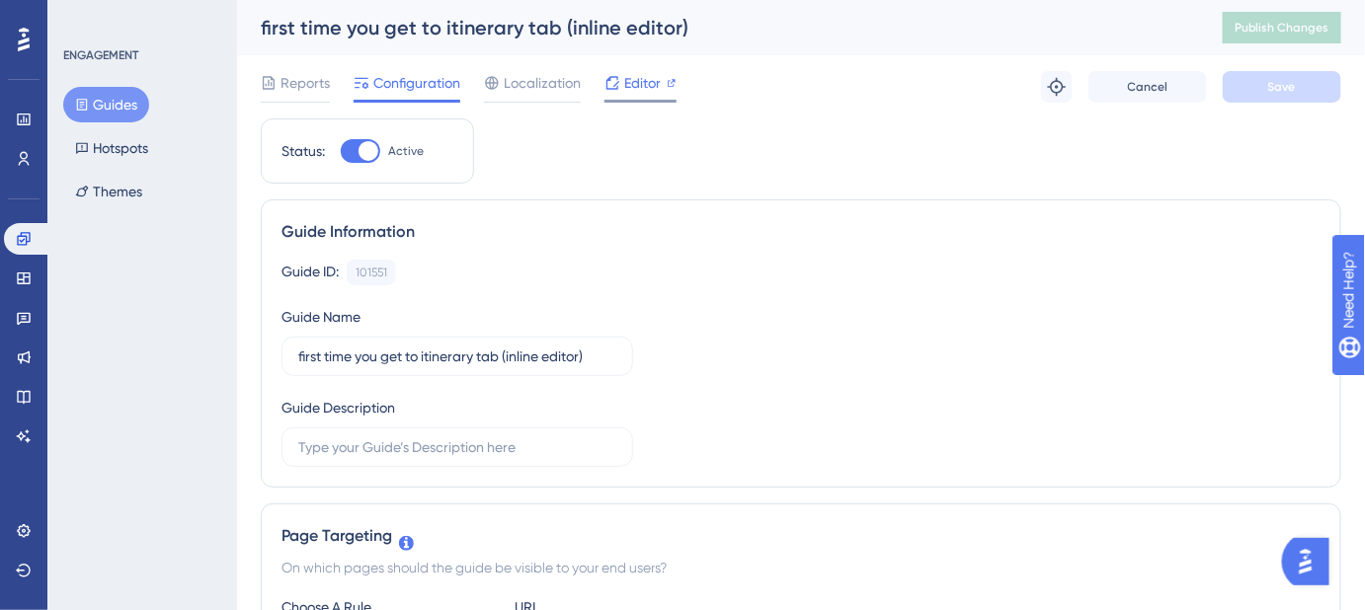
click at [650, 85] on span "Editor" at bounding box center [642, 83] width 37 height 24
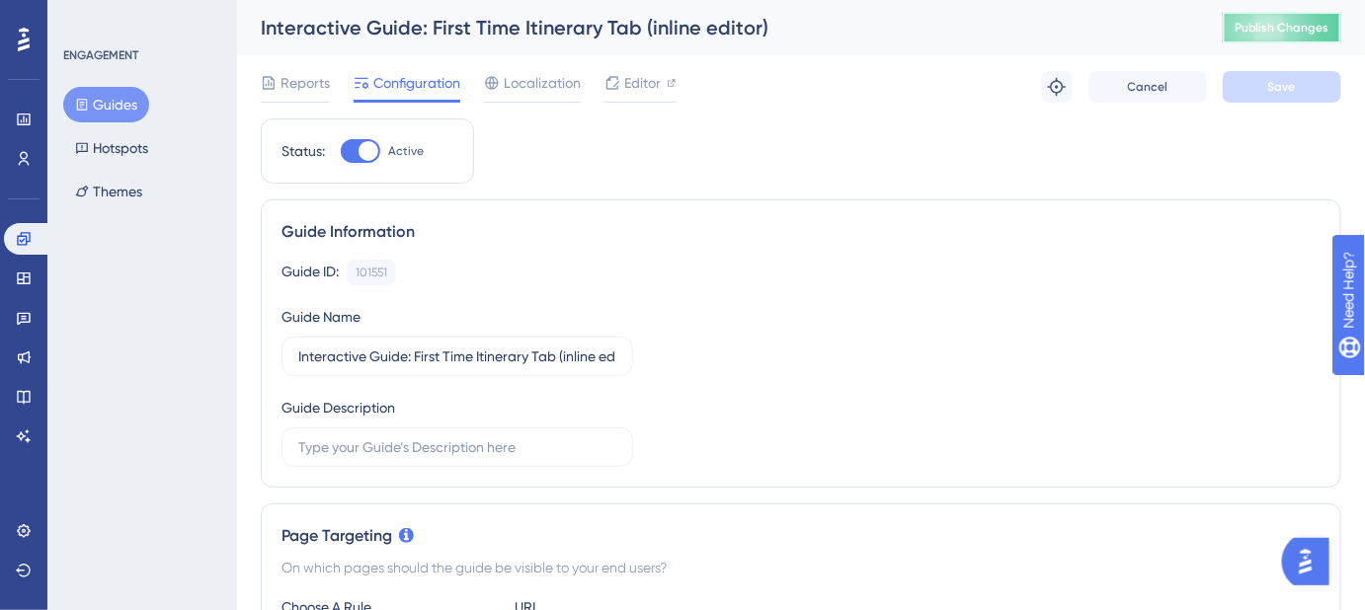
click at [1294, 18] on button "Publish Changes" at bounding box center [1282, 28] width 119 height 32
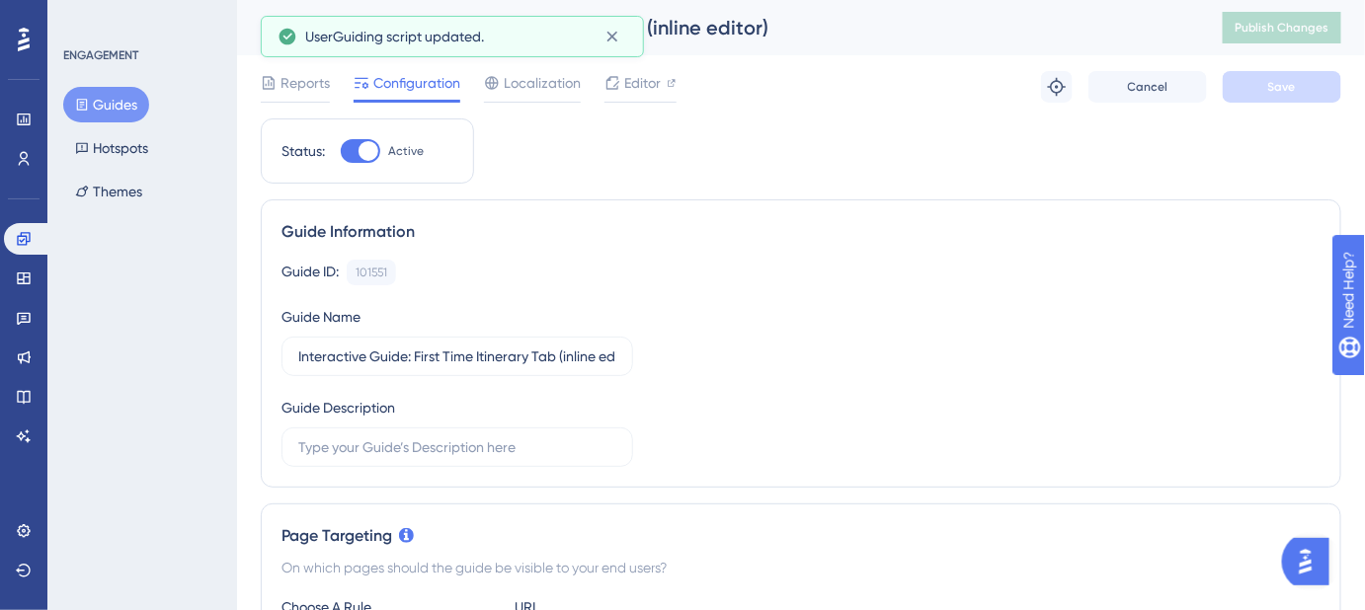
click at [112, 105] on button "Guides" at bounding box center [106, 105] width 86 height 36
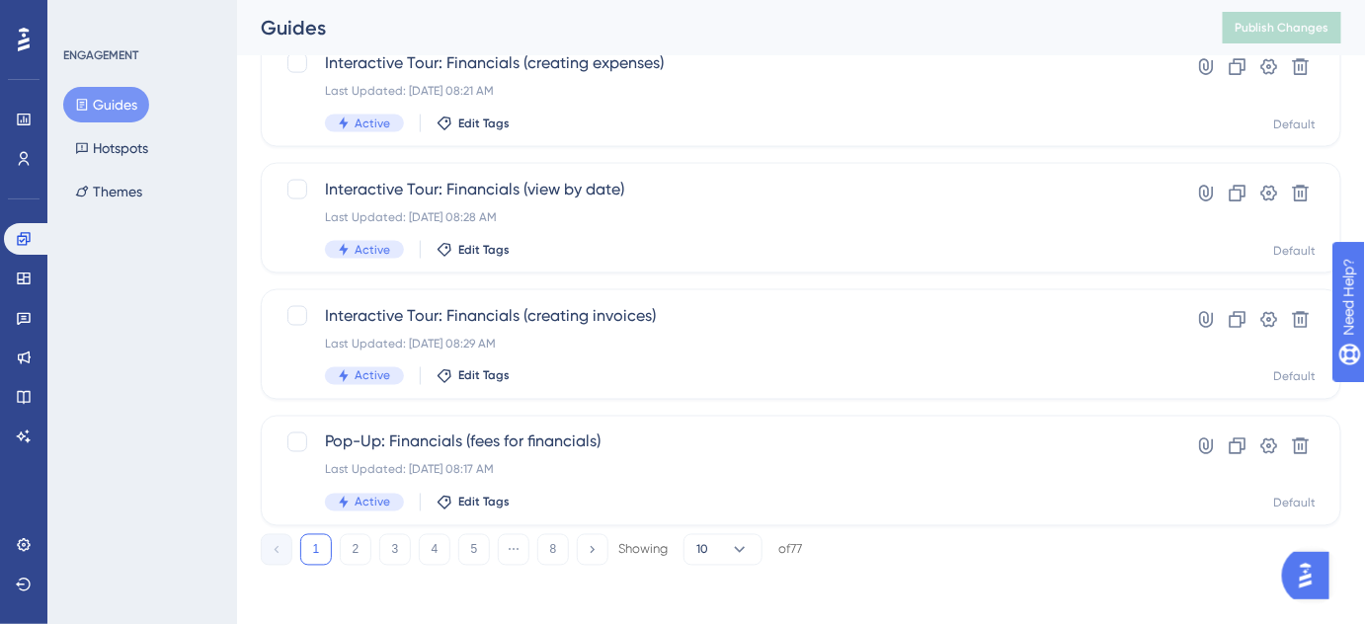
scroll to position [909, 0]
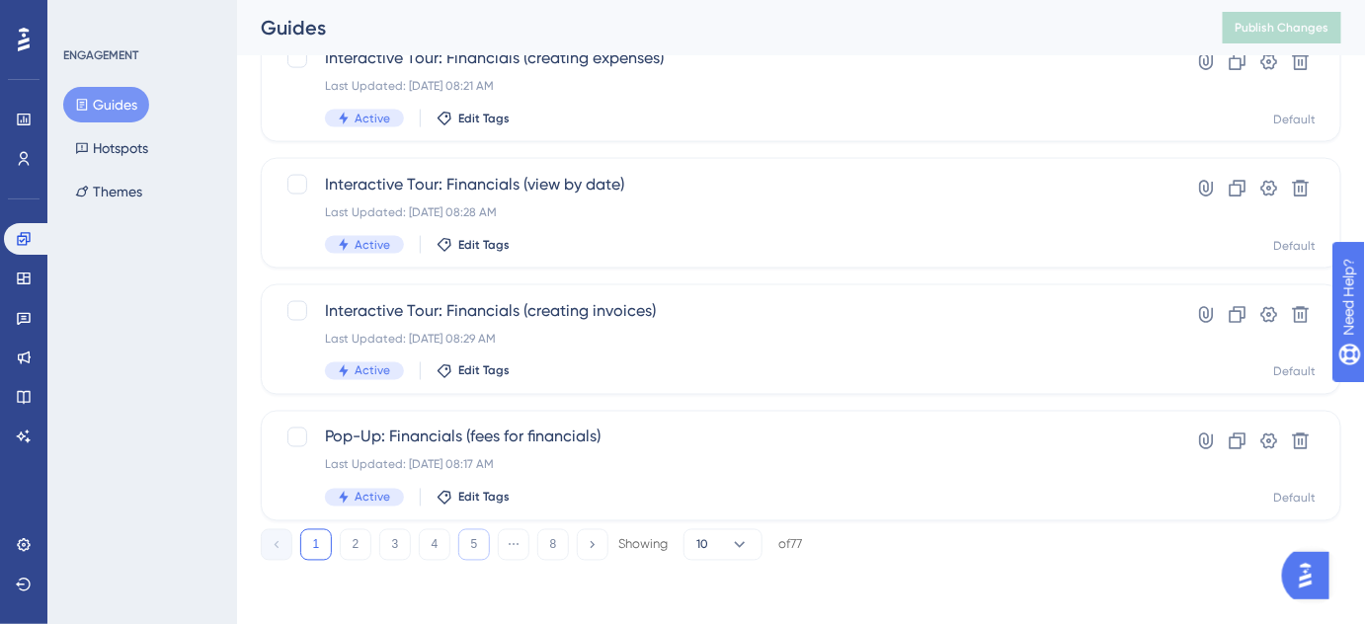
click at [477, 545] on button "5" at bounding box center [474, 545] width 32 height 32
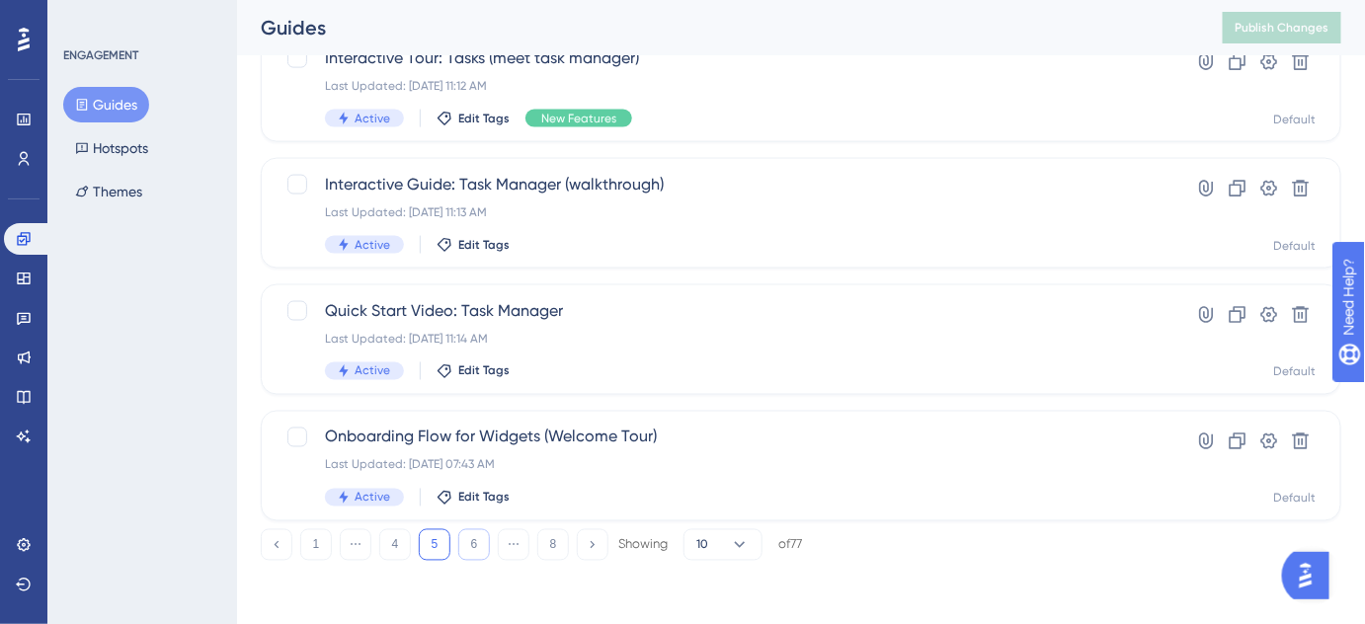
click at [482, 548] on button "6" at bounding box center [474, 545] width 32 height 32
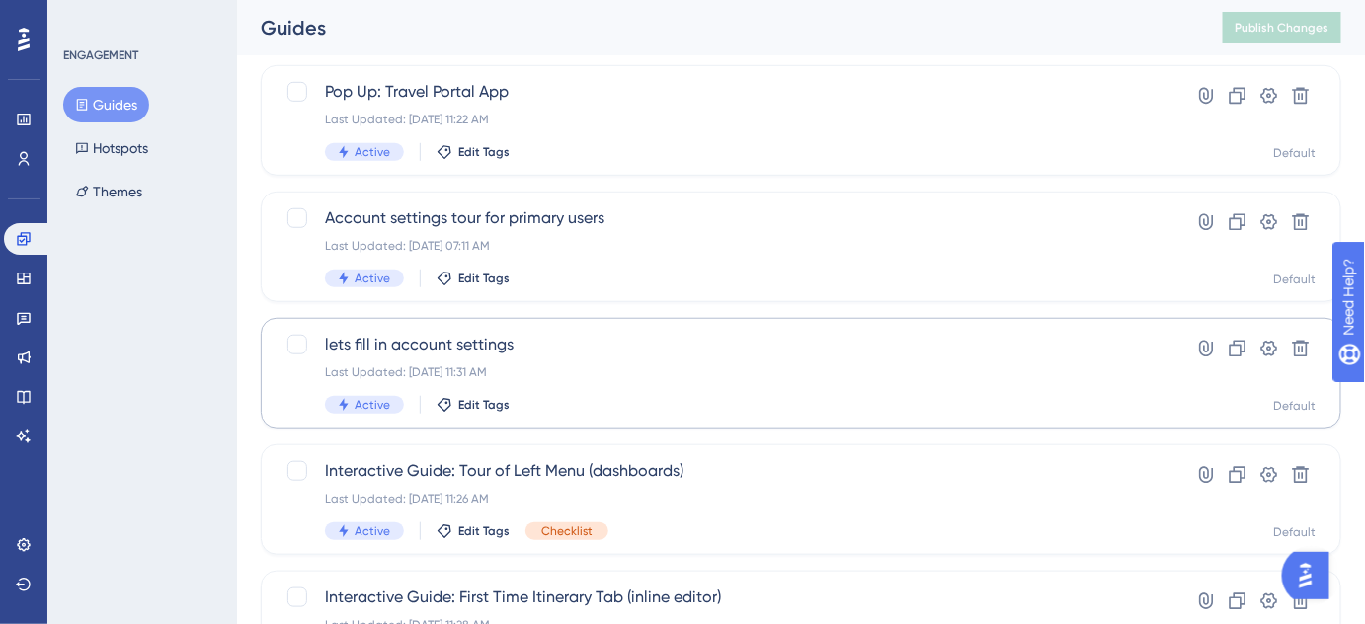
scroll to position [729, 0]
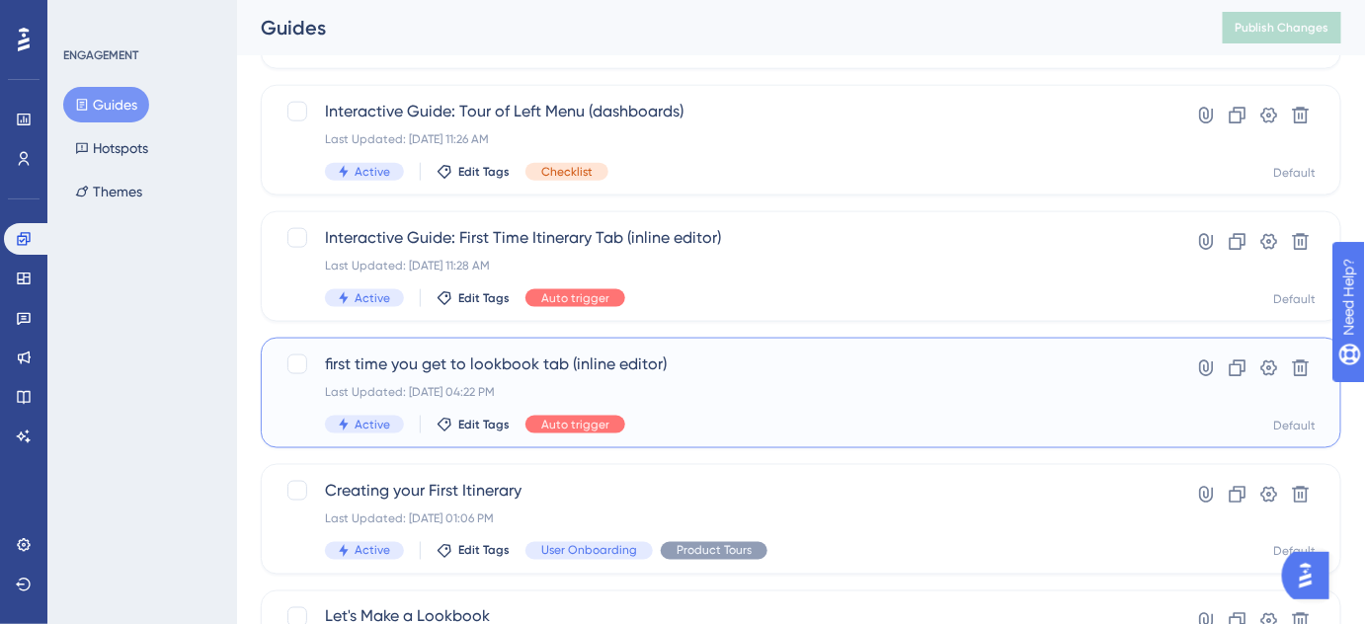
click at [569, 364] on span "first time you get to lookbook tab (inline editor)" at bounding box center [722, 365] width 794 height 24
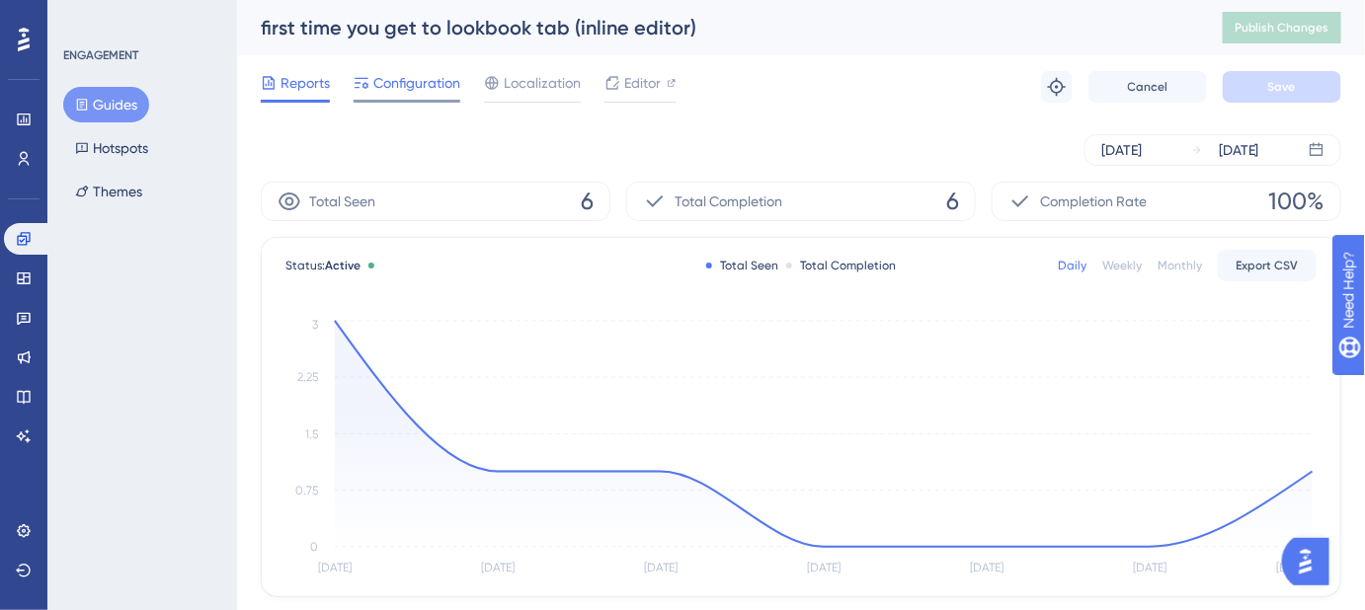
click at [429, 91] on span "Configuration" at bounding box center [416, 83] width 87 height 24
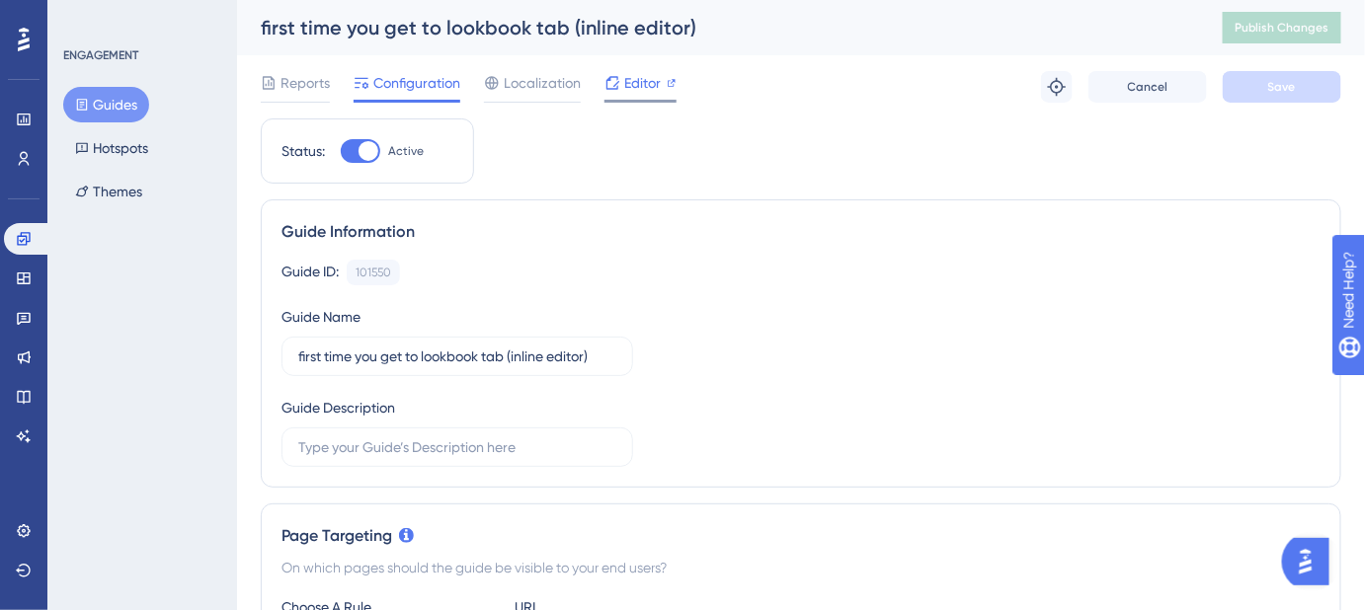
click at [635, 75] on span "Editor" at bounding box center [642, 83] width 37 height 24
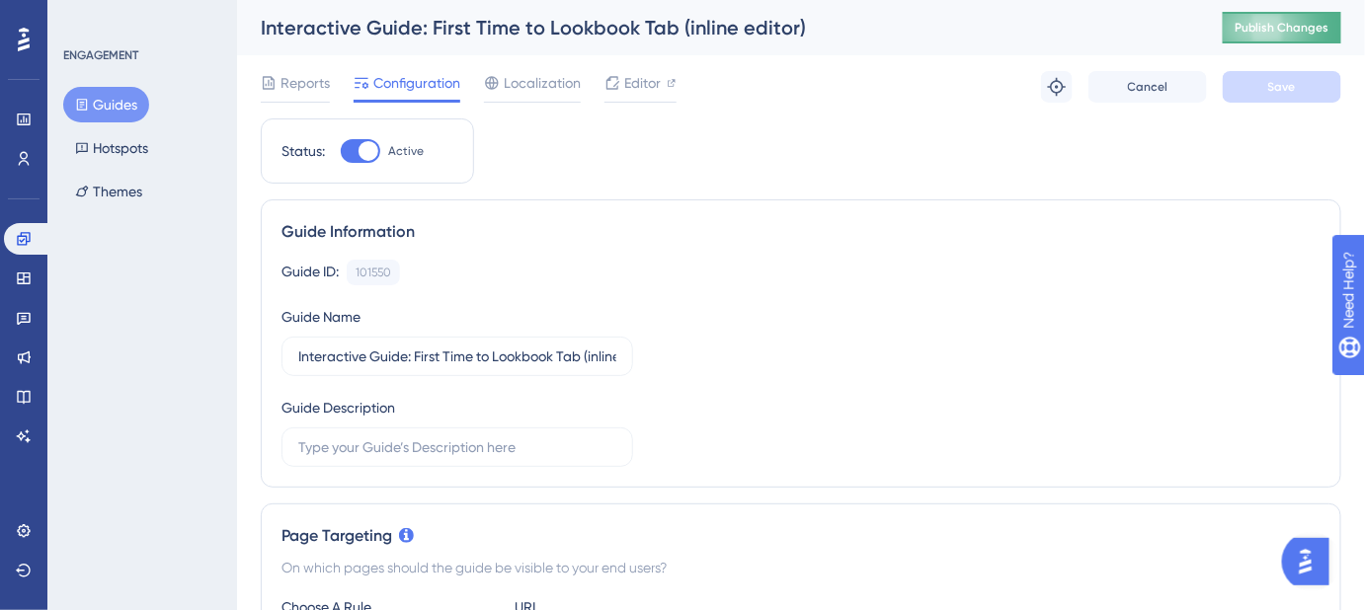
click at [1283, 30] on span "Publish Changes" at bounding box center [1281, 28] width 95 height 16
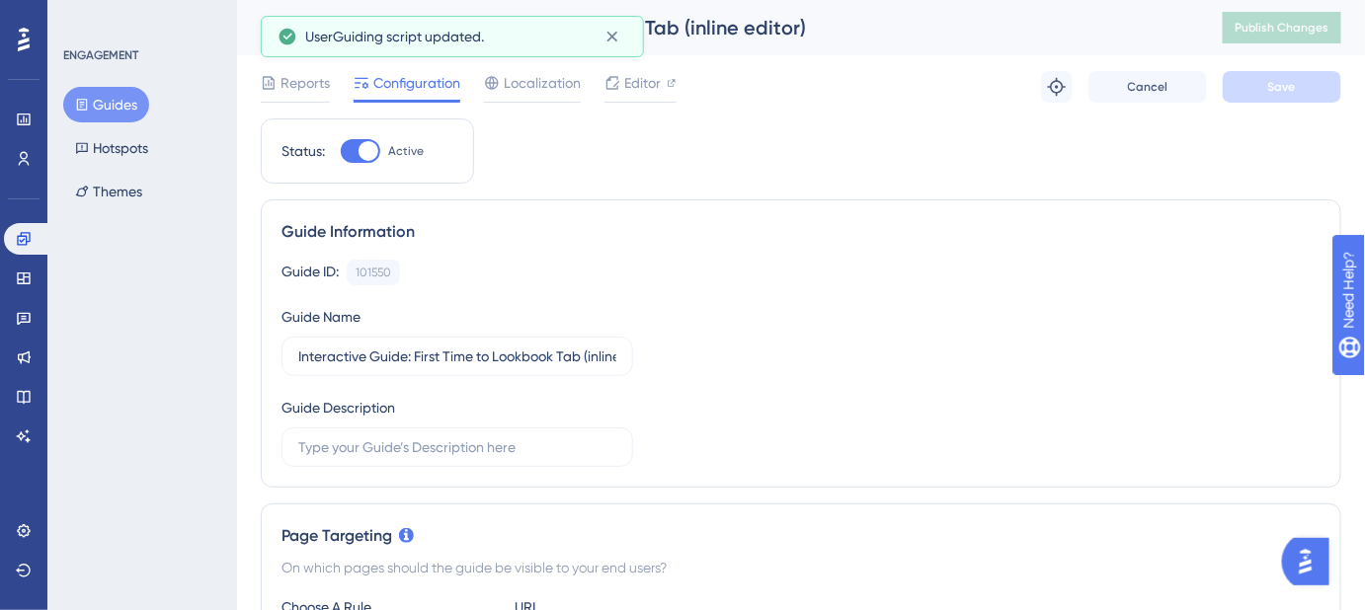
click at [122, 101] on button "Guides" at bounding box center [106, 105] width 86 height 36
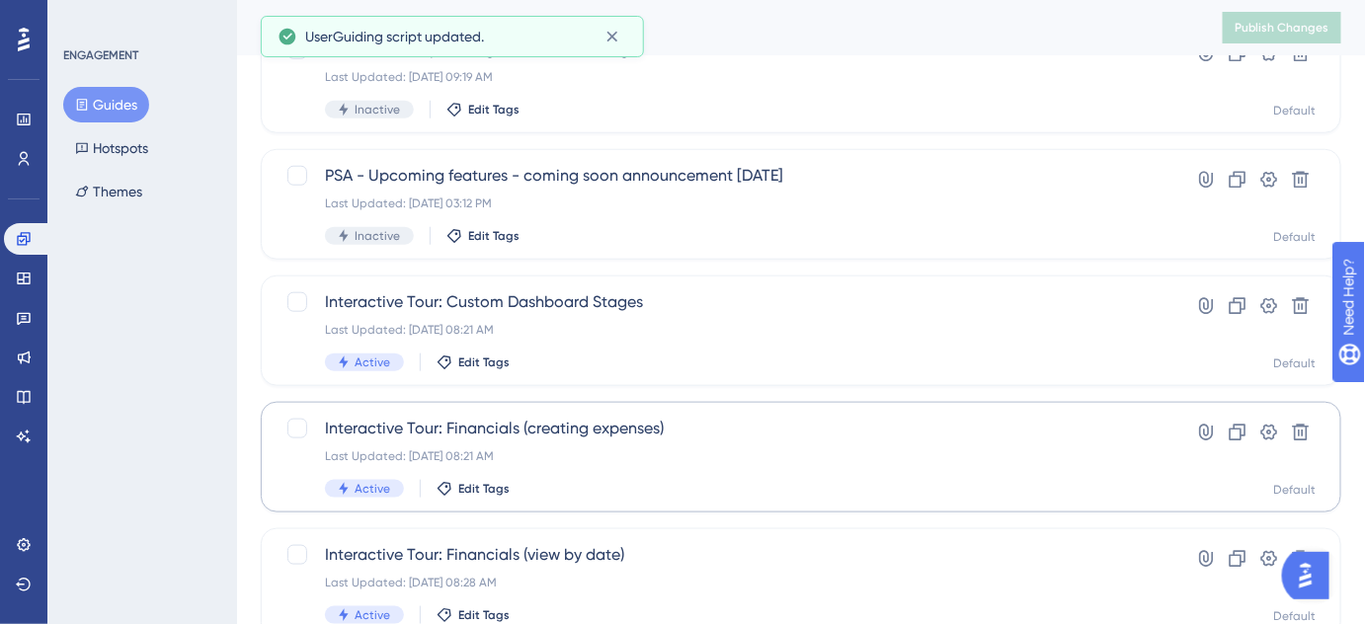
scroll to position [909, 0]
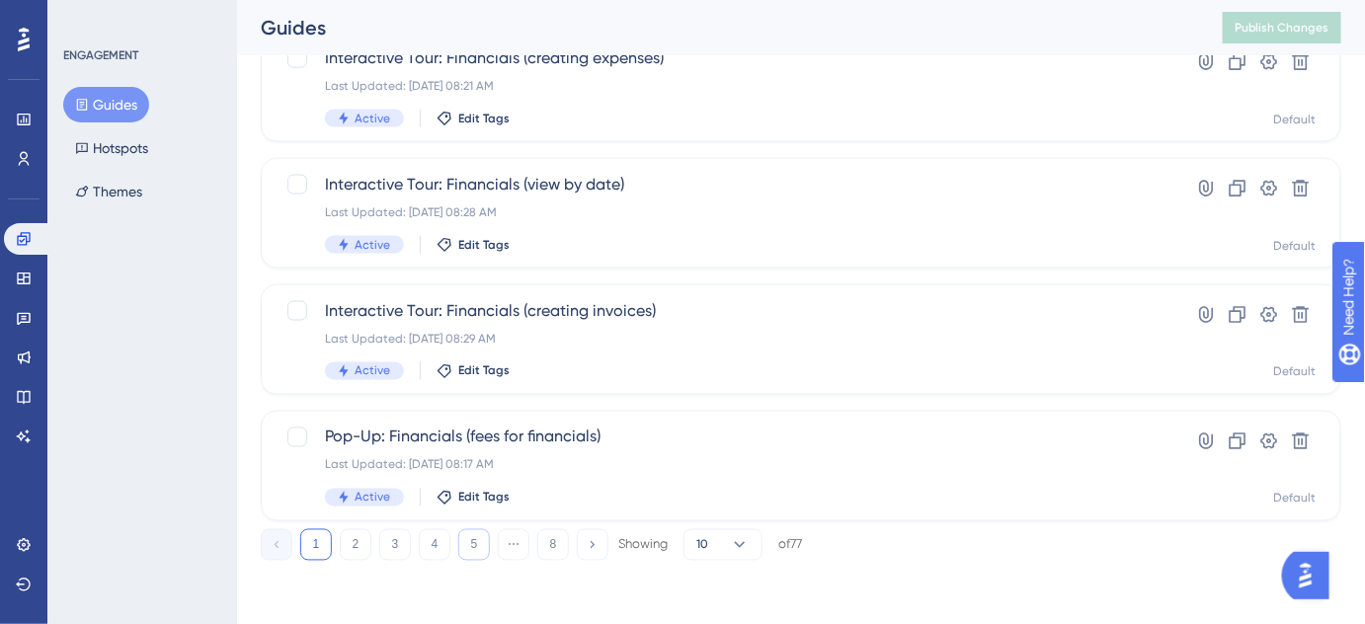
click at [486, 545] on button "5" at bounding box center [474, 545] width 32 height 32
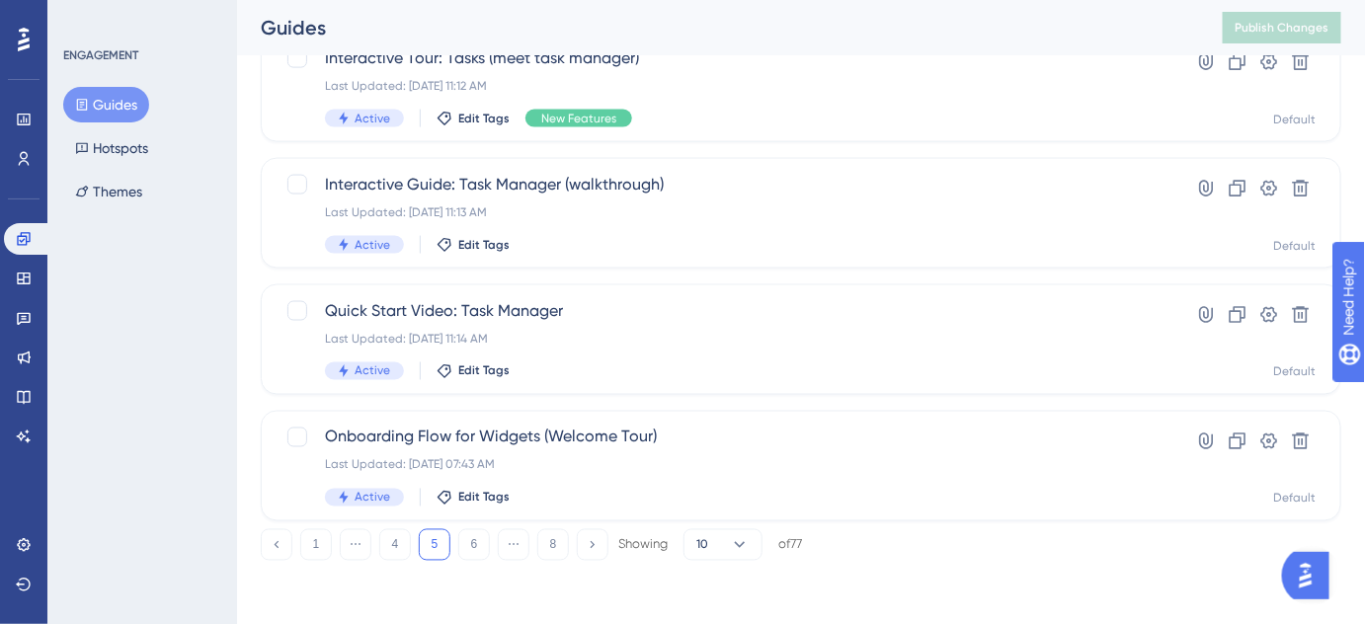
click at [490, 550] on div "1 ⋯ 4 5 6 ⋯ 8 Showing 10 of 77" at bounding box center [531, 545] width 541 height 32
click at [483, 543] on button "6" at bounding box center [474, 545] width 32 height 32
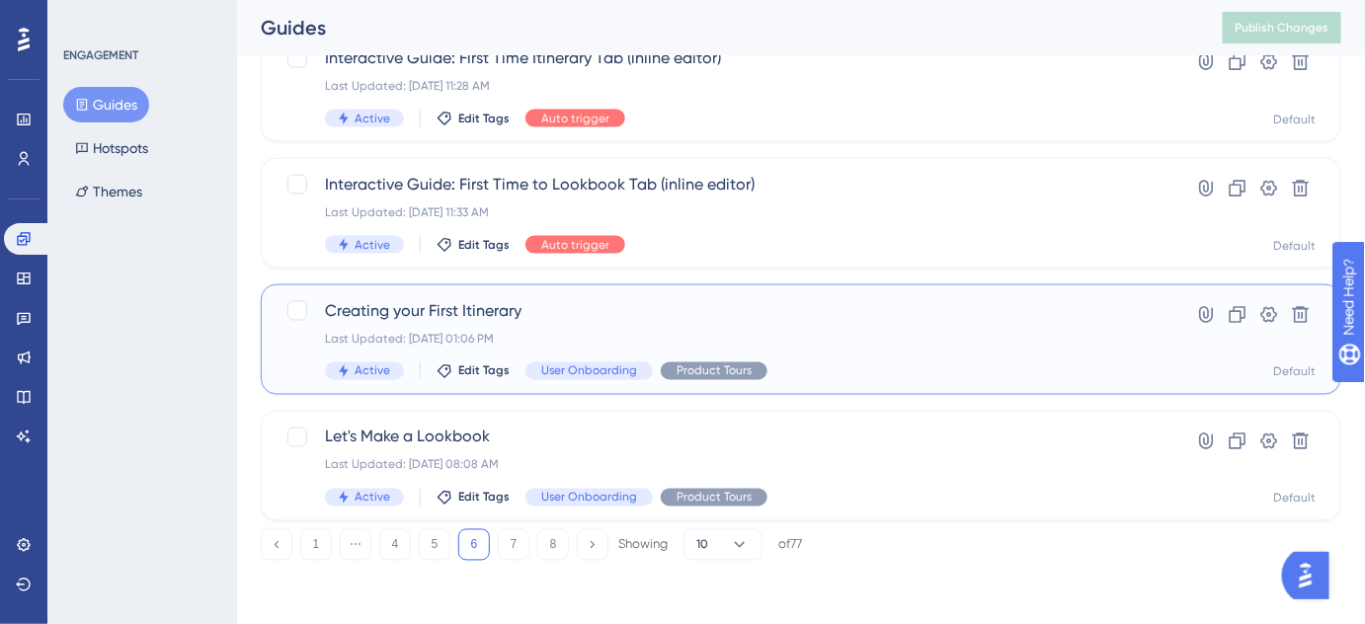
click at [460, 307] on span "Creating your First Itinerary" at bounding box center [722, 311] width 794 height 24
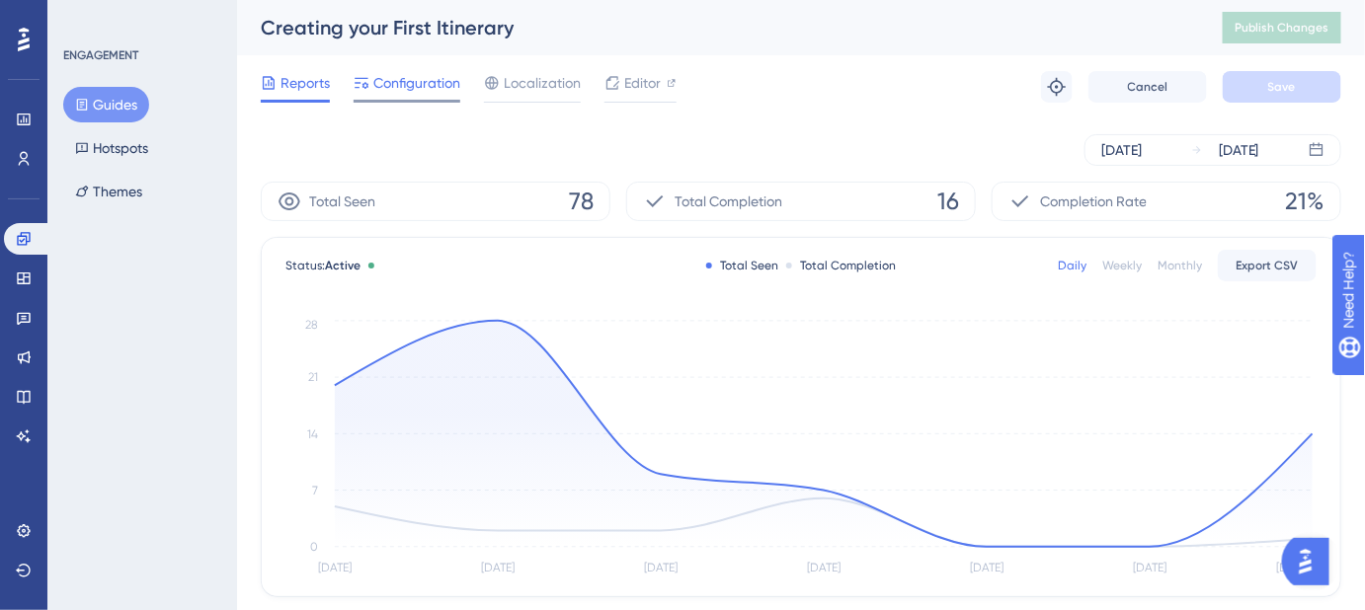
click at [379, 97] on div "Configuration" at bounding box center [407, 87] width 107 height 32
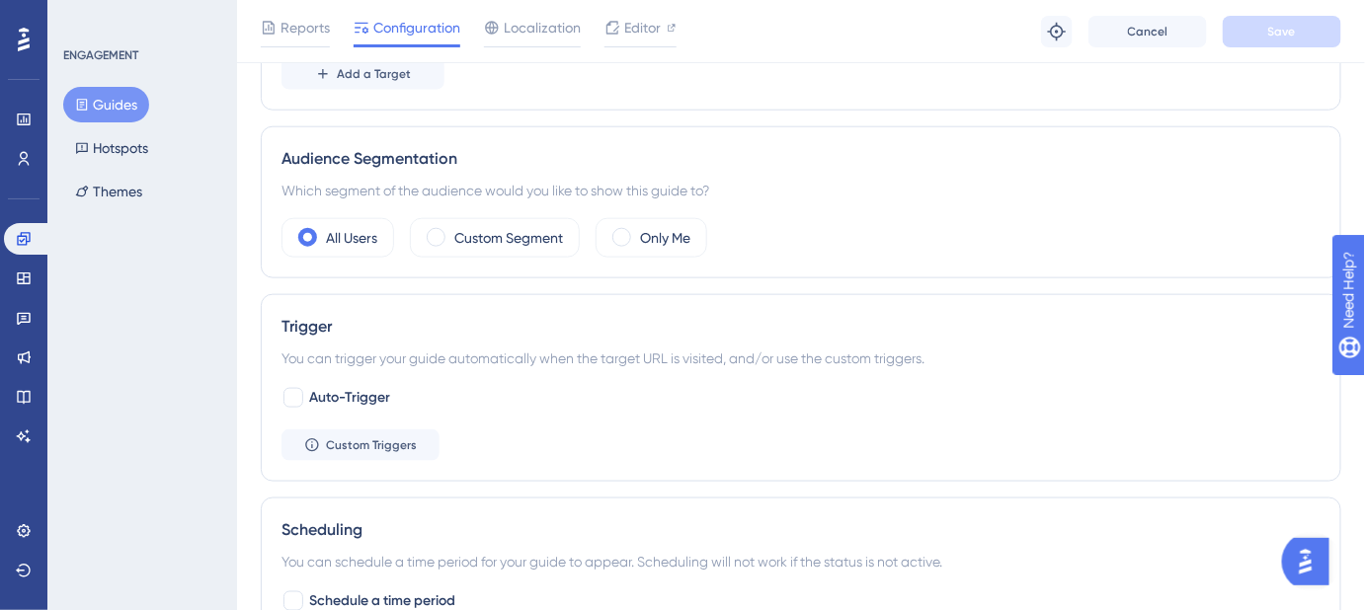
scroll to position [371, 0]
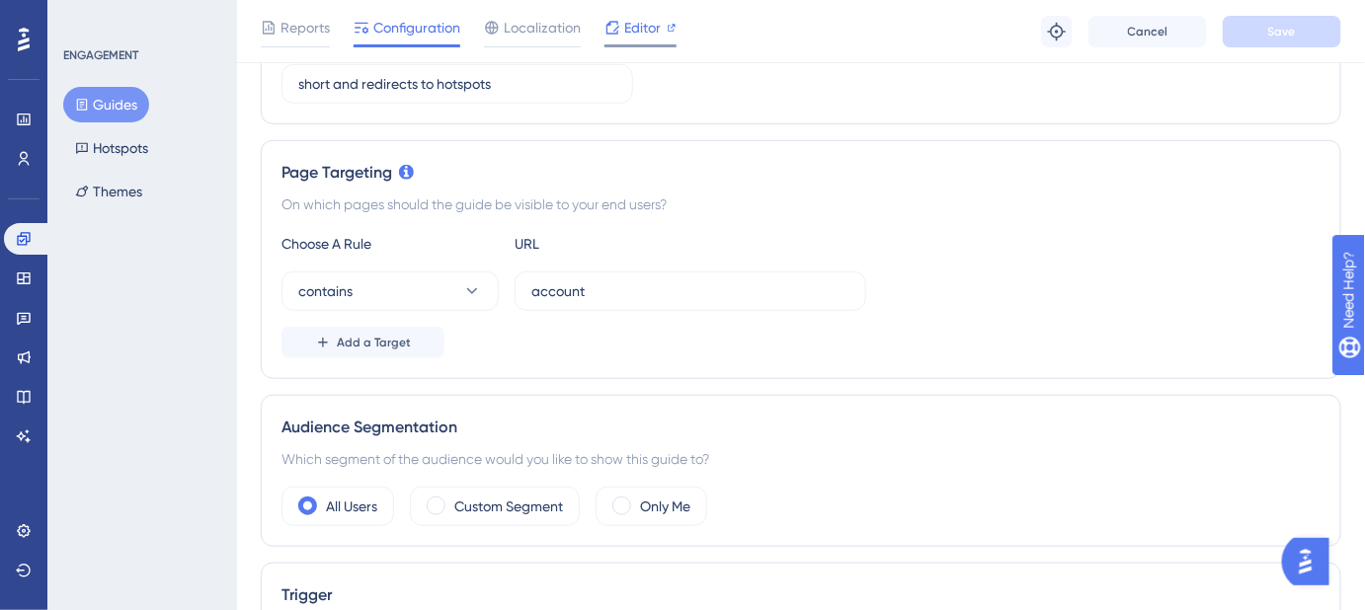
click at [647, 30] on span "Editor" at bounding box center [642, 28] width 37 height 24
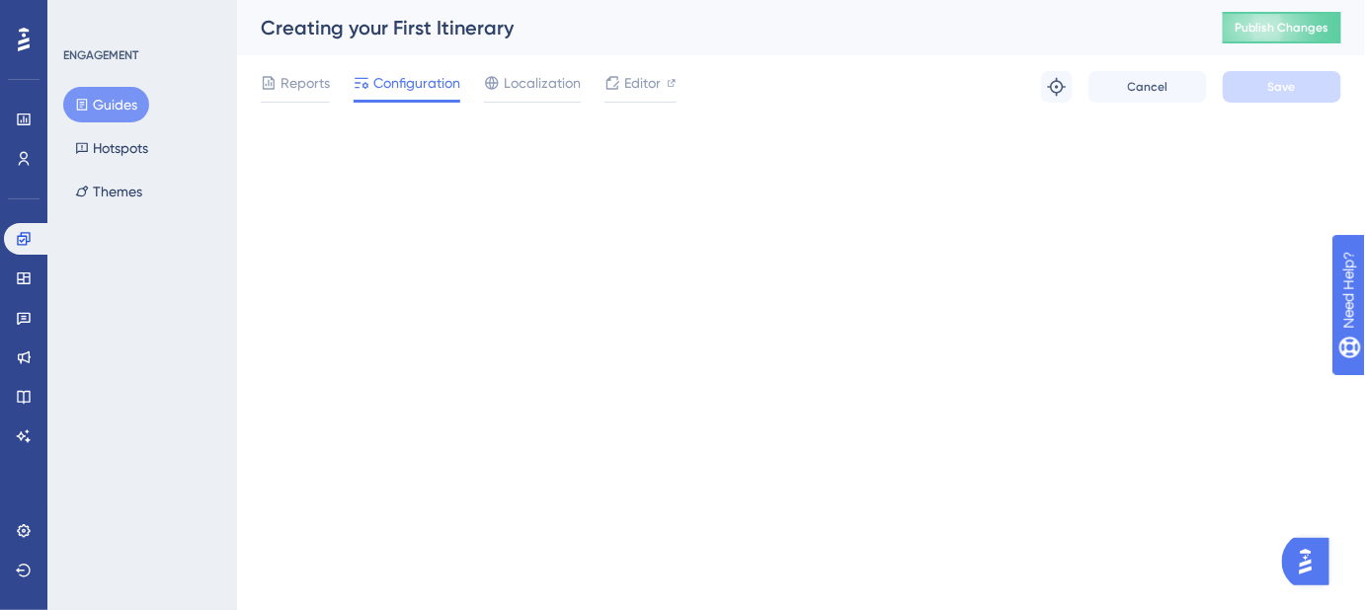
scroll to position [0, 0]
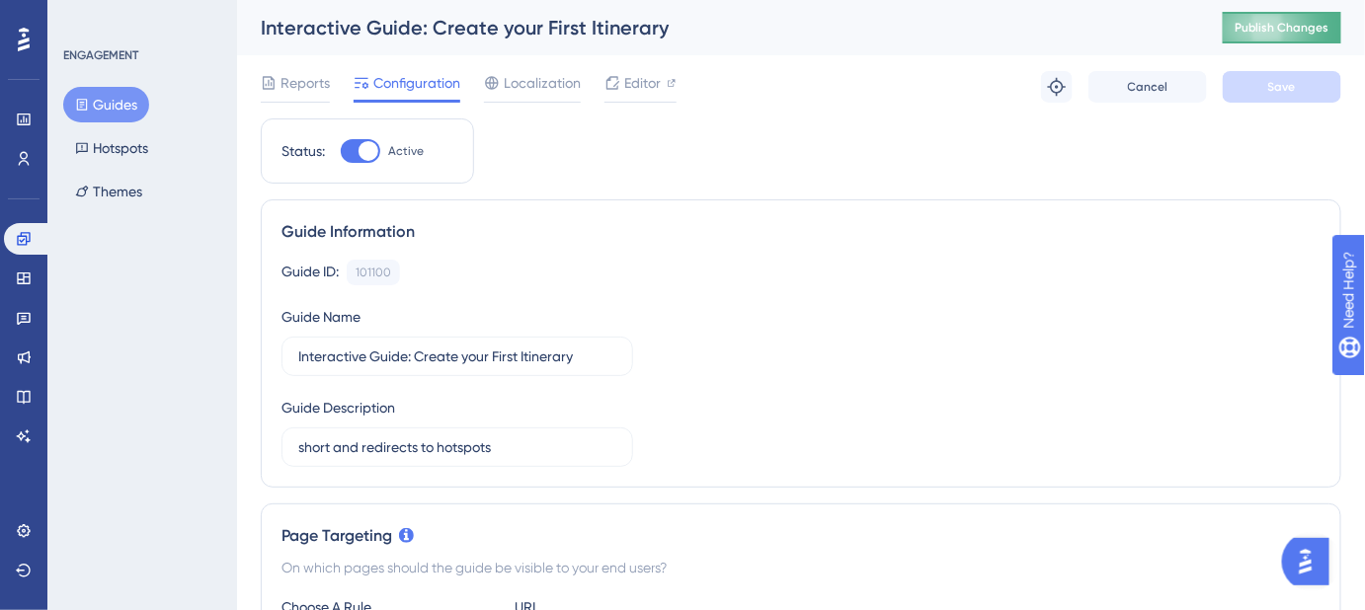
click at [1279, 26] on span "Publish Changes" at bounding box center [1281, 28] width 95 height 16
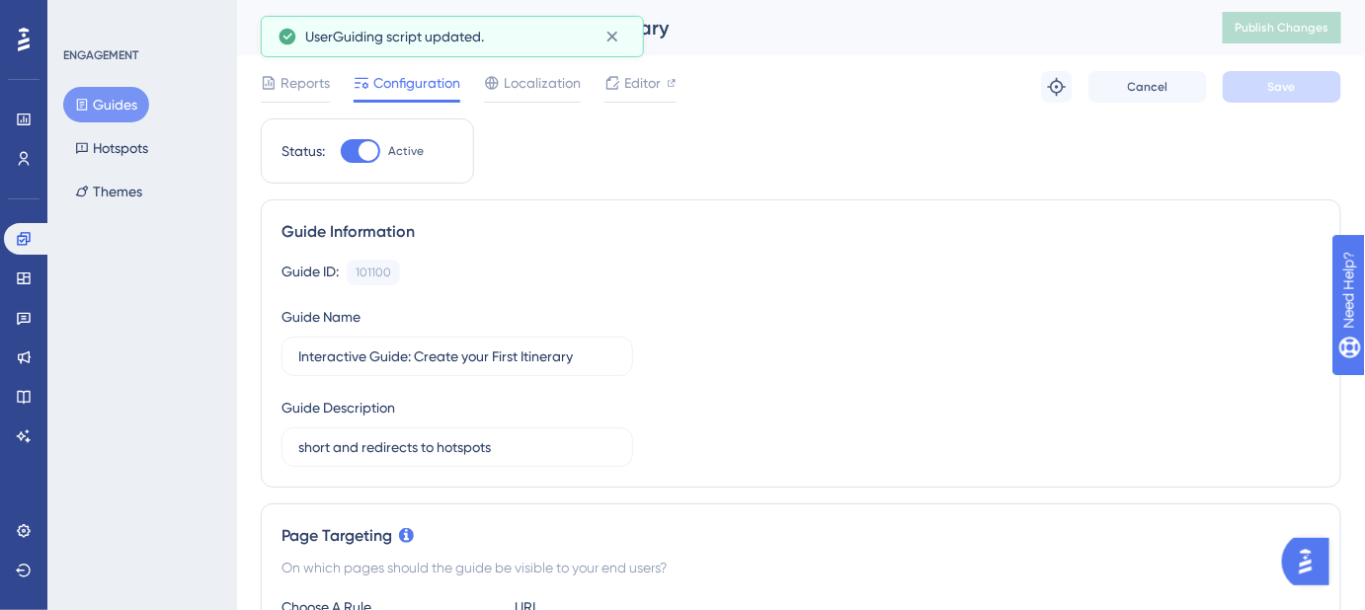
click at [103, 115] on button "Guides" at bounding box center [106, 105] width 86 height 36
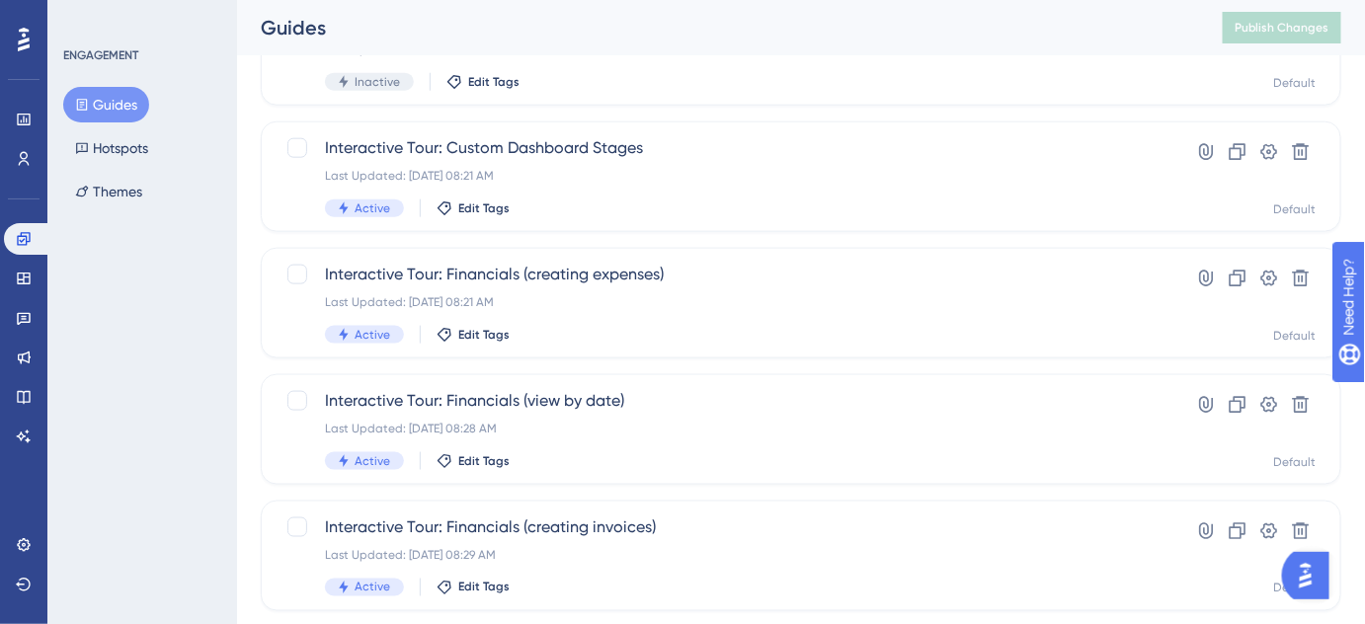
scroll to position [909, 0]
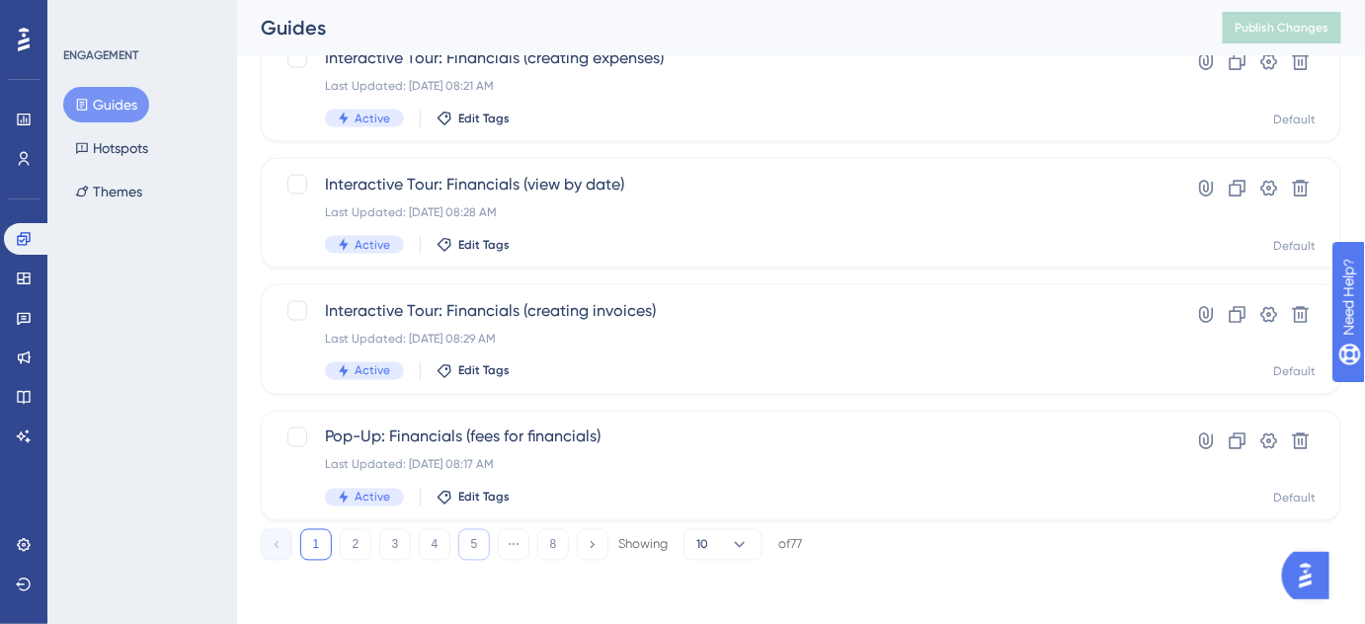
click at [477, 551] on button "5" at bounding box center [474, 545] width 32 height 32
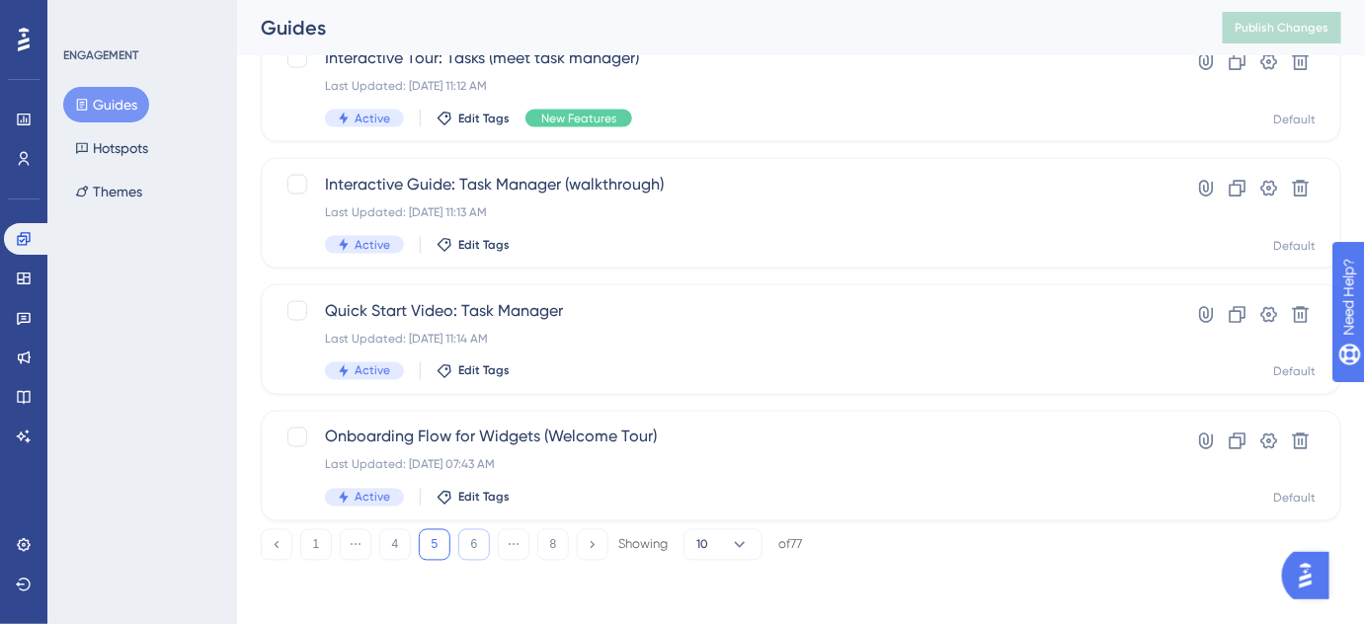
click at [477, 550] on button "6" at bounding box center [474, 545] width 32 height 32
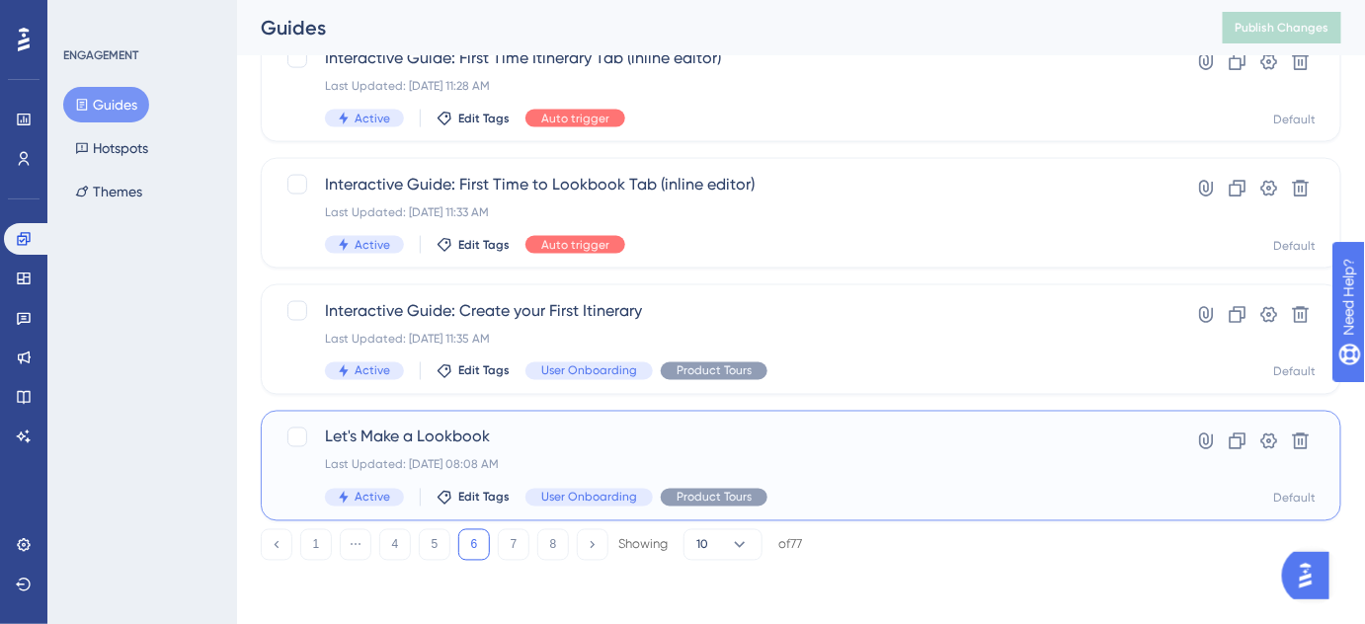
click at [421, 444] on span "Let's Make a Lookbook" at bounding box center [722, 438] width 794 height 24
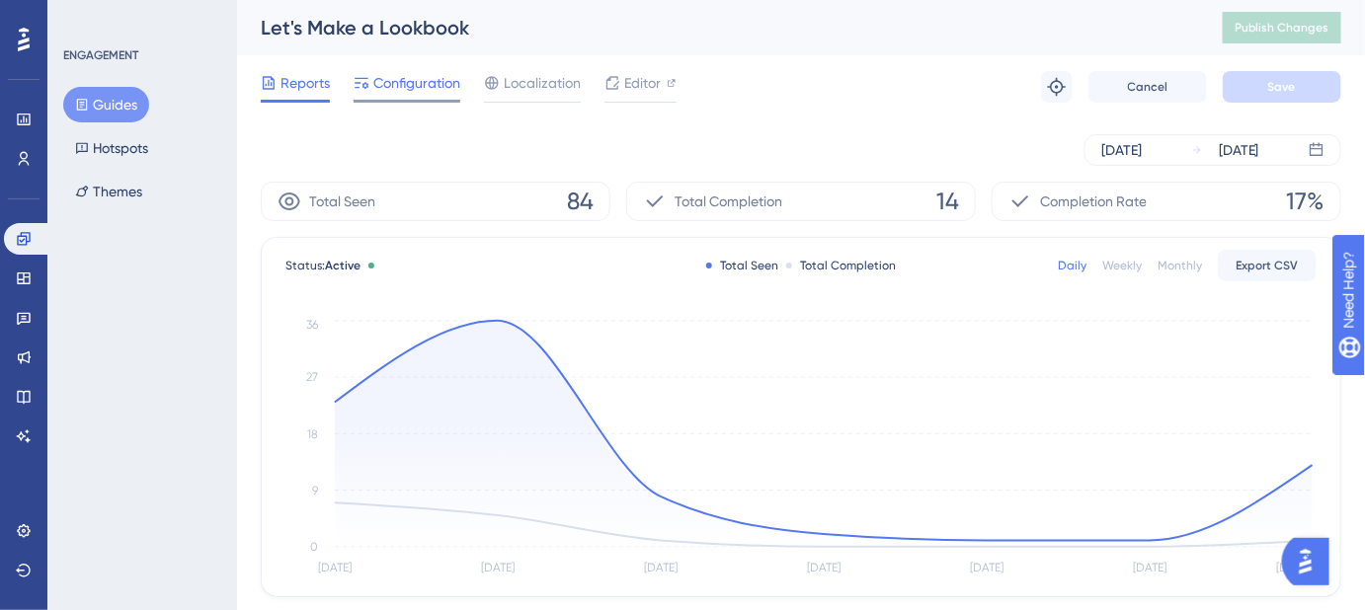
click at [428, 80] on span "Configuration" at bounding box center [416, 83] width 87 height 24
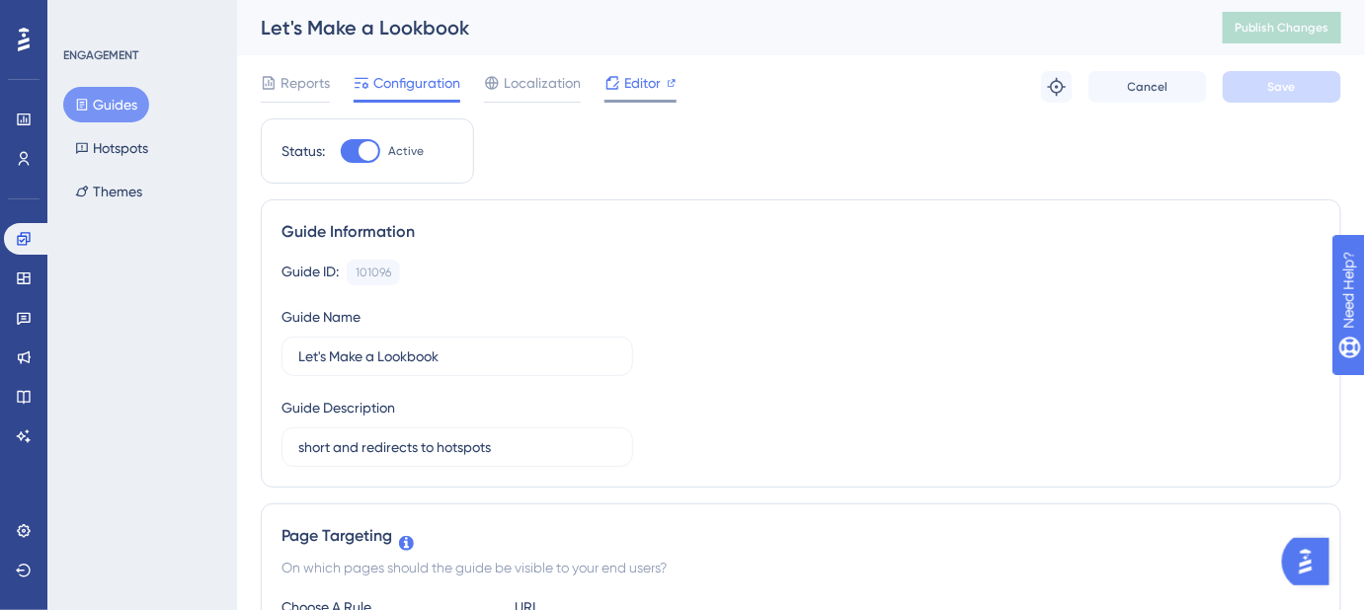
click at [645, 86] on span "Editor" at bounding box center [642, 83] width 37 height 24
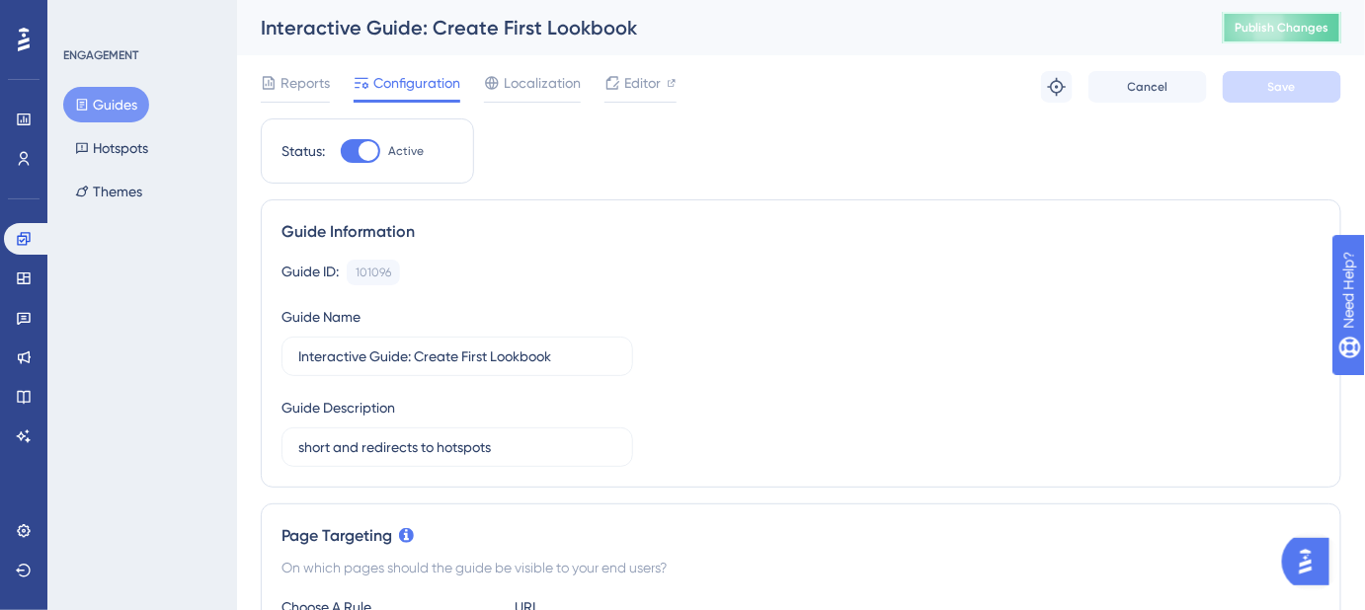
click at [1290, 28] on span "Publish Changes" at bounding box center [1281, 28] width 95 height 16
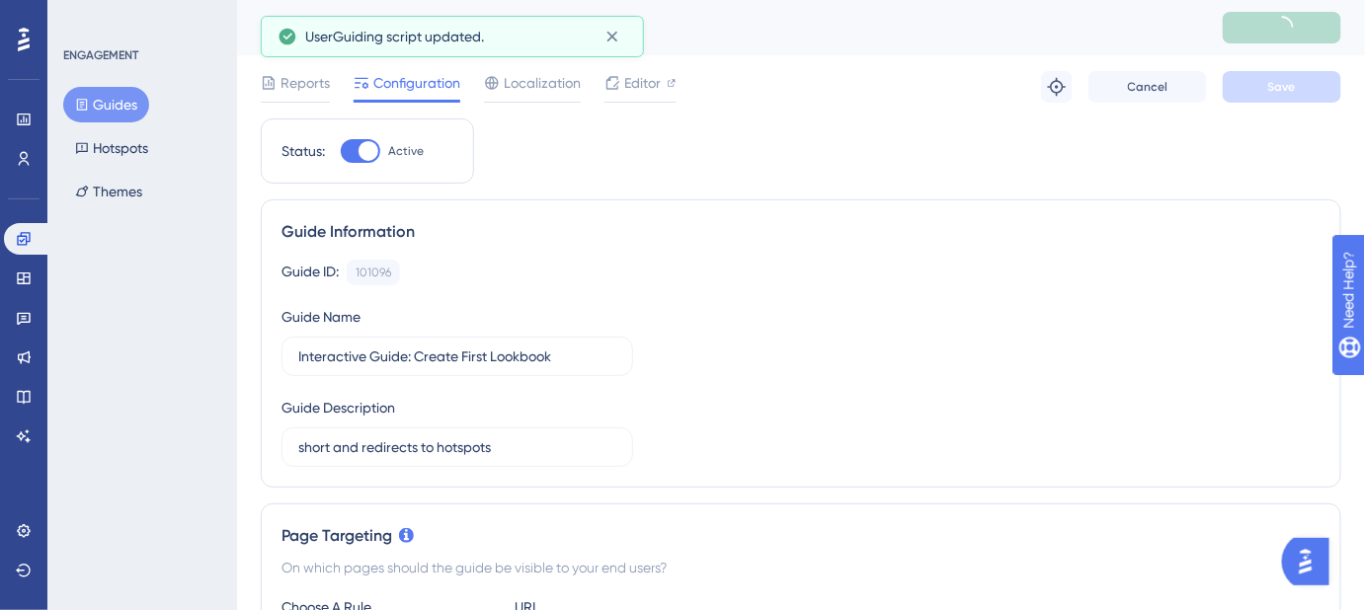
click at [95, 102] on button "Guides" at bounding box center [106, 105] width 86 height 36
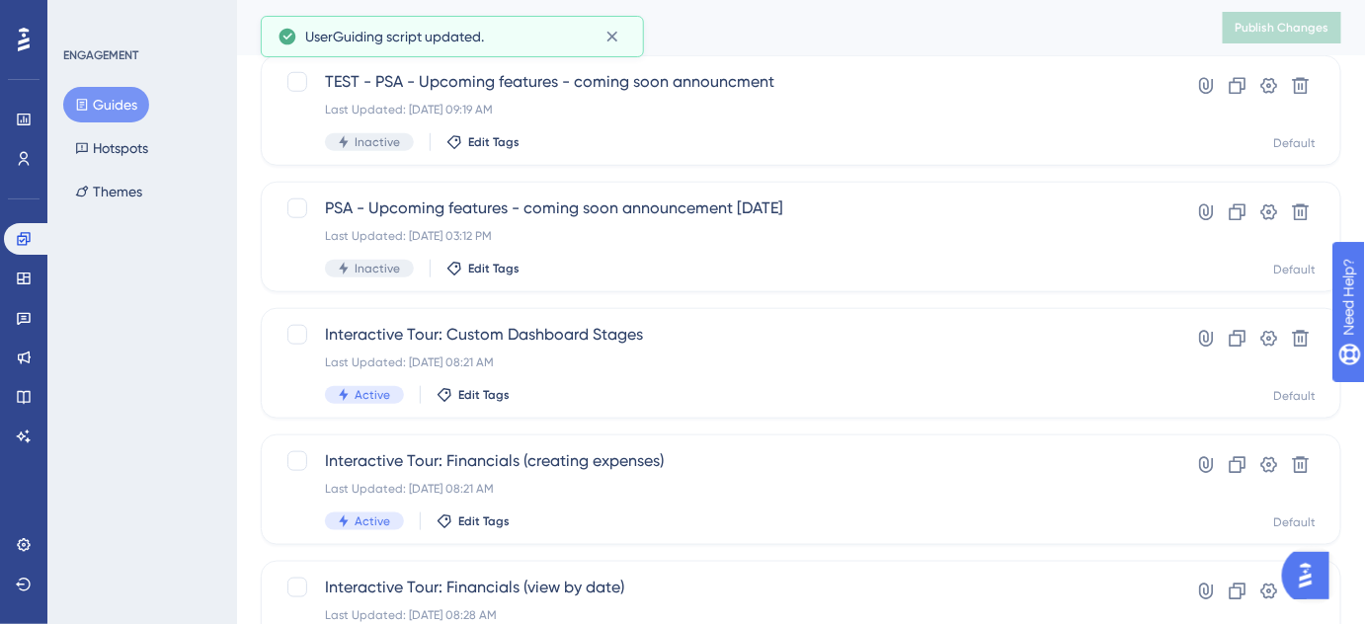
scroll to position [909, 0]
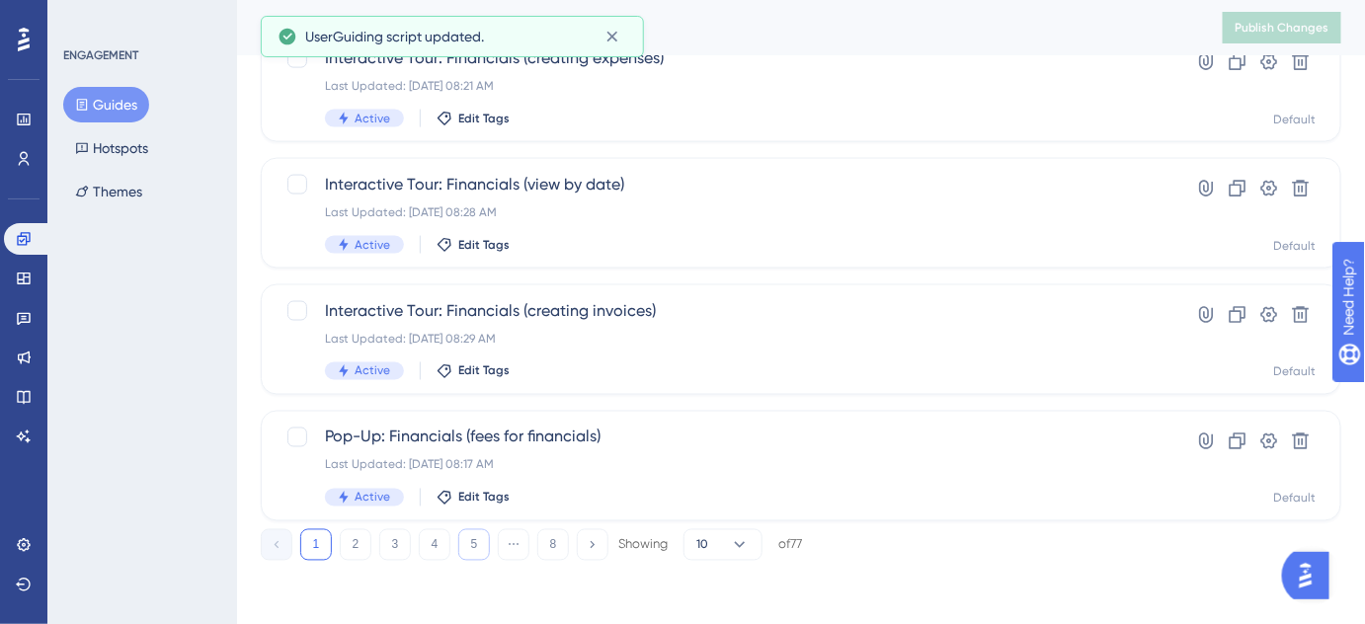
click at [474, 556] on button "5" at bounding box center [474, 545] width 32 height 32
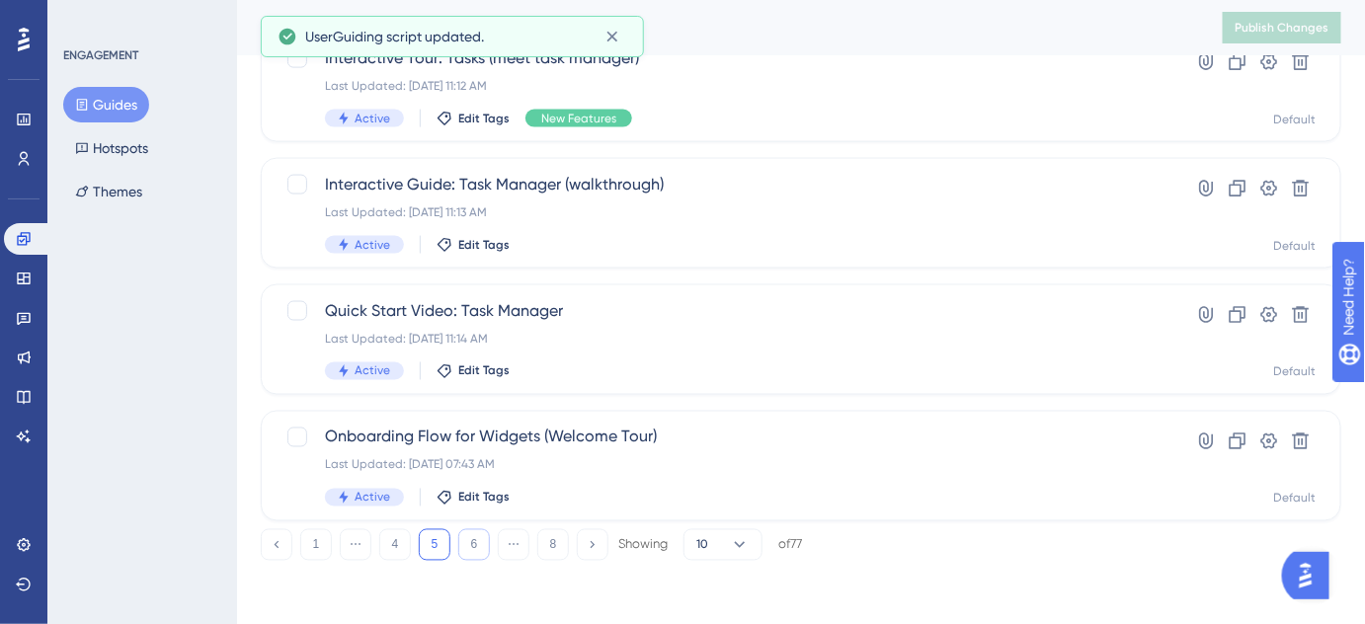
click at [479, 549] on button "6" at bounding box center [474, 545] width 32 height 32
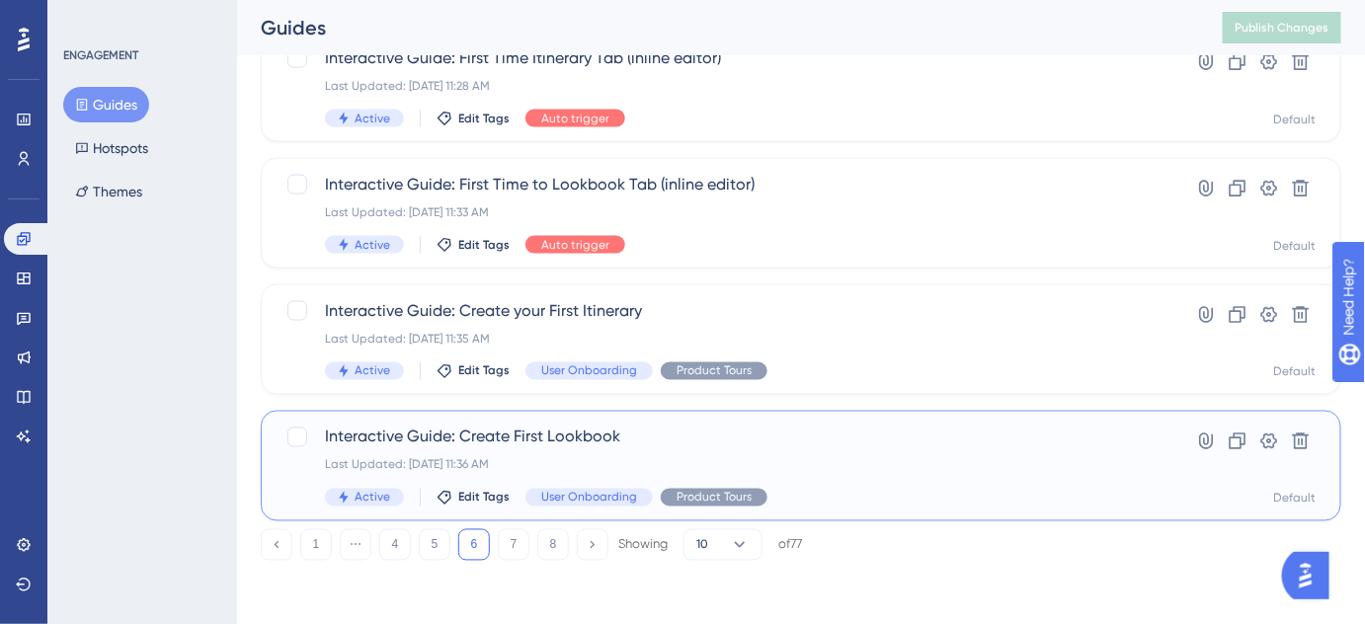
click at [576, 442] on span "Interactive Guide: Create First Lookbook" at bounding box center [722, 438] width 794 height 24
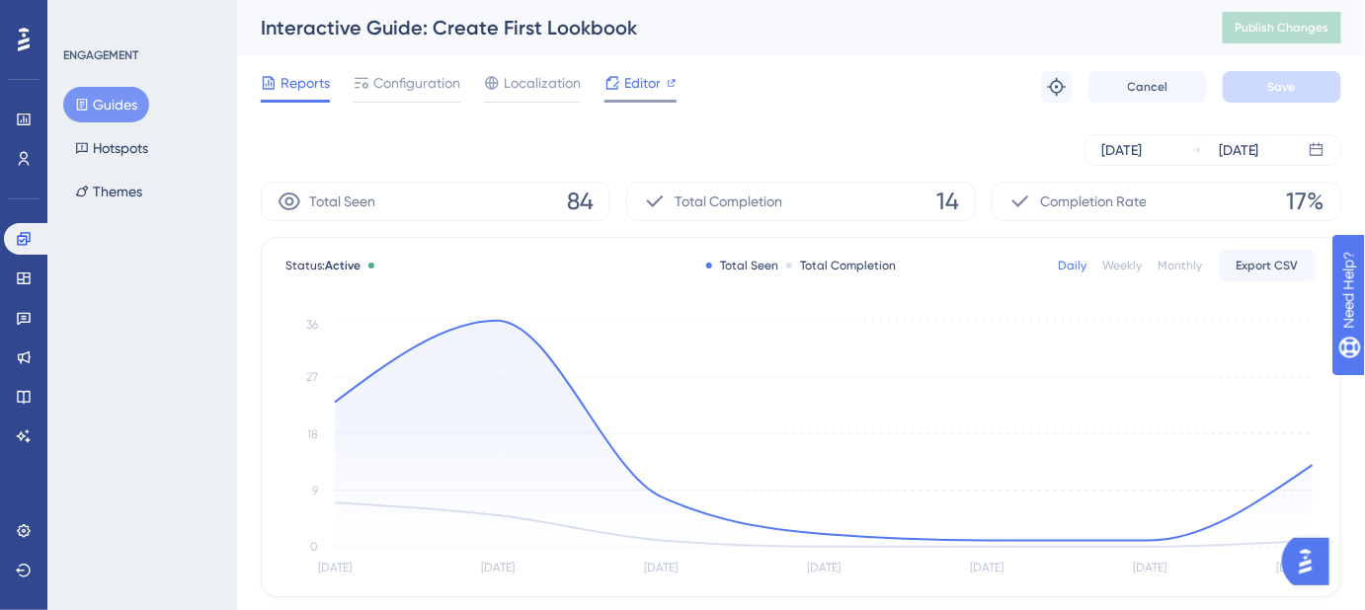
click at [649, 97] on div "Editor" at bounding box center [640, 87] width 72 height 32
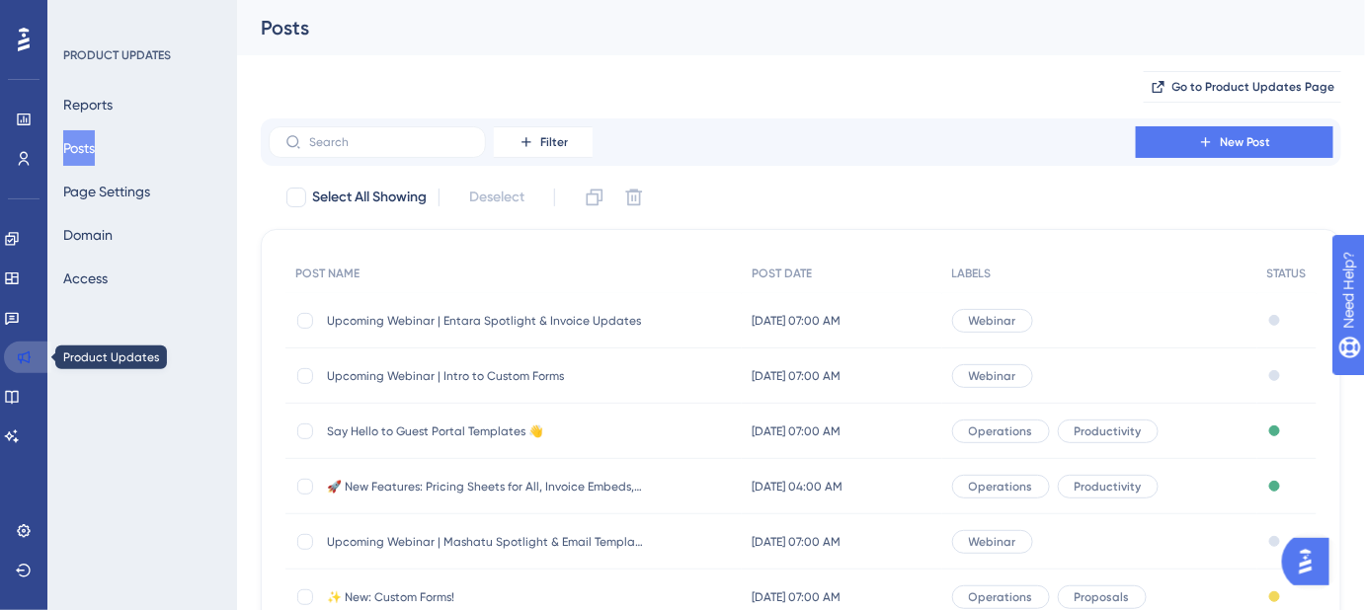
click at [18, 364] on icon at bounding box center [24, 358] width 16 height 16
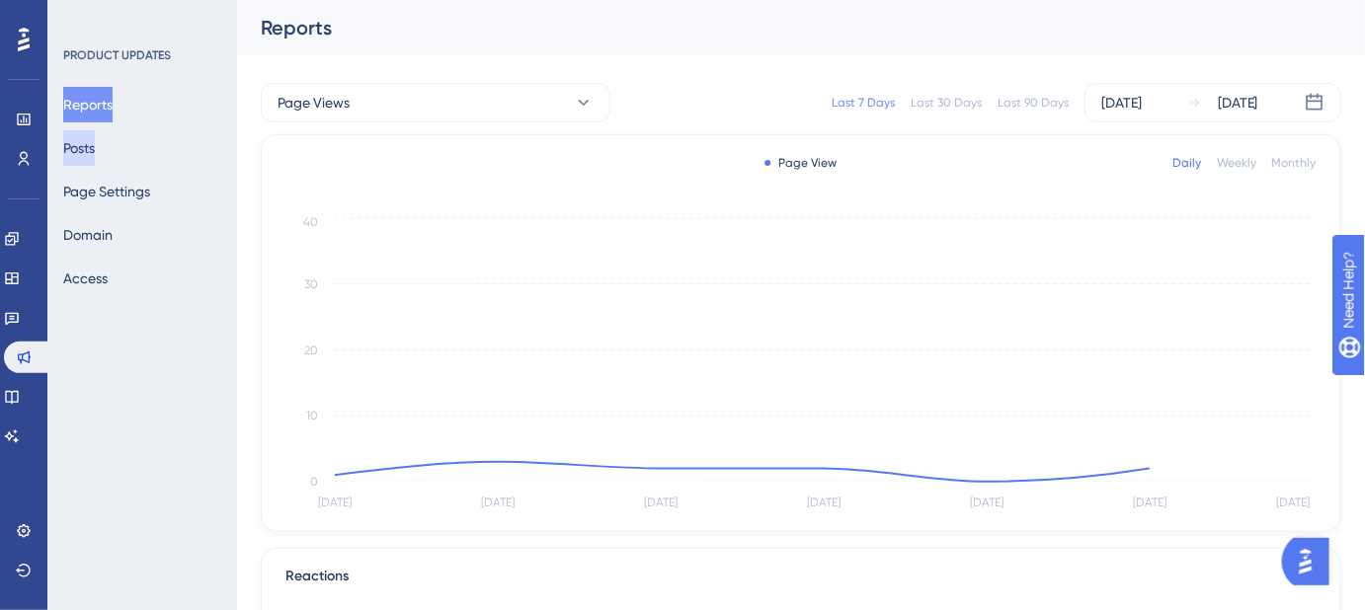
click at [95, 144] on button "Posts" at bounding box center [79, 148] width 32 height 36
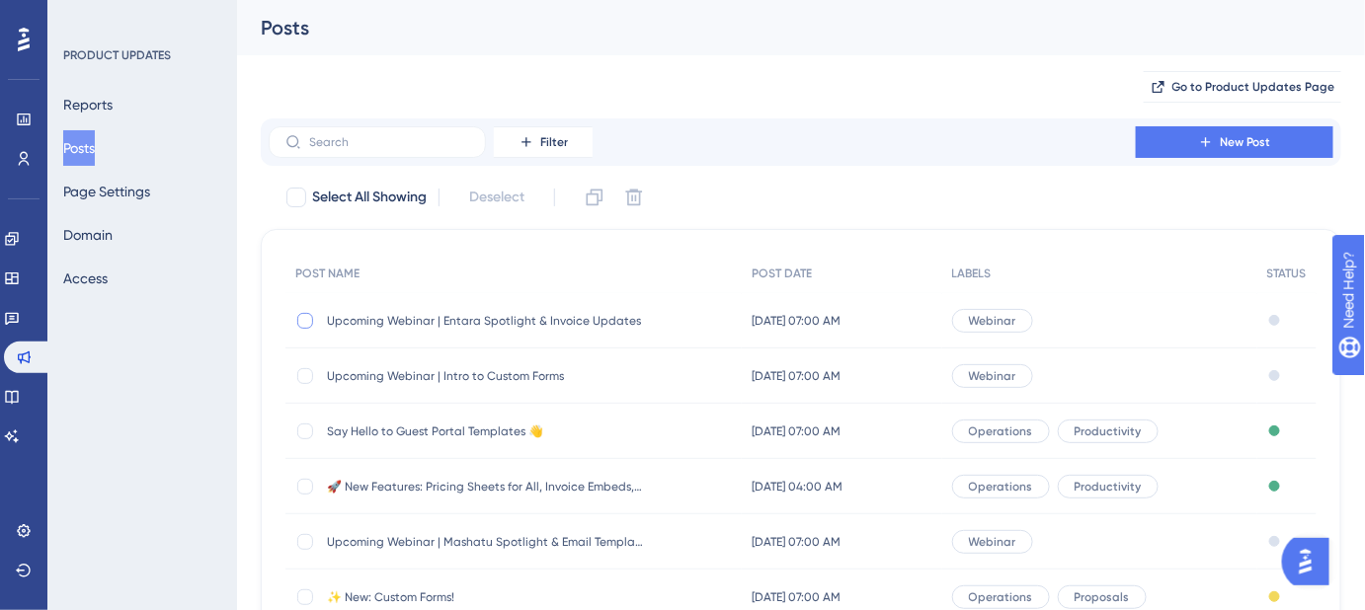
click at [307, 316] on div at bounding box center [305, 321] width 16 height 16
checkbox input "true"
click at [599, 196] on icon at bounding box center [595, 198] width 17 height 17
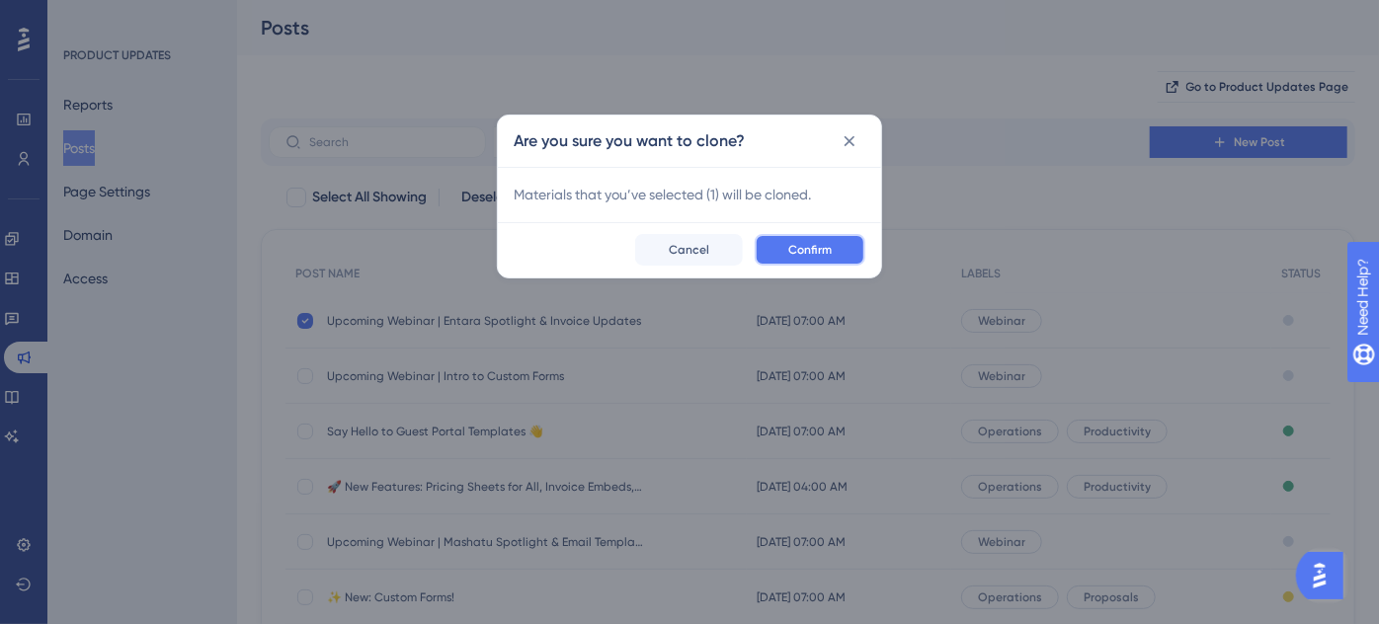
click at [791, 244] on span "Confirm" at bounding box center [809, 250] width 43 height 16
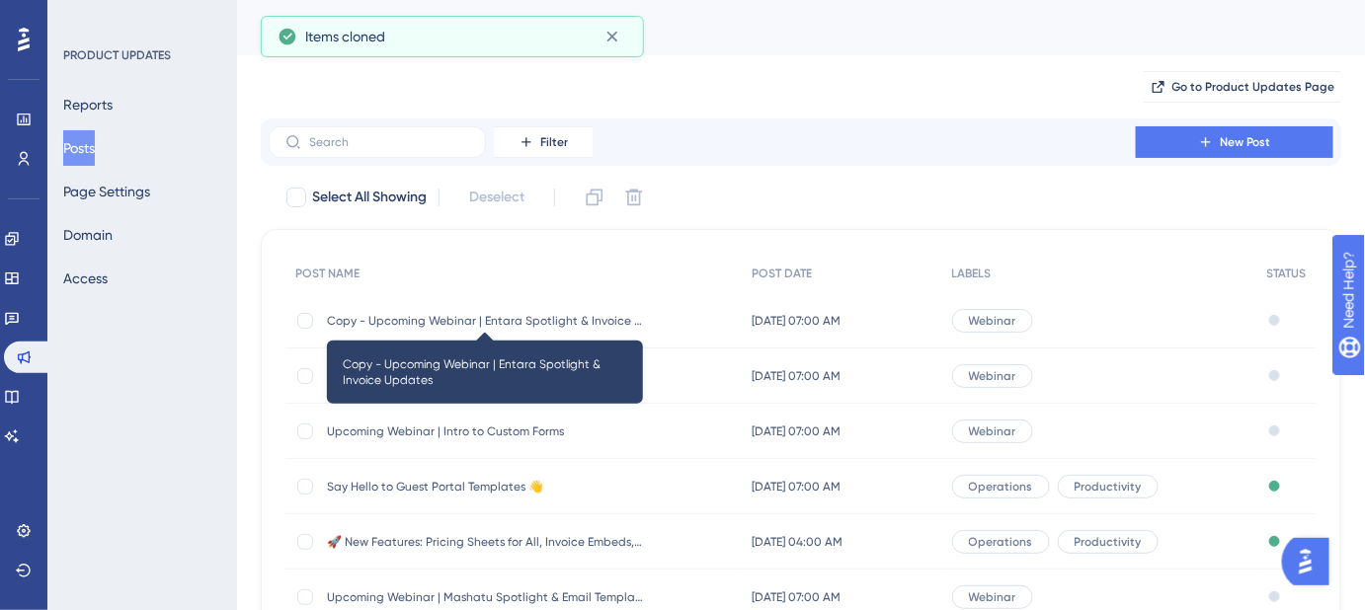
click at [445, 318] on span "Copy - Upcoming Webinar | Entara Spotlight & Invoice Updates" at bounding box center [485, 321] width 316 height 16
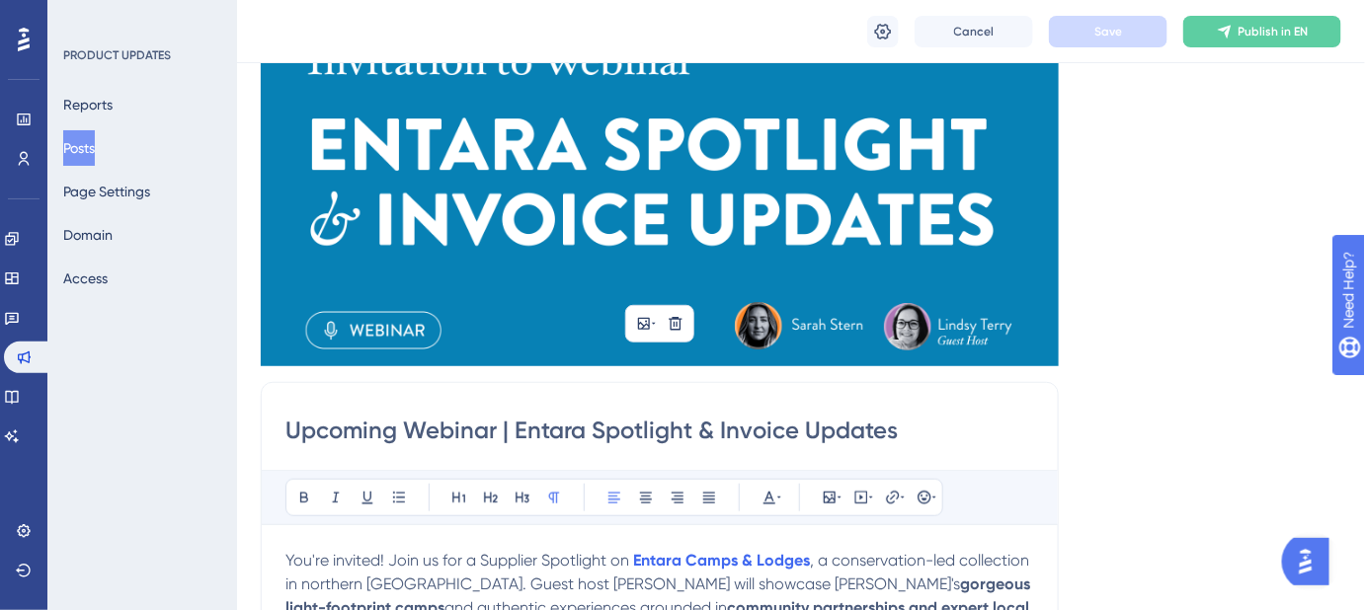
scroll to position [192, 0]
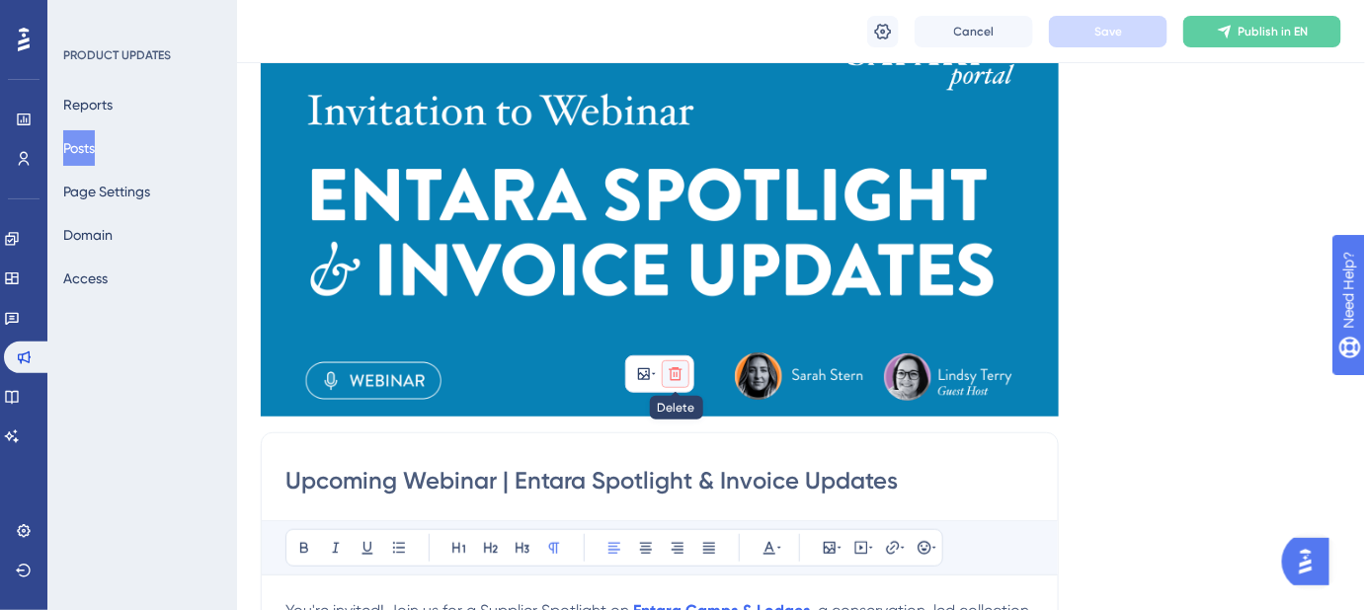
click at [675, 373] on icon at bounding box center [676, 374] width 16 height 16
click at [678, 421] on icon at bounding box center [676, 421] width 20 height 20
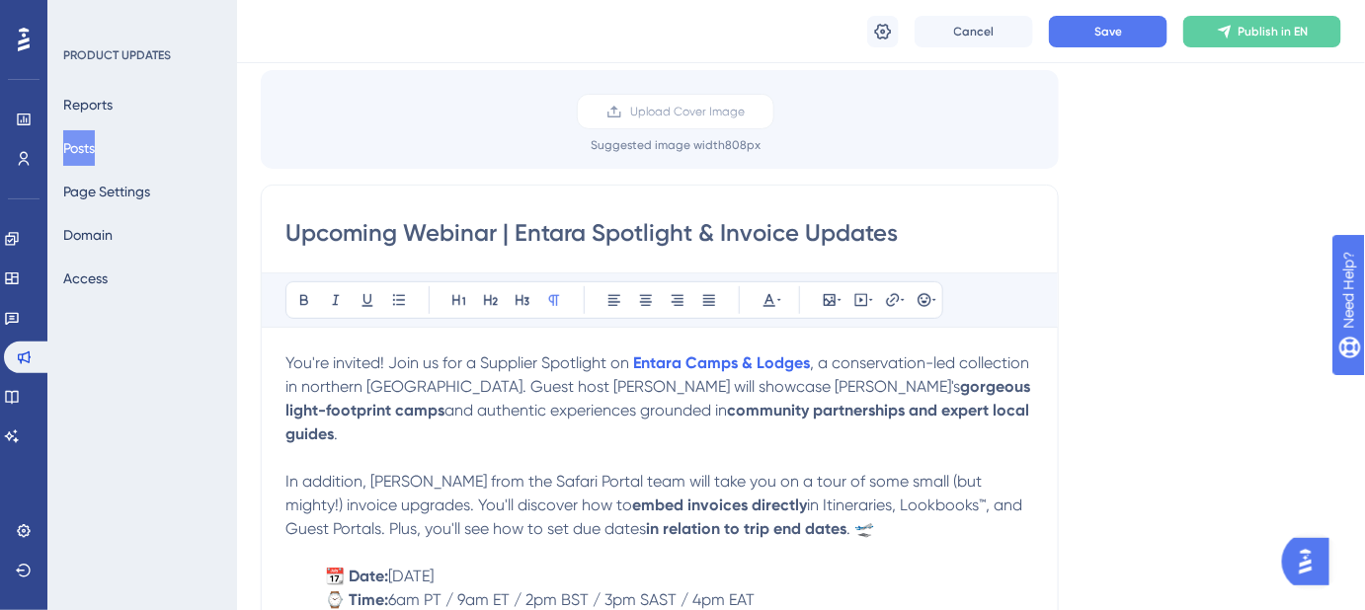
scroll to position [103, 0]
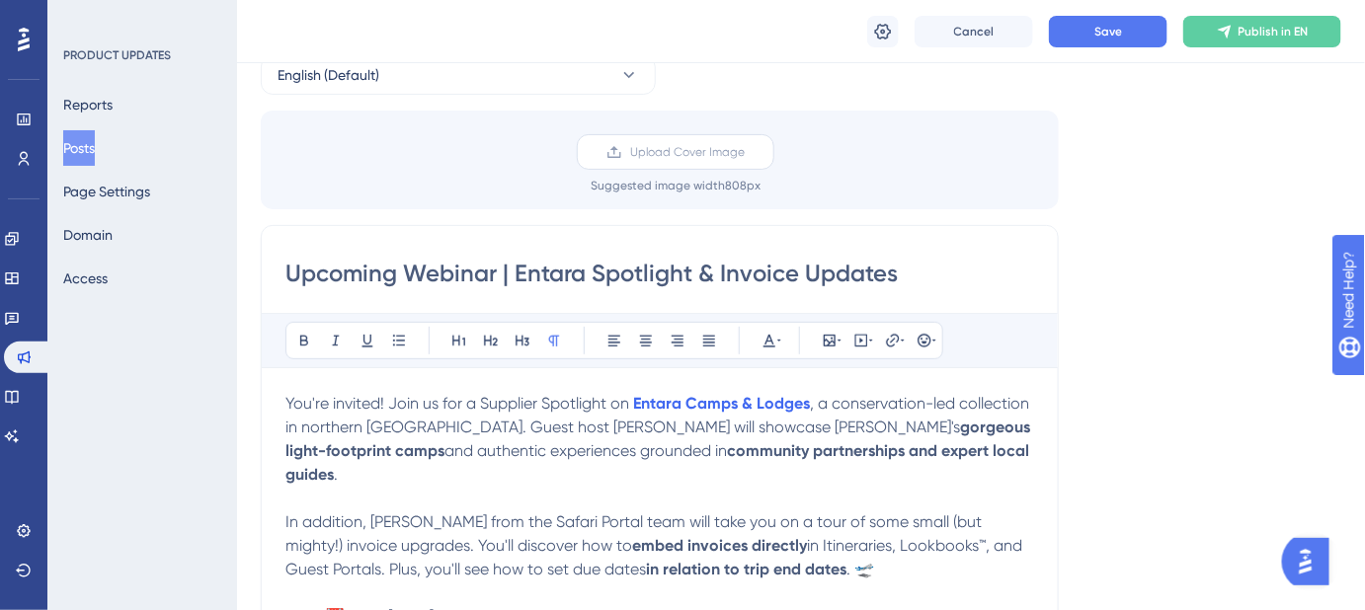
click at [702, 154] on span "Upload Cover Image" at bounding box center [687, 152] width 115 height 16
click at [745, 152] on input "Upload Cover Image" at bounding box center [745, 152] width 0 height 0
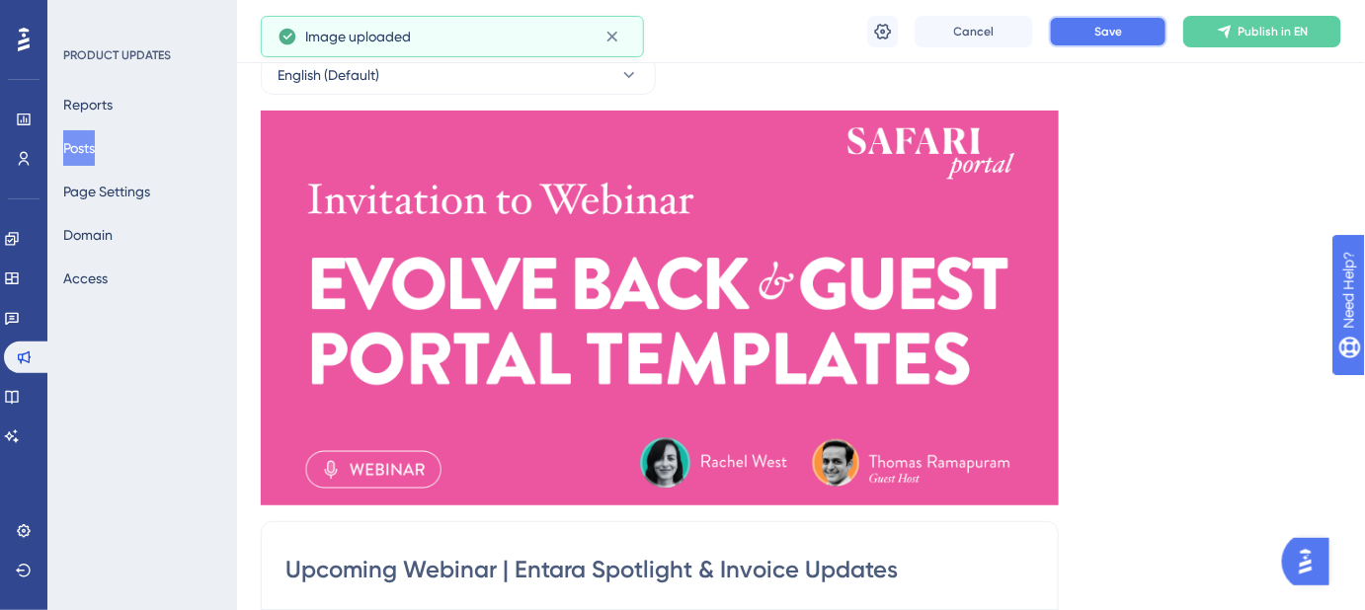
click at [1072, 27] on button "Save" at bounding box center [1108, 32] width 119 height 32
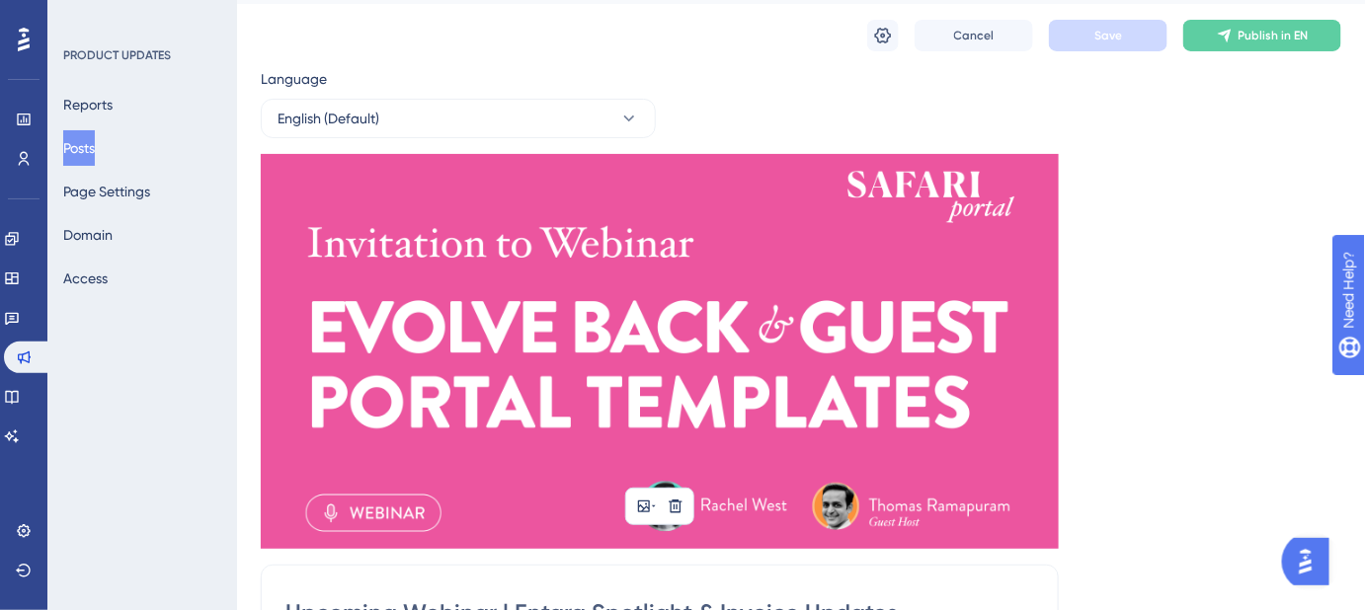
scroll to position [0, 0]
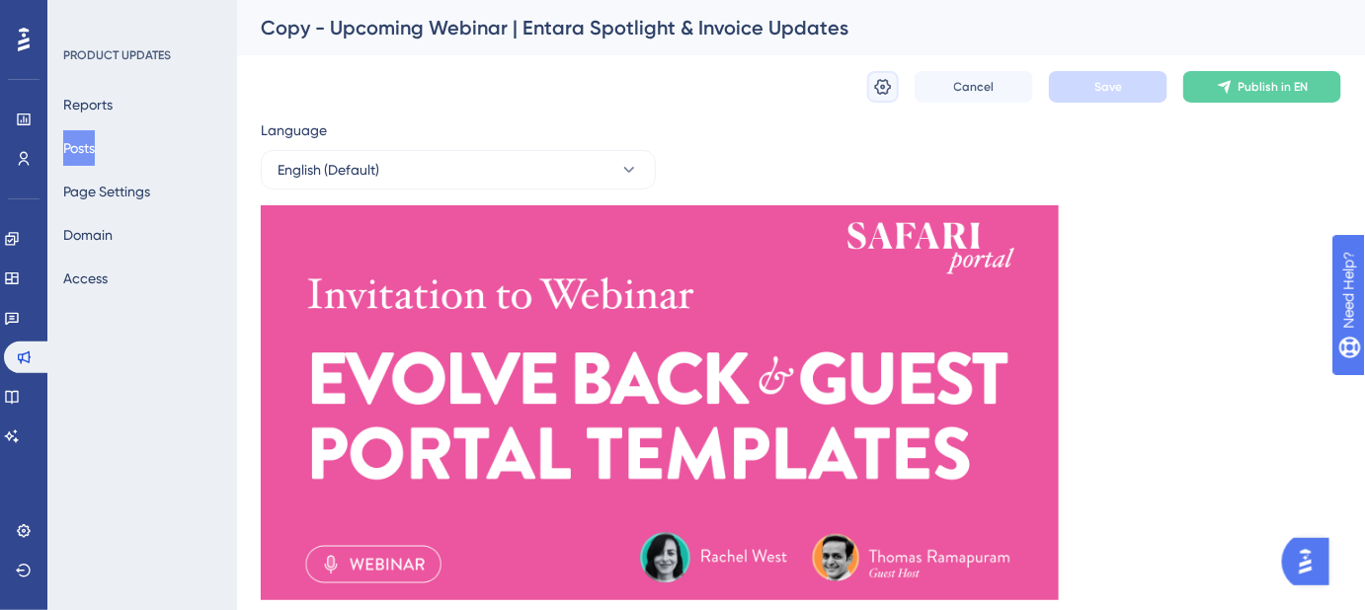
click at [887, 86] on icon at bounding box center [883, 87] width 20 height 20
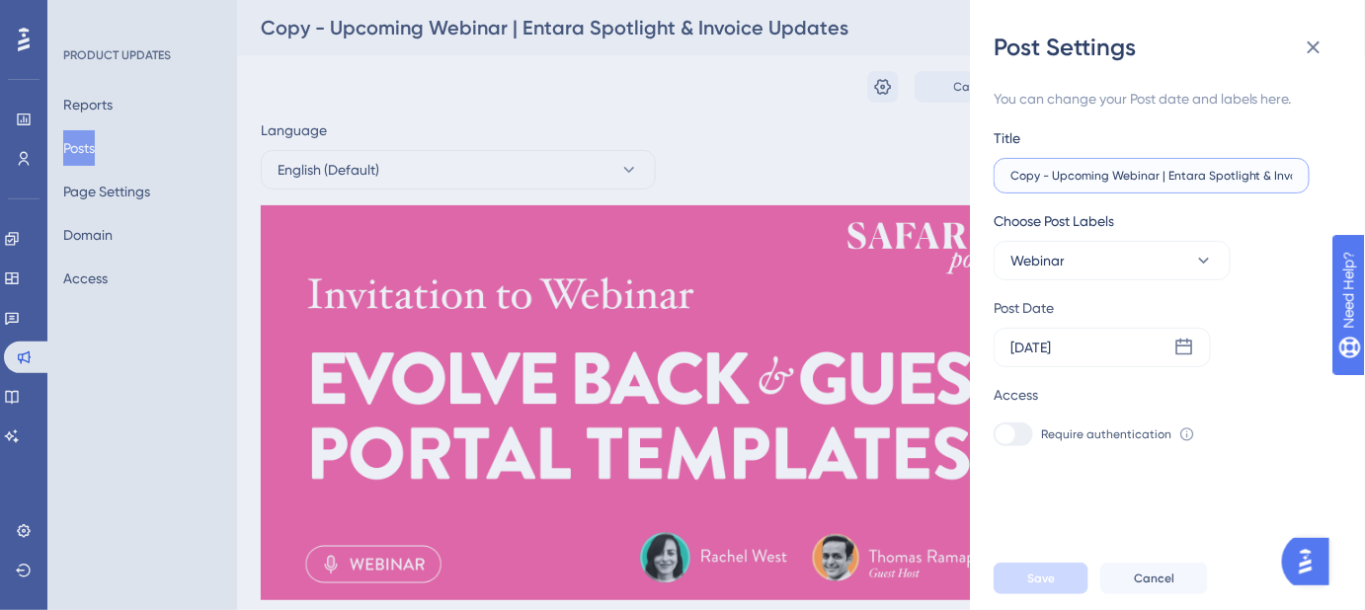
drag, startPoint x: 1053, startPoint y: 176, endPoint x: 969, endPoint y: 176, distance: 83.9
click at [969, 176] on div "Post Settings You can change your Post date and labels here. Title Copy - Upcom…" at bounding box center [682, 305] width 1365 height 610
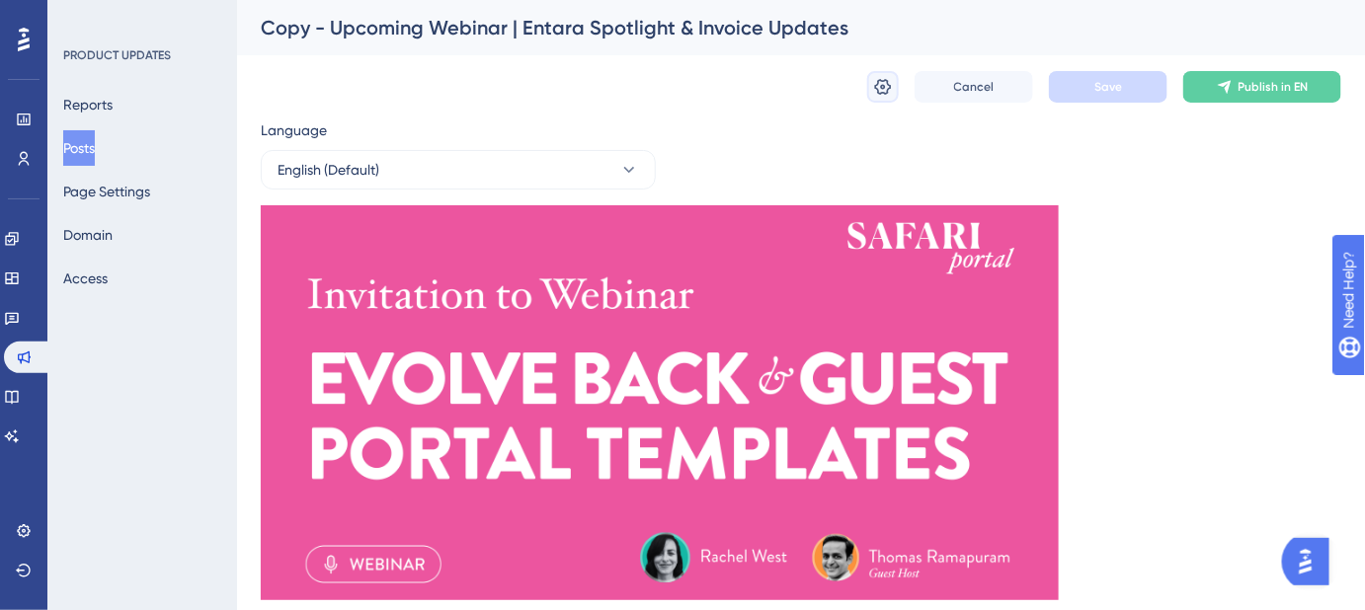
drag, startPoint x: 869, startPoint y: 85, endPoint x: 887, endPoint y: 87, distance: 17.9
click at [870, 85] on button at bounding box center [883, 87] width 32 height 32
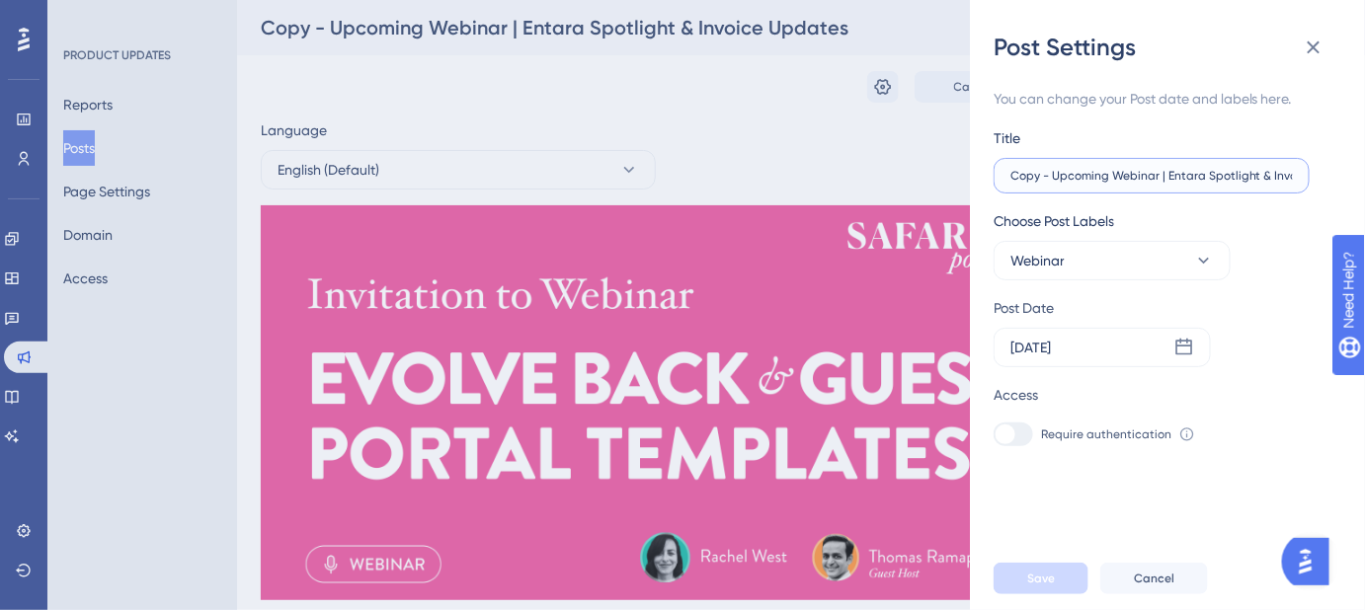
drag, startPoint x: 1053, startPoint y: 173, endPoint x: 995, endPoint y: 173, distance: 57.3
click at [995, 173] on label "Copy - Upcoming Webinar | Entara Spotlight & Invoice Updates" at bounding box center [1151, 176] width 316 height 36
drag, startPoint x: 1126, startPoint y: 176, endPoint x: 1309, endPoint y: 189, distance: 183.2
click at [1309, 189] on div "Title Upcoming Webinar | Entara Spotlight & Invoice Updates" at bounding box center [1151, 159] width 316 height 67
paste input "volve Back & Guest Portal Templ"
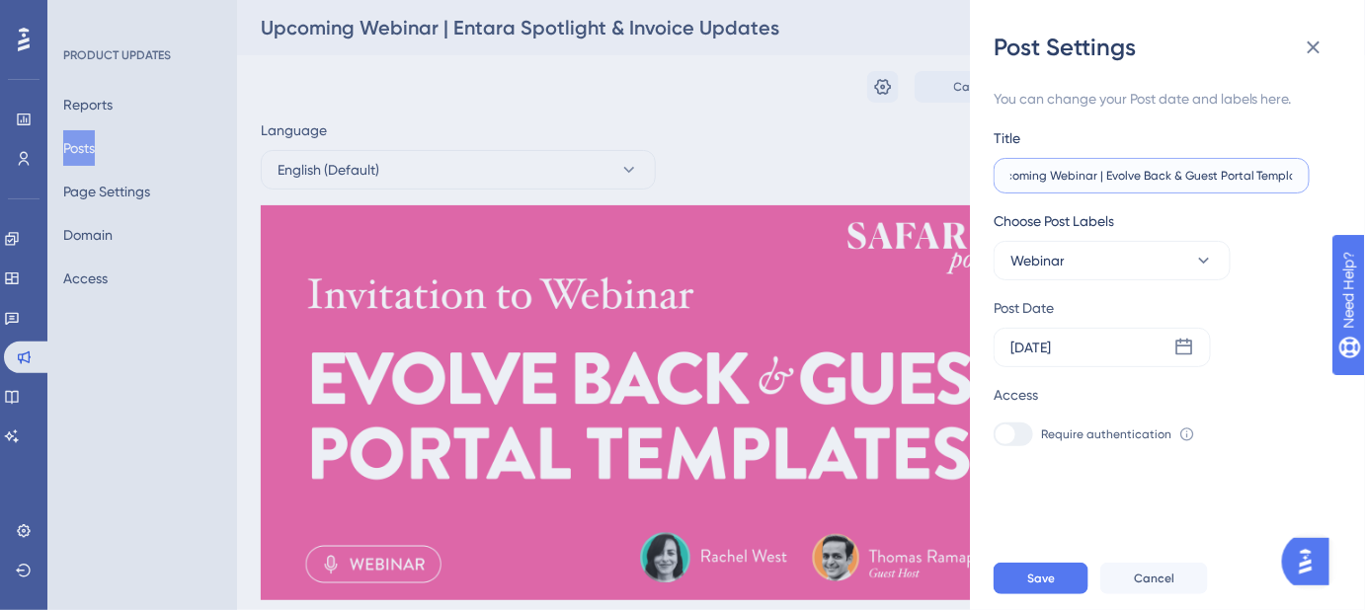
scroll to position [0, 36]
type input "Upcoming Webinar | Evolve Back & Guest Portal Templates"
click at [1185, 354] on icon at bounding box center [1184, 347] width 17 height 17
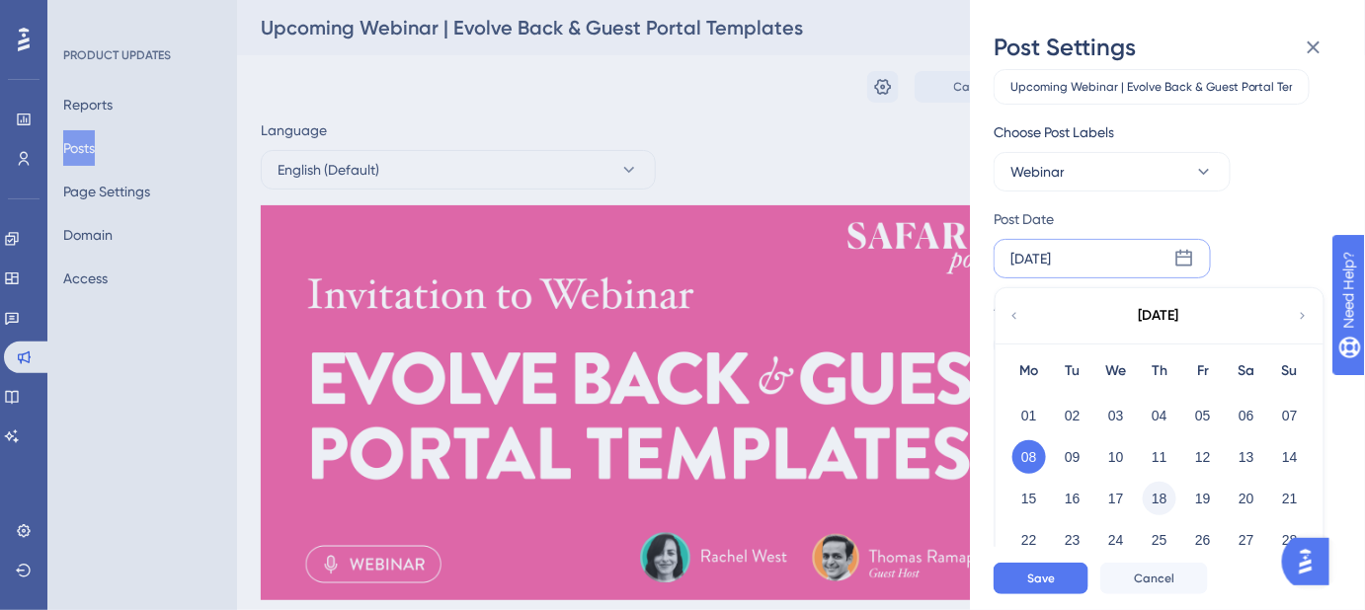
scroll to position [144, 0]
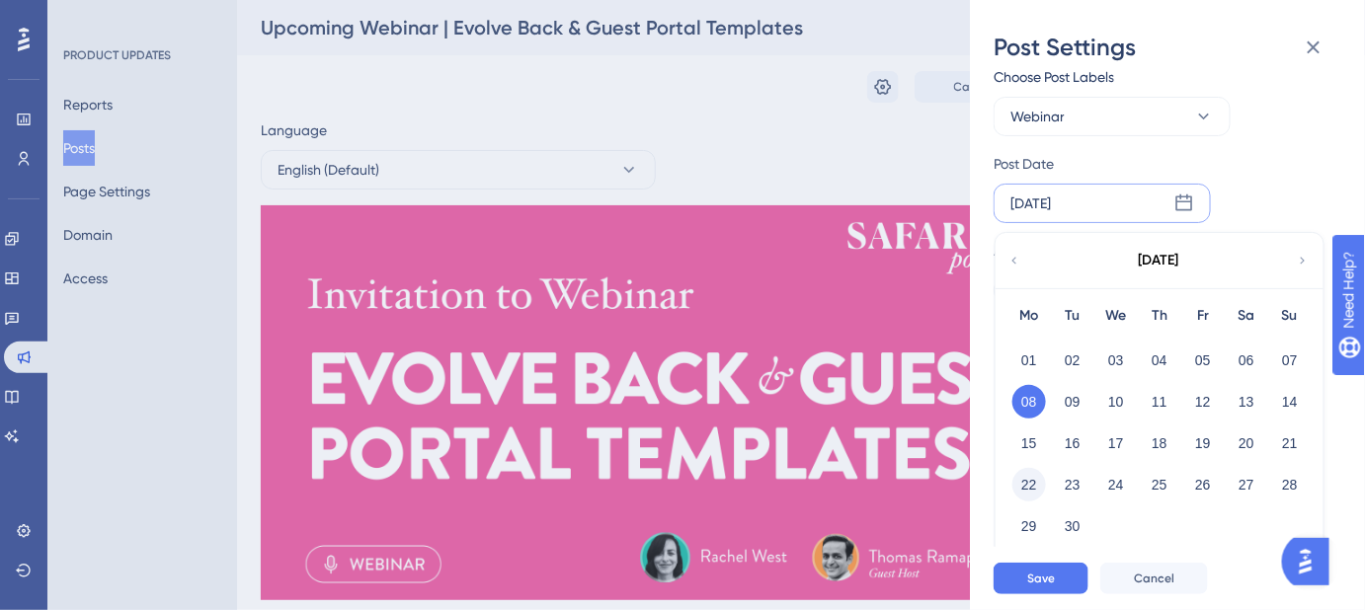
click at [1029, 477] on button "22" at bounding box center [1029, 485] width 34 height 34
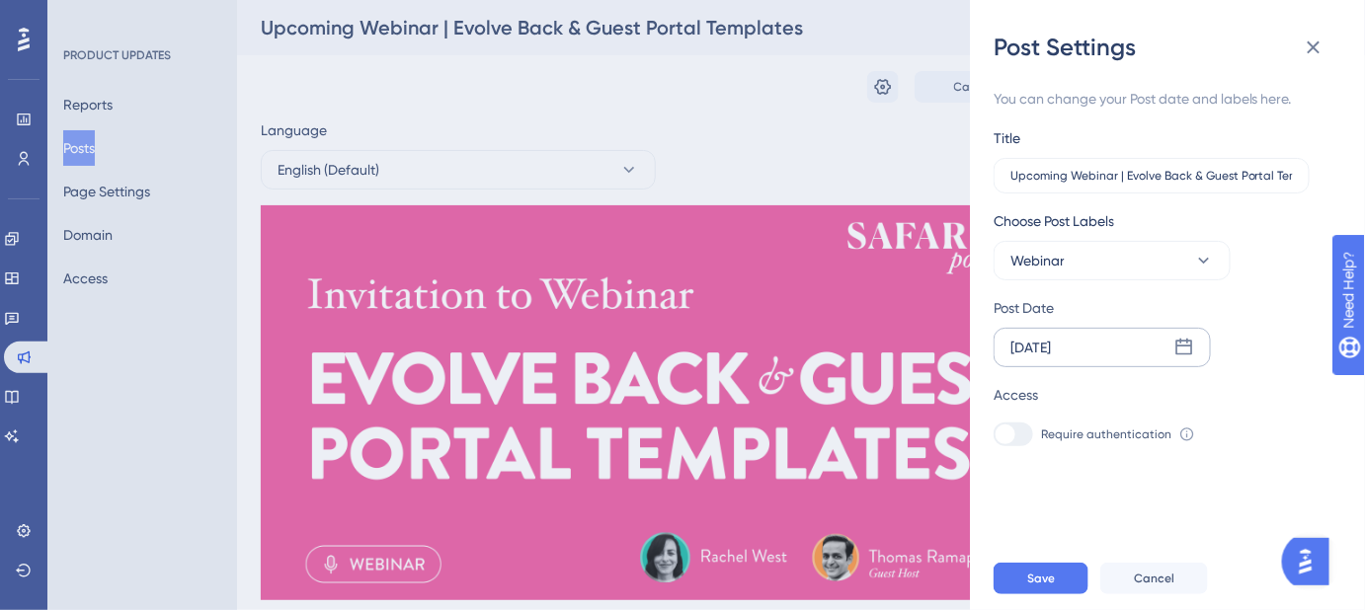
scroll to position [0, 0]
click at [1053, 584] on button "Save" at bounding box center [1040, 579] width 95 height 32
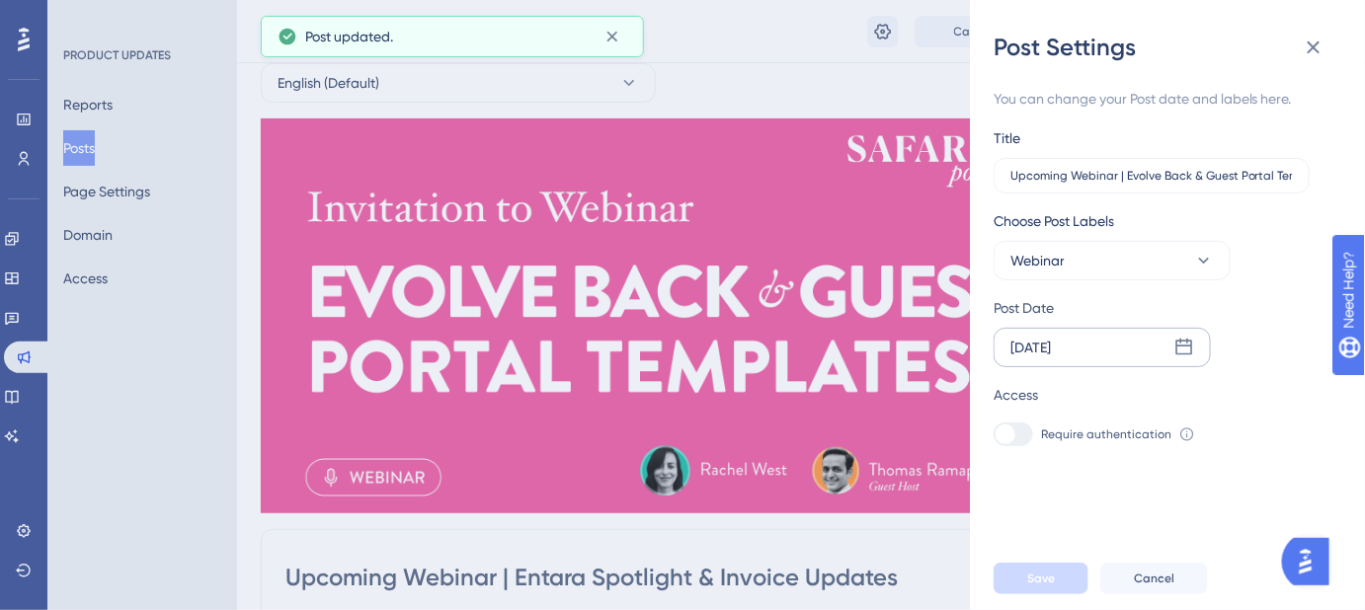
scroll to position [269, 0]
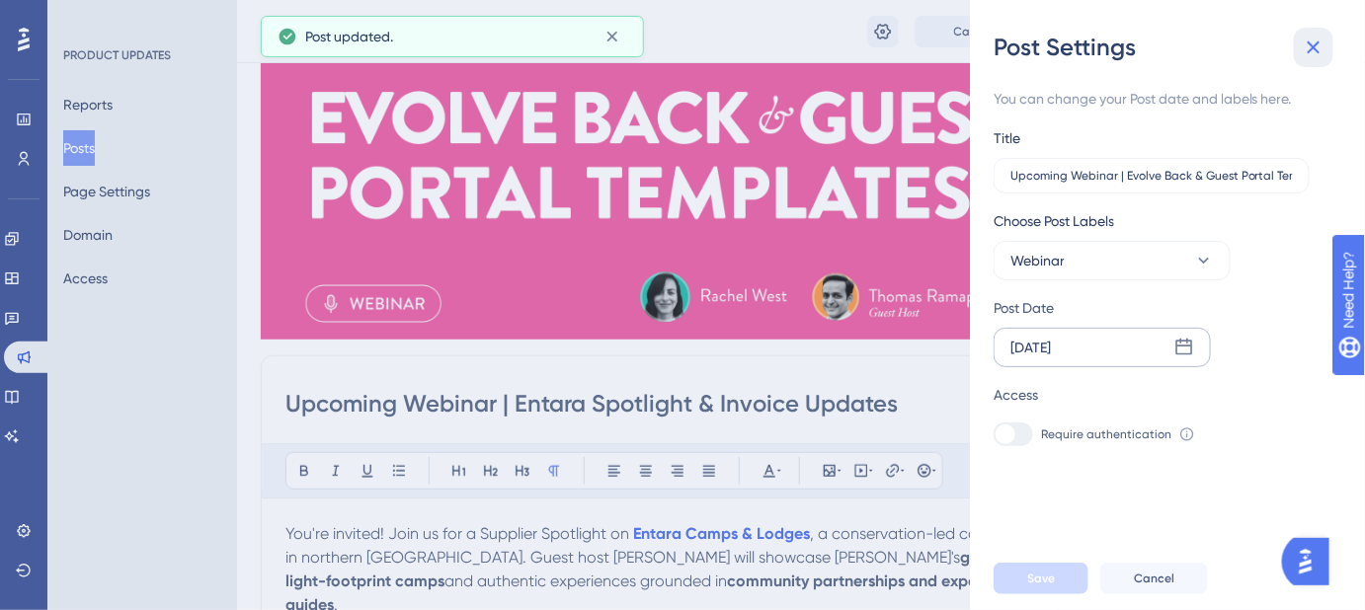
click at [1315, 42] on icon at bounding box center [1314, 48] width 24 height 24
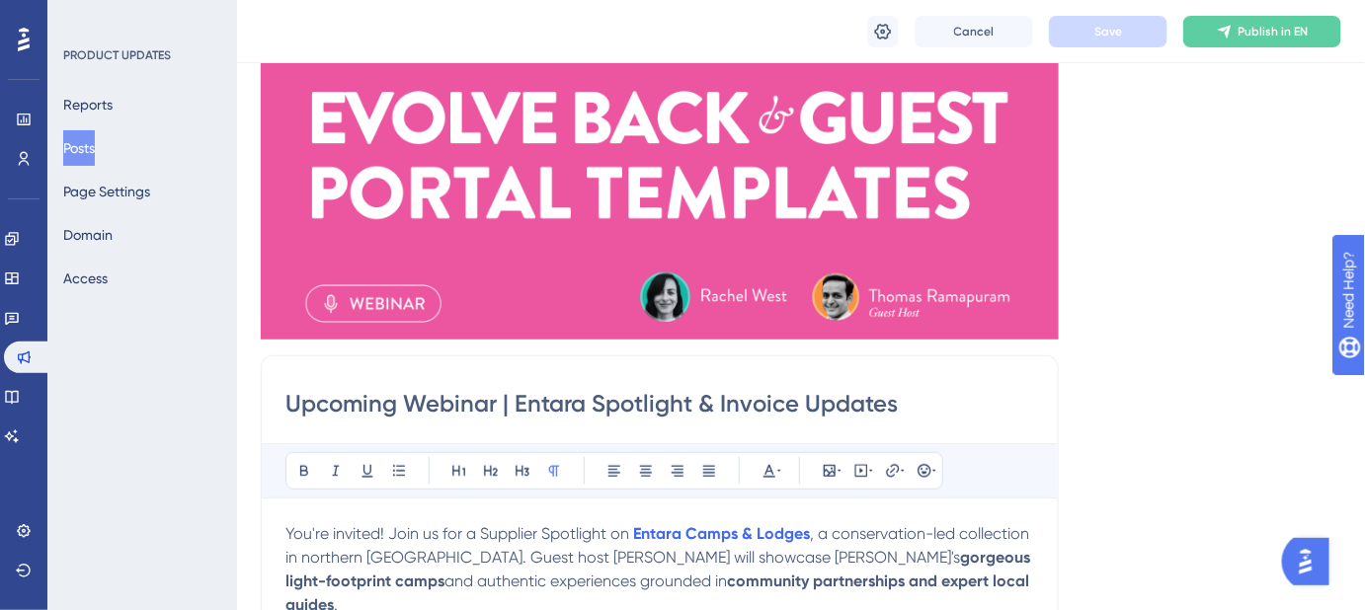
drag, startPoint x: 909, startPoint y: 405, endPoint x: 242, endPoint y: 405, distance: 666.6
paste input "Evolve Back & Guest Portal Templ"
click at [943, 396] on input "Upcoming Webinar | Entara Spotlight & Invoice Updates" at bounding box center [659, 404] width 749 height 32
drag, startPoint x: 898, startPoint y: 405, endPoint x: 516, endPoint y: 406, distance: 382.2
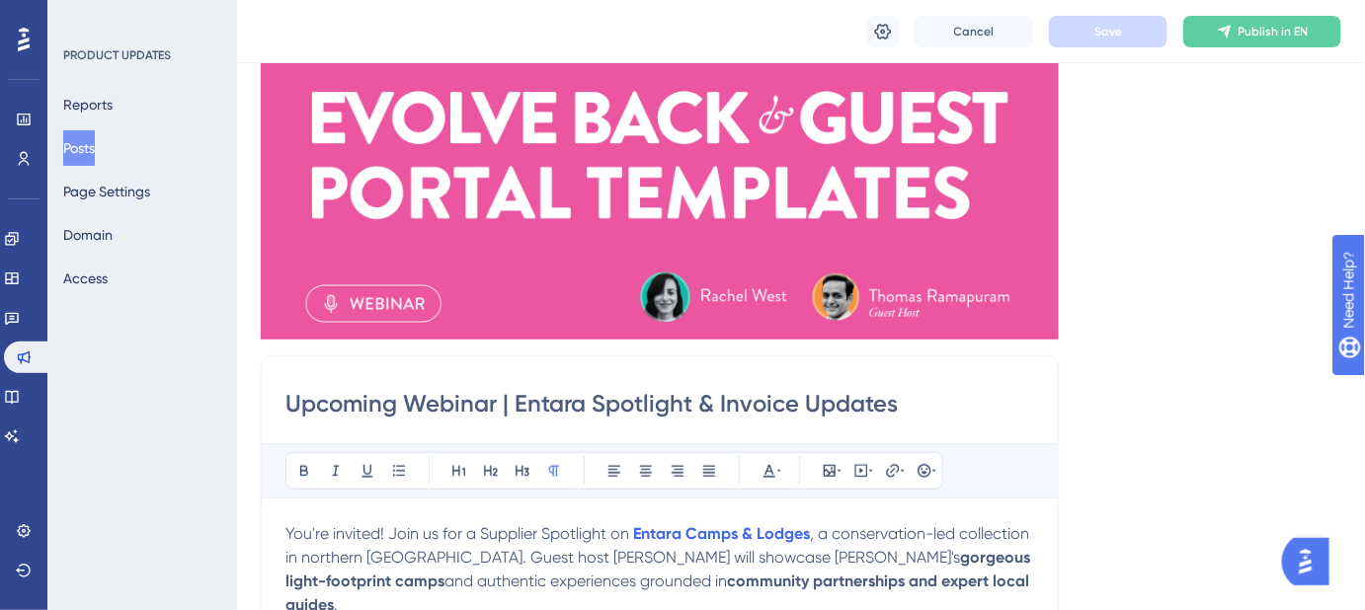
click at [516, 406] on input "Upcoming Webinar | Entara Spotlight & Invoice Updates" at bounding box center [659, 404] width 749 height 32
paste input "volve Back & Guest Portal Templ"
type input "Upcoming Webinar | Evolve Back & Guest Portal Templates"
click at [1119, 31] on span "Save" at bounding box center [1108, 32] width 28 height 16
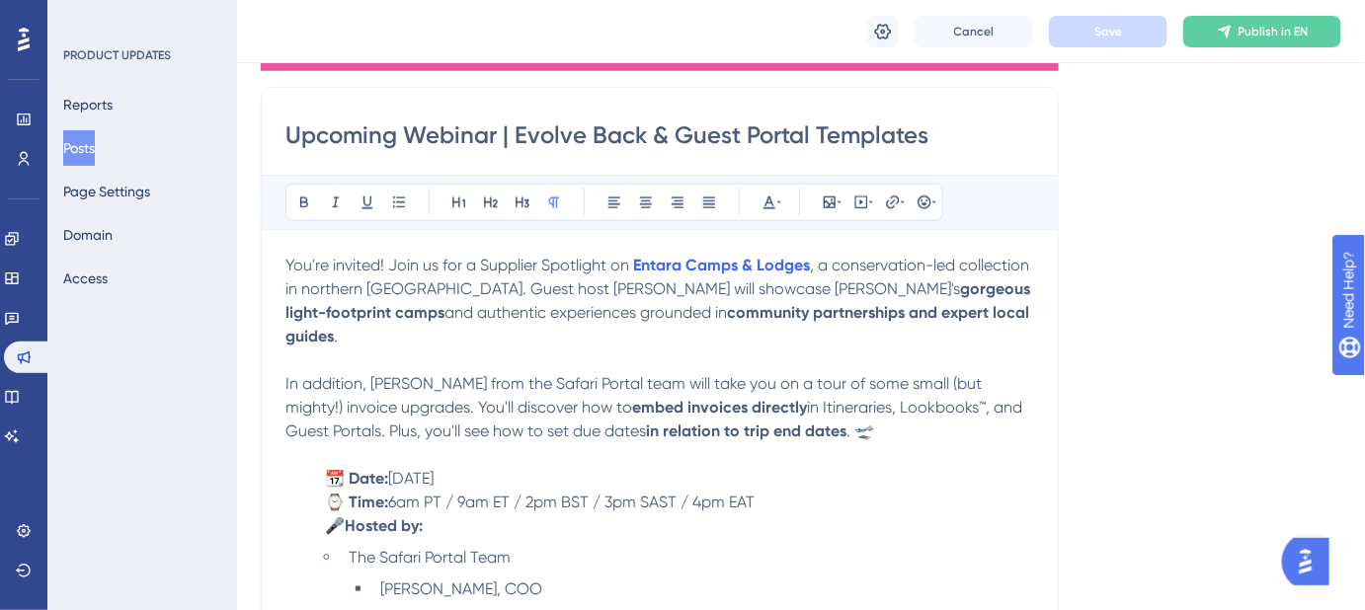
scroll to position [538, 0]
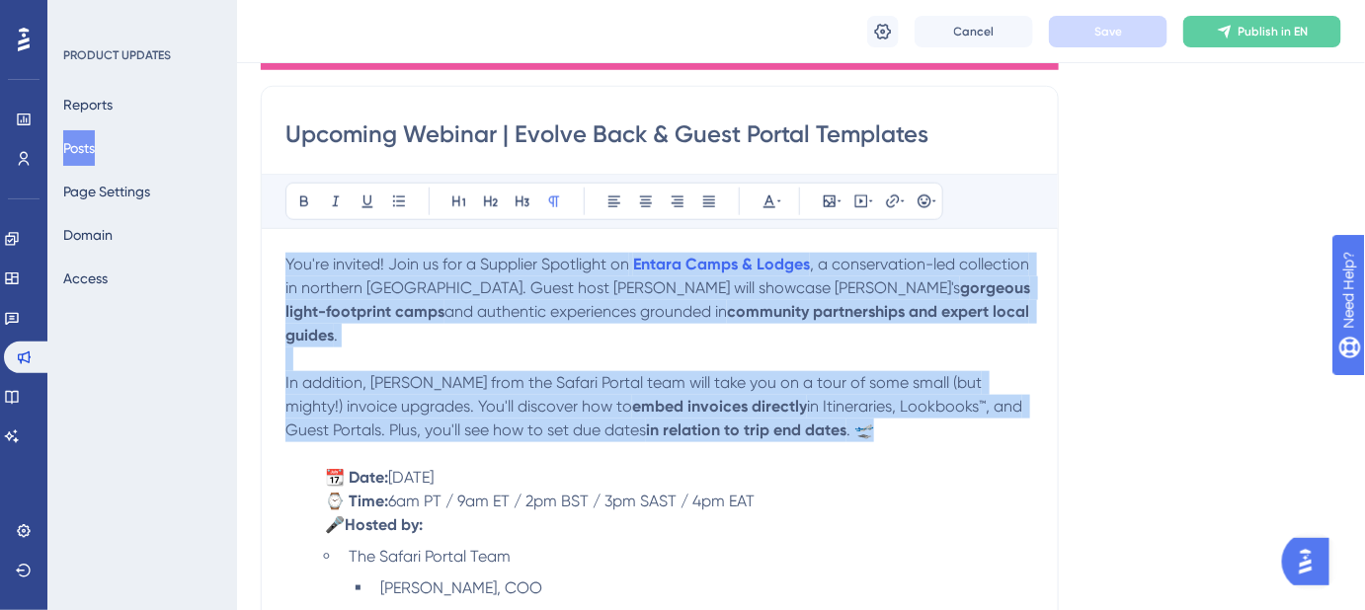
drag, startPoint x: 790, startPoint y: 413, endPoint x: 285, endPoint y: 265, distance: 525.9
click at [285, 265] on div "You're invited! Join us for a Supplier Spotlight on Entara Camps & Lodges , a c…" at bounding box center [659, 521] width 749 height 537
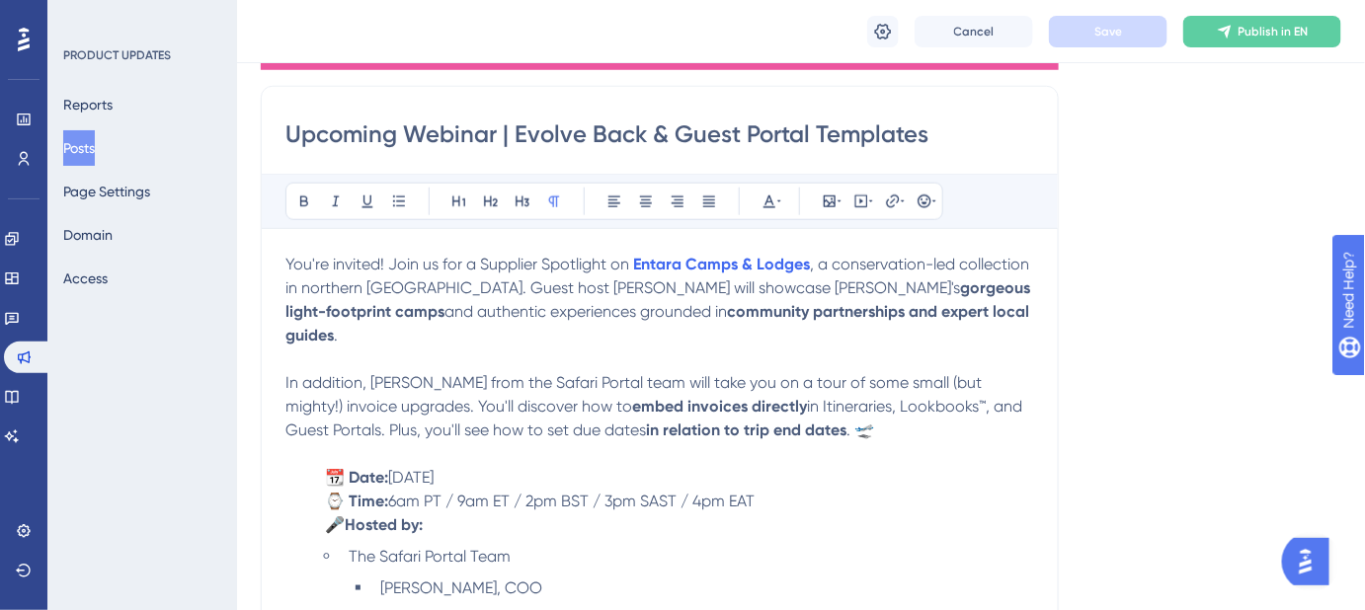
scroll to position [586, 0]
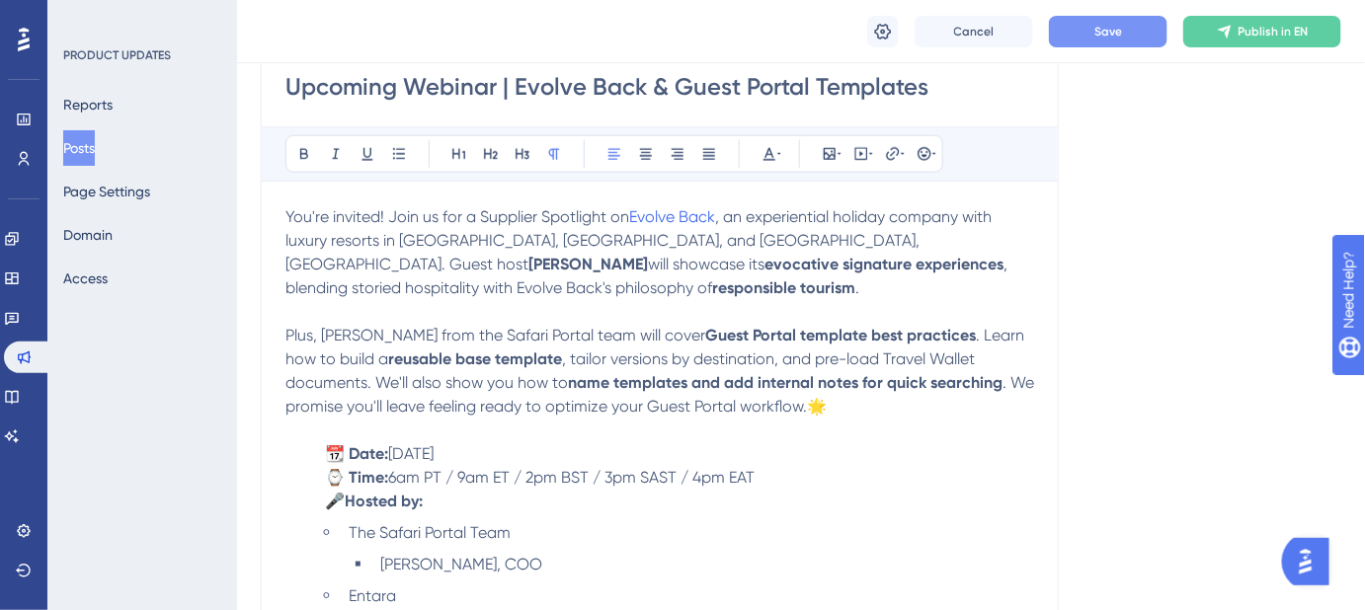
drag, startPoint x: 561, startPoint y: 451, endPoint x: 395, endPoint y: 445, distance: 166.0
click at [396, 449] on p "📆 Date: Thursday, September 11, 2025" at bounding box center [659, 454] width 749 height 24
drag, startPoint x: 629, startPoint y: 457, endPoint x: 397, endPoint y: 457, distance: 232.1
click at [397, 457] on p "📆 Date: Thursday, September 25, 2025" at bounding box center [659, 454] width 749 height 24
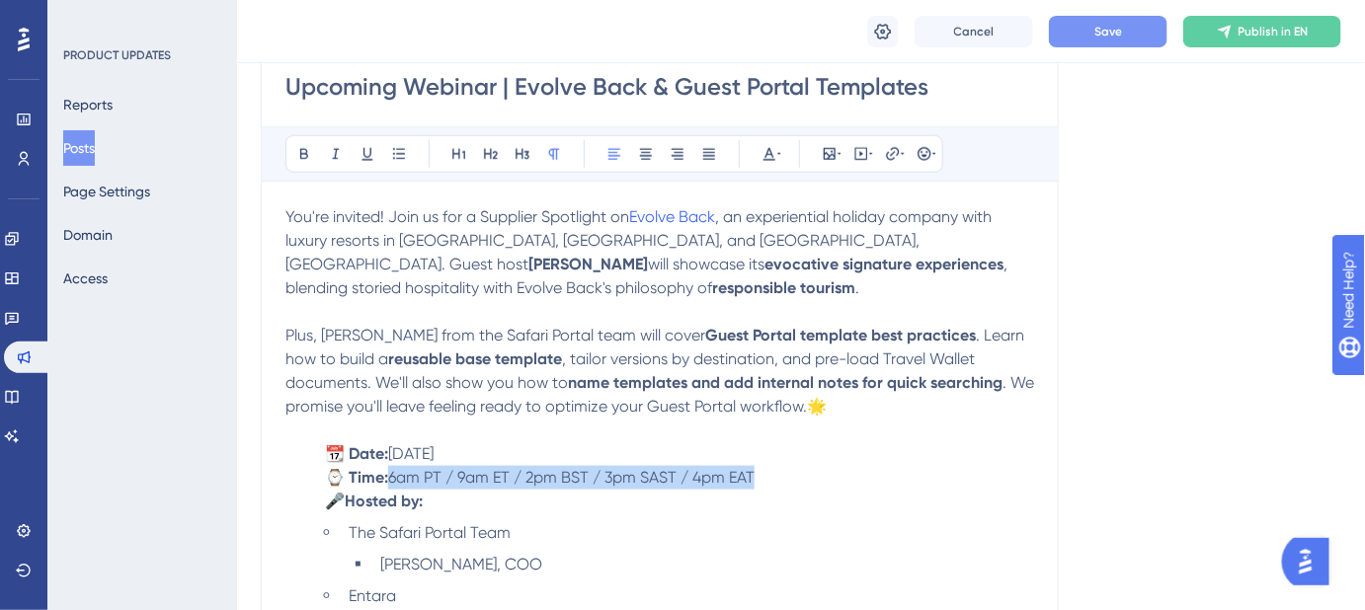
drag, startPoint x: 759, startPoint y: 476, endPoint x: 395, endPoint y: 476, distance: 364.4
click at [395, 476] on p "⌚ Time: 6am PT / 9am ET / 2pm BST / 3pm SAST / 4pm EAT" at bounding box center [659, 478] width 749 height 24
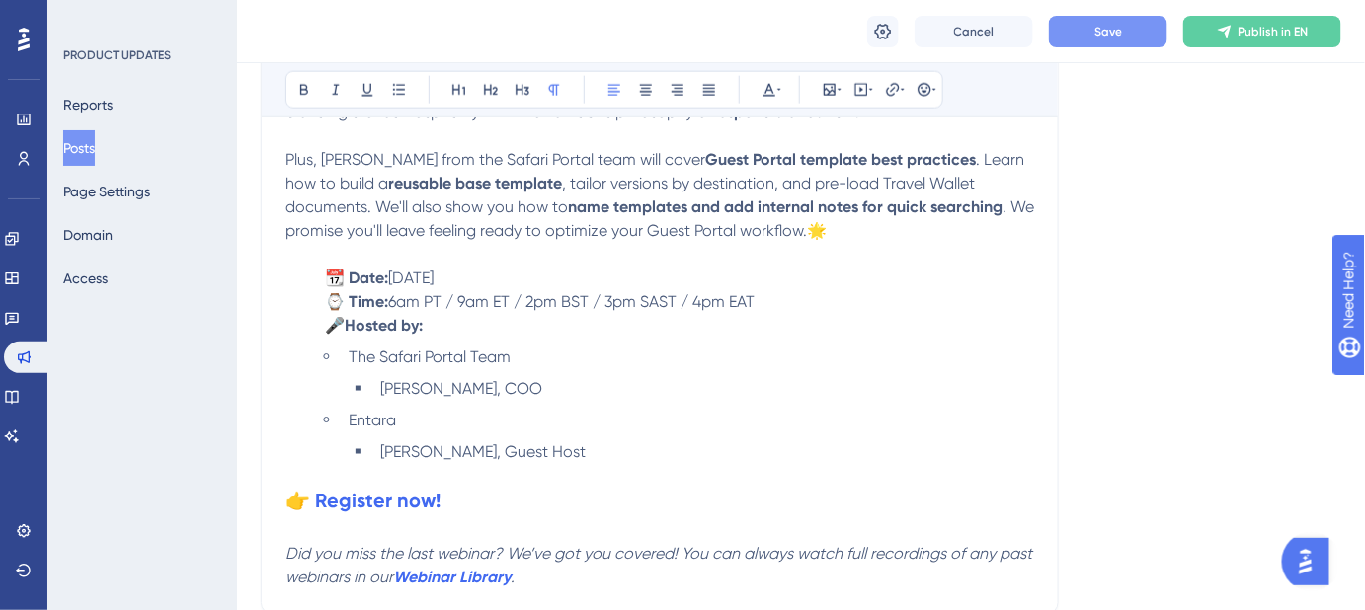
scroll to position [765, 0]
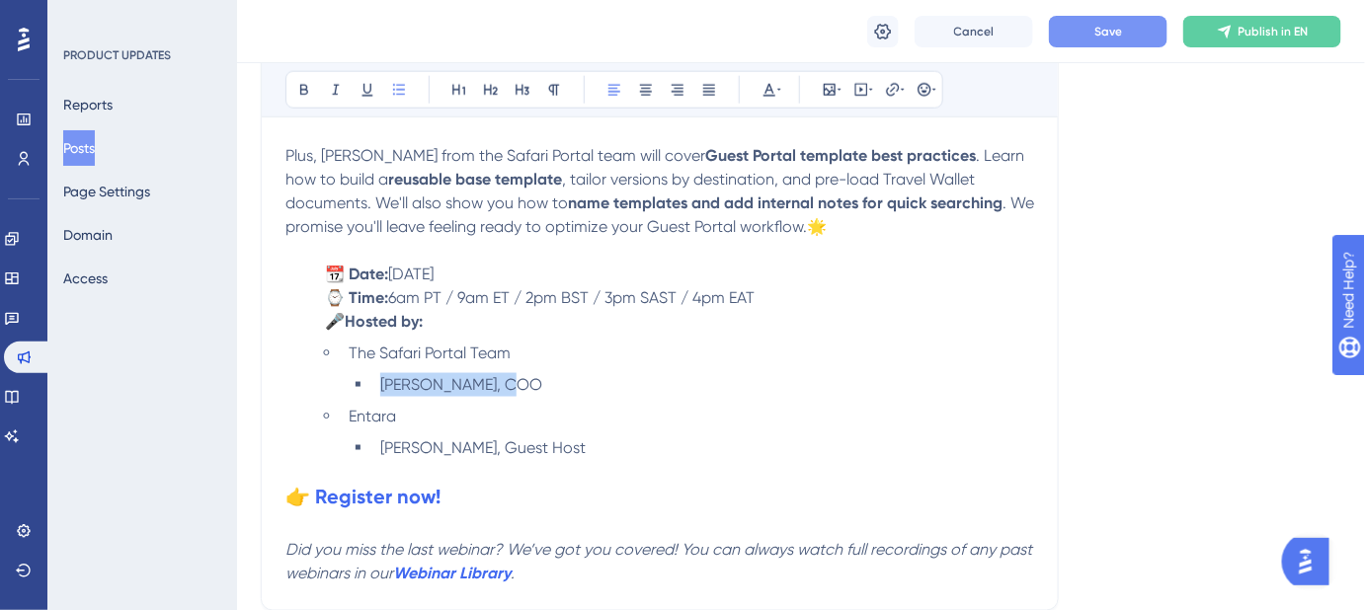
drag, startPoint x: 494, startPoint y: 387, endPoint x: 374, endPoint y: 387, distance: 119.5
click at [374, 387] on li "Sarah Stern, COO" at bounding box center [703, 385] width 662 height 24
drag, startPoint x: 392, startPoint y: 417, endPoint x: 352, endPoint y: 417, distance: 40.5
click at [352, 417] on span "Entara" at bounding box center [372, 416] width 47 height 19
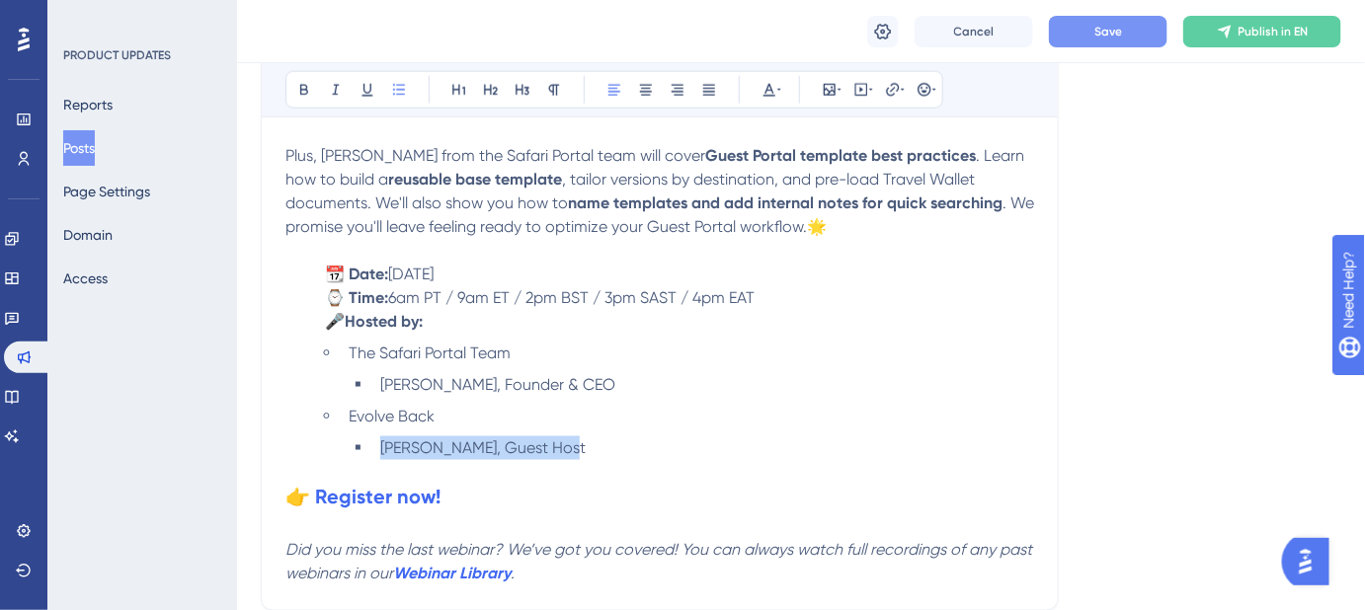
drag, startPoint x: 570, startPoint y: 448, endPoint x: 380, endPoint y: 448, distance: 189.6
click at [380, 448] on li "Lindsy Terry, Guest Host" at bounding box center [703, 449] width 662 height 24
click at [1116, 35] on span "Save" at bounding box center [1108, 32] width 28 height 16
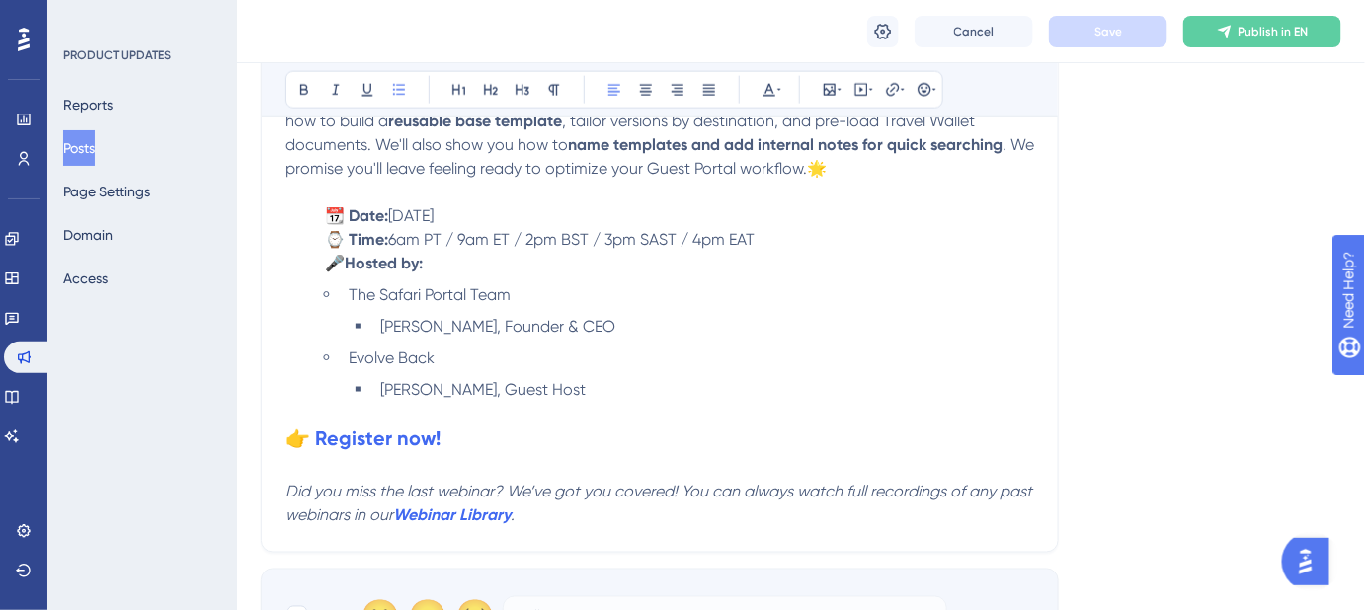
scroll to position [855, 0]
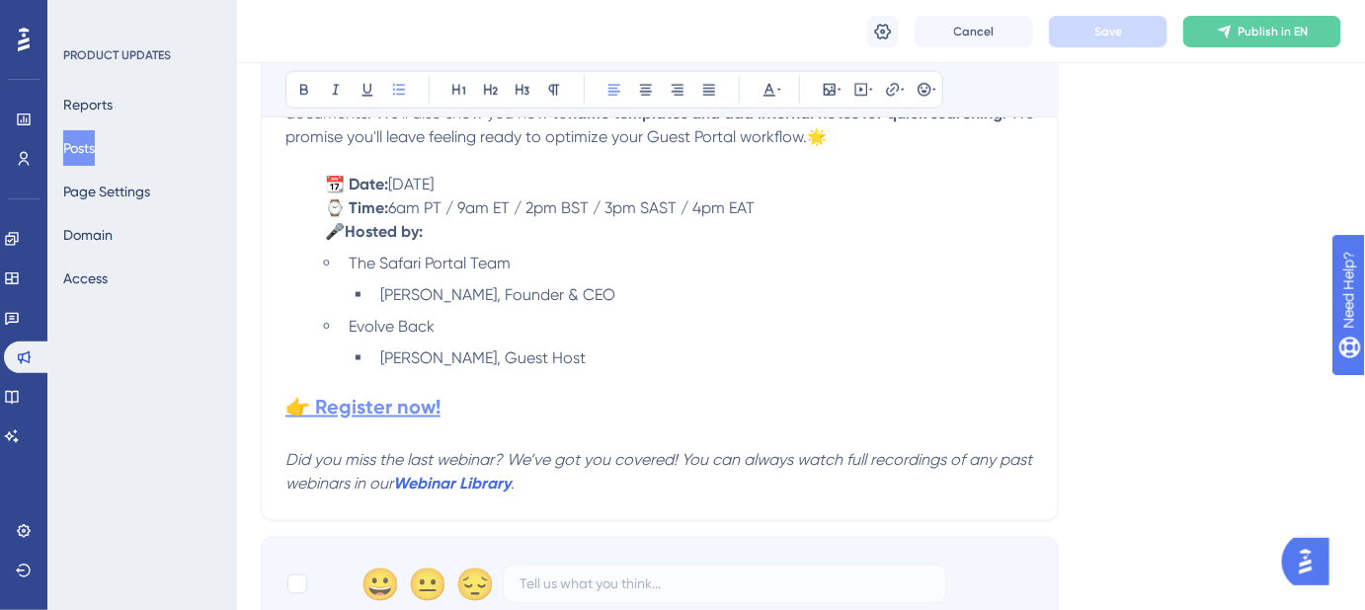
click at [378, 405] on strong "👉 Register now!" at bounding box center [362, 408] width 155 height 24
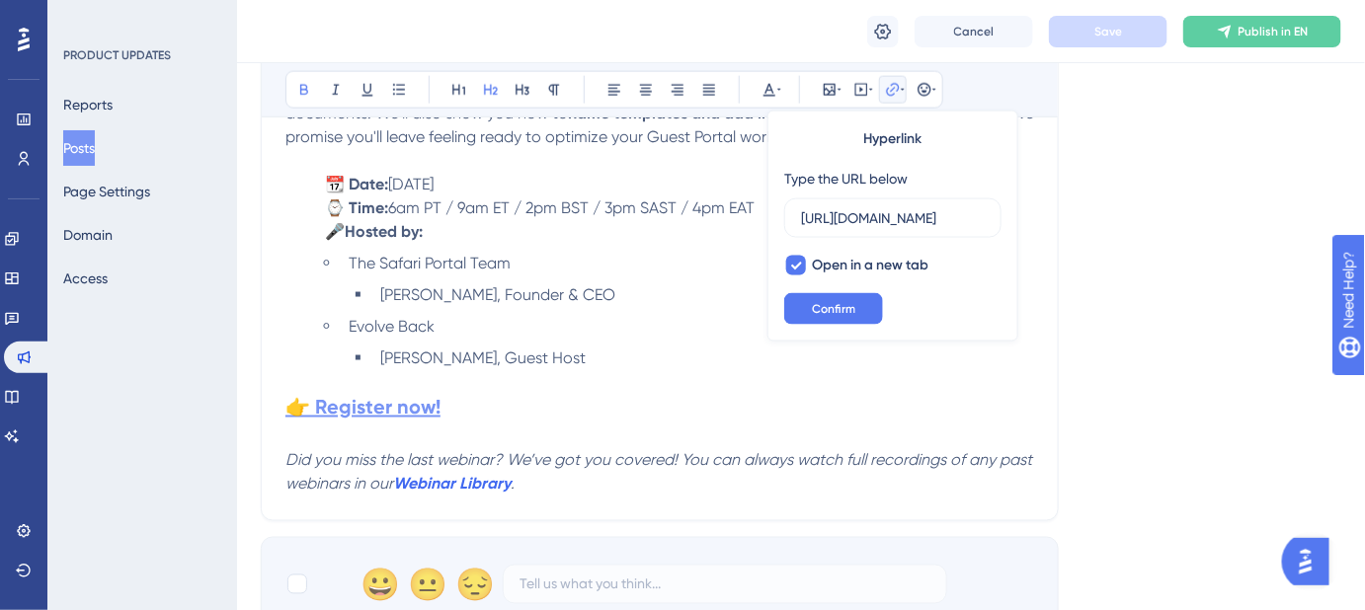
scroll to position [0, 1824]
click at [858, 220] on input "https://us02web.zoom.us/webinar/register/WN_MxLOVYCdTLmvAD0yHumtEQ?utm_medium=e…" at bounding box center [893, 218] width 184 height 22
type input "https://us02web.zoom.us/webinar/register/WN_8zWsRkiDRb2U_HYXNdo7sA?utm_medium=e…"
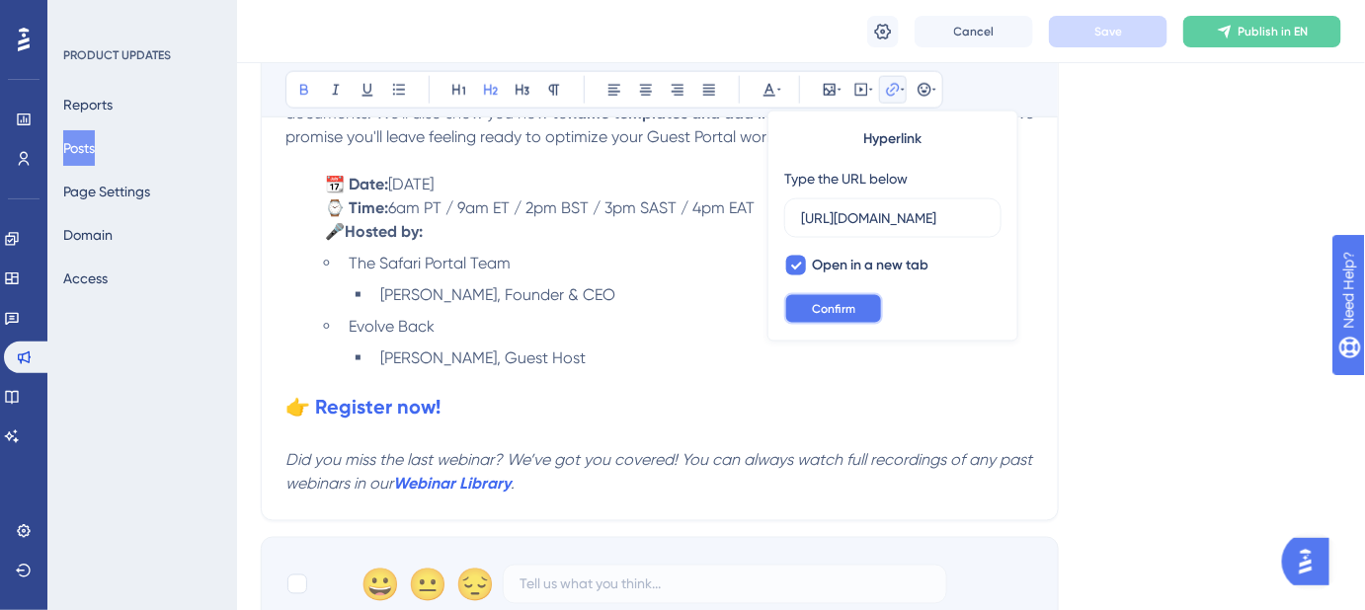
click at [869, 306] on button "Confirm" at bounding box center [833, 309] width 99 height 32
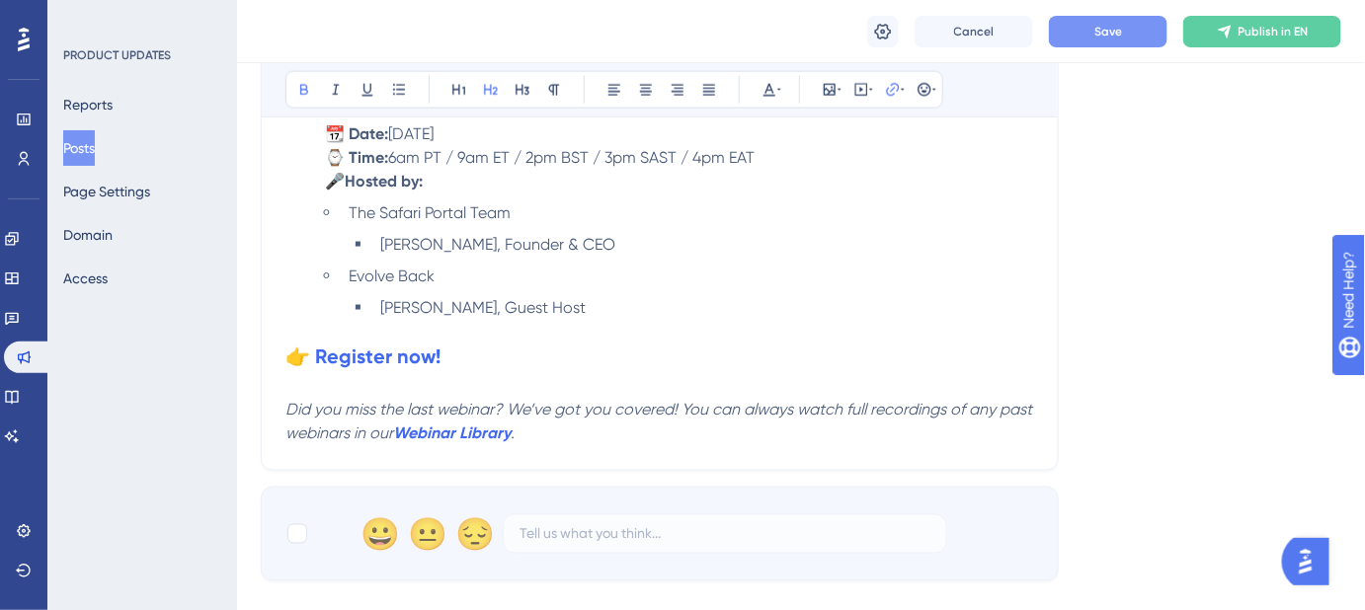
scroll to position [945, 0]
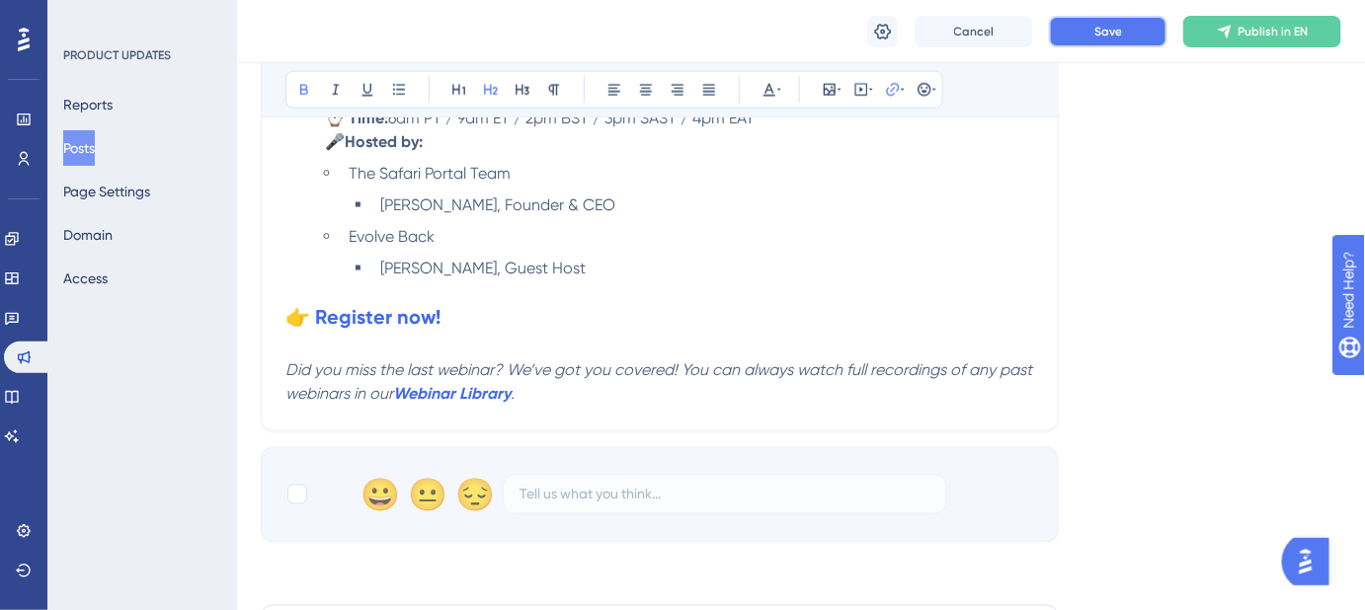
click at [1078, 36] on button "Save" at bounding box center [1108, 32] width 119 height 32
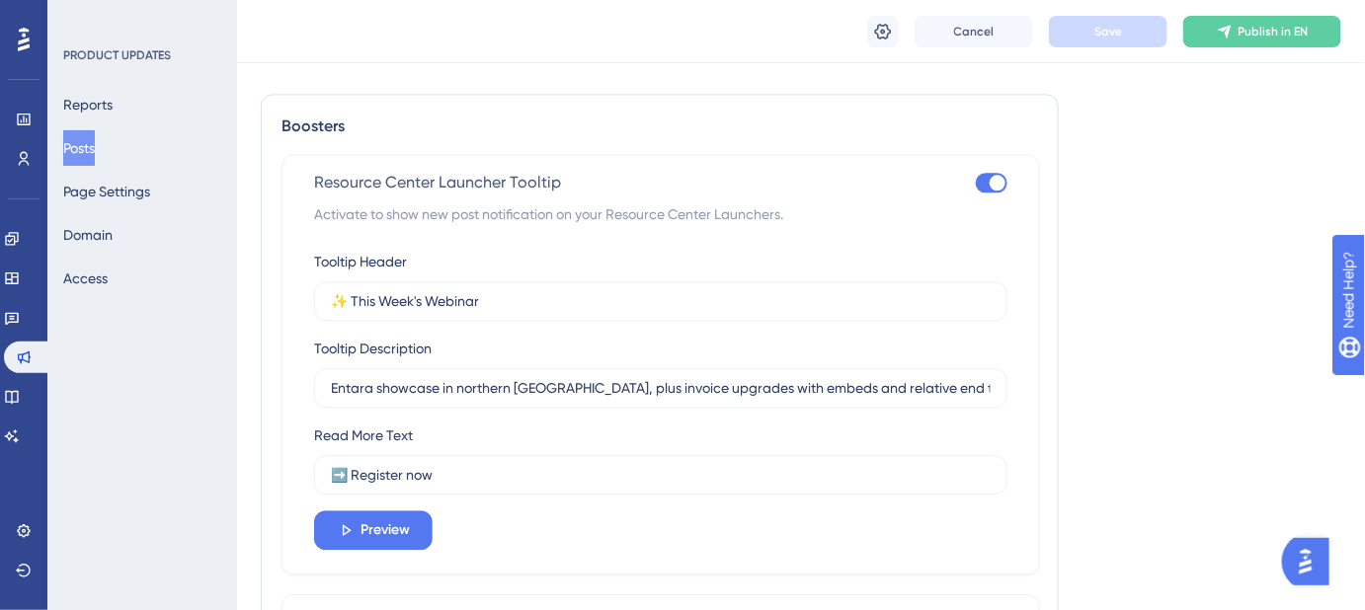
scroll to position [1483, 0]
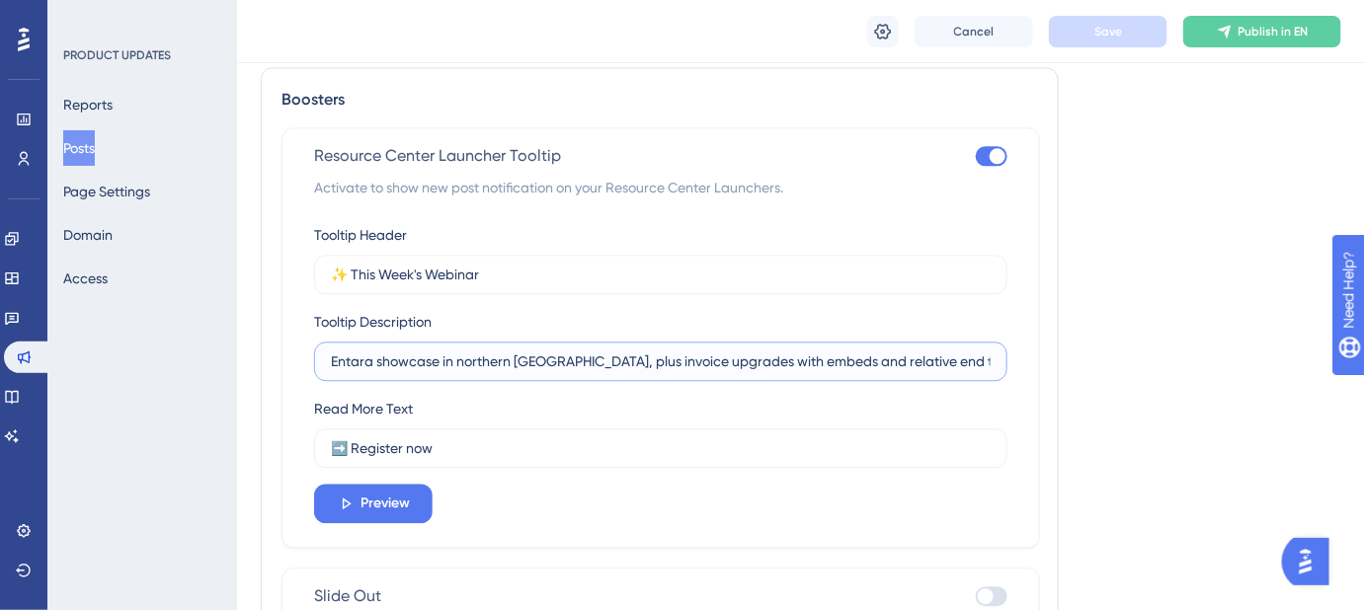
click at [412, 359] on input "Entara showcase in northern Tanzania, plus invoice upgrades with embeds and rel…" at bounding box center [661, 362] width 660 height 22
paste input "A spotlight on Evolve Back's philosophy-driven resorts, plus best practices for…"
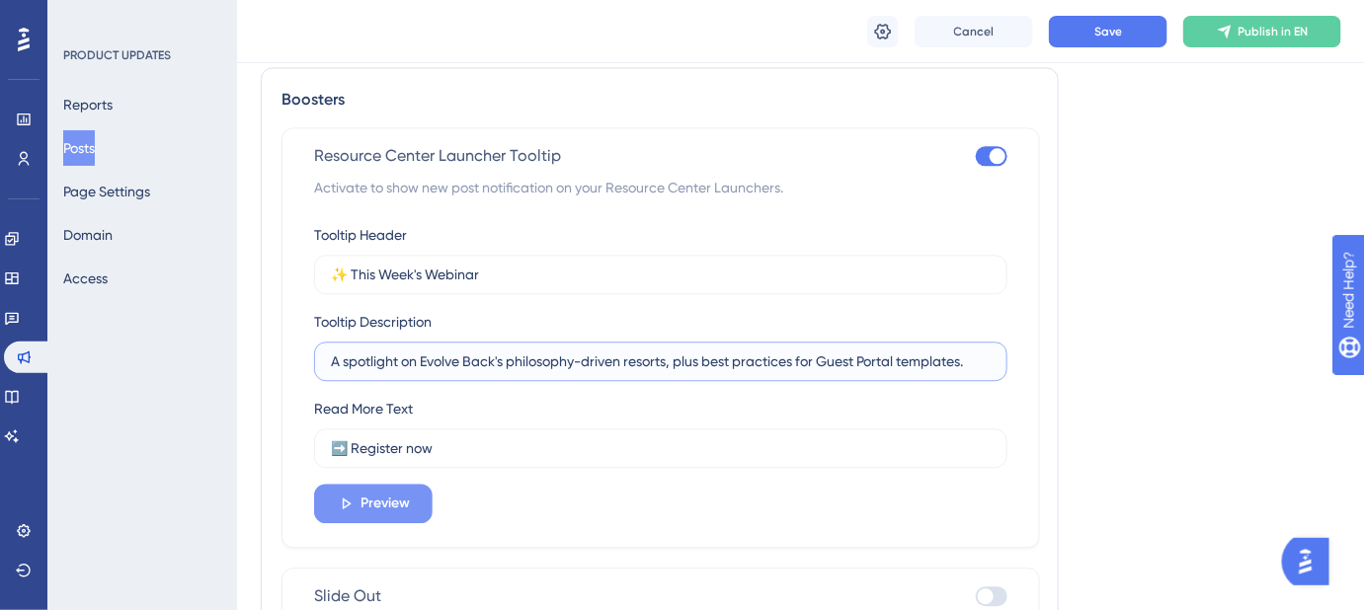
type input "A spotlight on Evolve Back's philosophy-driven resorts, plus best practices for…"
click at [421, 503] on button "Preview" at bounding box center [373, 504] width 119 height 40
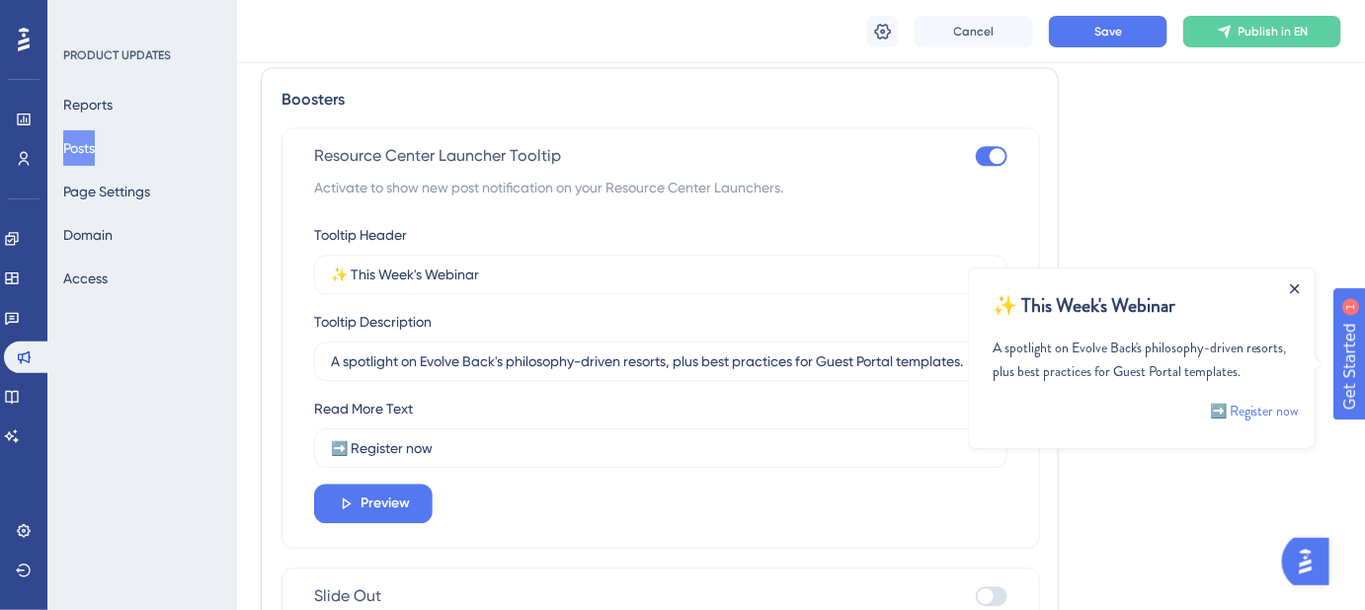
click at [1296, 285] on icon "Close Announcement" at bounding box center [1294, 288] width 10 height 10
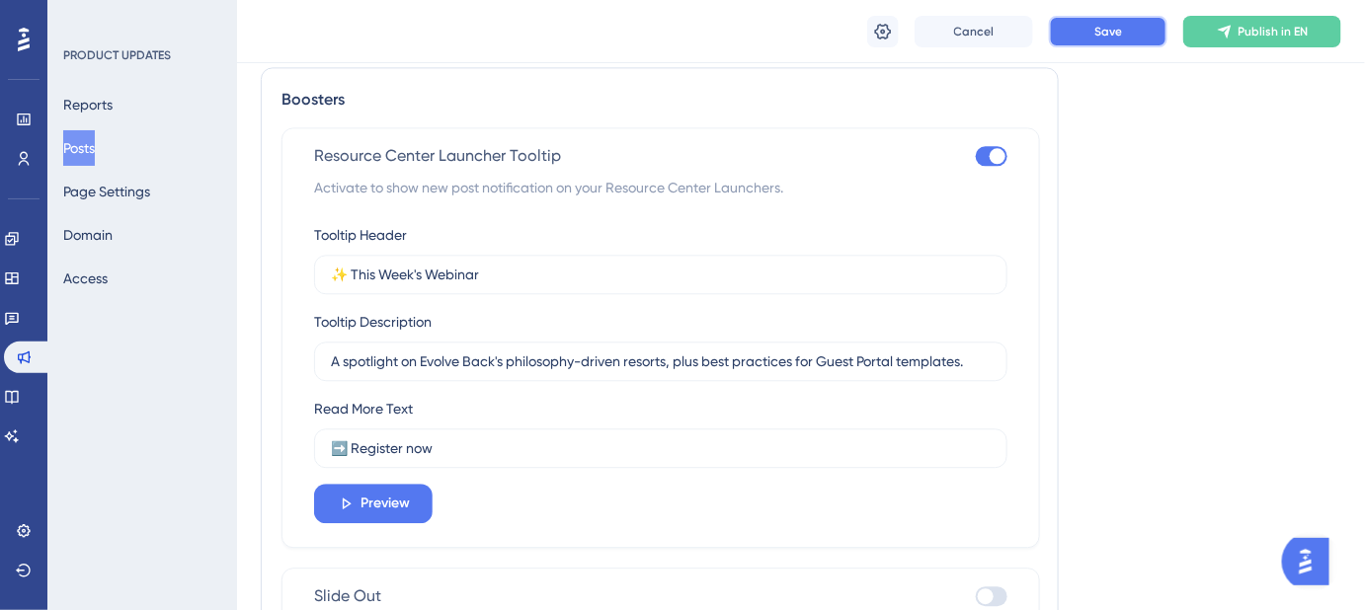
click at [1124, 35] on button "Save" at bounding box center [1108, 32] width 119 height 32
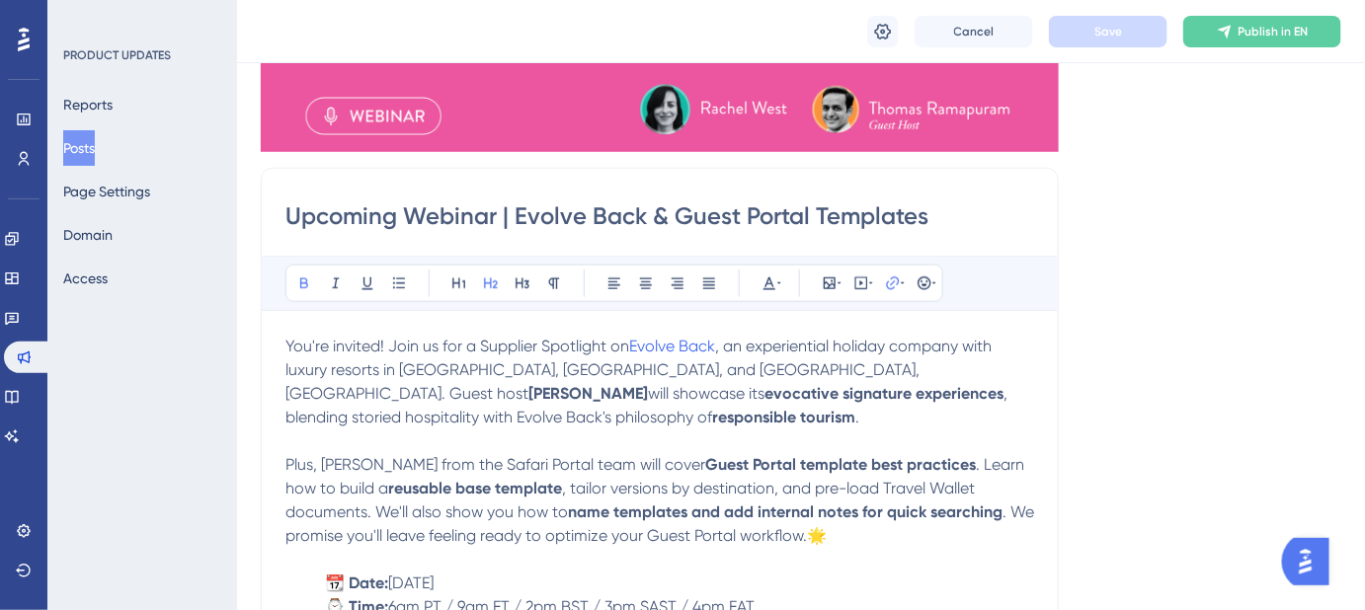
scroll to position [538, 0]
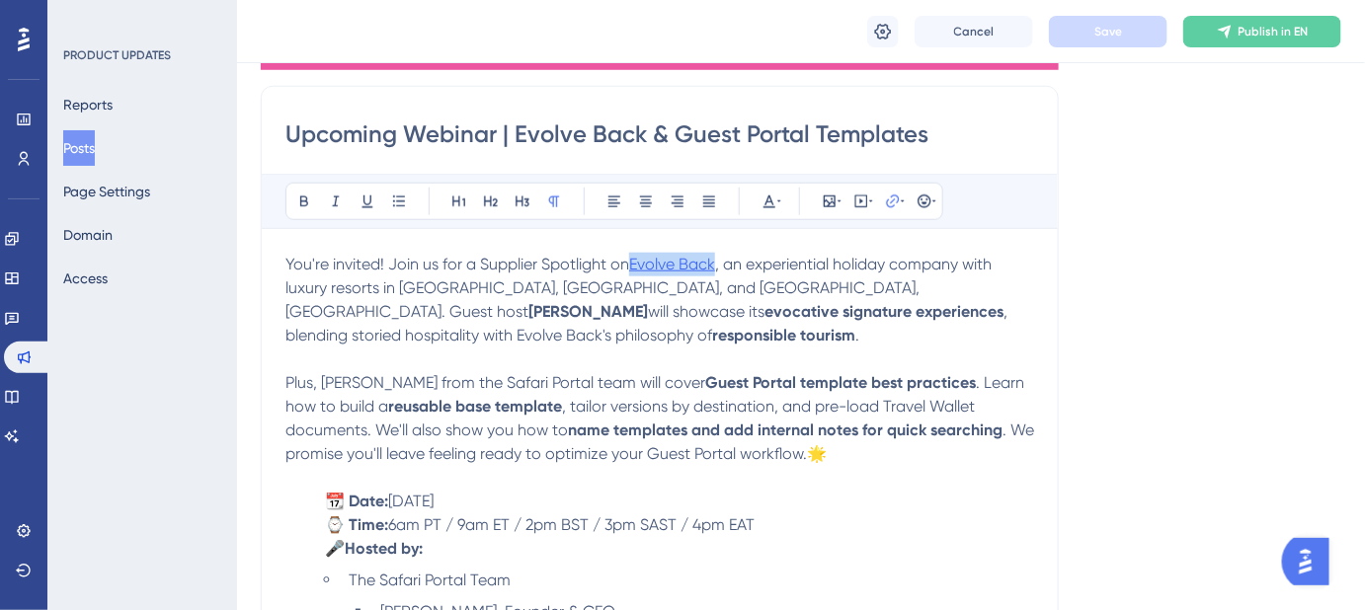
drag, startPoint x: 714, startPoint y: 263, endPoint x: 634, endPoint y: 263, distance: 80.0
click at [634, 263] on p "You're invited! Join us for a Supplier Spotlight on Evolve Back , an experienti…" at bounding box center [659, 300] width 749 height 95
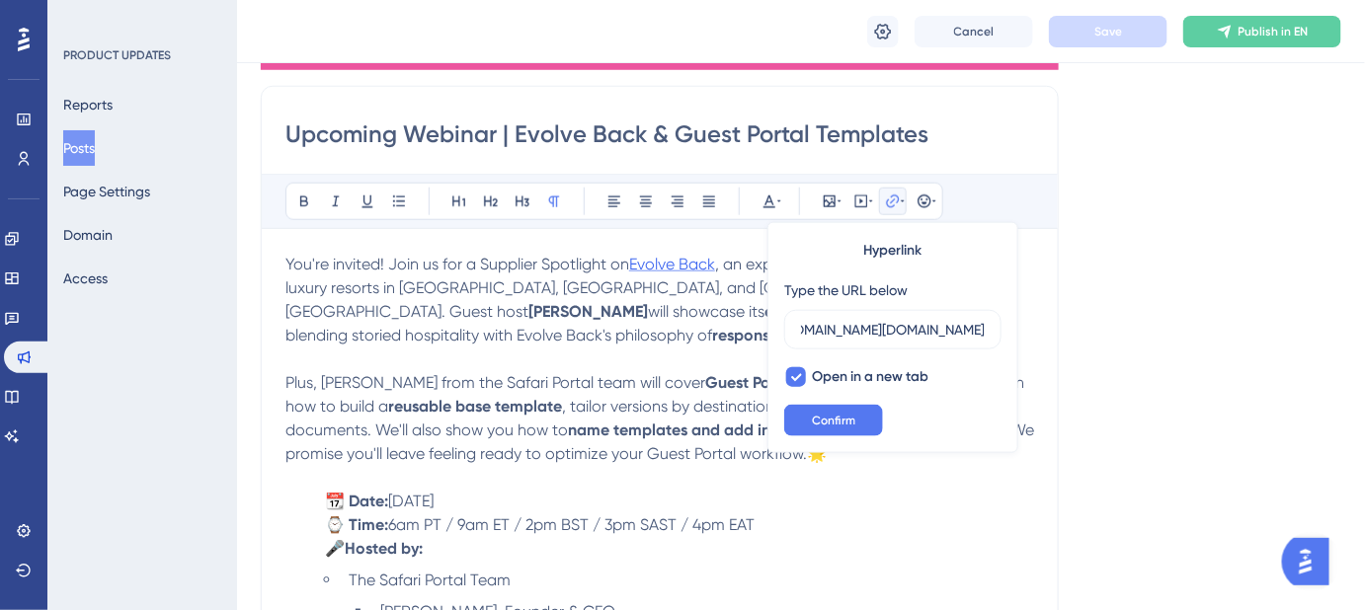
scroll to position [0, 0]
drag, startPoint x: 628, startPoint y: 257, endPoint x: 716, endPoint y: 261, distance: 88.0
click at [716, 261] on p "You're invited! Join us for a Supplier Spotlight on Evolve Back , an experienti…" at bounding box center [659, 300] width 749 height 95
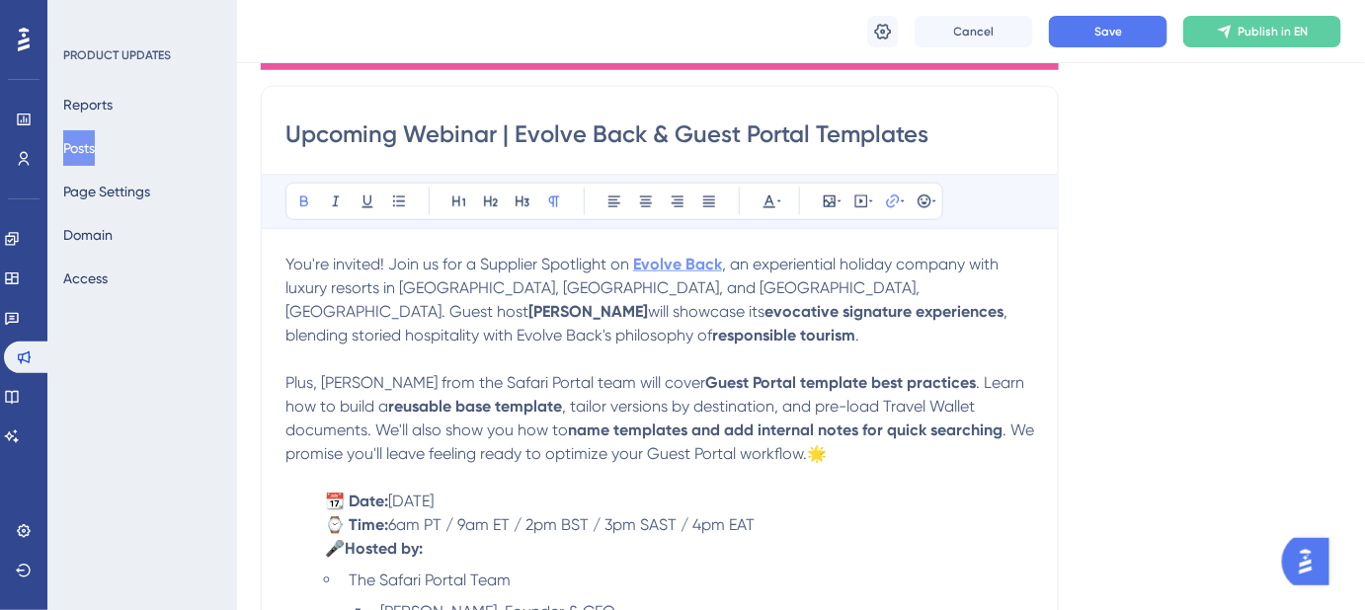
click at [1149, 328] on div "Language English (Default) Insert an Image Delete Upcoming Webinar | Evolve Bac…" at bounding box center [801, 268] width 1080 height 1361
click at [1092, 32] on button "Save" at bounding box center [1108, 32] width 119 height 32
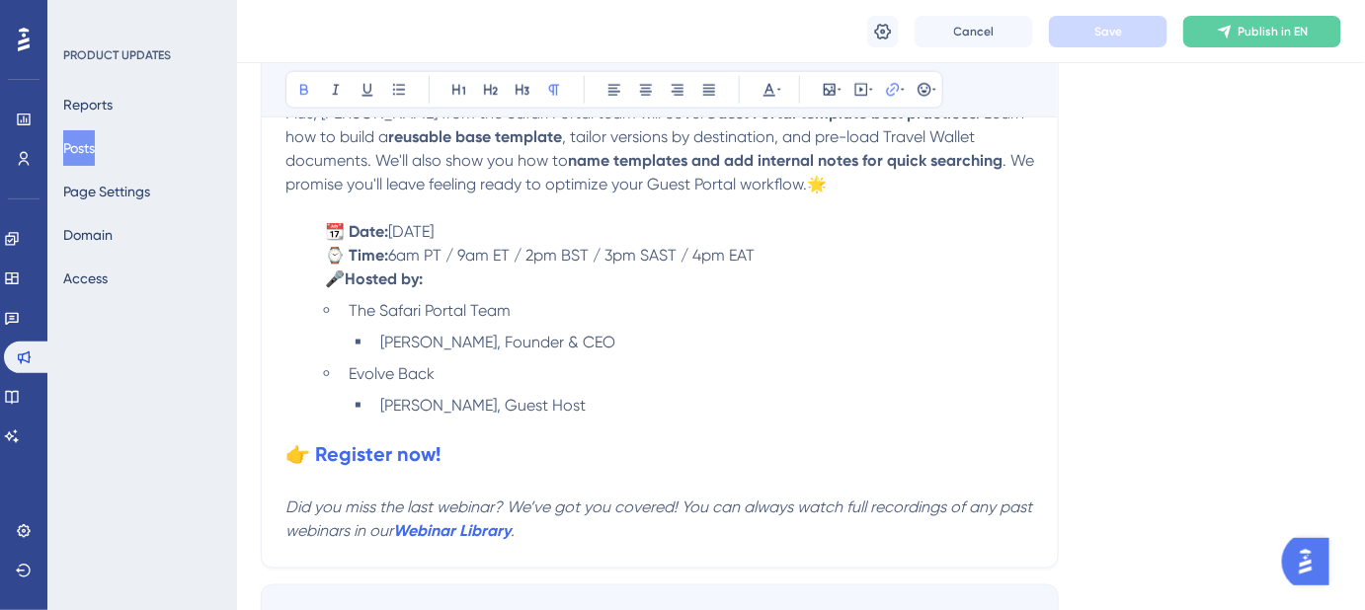
scroll to position [898, 0]
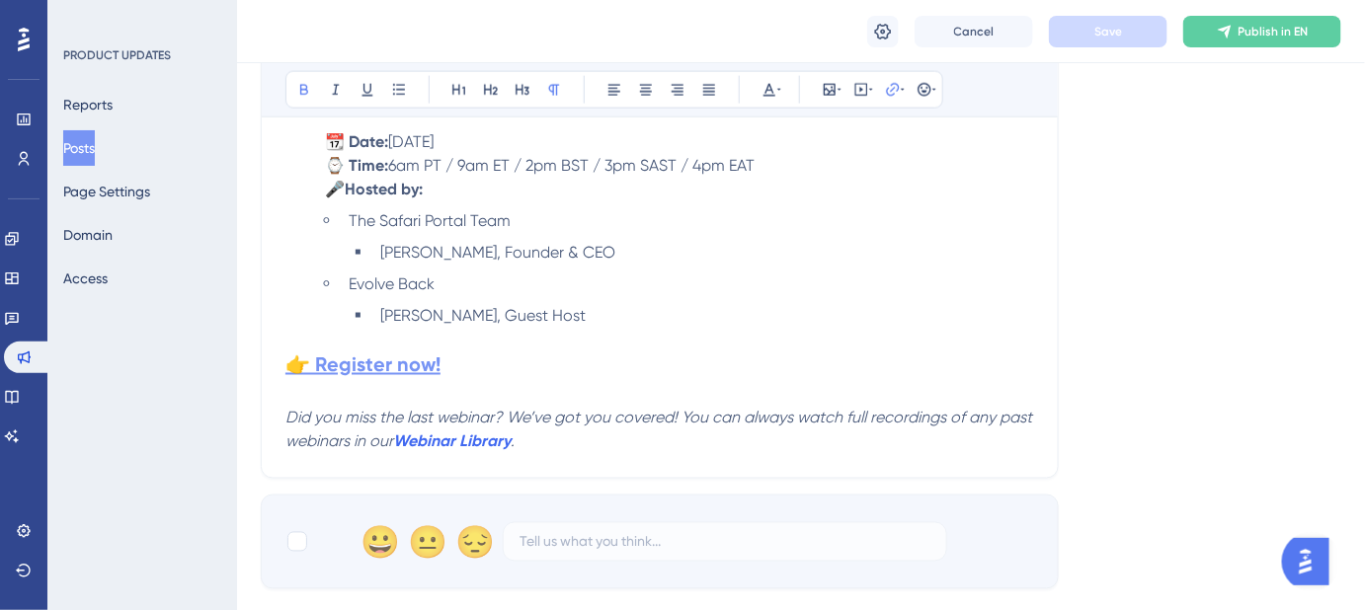
click at [383, 373] on strong "👉 Register now!" at bounding box center [362, 366] width 155 height 24
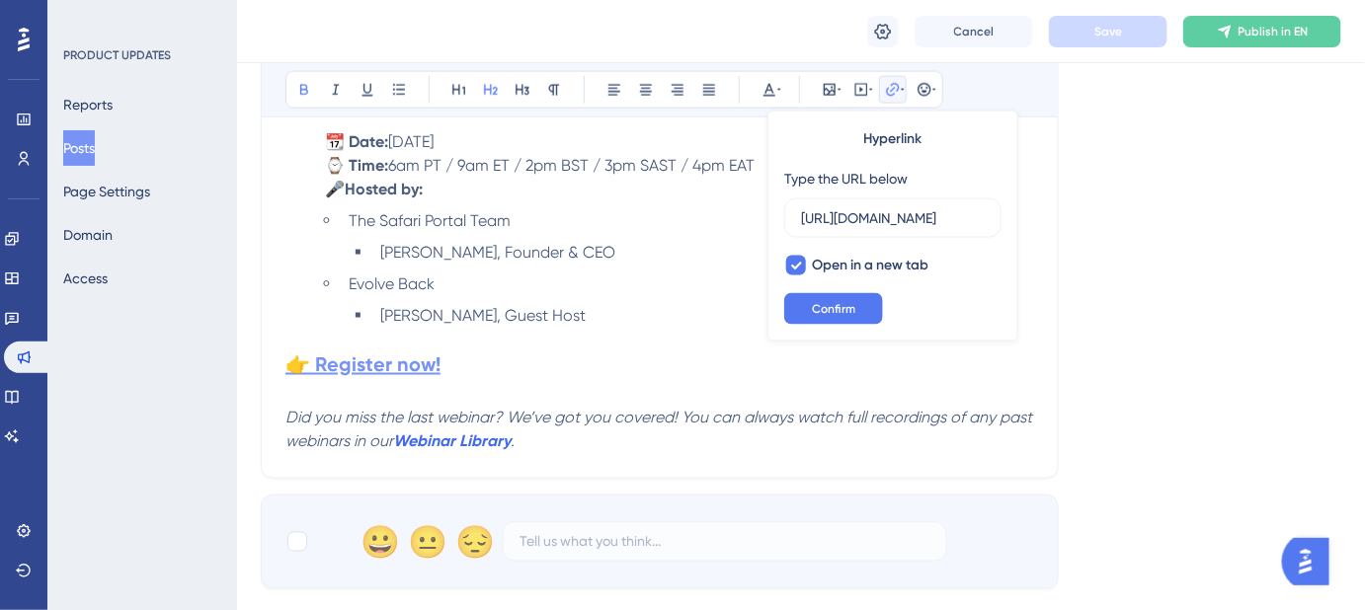
scroll to position [0, 1853]
click at [875, 223] on input "https://us02web.zoom.us/webinar/register/WN_8zWsRkiDRb2U_HYXNdo7sA?utm_medium=e…" at bounding box center [893, 218] width 184 height 22
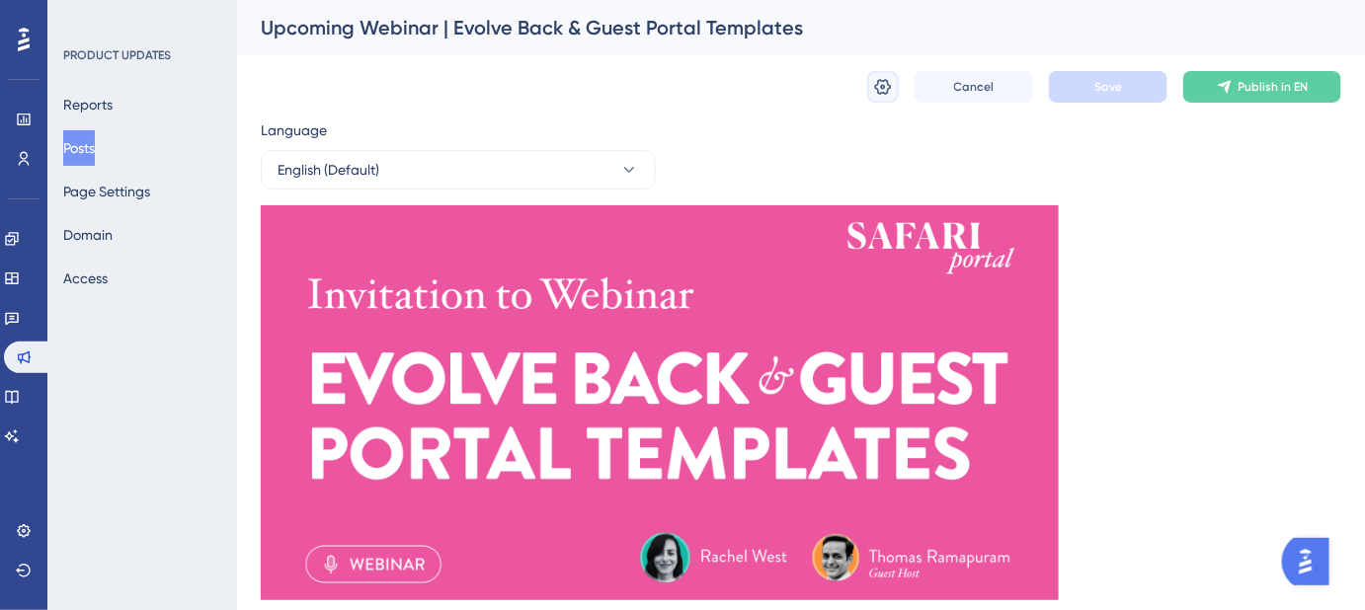
click at [886, 86] on icon at bounding box center [883, 87] width 20 height 20
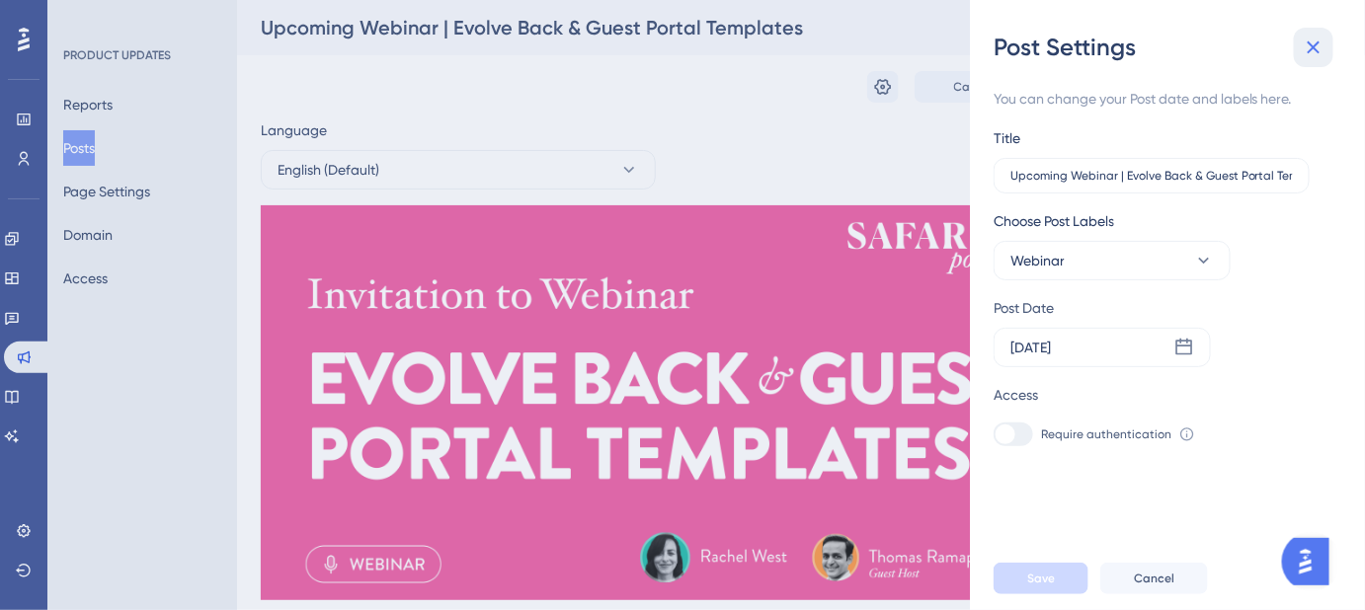
click at [1320, 40] on icon at bounding box center [1314, 48] width 24 height 24
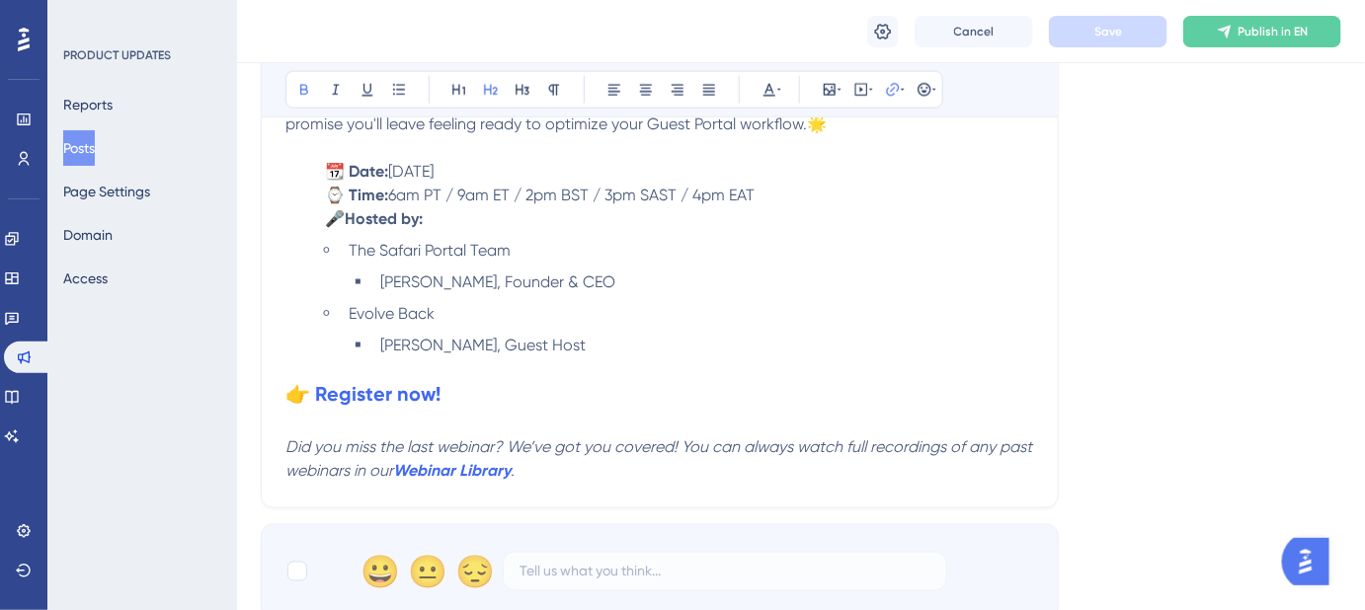
scroll to position [898, 0]
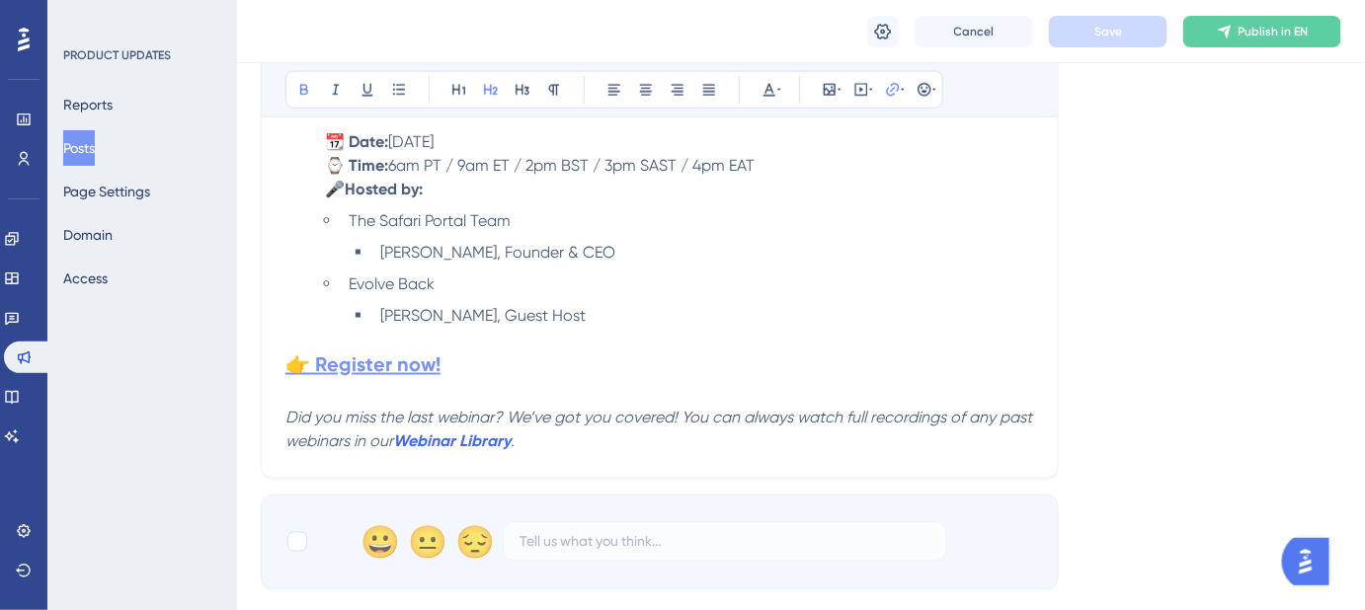
click at [373, 363] on strong "👉 Register now!" at bounding box center [362, 366] width 155 height 24
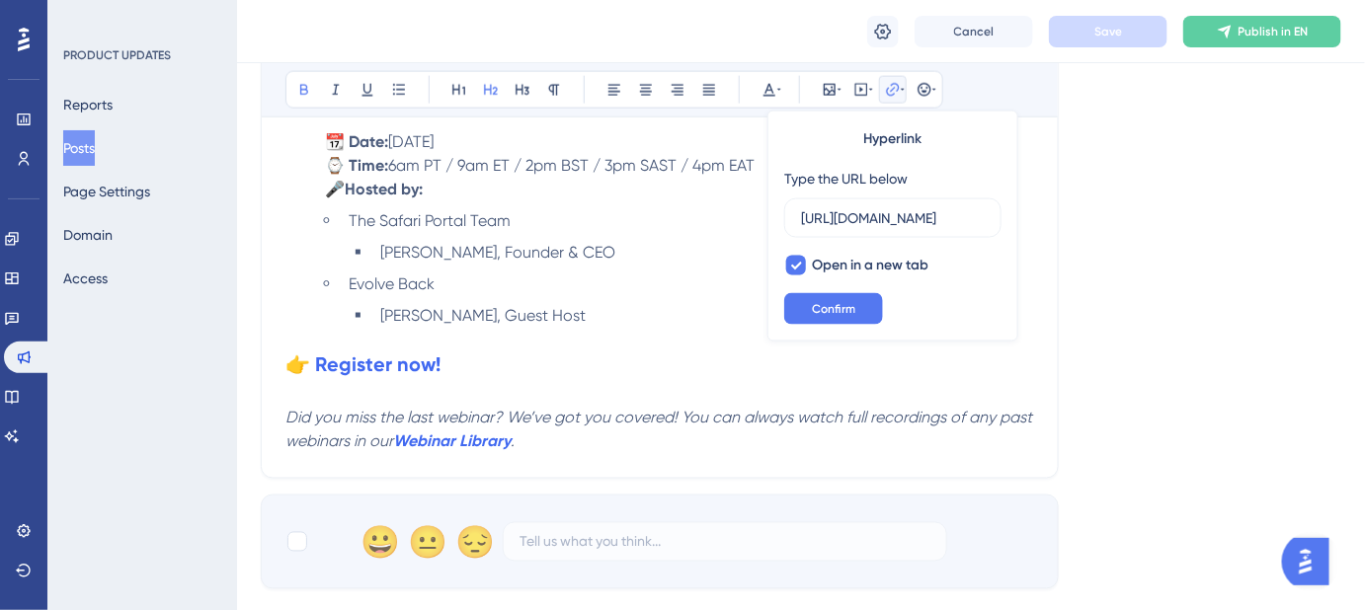
scroll to position [0, 1853]
click at [863, 222] on input "https://us02web.zoom.us/webinar/register/WN_8zWsRkiDRb2U_HYXNdo7sA?utm_medium=e…" at bounding box center [893, 218] width 184 height 22
click at [680, 273] on li "Evolve Back" at bounding box center [687, 285] width 693 height 24
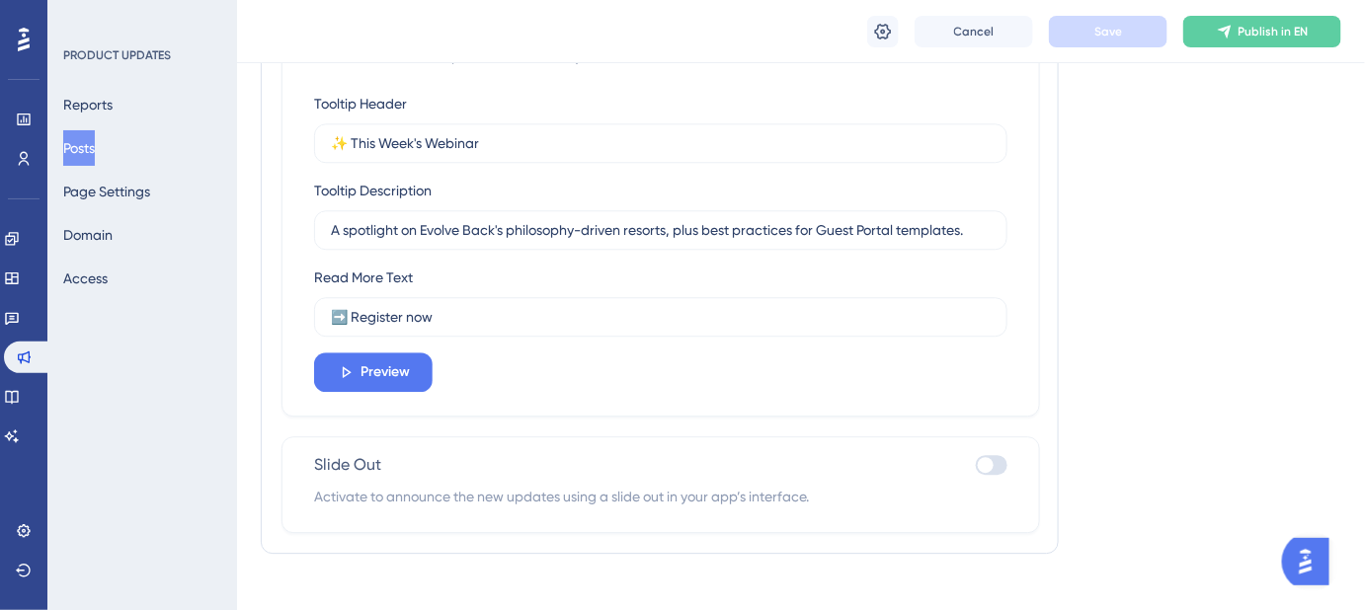
scroll to position [1616, 0]
click at [389, 359] on span "Preview" at bounding box center [384, 371] width 49 height 24
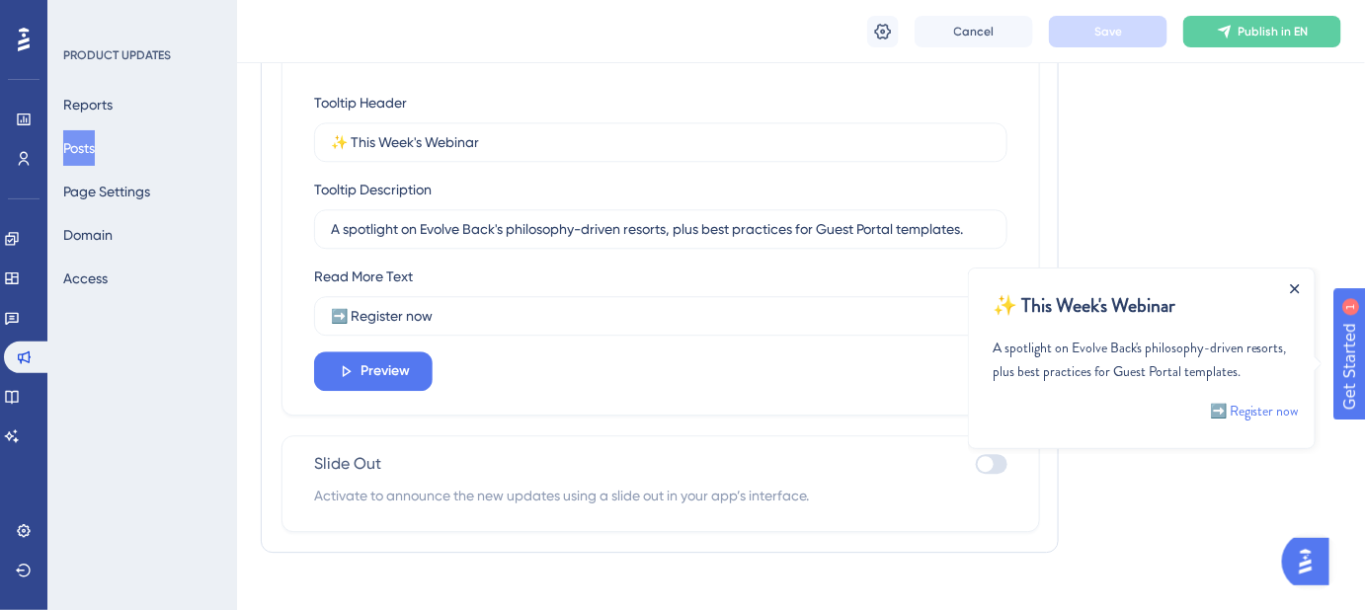
click at [1298, 287] on icon "Close Announcement" at bounding box center [1294, 288] width 10 height 10
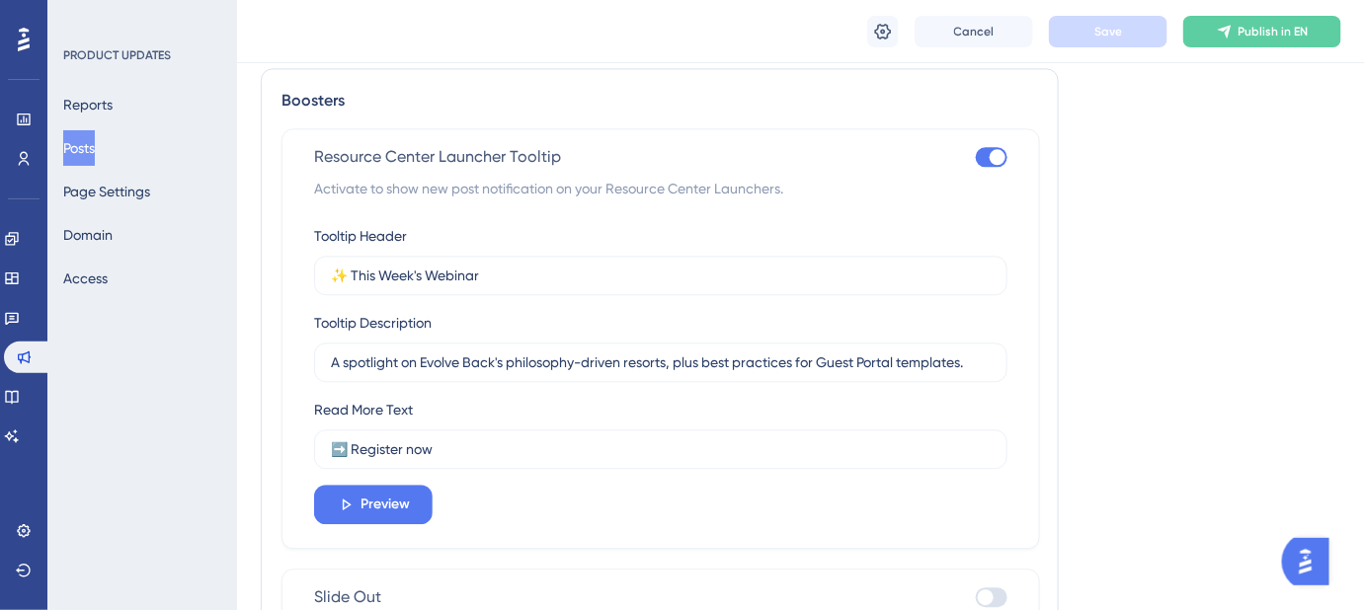
scroll to position [1616, 0]
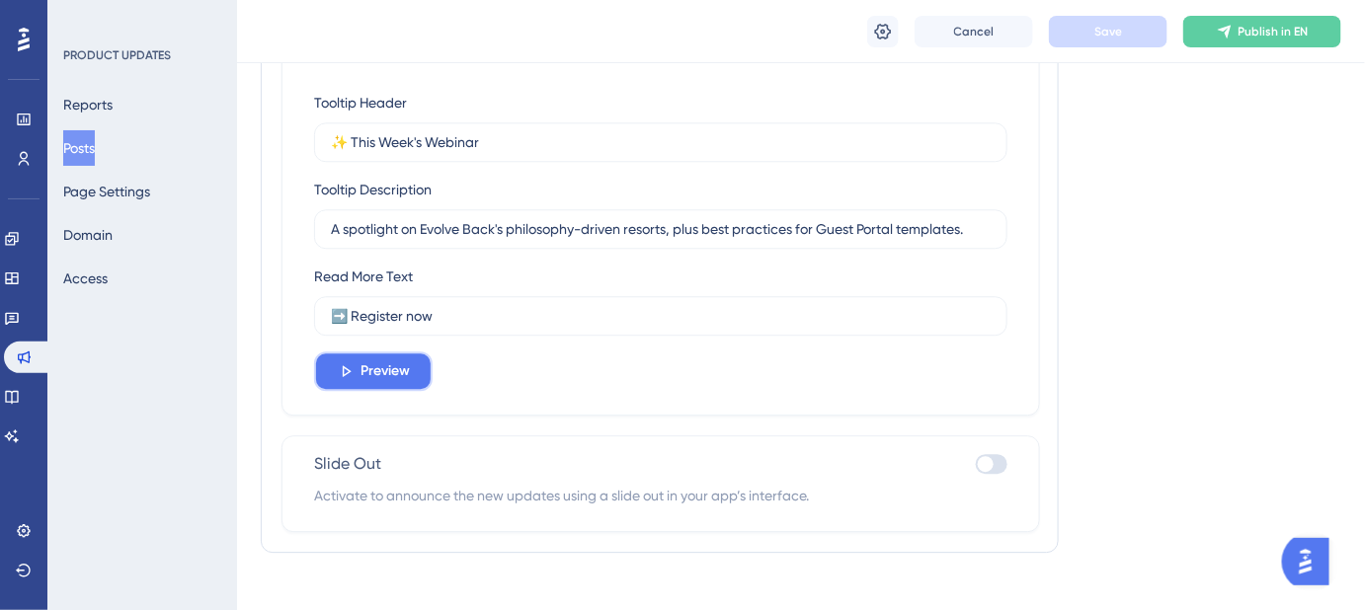
click at [408, 370] on span "Preview" at bounding box center [384, 371] width 49 height 24
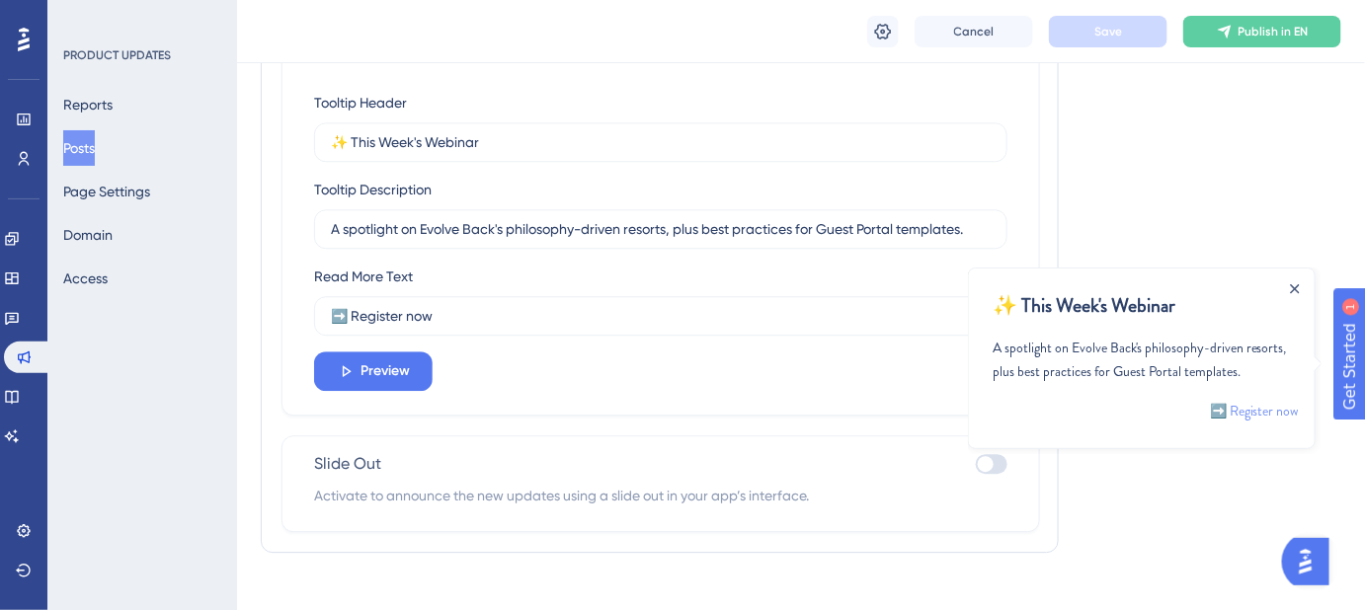
click at [1245, 412] on link "➡️ Register now" at bounding box center [1253, 410] width 89 height 24
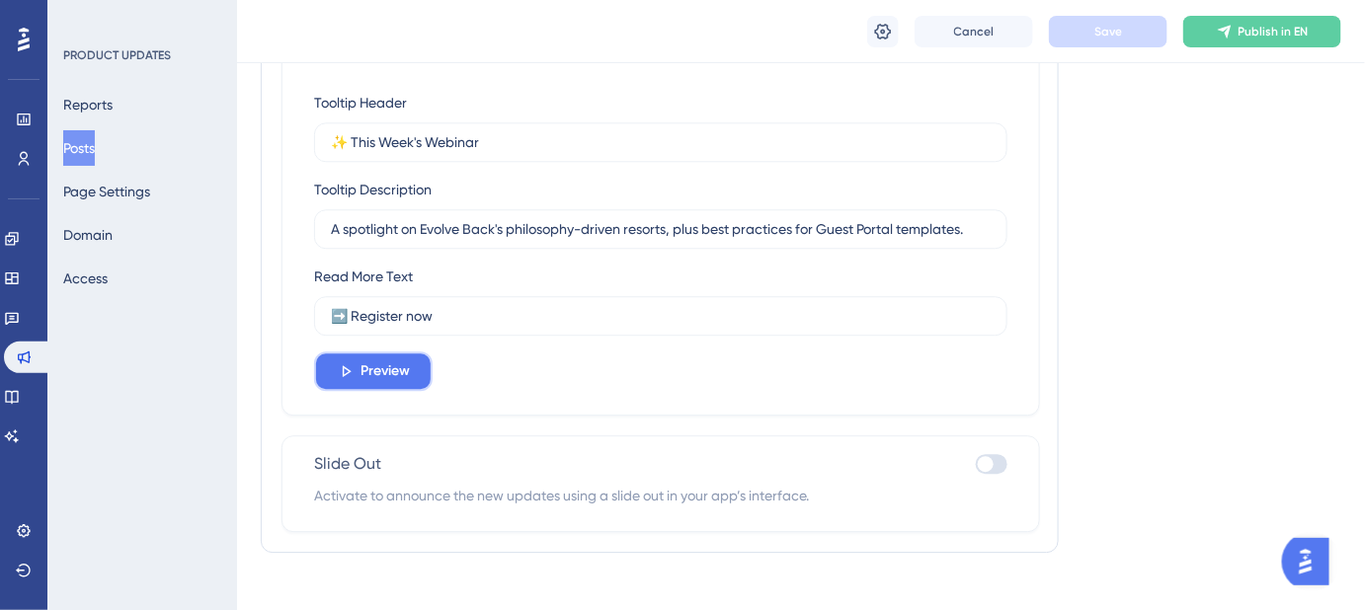
click at [400, 376] on span "Preview" at bounding box center [384, 371] width 49 height 24
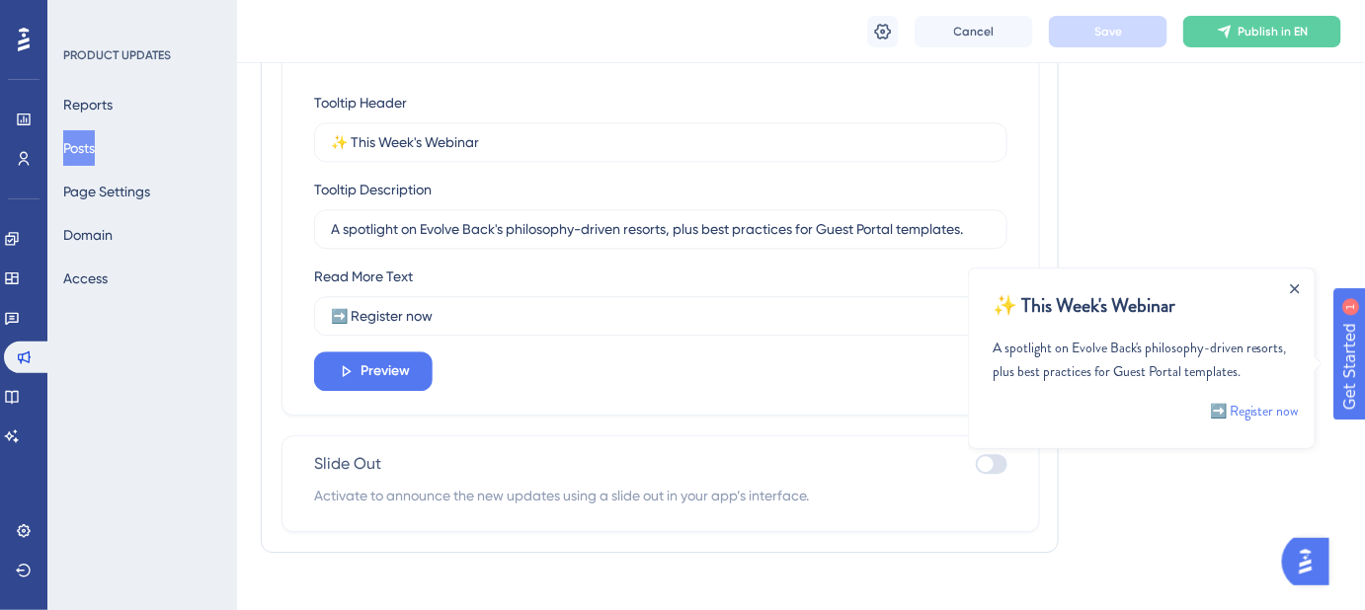
click at [1294, 281] on div "Close Announcement" at bounding box center [1294, 288] width 10 height 23
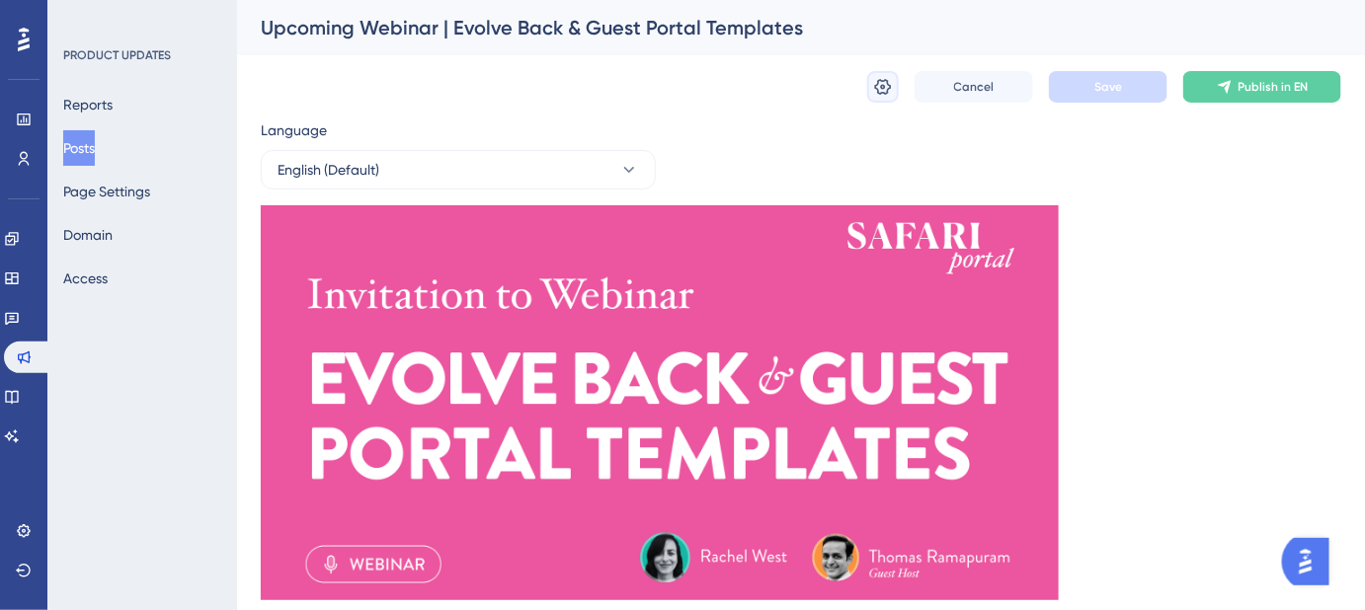
click at [881, 81] on icon at bounding box center [883, 87] width 17 height 16
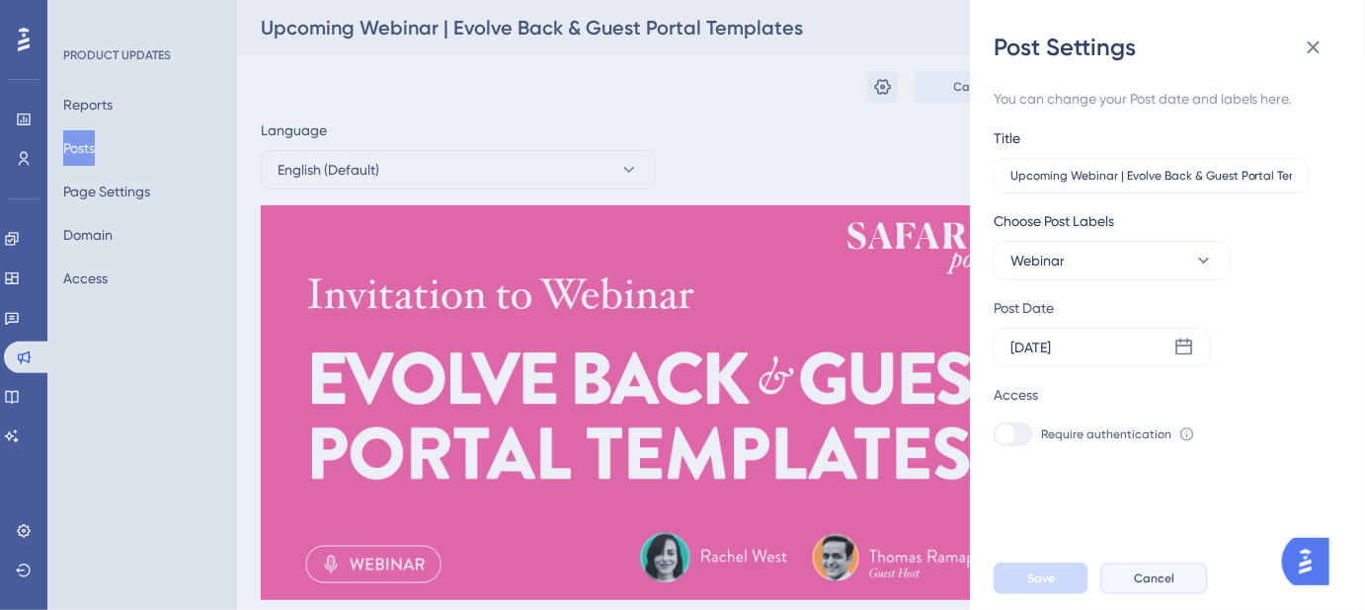
click at [1145, 587] on span "Cancel" at bounding box center [1154, 579] width 40 height 16
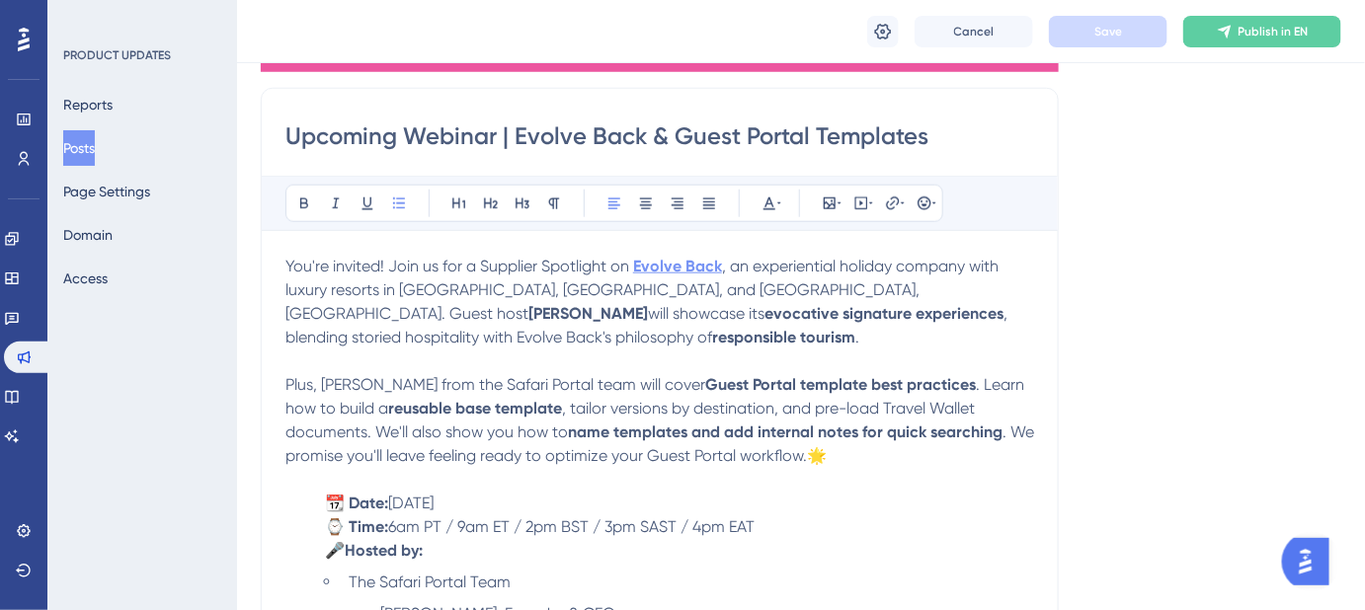
scroll to position [538, 0]
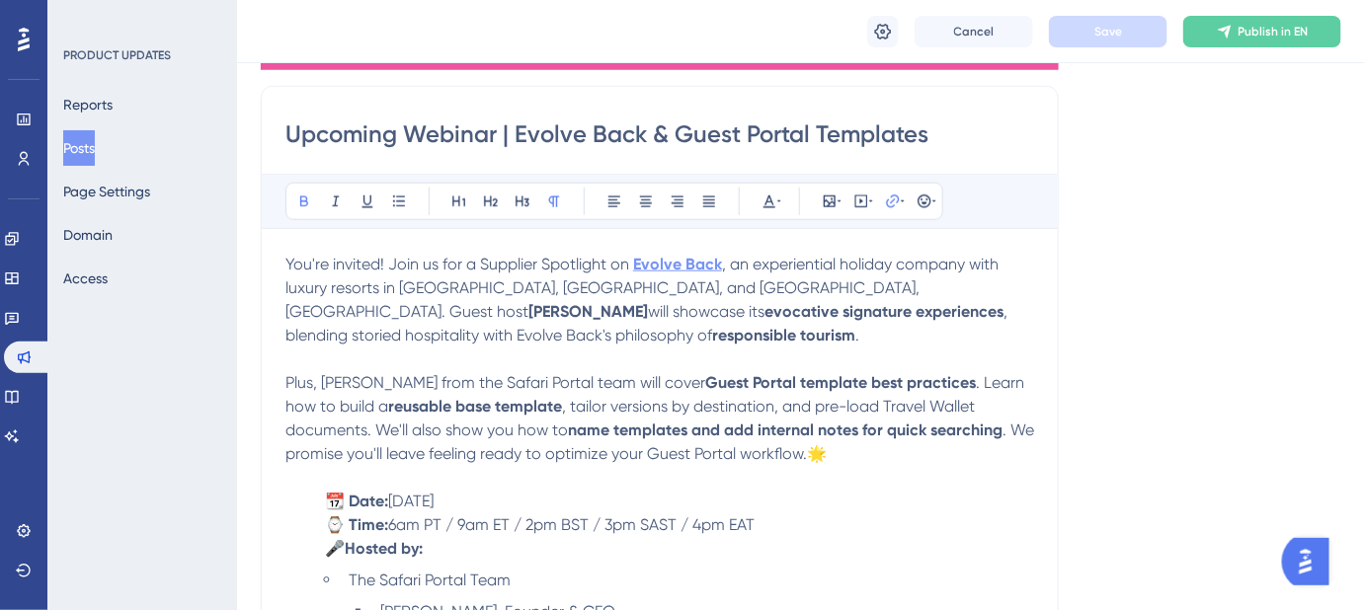
click at [689, 265] on strong "Evolve Back" at bounding box center [677, 264] width 89 height 19
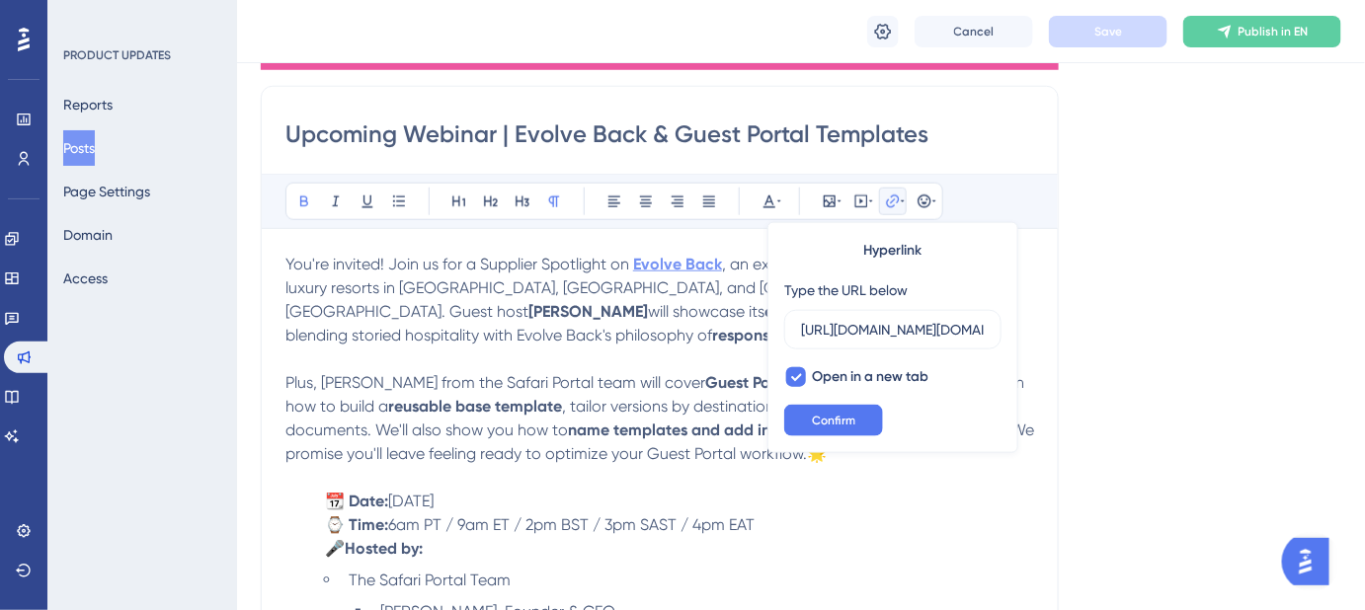
scroll to position [0, 5093]
click at [814, 417] on span "Confirm" at bounding box center [833, 421] width 43 height 16
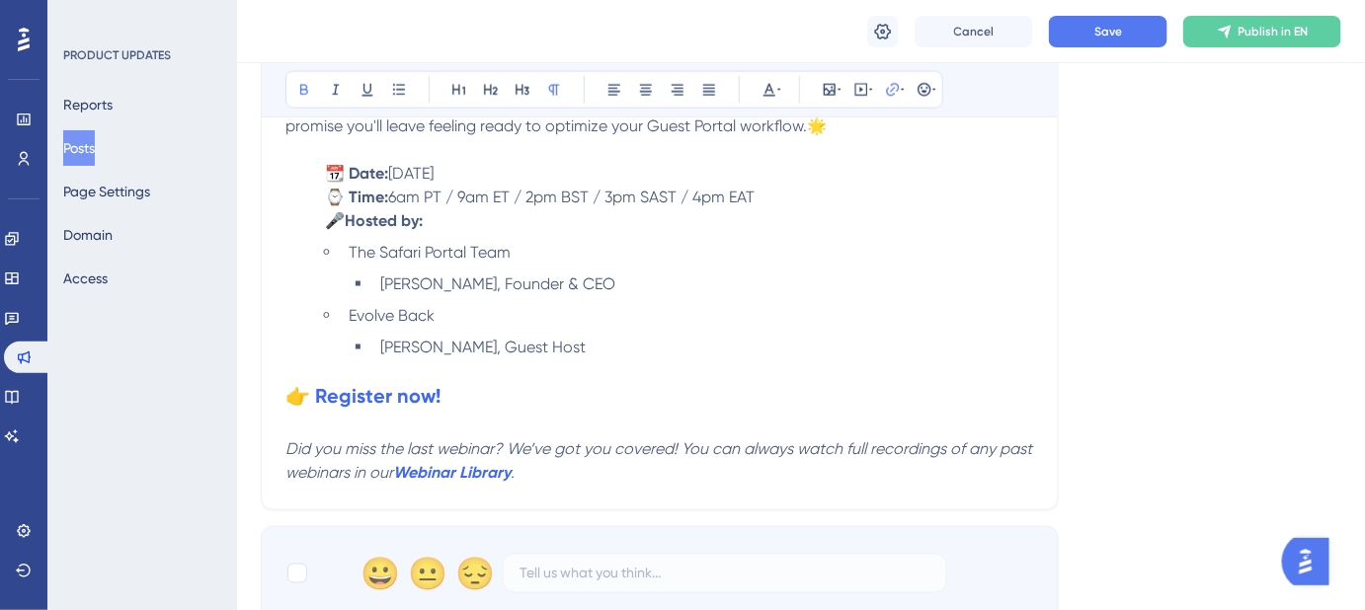
scroll to position [898, 0]
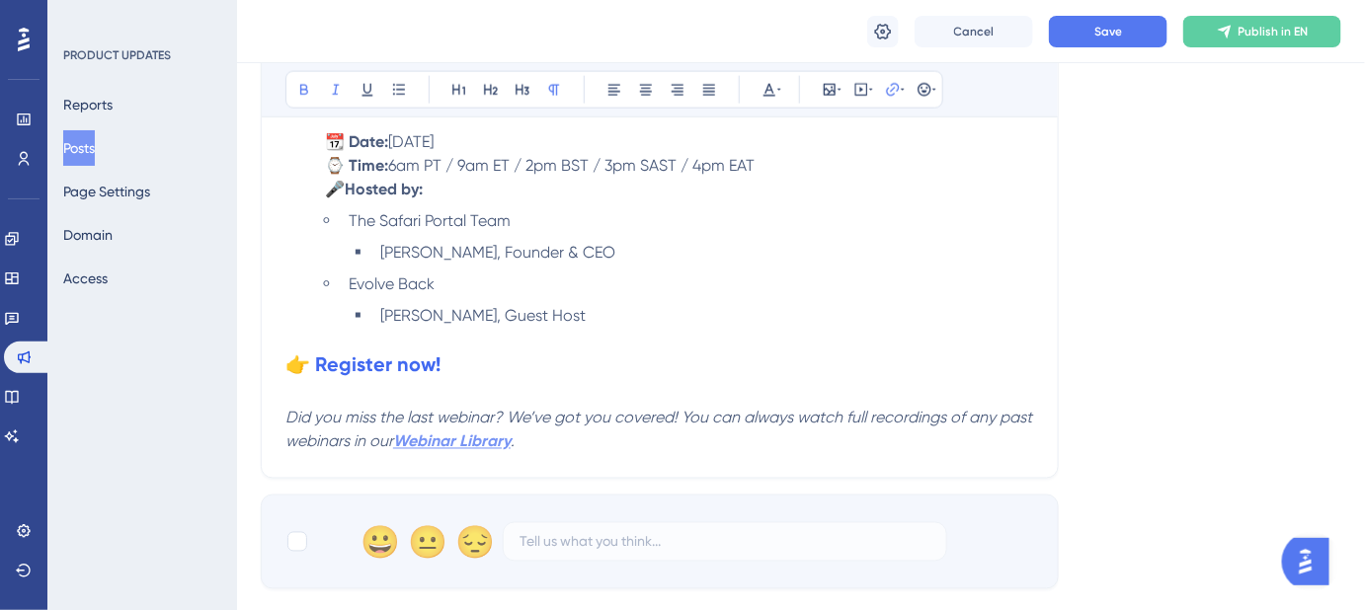
click at [481, 443] on strong "Webinar Library" at bounding box center [452, 442] width 118 height 19
click at [480, 439] on strong "Webinar Library" at bounding box center [452, 442] width 118 height 19
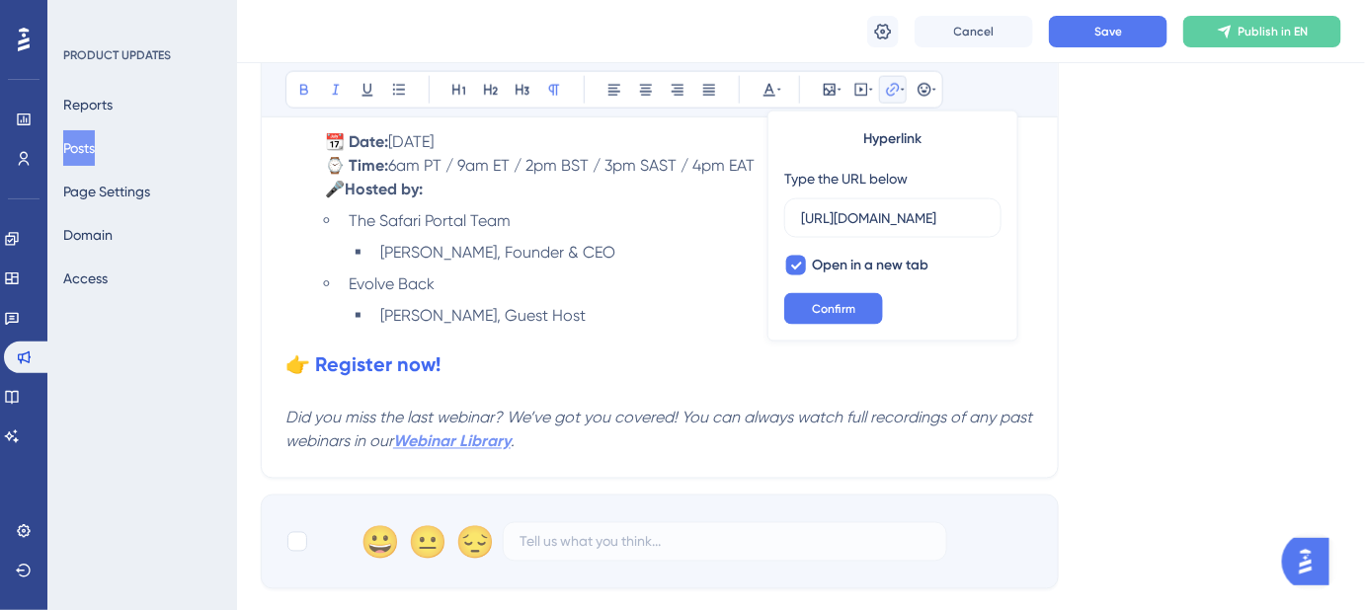
scroll to position [0, 197]
click at [859, 315] on button "Confirm" at bounding box center [833, 309] width 99 height 32
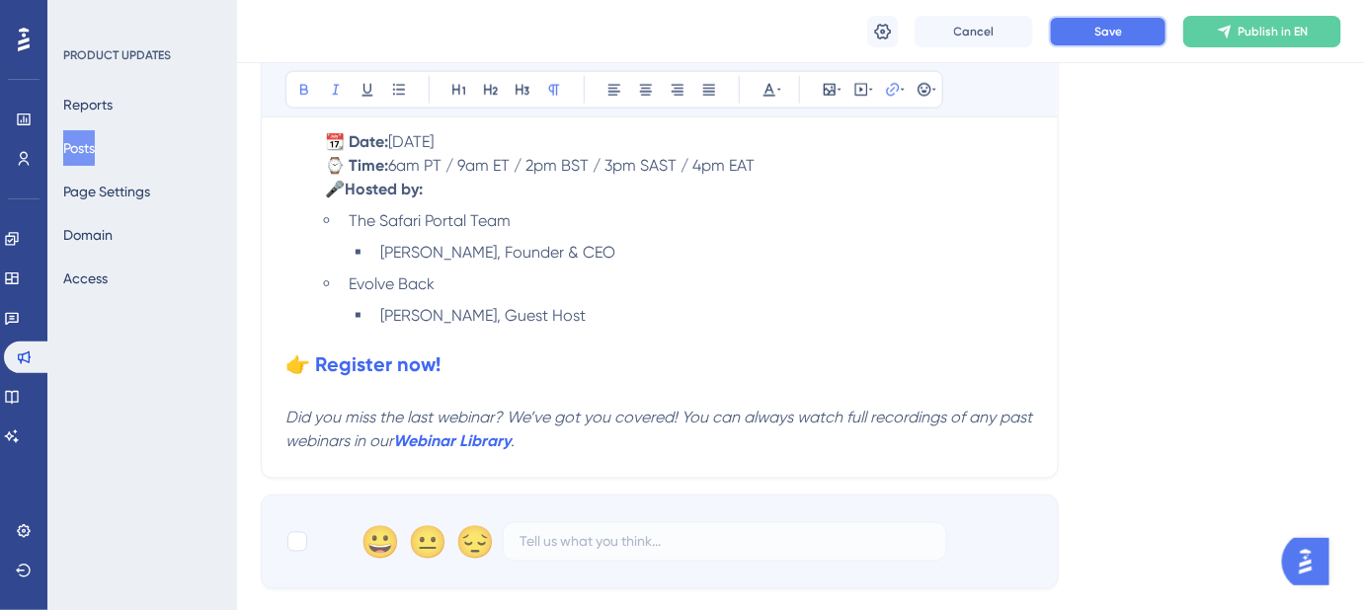
click at [1108, 36] on span "Save" at bounding box center [1108, 32] width 28 height 16
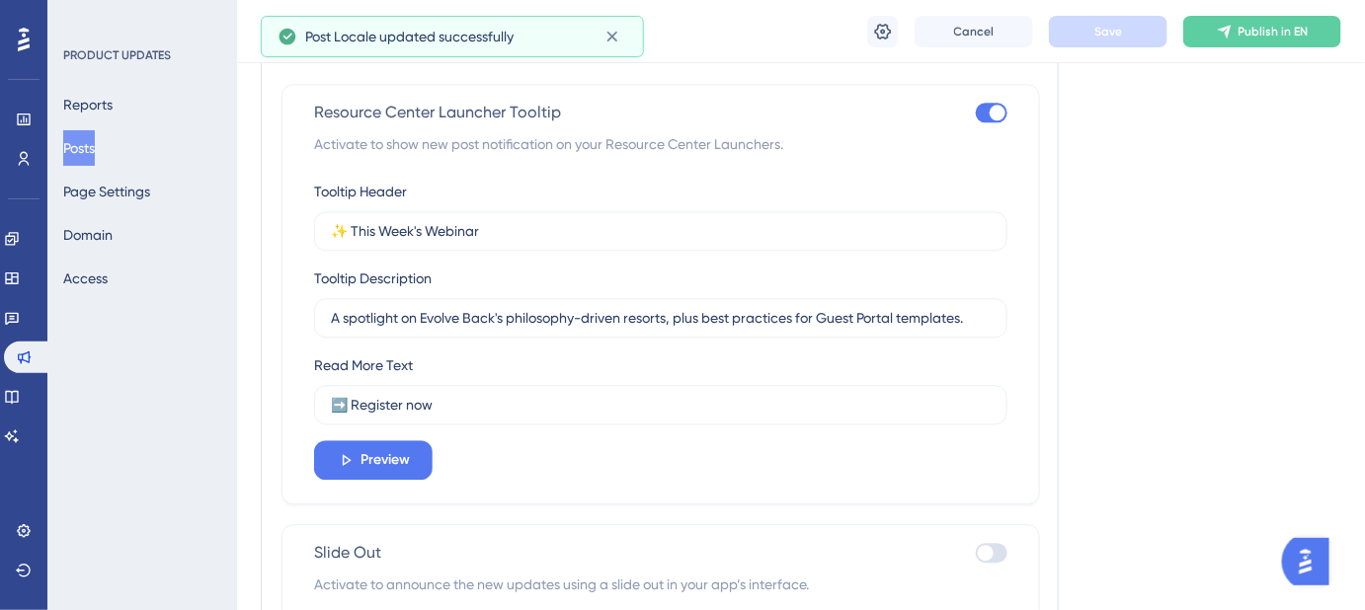
scroll to position [1616, 0]
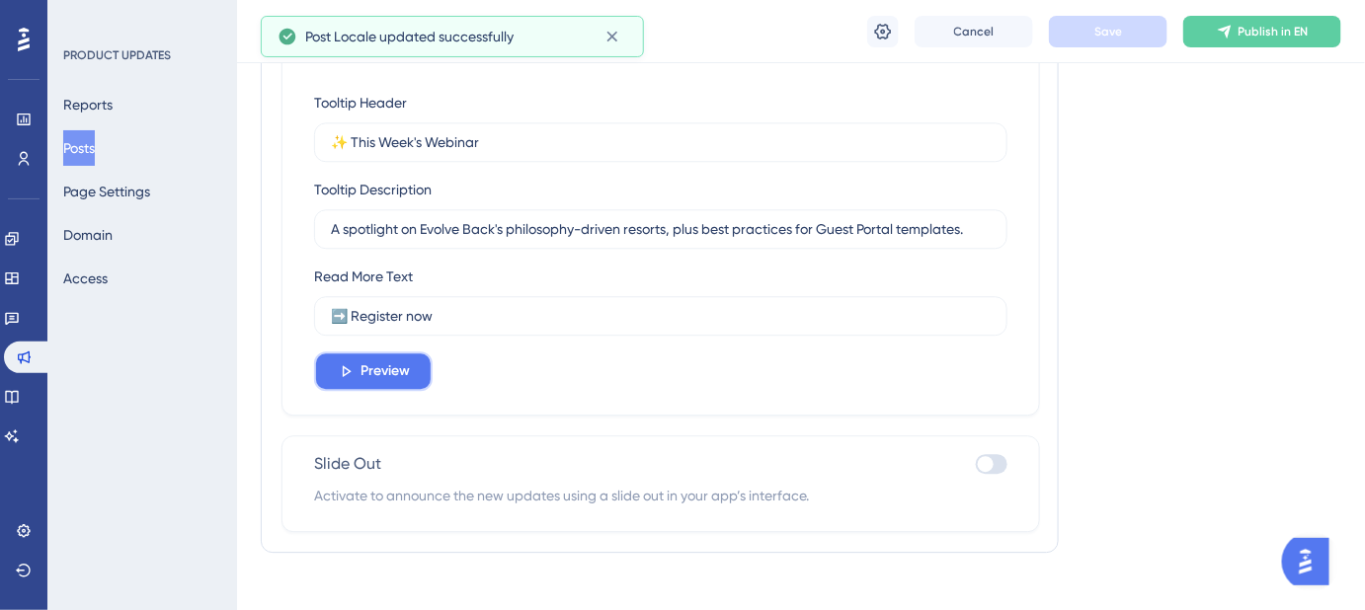
click at [398, 362] on span "Preview" at bounding box center [384, 371] width 49 height 24
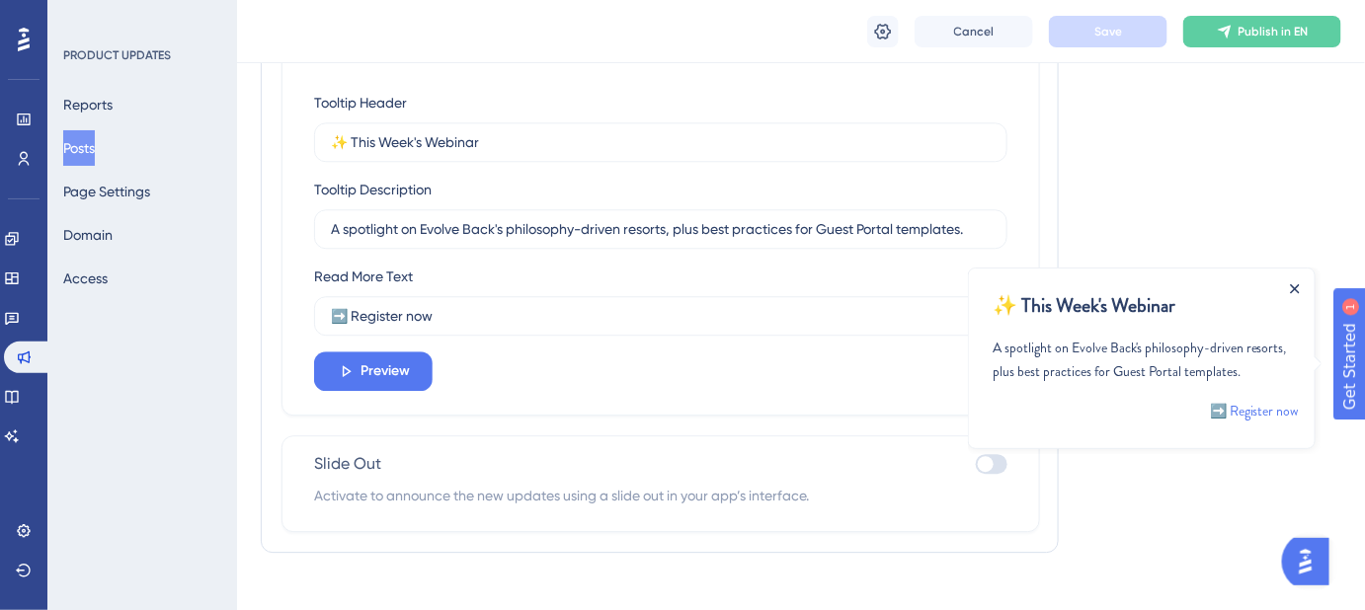
click at [1293, 285] on icon "Close Announcement" at bounding box center [1294, 288] width 10 height 10
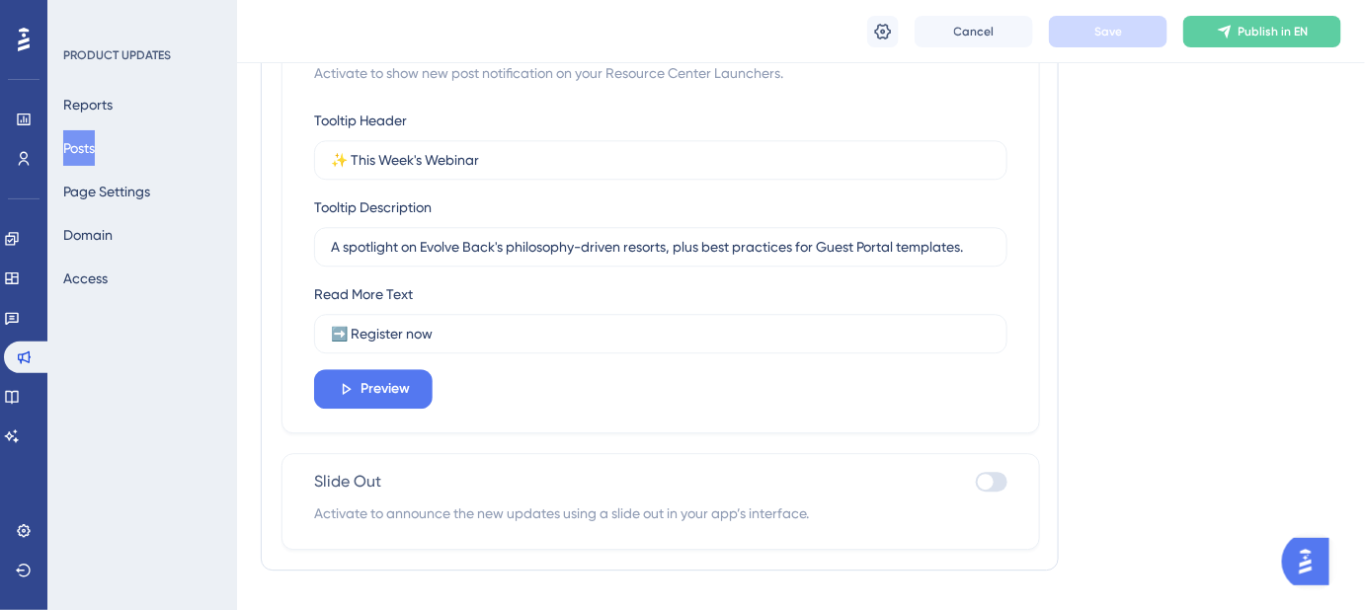
scroll to position [1616, 0]
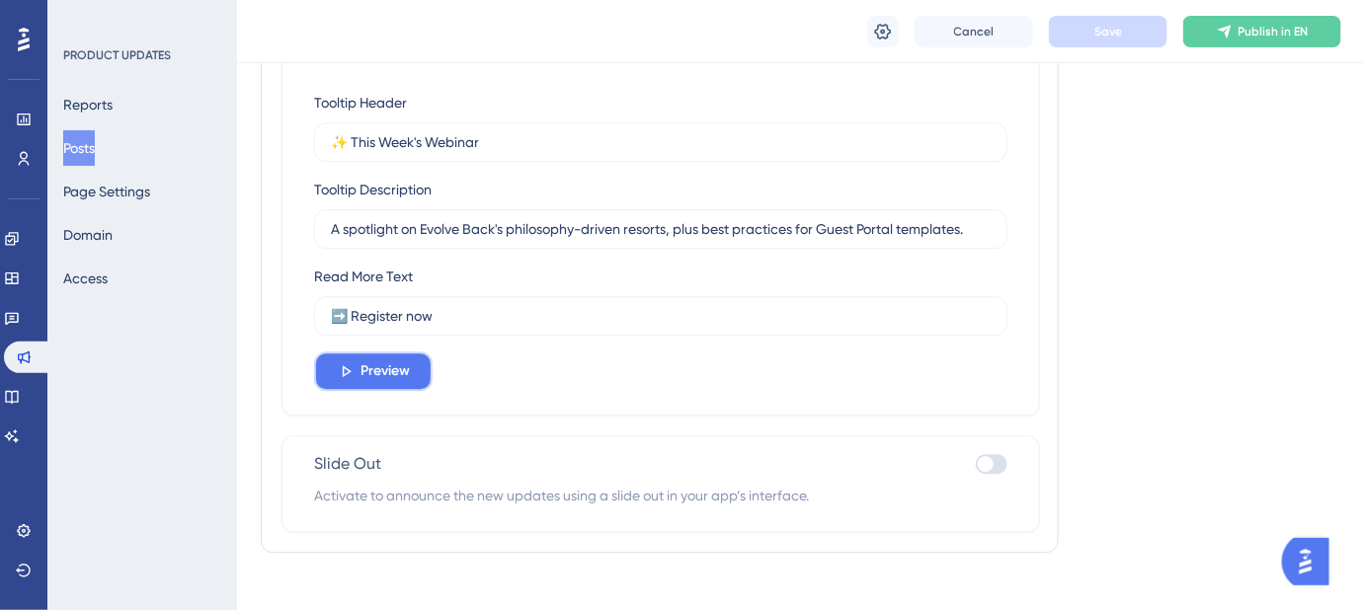
click at [397, 381] on button "Preview" at bounding box center [373, 372] width 119 height 40
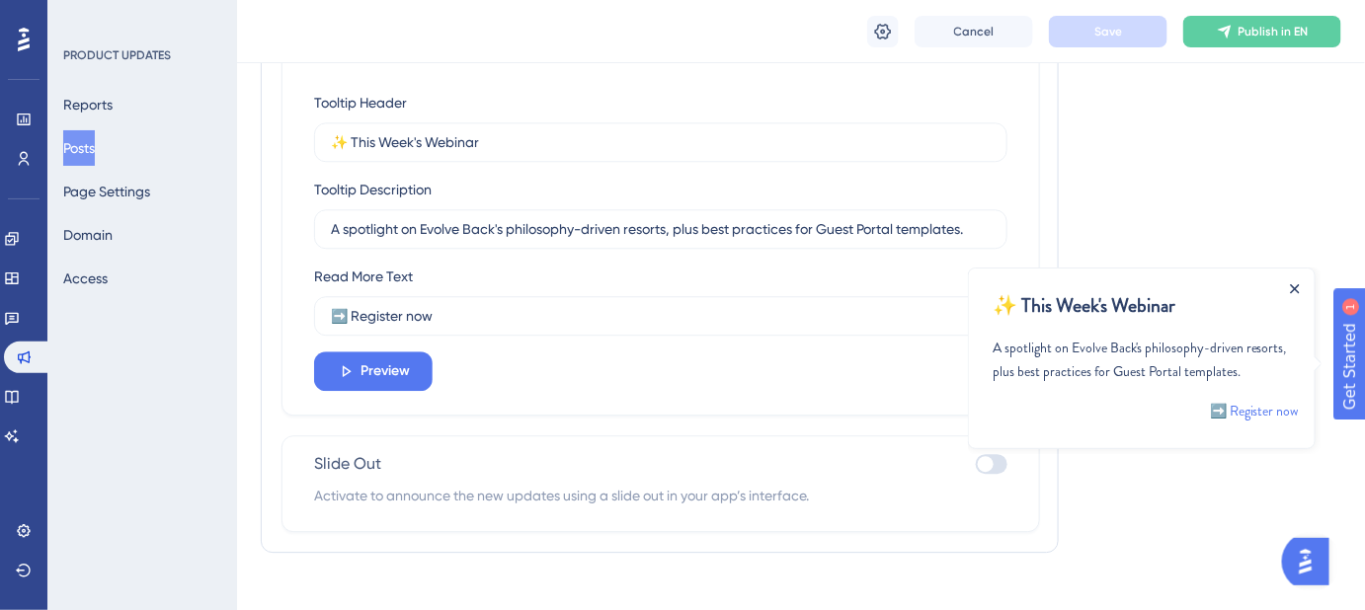
click at [1295, 287] on icon "Close Announcement" at bounding box center [1294, 288] width 10 height 10
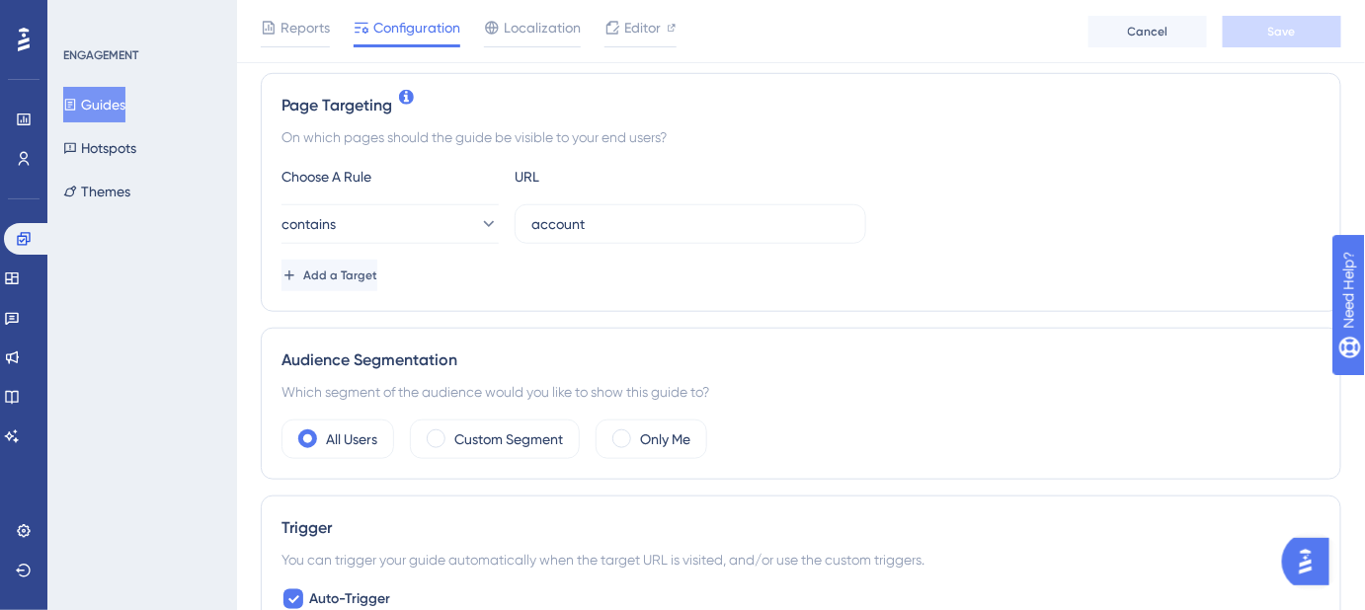
scroll to position [538, 0]
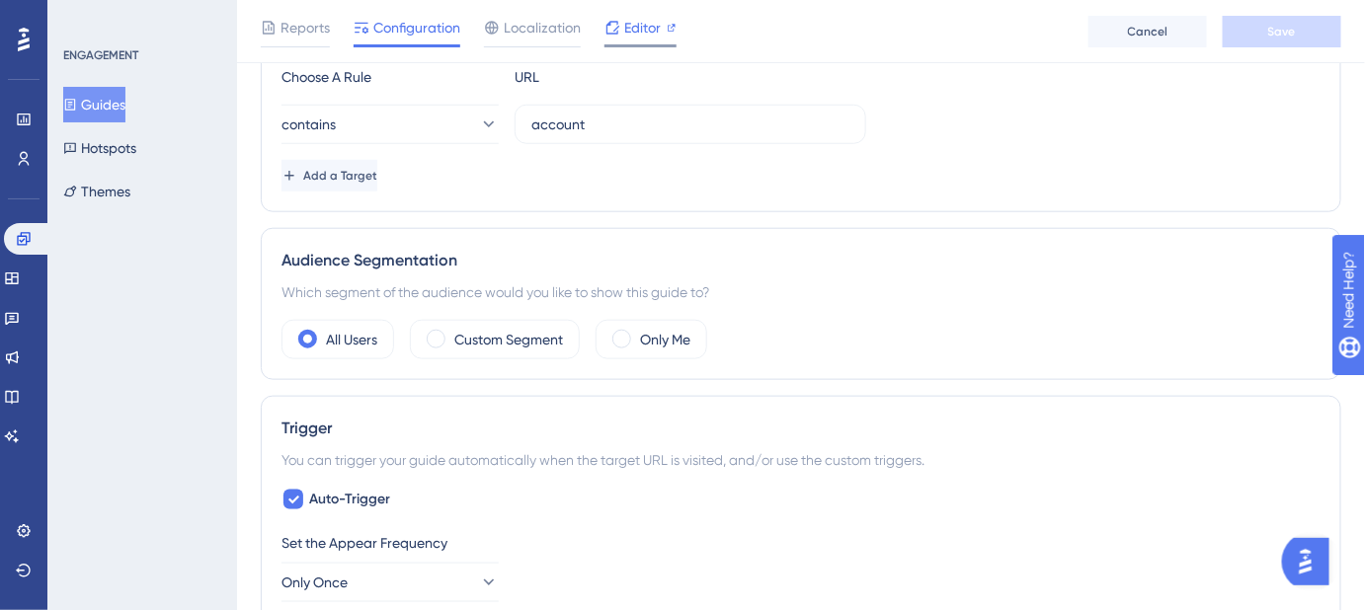
click at [635, 30] on span "Editor" at bounding box center [642, 28] width 37 height 24
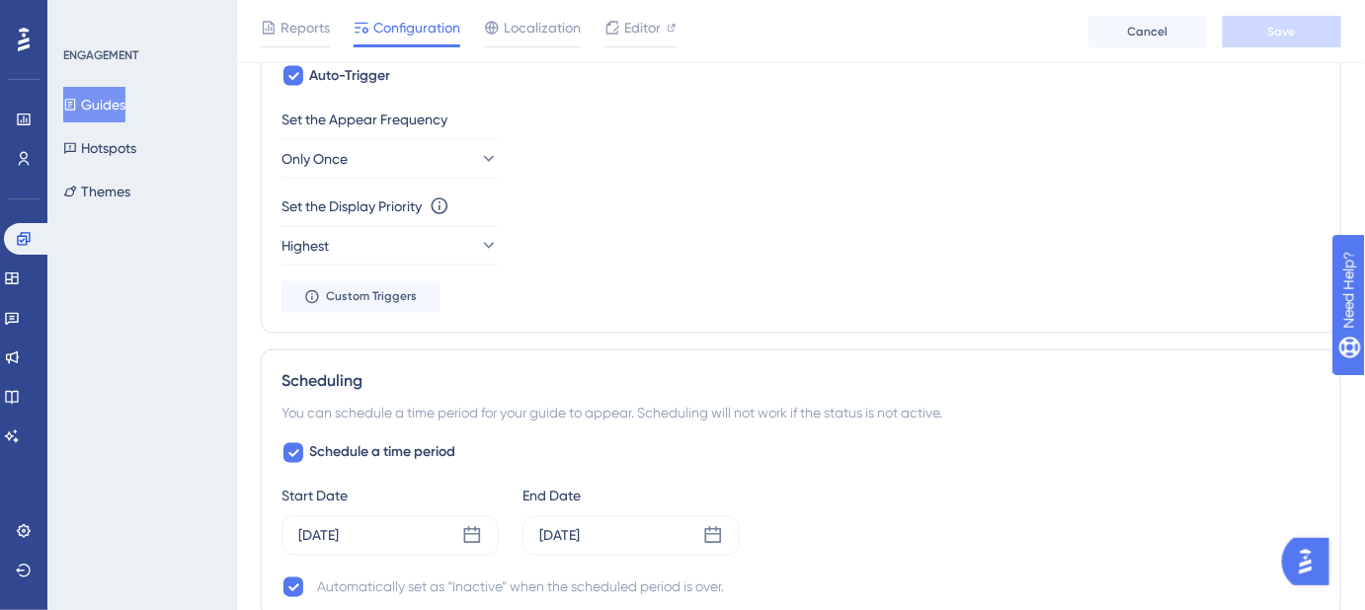
scroll to position [1166, 0]
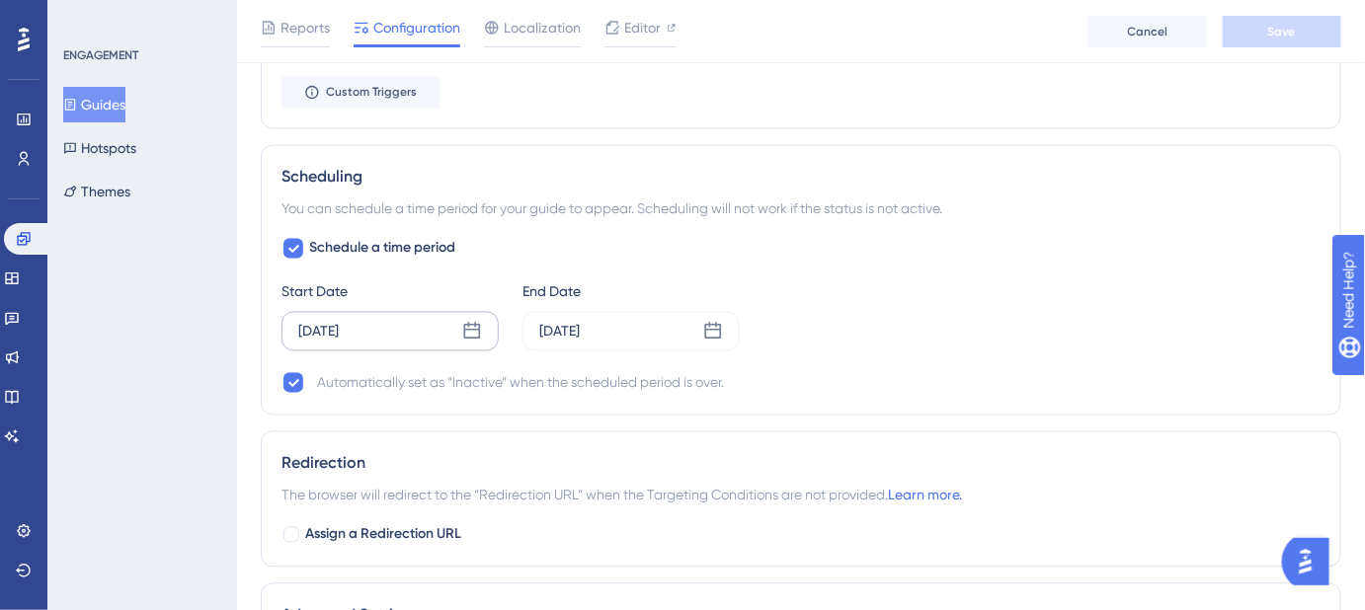
click at [472, 329] on icon at bounding box center [472, 332] width 20 height 20
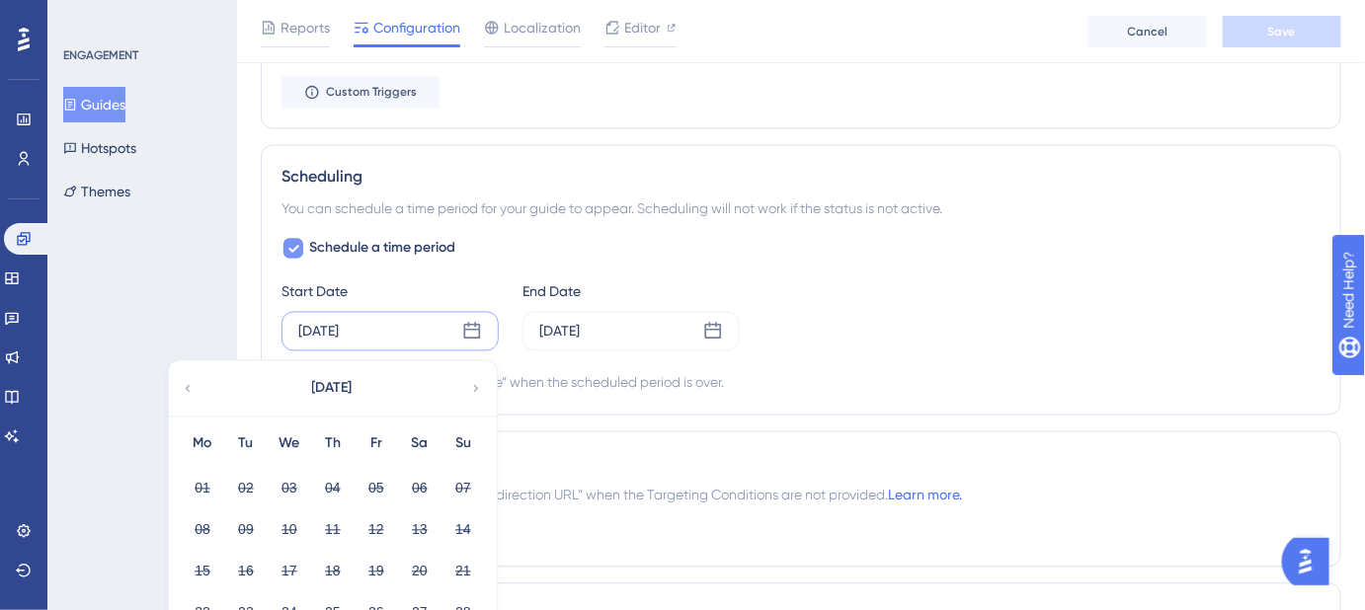
click at [291, 243] on icon at bounding box center [293, 249] width 12 height 16
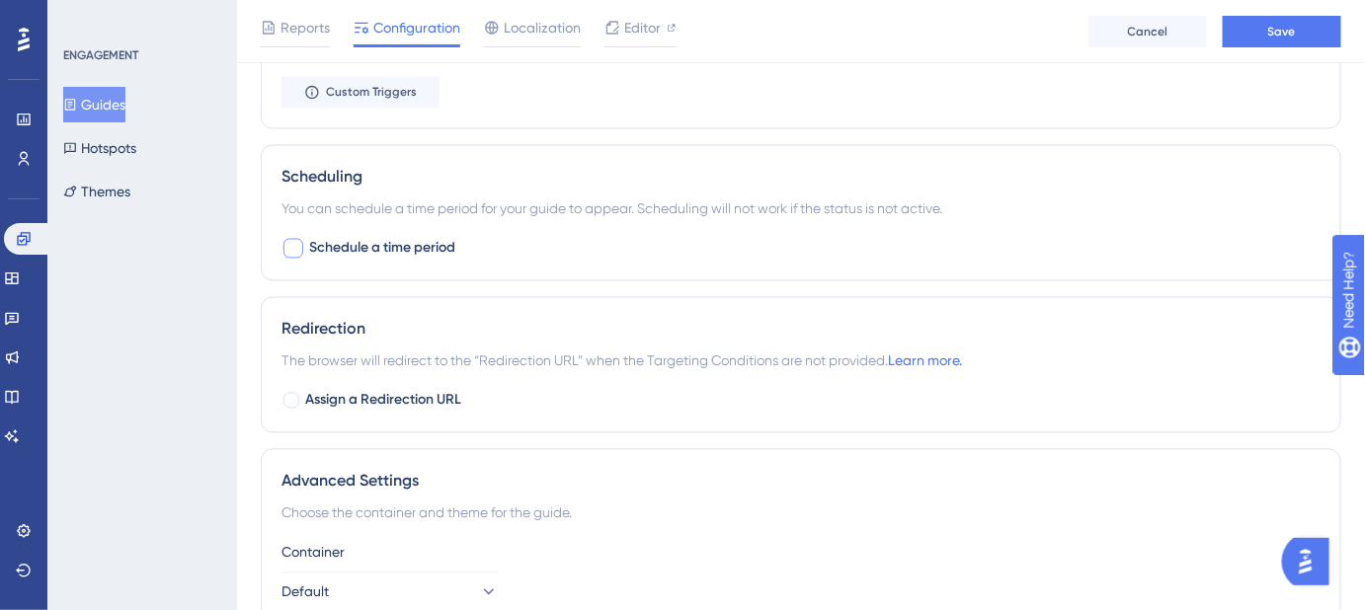
click at [291, 243] on div at bounding box center [293, 249] width 20 height 20
checkbox input "true"
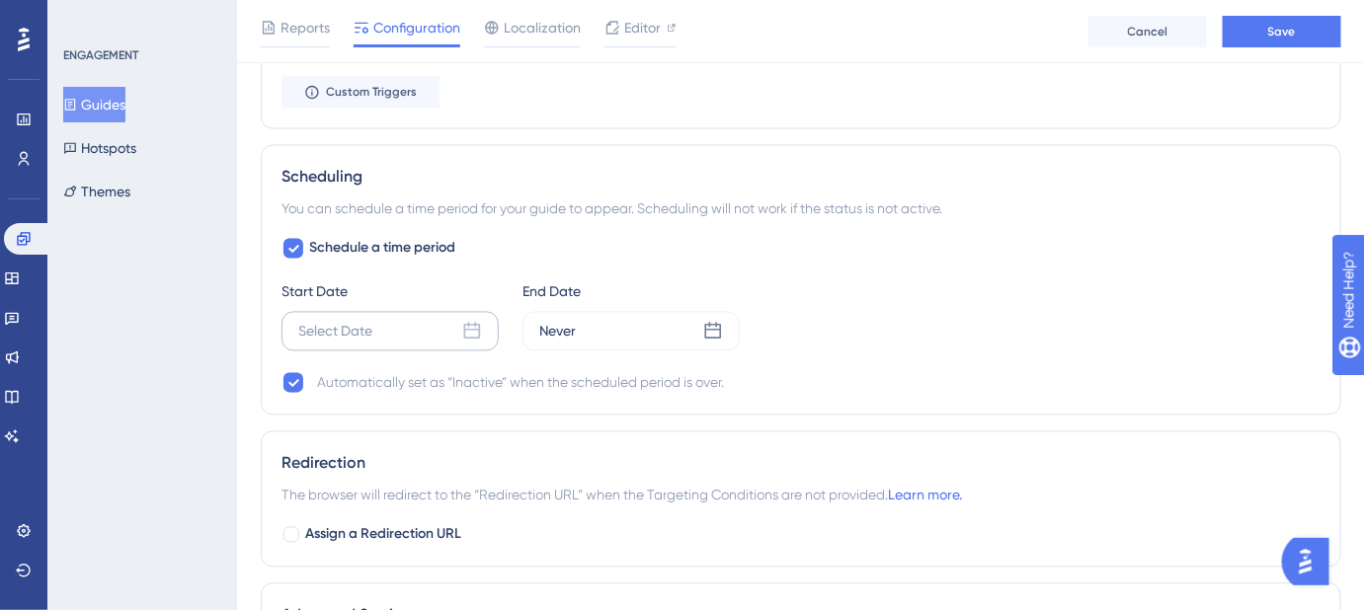
click at [471, 329] on icon at bounding box center [472, 332] width 20 height 20
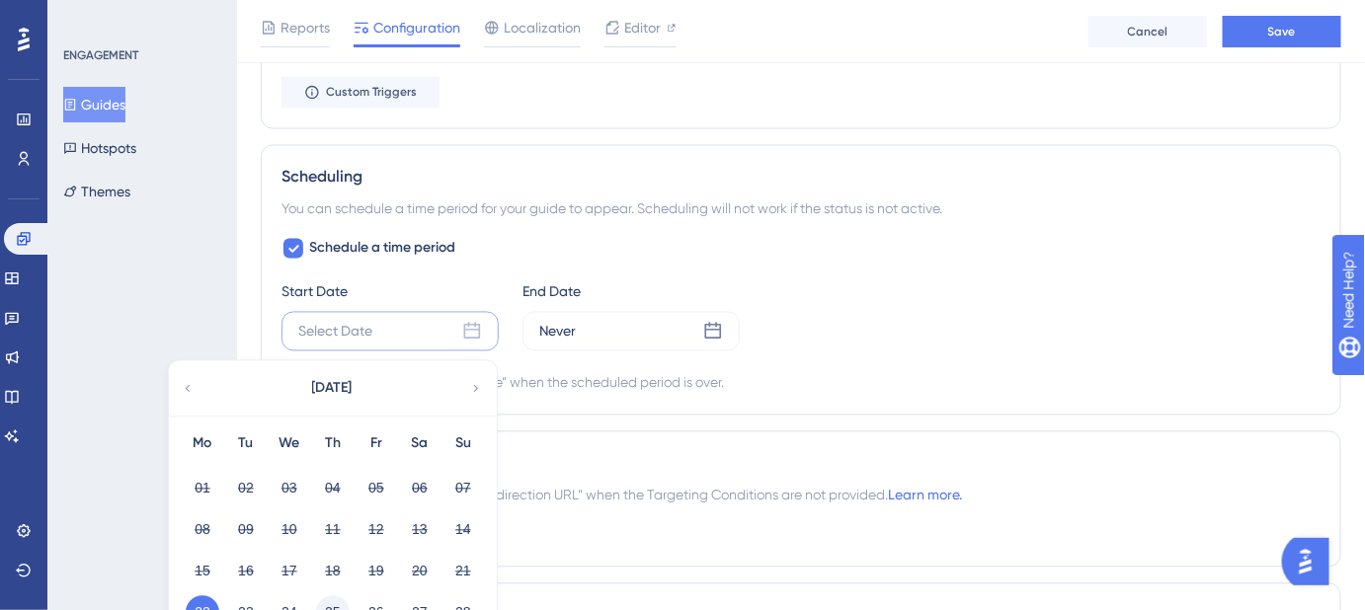
click at [326, 602] on button "25" at bounding box center [333, 613] width 34 height 34
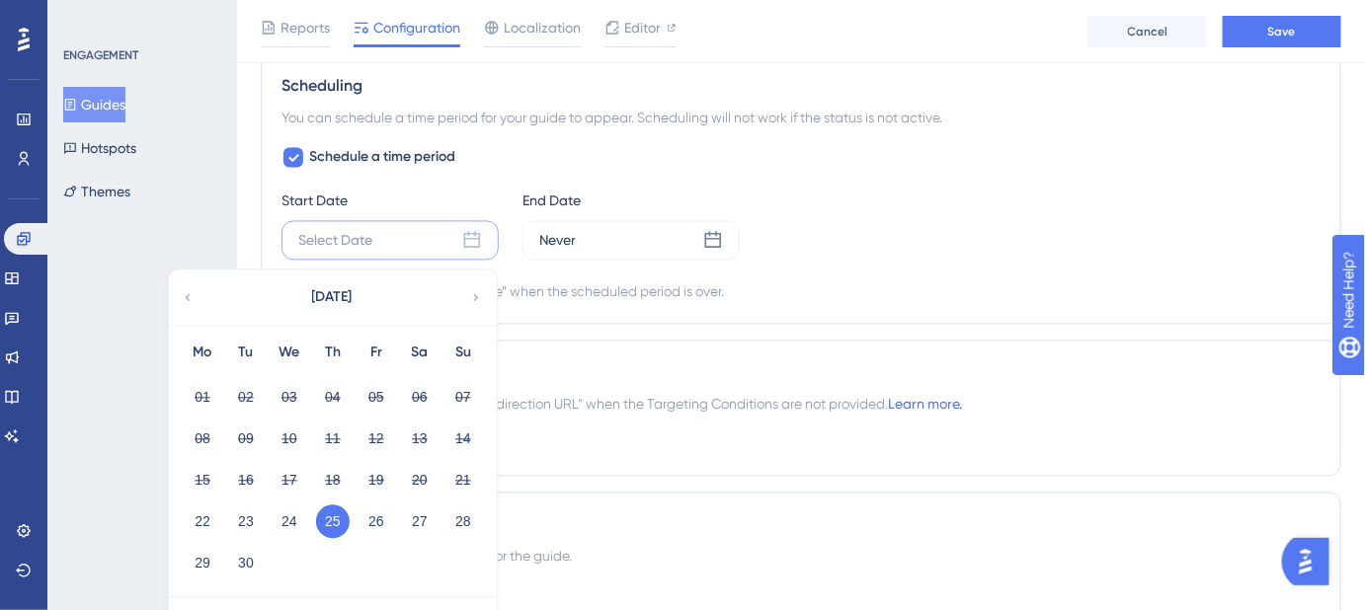
scroll to position [1346, 0]
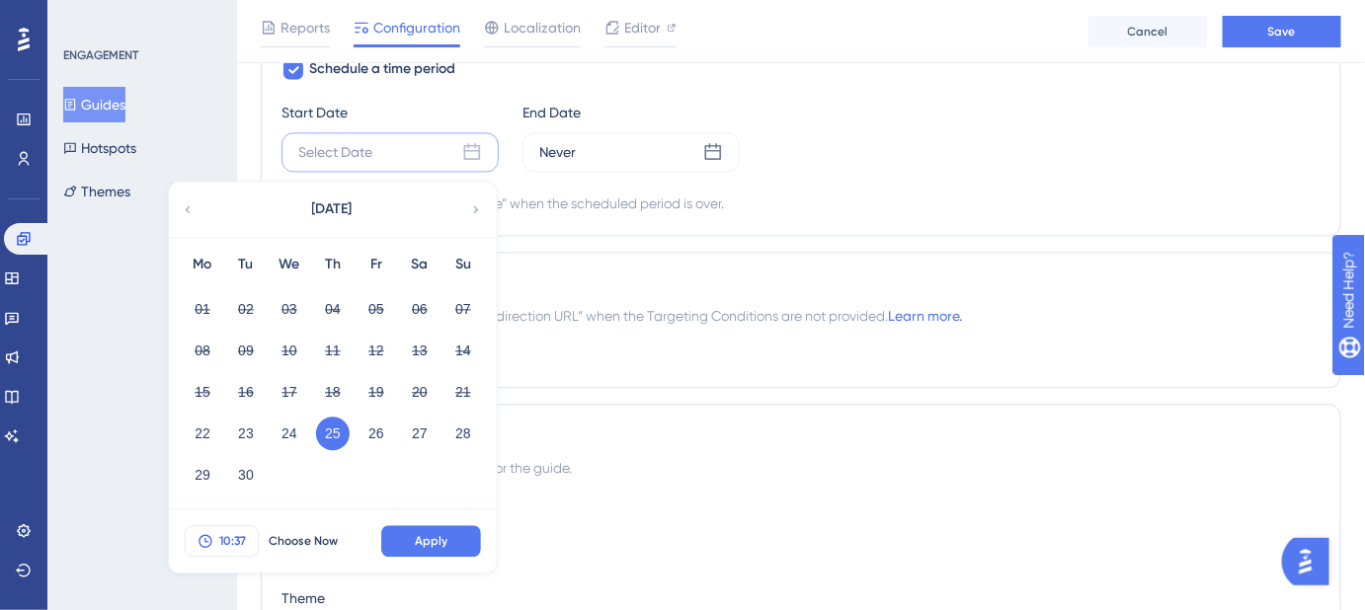
click at [242, 533] on span "10:37" at bounding box center [232, 541] width 27 height 16
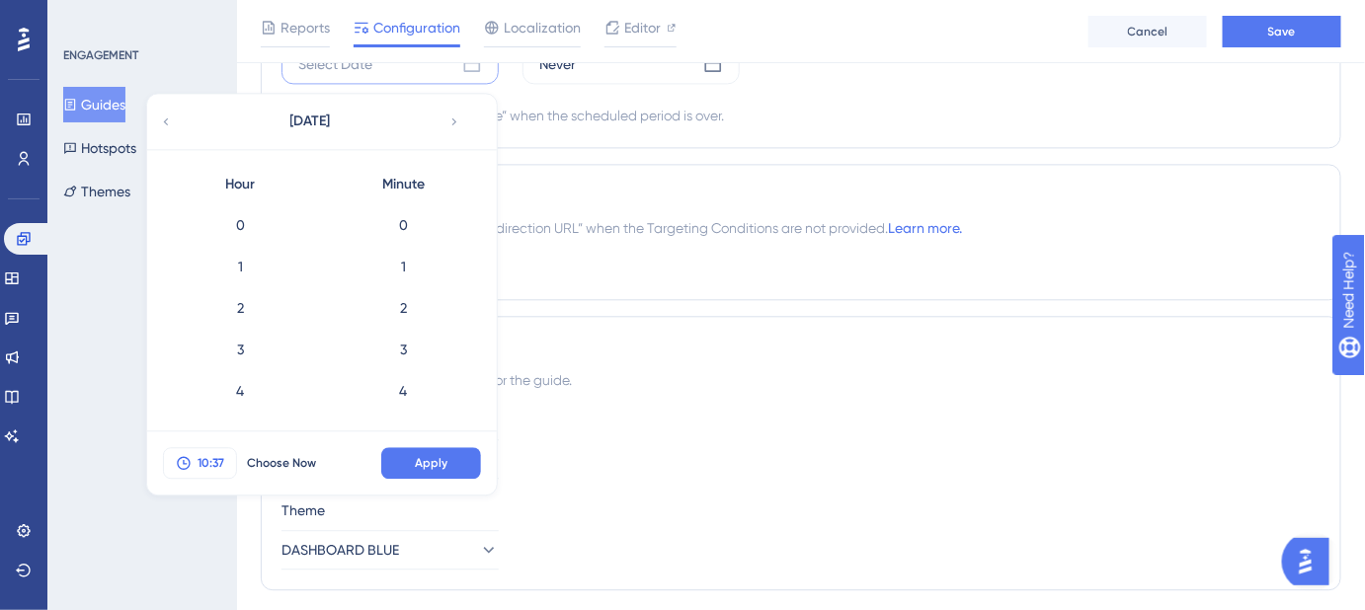
scroll to position [1449, 0]
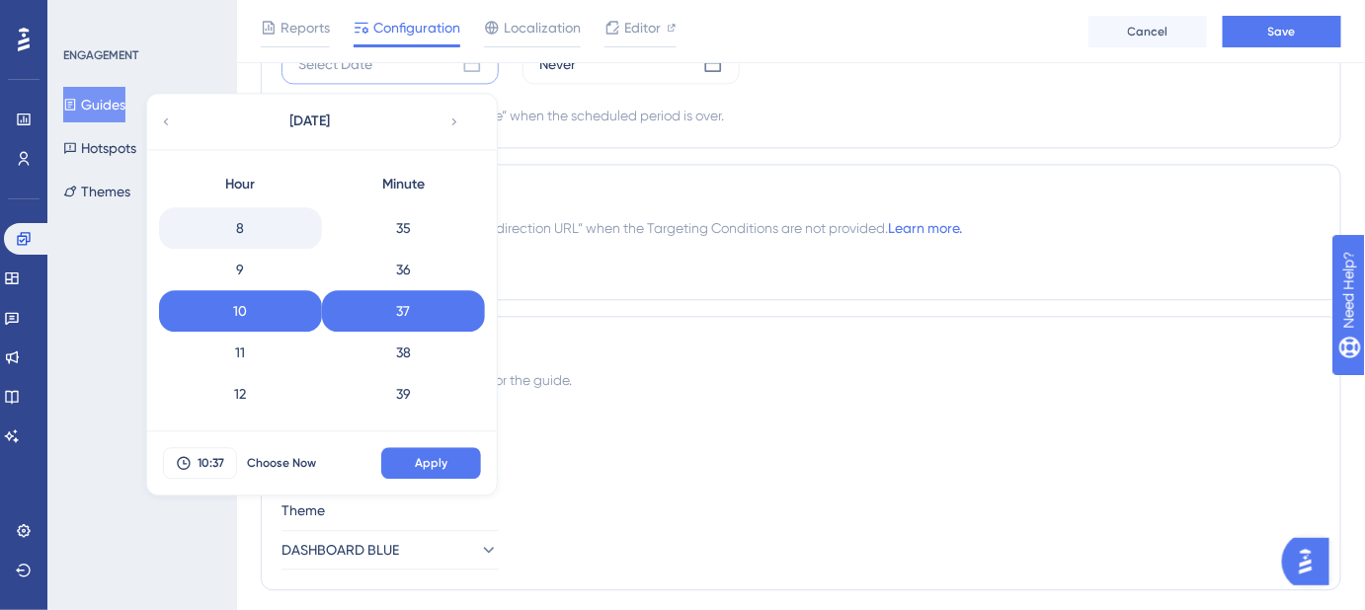
click at [253, 213] on div "8" at bounding box center [240, 227] width 163 height 41
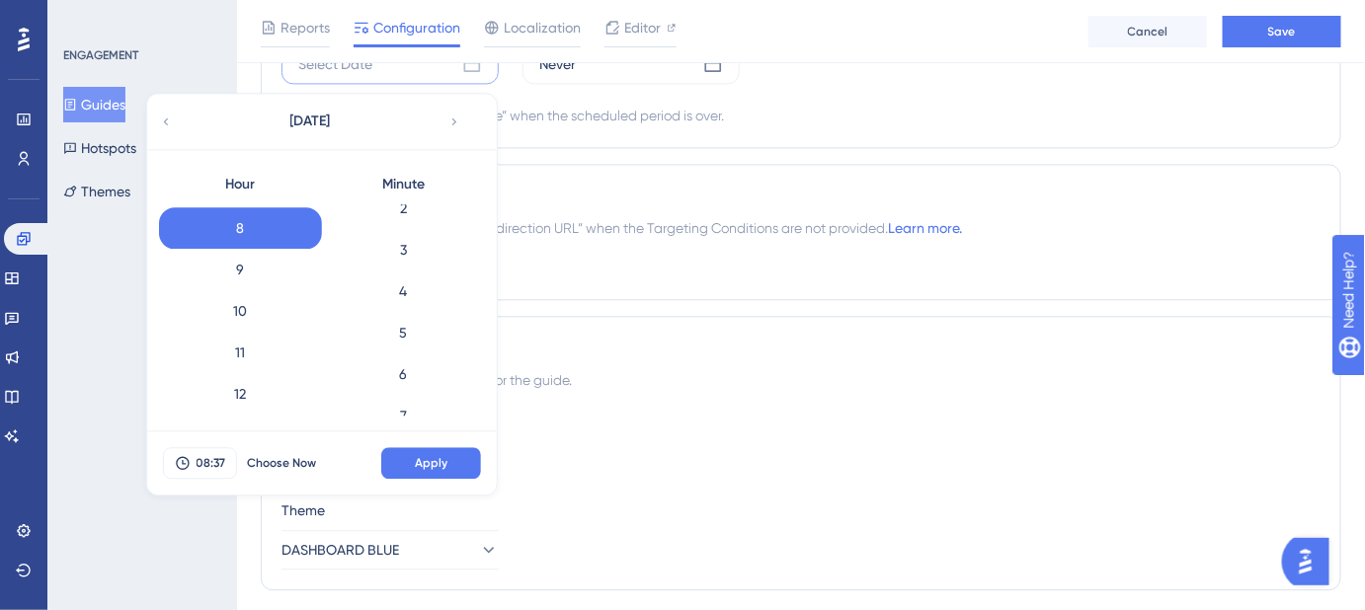
scroll to position [0, 0]
click at [400, 220] on div "0" at bounding box center [403, 224] width 163 height 41
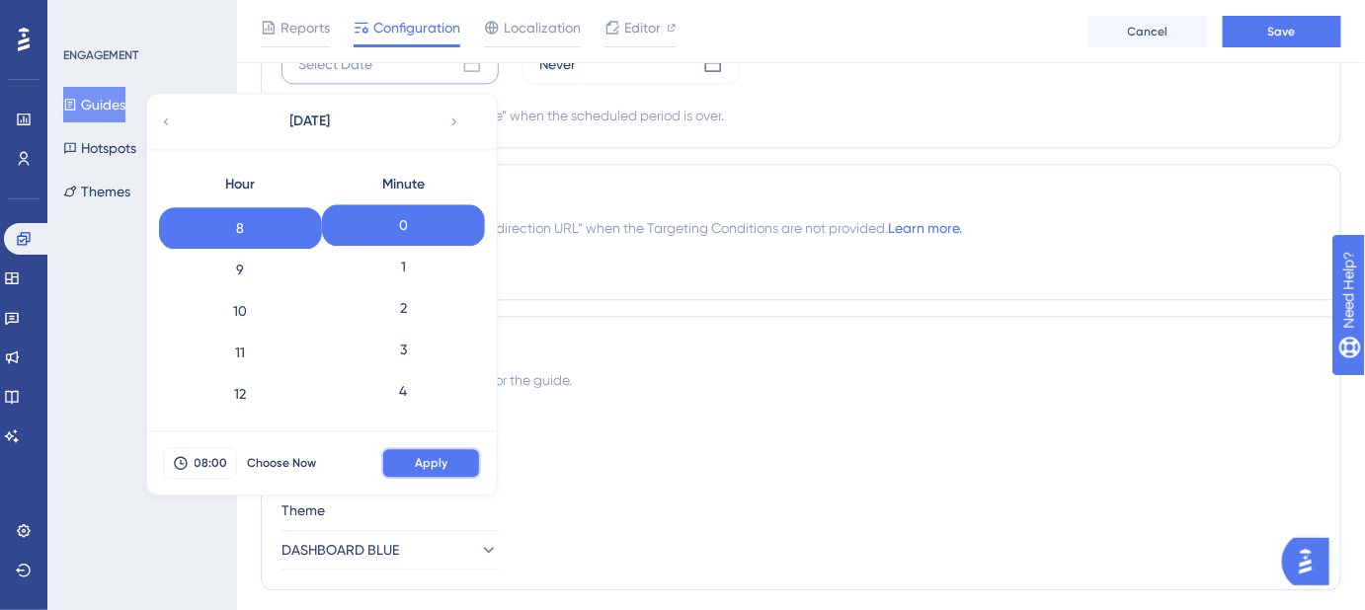
click at [424, 461] on span "Apply" at bounding box center [431, 463] width 33 height 16
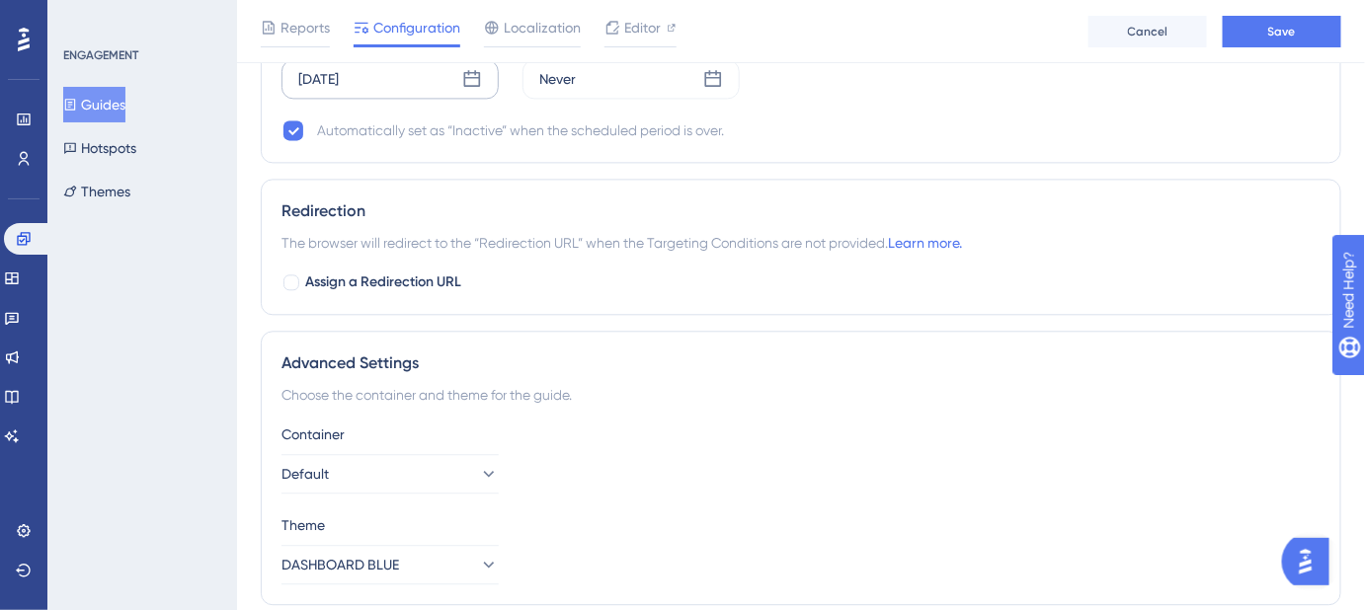
scroll to position [1218, 0]
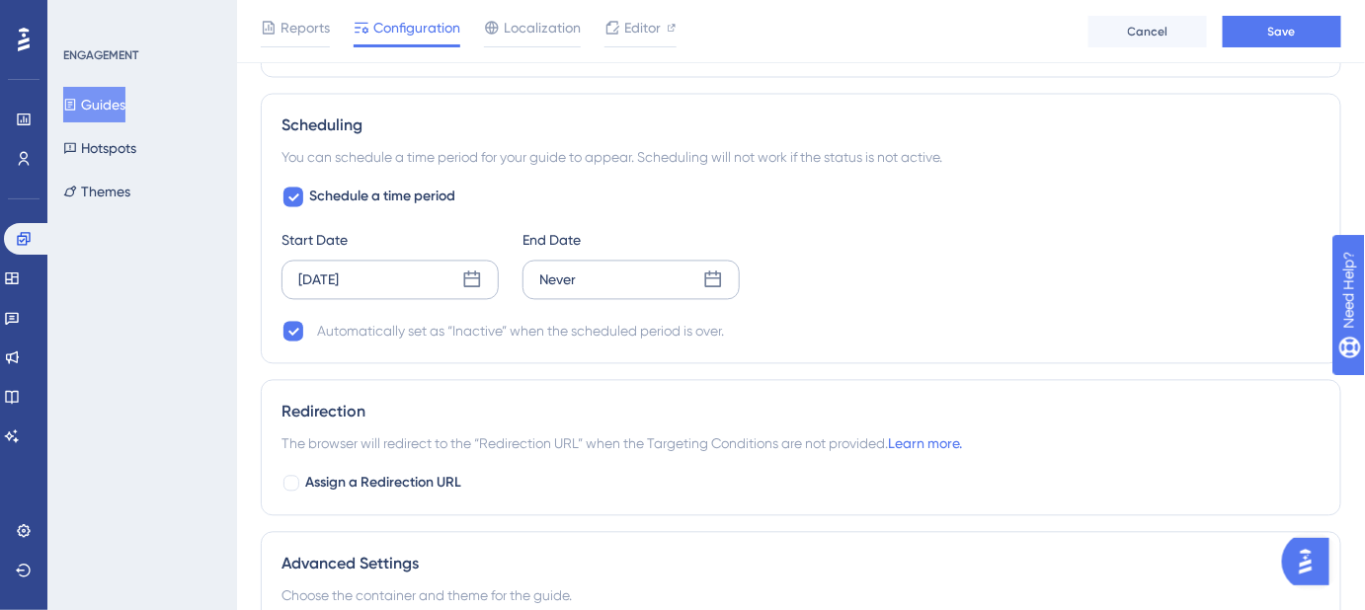
click at [570, 281] on div "Never" at bounding box center [557, 281] width 37 height 24
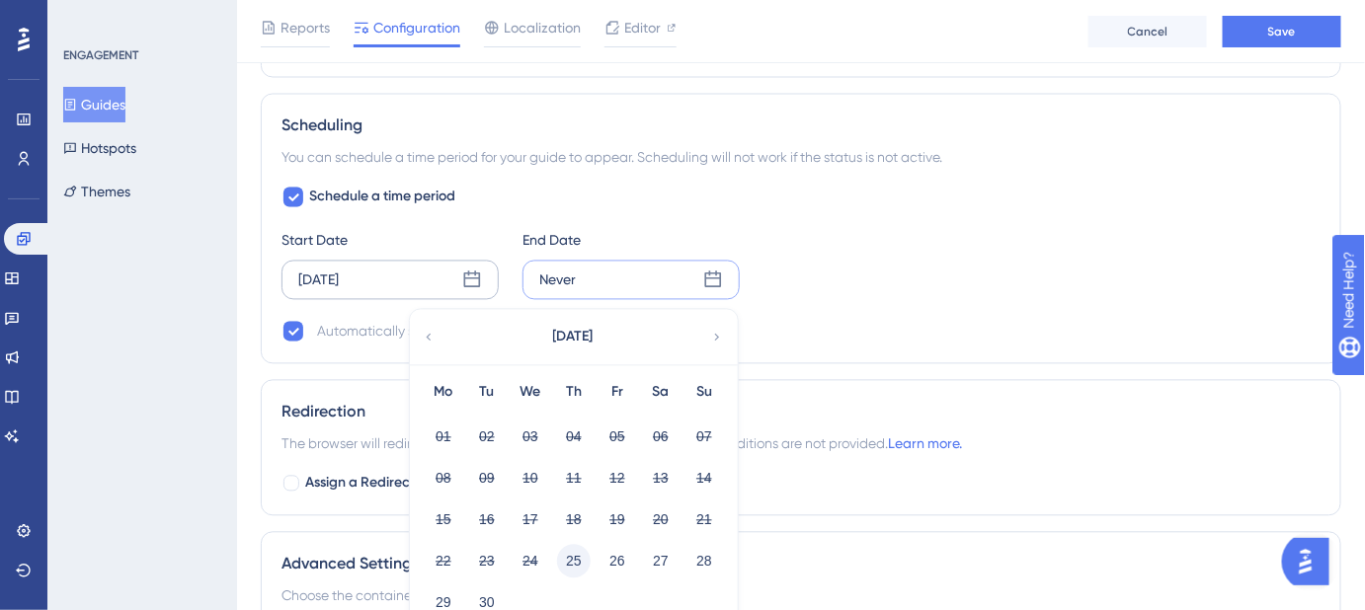
click at [579, 555] on button "25" at bounding box center [574, 562] width 34 height 34
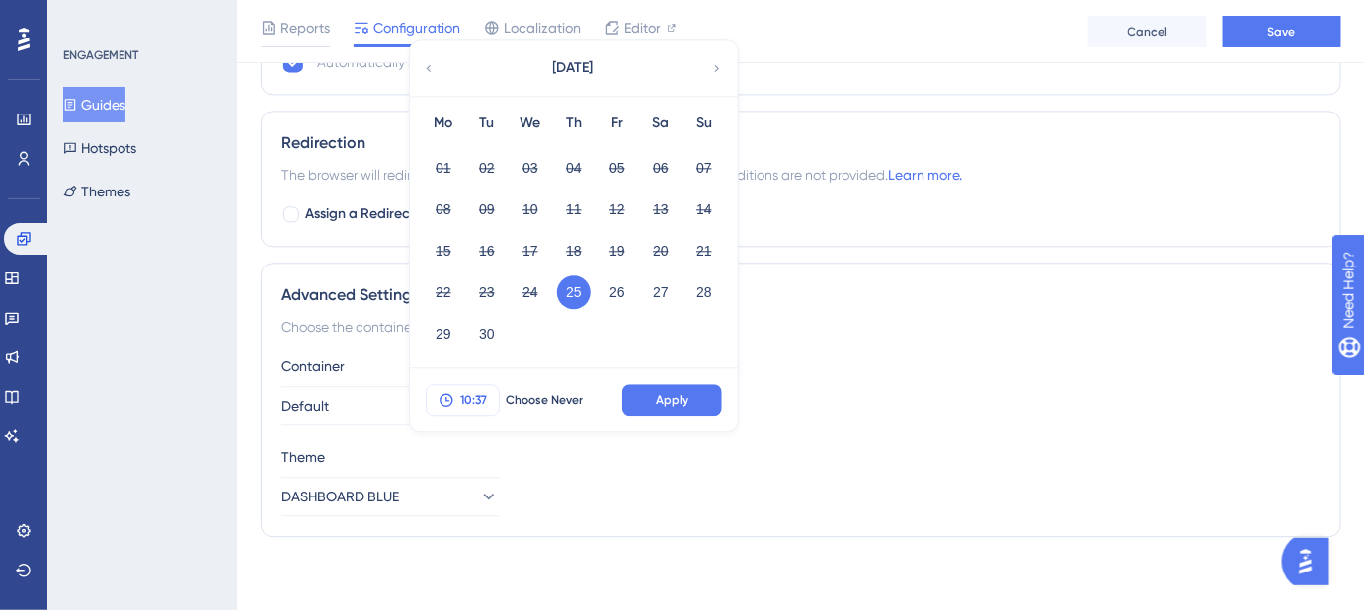
click at [473, 398] on span "10:37" at bounding box center [473, 400] width 27 height 16
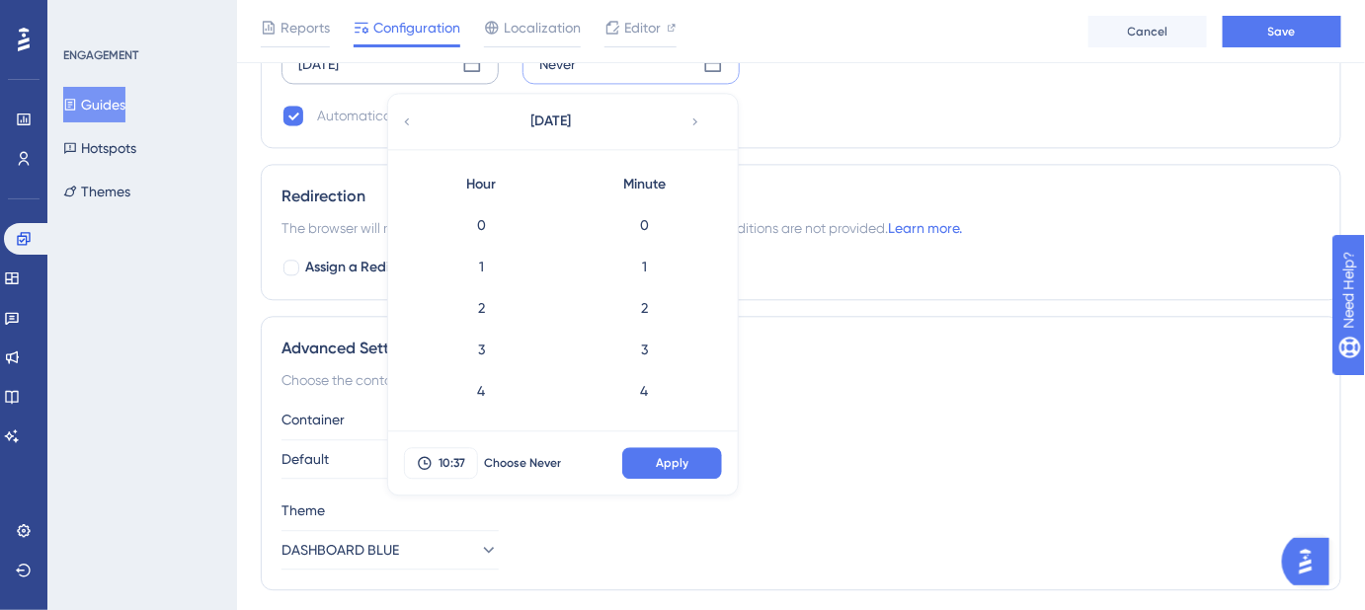
scroll to position [1449, 0]
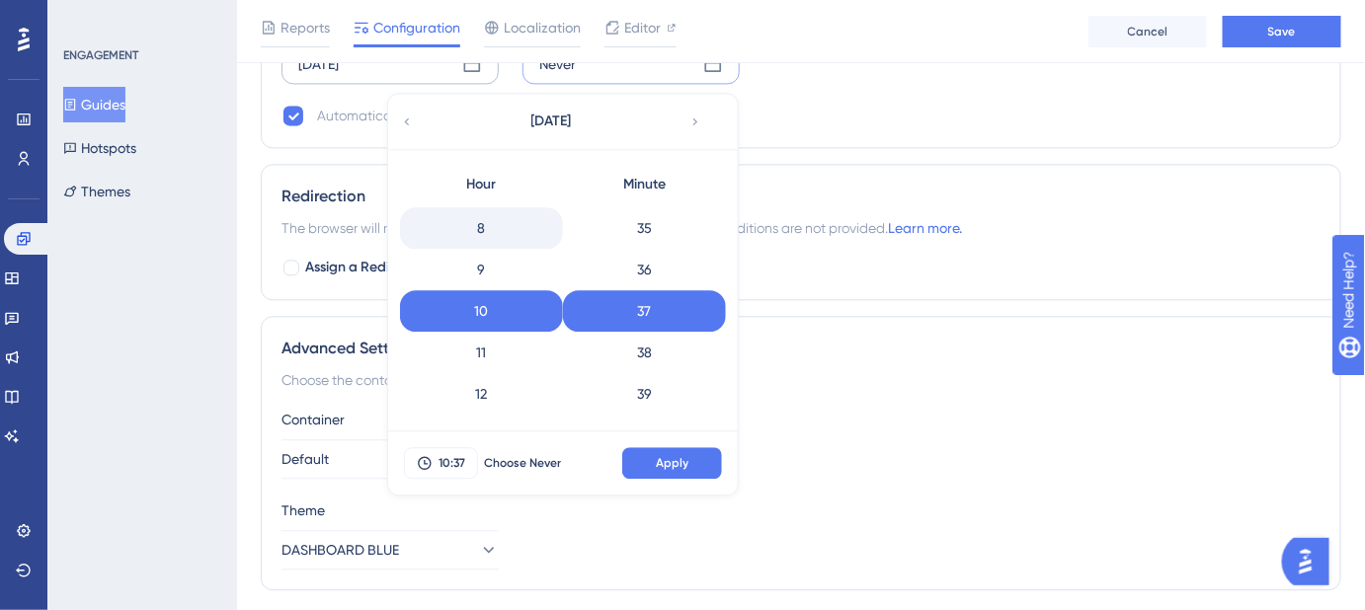
click at [475, 217] on div "8" at bounding box center [481, 227] width 163 height 41
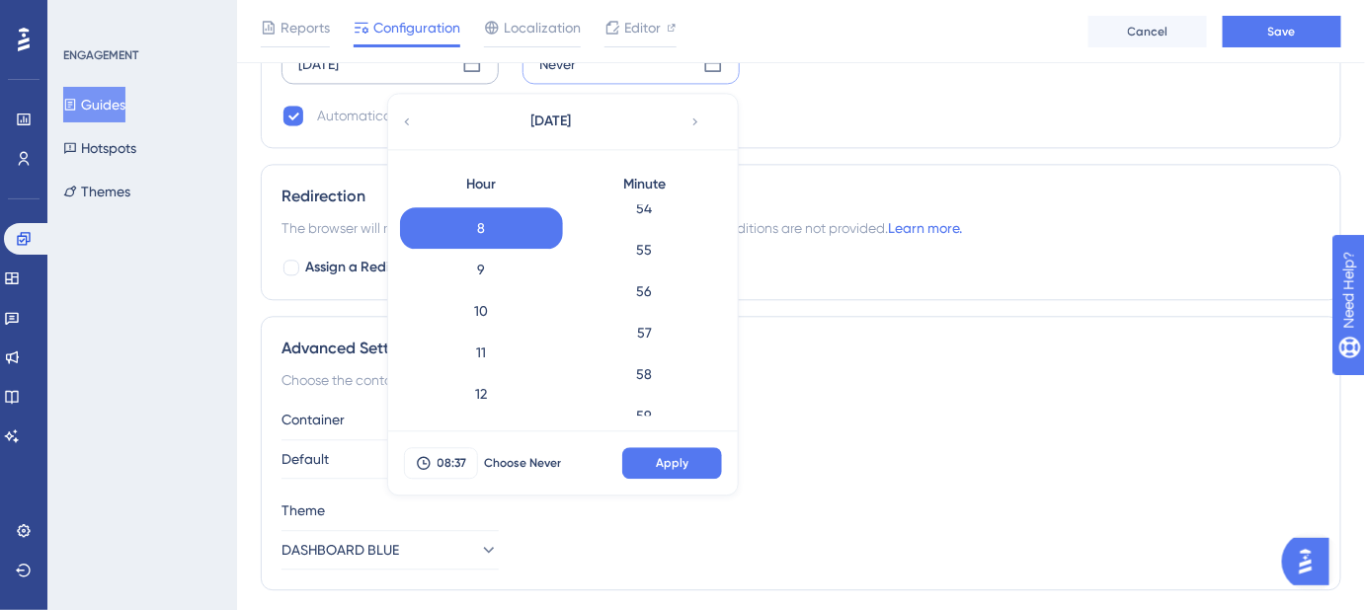
scroll to position [2277, 0]
click at [653, 391] on div "59" at bounding box center [644, 394] width 163 height 41
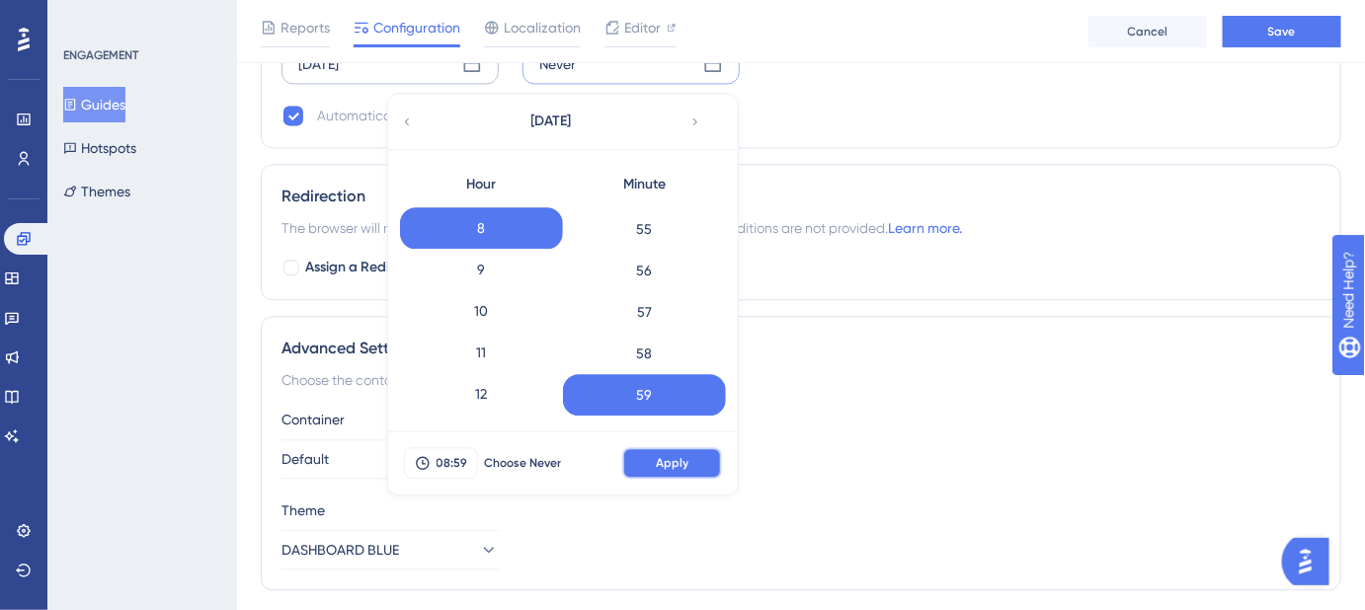
click at [672, 468] on button "Apply" at bounding box center [672, 463] width 100 height 32
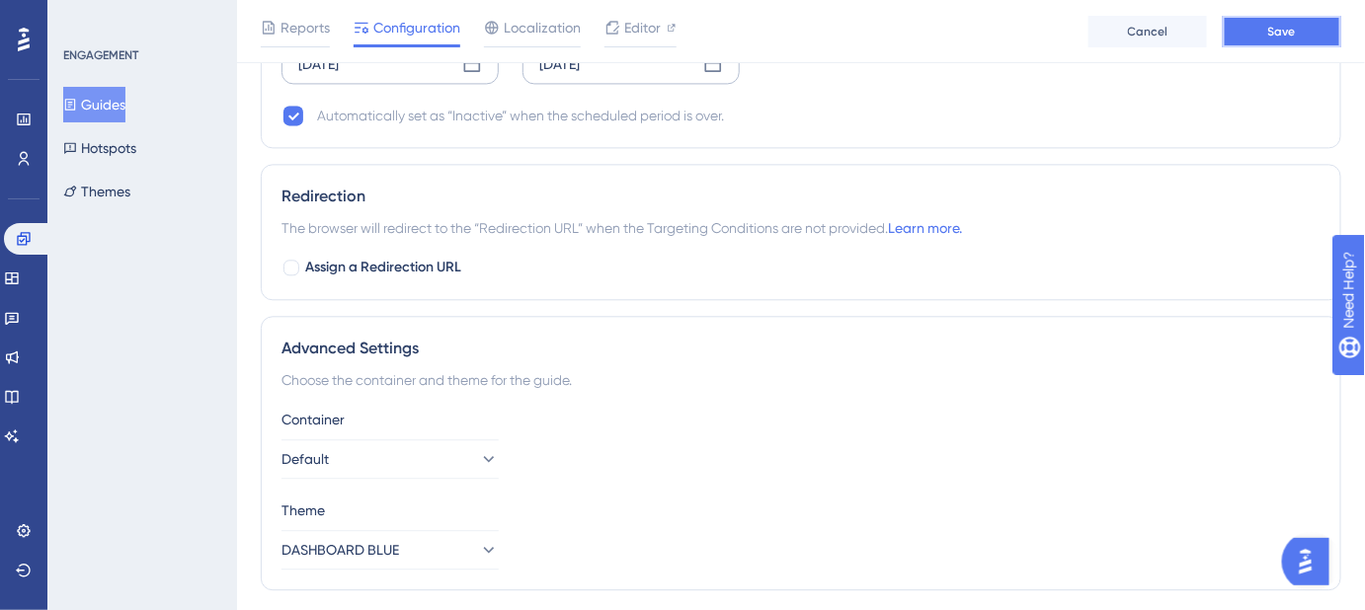
click at [1274, 34] on span "Save" at bounding box center [1282, 32] width 28 height 16
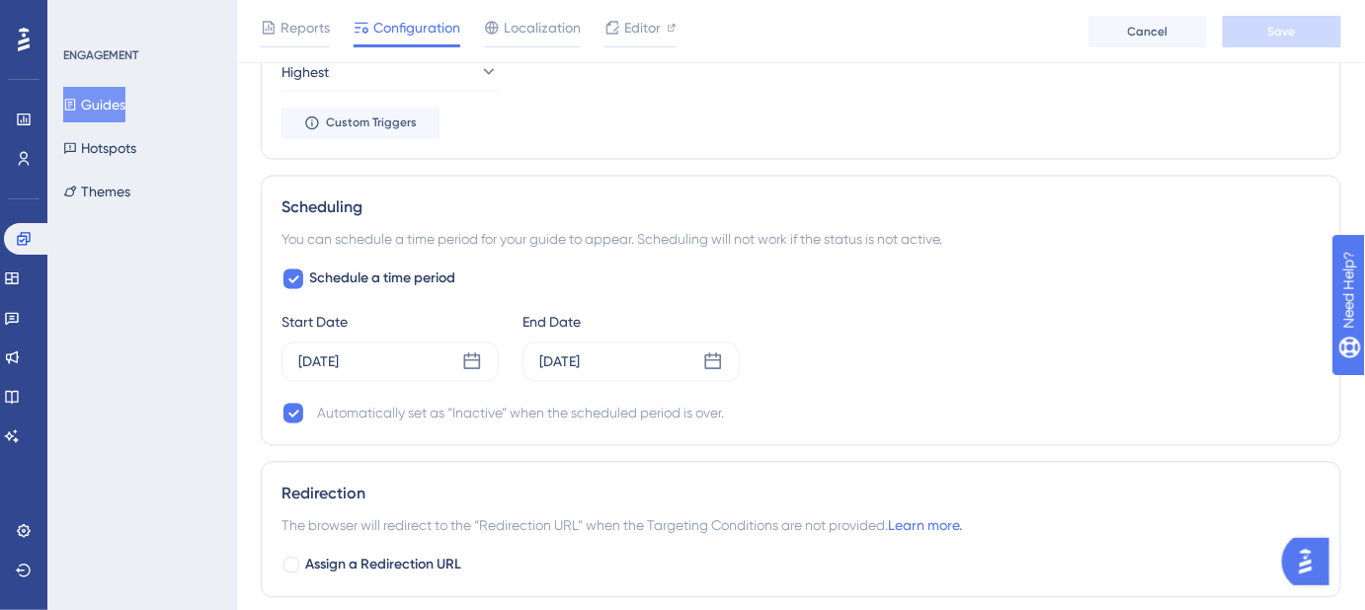
scroll to position [1166, 0]
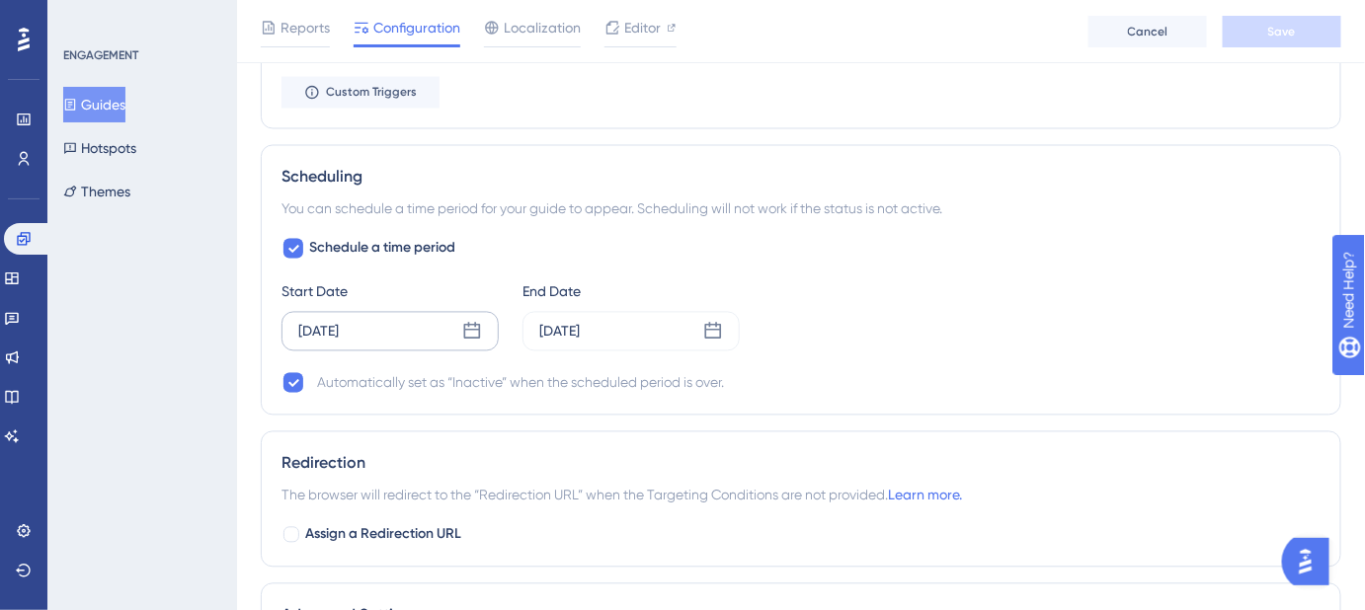
click at [472, 322] on icon at bounding box center [472, 332] width 20 height 20
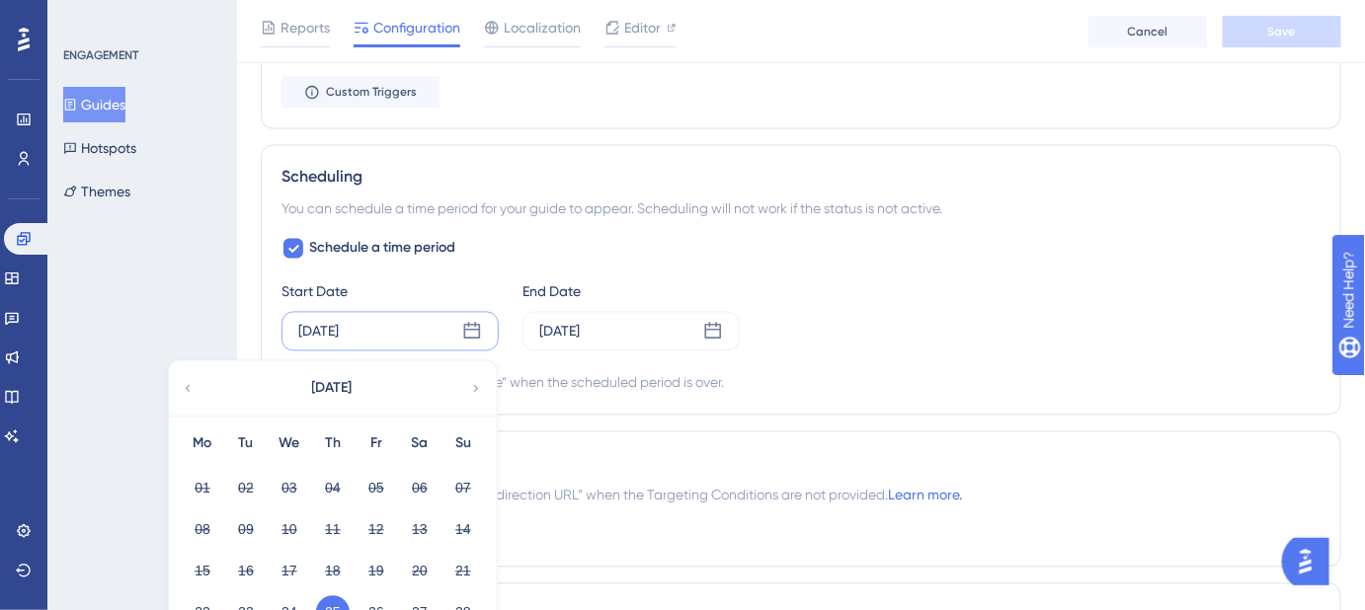
scroll to position [1346, 0]
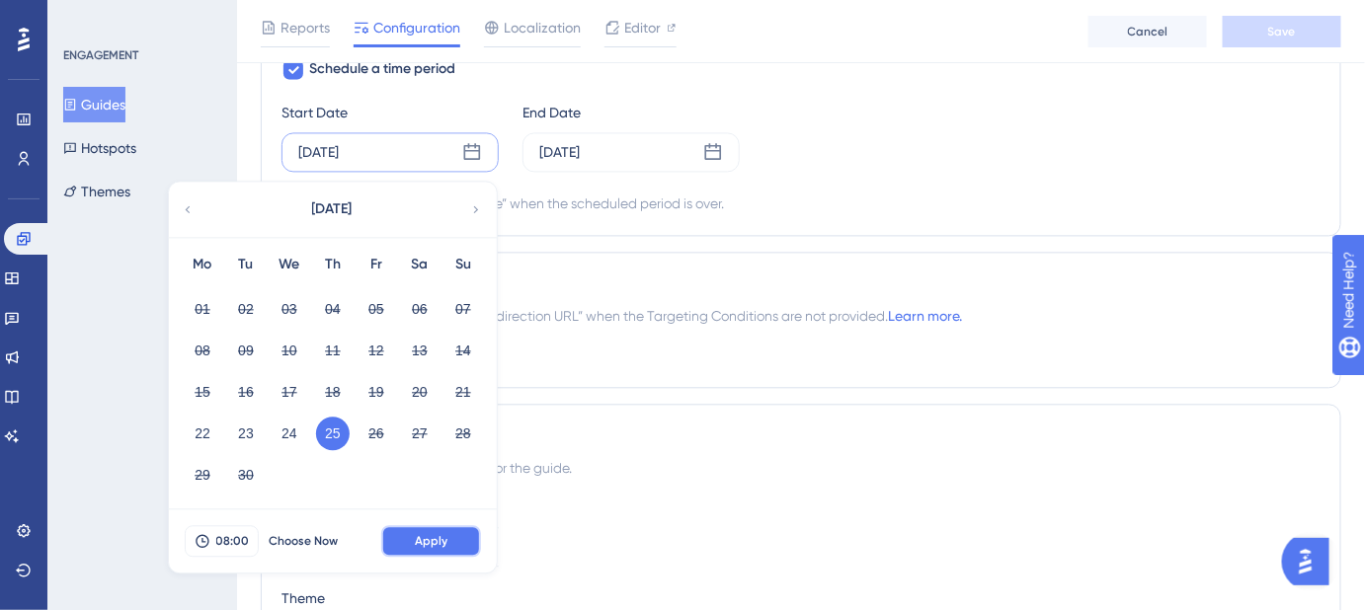
click at [443, 525] on button "Apply" at bounding box center [431, 541] width 100 height 32
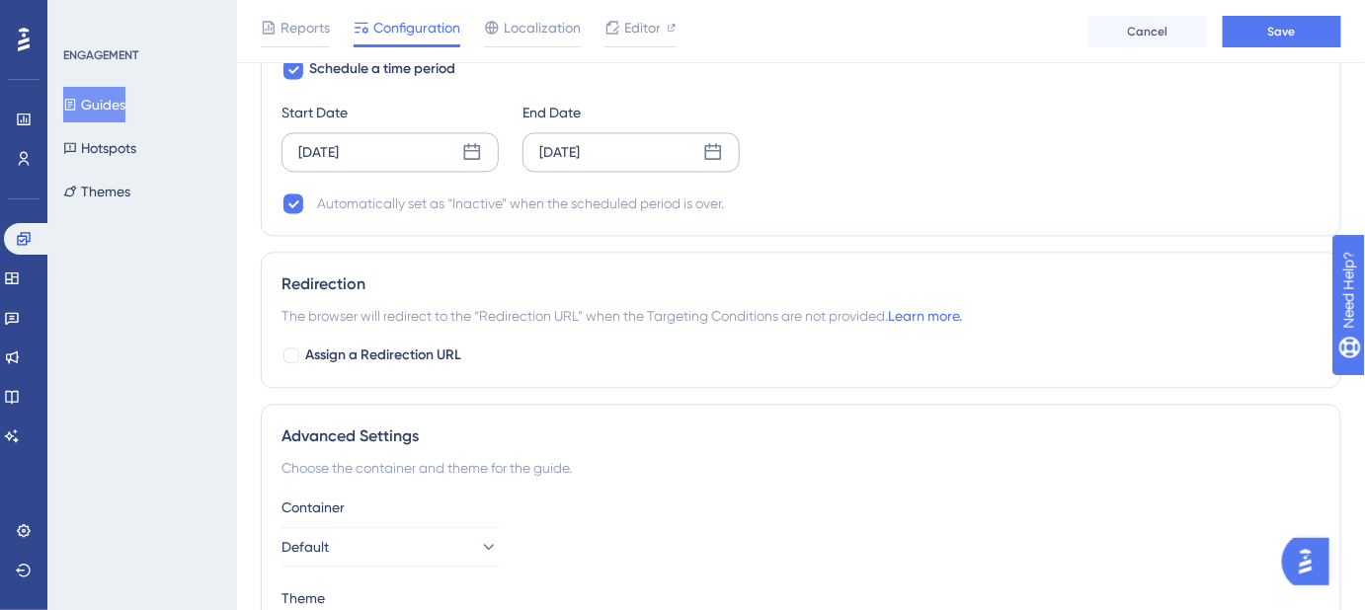
click at [580, 154] on div "Sep 25 2025" at bounding box center [559, 152] width 40 height 24
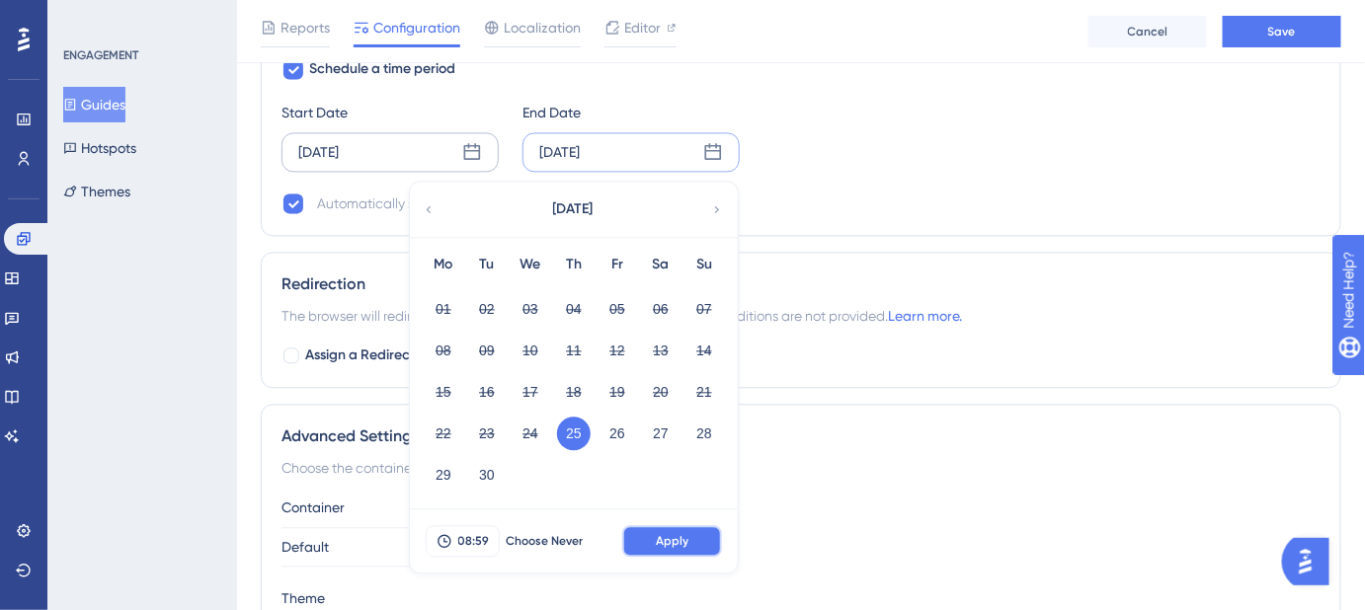
click at [672, 533] on span "Apply" at bounding box center [672, 541] width 33 height 16
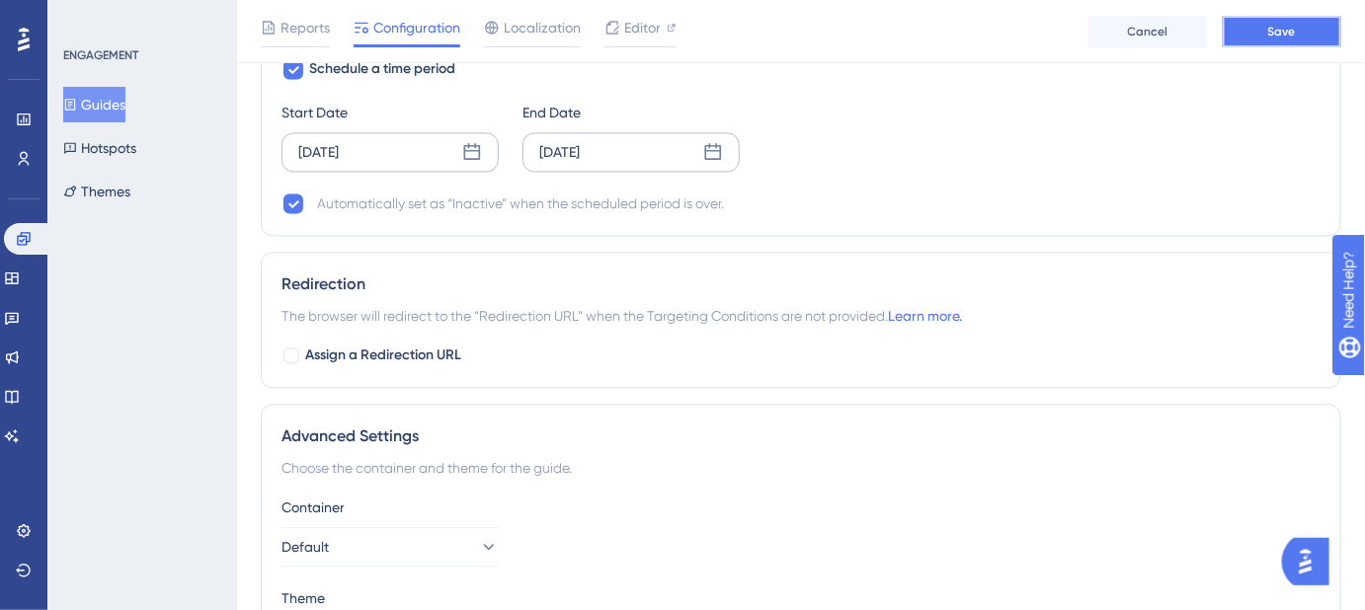
click at [1291, 38] on span "Save" at bounding box center [1282, 32] width 28 height 16
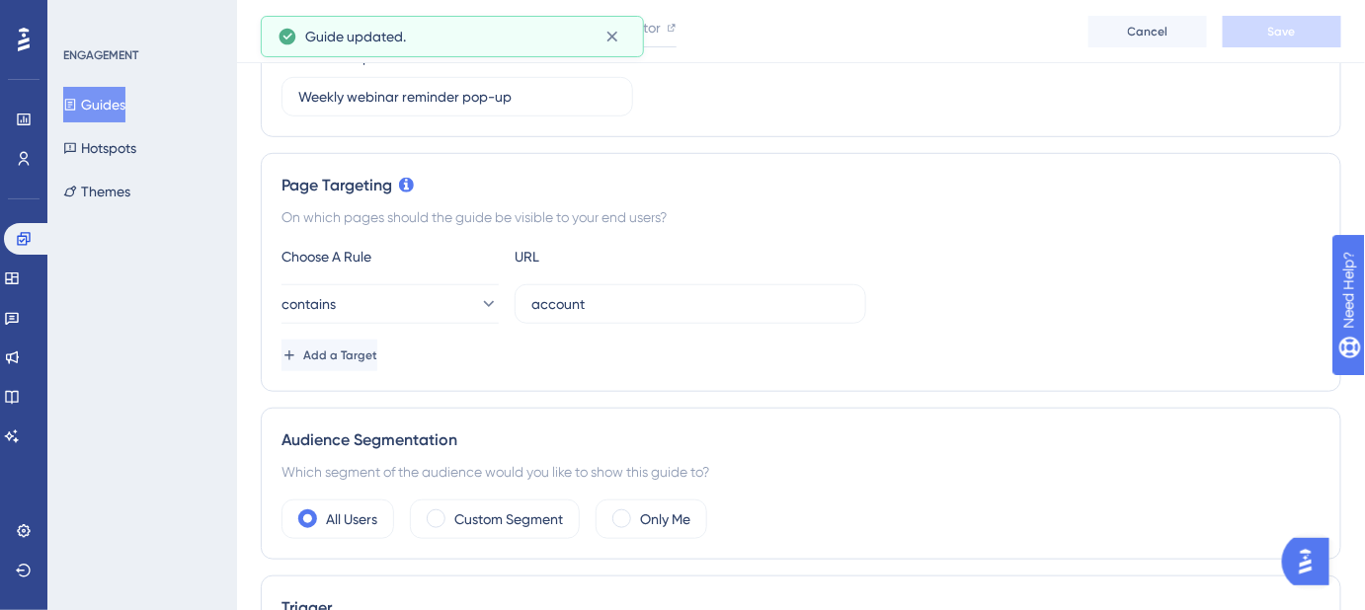
scroll to position [0, 0]
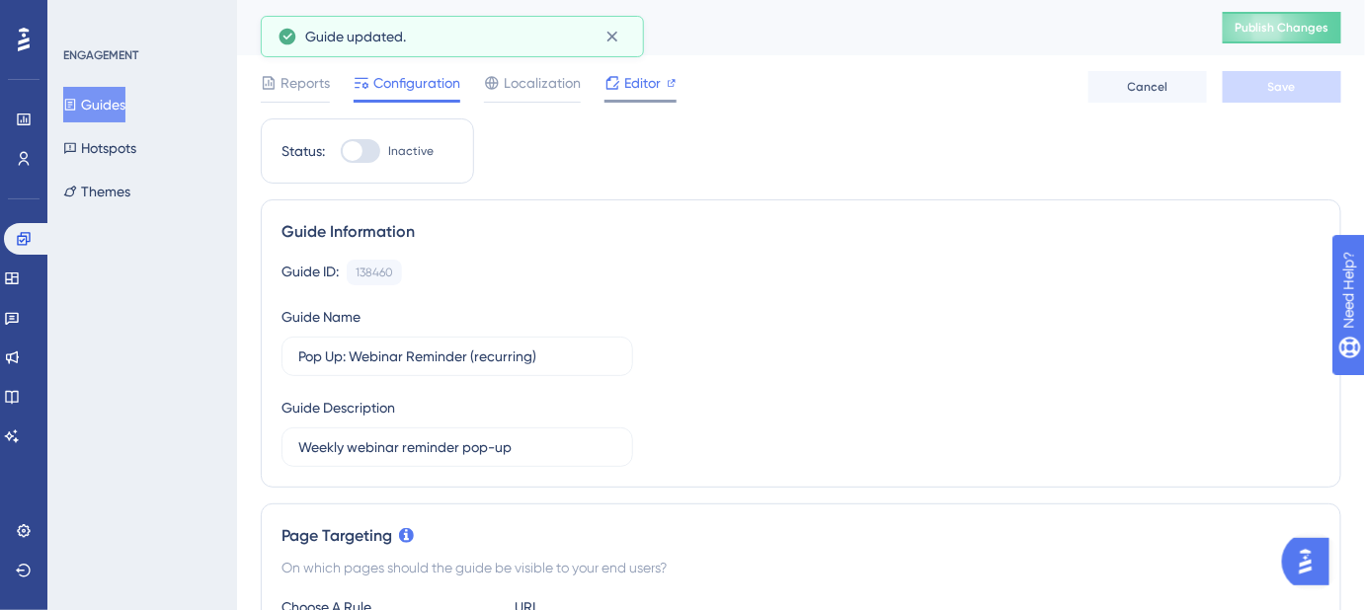
click at [638, 81] on span "Editor" at bounding box center [642, 83] width 37 height 24
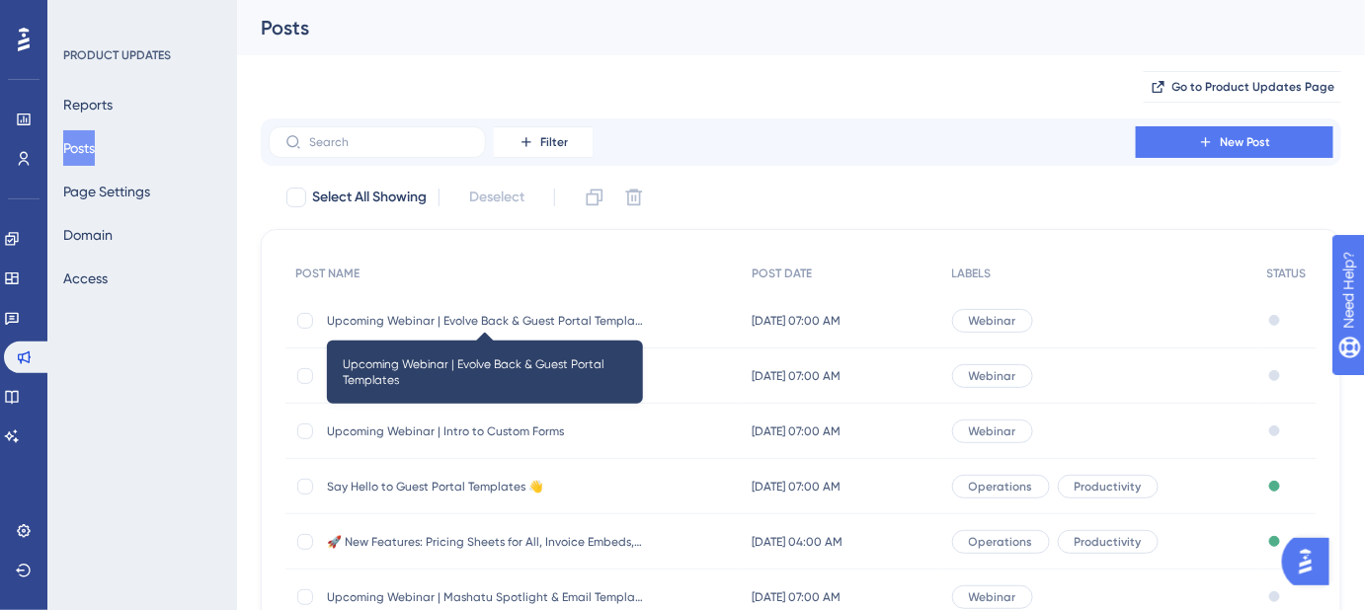
click at [546, 317] on span "Upcoming Webinar | Evolve Back & Guest Portal Templates" at bounding box center [485, 321] width 316 height 16
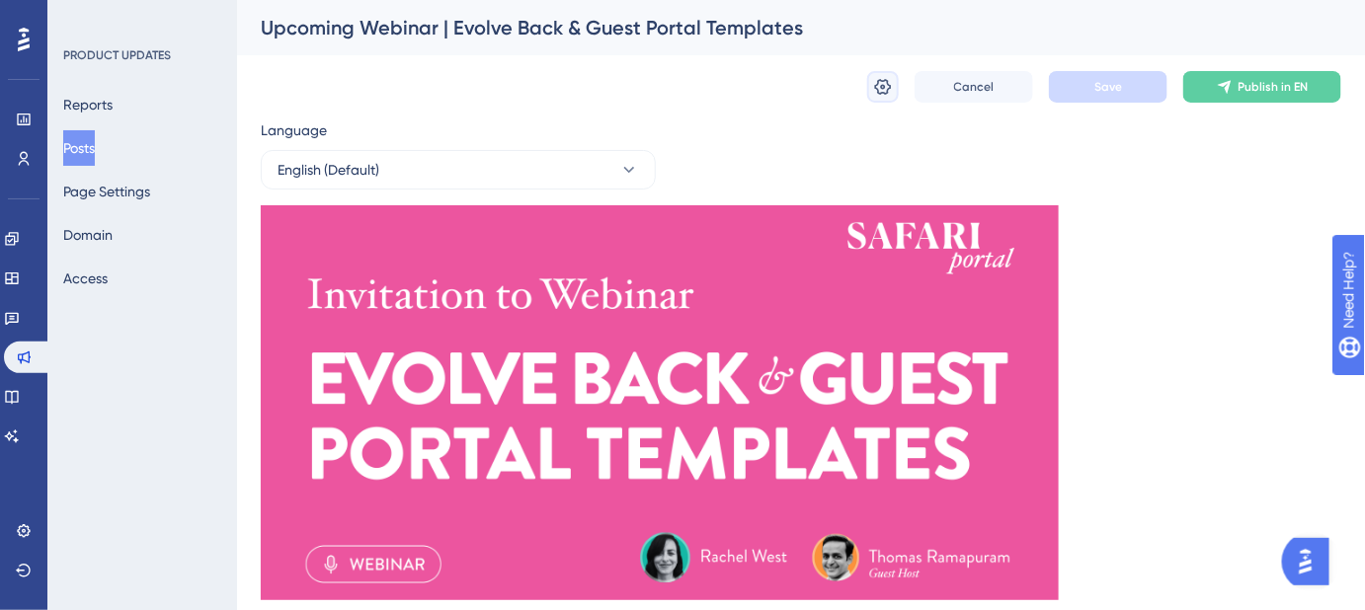
click at [882, 97] on button at bounding box center [883, 87] width 32 height 32
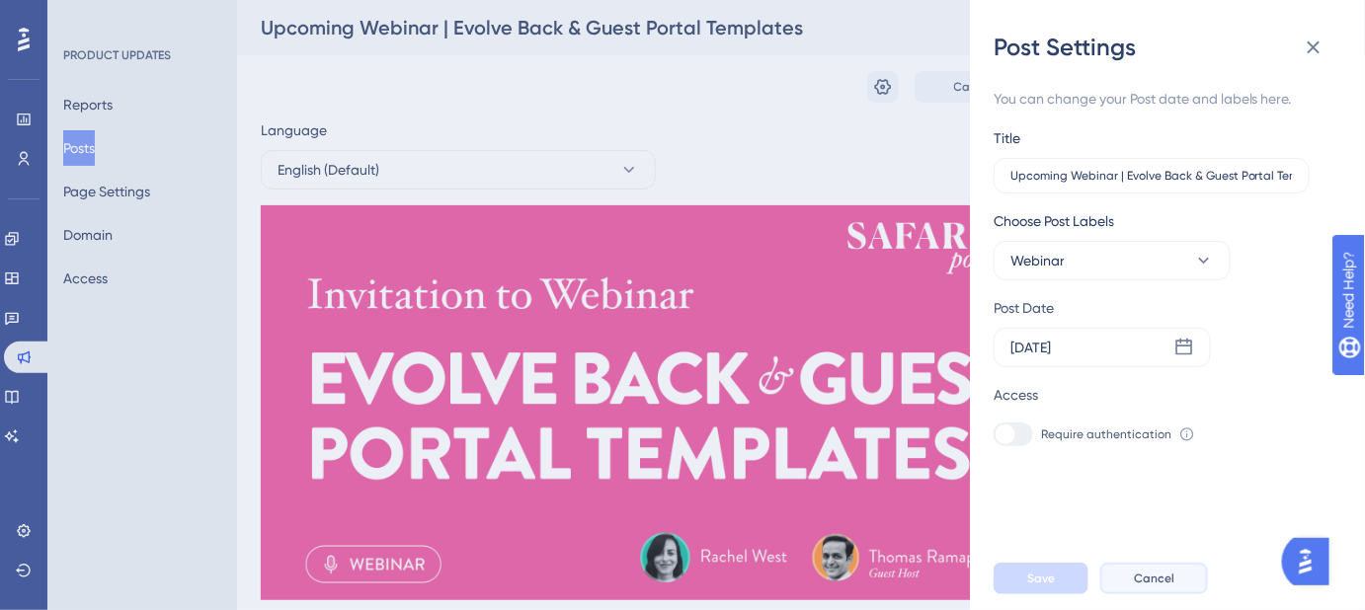
click at [1157, 587] on span "Cancel" at bounding box center [1154, 579] width 40 height 16
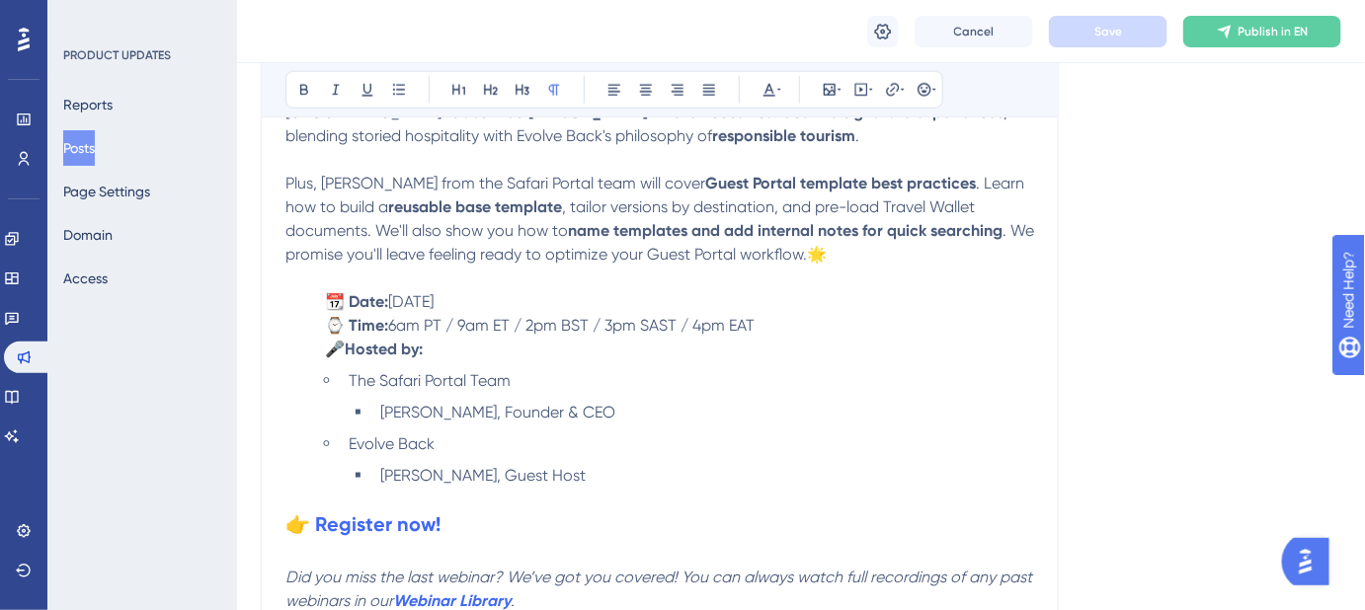
scroll to position [898, 0]
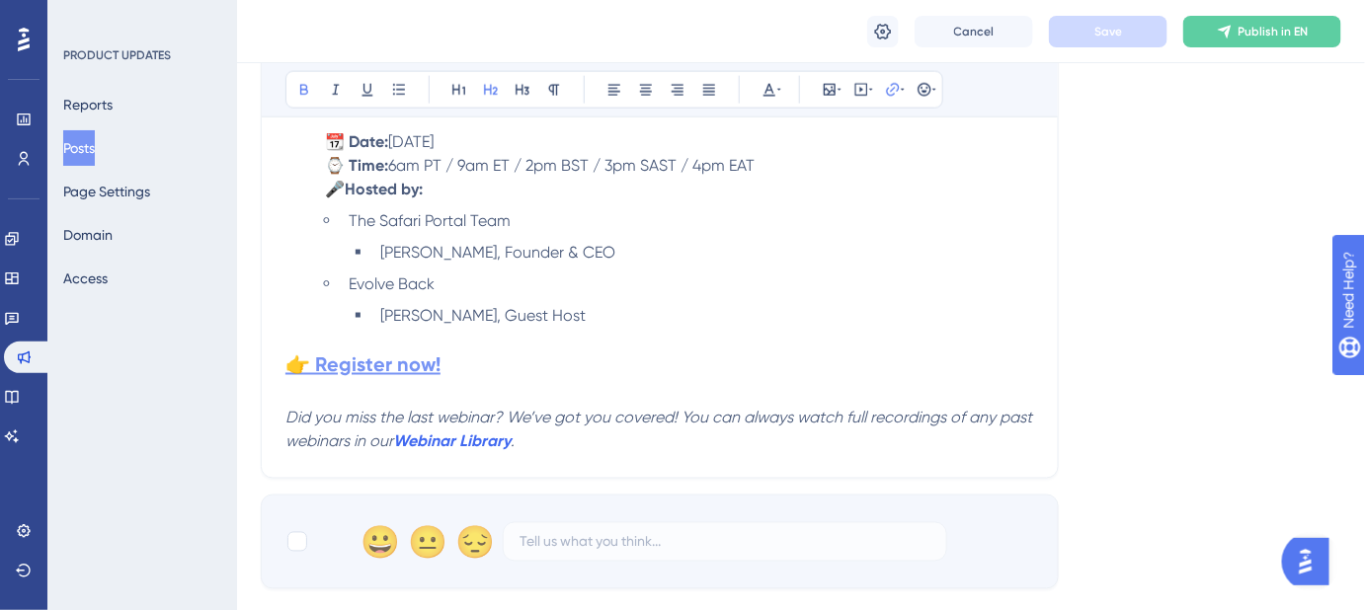
click at [393, 363] on strong "👉 Register now!" at bounding box center [362, 366] width 155 height 24
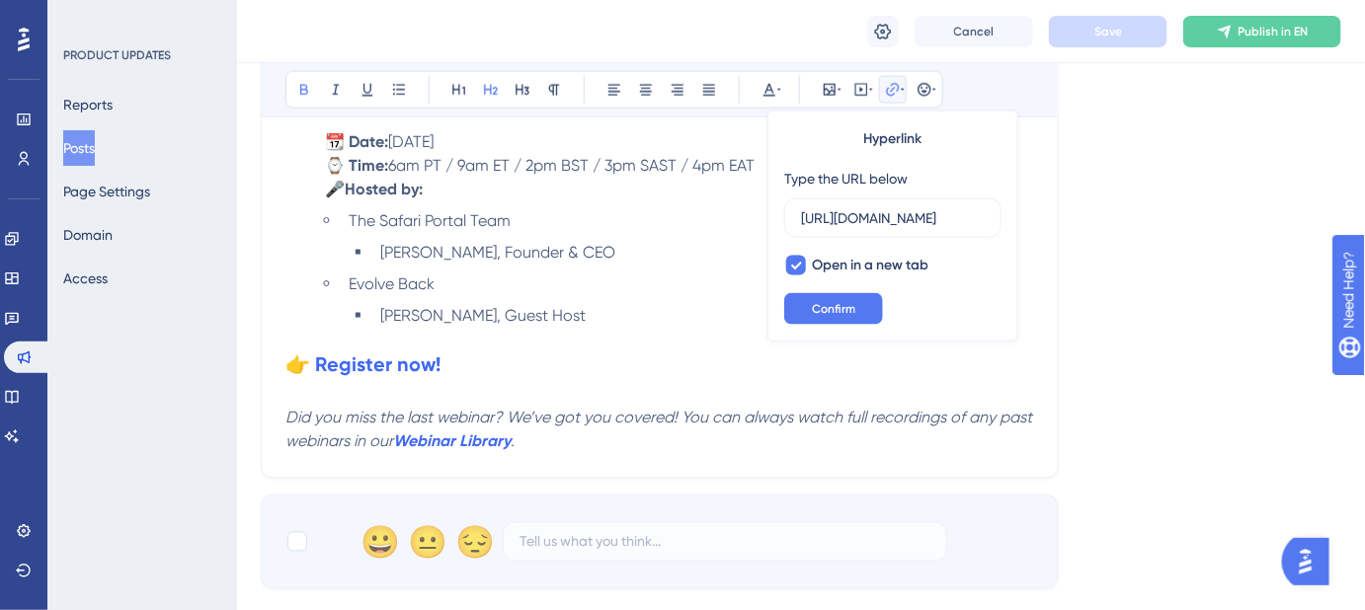
scroll to position [0, 1853]
click at [878, 223] on input "[URL][DOMAIN_NAME]" at bounding box center [893, 218] width 184 height 22
click at [639, 371] on h2 "👉 Register now!" at bounding box center [659, 366] width 749 height 28
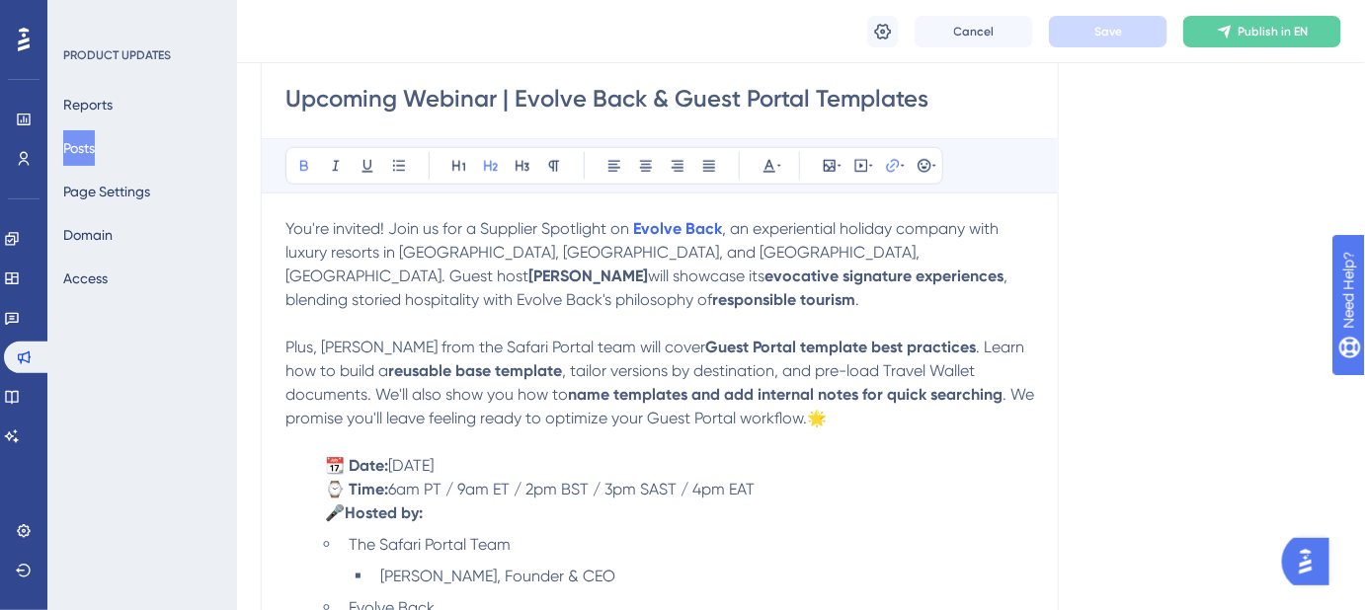
scroll to position [808, 0]
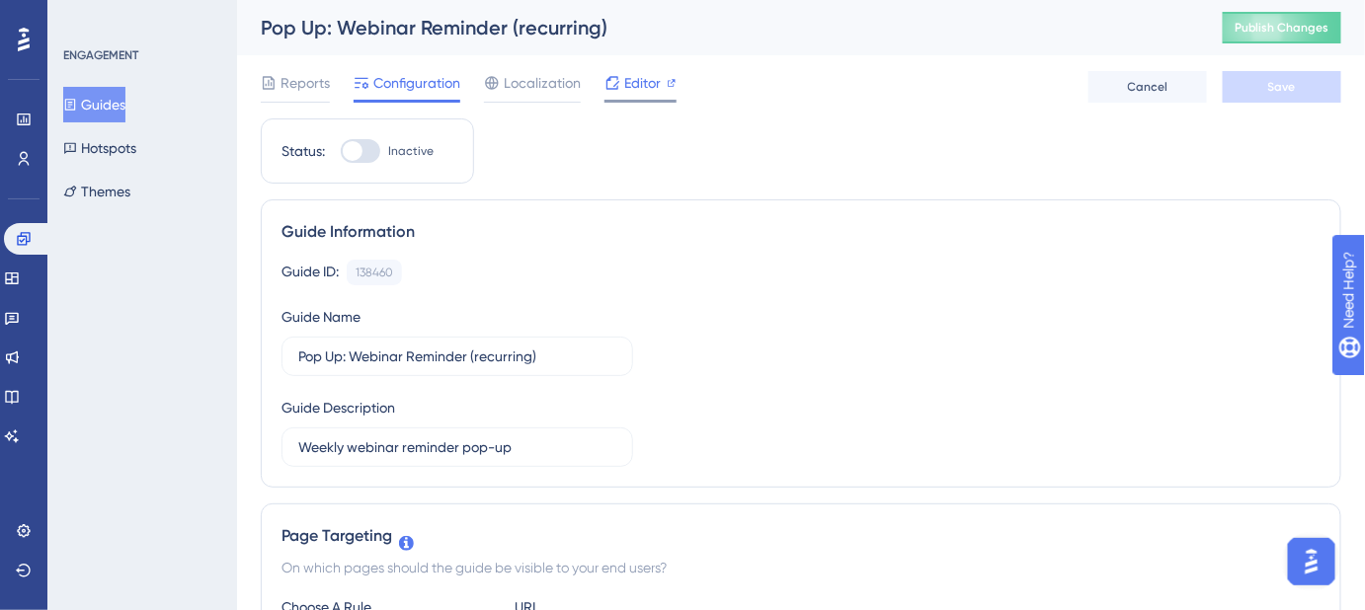
click at [648, 92] on span "Editor" at bounding box center [642, 83] width 37 height 24
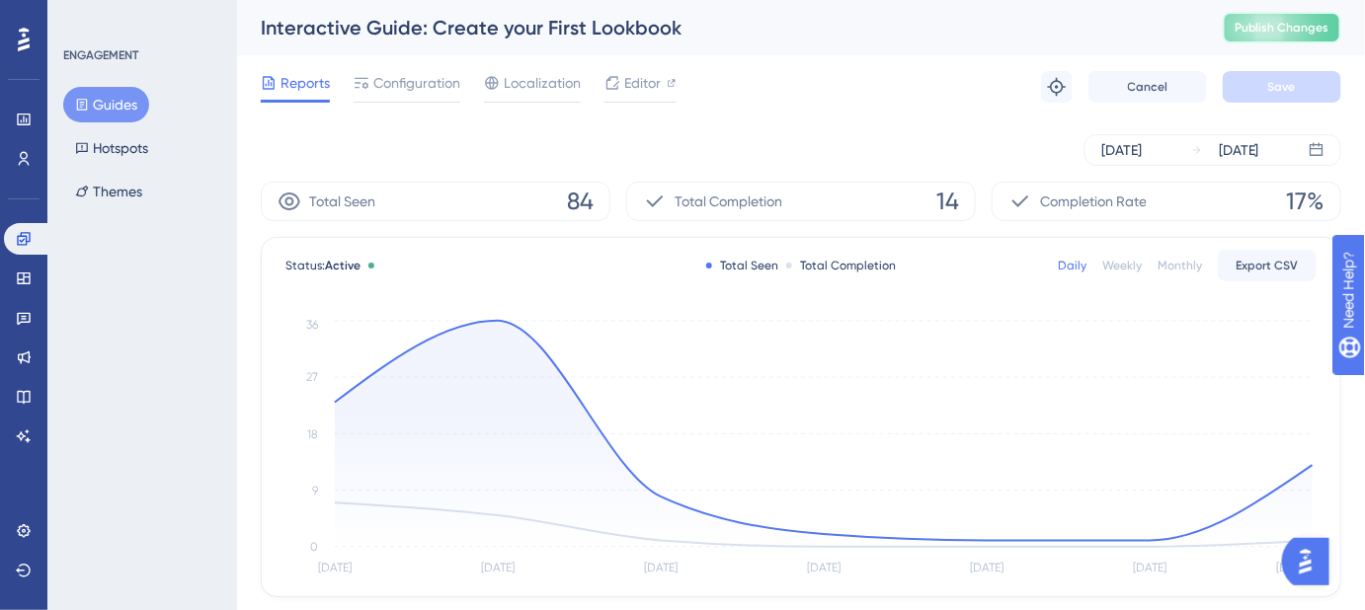
click at [1269, 35] on span "Publish Changes" at bounding box center [1281, 28] width 95 height 16
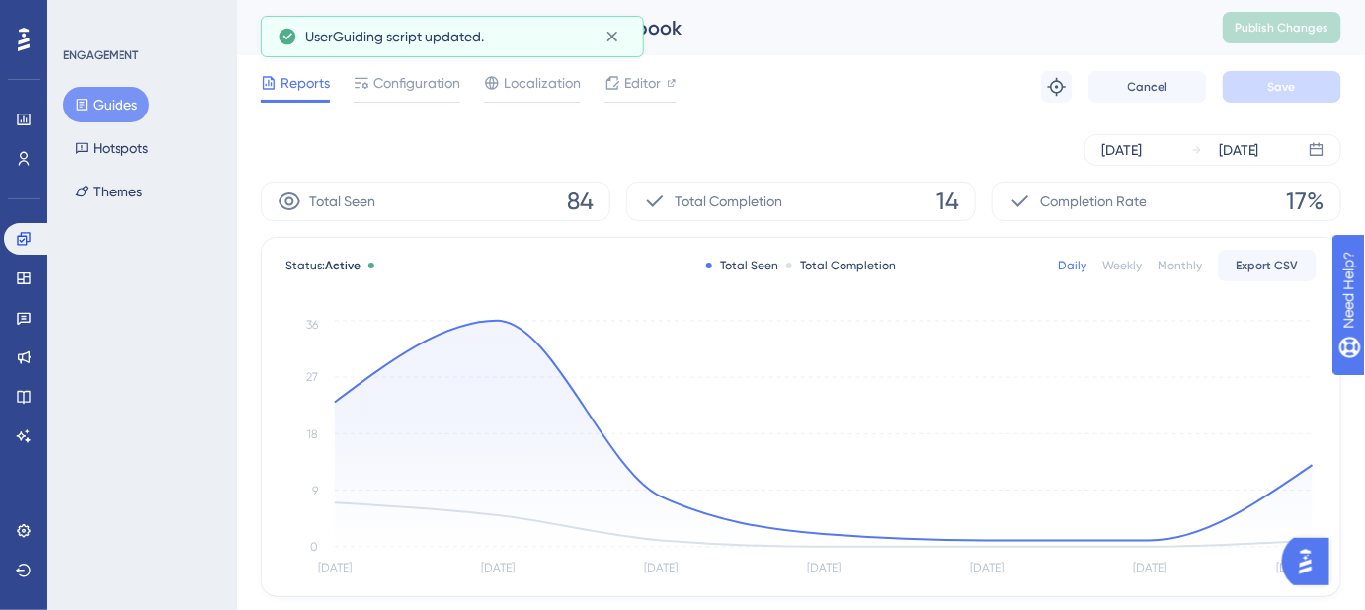
click at [126, 101] on button "Guides" at bounding box center [106, 105] width 86 height 36
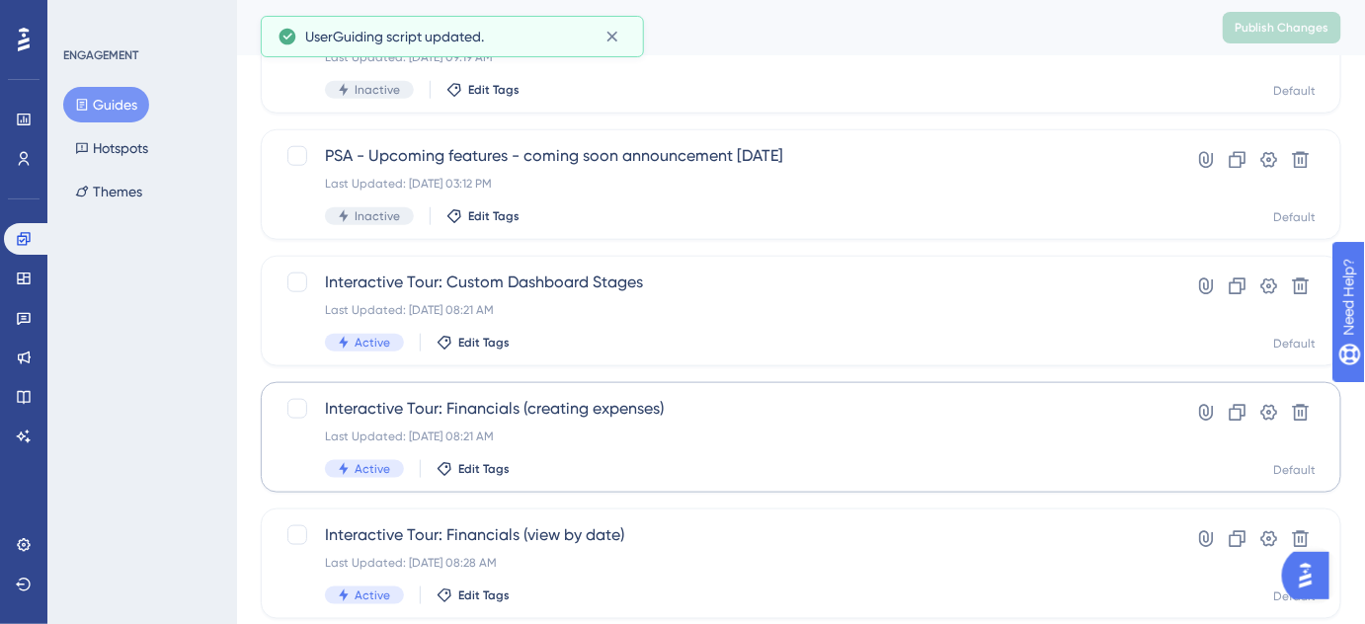
scroll to position [909, 0]
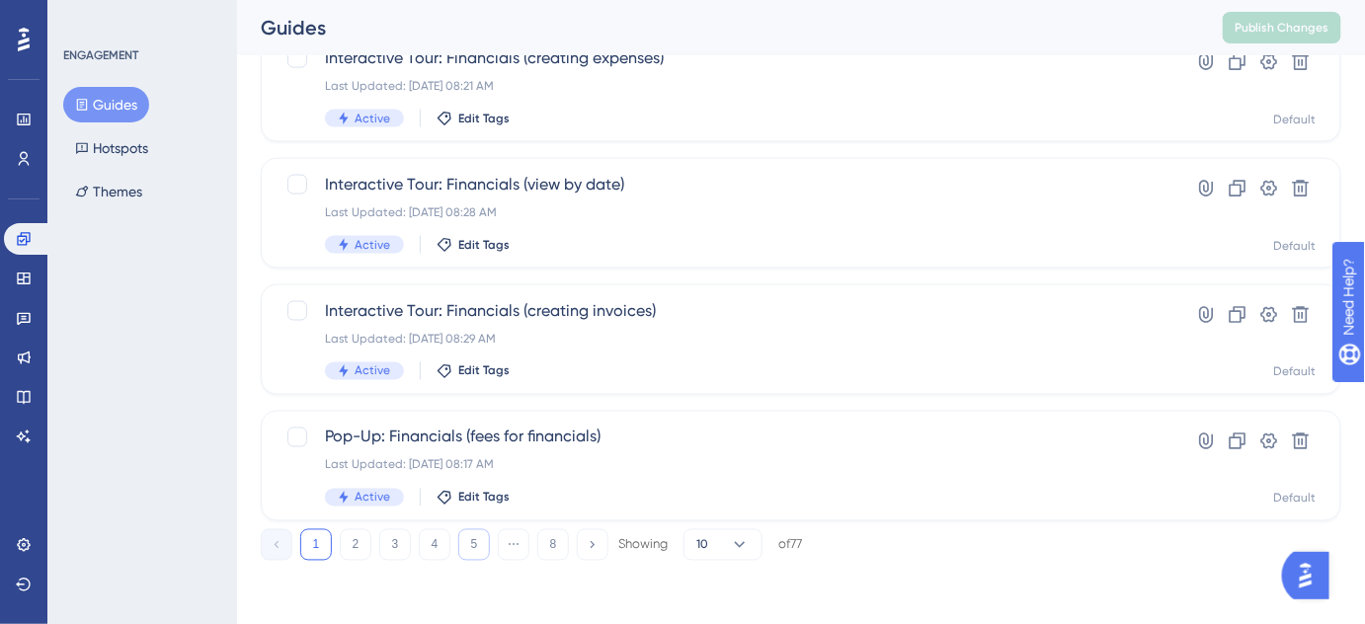
click at [479, 549] on button "5" at bounding box center [474, 545] width 32 height 32
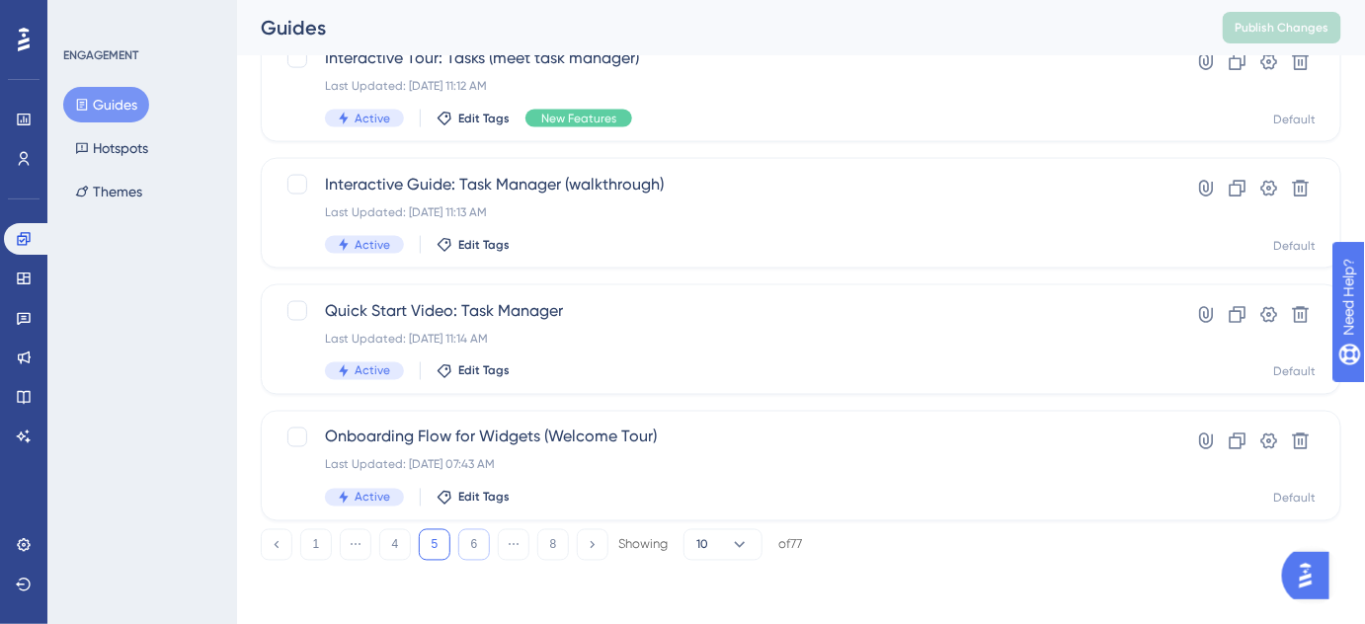
click at [479, 552] on button "6" at bounding box center [474, 545] width 32 height 32
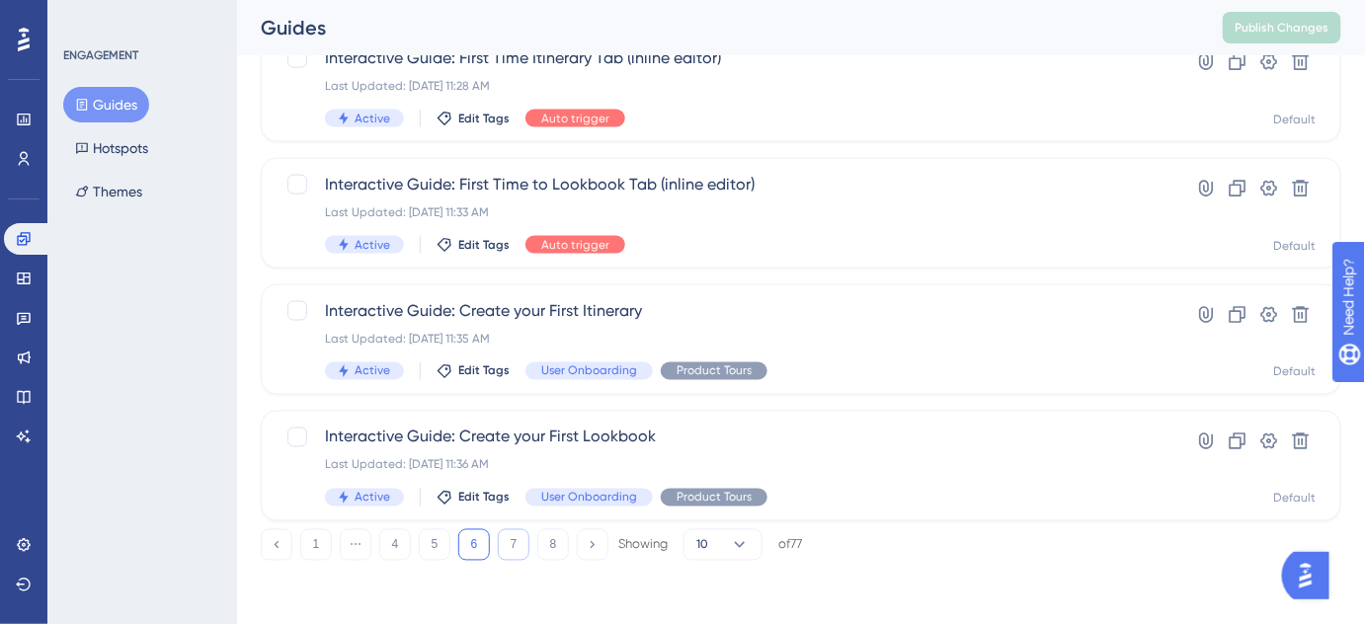
click at [516, 554] on button "7" at bounding box center [514, 545] width 32 height 32
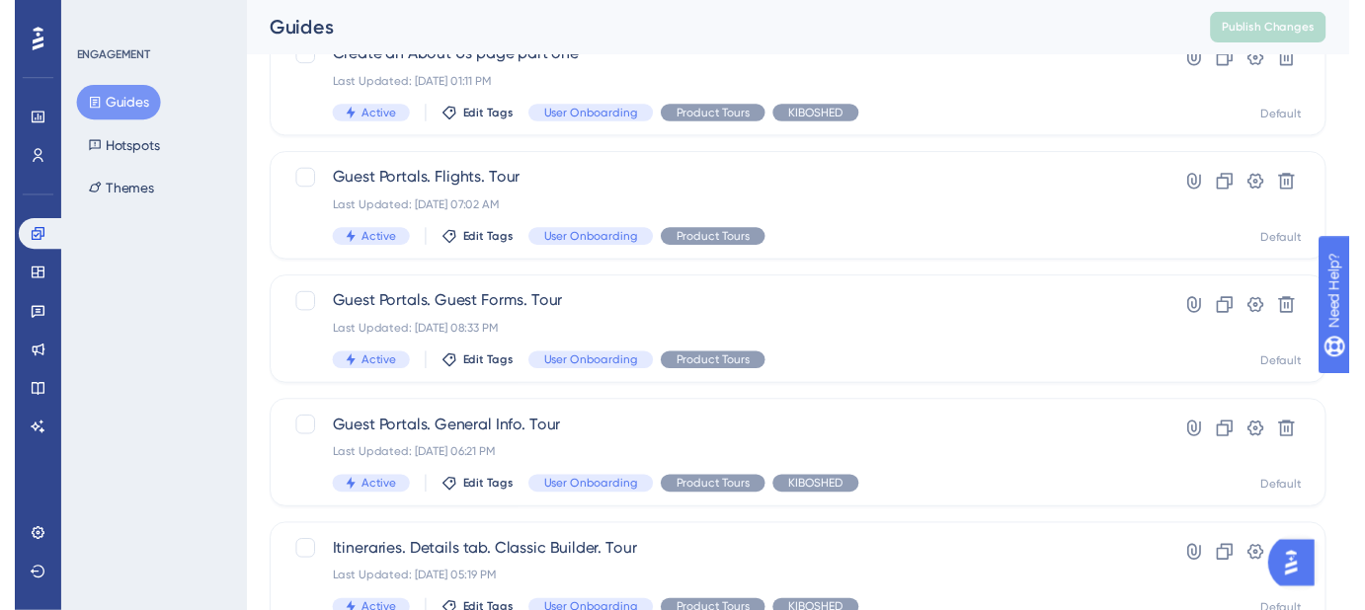
scroll to position [0, 0]
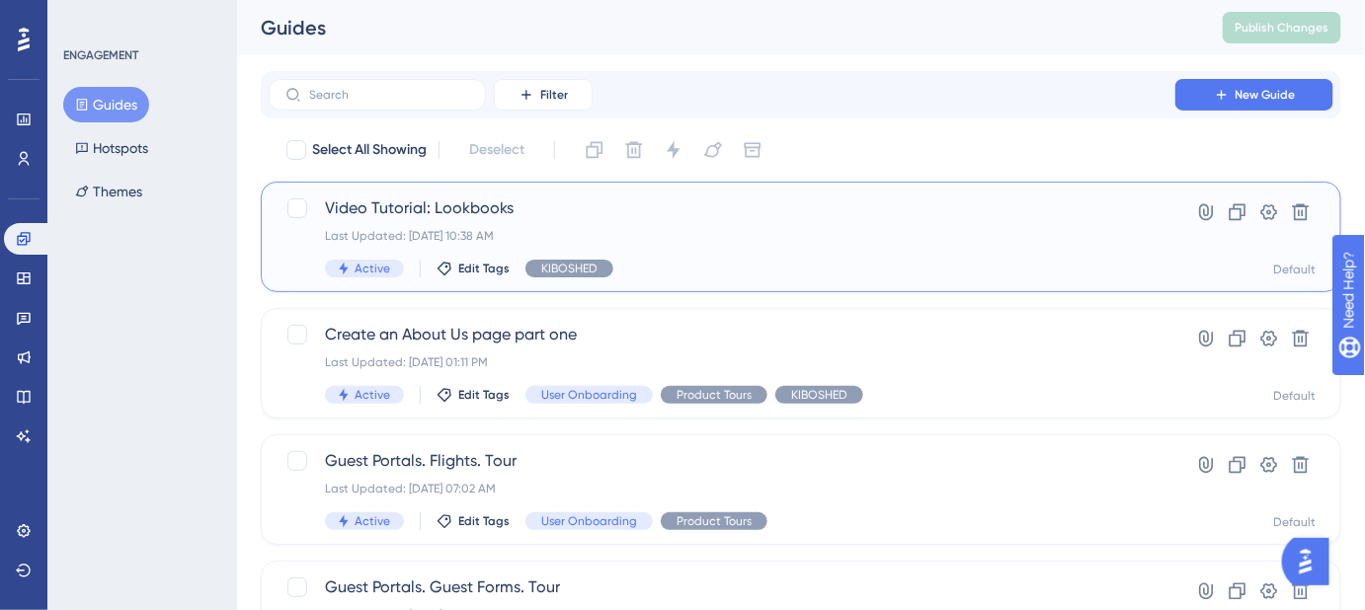
click at [469, 215] on span "Video Tutorial: Lookbooks" at bounding box center [722, 209] width 794 height 24
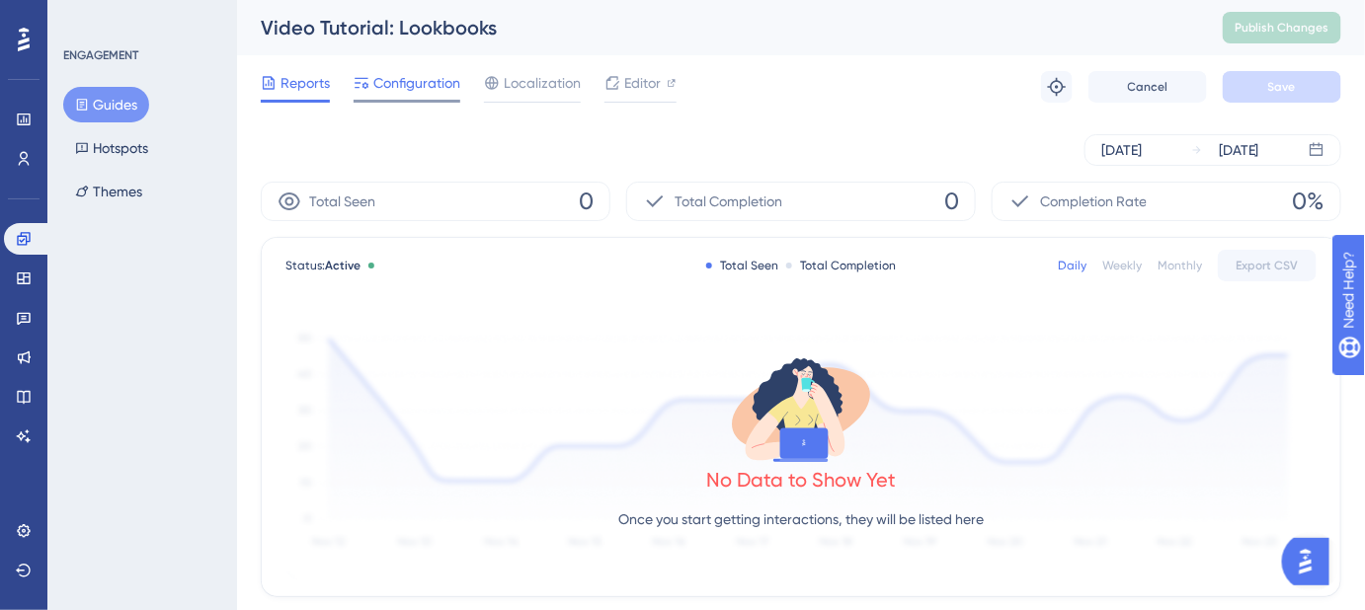
click at [429, 75] on span "Configuration" at bounding box center [416, 83] width 87 height 24
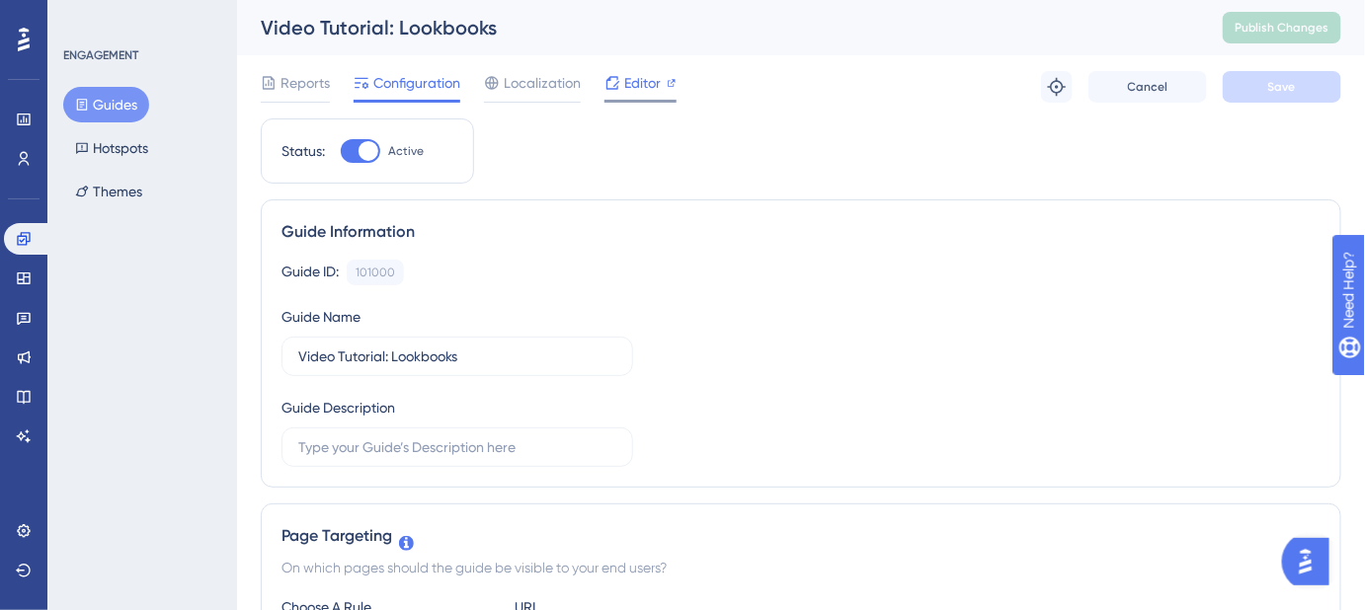
click at [642, 91] on span "Editor" at bounding box center [642, 83] width 37 height 24
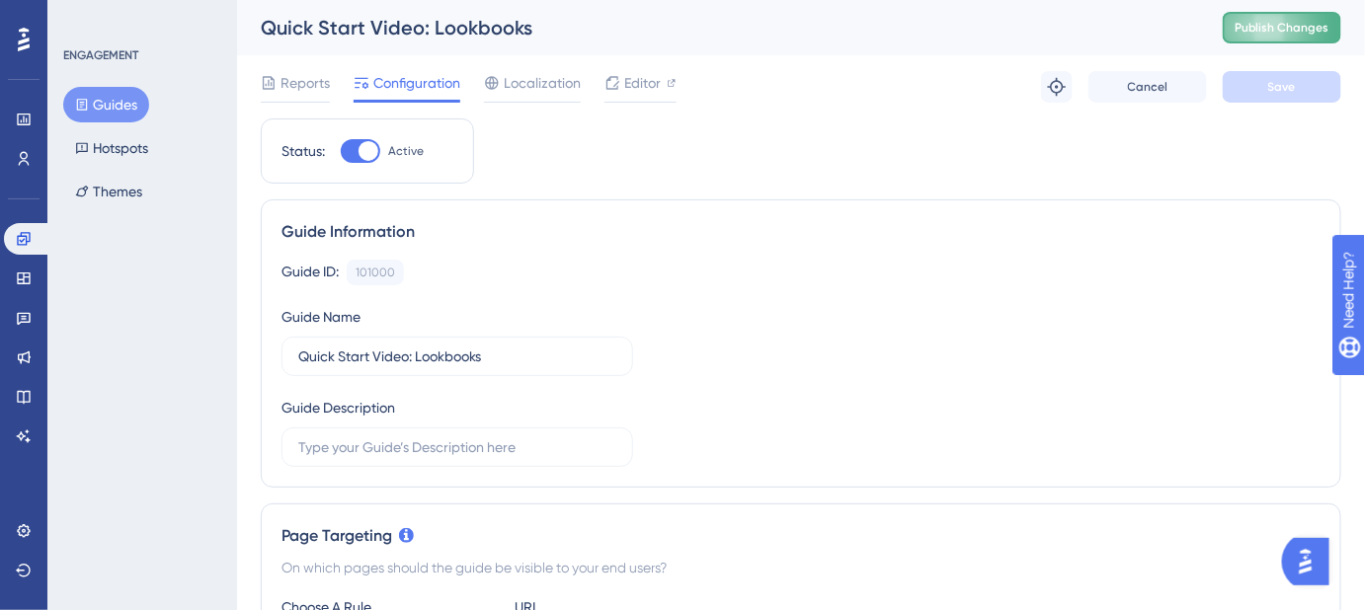
click at [1288, 32] on span "Publish Changes" at bounding box center [1281, 28] width 95 height 16
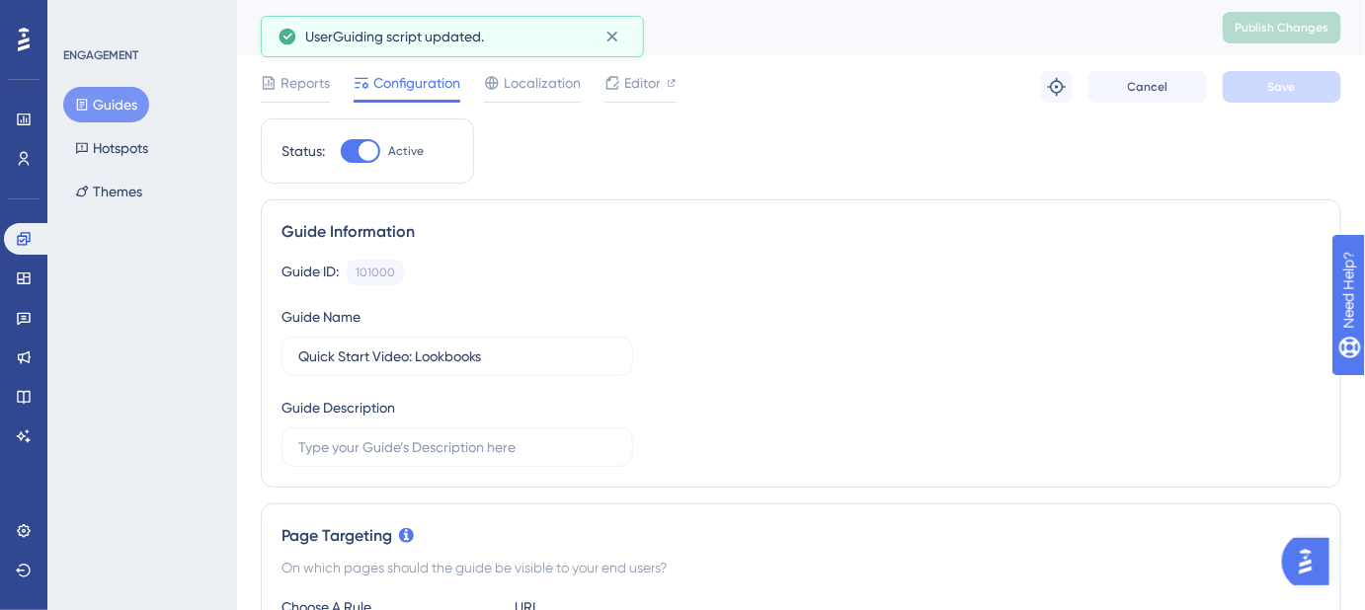
click at [108, 107] on button "Guides" at bounding box center [106, 105] width 86 height 36
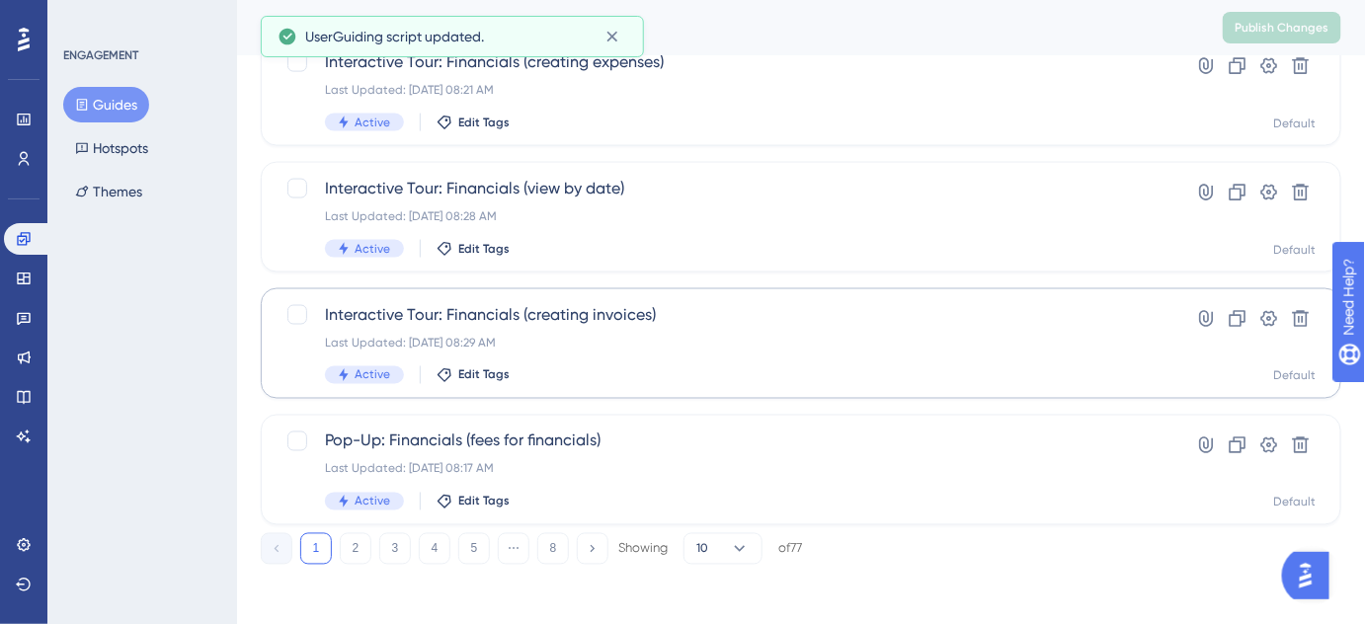
scroll to position [909, 0]
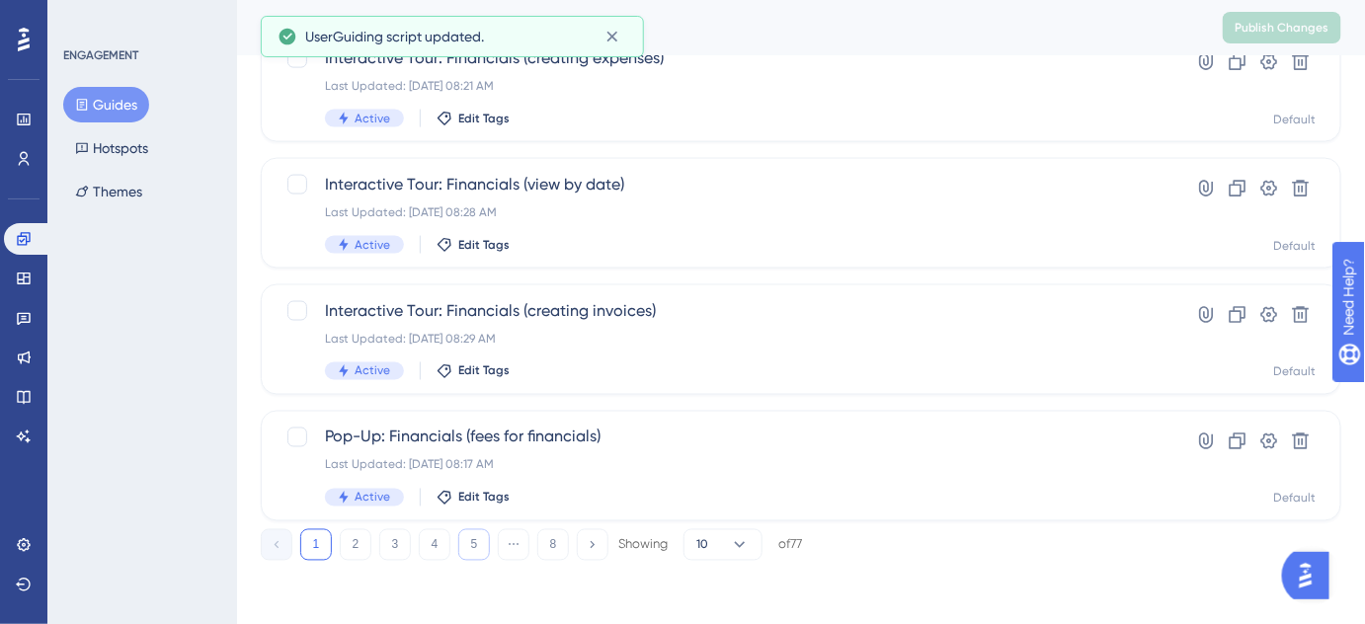
click at [472, 543] on button "5" at bounding box center [474, 545] width 32 height 32
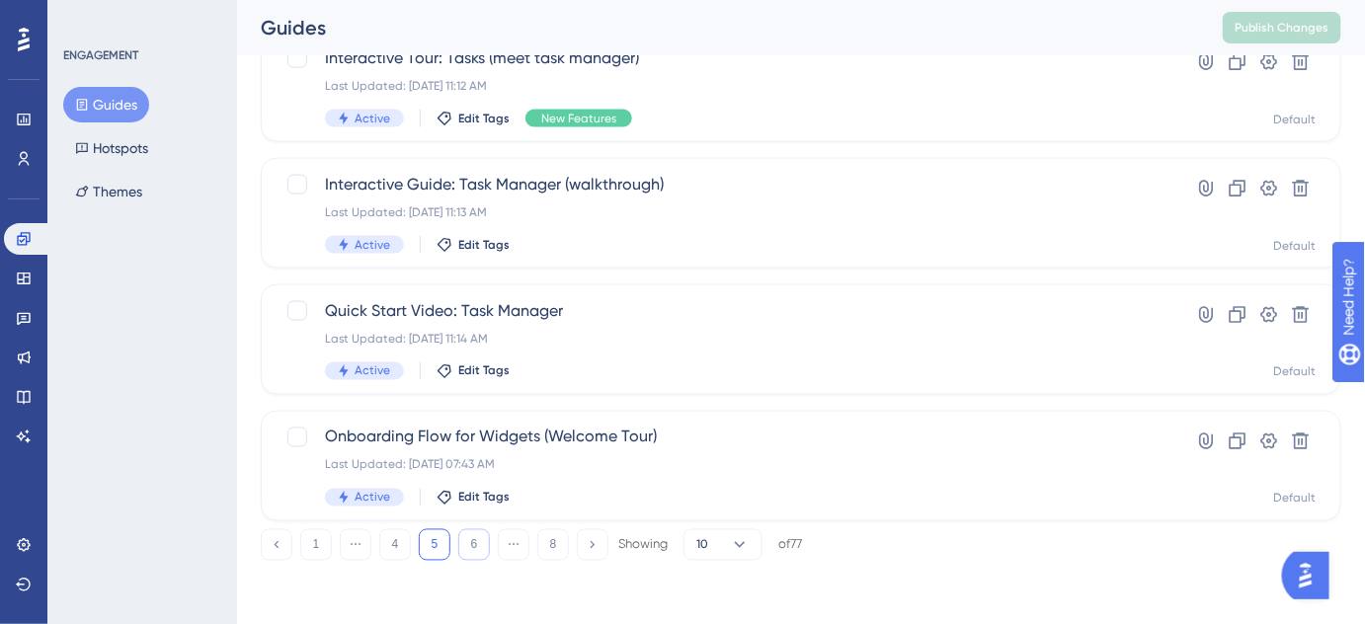
click at [475, 547] on button "6" at bounding box center [474, 545] width 32 height 32
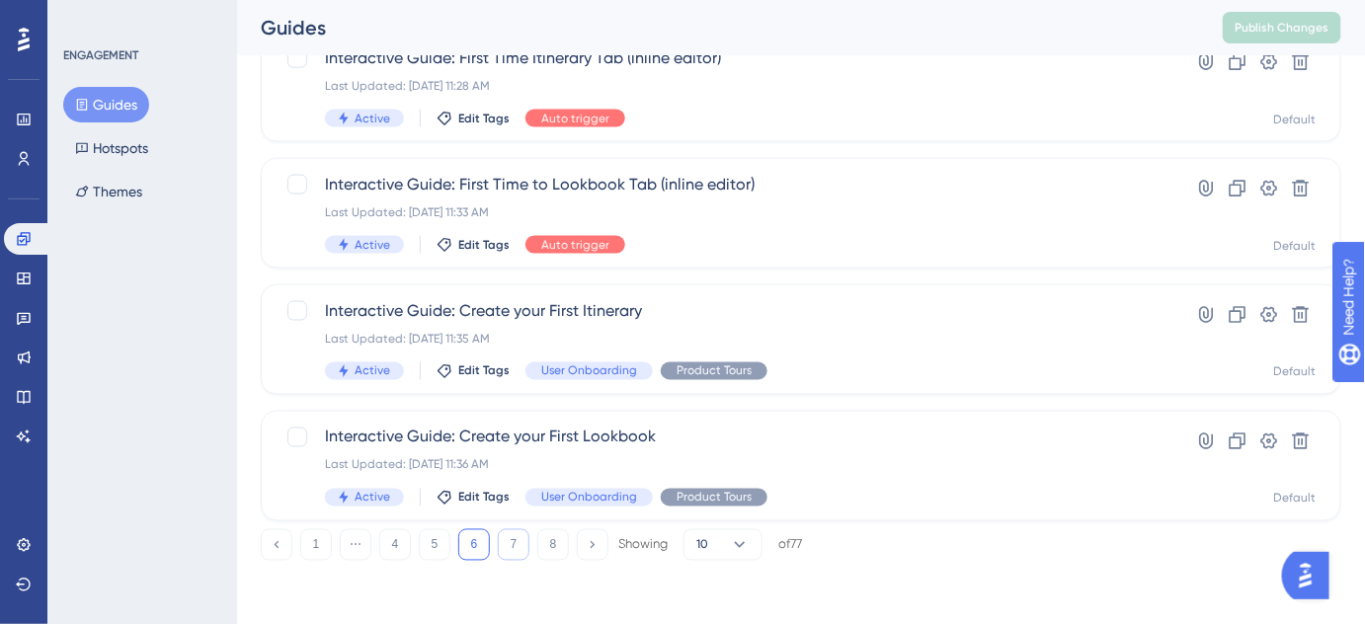
click at [506, 548] on button "7" at bounding box center [514, 545] width 32 height 32
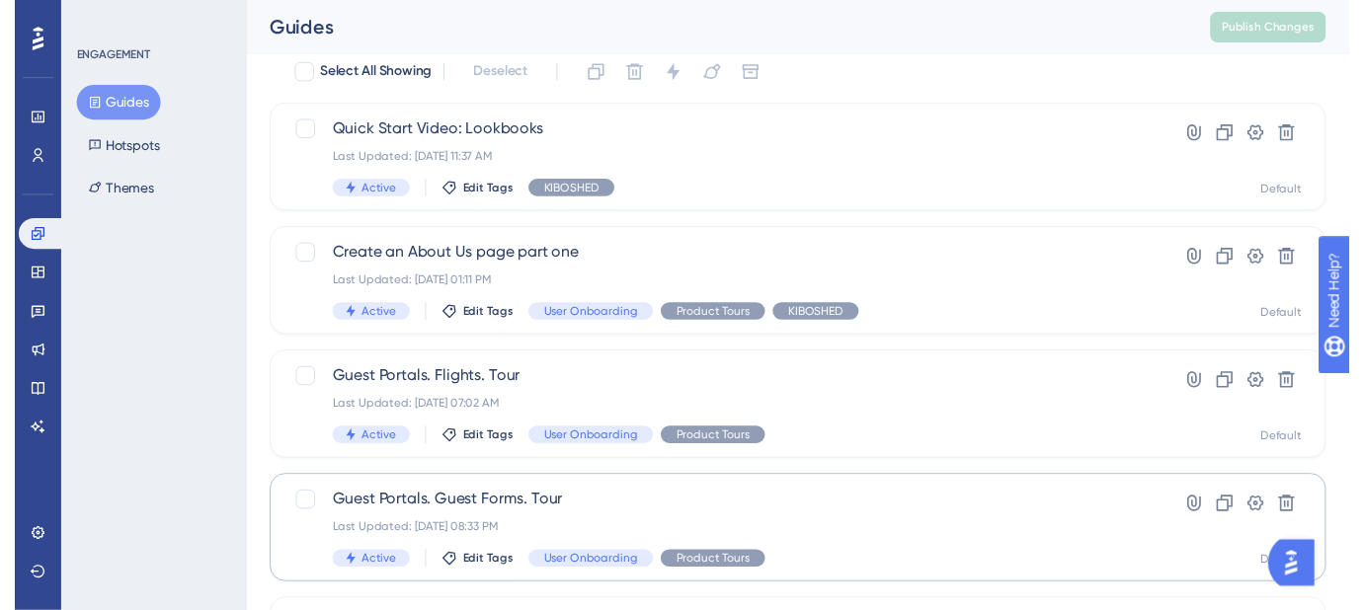
scroll to position [0, 0]
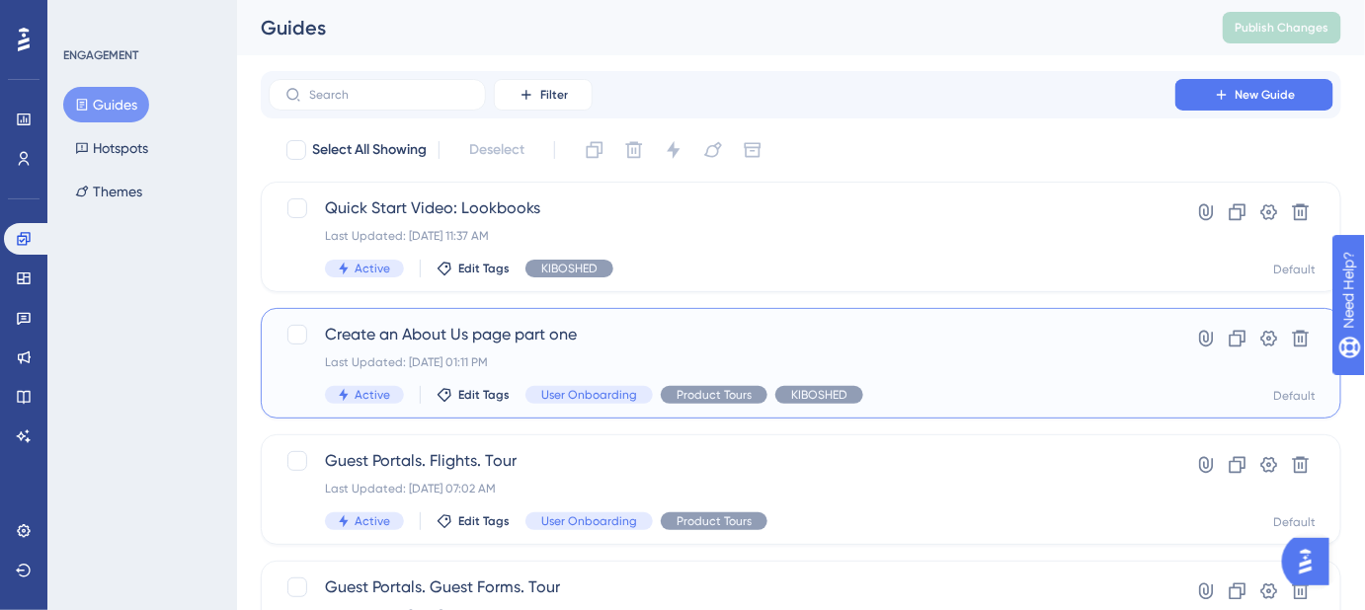
click at [528, 338] on span "Create an About Us page part one" at bounding box center [722, 335] width 794 height 24
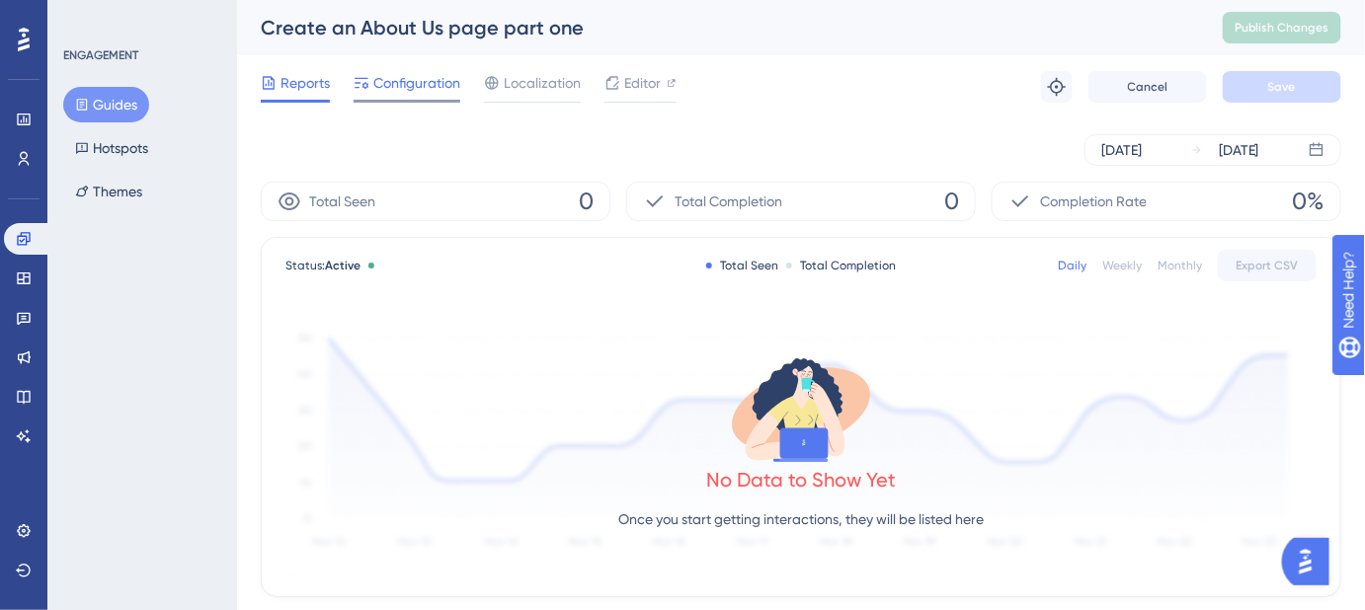
click at [415, 86] on span "Configuration" at bounding box center [416, 83] width 87 height 24
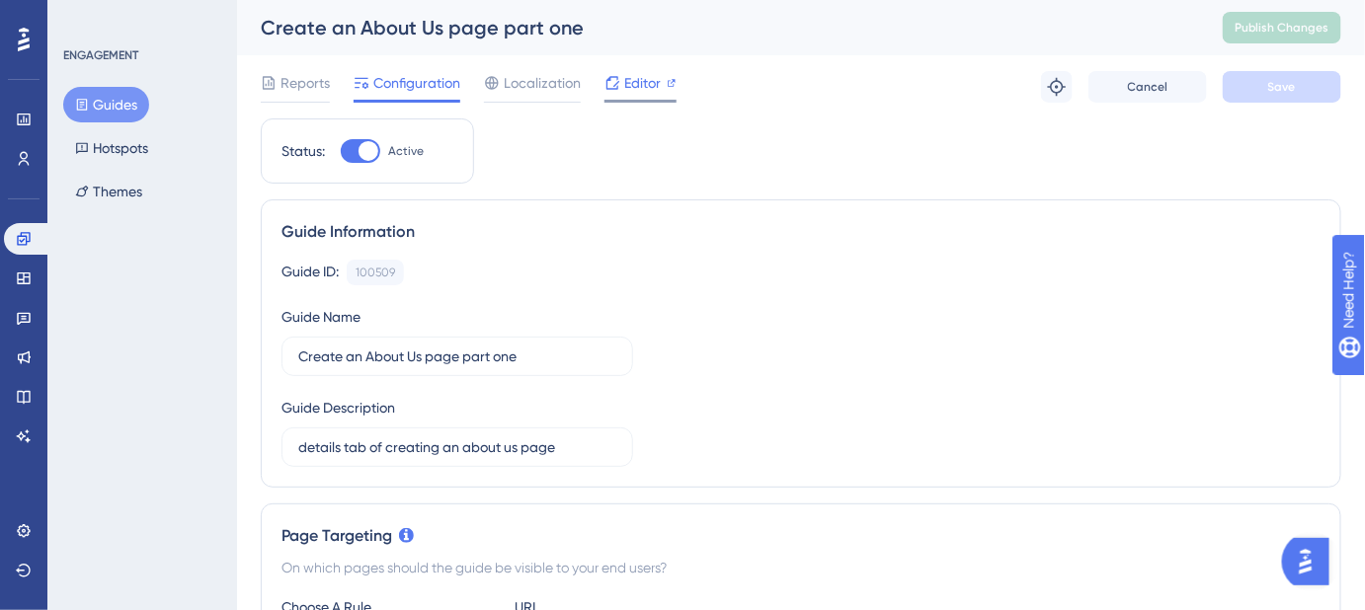
click at [640, 83] on span "Editor" at bounding box center [642, 83] width 37 height 24
click at [647, 85] on span "Editor" at bounding box center [642, 83] width 37 height 24
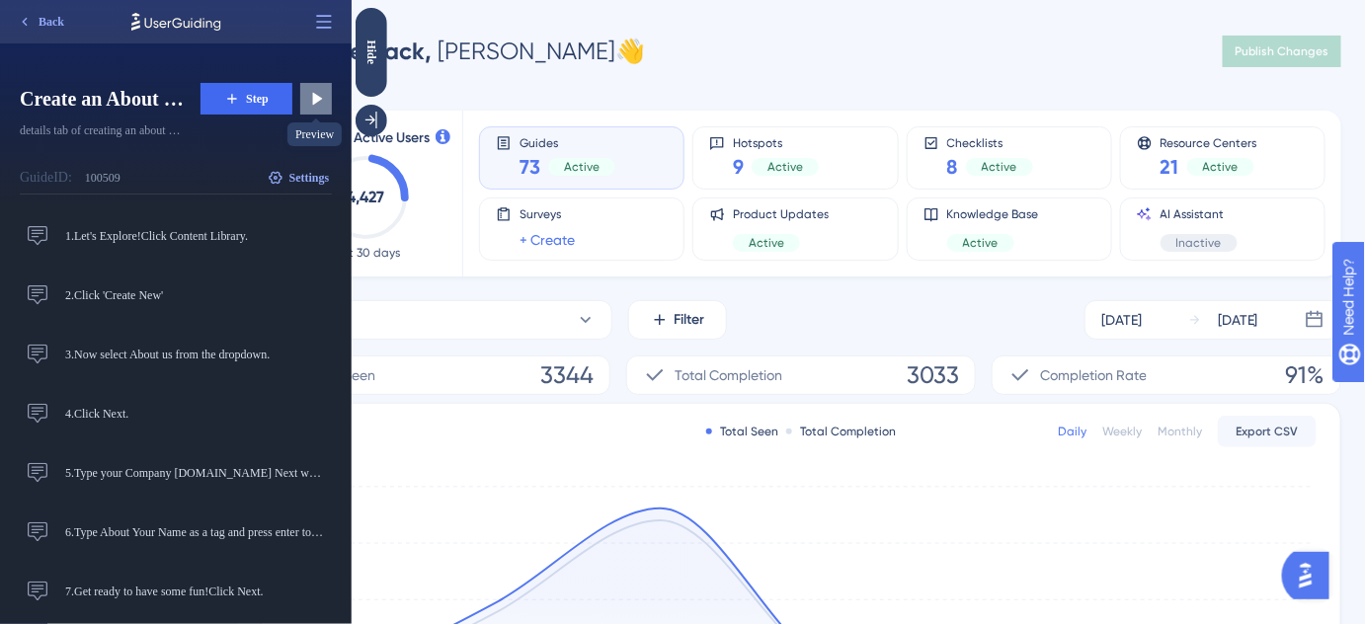
click at [321, 103] on icon at bounding box center [316, 99] width 20 height 20
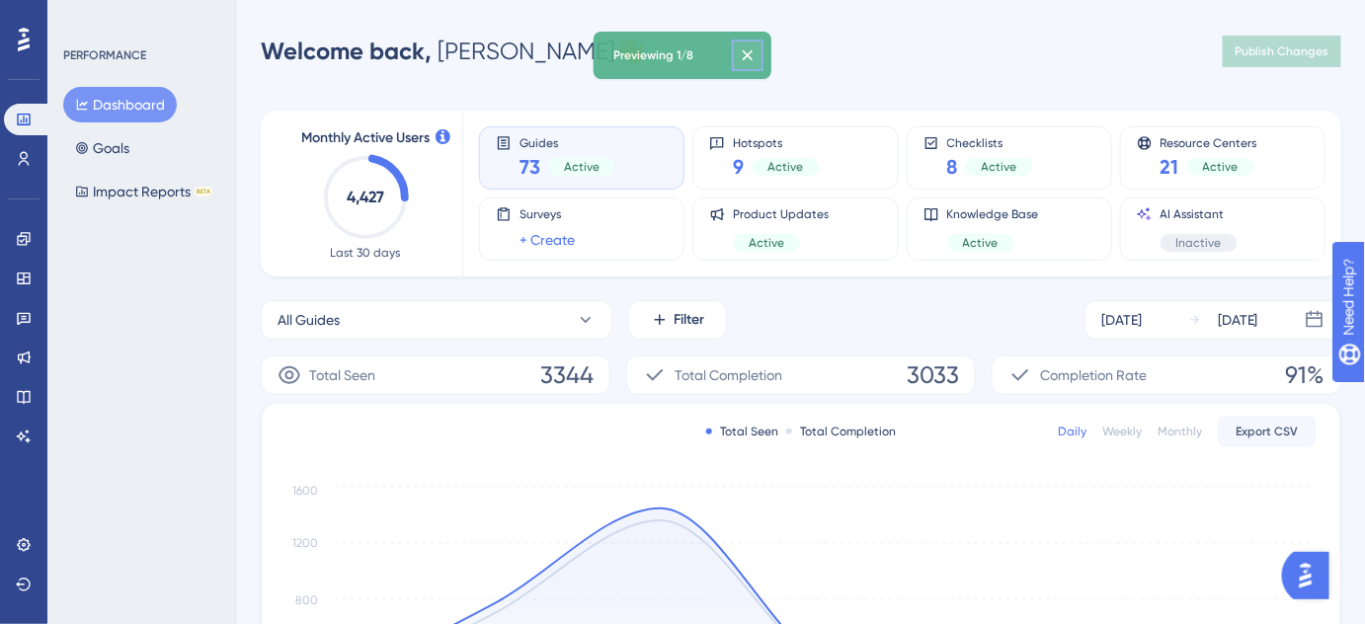
click at [755, 51] on icon at bounding box center [748, 55] width 20 height 20
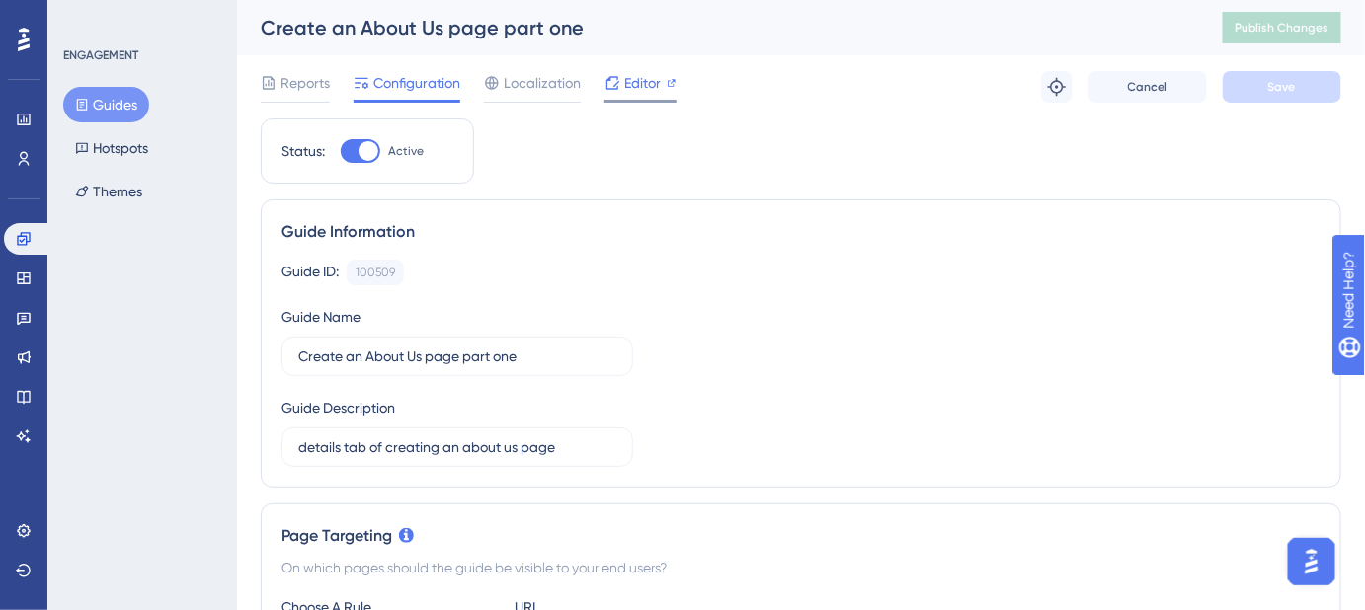
click at [642, 94] on span "Editor" at bounding box center [642, 83] width 37 height 24
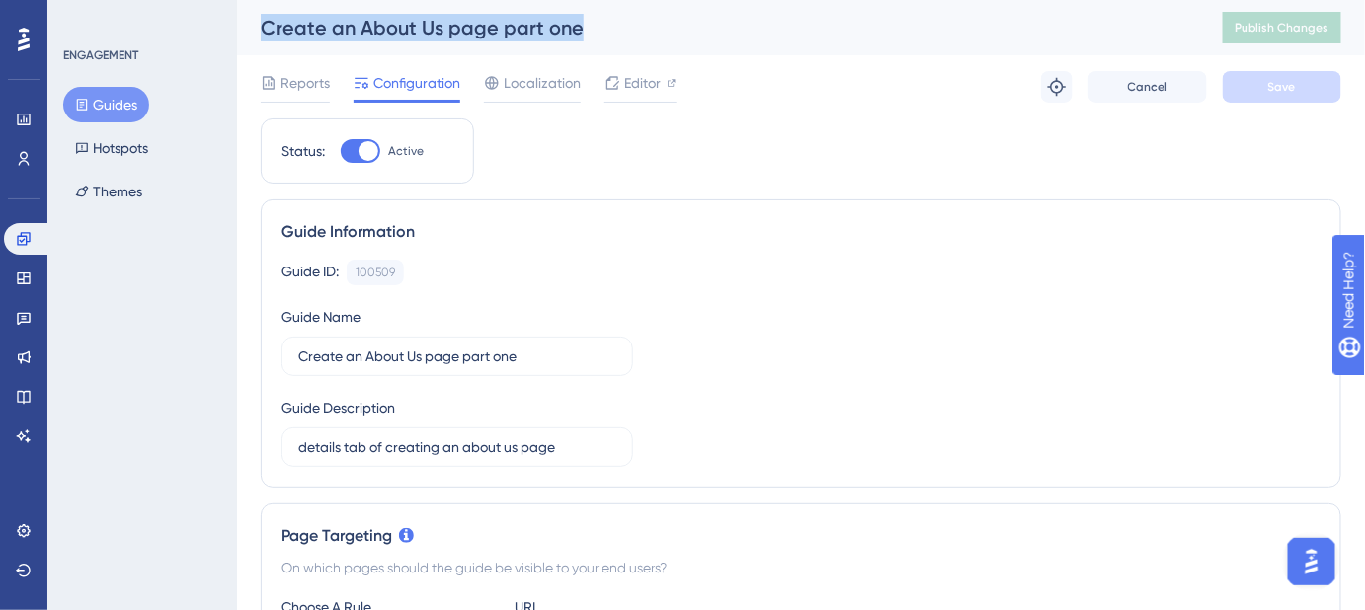
drag, startPoint x: 516, startPoint y: 36, endPoint x: 265, endPoint y: 38, distance: 250.9
click at [264, 38] on div "Create an About Us page part one" at bounding box center [717, 28] width 913 height 28
copy div "Create an About Us page part one"
click at [91, 96] on button "Guides" at bounding box center [106, 105] width 86 height 36
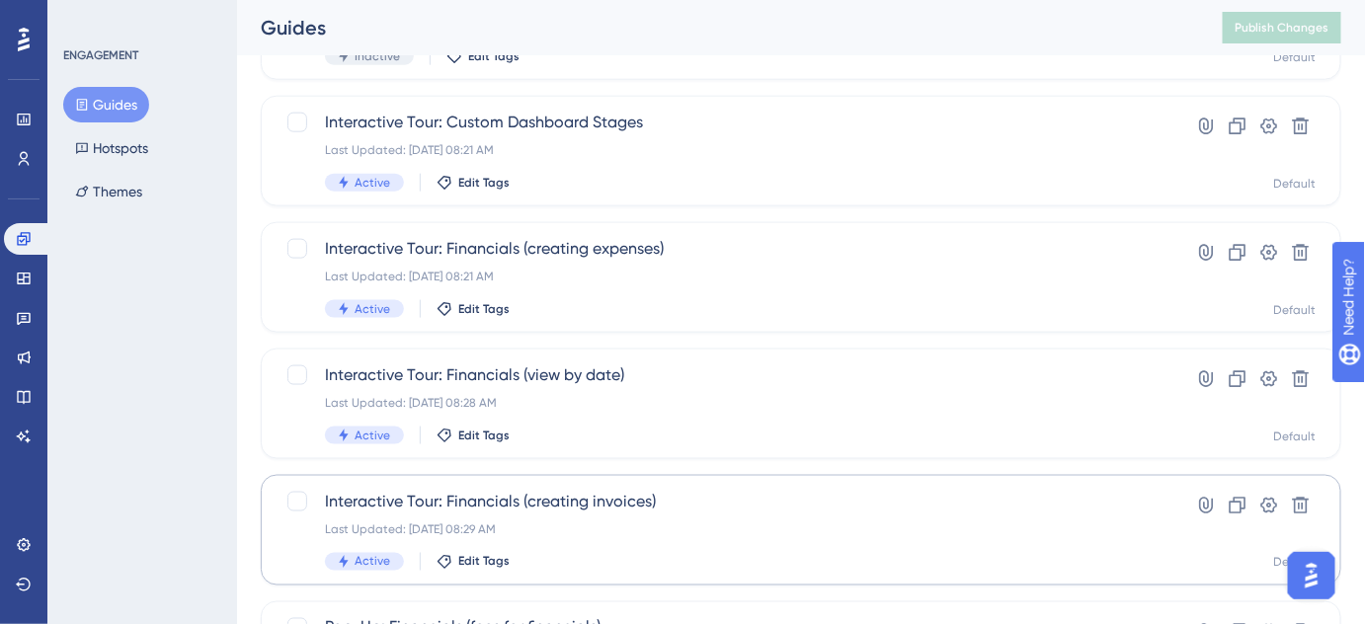
scroll to position [909, 0]
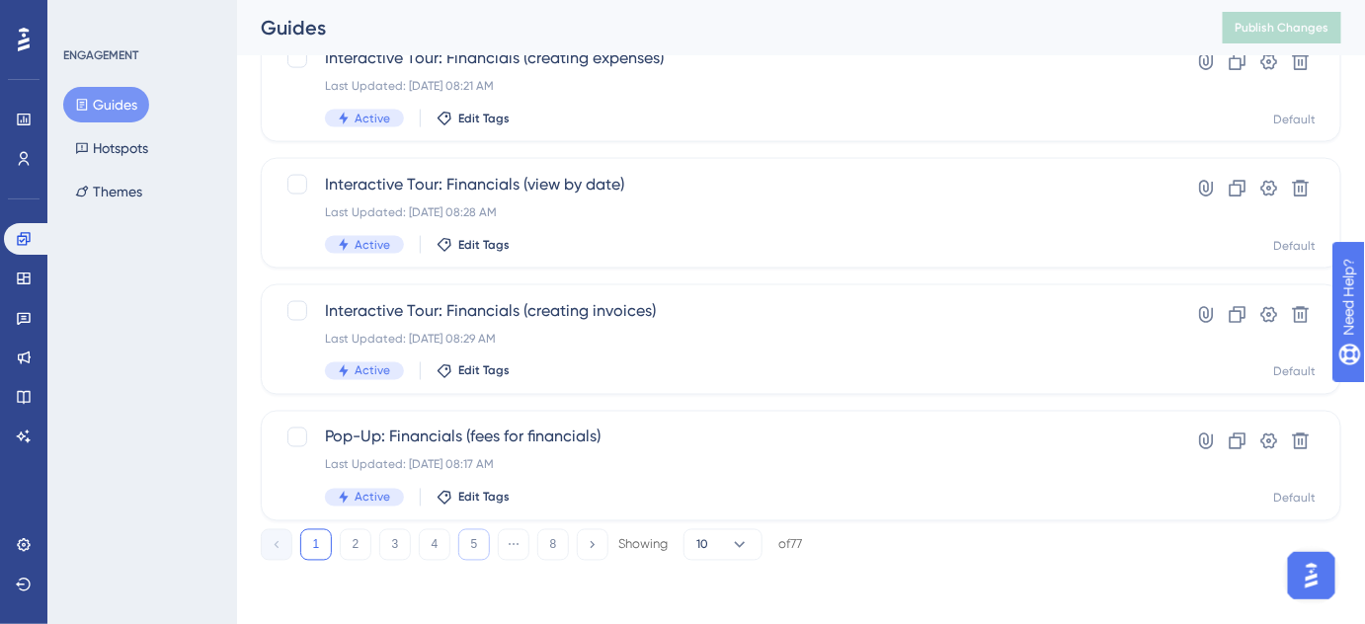
click at [466, 551] on button "5" at bounding box center [474, 545] width 32 height 32
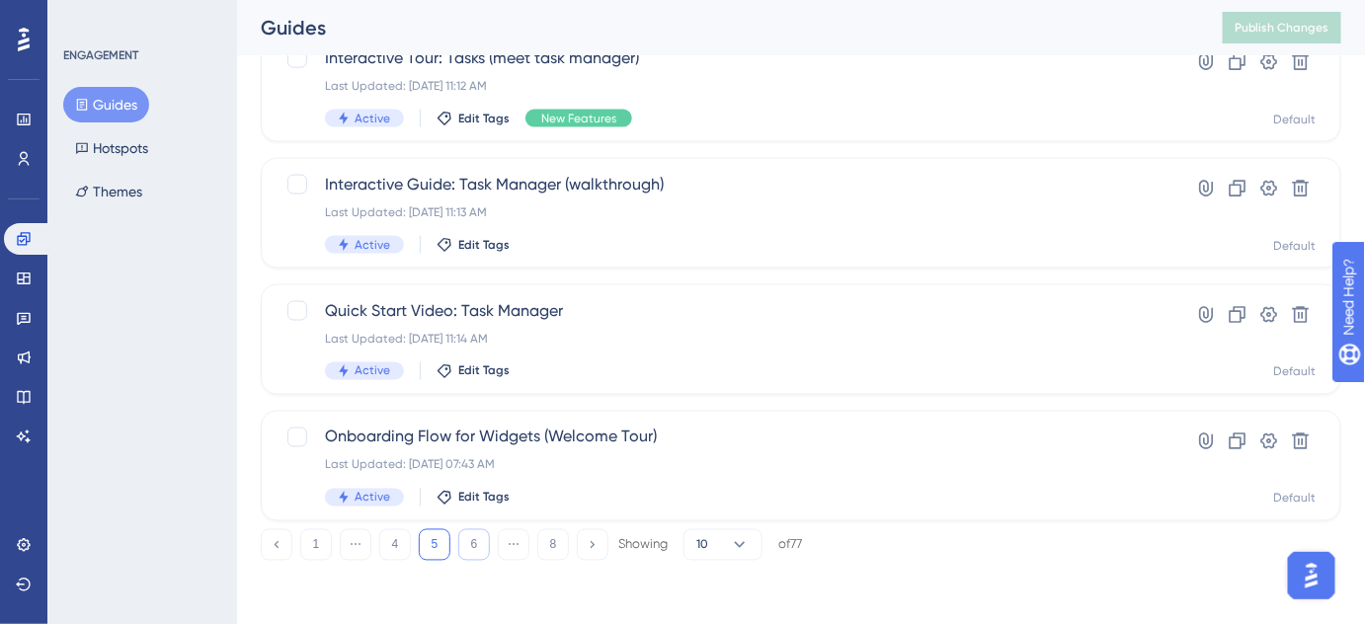
click at [479, 553] on button "6" at bounding box center [474, 545] width 32 height 32
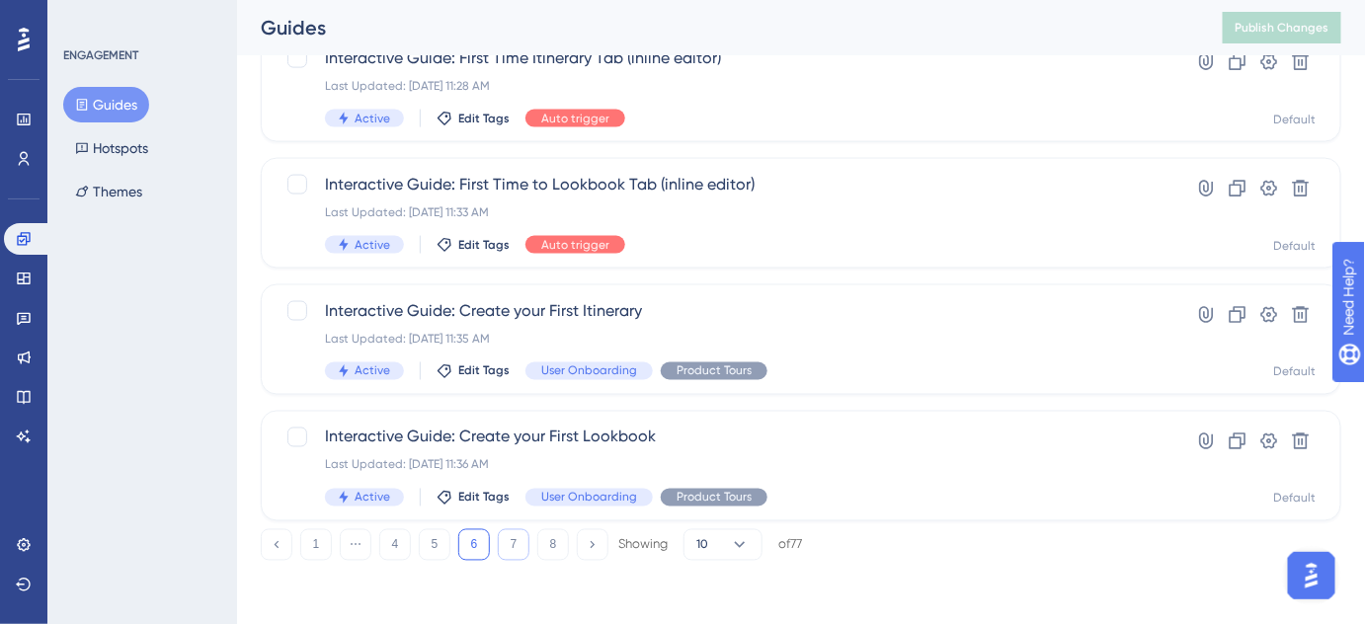
click at [516, 548] on button "7" at bounding box center [514, 545] width 32 height 32
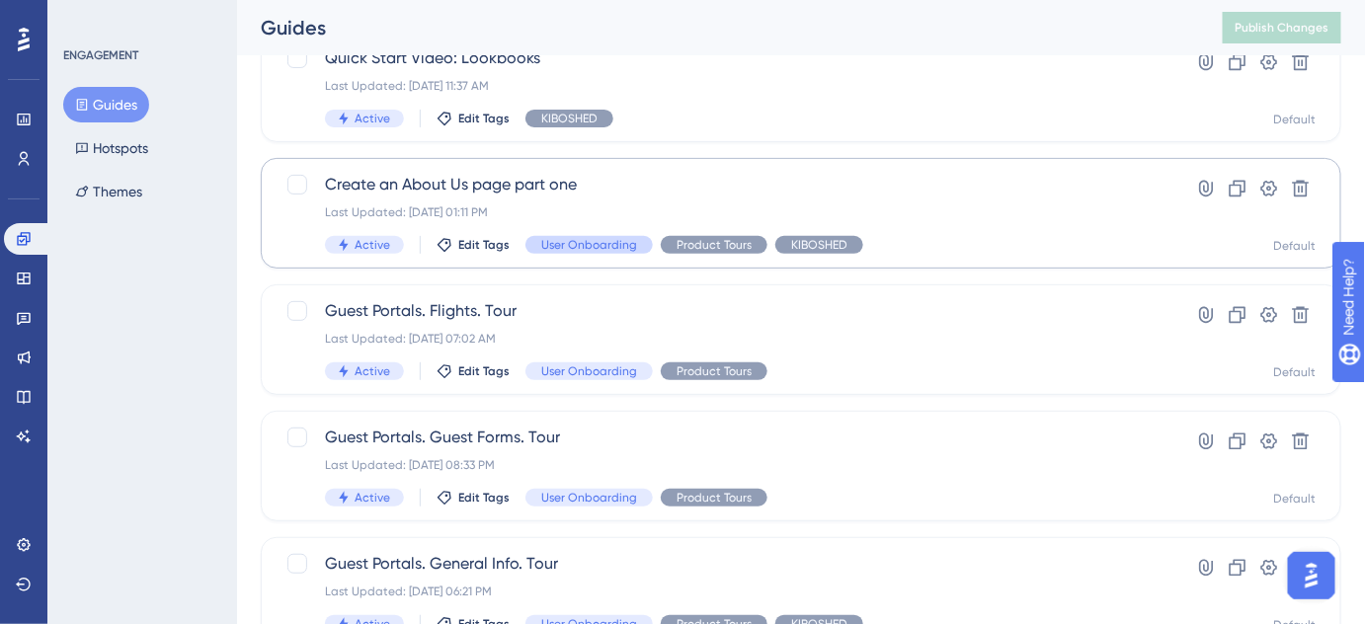
scroll to position [179, 0]
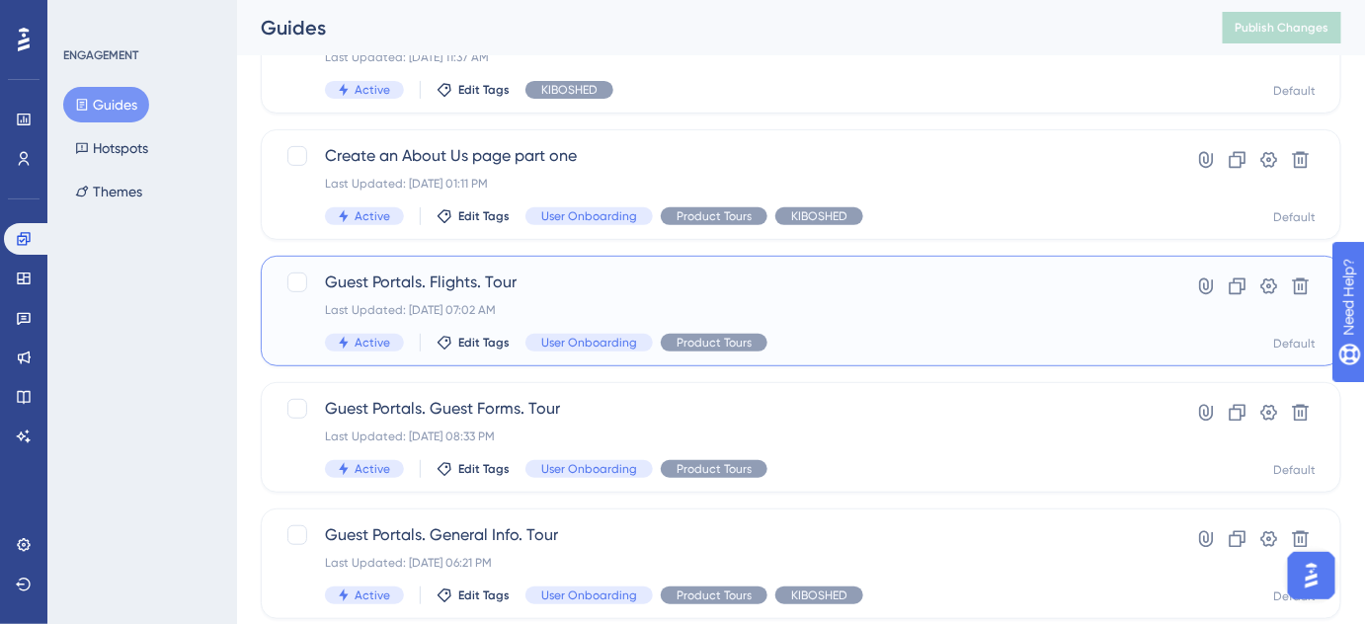
click at [464, 285] on span "Guest Portals. Flights. Tour" at bounding box center [722, 283] width 794 height 24
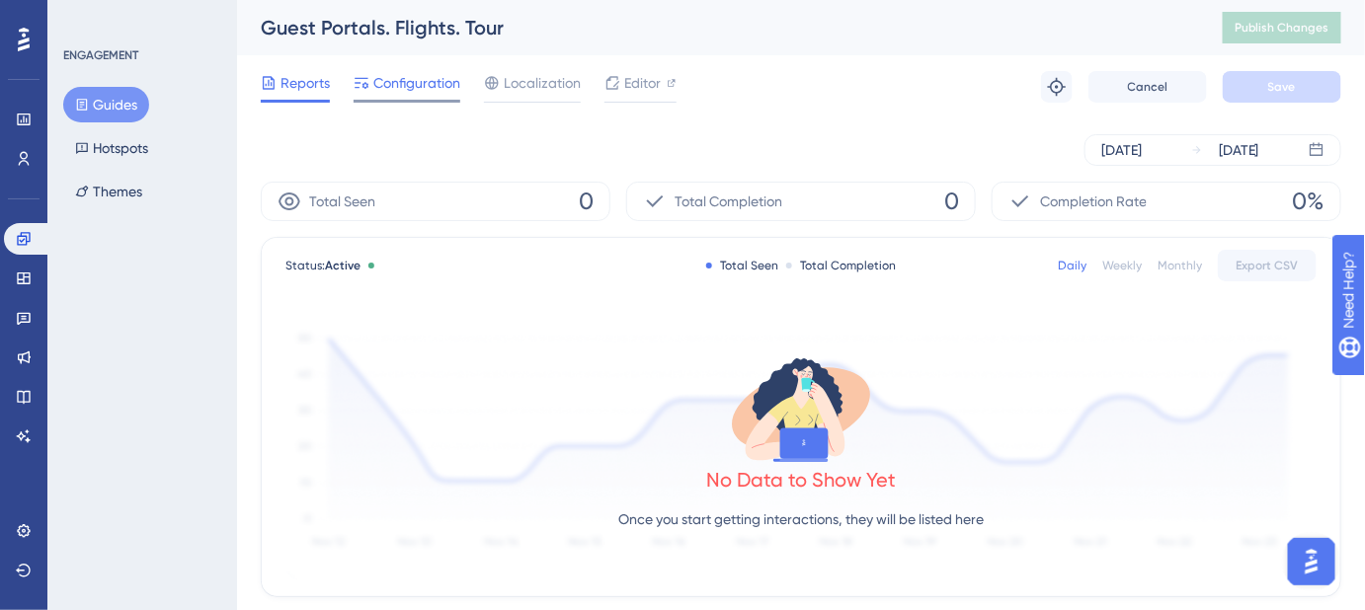
click at [421, 89] on span "Configuration" at bounding box center [416, 83] width 87 height 24
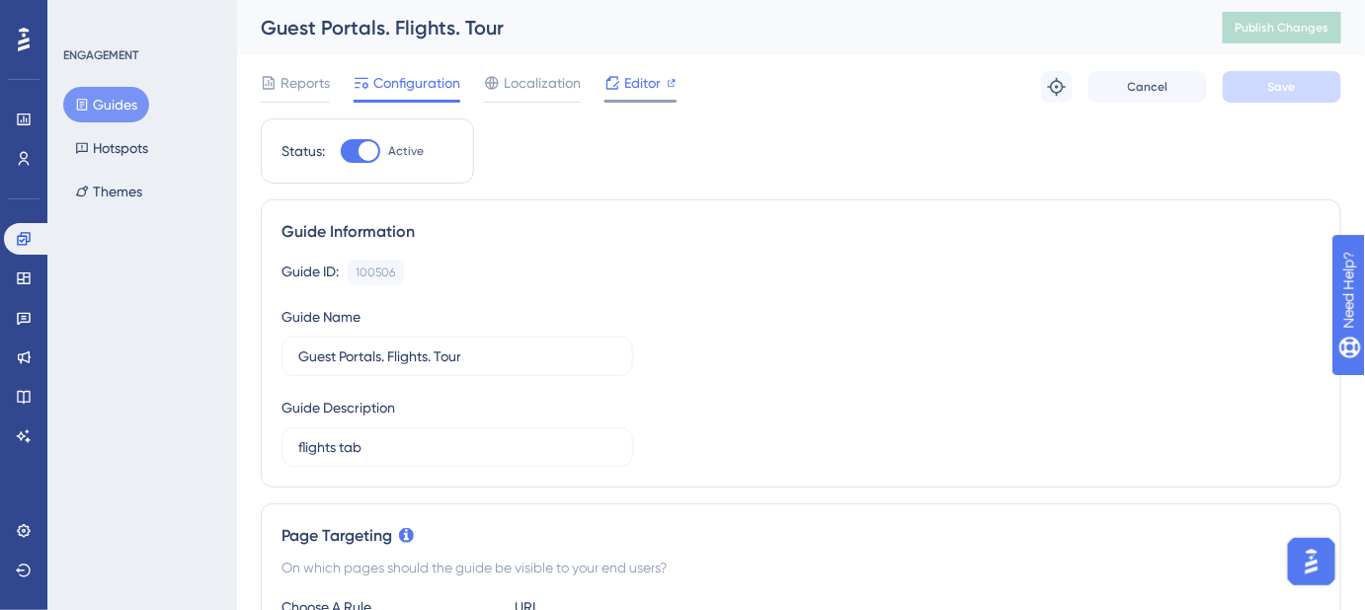
click at [629, 88] on span "Editor" at bounding box center [642, 83] width 37 height 24
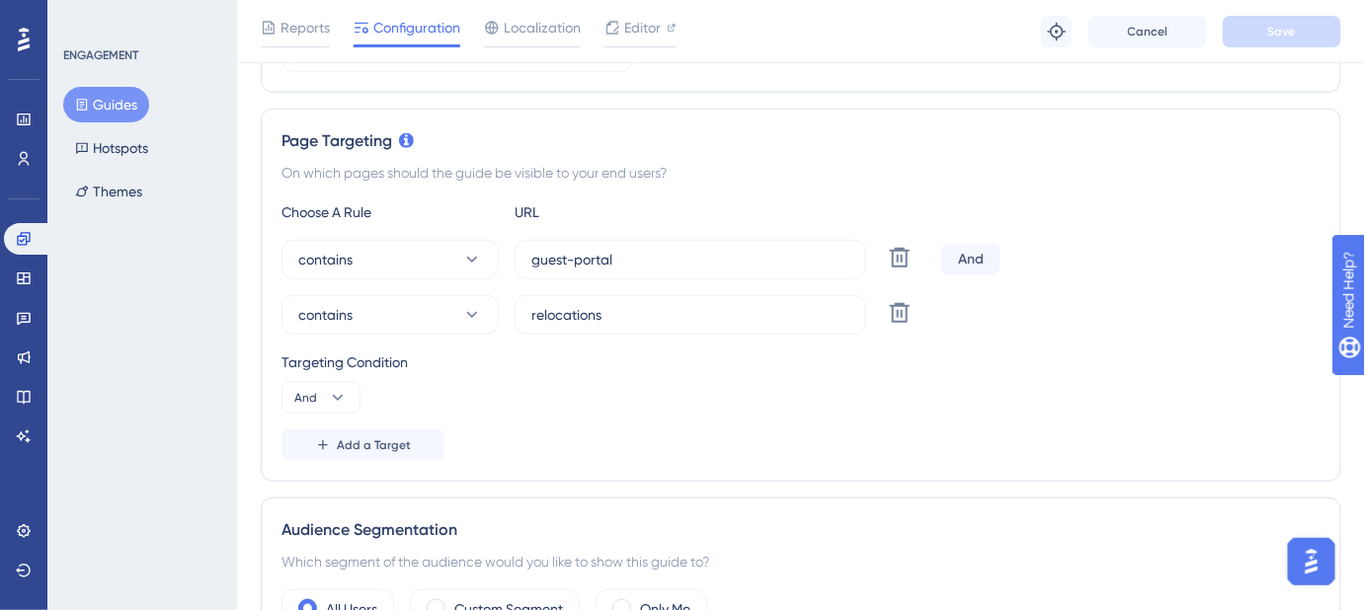
scroll to position [358, 0]
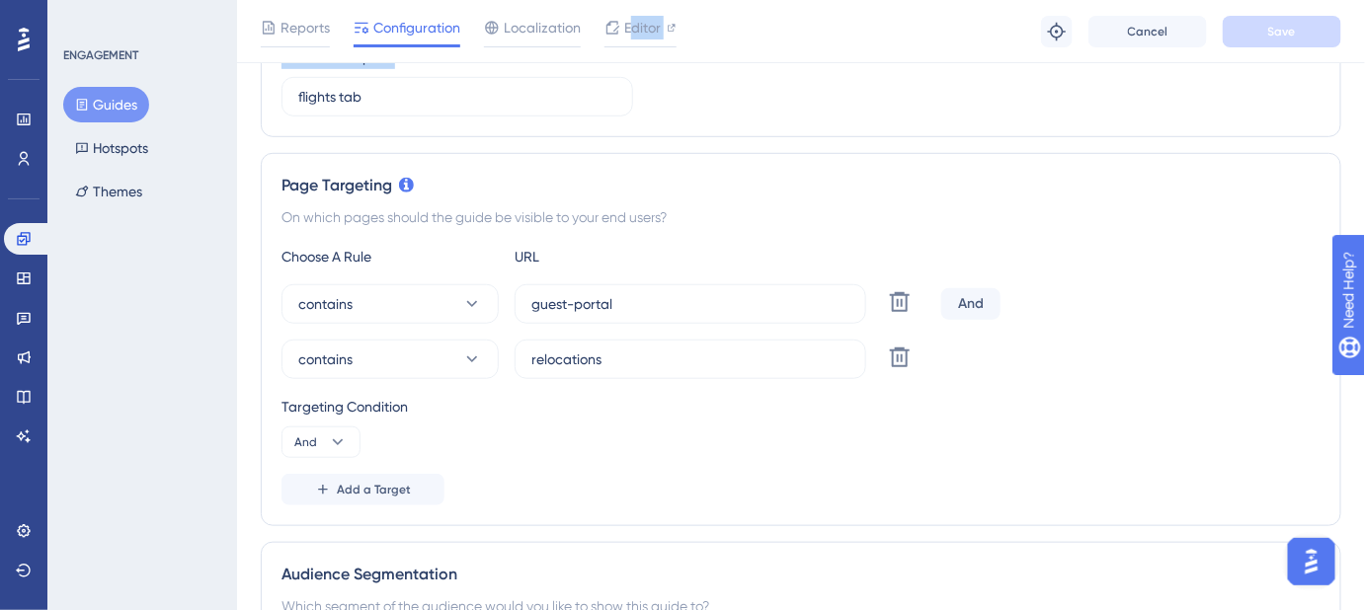
drag, startPoint x: 629, startPoint y: 36, endPoint x: 637, endPoint y: 110, distance: 74.5
click at [629, 110] on div "Performance Users Engagement Widgets Feedback Product Updates Knowledge Base AI…" at bounding box center [801, 591] width 1128 height 1898
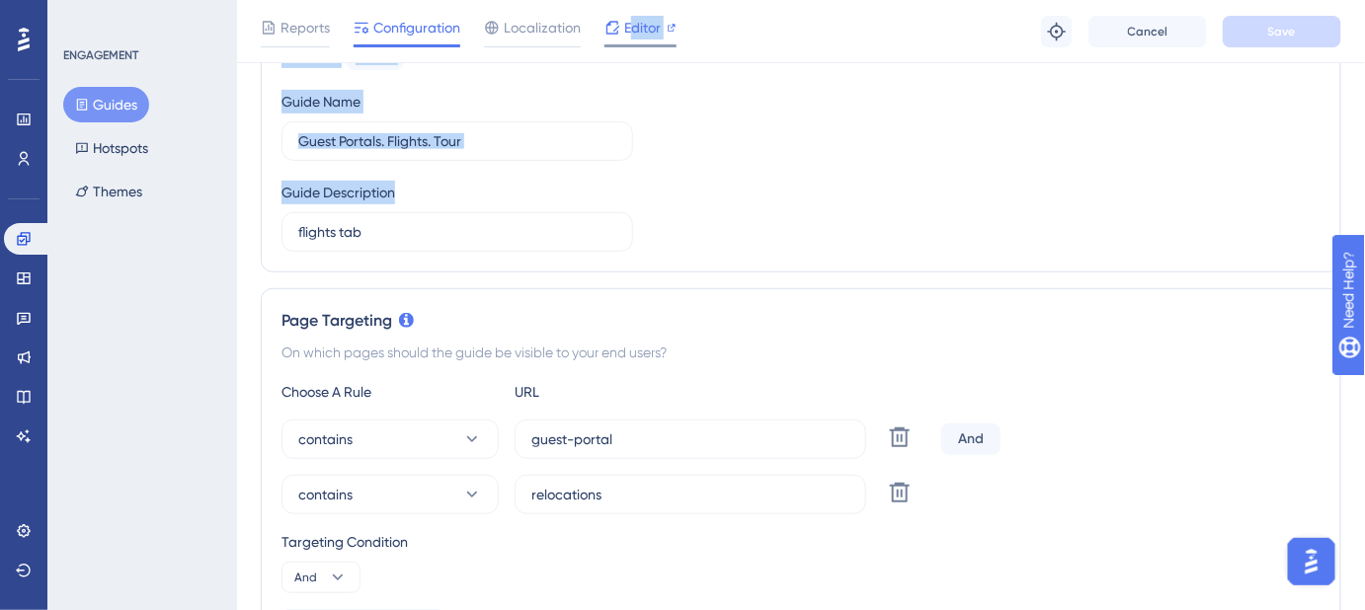
scroll to position [0, 0]
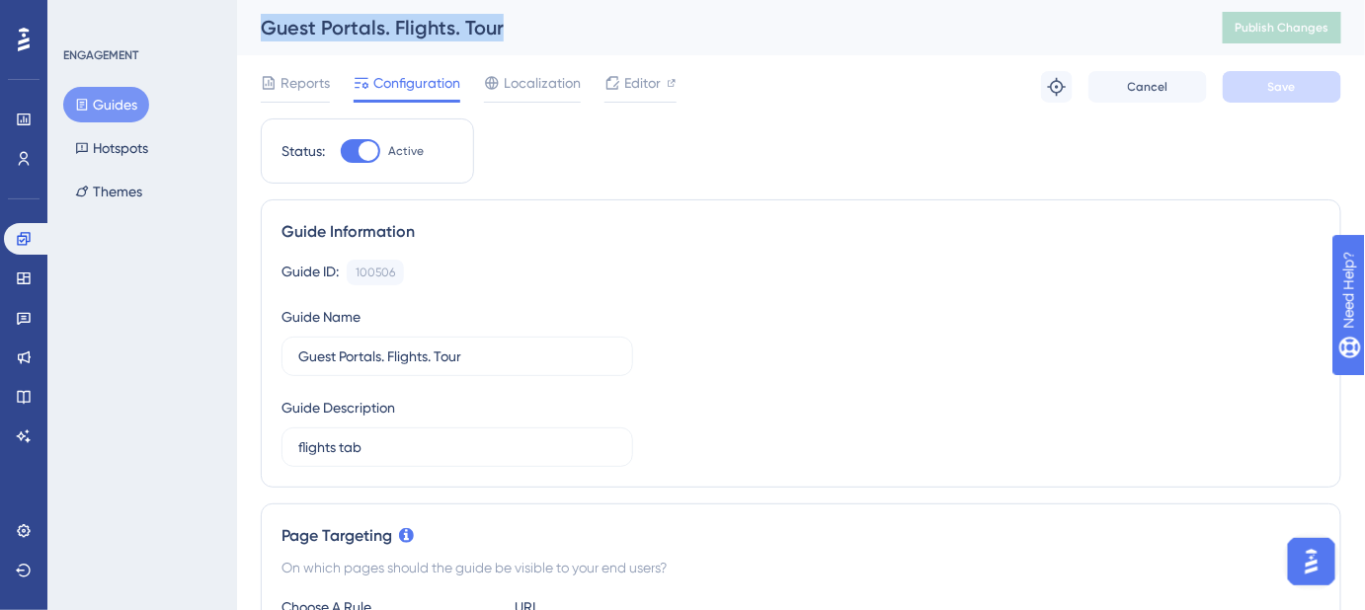
drag, startPoint x: 507, startPoint y: 23, endPoint x: 206, endPoint y: 30, distance: 300.3
copy div "Guides Hotspots Themes Guest Portals. Flights. Tour"
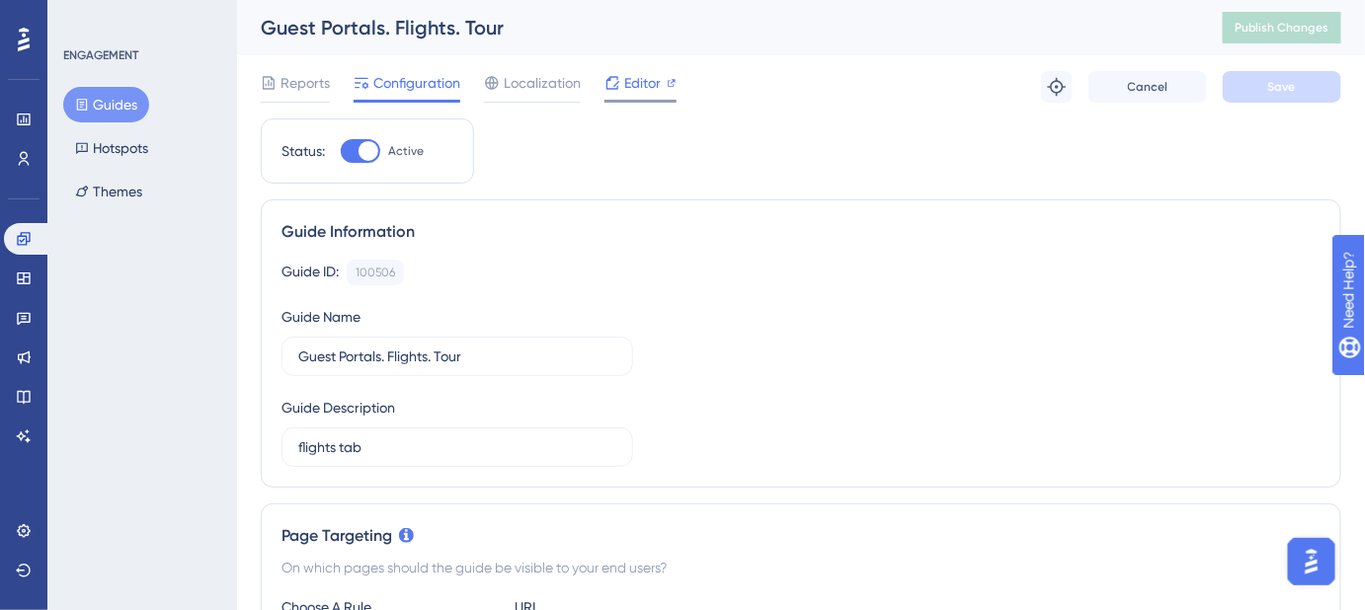
click at [621, 85] on div "Editor" at bounding box center [640, 83] width 72 height 24
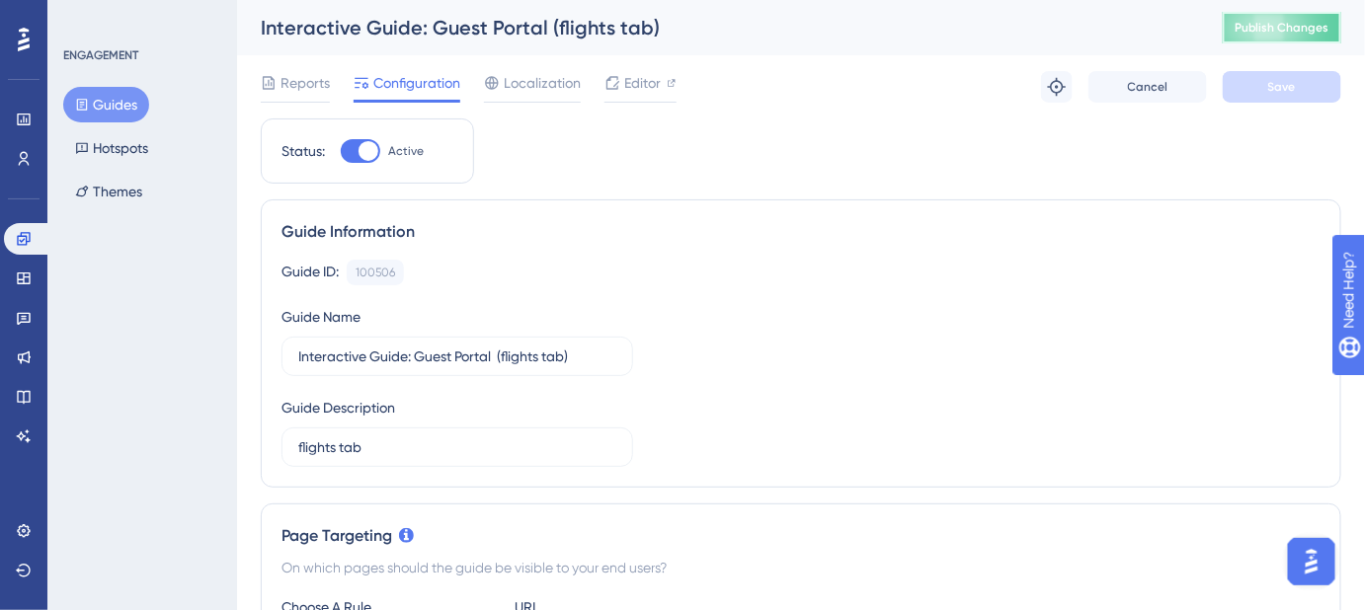
click at [1301, 33] on span "Publish Changes" at bounding box center [1281, 28] width 95 height 16
click at [1299, 31] on span "Publish Changes" at bounding box center [1281, 28] width 95 height 16
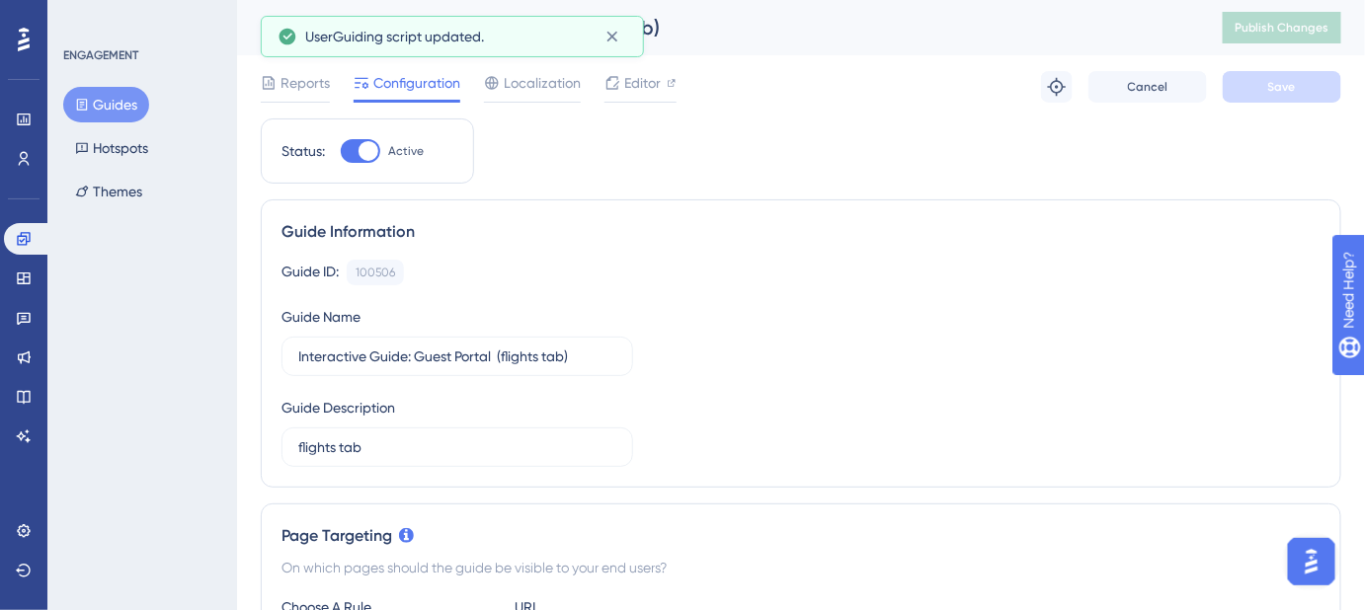
click at [111, 99] on button "Guides" at bounding box center [106, 105] width 86 height 36
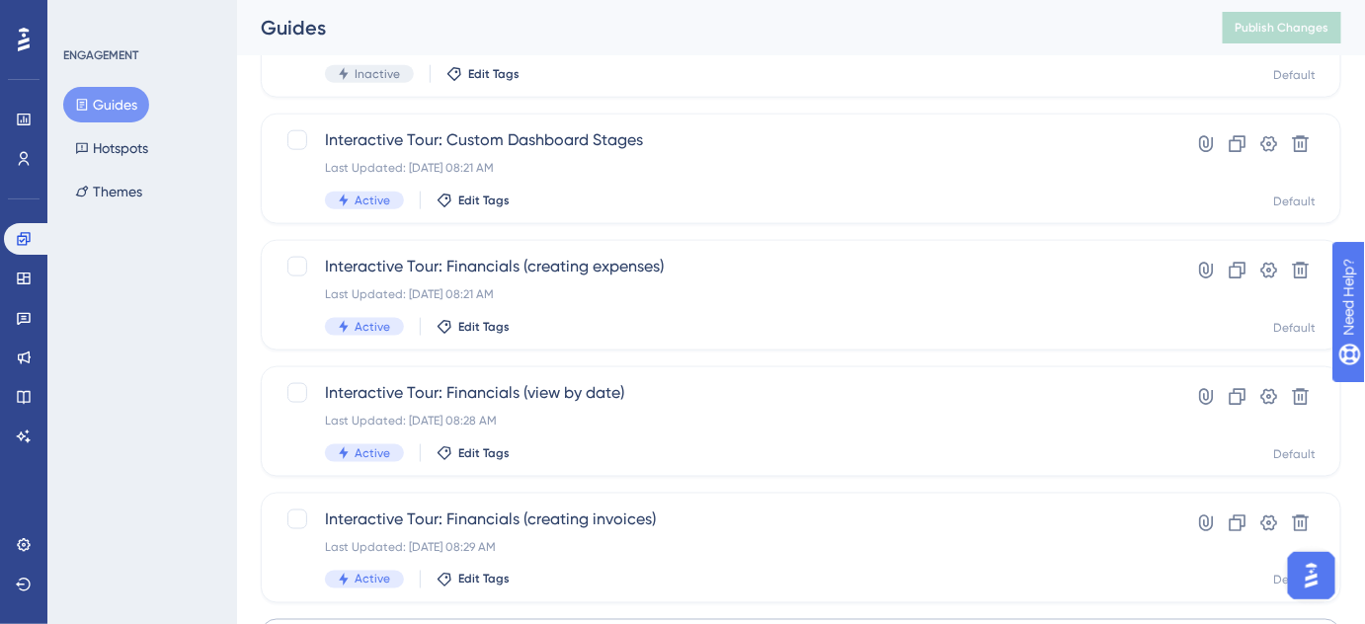
scroll to position [909, 0]
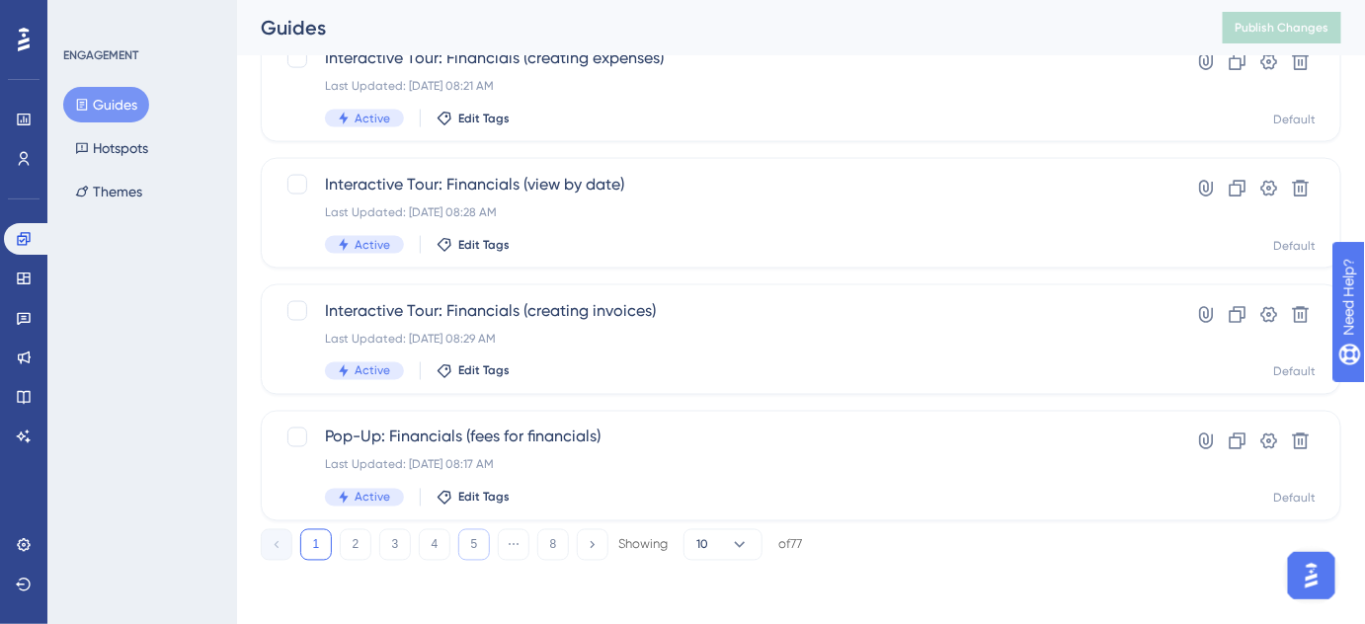
click at [480, 547] on button "5" at bounding box center [474, 545] width 32 height 32
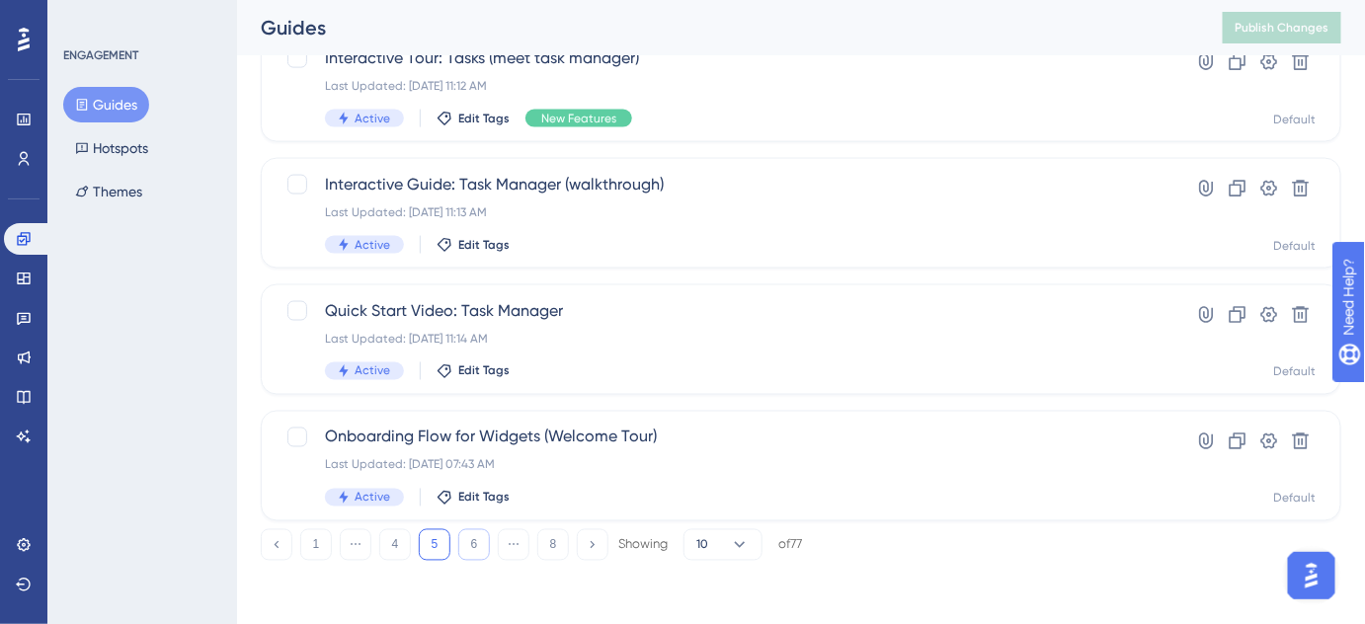
click at [472, 547] on button "6" at bounding box center [474, 545] width 32 height 32
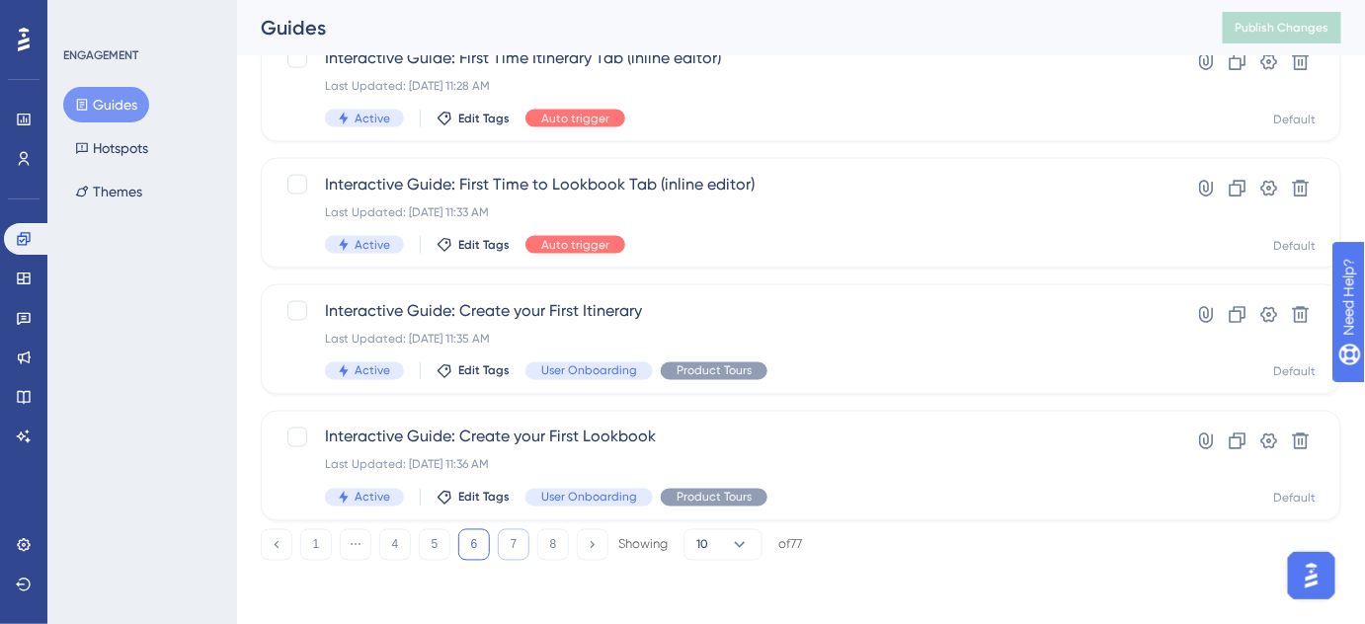
click at [512, 550] on button "7" at bounding box center [514, 545] width 32 height 32
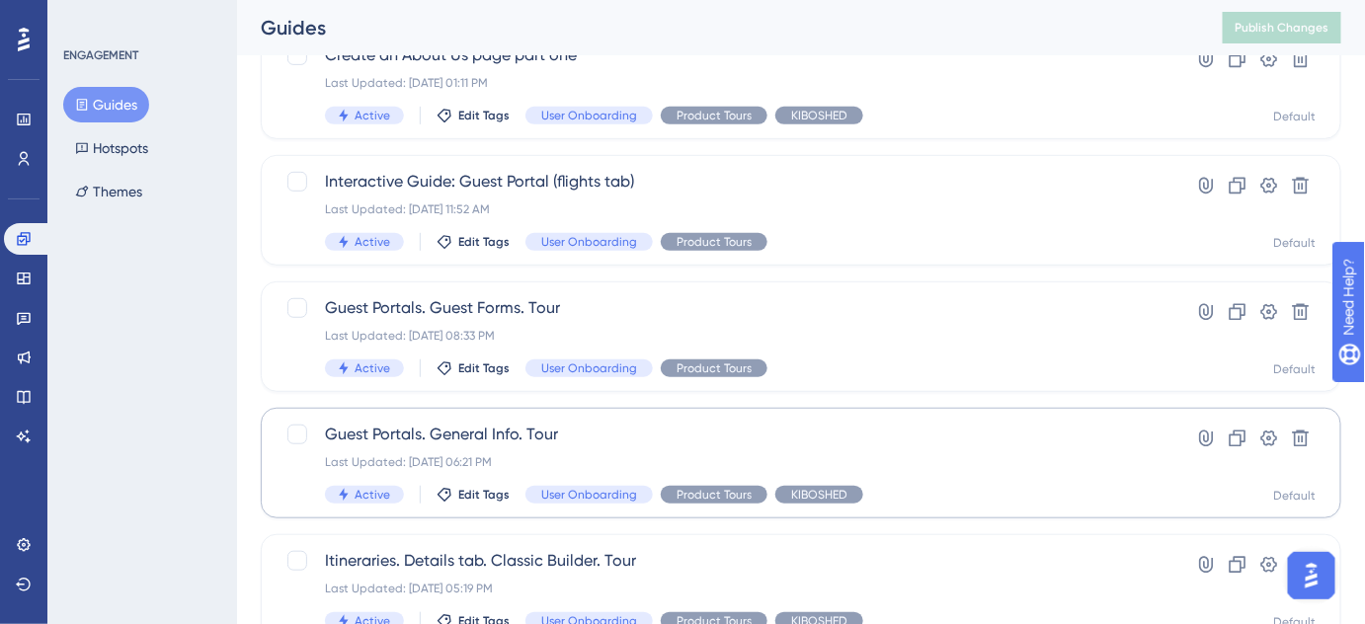
scroll to position [190, 0]
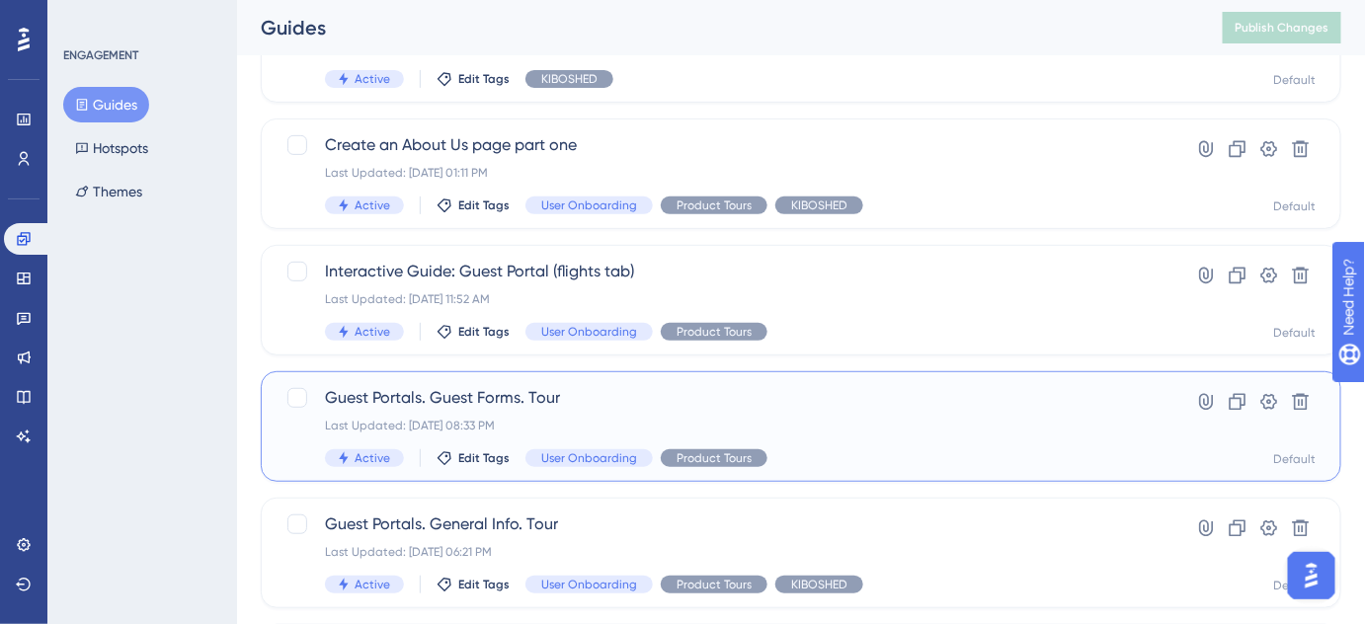
click at [482, 397] on span "Guest Portals. Guest Forms. Tour" at bounding box center [722, 398] width 794 height 24
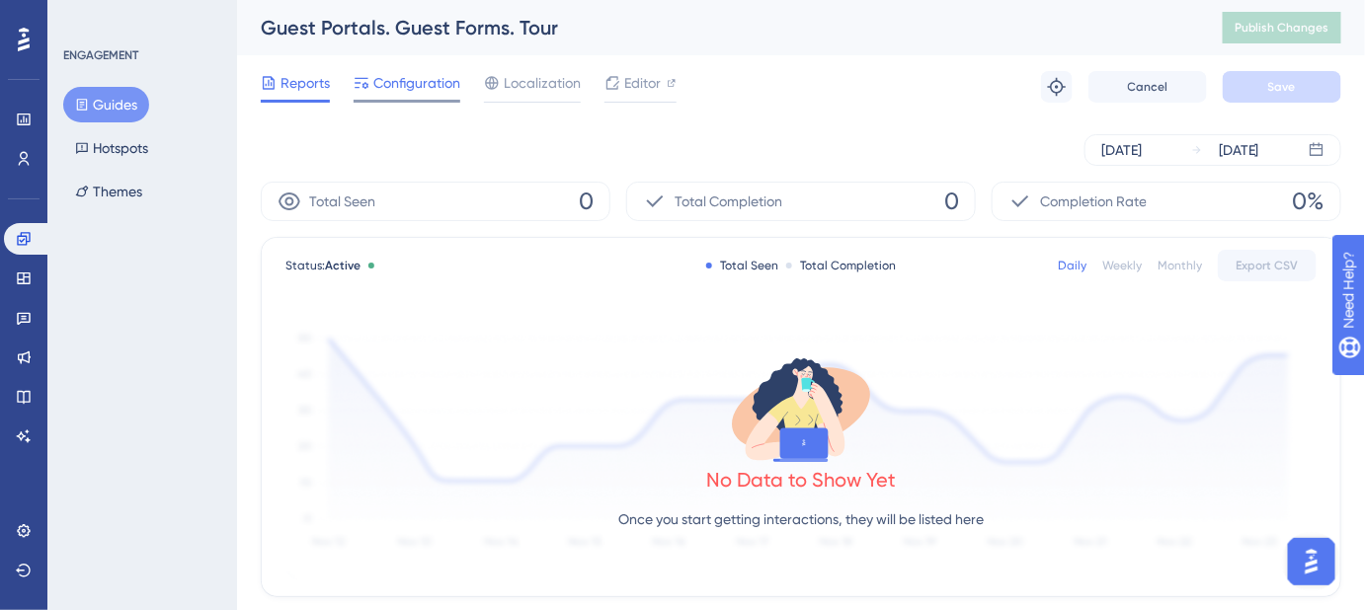
click at [425, 89] on span "Configuration" at bounding box center [416, 83] width 87 height 24
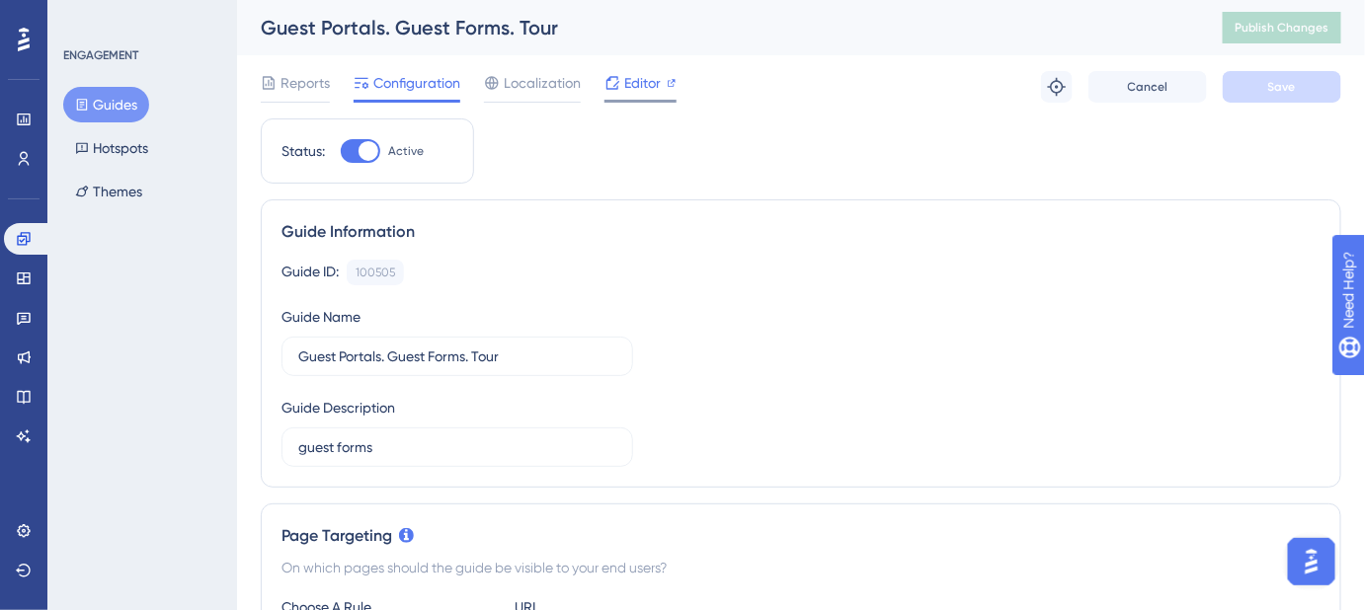
click at [658, 94] on span "Editor" at bounding box center [642, 83] width 37 height 24
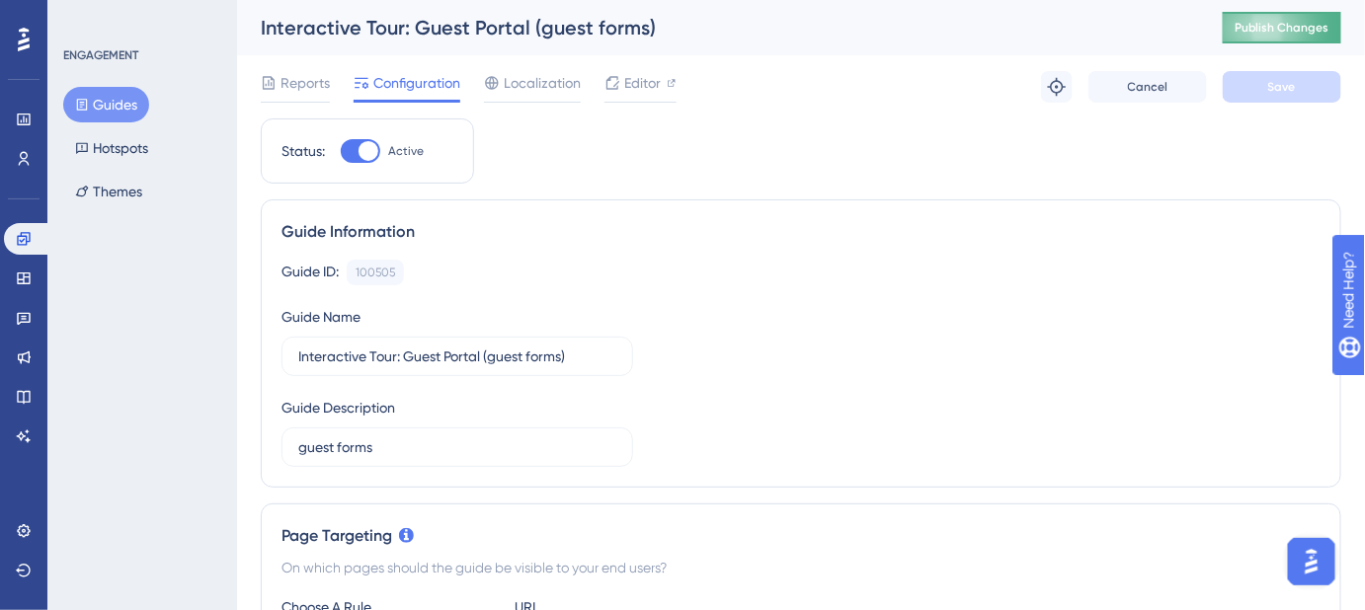
click at [1316, 26] on span "Publish Changes" at bounding box center [1281, 28] width 95 height 16
drag, startPoint x: 1263, startPoint y: 18, endPoint x: 1378, endPoint y: 111, distance: 147.4
click at [1264, 18] on button "Publish Changes" at bounding box center [1282, 28] width 119 height 32
click at [131, 99] on button "Guides" at bounding box center [106, 105] width 86 height 36
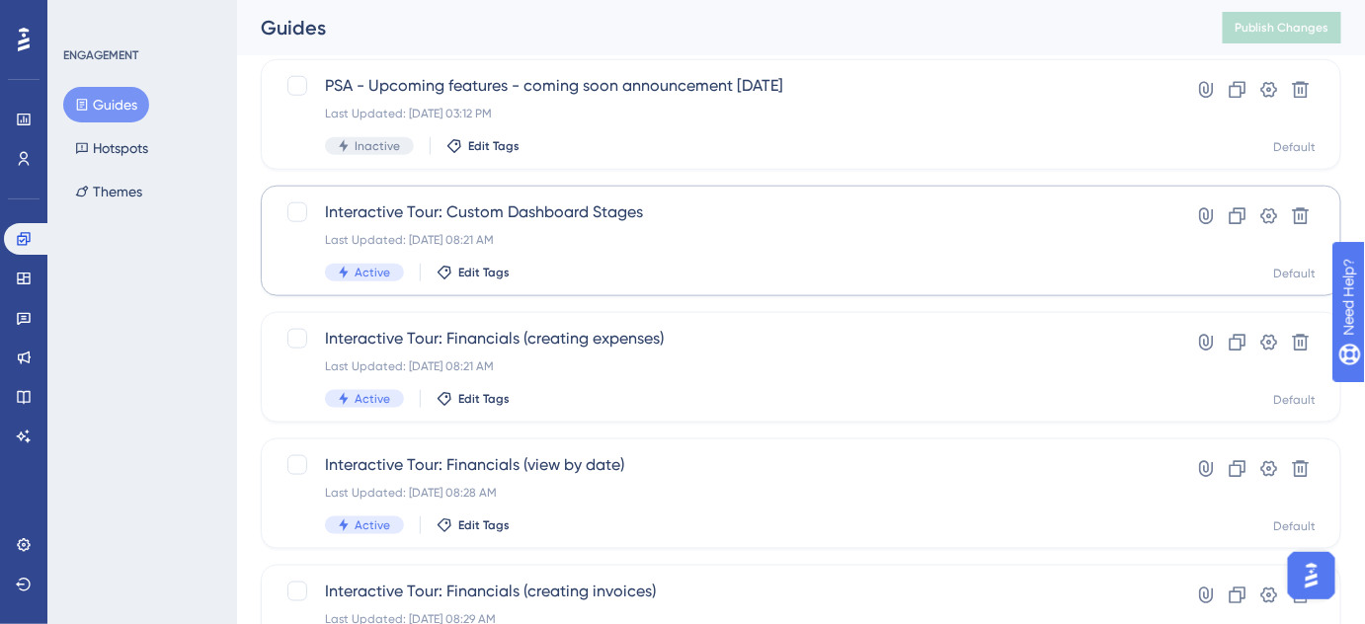
scroll to position [909, 0]
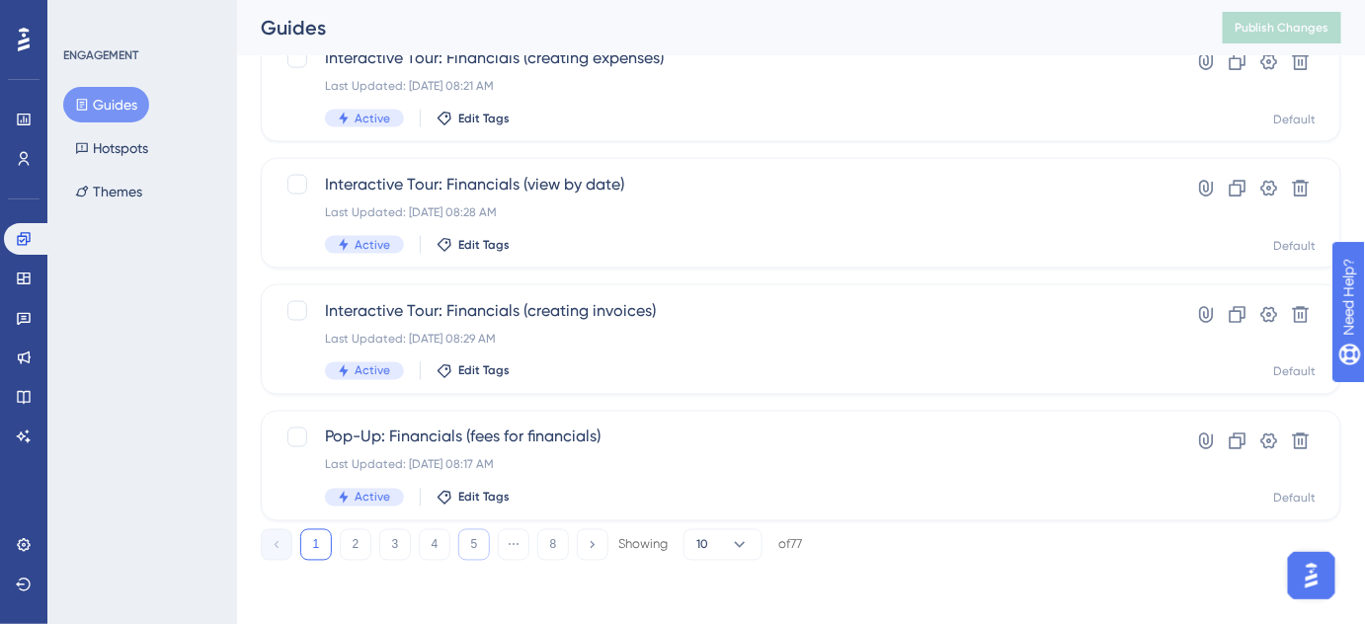
click at [476, 552] on button "5" at bounding box center [474, 545] width 32 height 32
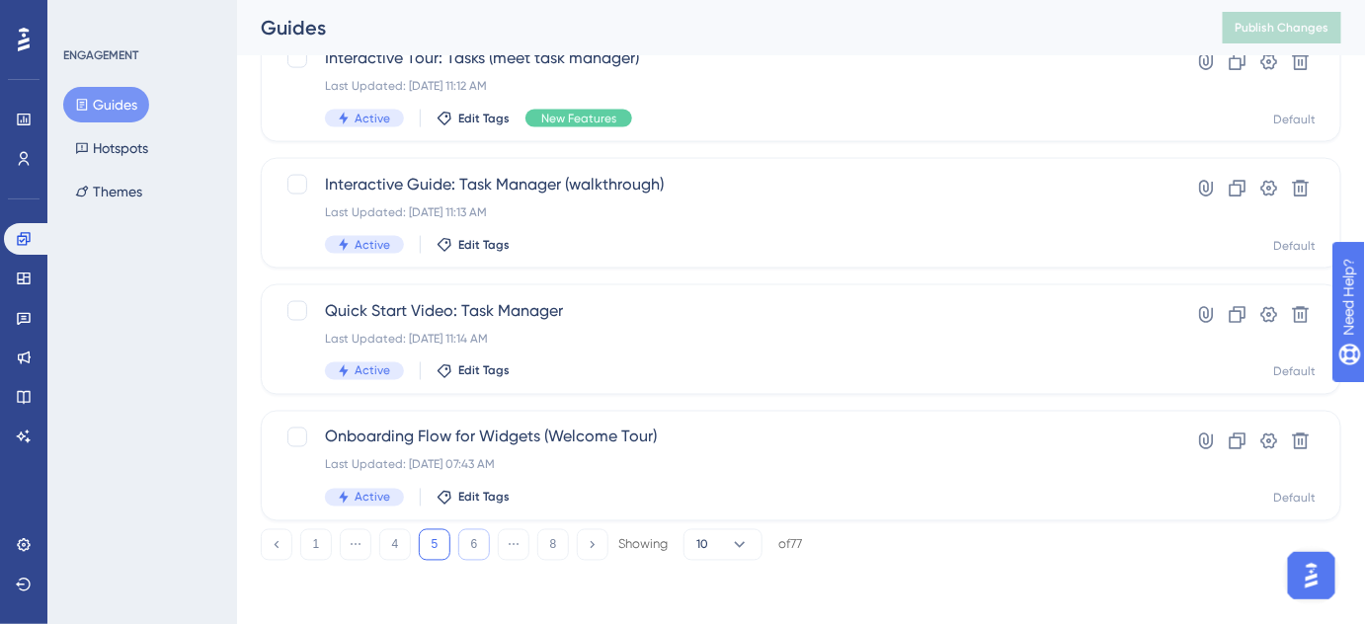
click at [479, 549] on button "6" at bounding box center [474, 545] width 32 height 32
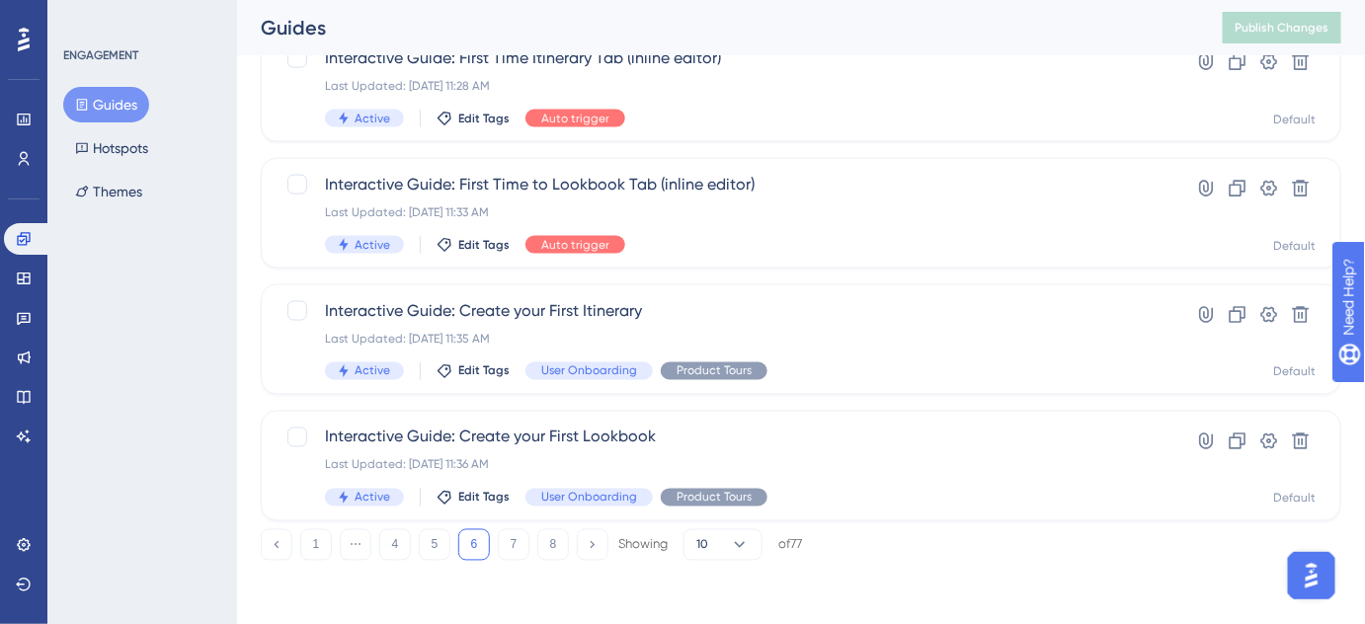
click at [479, 548] on button "6" at bounding box center [474, 545] width 32 height 32
click at [514, 548] on button "7" at bounding box center [514, 545] width 32 height 32
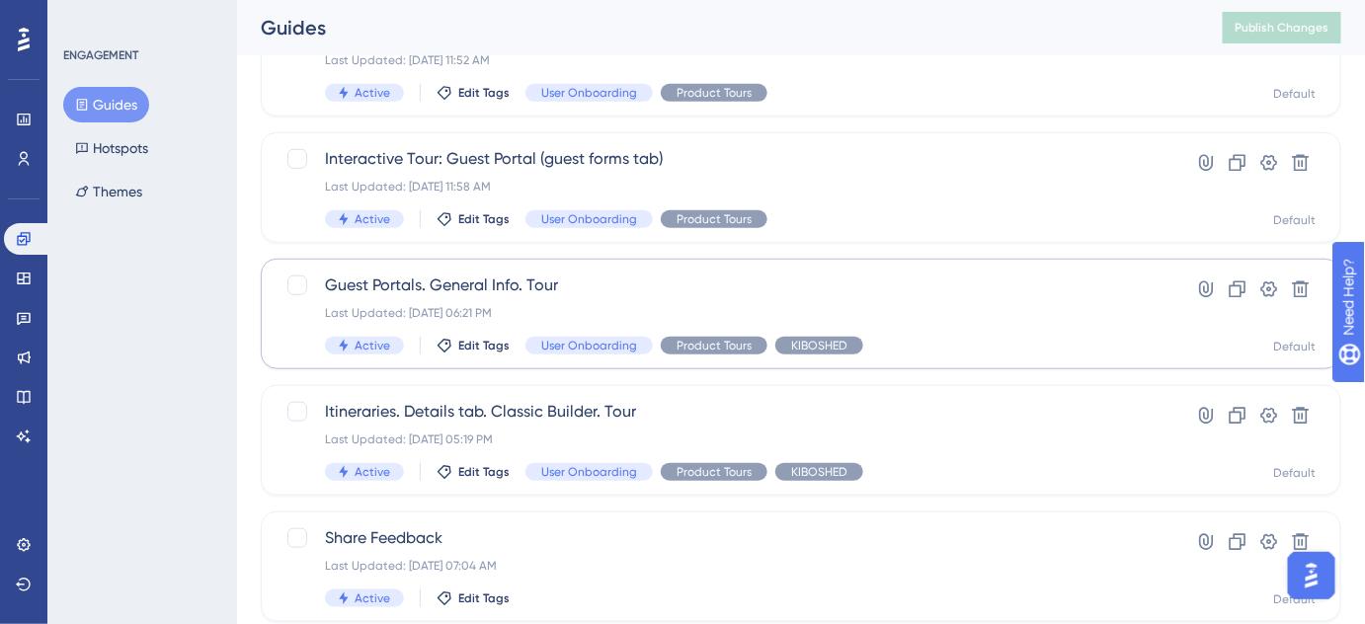
scroll to position [459, 0]
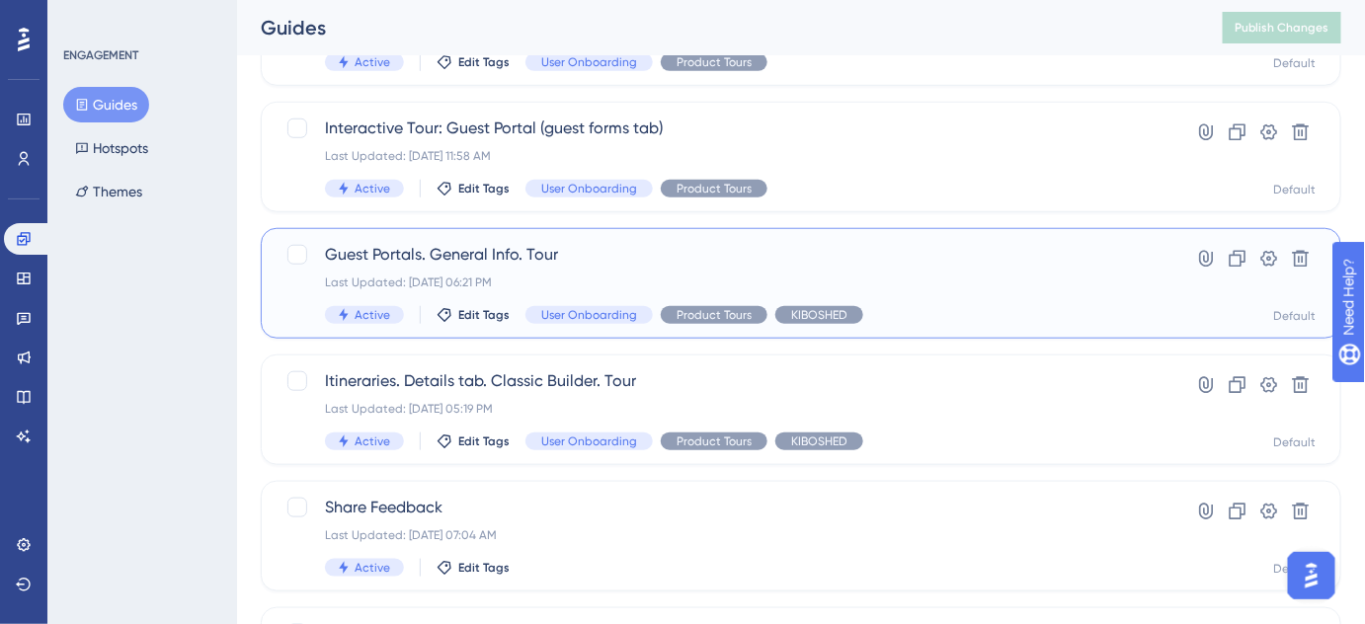
click at [452, 252] on span "Guest Portals. General Info. Tour" at bounding box center [722, 255] width 794 height 24
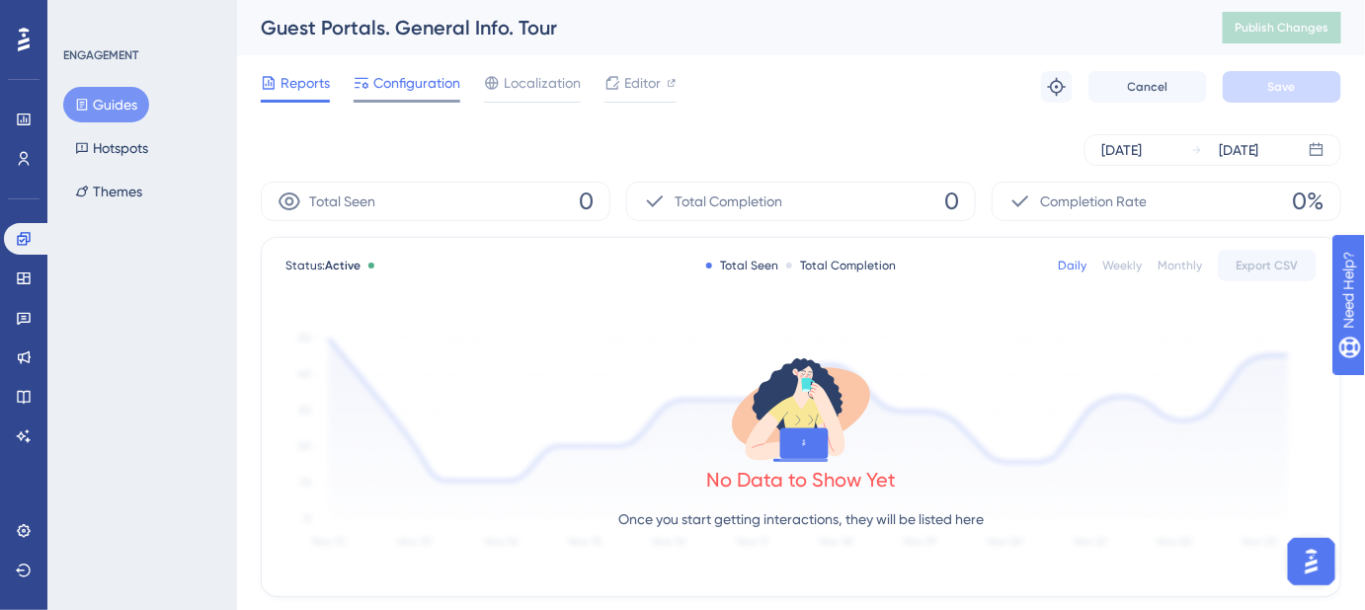
click at [412, 88] on span "Configuration" at bounding box center [416, 83] width 87 height 24
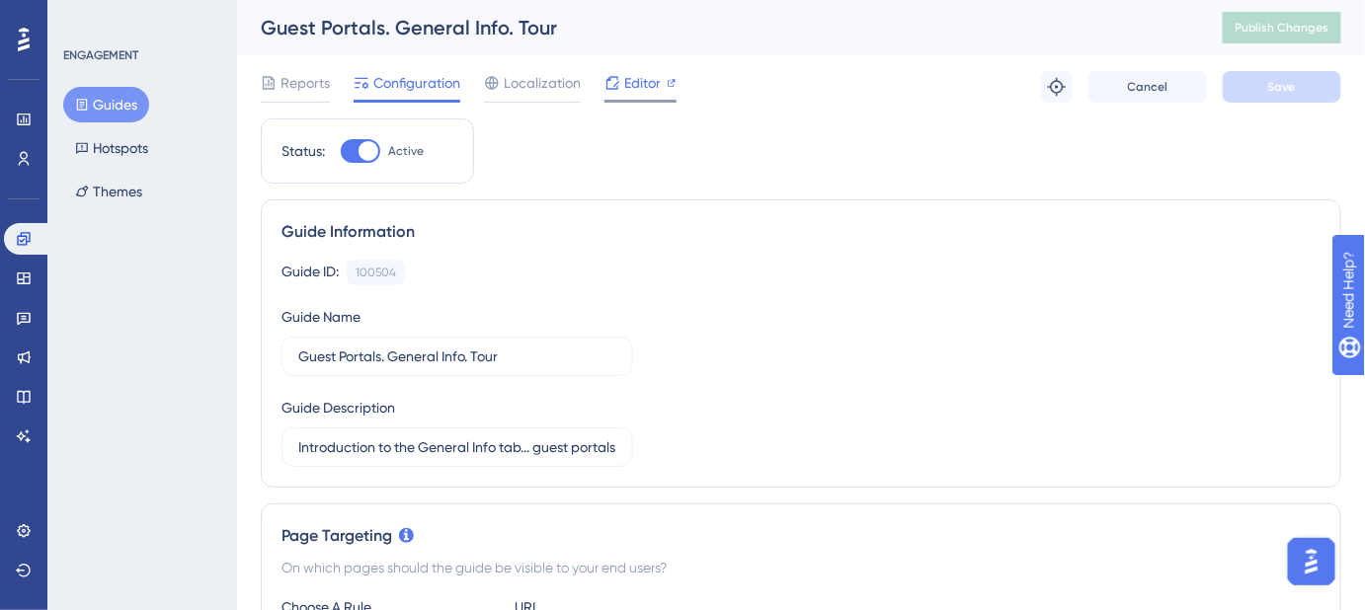
click at [635, 88] on span "Editor" at bounding box center [642, 83] width 37 height 24
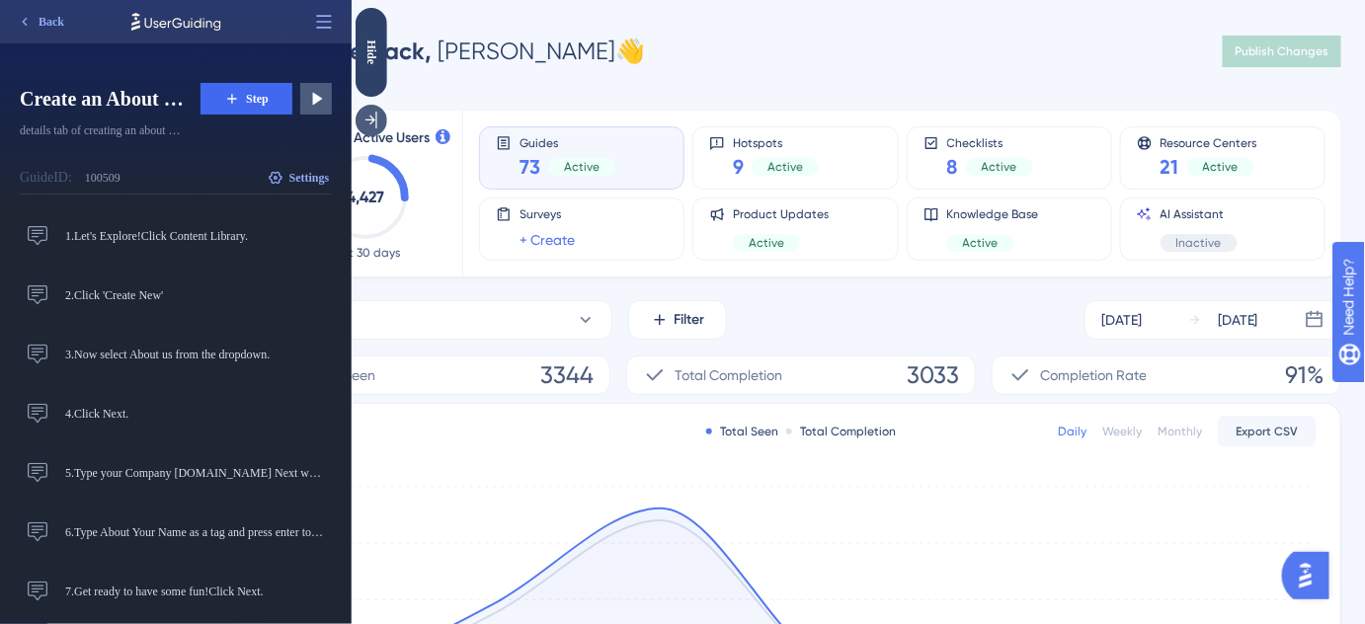
click at [372, 123] on icon at bounding box center [370, 121] width 20 height 20
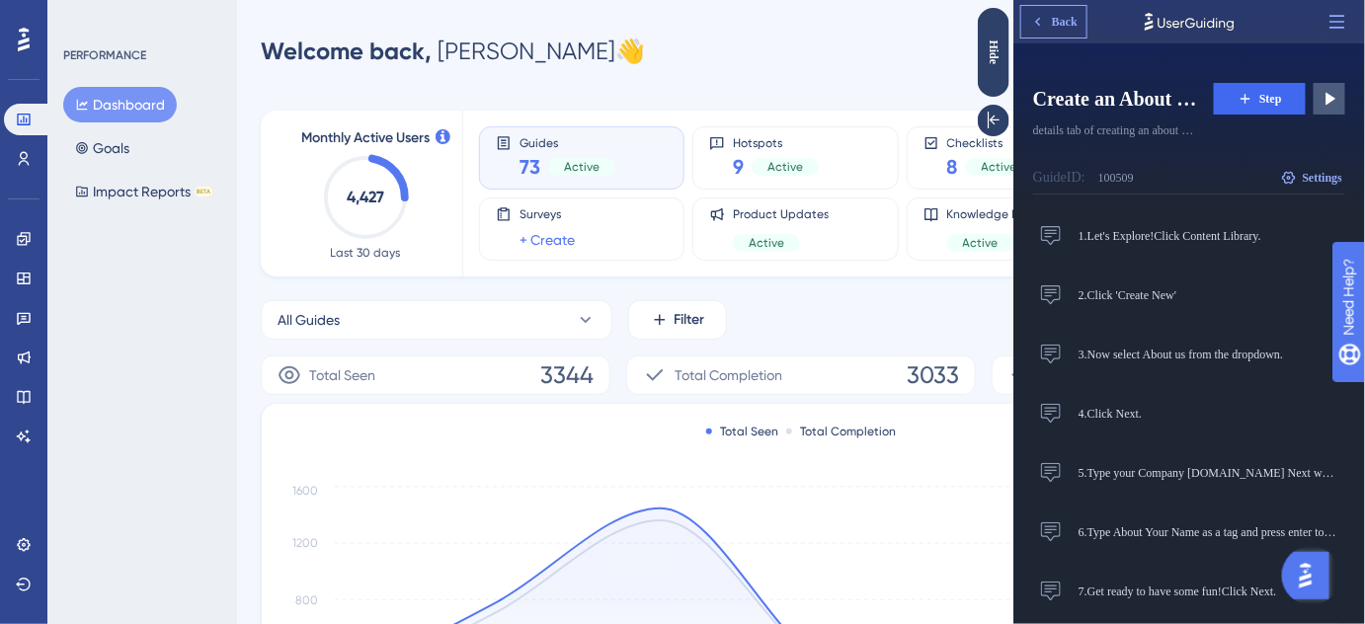
click at [1037, 20] on icon at bounding box center [1037, 22] width 16 height 16
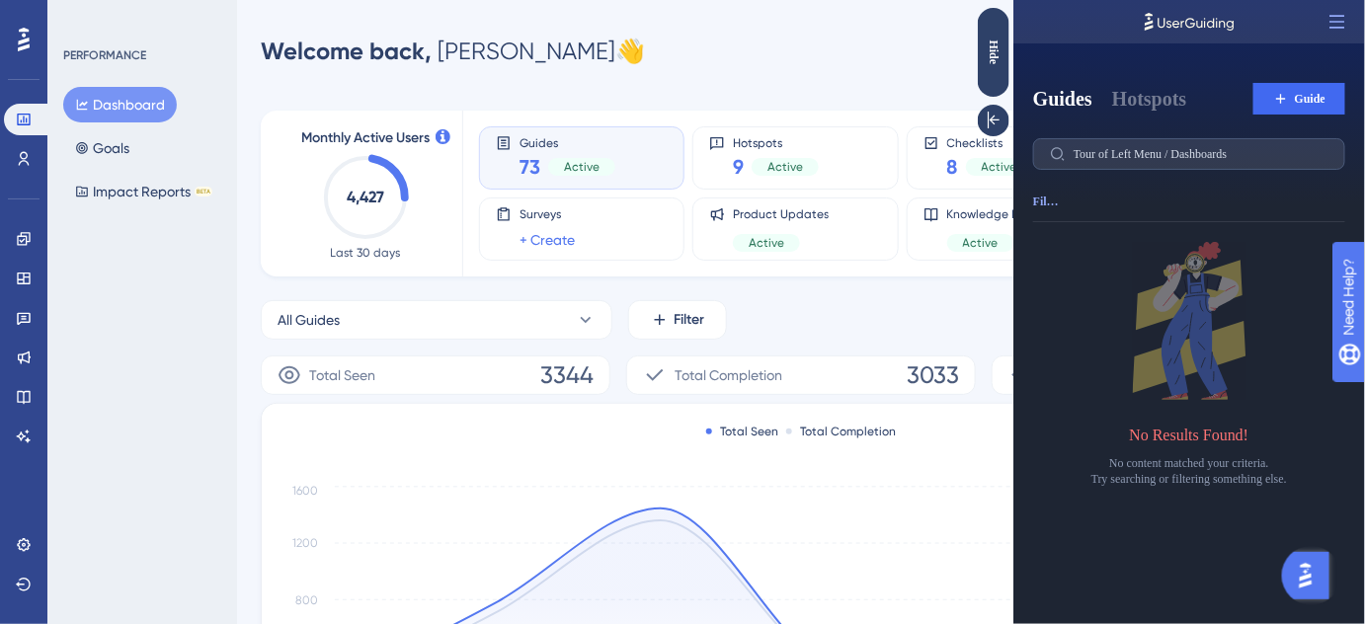
drag, startPoint x: 1229, startPoint y: 20, endPoint x: 1108, endPoint y: 20, distance: 120.5
click at [1108, 20] on div at bounding box center [1188, 21] width 352 height 43
click at [993, 120] on icon at bounding box center [993, 121] width 20 height 20
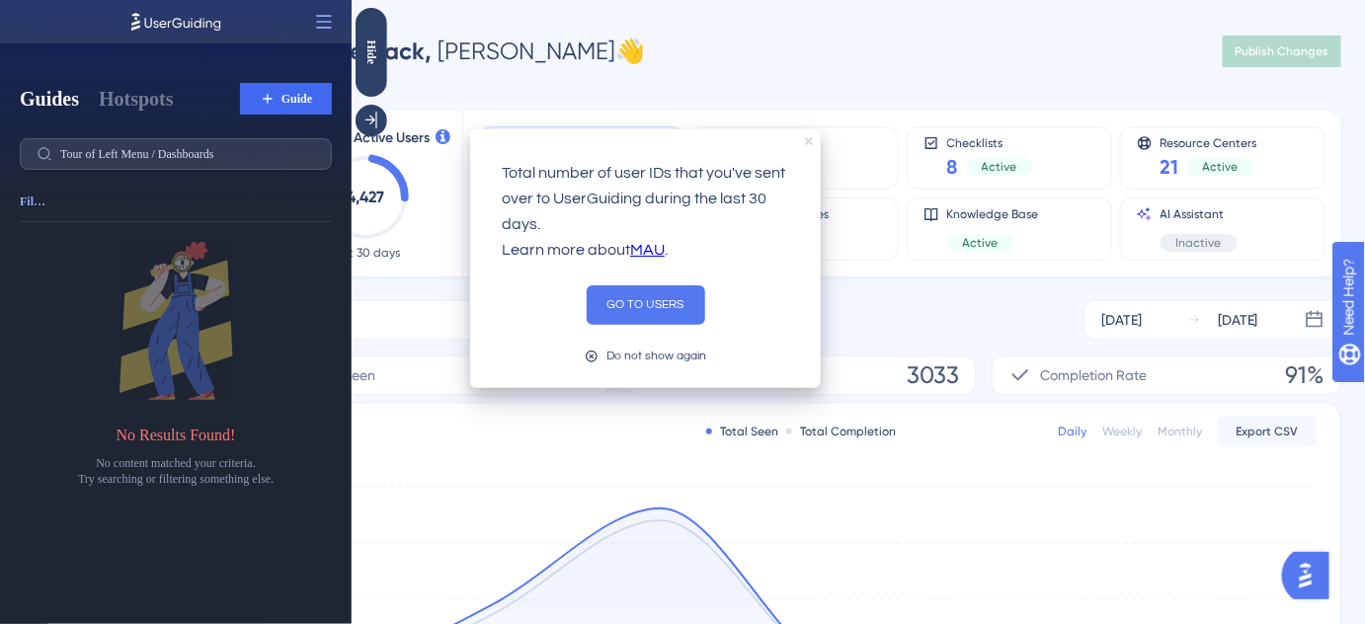
click at [808, 139] on icon "close tooltip" at bounding box center [809, 141] width 8 height 8
